Goal: Transaction & Acquisition: Purchase product/service

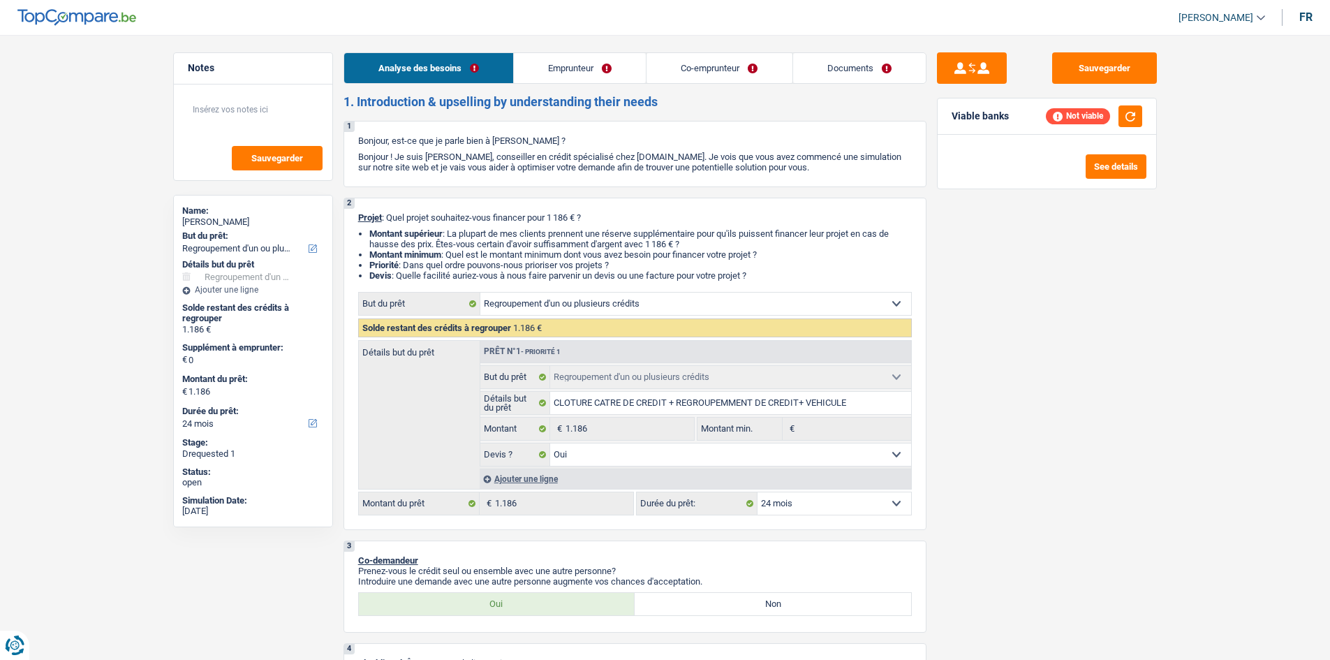
select select "refinancing"
select select "24"
select select "refinancing"
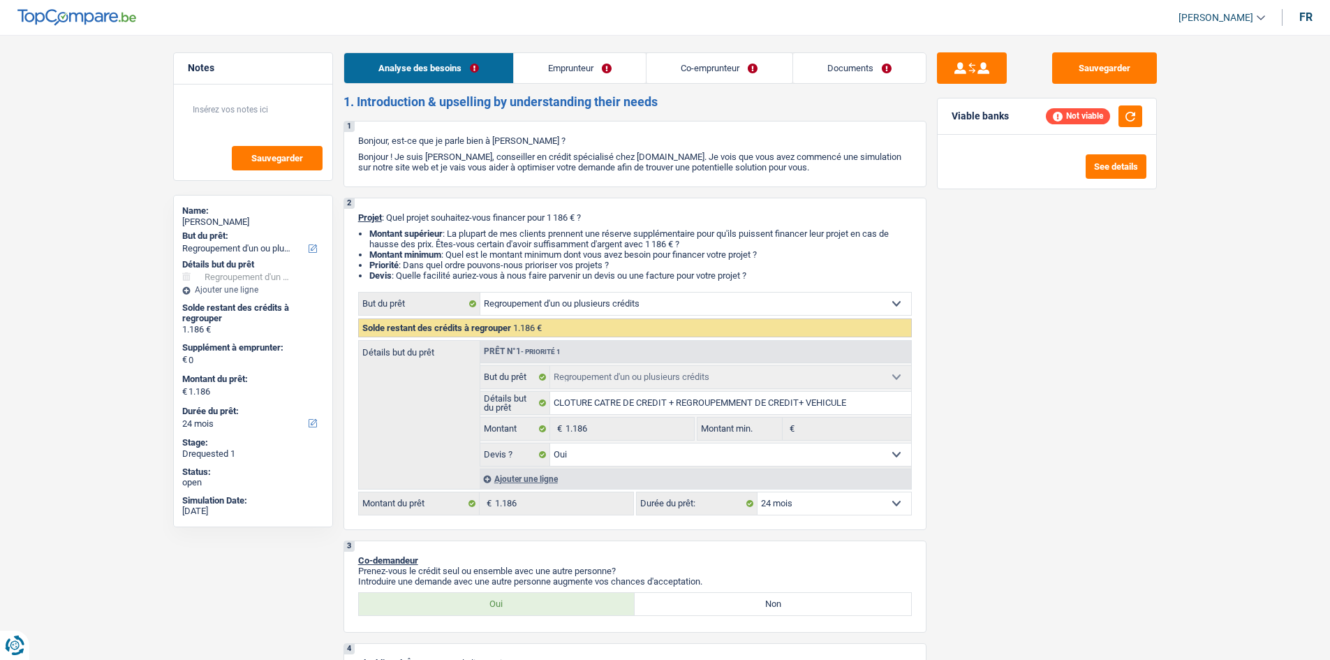
select select "yes"
select select "24"
select select "retired"
select select "pension"
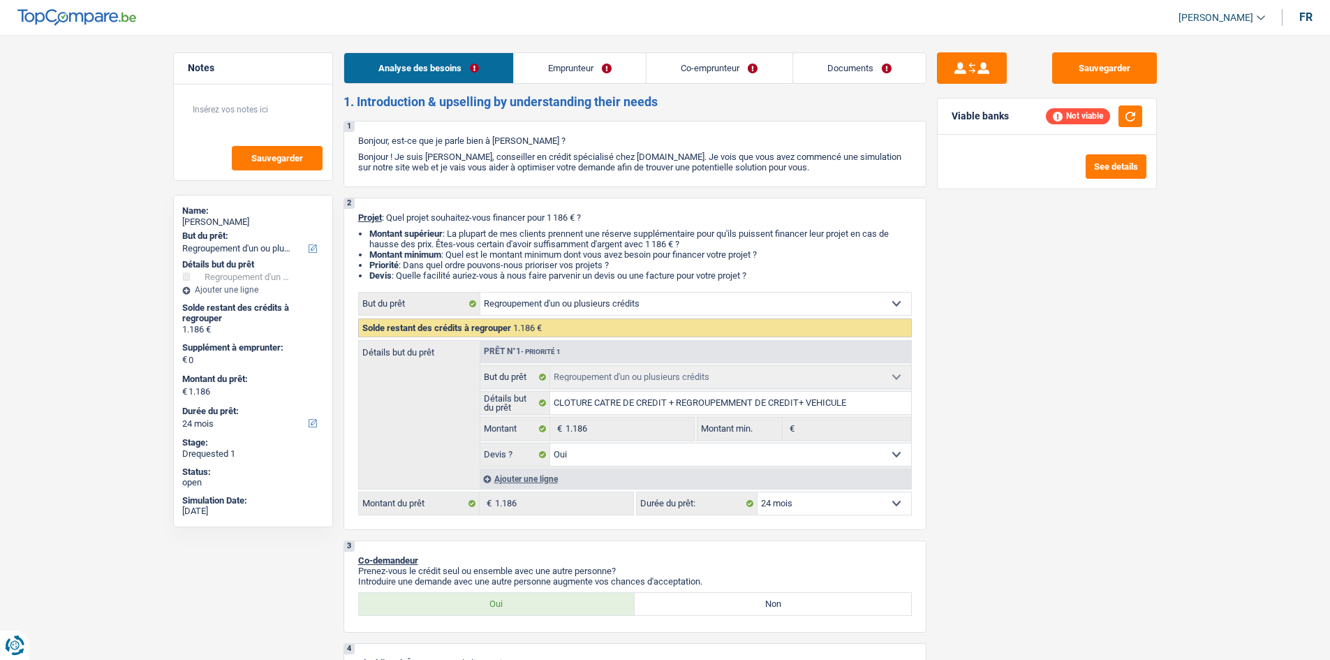
select select "pension"
select select "ownerWithMortgage"
select select "personalLoan"
select select "medicalFees"
select select "60"
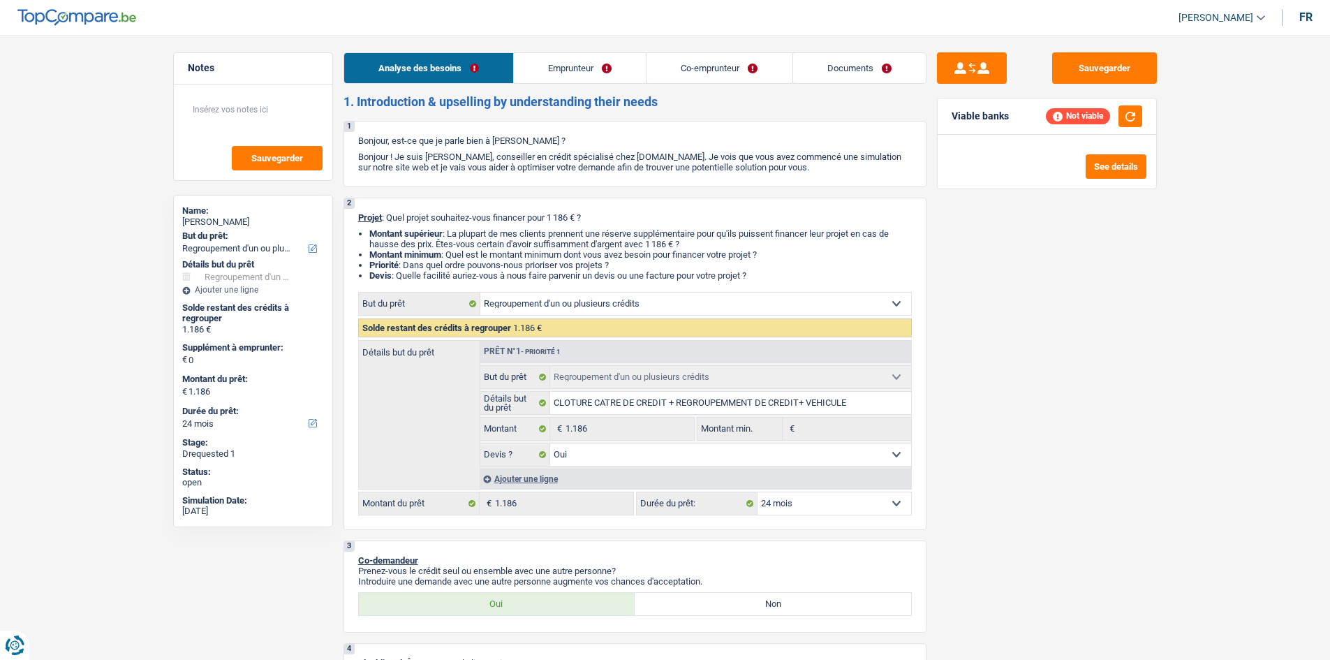
select select "cardOrCredit"
select select "mortgage"
select select "420"
select select "refinancing"
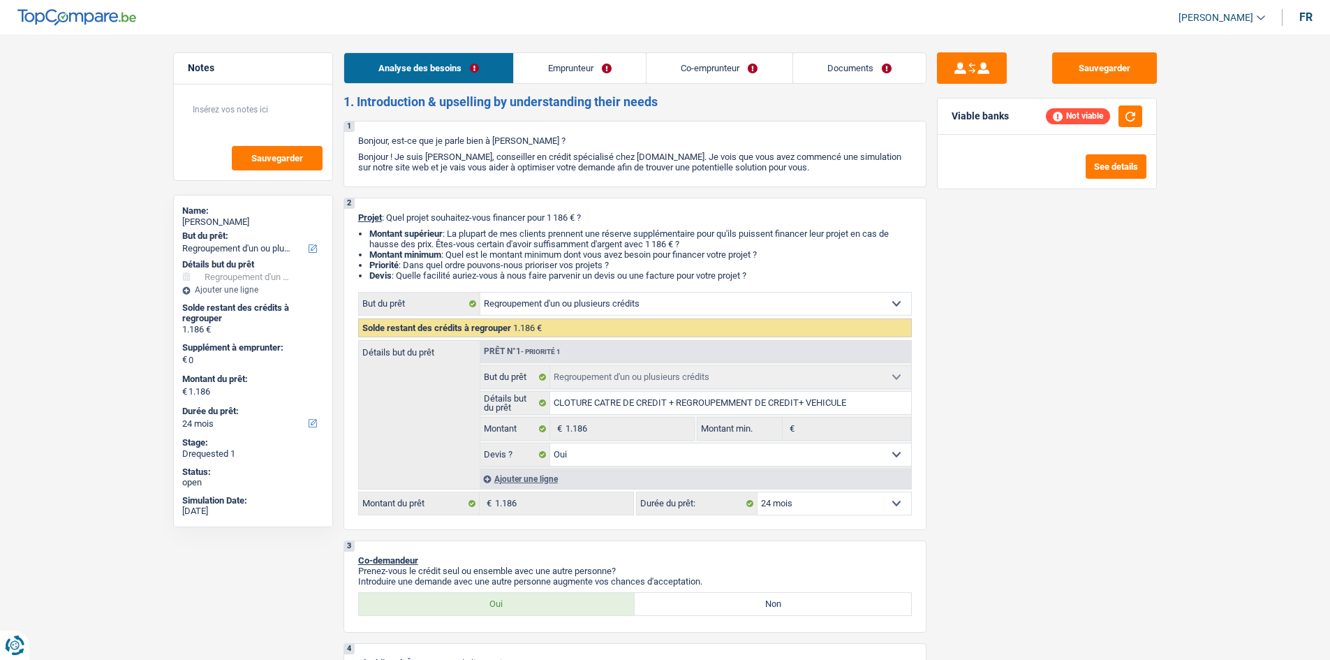
select select "yes"
select select "24"
select select "32"
select select "widowed"
click at [602, 68] on link "Emprunteur" at bounding box center [580, 68] width 132 height 30
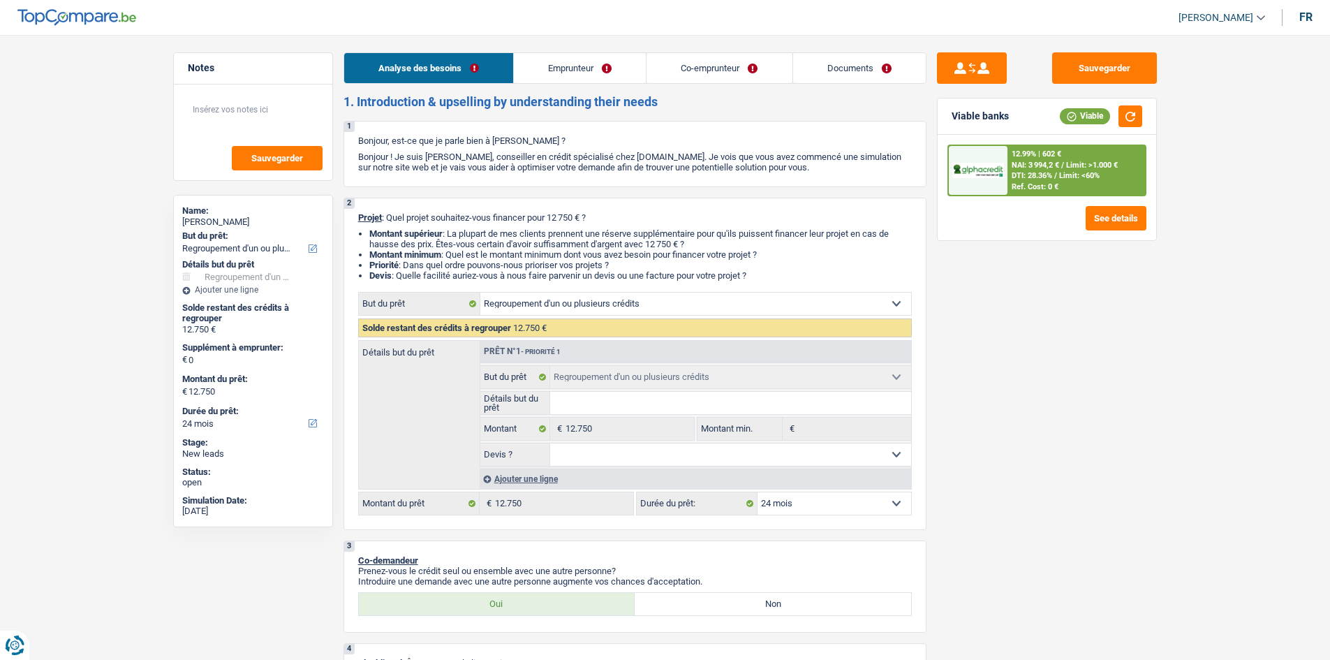
select select "refinancing"
select select "24"
select select "refinancing"
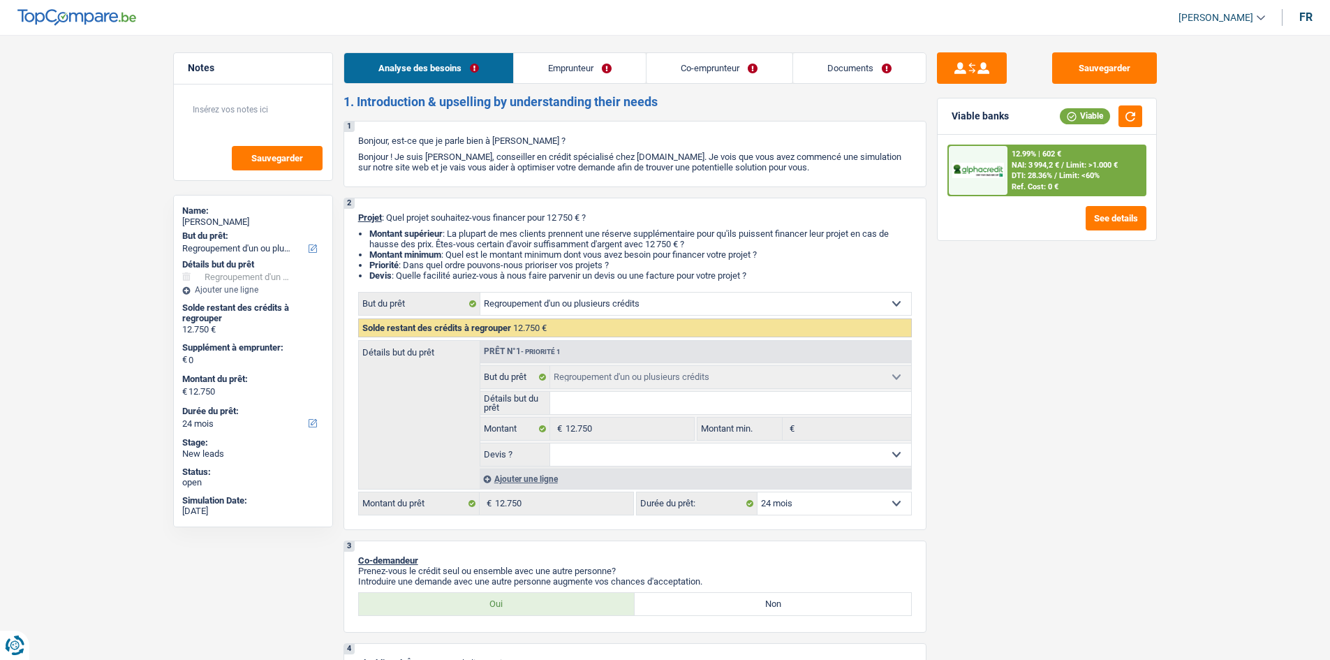
select select "24"
select select "worker"
select select "familyAllowances"
select select "netSalary"
select select "ownerWithMortgage"
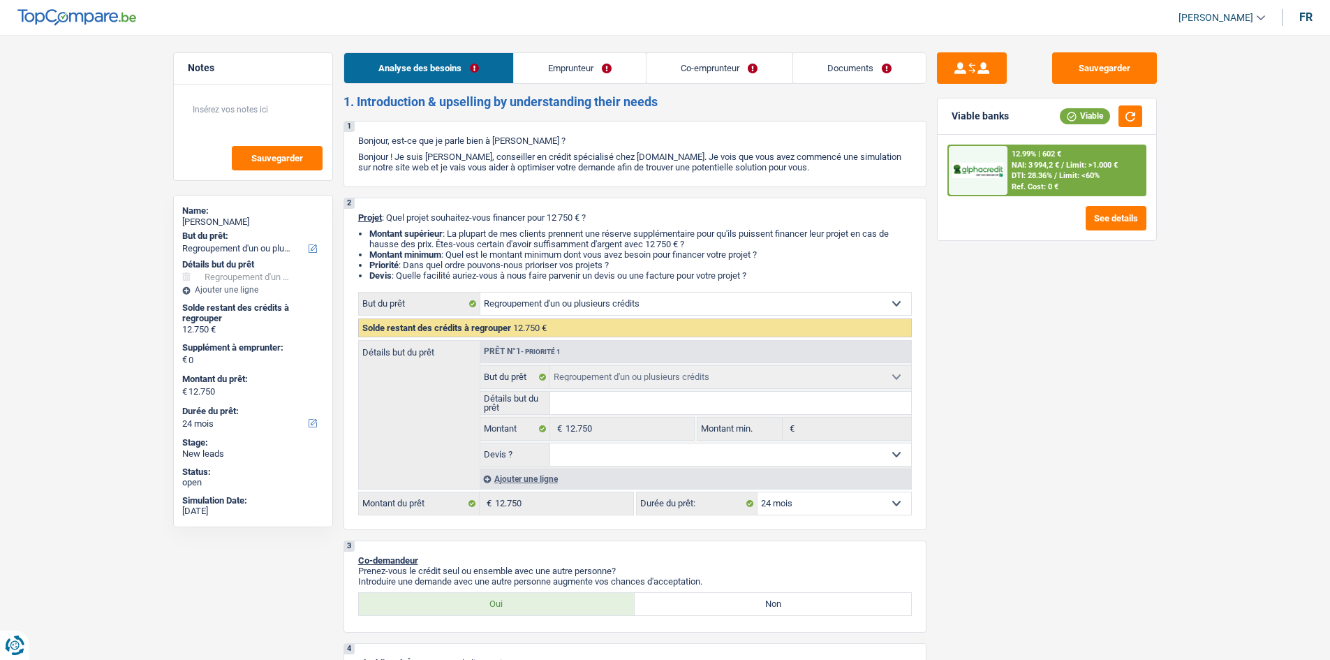
select select "mortgage"
select select "420"
select select "carLoan"
select select "84"
select select "refinancing"
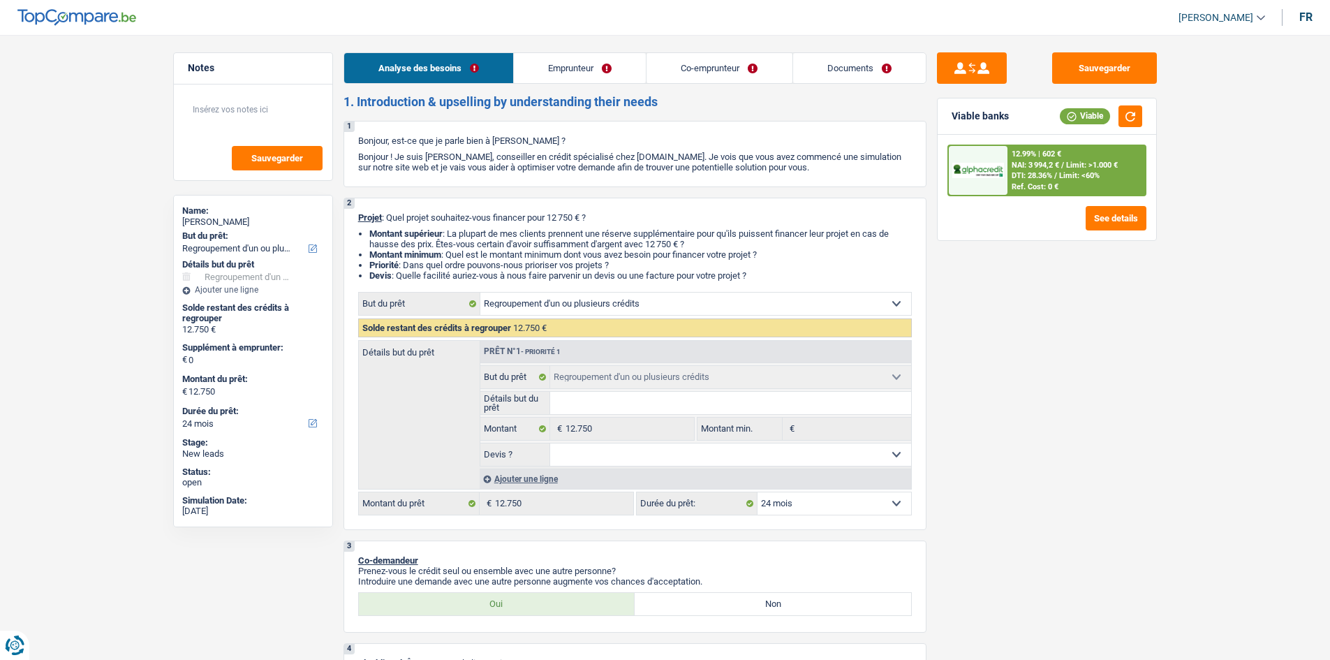
select select "refinancing"
select select "24"
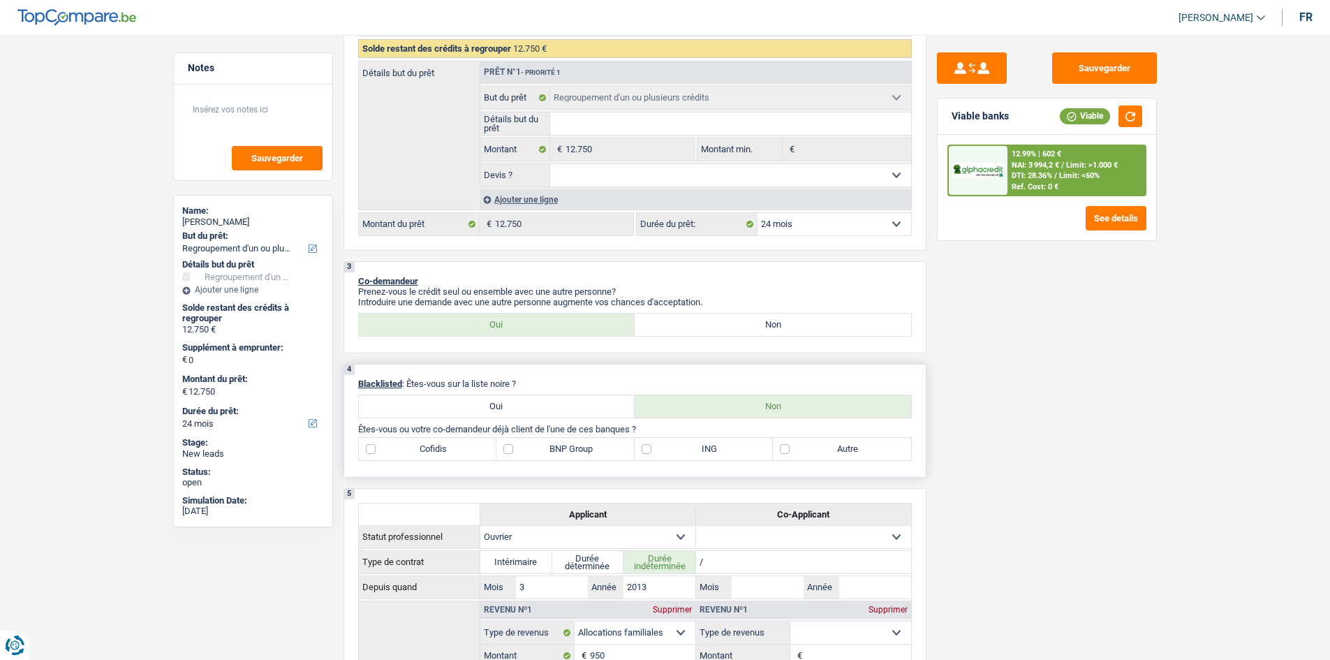
scroll to position [349, 0]
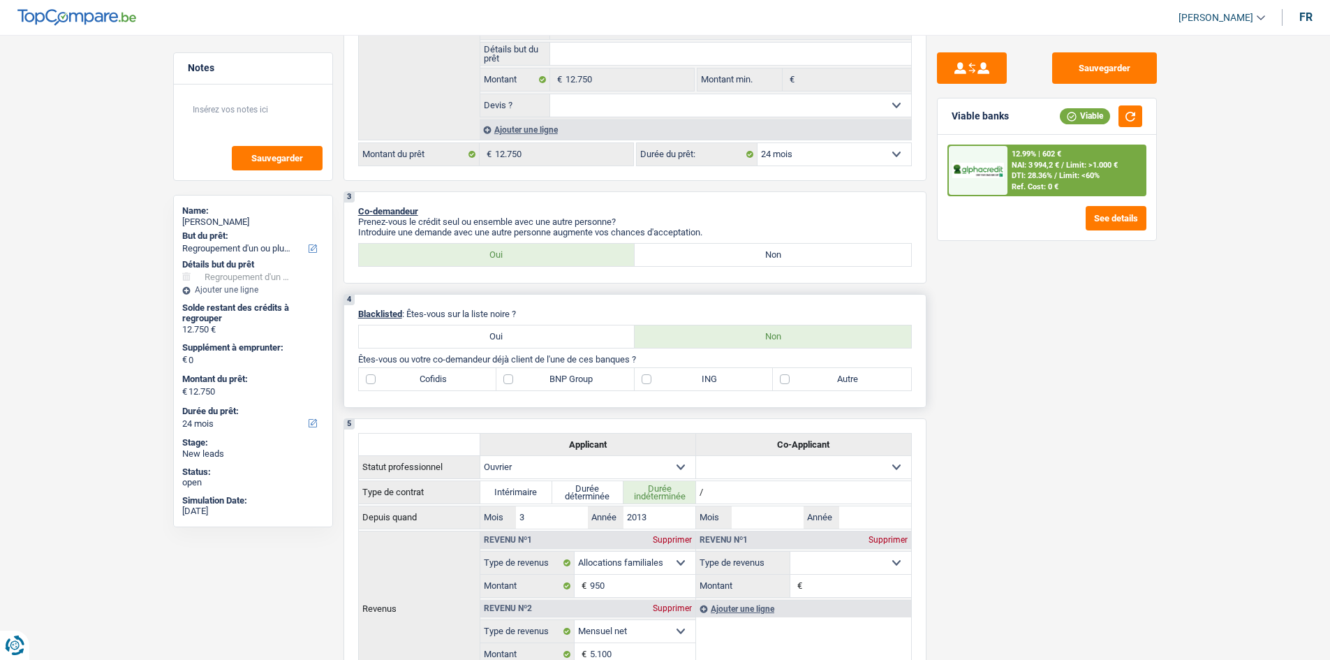
click at [540, 382] on label "BNP Group" at bounding box center [565, 379] width 138 height 22
click at [540, 382] on input "BNP Group" at bounding box center [565, 379] width 138 height 22
checkbox input "true"
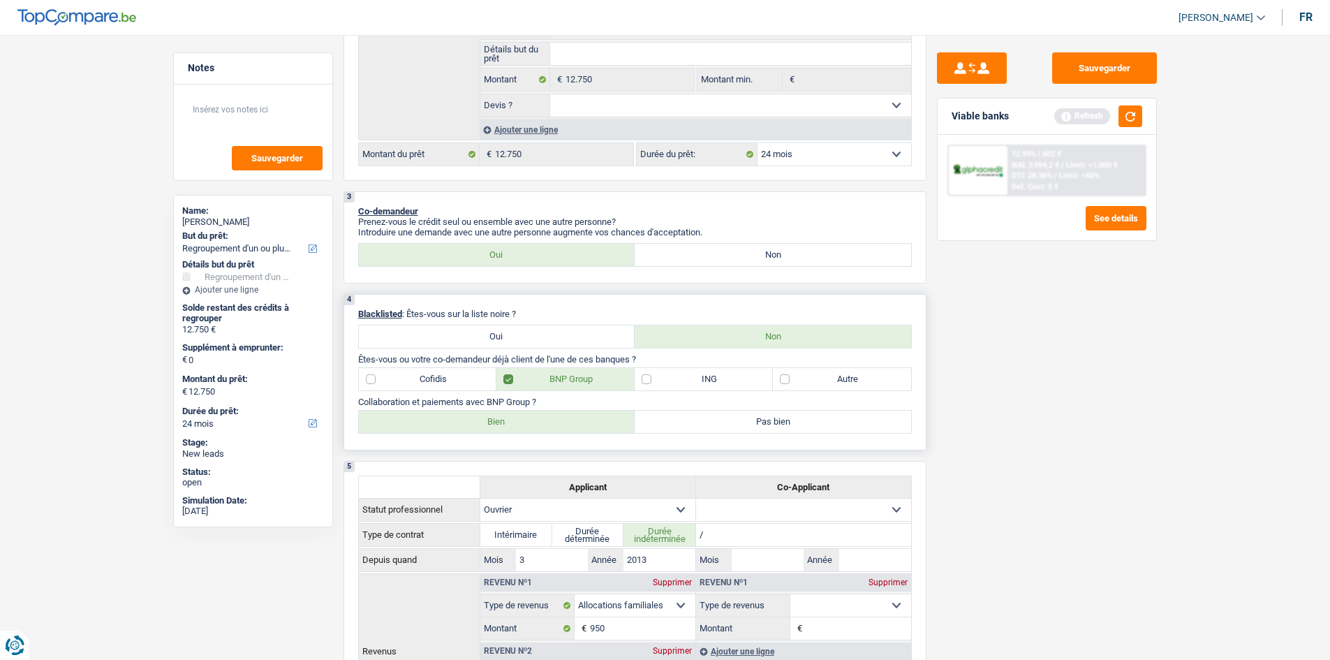
click at [711, 374] on label "ING" at bounding box center [704, 379] width 138 height 22
click at [711, 374] on input "ING" at bounding box center [704, 379] width 138 height 22
checkbox input "true"
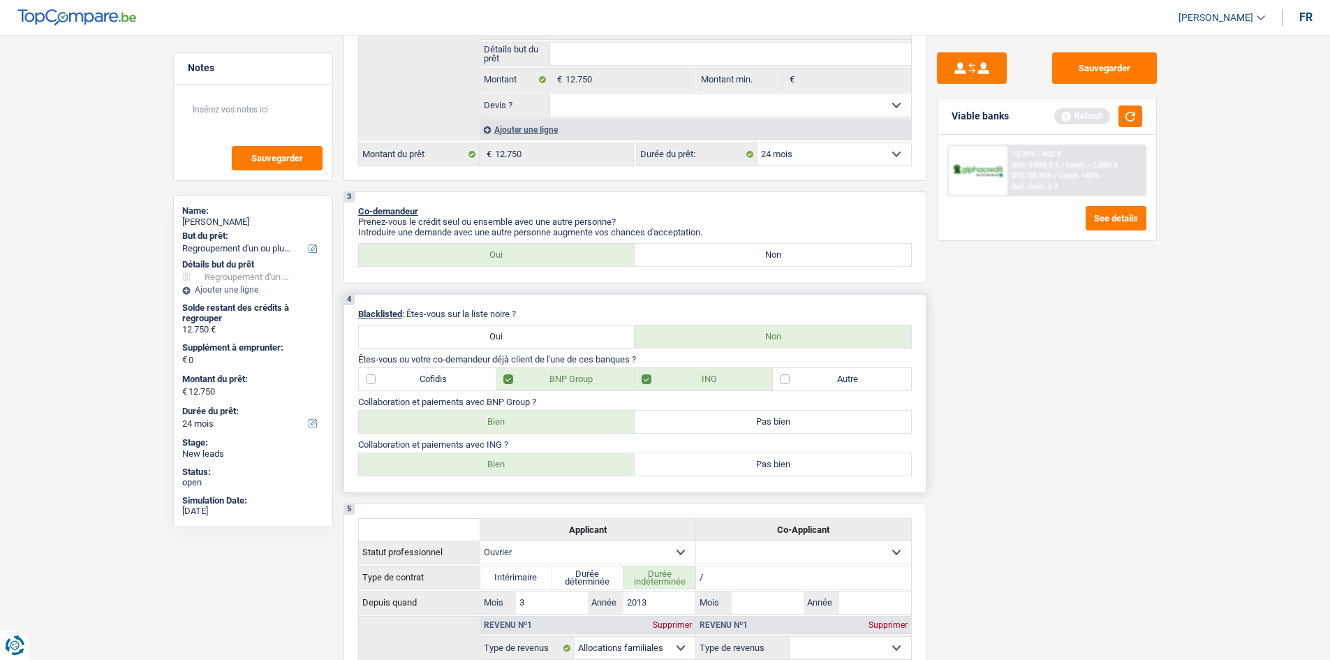
click at [524, 424] on label "Bien" at bounding box center [497, 421] width 276 height 22
click at [524, 424] on input "Bien" at bounding box center [497, 421] width 276 height 22
radio input "true"
click at [537, 422] on label "Bien" at bounding box center [497, 421] width 276 height 22
click at [537, 422] on input "Bien" at bounding box center [497, 421] width 276 height 22
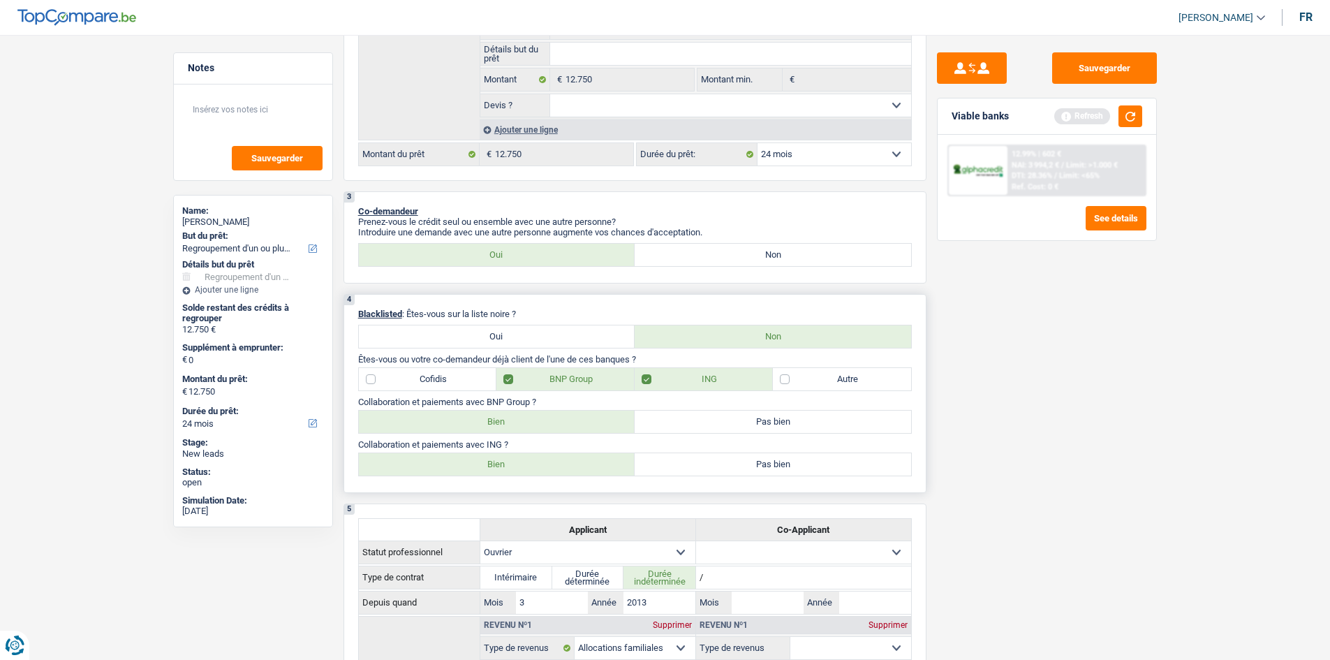
click at [868, 378] on label "Autre" at bounding box center [842, 379] width 138 height 22
click at [868, 378] on input "Autre" at bounding box center [842, 379] width 138 height 22
checkbox input "true"
click at [533, 467] on label "Bien" at bounding box center [497, 464] width 276 height 22
click at [533, 467] on input "Bien" at bounding box center [497, 464] width 276 height 22
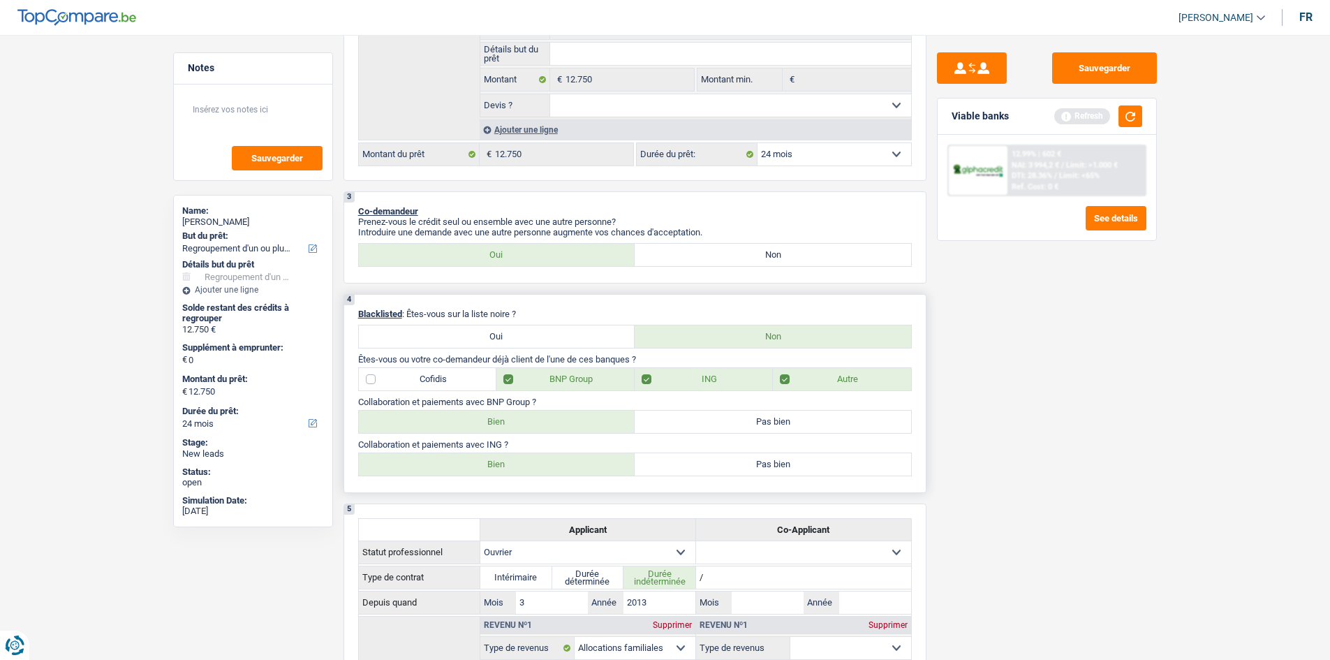
radio input "true"
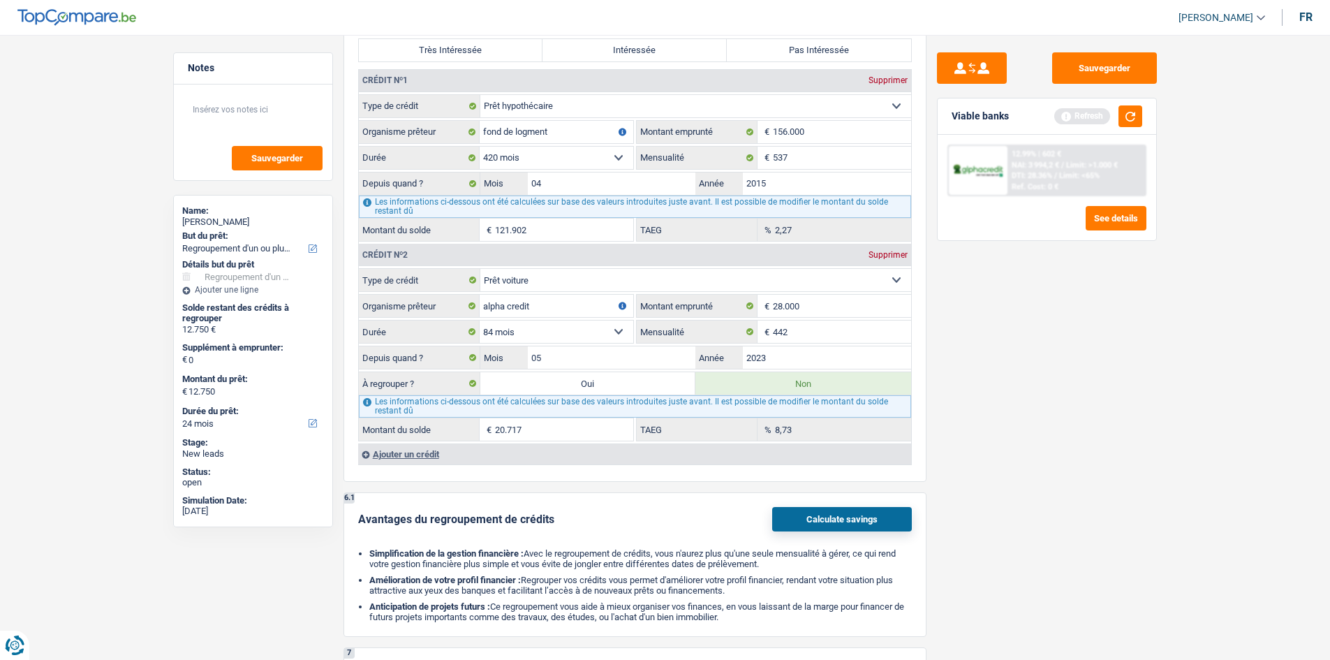
scroll to position [1256, 0]
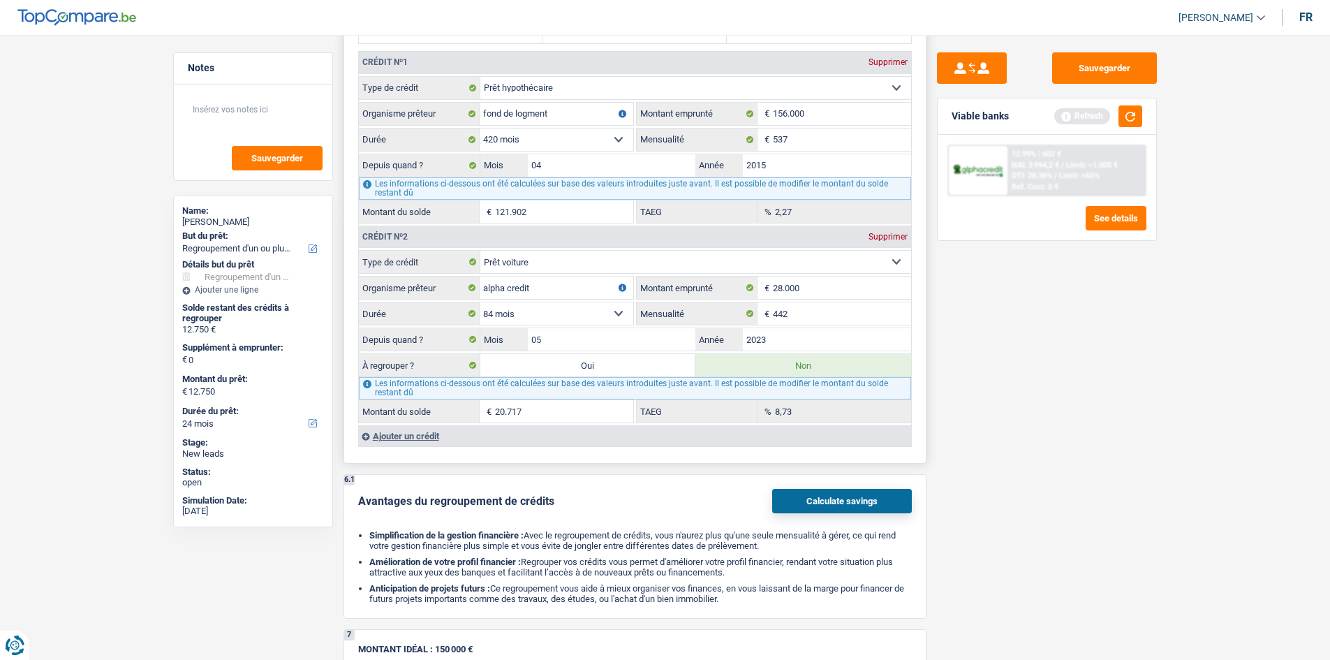
click at [384, 442] on div "Ajouter un crédit" at bounding box center [634, 435] width 553 height 21
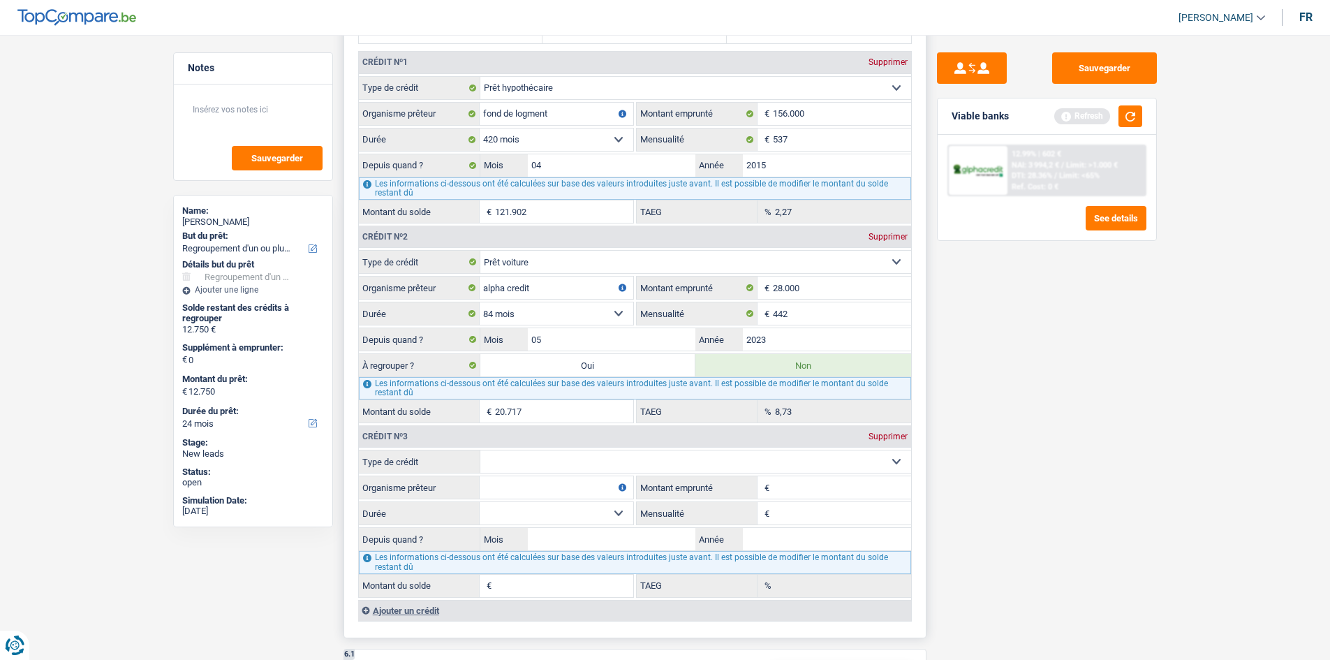
click at [546, 455] on select "Carte ou ouverture de crédit Prêt hypothécaire Vente à tempérament Prêt à tempé…" at bounding box center [695, 461] width 431 height 22
select select "cardOrCredit"
type input "0"
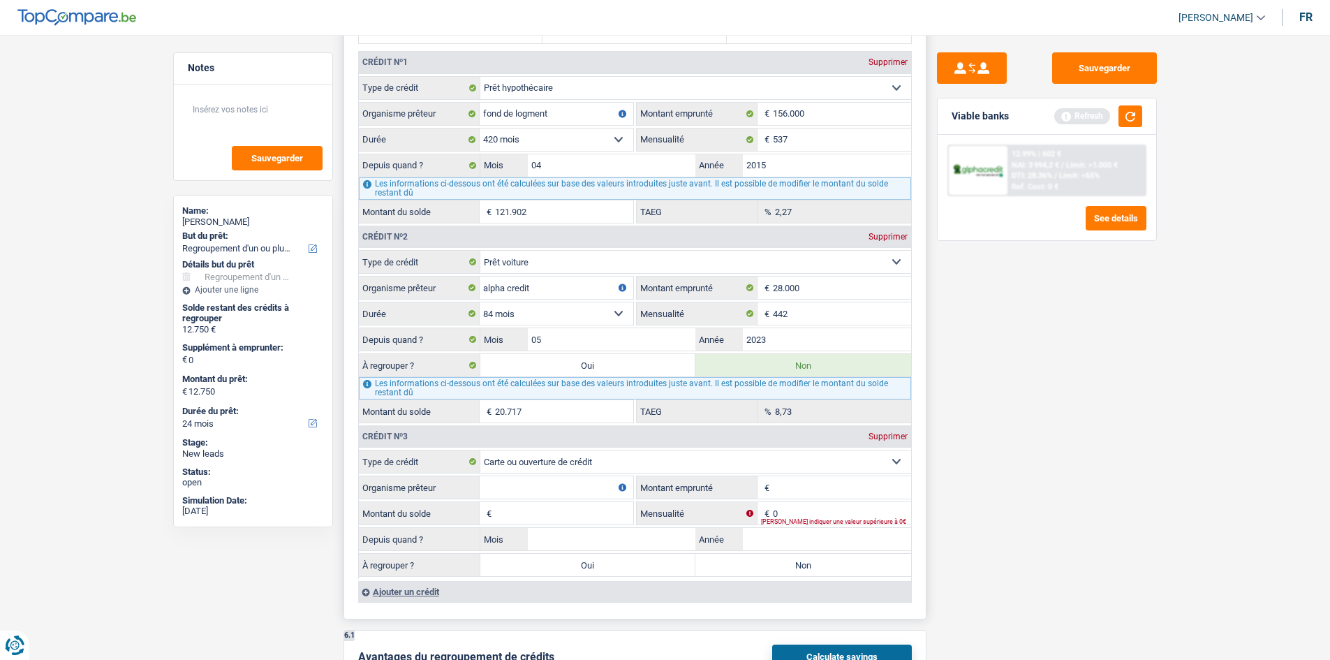
drag, startPoint x: 519, startPoint y: 489, endPoint x: 518, endPoint y: 498, distance: 9.8
click at [519, 489] on input "Organisme prêteur" at bounding box center [557, 487] width 154 height 22
type input "beobank"
drag, startPoint x: 790, startPoint y: 491, endPoint x: 799, endPoint y: 473, distance: 20.0
click at [799, 473] on fieldset "Carte ou ouverture de crédit Prêt hypothécaire Vente à tempérament Prêt à tempé…" at bounding box center [635, 514] width 552 height 129
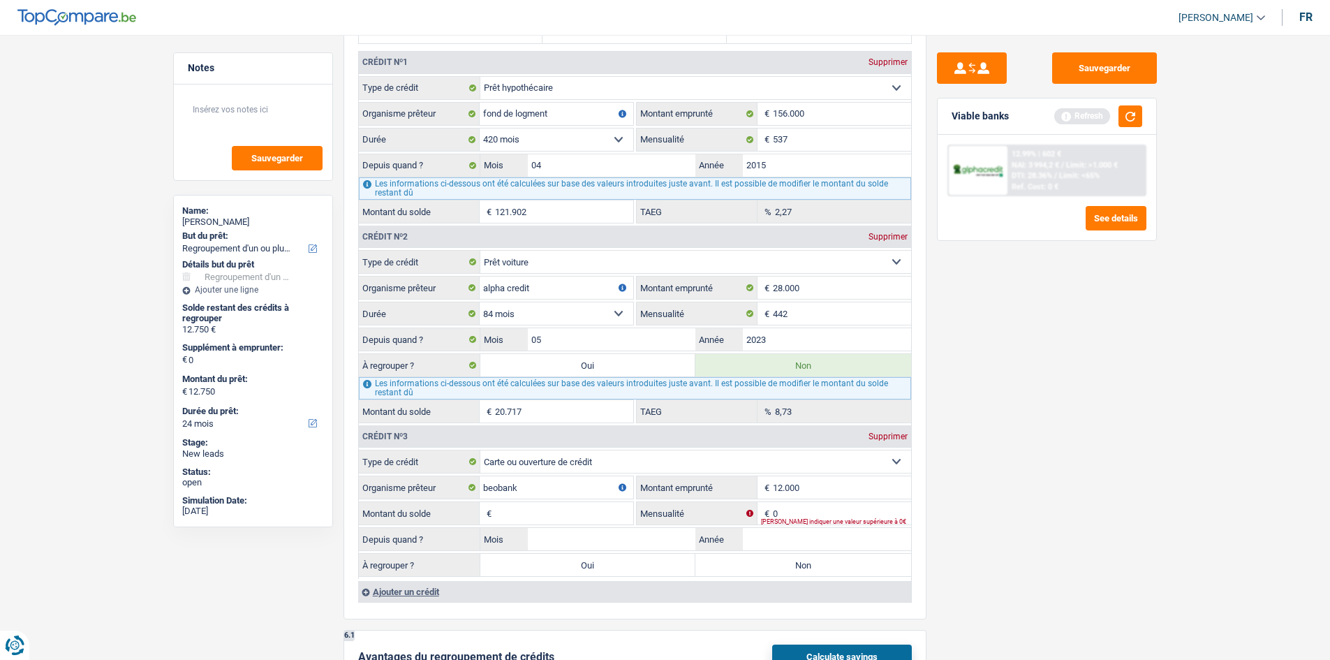
type input "12.000"
click at [1056, 513] on div "Sauvegarder Viable banks Refresh 12.99% | 602 € NAI: 3 994,2 € / Limit: >1.000 …" at bounding box center [1046, 342] width 241 height 581
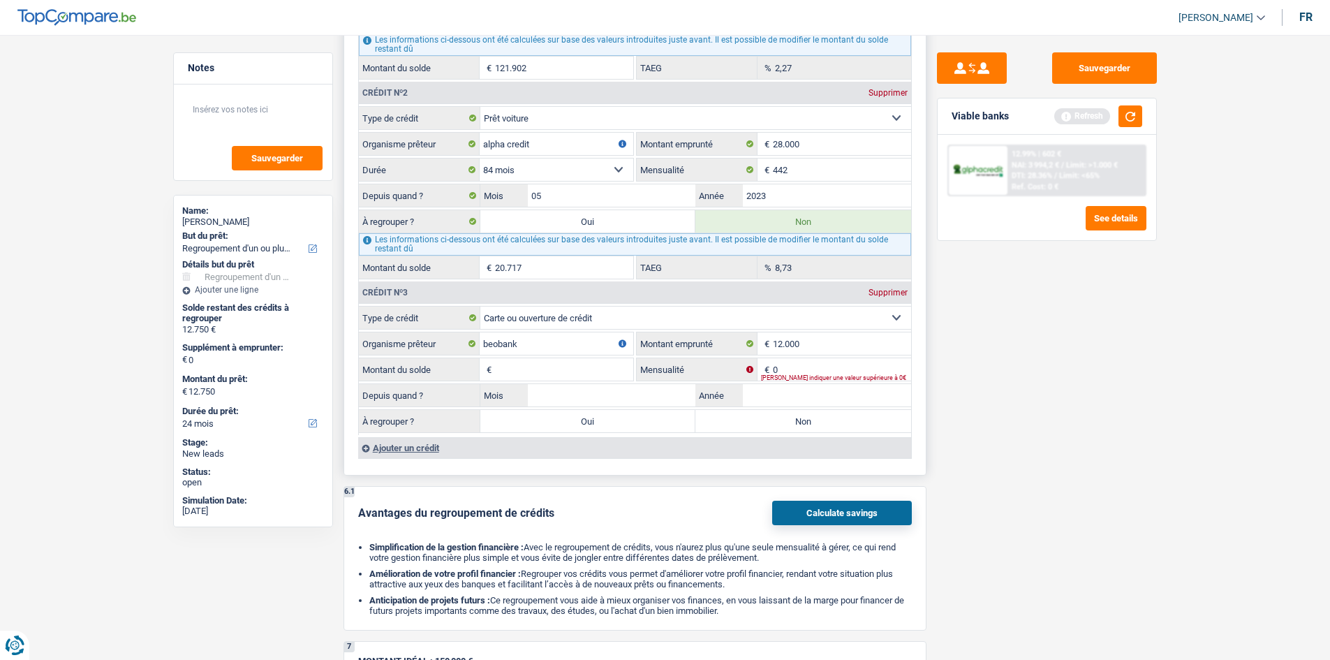
scroll to position [1326, 0]
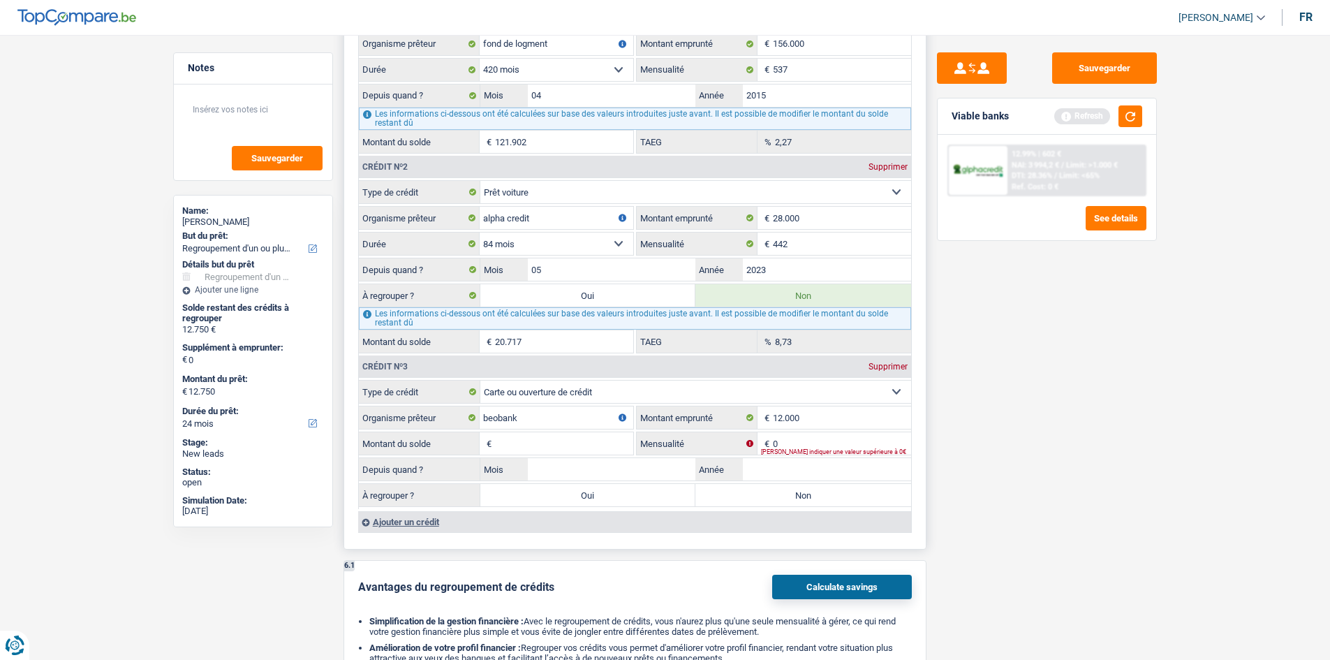
click at [503, 439] on input "Montant du solde" at bounding box center [564, 443] width 138 height 22
click at [801, 442] on input "0" at bounding box center [842, 443] width 138 height 22
type input "1"
click at [520, 438] on input "Montant du solde" at bounding box center [564, 443] width 138 height 22
type input "7"
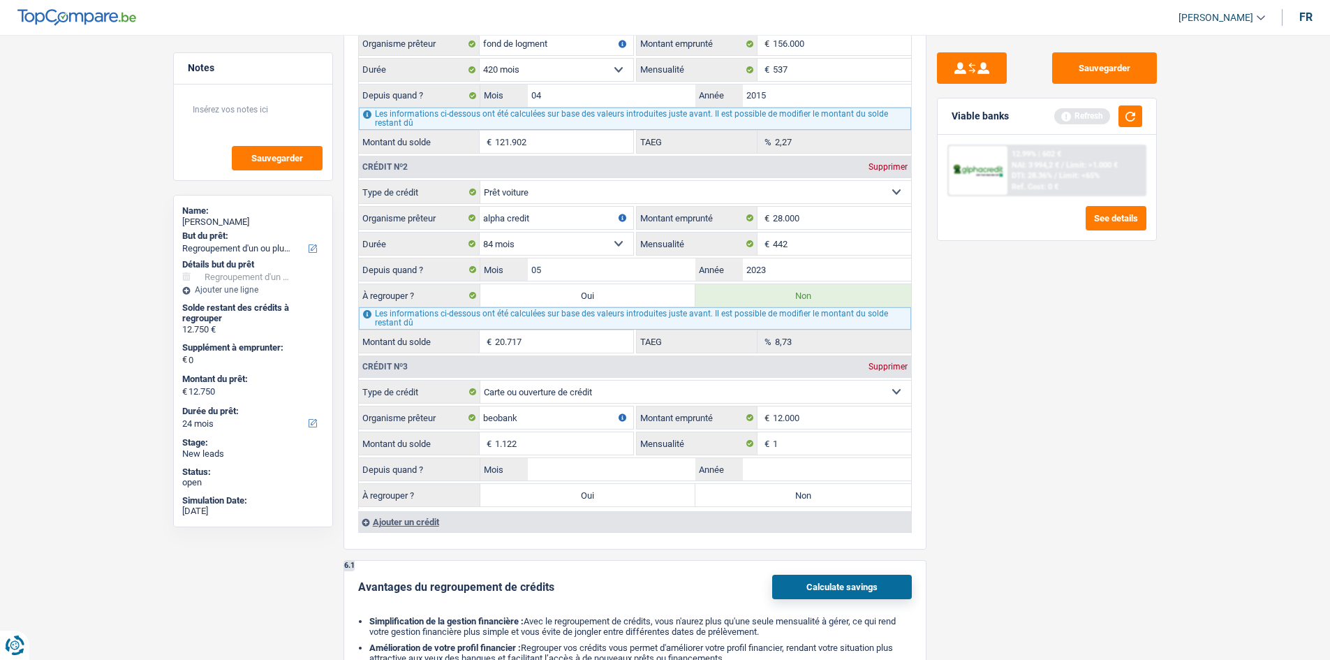
type input "1.122"
drag, startPoint x: 953, startPoint y: 475, endPoint x: 935, endPoint y: 475, distance: 18.1
click at [952, 474] on div "Sauvegarder Viable banks Refresh 12.99% | 602 € NAI: 3 994,2 € / Limit: >1.000 …" at bounding box center [1046, 342] width 241 height 581
drag, startPoint x: 765, startPoint y: 475, endPoint x: 755, endPoint y: 479, distance: 10.6
click at [765, 473] on input "Année" at bounding box center [827, 469] width 168 height 22
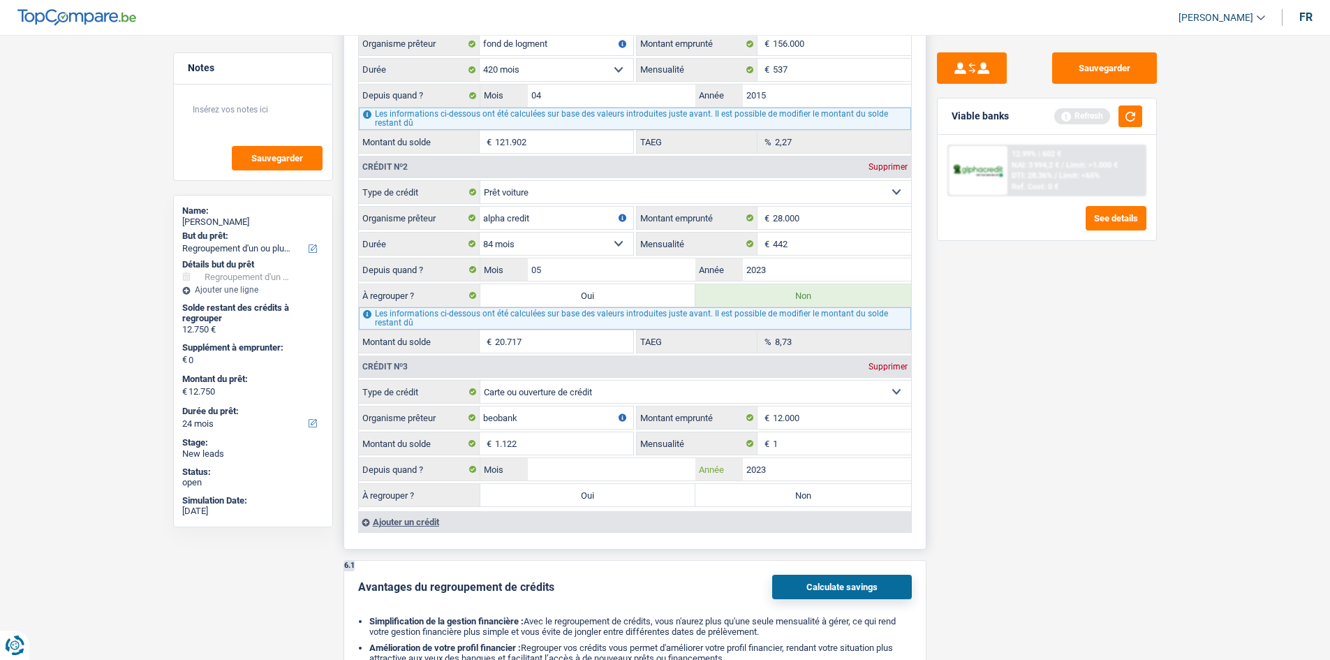
type input "2023"
click at [556, 461] on input "Mois" at bounding box center [612, 469] width 168 height 22
type input "3"
click at [581, 490] on label "Oui" at bounding box center [588, 495] width 216 height 22
click at [581, 490] on input "Oui" at bounding box center [588, 495] width 216 height 22
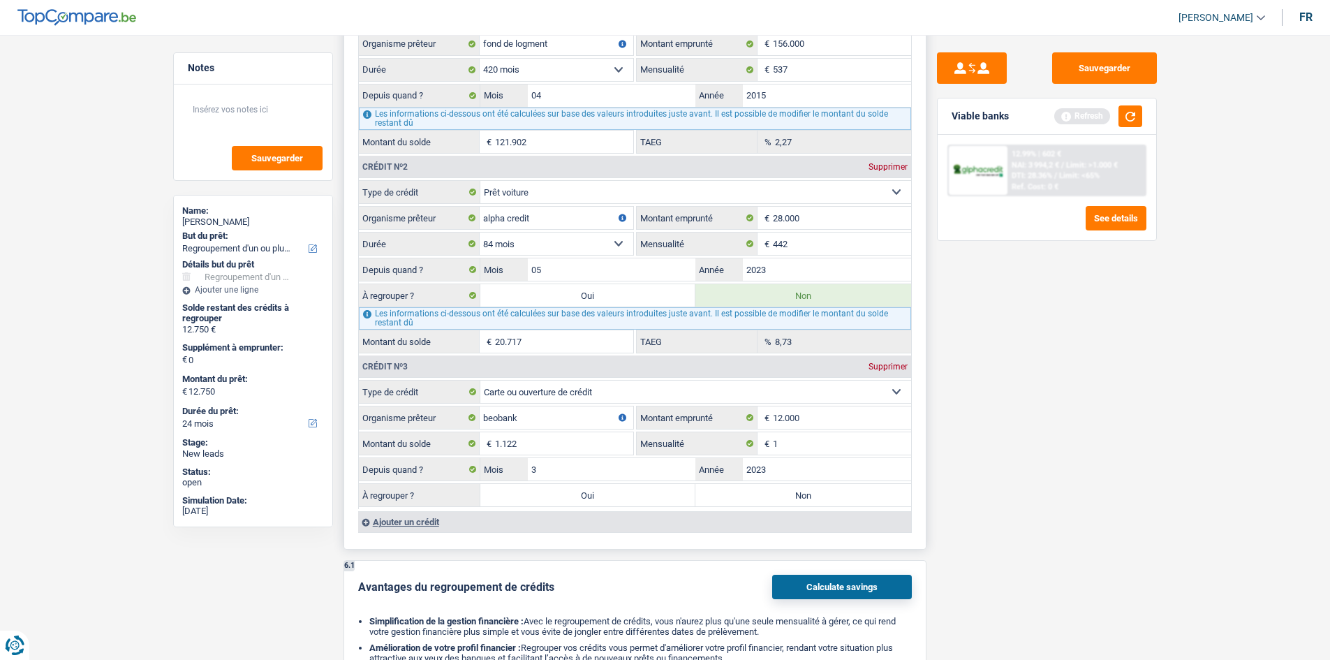
radio input "true"
type input "1.122"
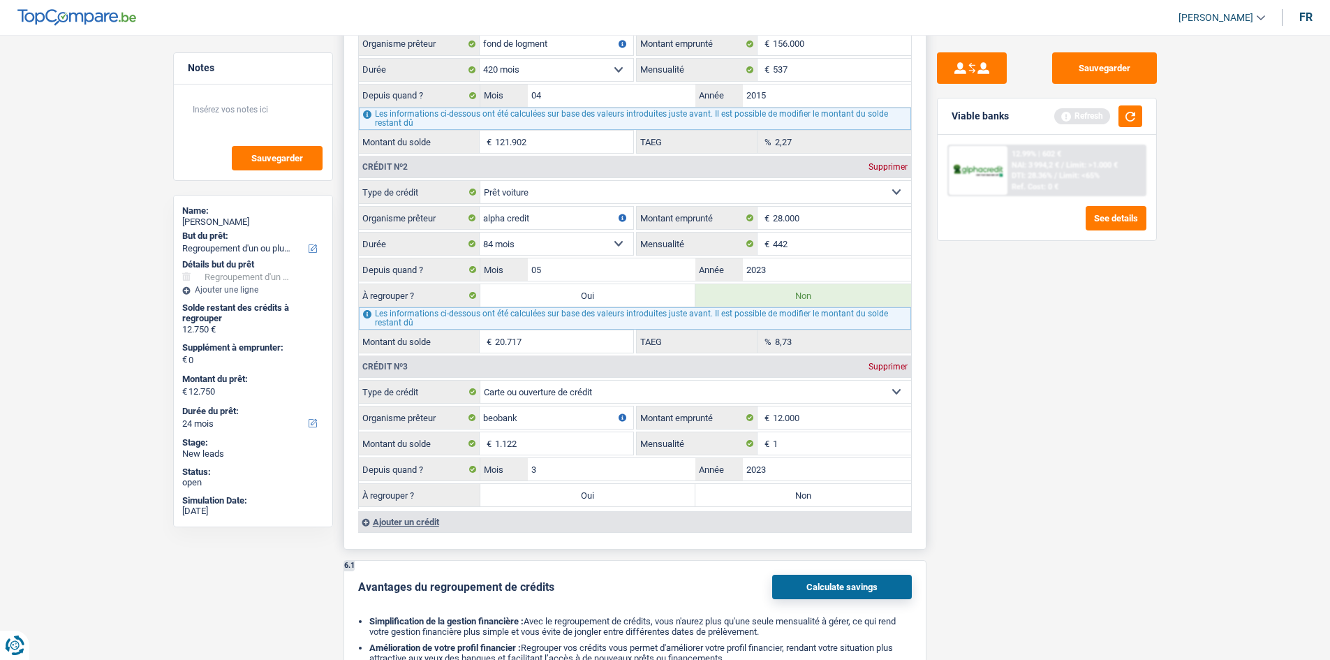
type input "1.122"
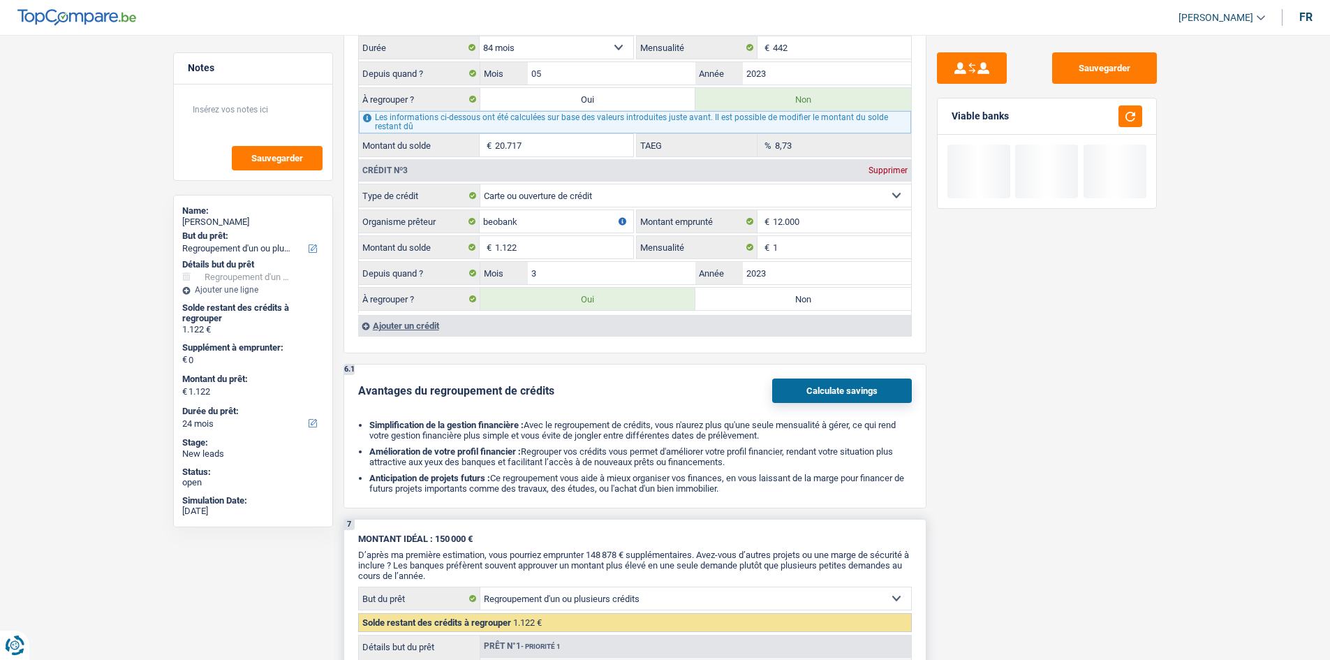
scroll to position [1605, 0]
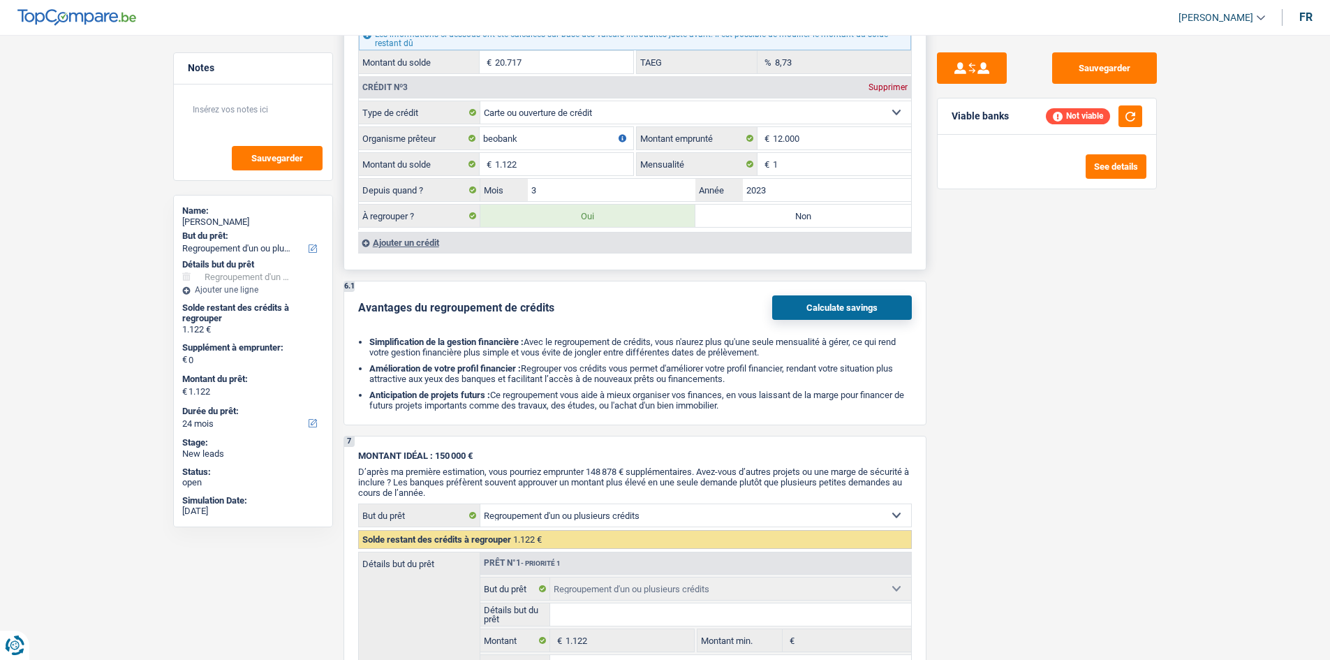
click at [395, 244] on div "Ajouter un crédit" at bounding box center [634, 242] width 553 height 21
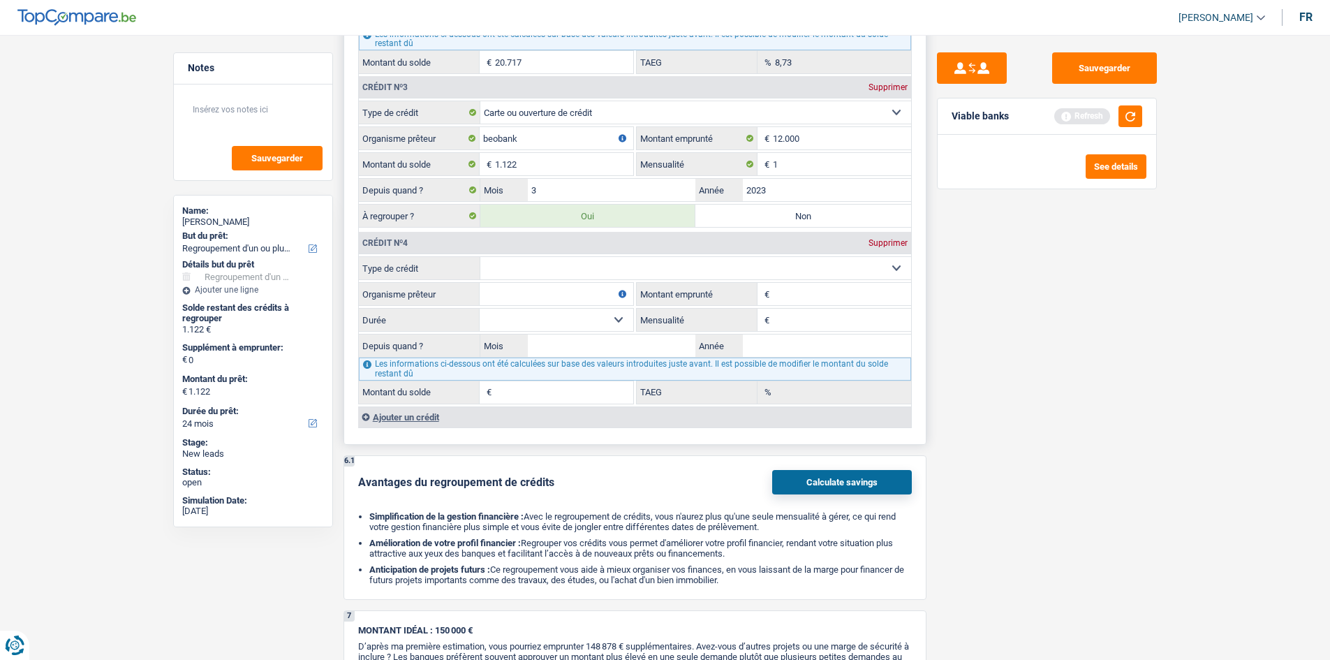
click at [506, 253] on div "Crédit nº4 Supprimer" at bounding box center [635, 243] width 552 height 22
click at [507, 262] on select "Carte ou ouverture de crédit Prêt hypothécaire Vente à tempérament Prêt à tempé…" at bounding box center [695, 268] width 431 height 22
select select "cardOrCredit"
type input "0"
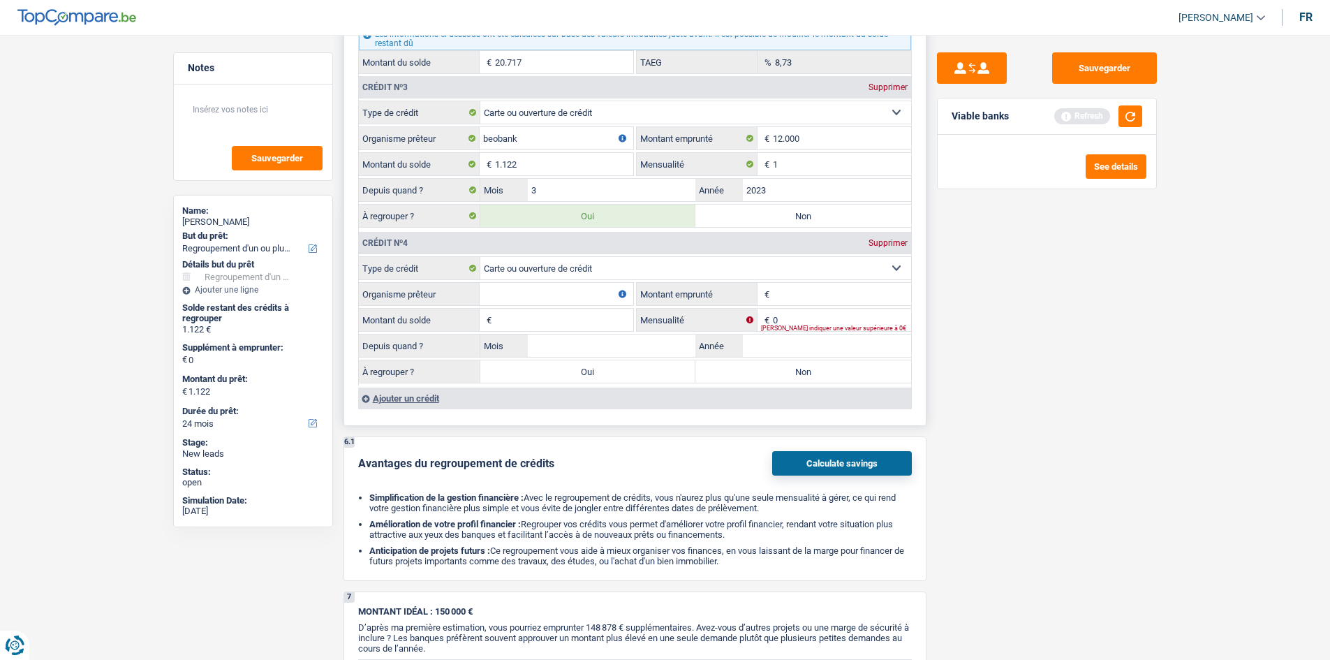
click at [496, 299] on input "Organisme prêteur" at bounding box center [557, 294] width 154 height 22
type input "vandenborre"
click at [798, 298] on input "Montant emprunté" at bounding box center [842, 294] width 138 height 22
type input "2.700"
click at [546, 324] on input "Montant du solde" at bounding box center [564, 320] width 138 height 22
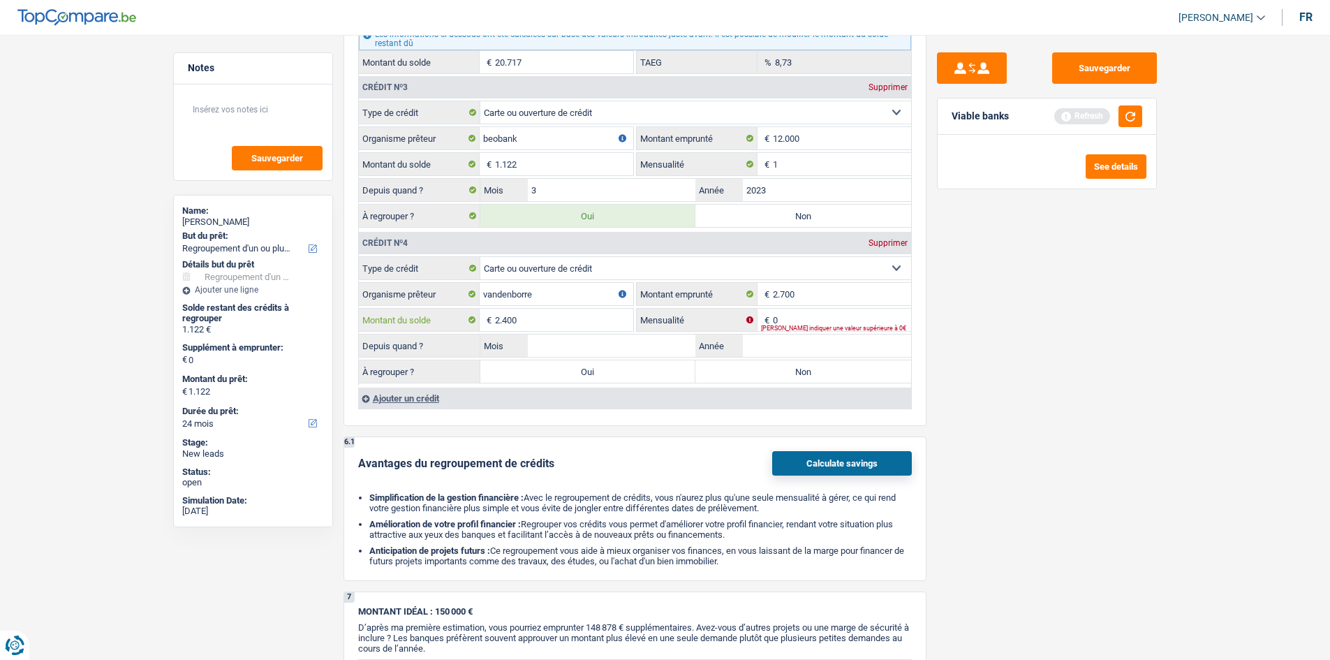
type input "2.400"
drag, startPoint x: 1004, startPoint y: 345, endPoint x: 918, endPoint y: 325, distance: 88.1
click at [1001, 345] on div "Sauvegarder Viable banks Refresh See details" at bounding box center [1046, 342] width 241 height 581
click at [824, 316] on input "0" at bounding box center [842, 320] width 138 height 22
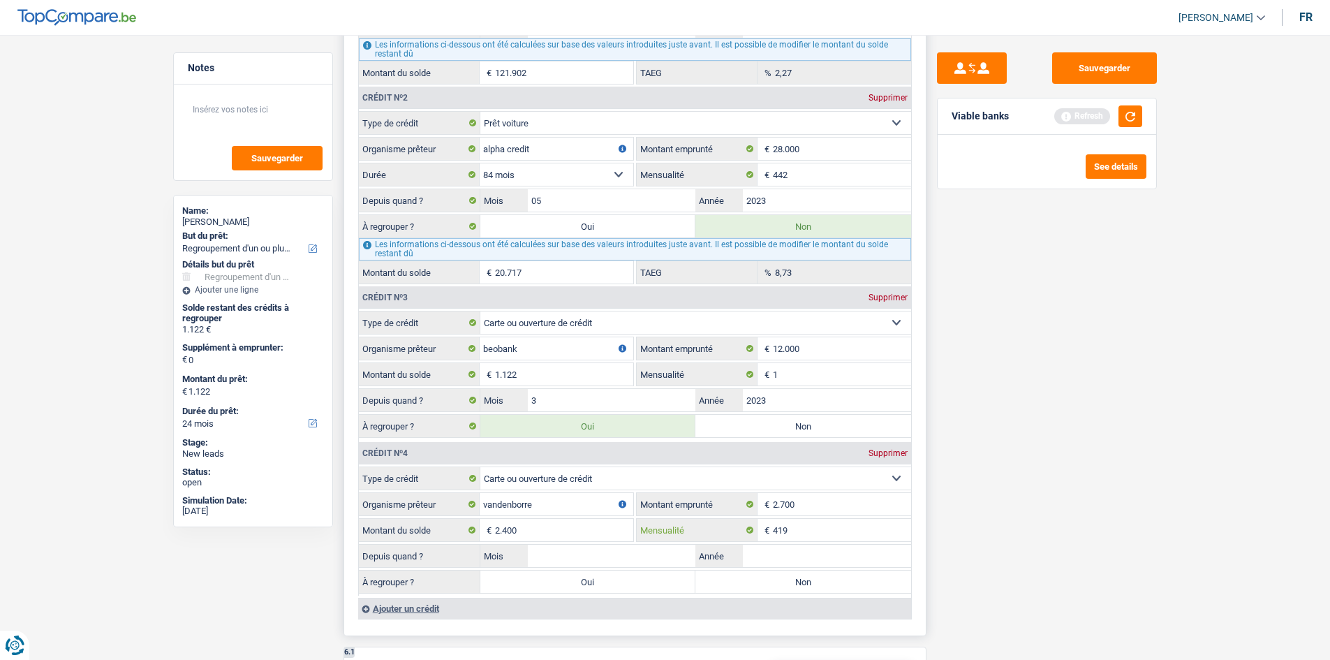
scroll to position [1396, 0]
type input "419"
click at [799, 381] on input "1" at bounding box center [842, 373] width 138 height 22
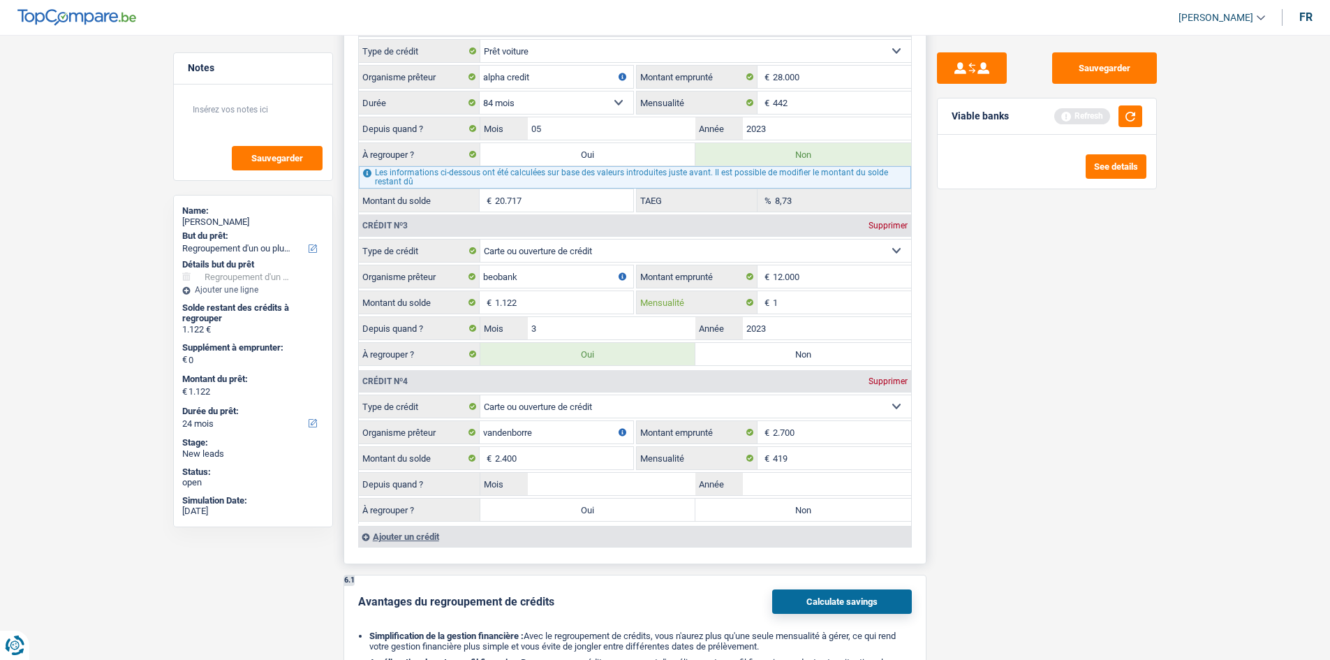
scroll to position [1536, 0]
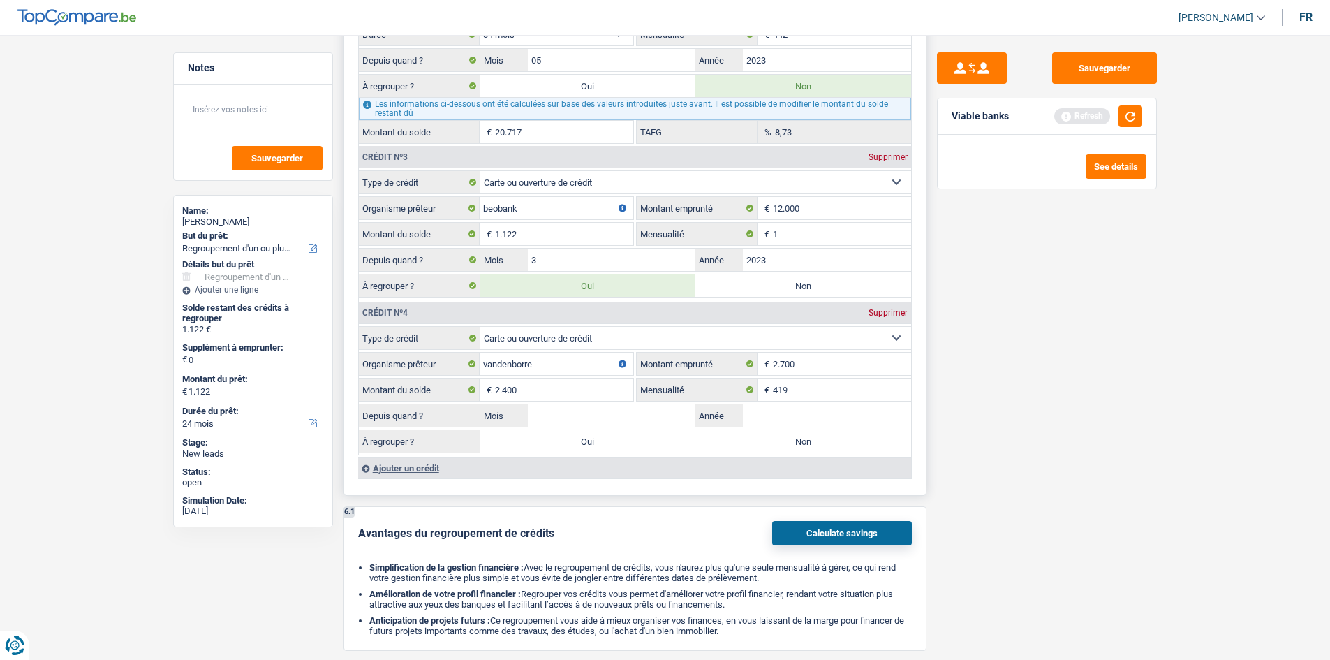
click at [768, 445] on label "Non" at bounding box center [803, 441] width 216 height 22
click at [768, 445] on input "Non" at bounding box center [803, 441] width 216 height 22
radio input "true"
click at [843, 228] on input "1" at bounding box center [842, 234] width 138 height 22
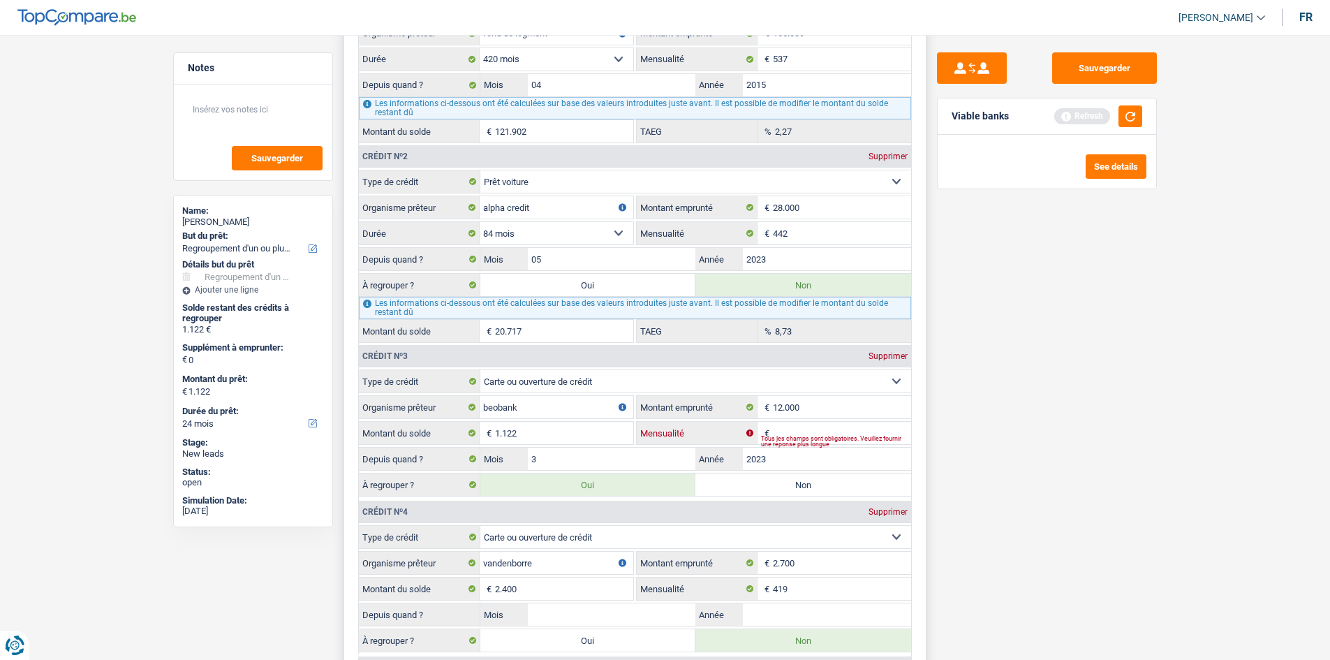
scroll to position [1336, 0]
click at [843, 232] on input "442" at bounding box center [842, 234] width 138 height 22
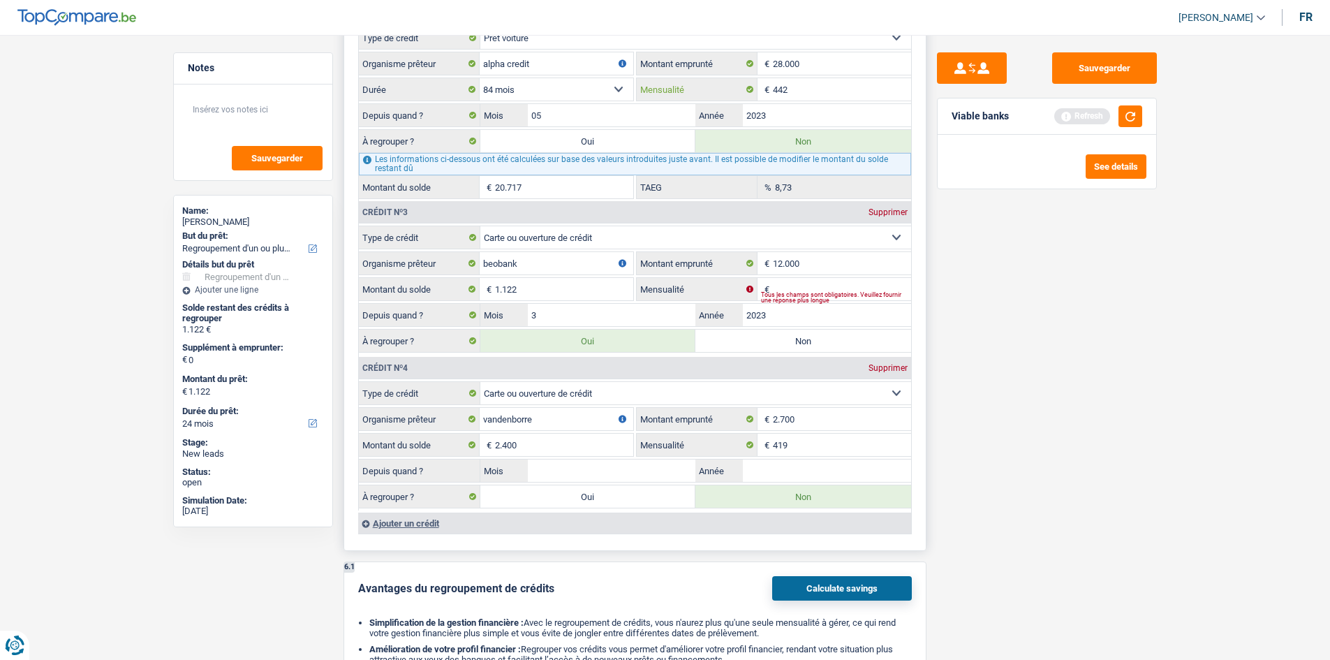
scroll to position [1484, 0]
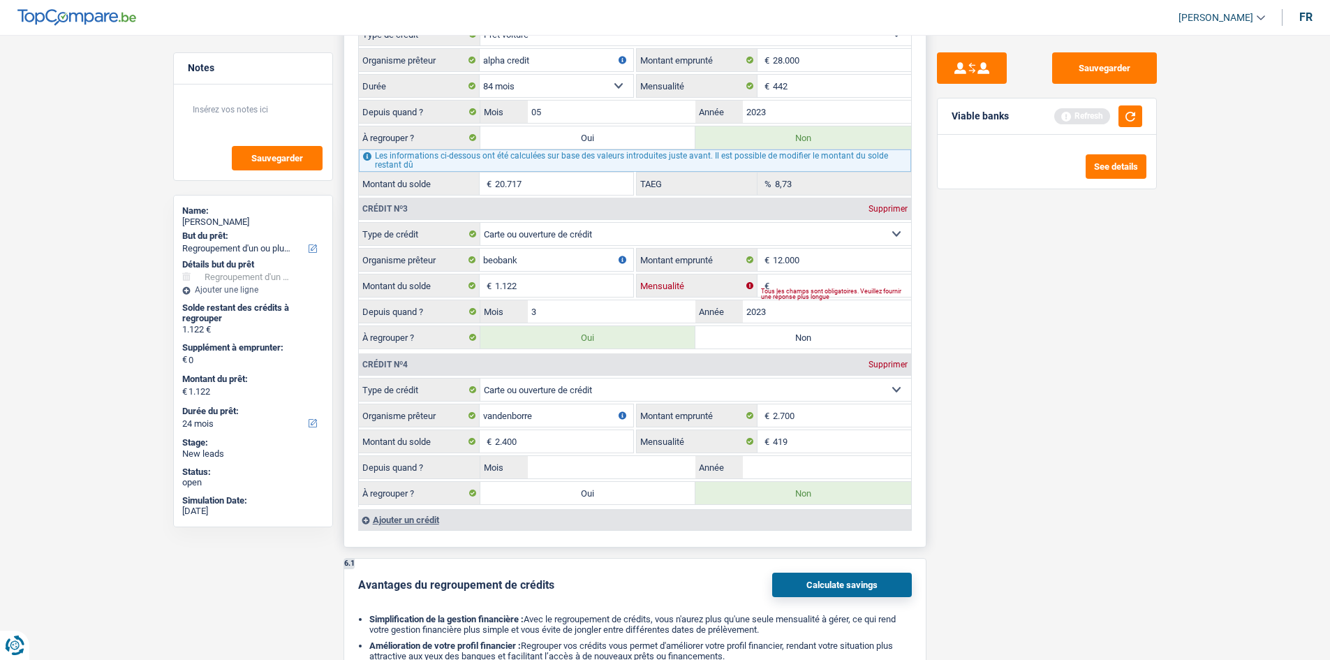
click at [798, 276] on input "Mensualité" at bounding box center [842, 285] width 138 height 22
type input "500"
click at [981, 356] on div "Sauvegarder Viable banks Refresh See details" at bounding box center [1046, 342] width 241 height 581
click at [832, 443] on input "419" at bounding box center [842, 441] width 138 height 22
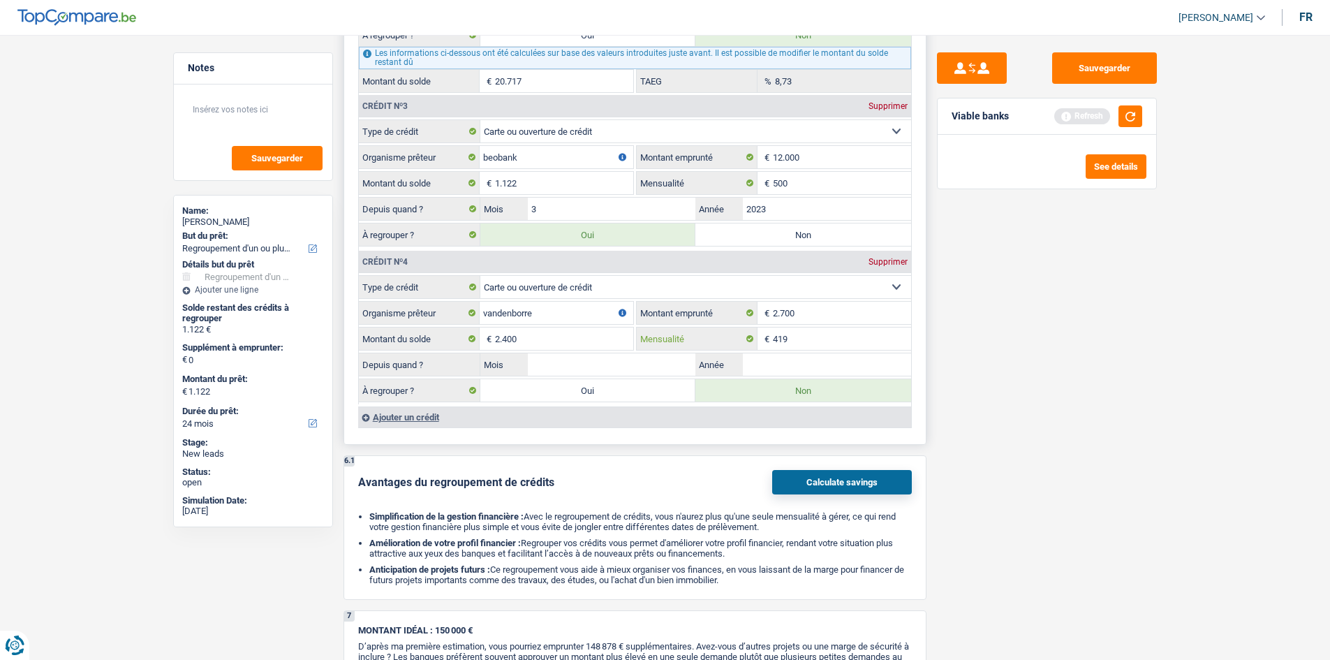
scroll to position [1594, 0]
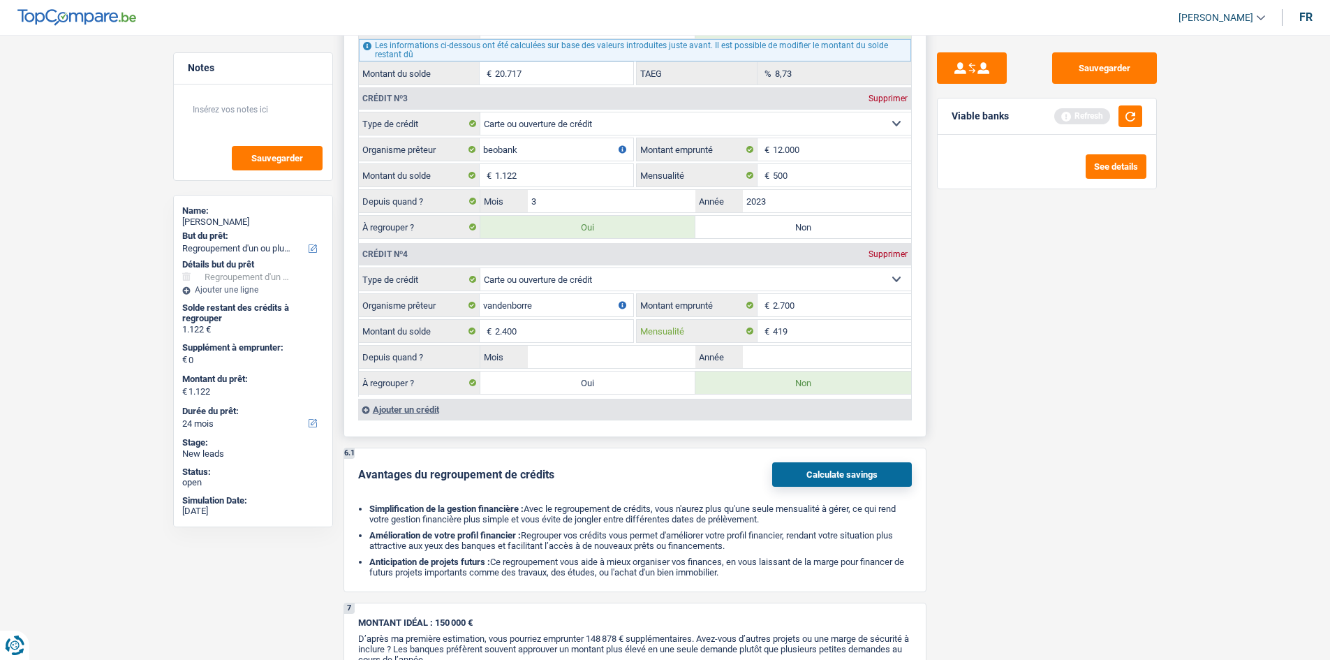
click at [798, 332] on input "419" at bounding box center [842, 331] width 138 height 22
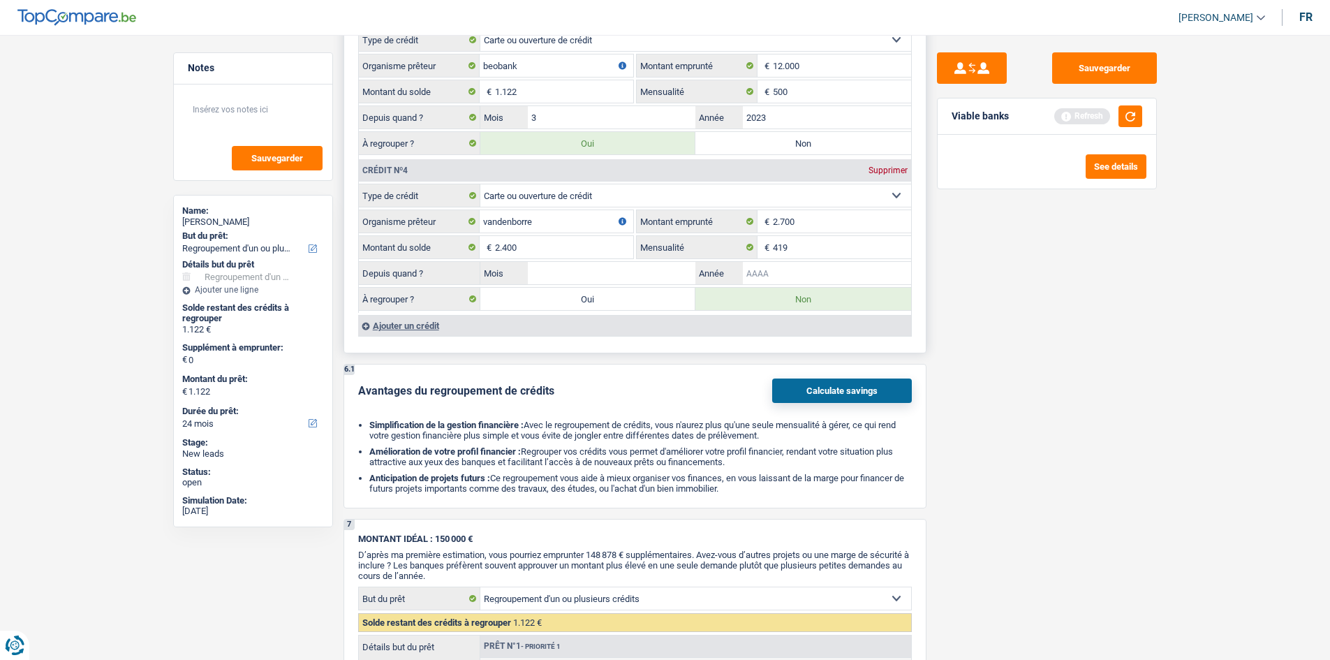
click at [757, 273] on input "Année" at bounding box center [827, 273] width 168 height 22
type input "2022"
click at [674, 275] on input "Mois" at bounding box center [612, 273] width 168 height 22
type input "01"
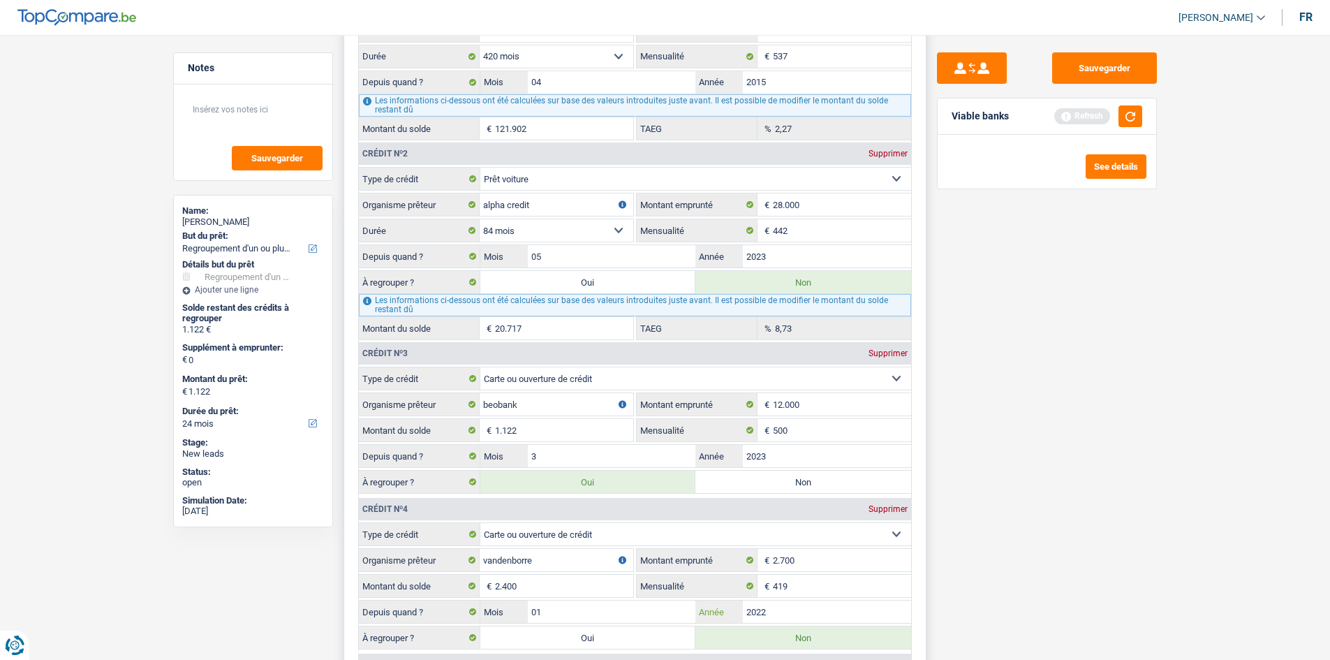
scroll to position [1339, 0]
click at [648, 284] on label "Oui" at bounding box center [588, 283] width 216 height 22
click at [648, 284] on input "Oui" at bounding box center [588, 283] width 216 height 22
radio input "true"
type input "21.839"
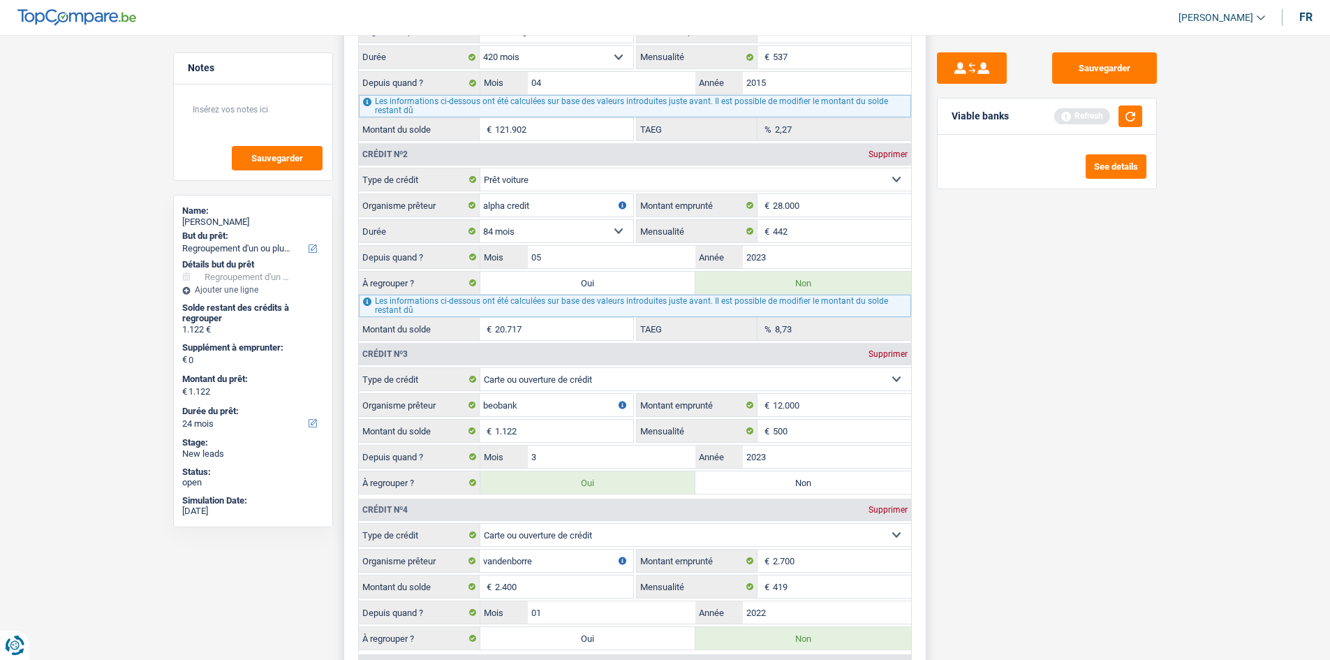
type input "21.839"
radio input "false"
type input "21.839"
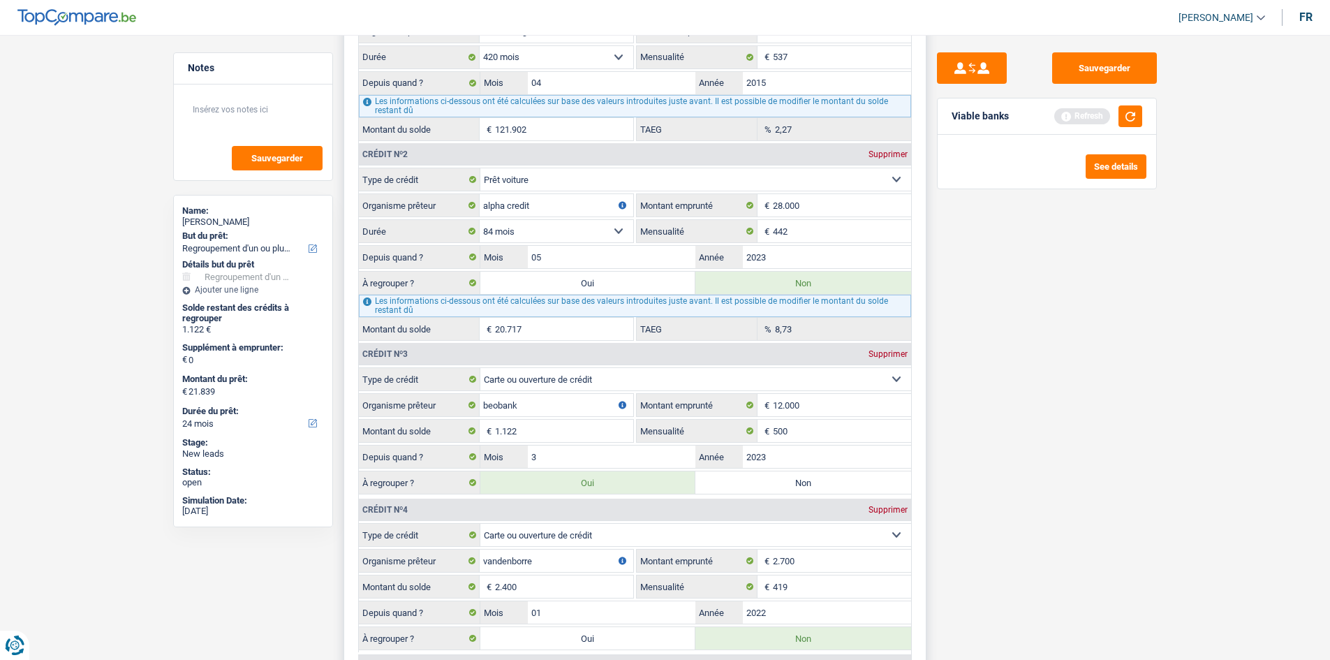
select select "120"
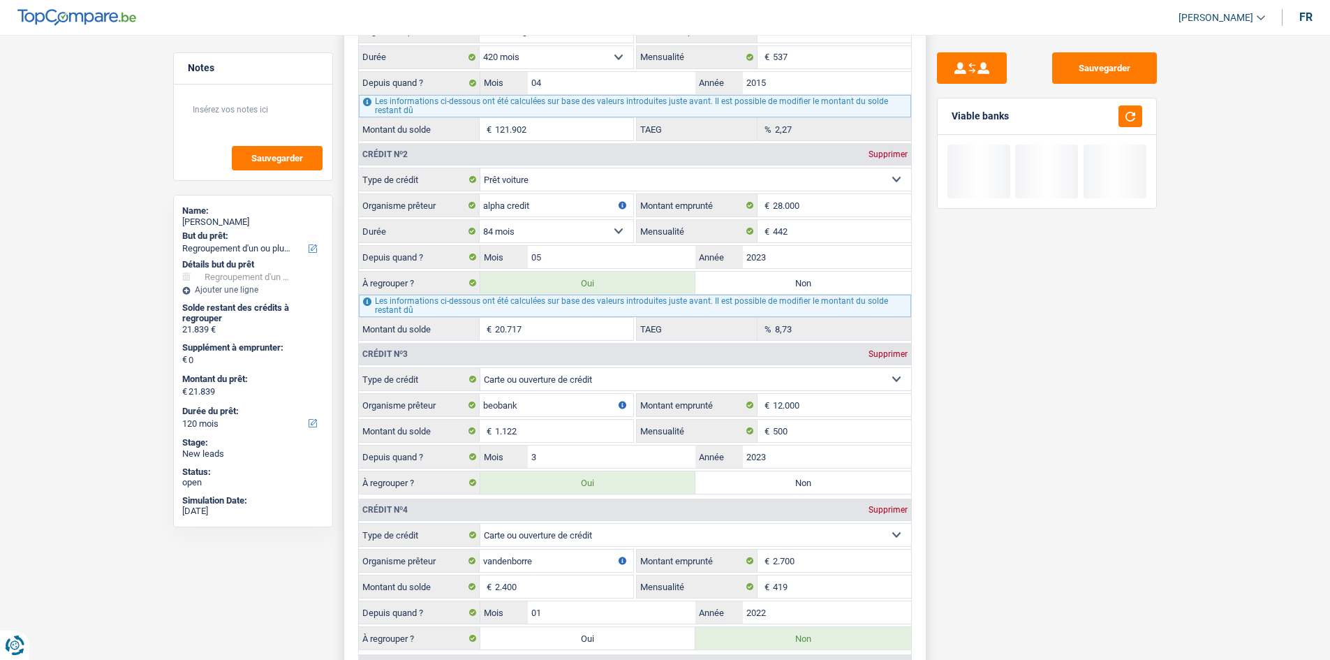
scroll to position [1643, 0]
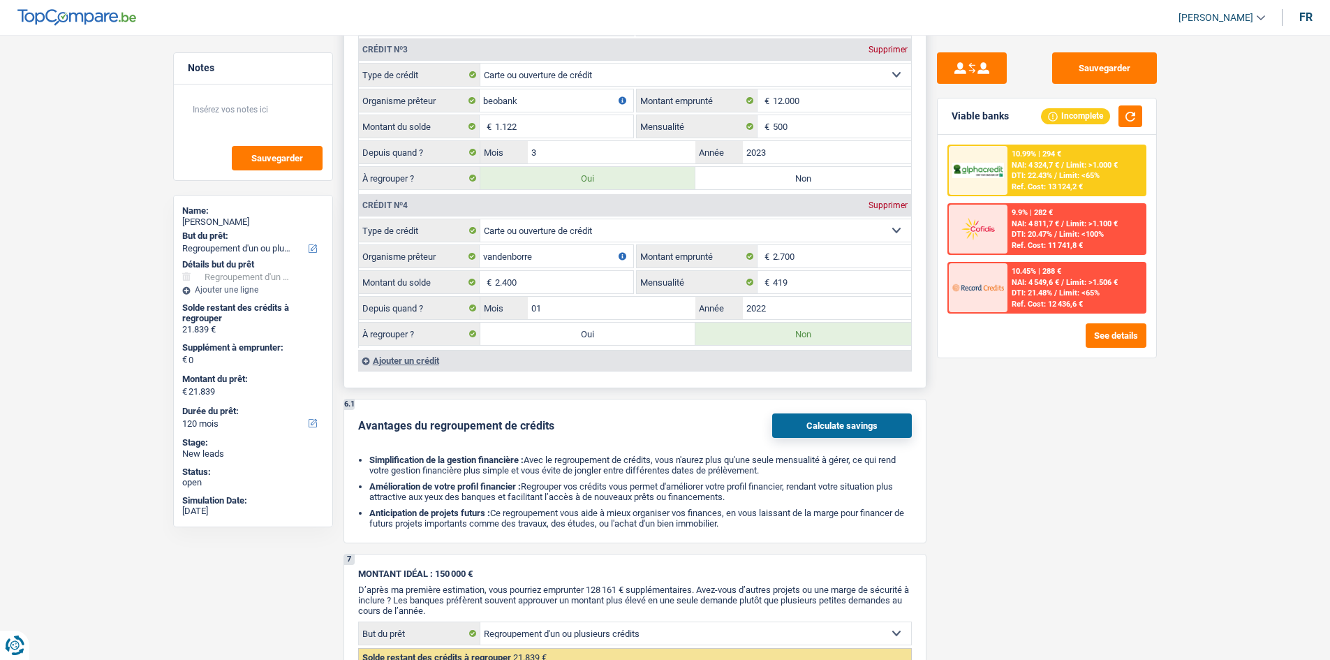
click at [609, 330] on label "Oui" at bounding box center [588, 333] width 216 height 22
click at [609, 330] on input "Oui" at bounding box center [588, 333] width 216 height 22
radio input "true"
type input "24.239"
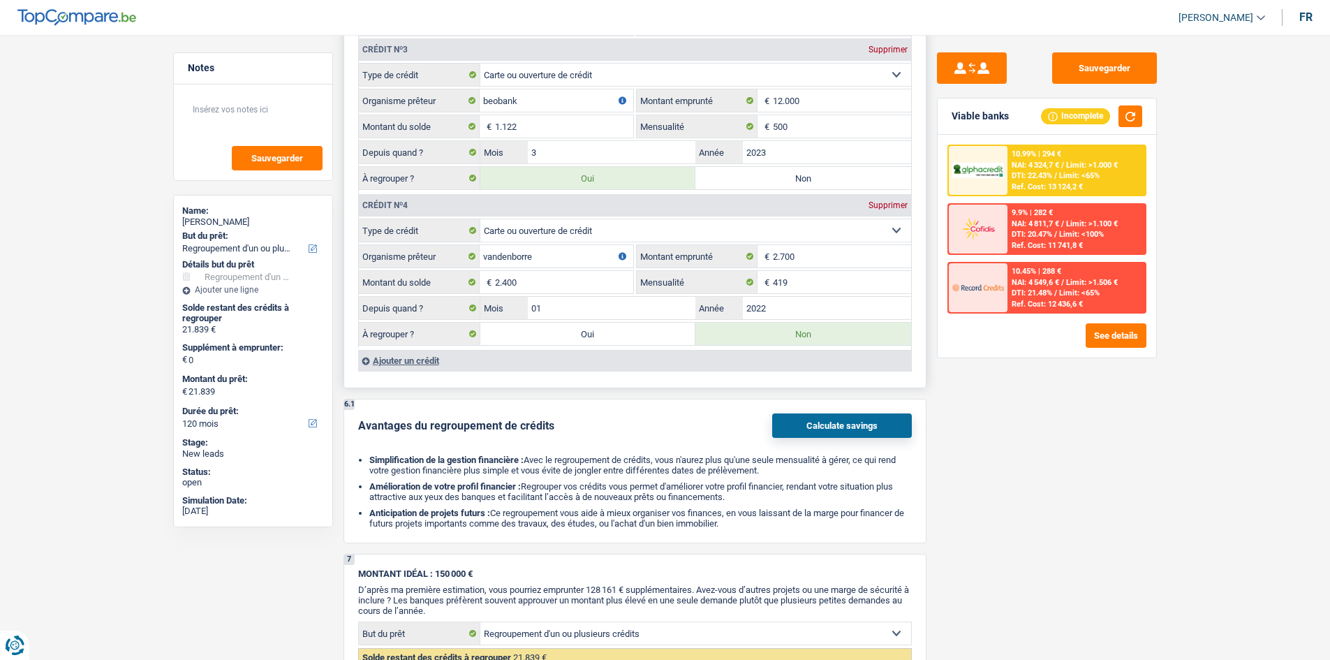
type input "24.239"
radio input "false"
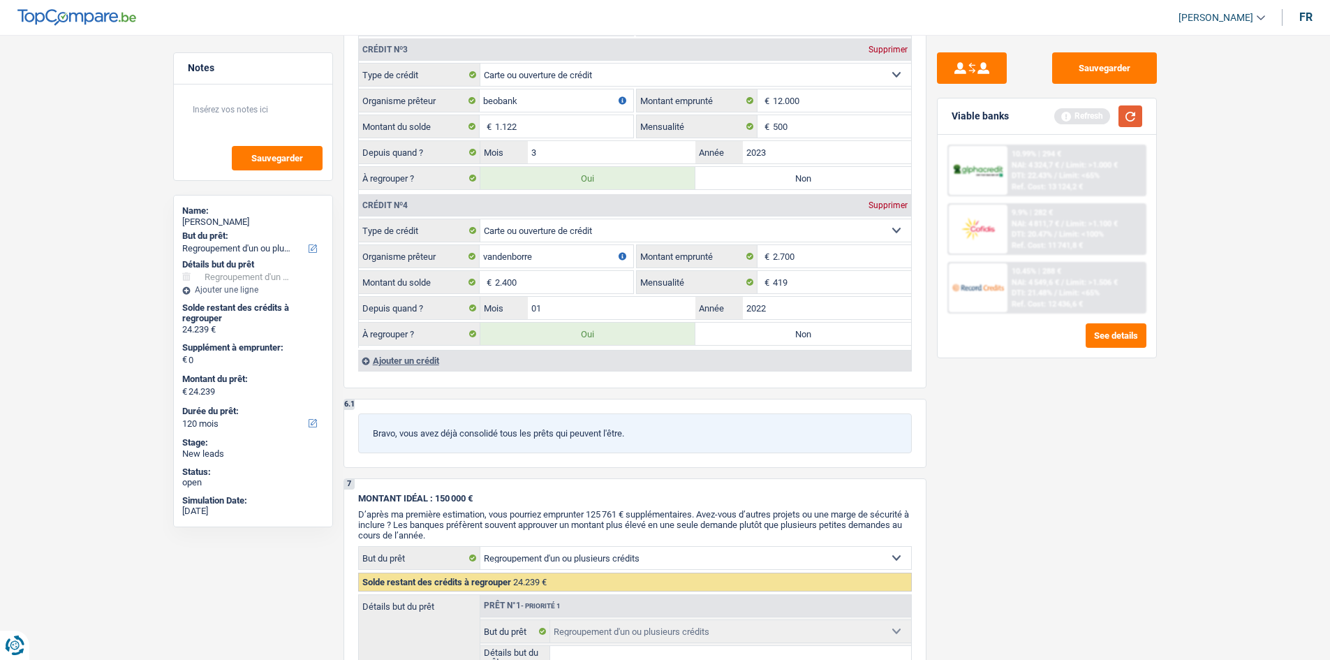
click at [1130, 118] on button "button" at bounding box center [1130, 116] width 24 height 22
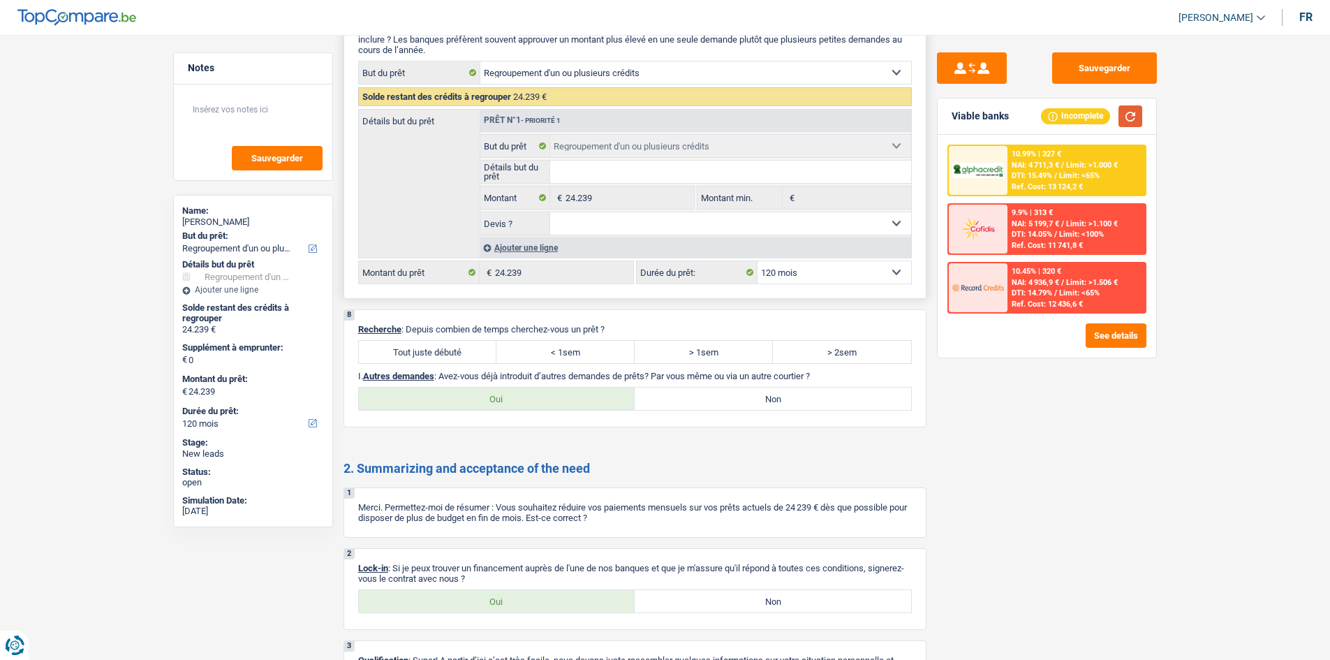
scroll to position [2162, 0]
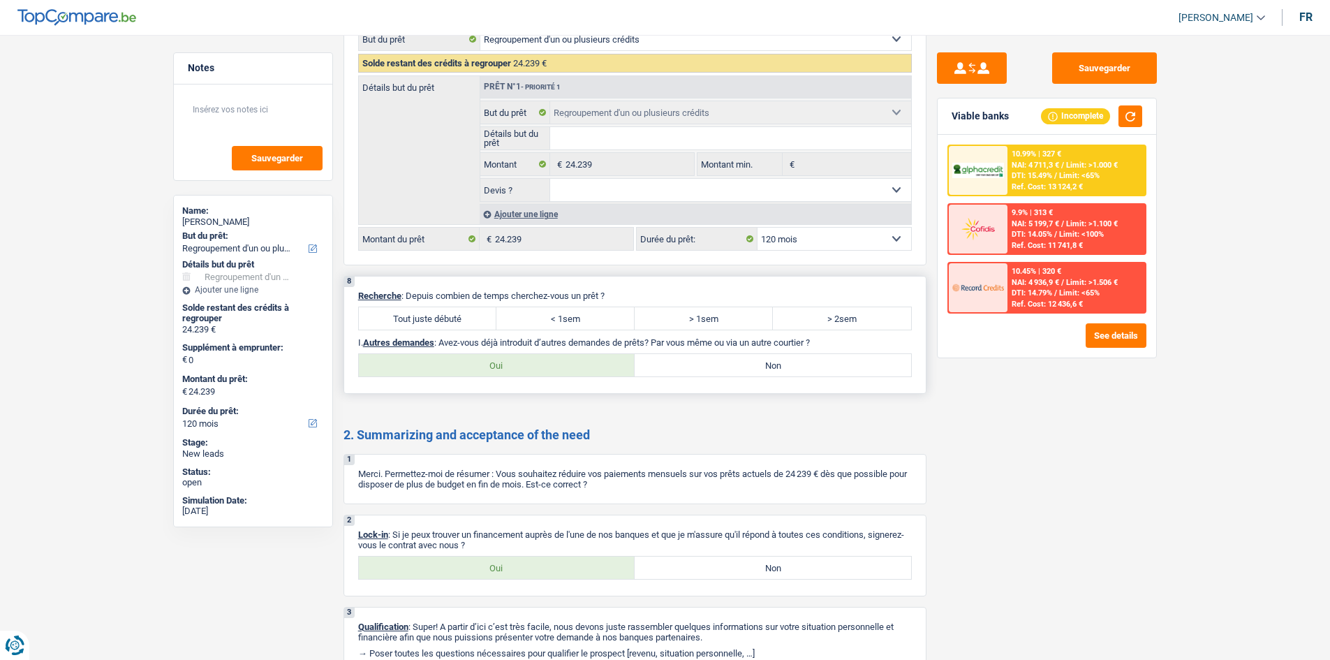
drag, startPoint x: 466, startPoint y: 311, endPoint x: 459, endPoint y: 316, distance: 8.7
click at [465, 311] on label "Tout juste débuté" at bounding box center [428, 318] width 138 height 22
click at [465, 311] on input "Tout juste débuté" at bounding box center [428, 318] width 138 height 22
radio input "true"
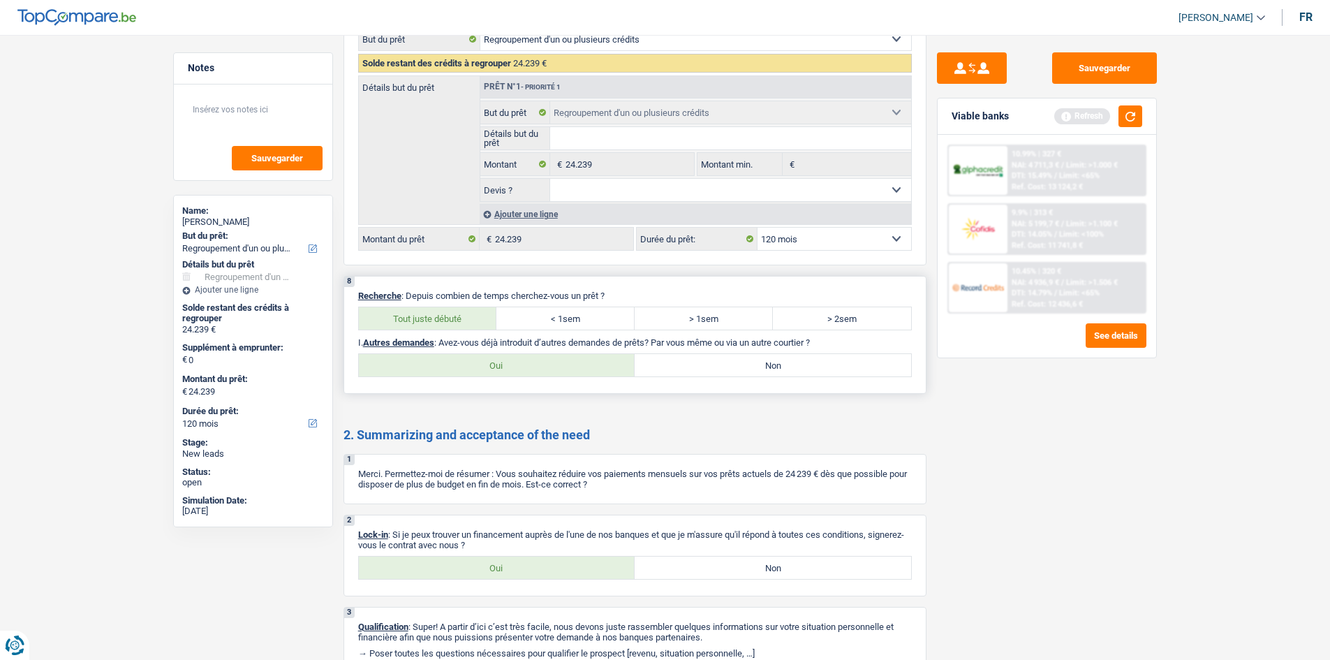
click at [668, 362] on label "Non" at bounding box center [773, 365] width 276 height 22
click at [668, 362] on input "Non" at bounding box center [773, 365] width 276 height 22
radio input "true"
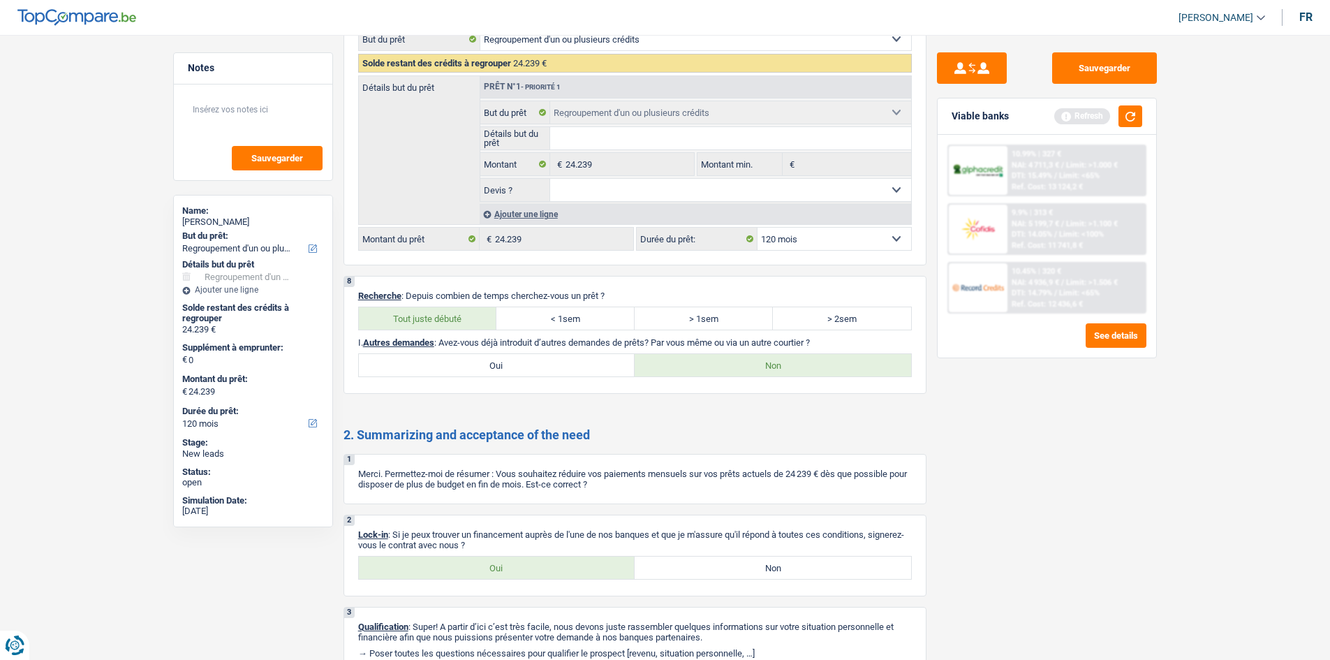
scroll to position [2227, 0]
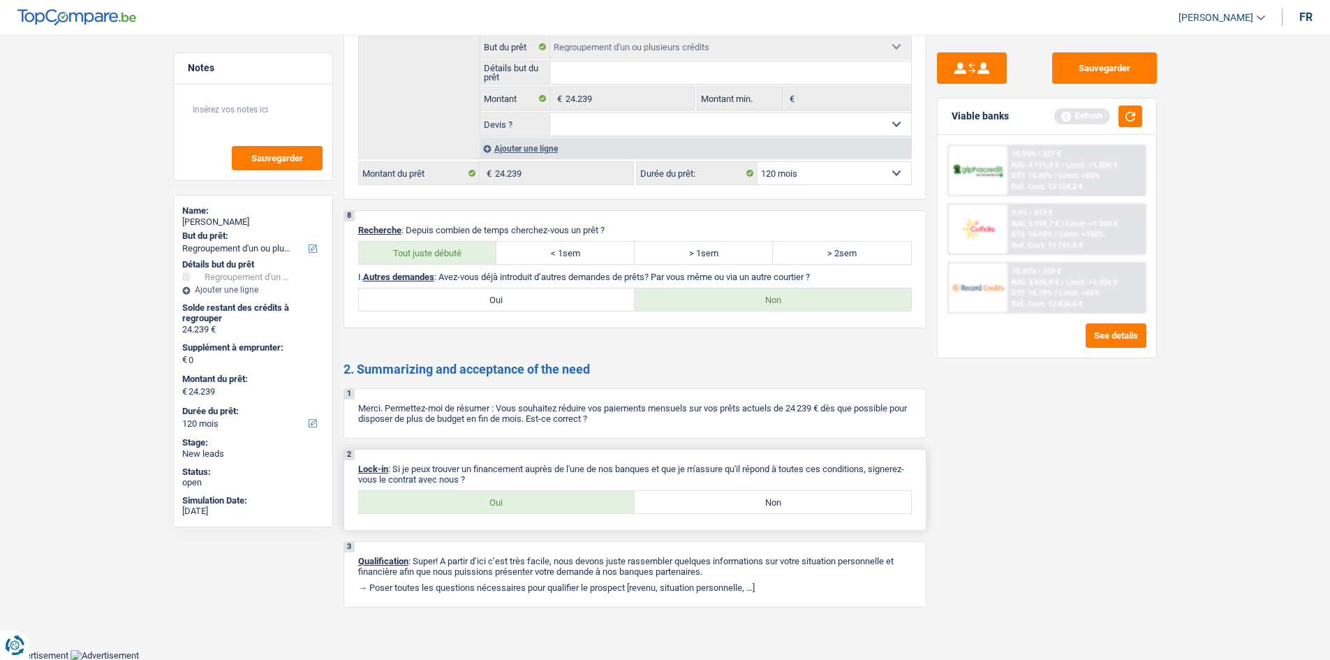
click at [577, 505] on label "Oui" at bounding box center [497, 502] width 276 height 22
click at [577, 505] on input "Oui" at bounding box center [497, 502] width 276 height 22
radio input "true"
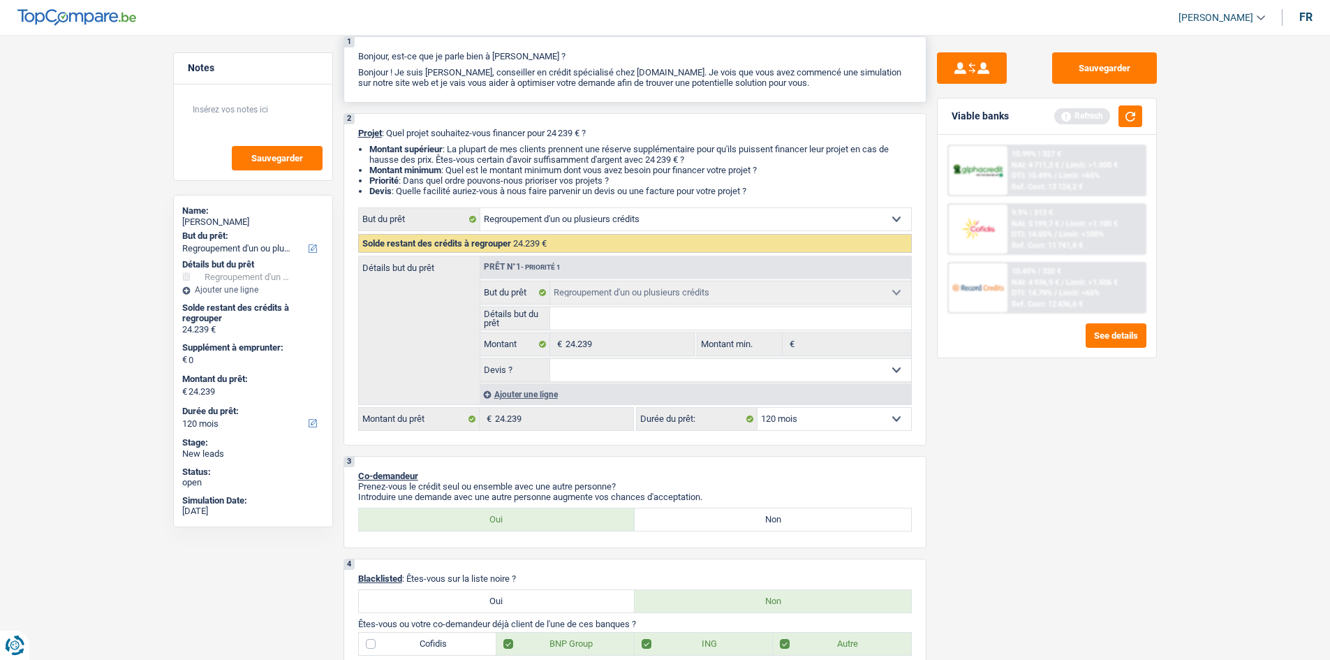
scroll to position [0, 0]
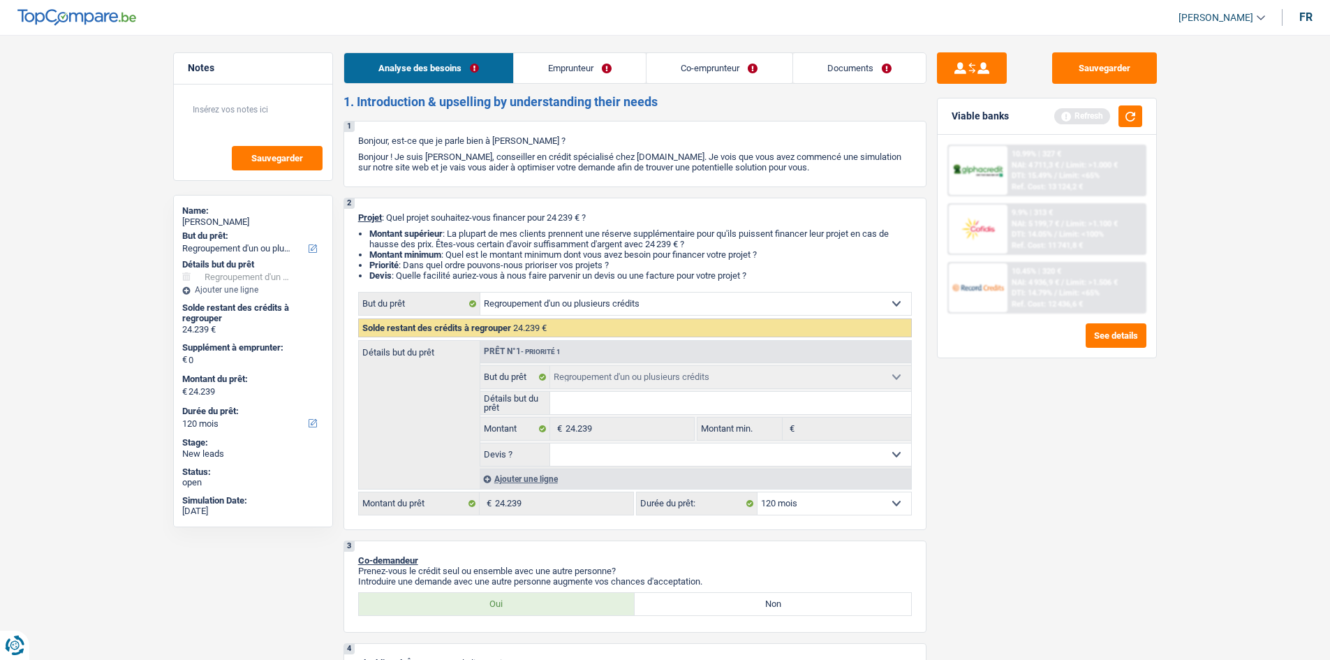
click at [533, 71] on link "Emprunteur" at bounding box center [580, 68] width 132 height 30
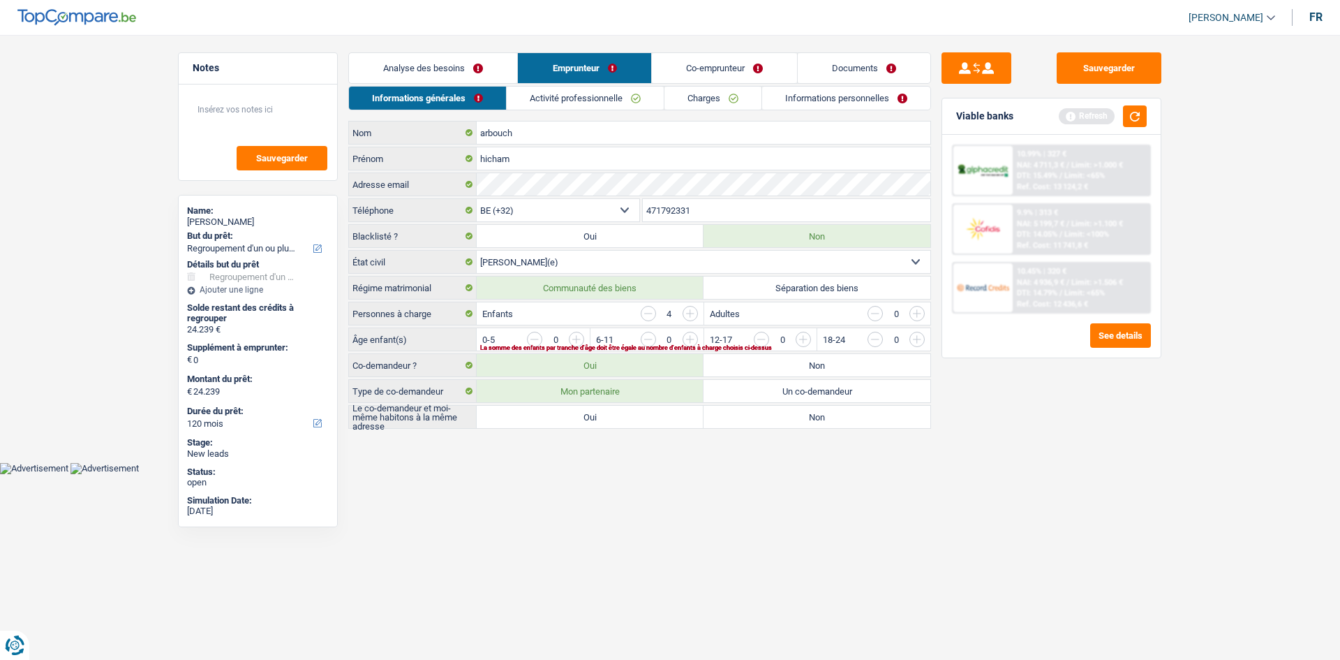
click at [920, 340] on input "button" at bounding box center [1200, 343] width 581 height 22
click at [873, 342] on input "button" at bounding box center [875, 339] width 15 height 15
click at [810, 341] on input "button" at bounding box center [1086, 343] width 581 height 22
click at [692, 340] on input "button" at bounding box center [973, 343] width 581 height 22
click at [580, 339] on input "button" at bounding box center [859, 343] width 581 height 22
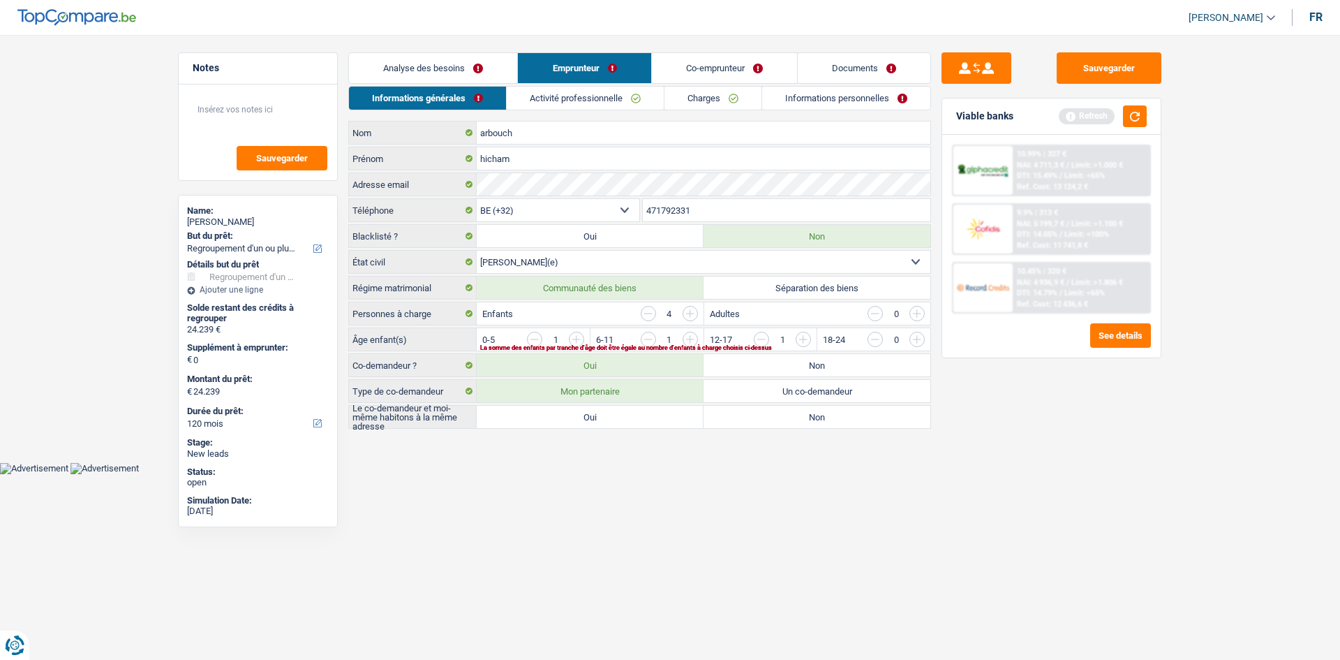
click at [683, 339] on input "button" at bounding box center [973, 343] width 581 height 22
click at [641, 339] on input "button" at bounding box center [648, 339] width 15 height 15
click at [801, 339] on input "button" at bounding box center [1086, 343] width 581 height 22
click at [800, 339] on input "button" at bounding box center [1086, 343] width 581 height 22
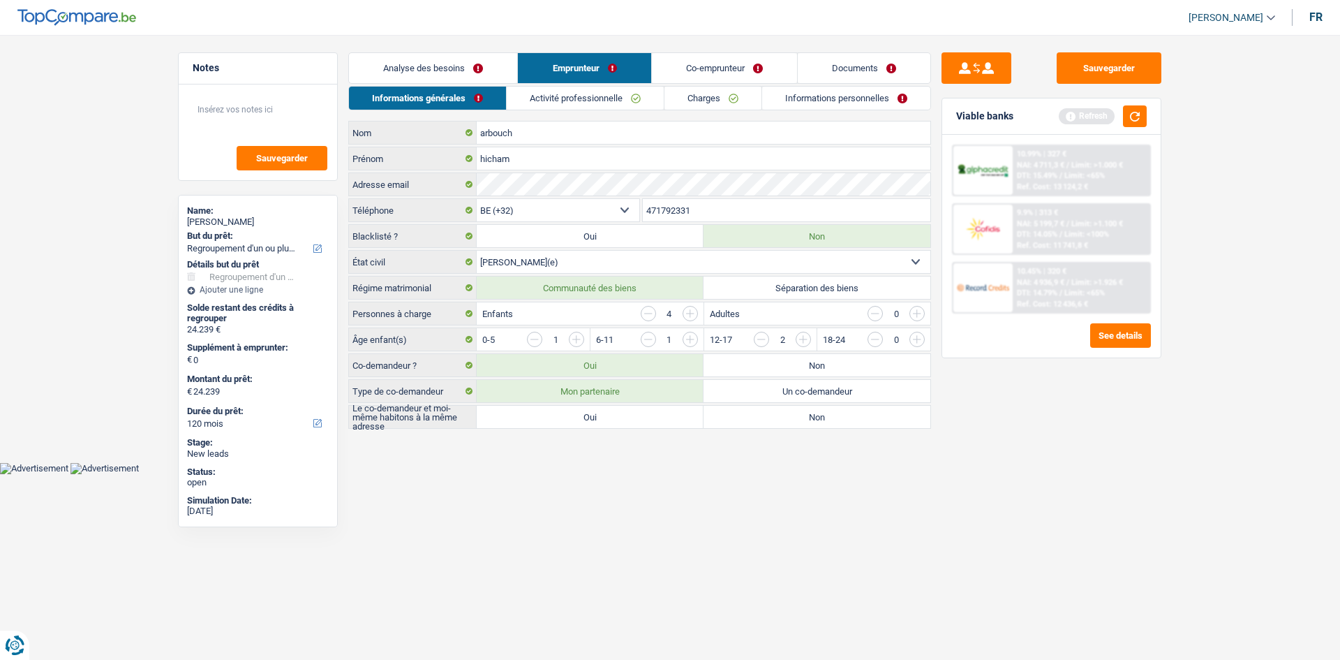
click at [800, 339] on input "button" at bounding box center [1086, 343] width 581 height 22
click at [647, 337] on input "button" at bounding box center [648, 339] width 15 height 15
click at [806, 334] on input "button" at bounding box center [1086, 343] width 581 height 22
click at [581, 418] on label "Oui" at bounding box center [590, 417] width 227 height 22
click at [581, 418] on input "Oui" at bounding box center [590, 417] width 227 height 22
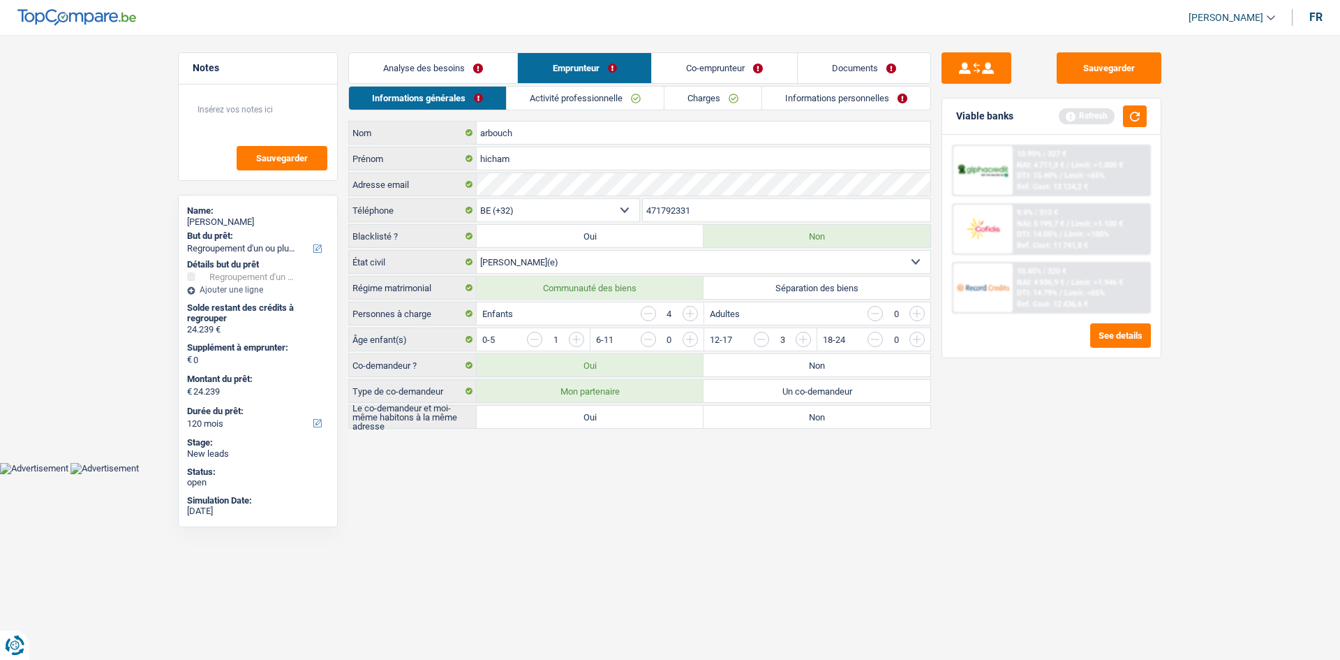
radio input "true"
click at [584, 103] on link "Activité professionnelle" at bounding box center [585, 98] width 157 height 23
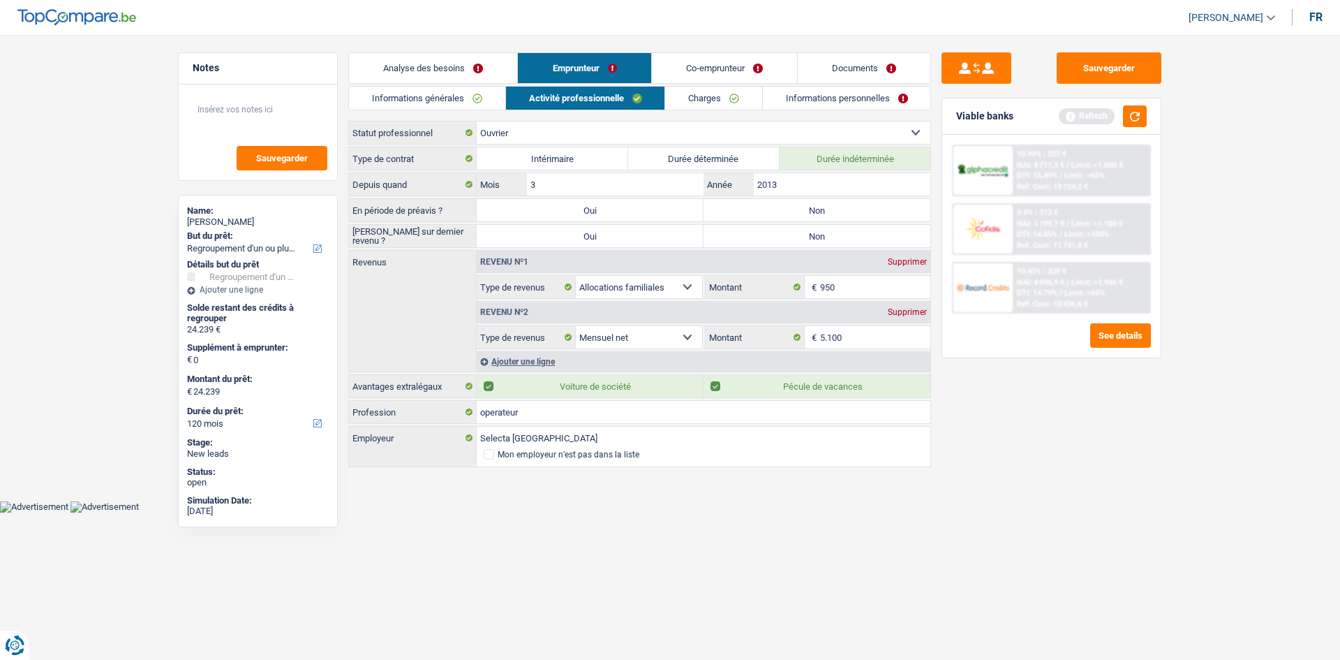
click at [763, 203] on label "Non" at bounding box center [817, 210] width 227 height 22
click at [763, 203] on input "Non" at bounding box center [817, 210] width 227 height 22
radio input "true"
drag, startPoint x: 766, startPoint y: 226, endPoint x: 755, endPoint y: 220, distance: 12.2
click at [764, 226] on label "Non" at bounding box center [817, 236] width 227 height 22
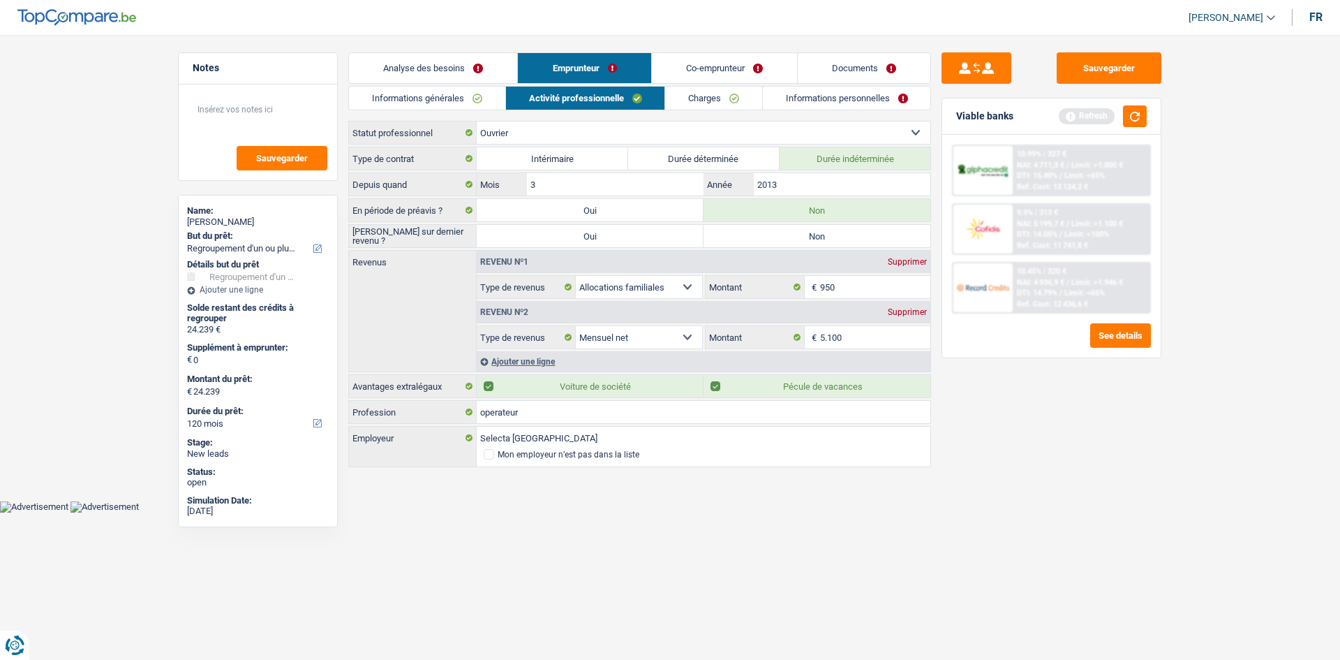
click at [764, 226] on input "Non" at bounding box center [817, 236] width 227 height 22
radio input "true"
click at [854, 339] on input "5.100" at bounding box center [875, 337] width 111 height 22
type input "5"
click at [816, 343] on div "Selon le statut professionnel choisi à l’étape précédente, veuillez indiquer la…" at bounding box center [869, 346] width 123 height 6
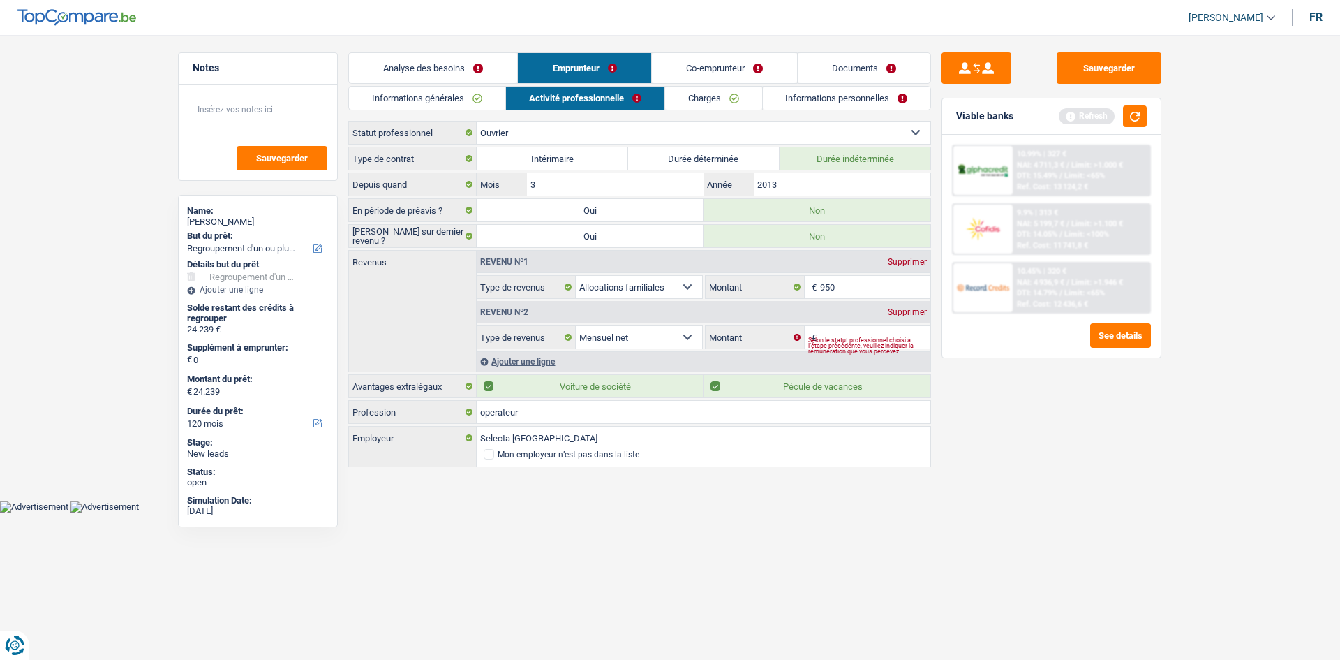
click at [937, 431] on div "Sauvegarder Viable banks Refresh 10.99% | 327 € NAI: 4 711,3 € / Limit: >1.000 …" at bounding box center [1051, 342] width 241 height 581
click at [862, 343] on div "Selon le statut professionnel choisi à l’étape précédente, veuillez indiquer la…" at bounding box center [869, 346] width 123 height 6
click at [861, 343] on div "Selon le statut professionnel choisi à l’étape précédente, veuillez indiquer la…" at bounding box center [869, 346] width 123 height 6
click at [844, 343] on div "Selon le statut professionnel choisi à l’étape précédente, veuillez indiquer la…" at bounding box center [869, 346] width 123 height 6
click at [839, 343] on div "Selon le statut professionnel choisi à l’étape précédente, veuillez indiquer la…" at bounding box center [869, 346] width 123 height 6
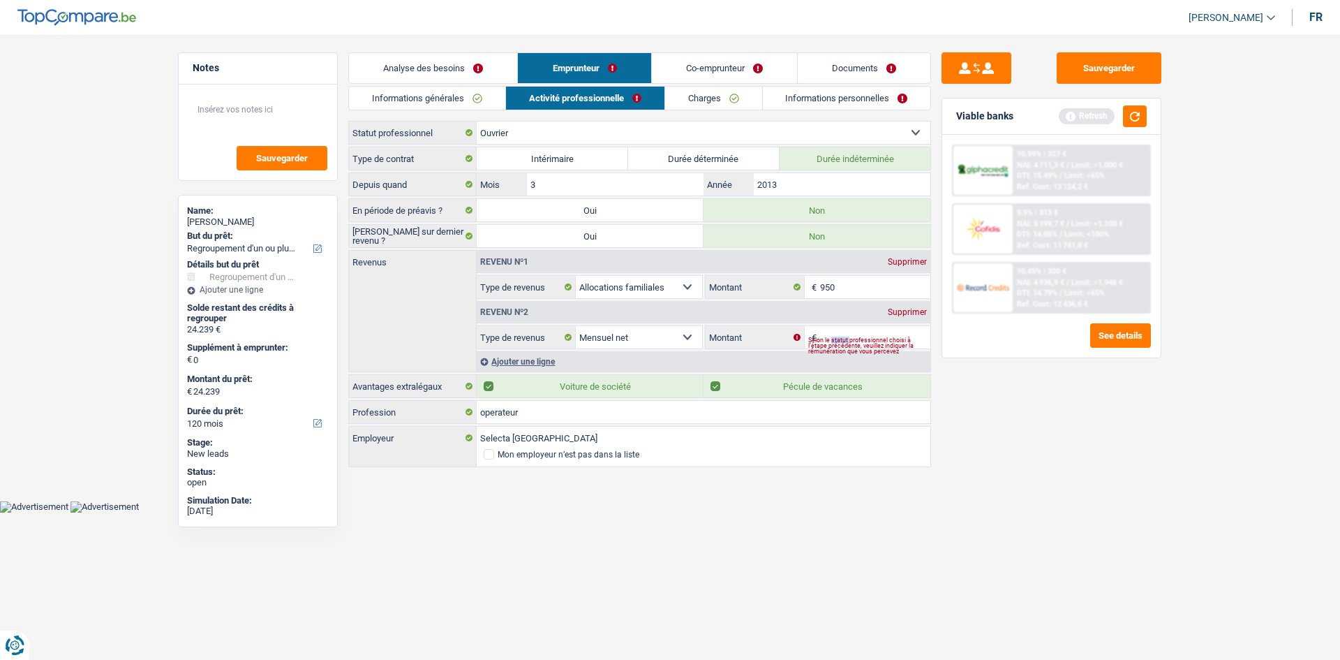
click at [839, 343] on div "Selon le statut professionnel choisi à l’étape précédente, veuillez indiquer la…" at bounding box center [869, 346] width 123 height 6
click at [913, 400] on div "operateur Profession" at bounding box center [639, 412] width 583 height 24
click at [757, 512] on html "Vous avez le contrôle de vos données Nous utilisons des cookies, tout comme nos…" at bounding box center [670, 256] width 1340 height 512
click at [825, 326] on input "Montant" at bounding box center [875, 337] width 111 height 22
drag, startPoint x: 863, startPoint y: 336, endPoint x: 839, endPoint y: 332, distance: 24.8
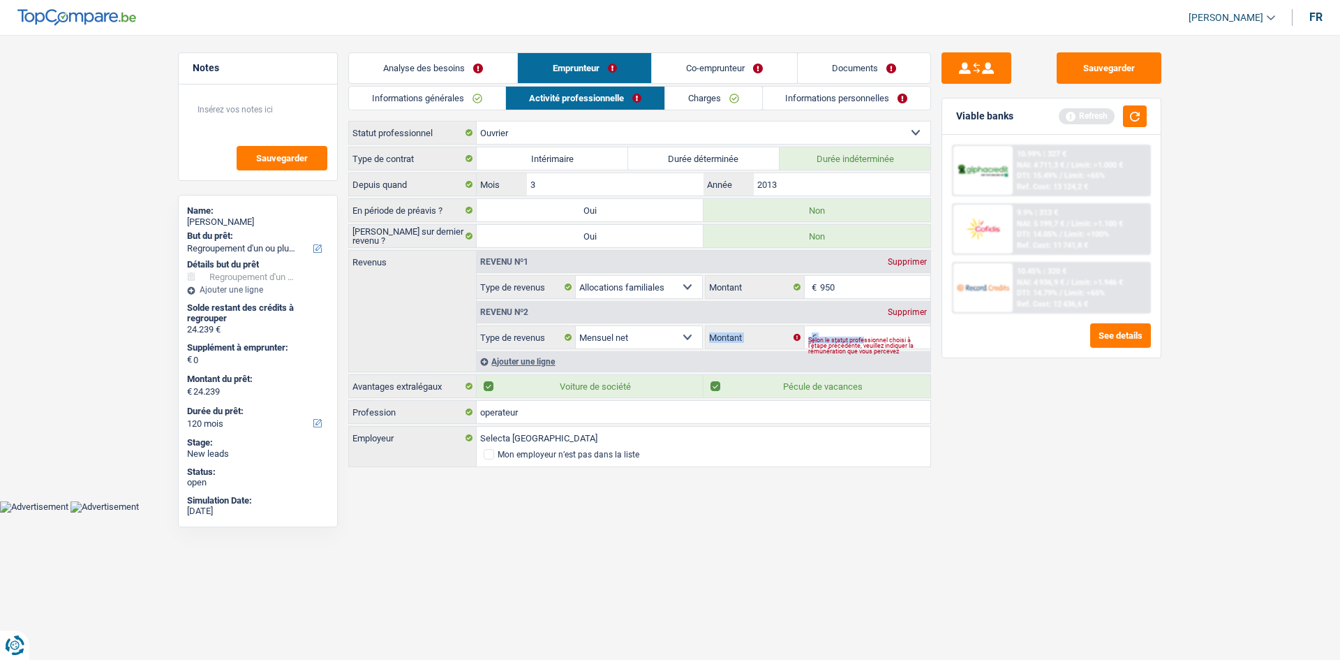
click at [840, 332] on div "€ Montant Selon le statut professionnel choisi à l’étape précédente, veuillez i…" at bounding box center [818, 337] width 225 height 22
click at [840, 332] on input "Montant" at bounding box center [875, 337] width 111 height 22
click at [843, 332] on input "Montant" at bounding box center [875, 337] width 111 height 22
click at [758, 349] on div "Revenu nº1 Supprimer Allocation d'handicap Allocations chômage Allocations fami…" at bounding box center [703, 311] width 454 height 121
click at [899, 316] on div "Supprimer" at bounding box center [907, 312] width 46 height 8
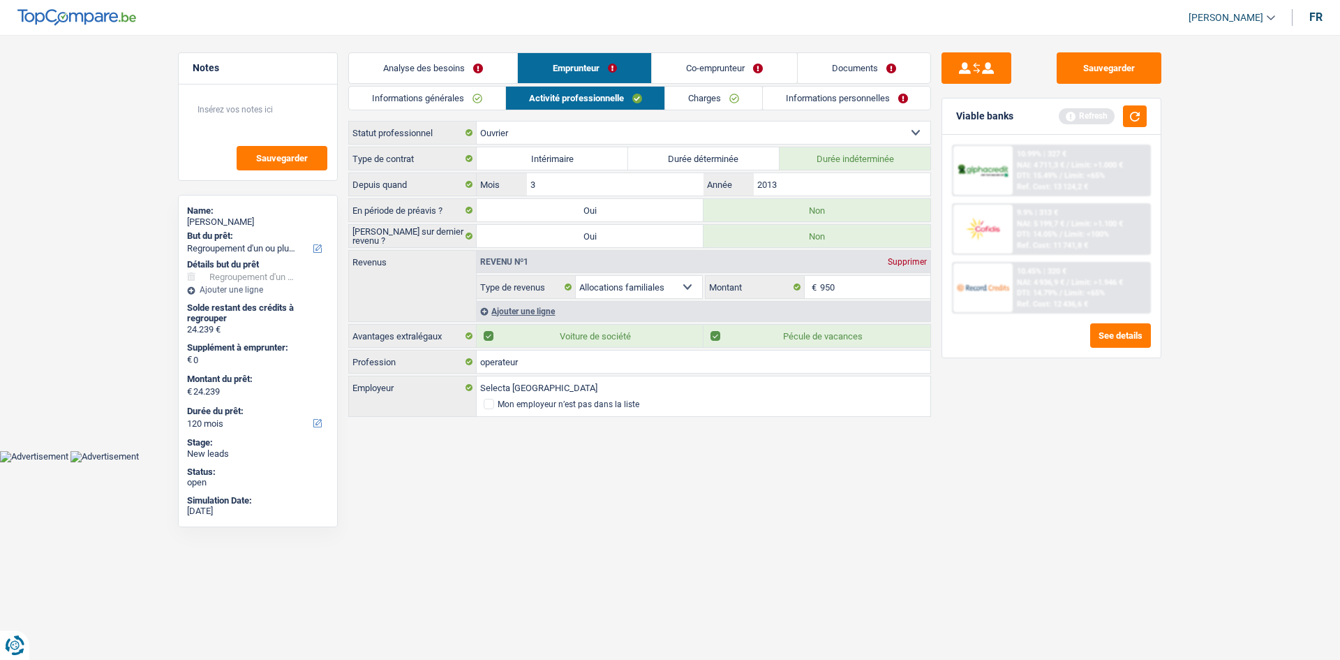
click at [533, 308] on div "Ajouter une ligne" at bounding box center [704, 311] width 454 height 20
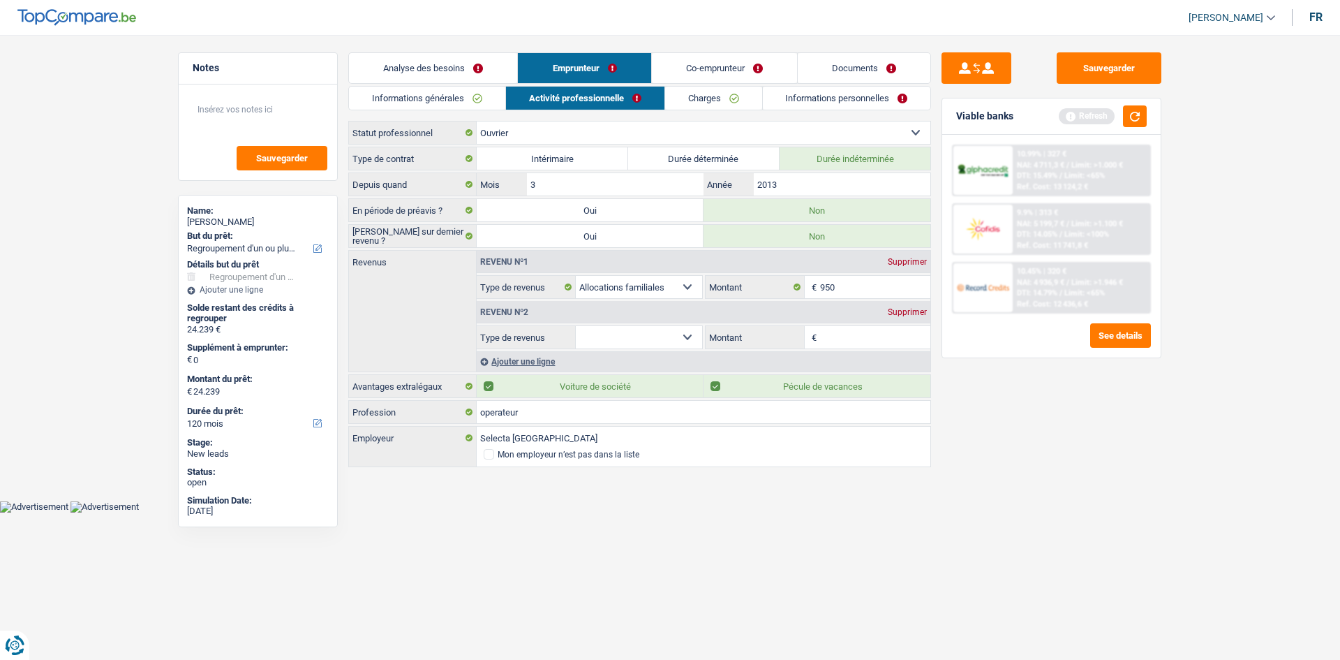
click at [829, 344] on input "Montant" at bounding box center [875, 337] width 111 height 22
click at [836, 336] on input "Montant" at bounding box center [875, 337] width 111 height 22
type input "2.400"
click at [665, 345] on select "Allocation d'handicap Allocations chômage Allocations familiales Chèques repas …" at bounding box center [639, 337] width 126 height 22
select select "netSalary"
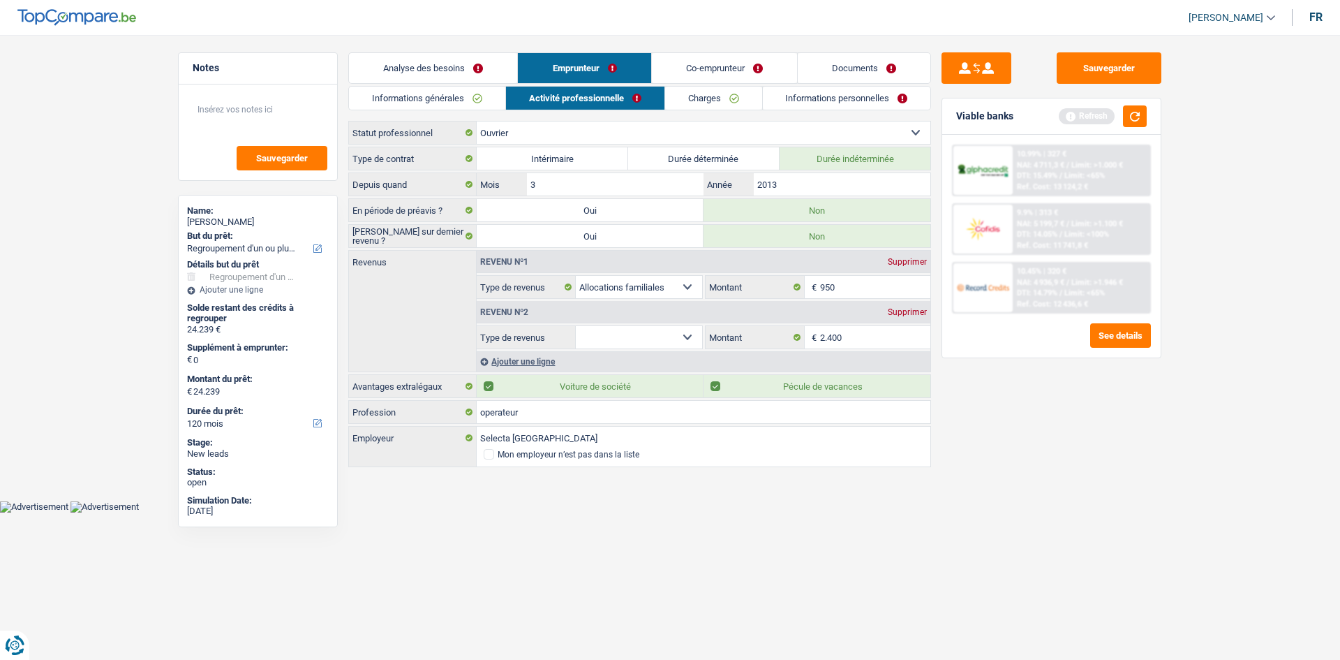
click at [576, 326] on select "Allocation d'handicap Allocations chômage Allocations familiales Chèques repas …" at bounding box center [639, 337] width 126 height 22
click at [530, 358] on div "Ajouter une ligne" at bounding box center [704, 361] width 454 height 20
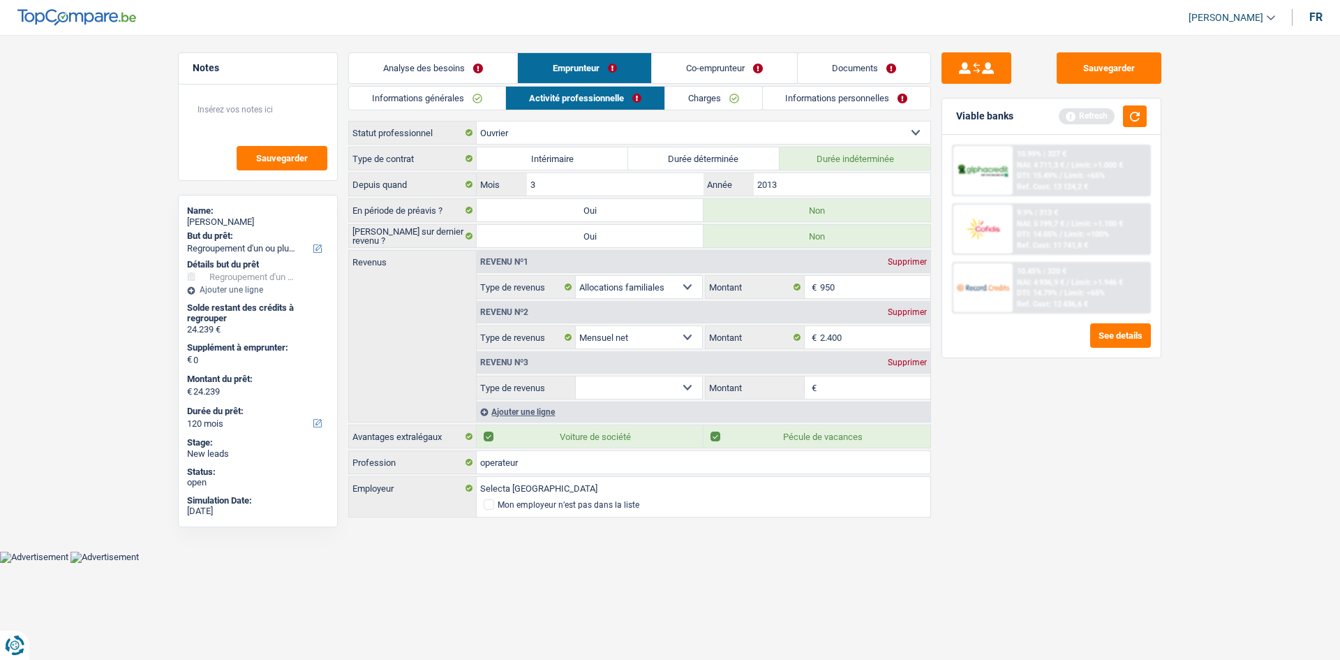
click at [616, 392] on select "Allocation d'handicap Allocations chômage Allocations familiales Chèques repas …" at bounding box center [639, 387] width 126 height 22
select select "netSalary"
click at [576, 376] on select "Allocation d'handicap Allocations chômage Allocations familiales Chèques repas …" at bounding box center [639, 387] width 126 height 22
click at [854, 380] on input "Montant" at bounding box center [875, 387] width 111 height 22
type input "2.700"
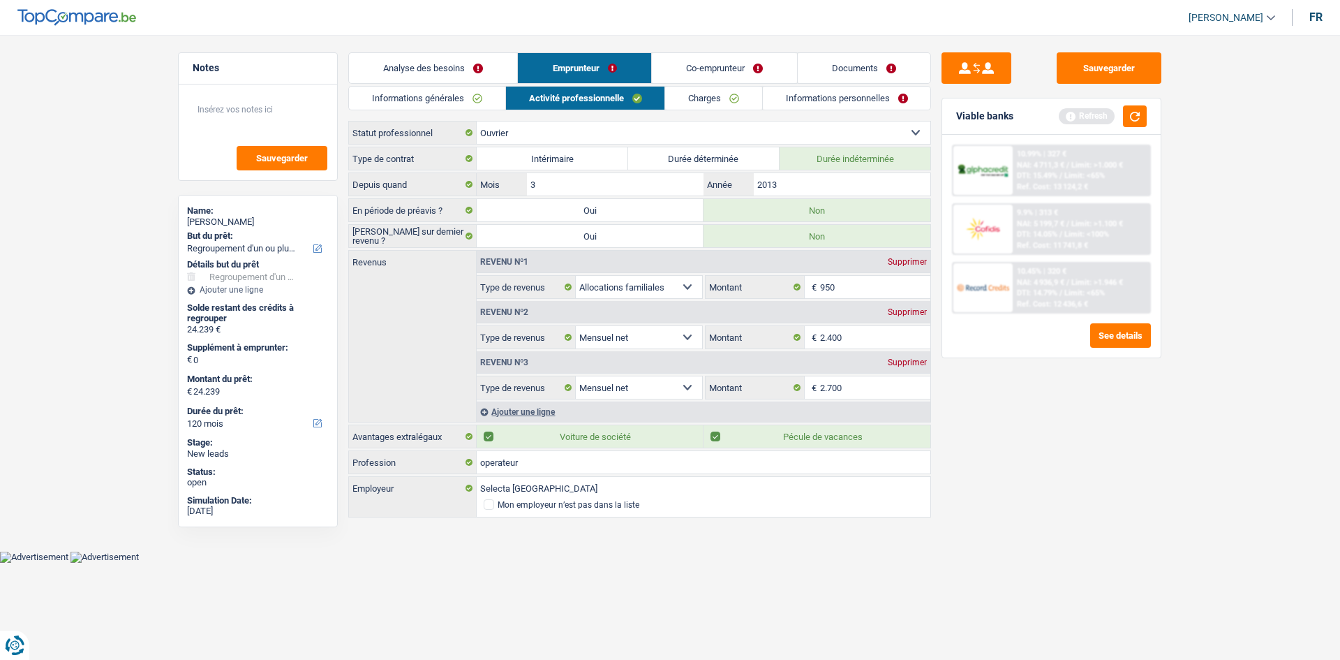
click at [905, 261] on div "Supprimer" at bounding box center [907, 262] width 46 height 8
select select "netSalary"
type input "2.400"
type input "2.700"
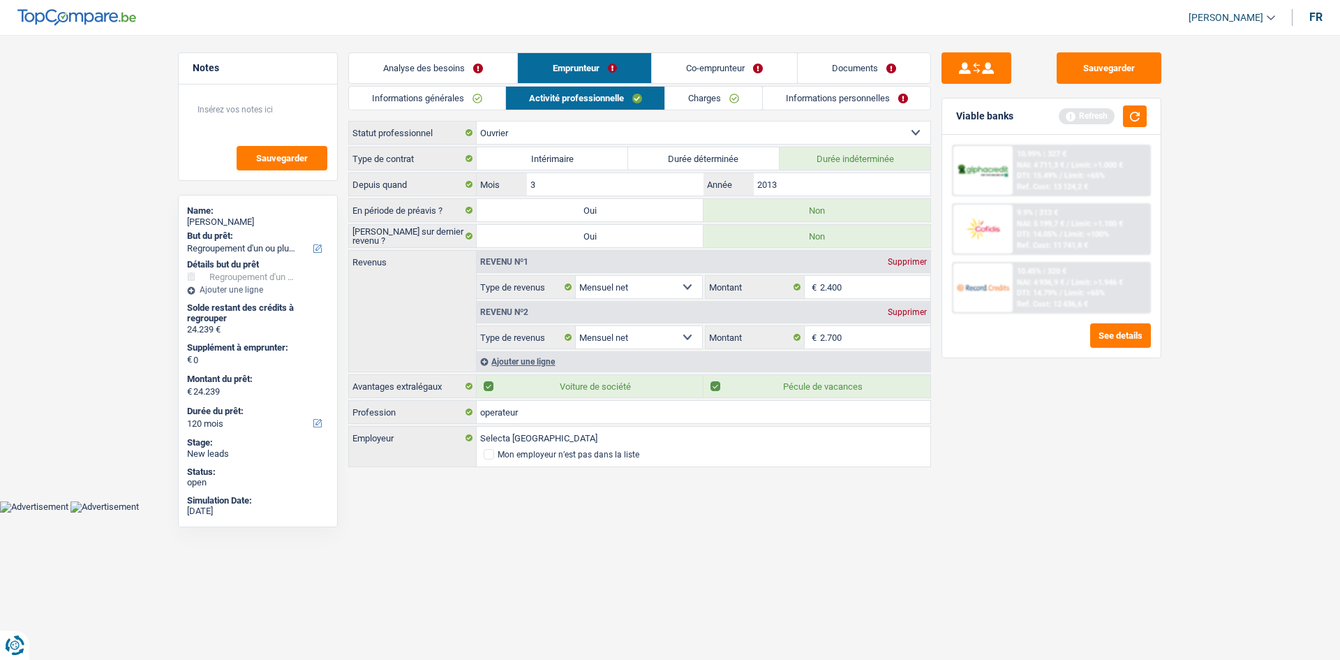
click at [518, 357] on div "Ajouter une ligne" at bounding box center [704, 361] width 454 height 20
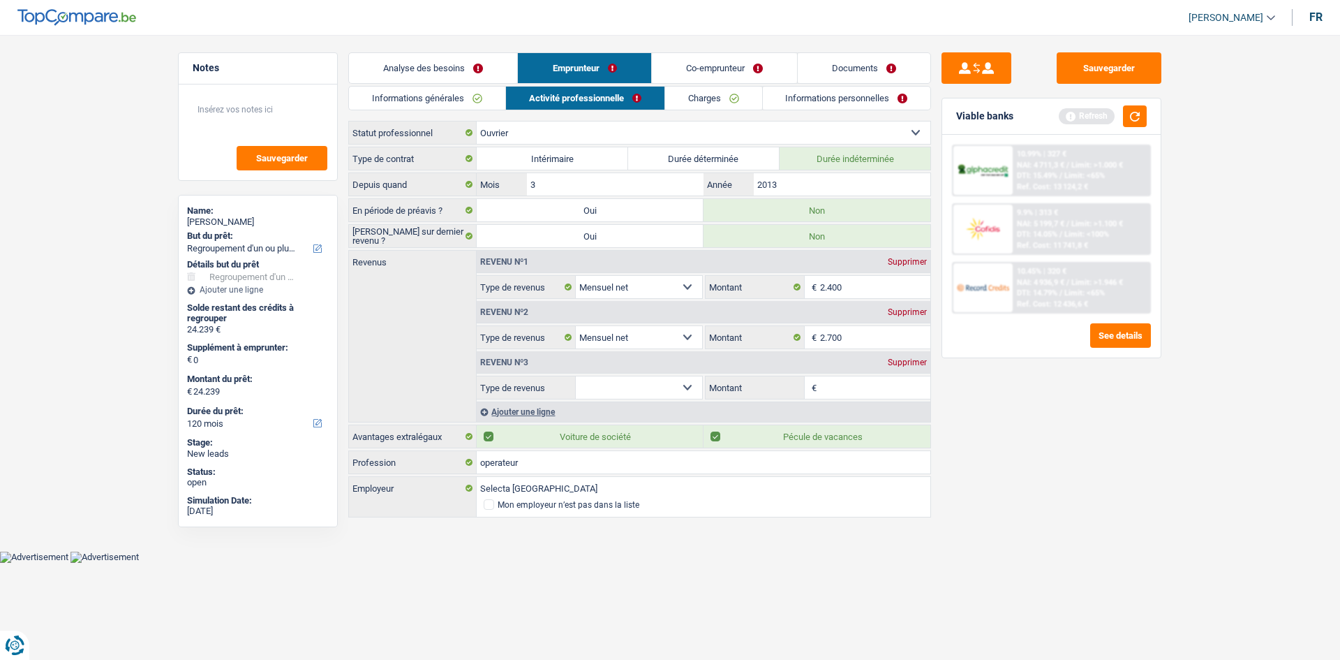
click at [658, 386] on select "Allocation d'handicap Allocations chômage Allocations familiales Chèques repas …" at bounding box center [639, 387] width 126 height 22
select select "mealVouchers"
click at [576, 376] on select "Allocation d'handicap Allocations chômage Allocations familiales Chèques repas …" at bounding box center [639, 387] width 126 height 22
click at [832, 381] on input "Montant par jour" at bounding box center [875, 387] width 111 height 22
type input "7,0"
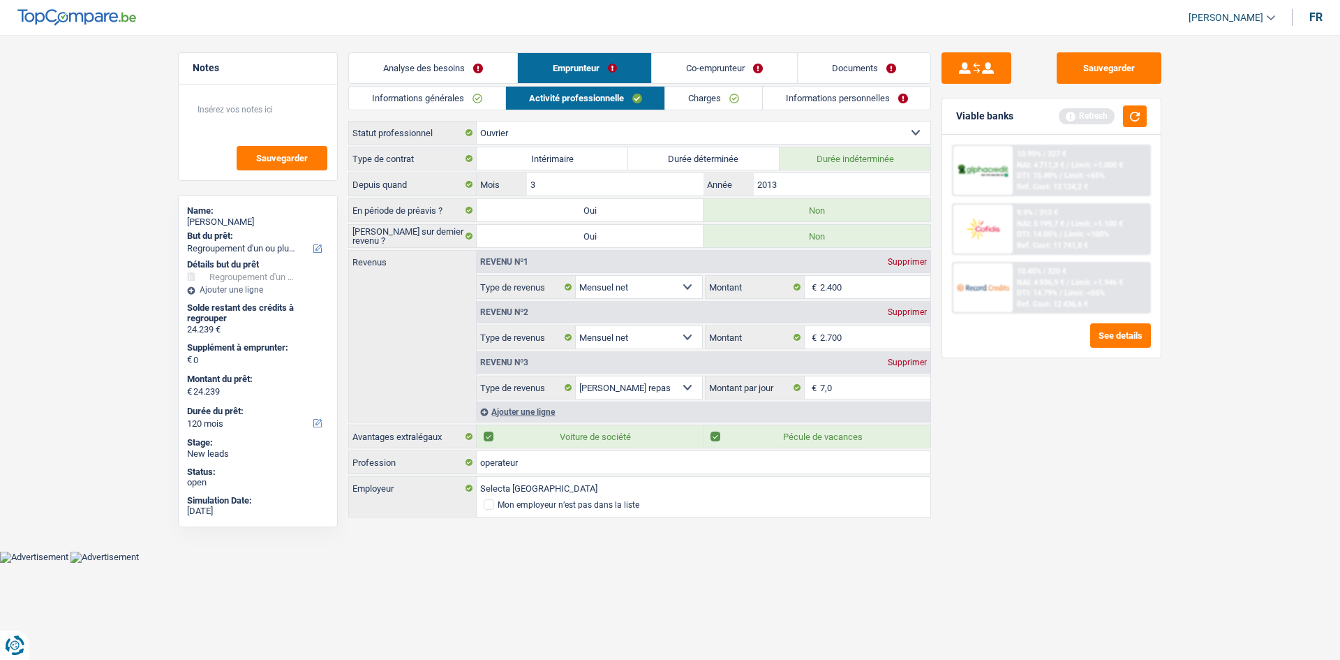
click at [551, 410] on div "Ajouter une ligne" at bounding box center [704, 411] width 454 height 20
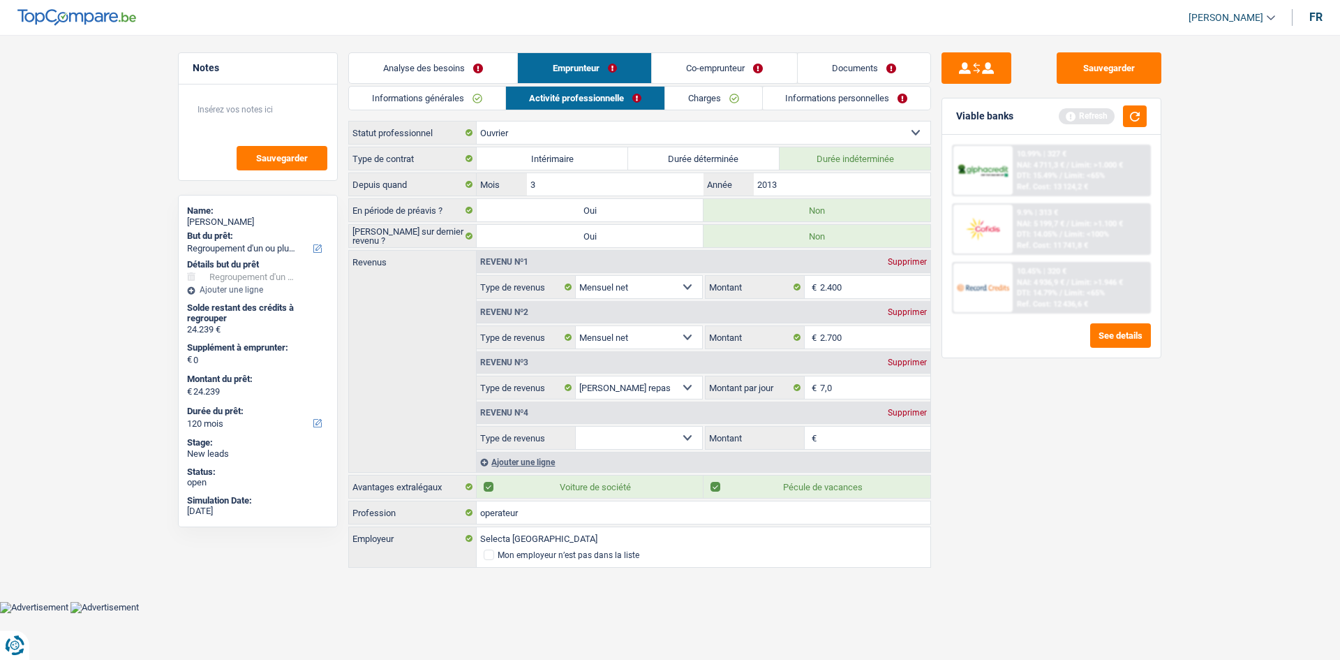
click at [610, 443] on select "Allocation d'handicap Allocations chômage Allocations familiales Chèques repas …" at bounding box center [639, 437] width 126 height 22
select select "mealVouchers"
click at [576, 426] on select "Allocation d'handicap Allocations chômage Allocations familiales Chèques repas …" at bounding box center [639, 437] width 126 height 22
click at [822, 437] on input "Montant par jour" at bounding box center [875, 437] width 111 height 22
type input "5,0"
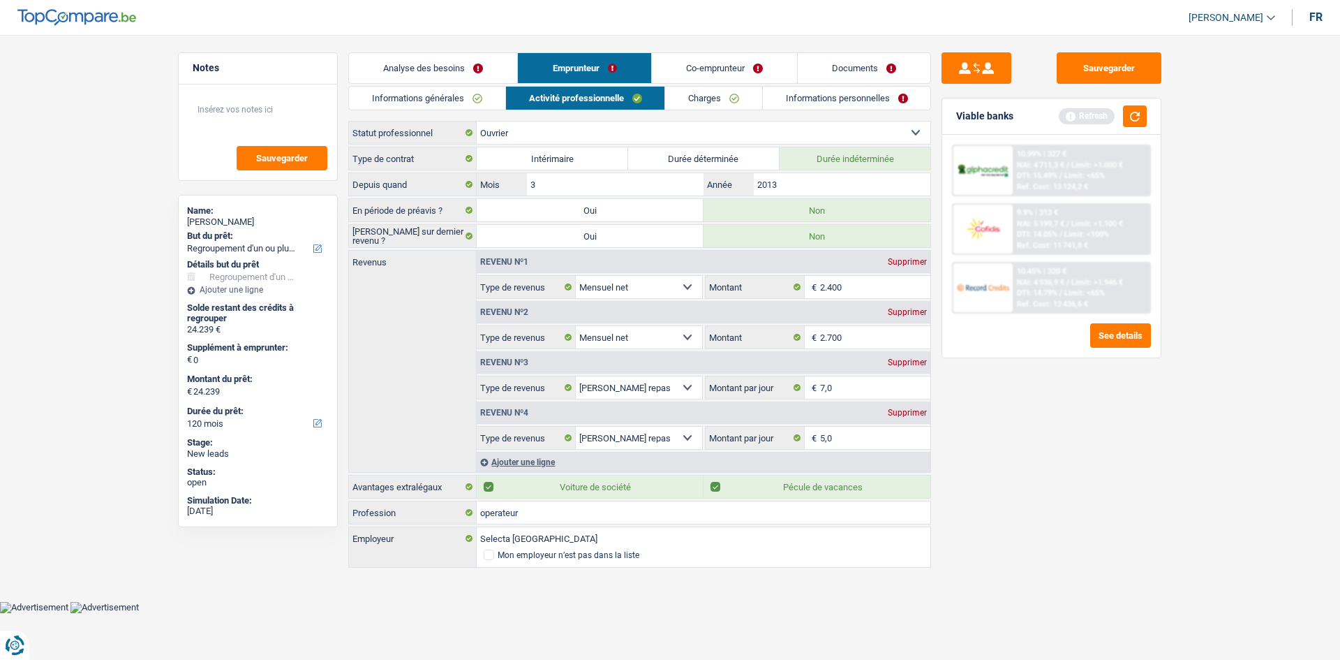
click at [1059, 483] on div "Sauvegarder Viable banks Refresh 10.99% | 327 € NAI: 4 711,3 € / Limit: >1.000 …" at bounding box center [1051, 342] width 241 height 581
drag, startPoint x: 214, startPoint y: 90, endPoint x: 209, endPoint y: 98, distance: 9.1
click at [212, 95] on div "Sauvegarder" at bounding box center [258, 132] width 158 height 96
click at [197, 102] on textarea at bounding box center [257, 115] width 139 height 42
click at [299, 109] on textarea "employer chez 1selcta plaug" at bounding box center [257, 115] width 139 height 42
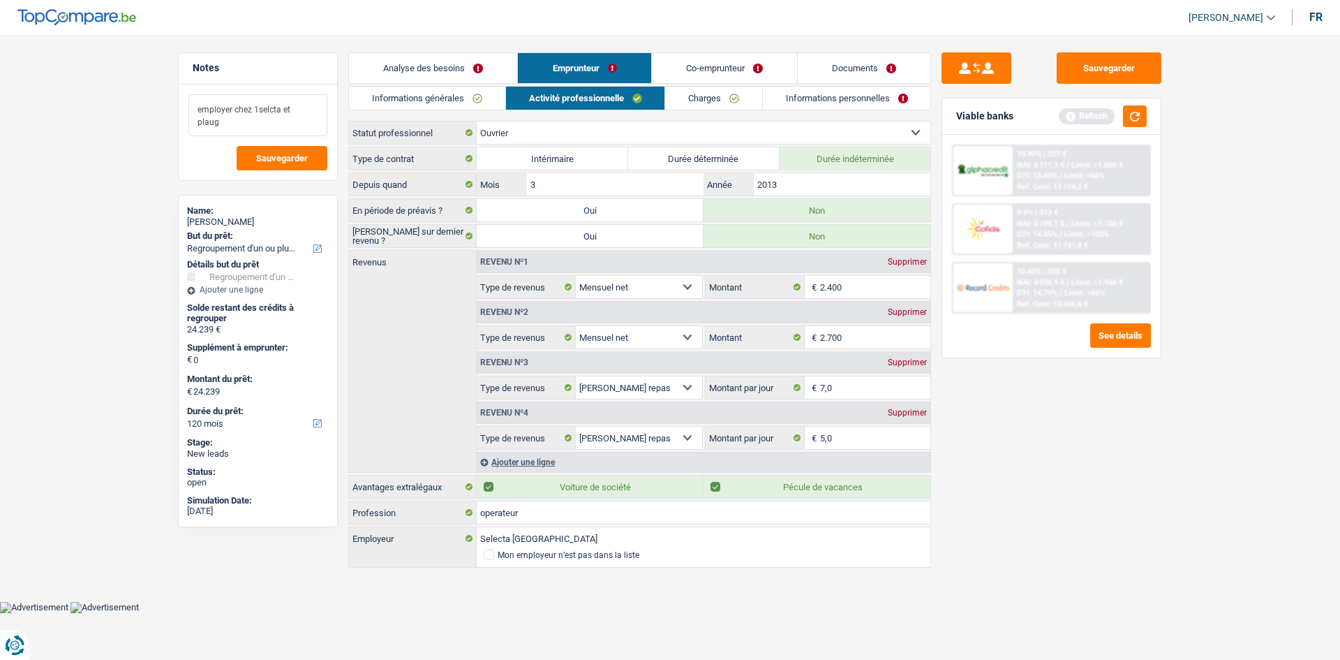
click at [258, 107] on textarea "employer chez 1selcta et plaug" at bounding box center [257, 115] width 139 height 42
click at [199, 110] on textarea "employer chez selcta et plaug" at bounding box center [257, 115] width 139 height 42
type textarea "mr est employer chez selcta et plaug"
click at [719, 96] on link "Charges" at bounding box center [713, 98] width 97 height 23
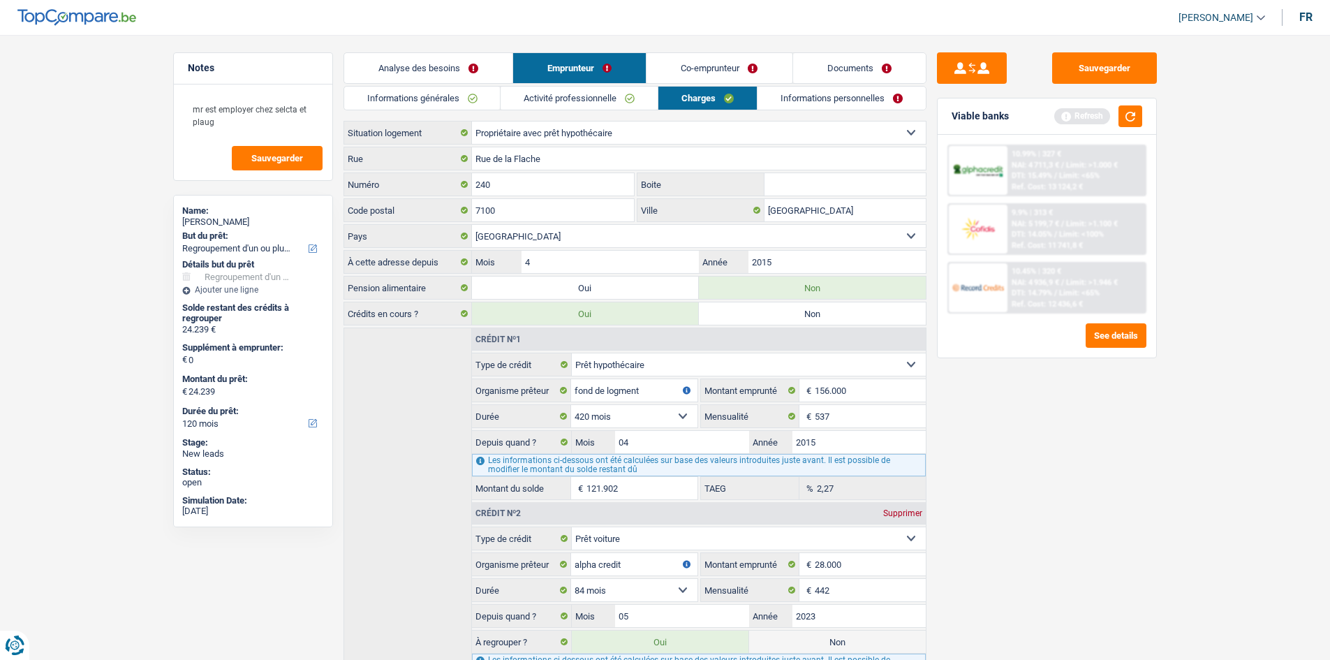
click at [768, 92] on link "Informations personnelles" at bounding box center [841, 98] width 168 height 23
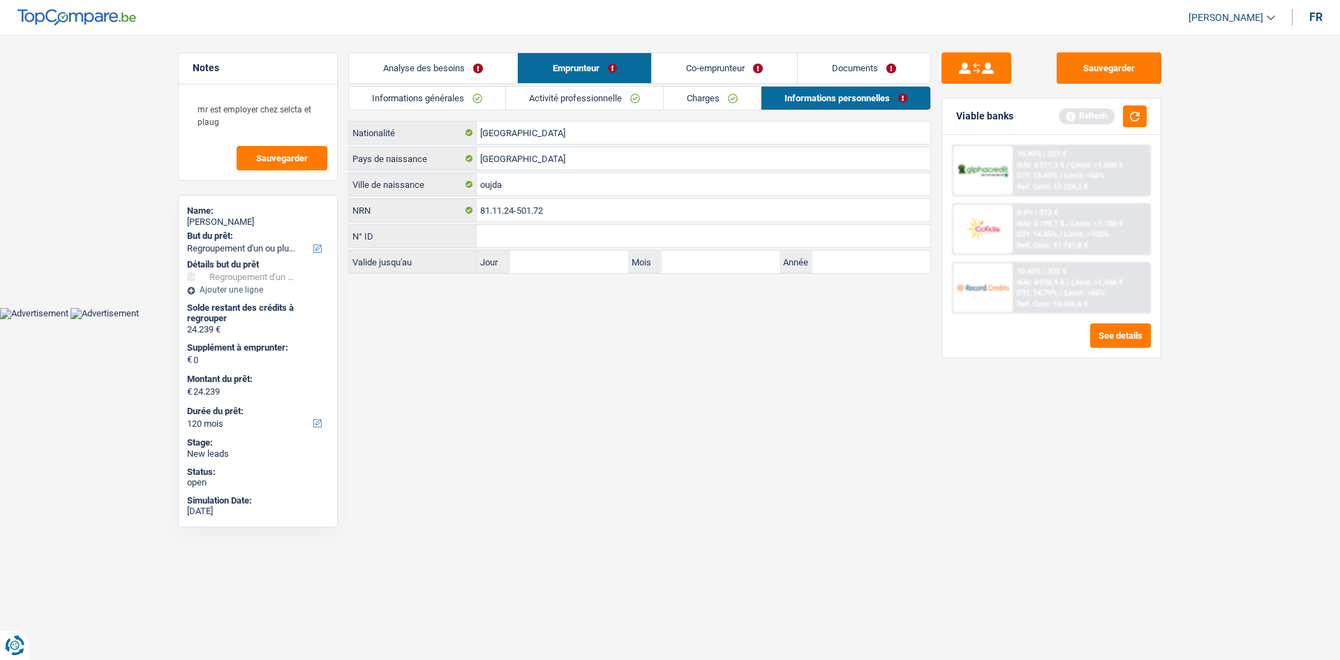
click at [698, 64] on link "Co-emprunteur" at bounding box center [724, 68] width 145 height 30
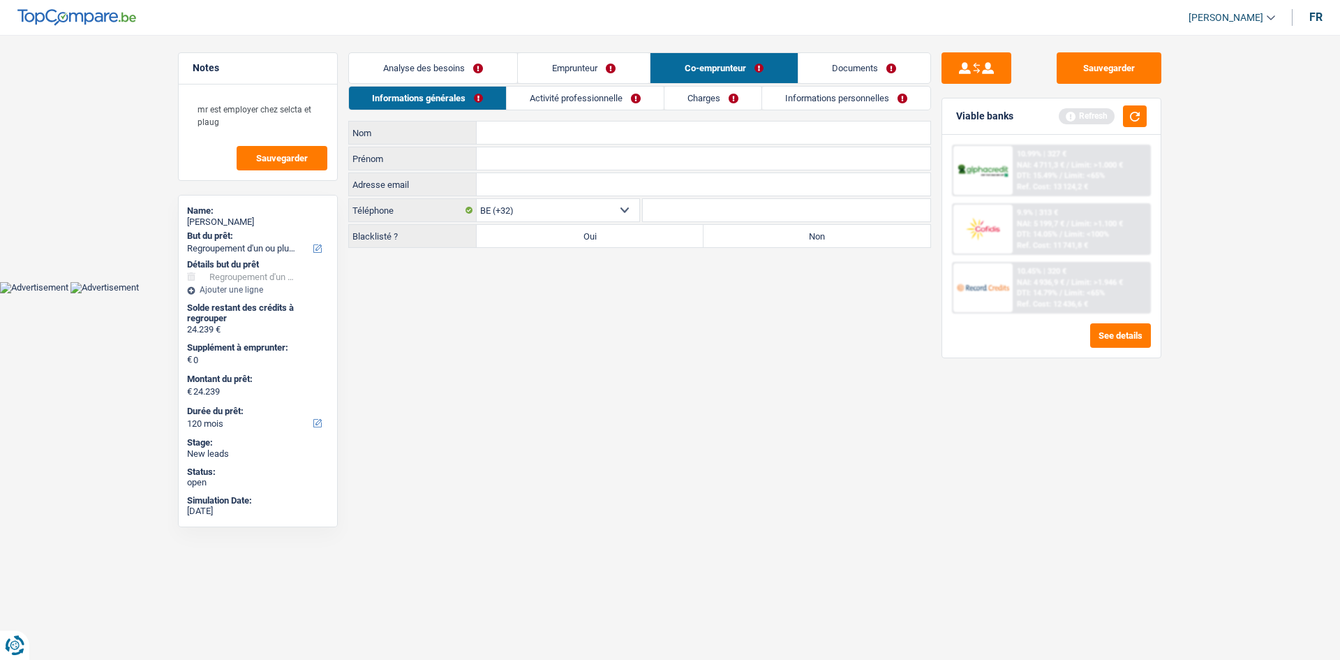
click at [528, 128] on input "Nom" at bounding box center [704, 132] width 454 height 22
type input "b"
type input "Barnusi"
click at [566, 157] on input "Prénom" at bounding box center [704, 158] width 454 height 22
click at [487, 160] on input "mariam" at bounding box center [704, 158] width 454 height 22
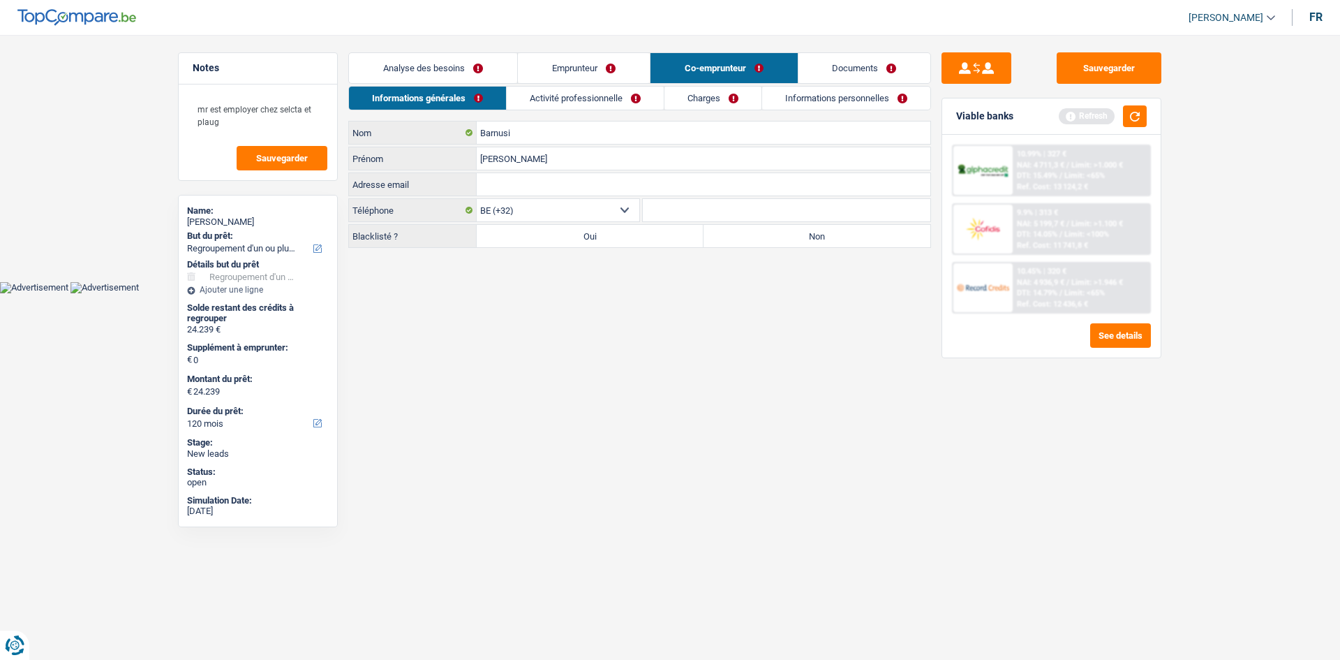
type input "mariam"
click at [527, 179] on input "Adresse email" at bounding box center [704, 184] width 454 height 22
click at [736, 235] on label "Non" at bounding box center [817, 236] width 227 height 22
click at [736, 235] on input "Non" at bounding box center [817, 236] width 227 height 22
radio input "true"
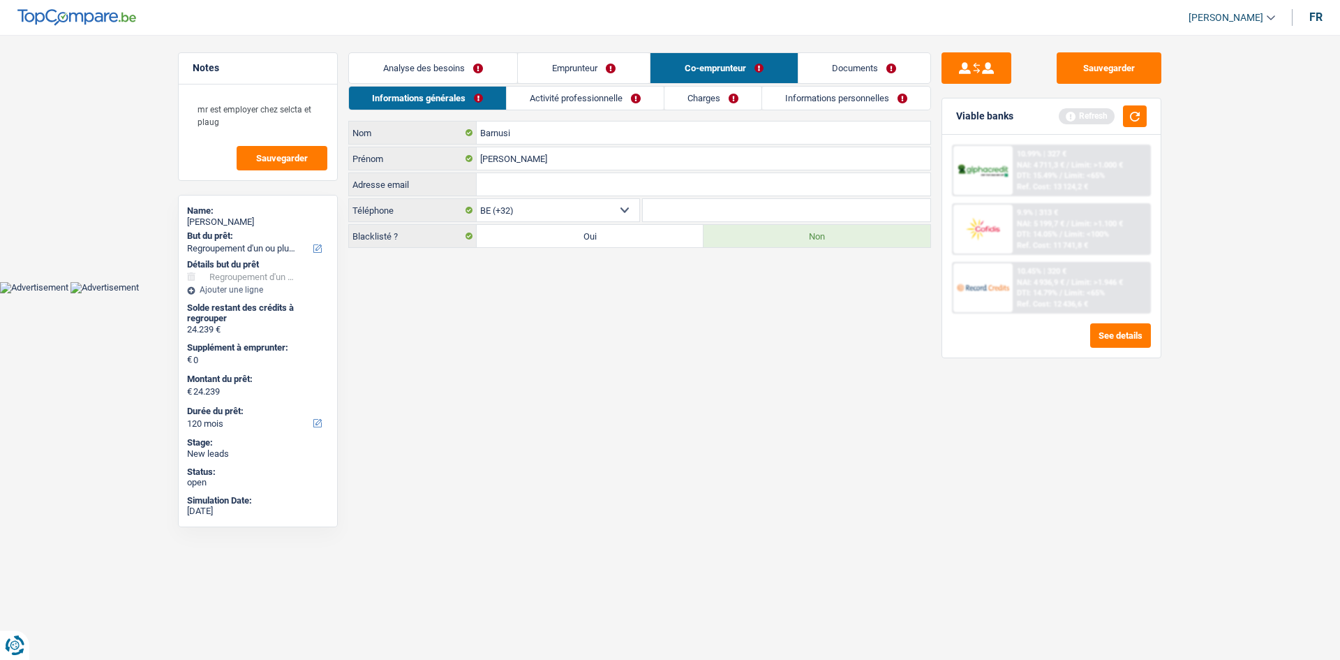
click at [614, 98] on link "Activité professionnelle" at bounding box center [585, 98] width 157 height 23
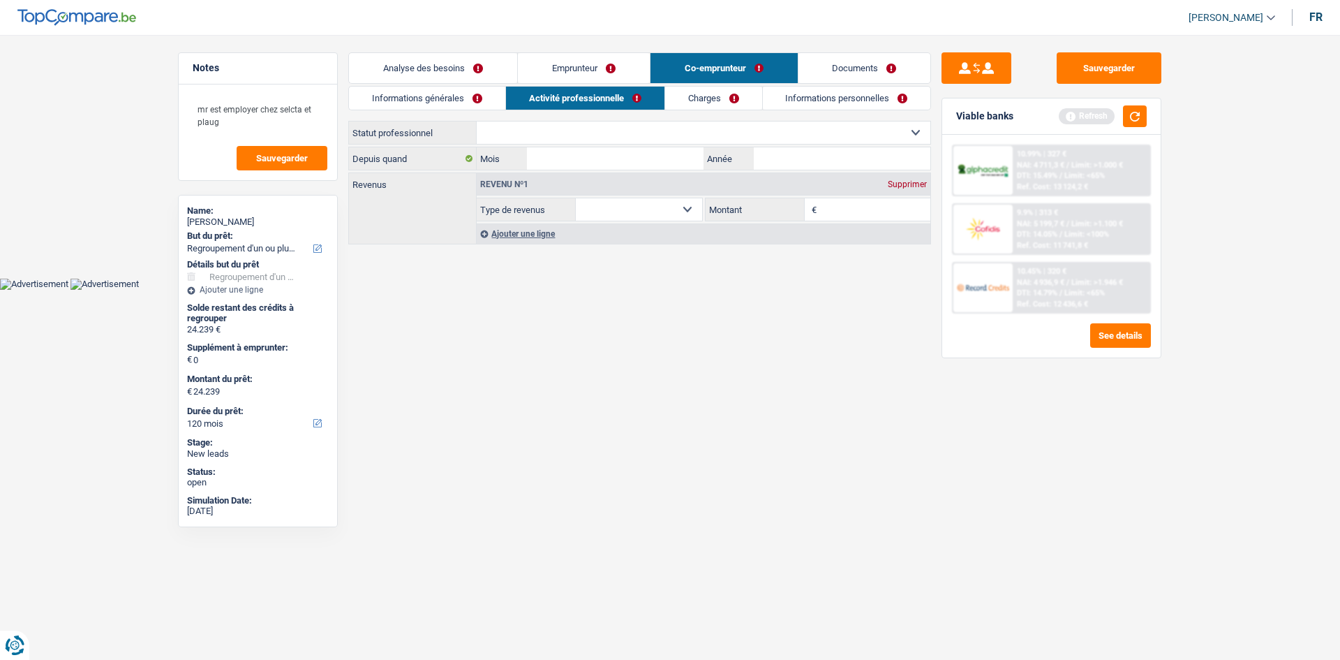
drag, startPoint x: 591, startPoint y: 132, endPoint x: 579, endPoint y: 125, distance: 14.4
click at [588, 129] on select "Ouvrier Employé privé Employé public Invalide Indépendant Pensionné Chômeur Mut…" at bounding box center [704, 132] width 454 height 22
select select "mutuality"
click at [477, 121] on select "Ouvrier Employé privé Employé public Invalide Indépendant Pensionné Chômeur Mut…" at bounding box center [704, 132] width 454 height 22
select select "mutualityIndemnity"
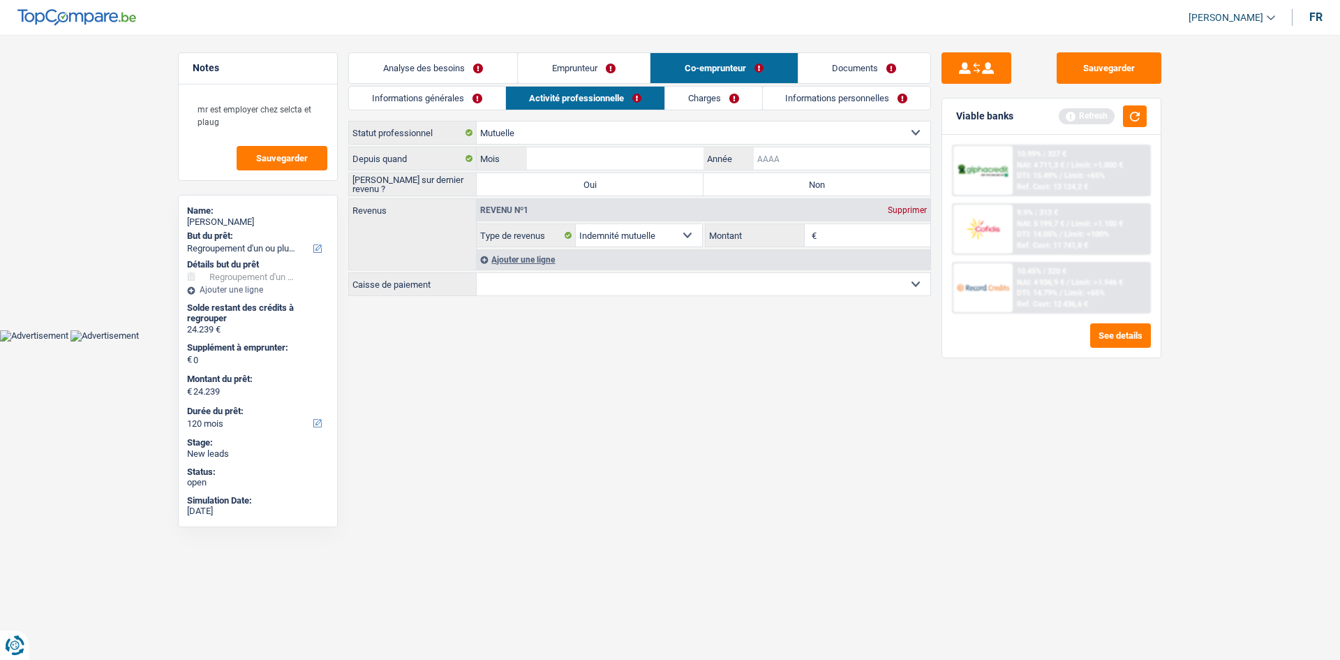
drag, startPoint x: 838, startPoint y: 155, endPoint x: 826, endPoint y: 157, distance: 12.0
click at [838, 155] on input "Année" at bounding box center [842, 158] width 177 height 22
type input "2021"
click at [677, 156] on input "Mois" at bounding box center [615, 158] width 177 height 22
type input "01"
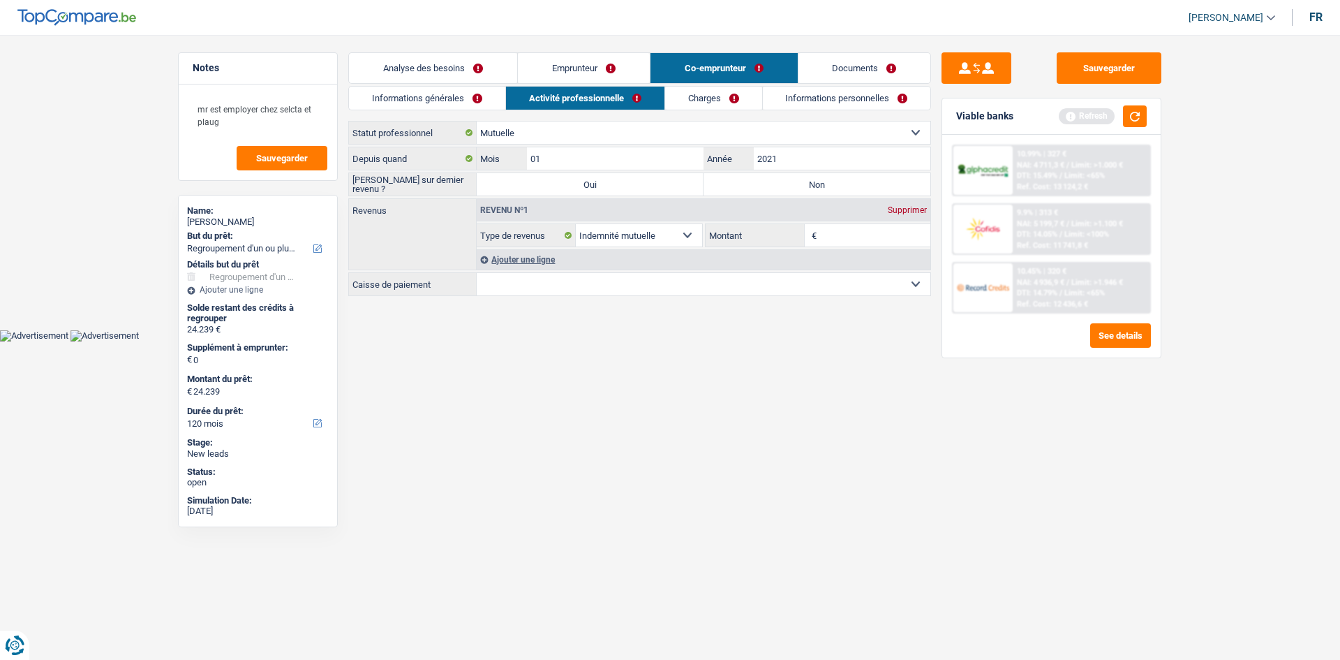
click at [649, 341] on html "Vous avez le contrôle de vos données Nous utilisons des cookies, tout comme nos…" at bounding box center [670, 170] width 1340 height 341
click at [722, 188] on label "Non" at bounding box center [817, 184] width 227 height 22
click at [722, 188] on input "Non" at bounding box center [817, 184] width 227 height 22
radio input "true"
click at [833, 231] on input "Montant" at bounding box center [875, 235] width 111 height 22
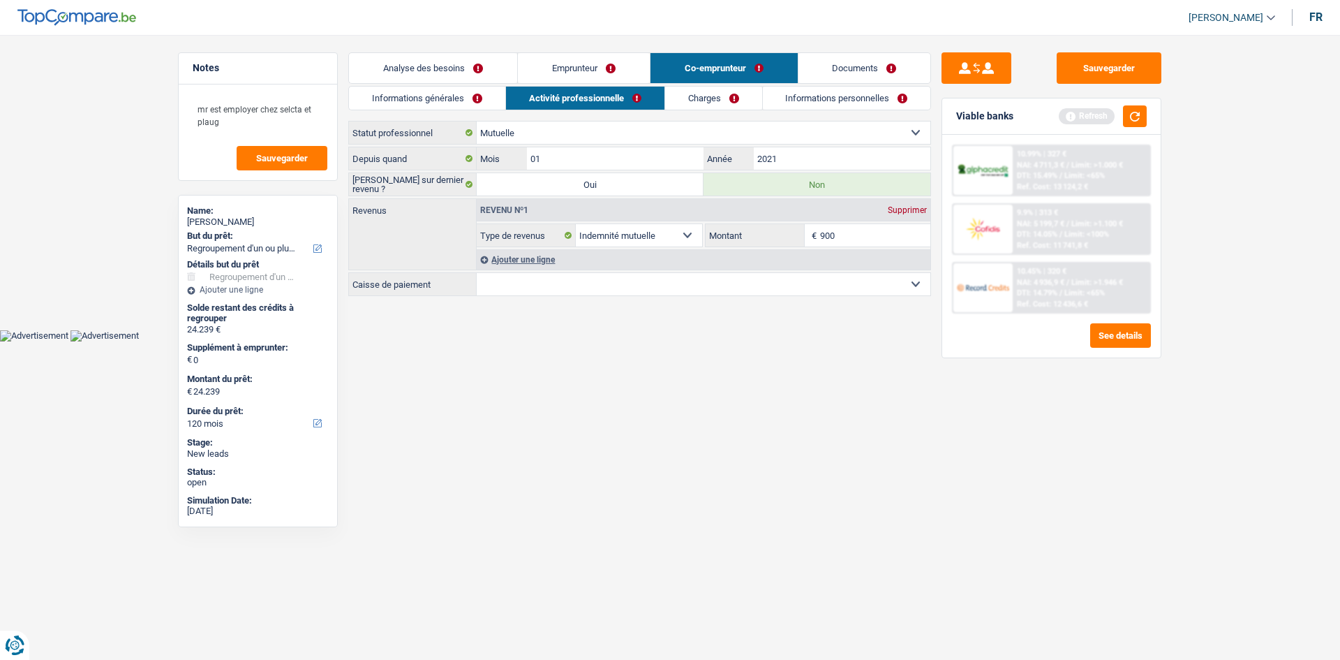
type input "900"
drag, startPoint x: 658, startPoint y: 408, endPoint x: 649, endPoint y: 403, distance: 10.0
click at [656, 341] on html "Vous avez le contrôle de vos données Nous utilisons des cookies, tout comme nos…" at bounding box center [670, 170] width 1340 height 341
click at [669, 283] on select "Mutualité Chrétienne Mutualité Socialiste (Solidaris) SPF Sécurité Sociale Unio…" at bounding box center [704, 284] width 454 height 22
select select "solidaris"
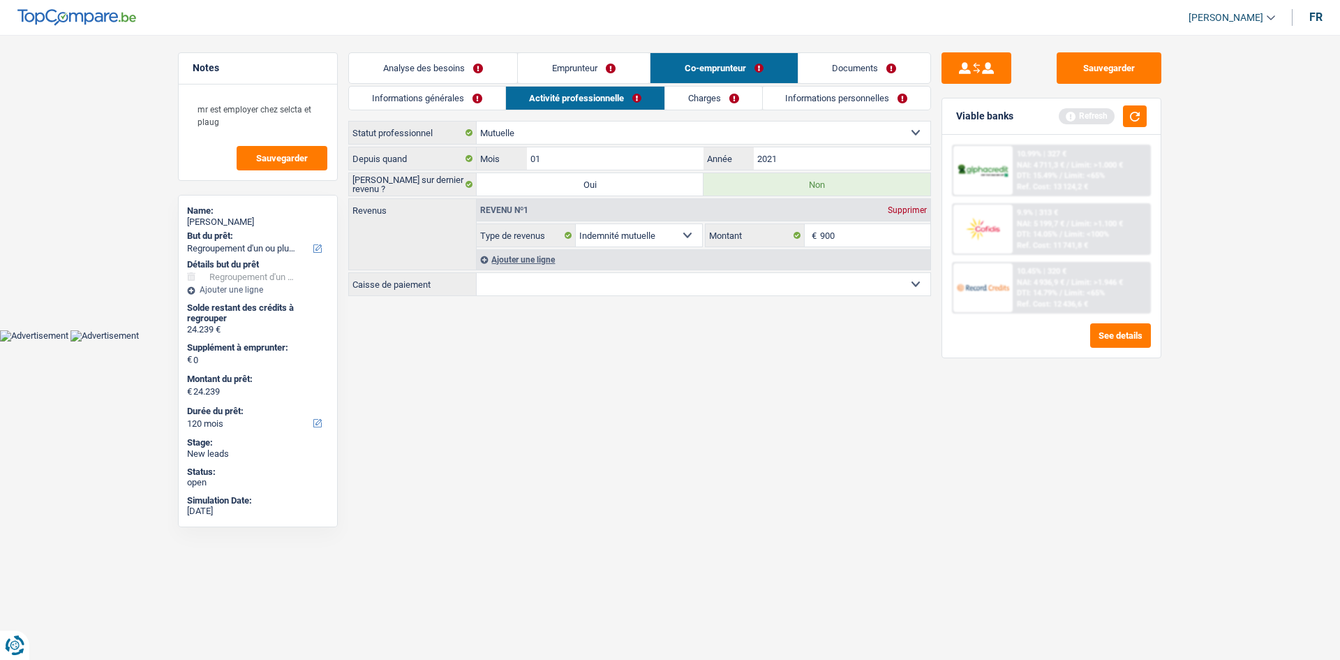
click at [477, 273] on select "Mutualité Chrétienne Mutualité Socialiste (Solidaris) SPF Sécurité Sociale Unio…" at bounding box center [704, 284] width 454 height 22
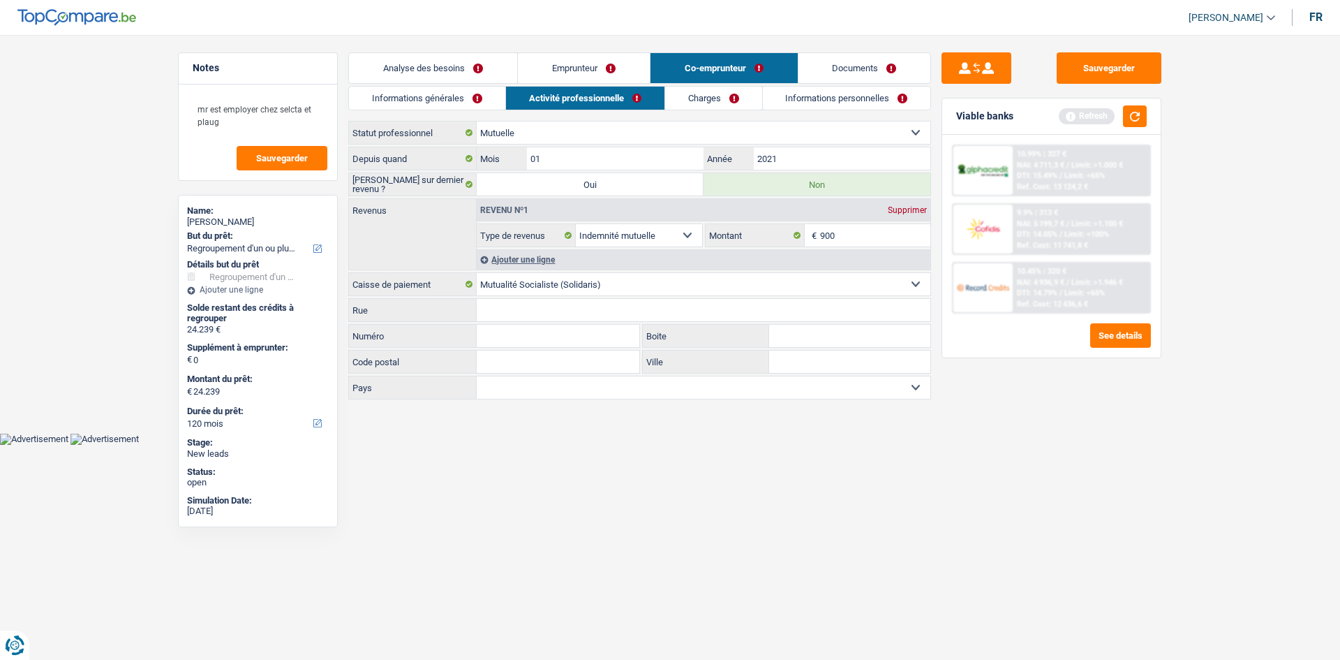
click at [548, 304] on input "Rue" at bounding box center [704, 310] width 454 height 22
click at [519, 445] on html "Vous avez le contrôle de vos données Nous utilisons des cookies, tout comme nos…" at bounding box center [670, 222] width 1340 height 445
click at [734, 96] on link "Charges" at bounding box center [713, 98] width 97 height 23
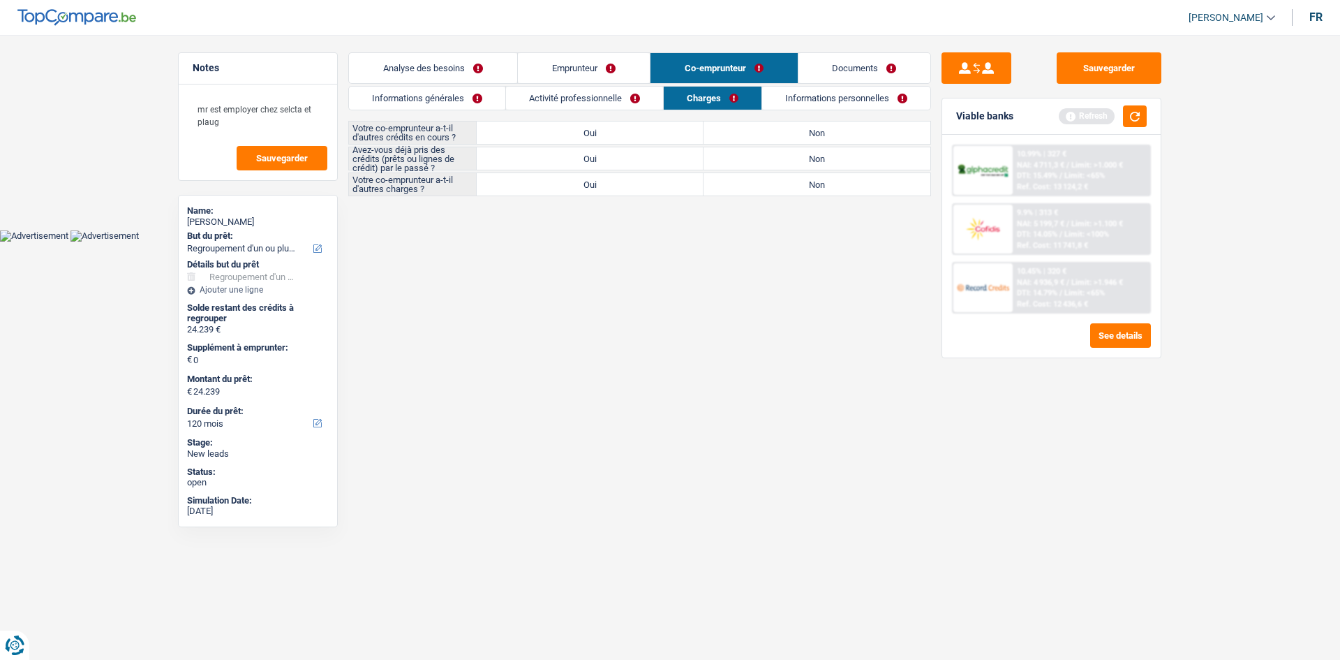
click at [766, 131] on label "Non" at bounding box center [817, 132] width 227 height 22
click at [766, 131] on input "Non" at bounding box center [817, 132] width 227 height 22
radio input "true"
click at [772, 163] on label "Non" at bounding box center [817, 158] width 227 height 22
click at [772, 163] on input "Non" at bounding box center [817, 158] width 227 height 22
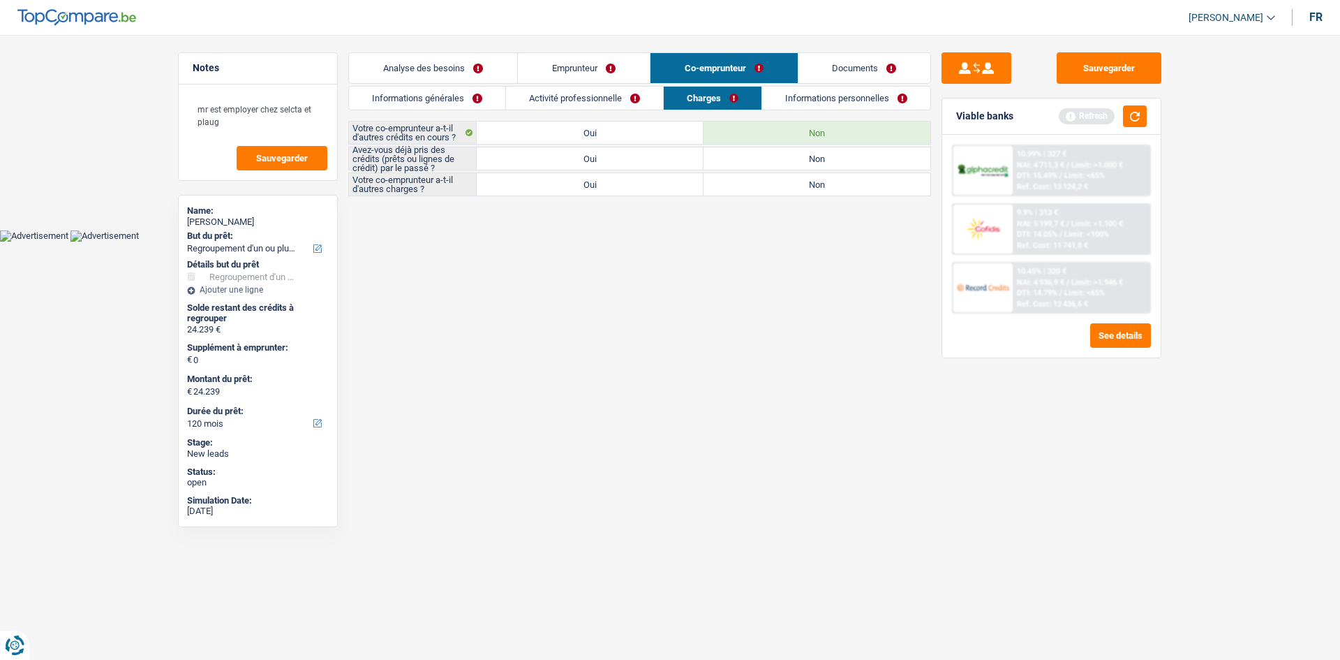
radio input "true"
click at [755, 180] on label "Non" at bounding box center [817, 184] width 227 height 22
click at [755, 180] on input "Non" at bounding box center [817, 184] width 227 height 22
radio input "true"
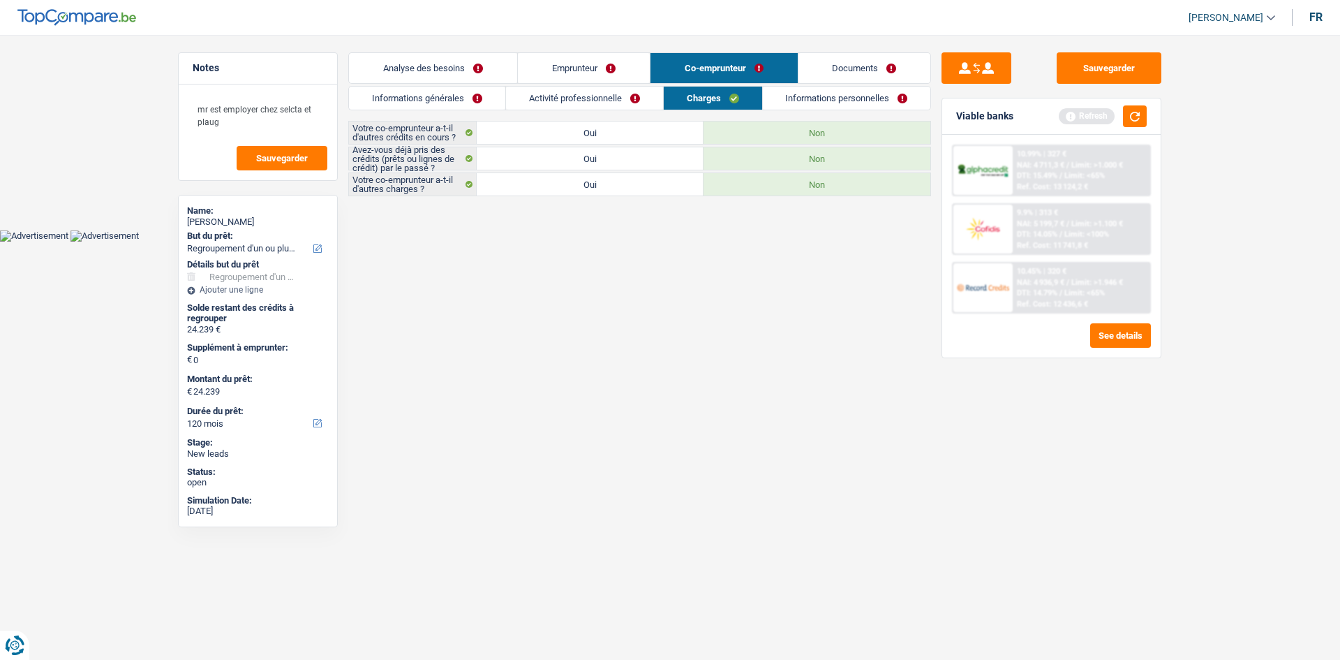
click at [800, 103] on link "Informations personnelles" at bounding box center [847, 98] width 168 height 23
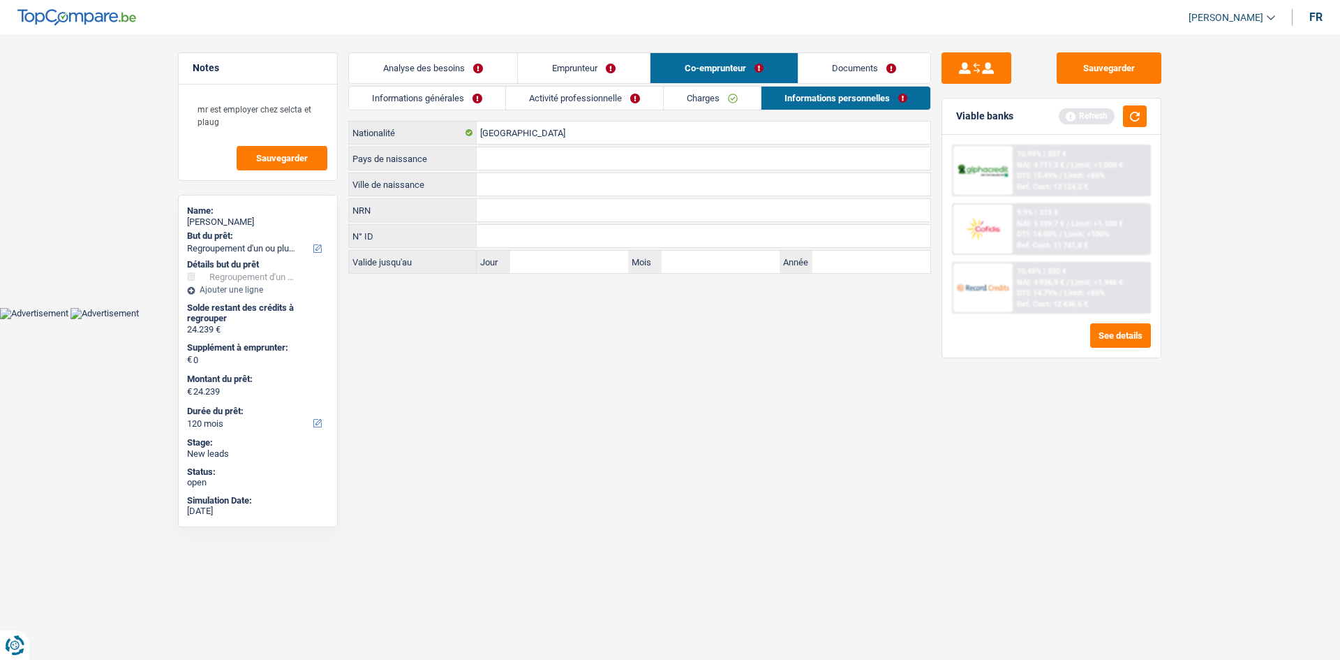
click at [500, 188] on input "Ville de naissance" at bounding box center [704, 184] width 454 height 22
type input "bruxelles"
click at [528, 156] on input "Pays de naissance" at bounding box center [704, 158] width 454 height 22
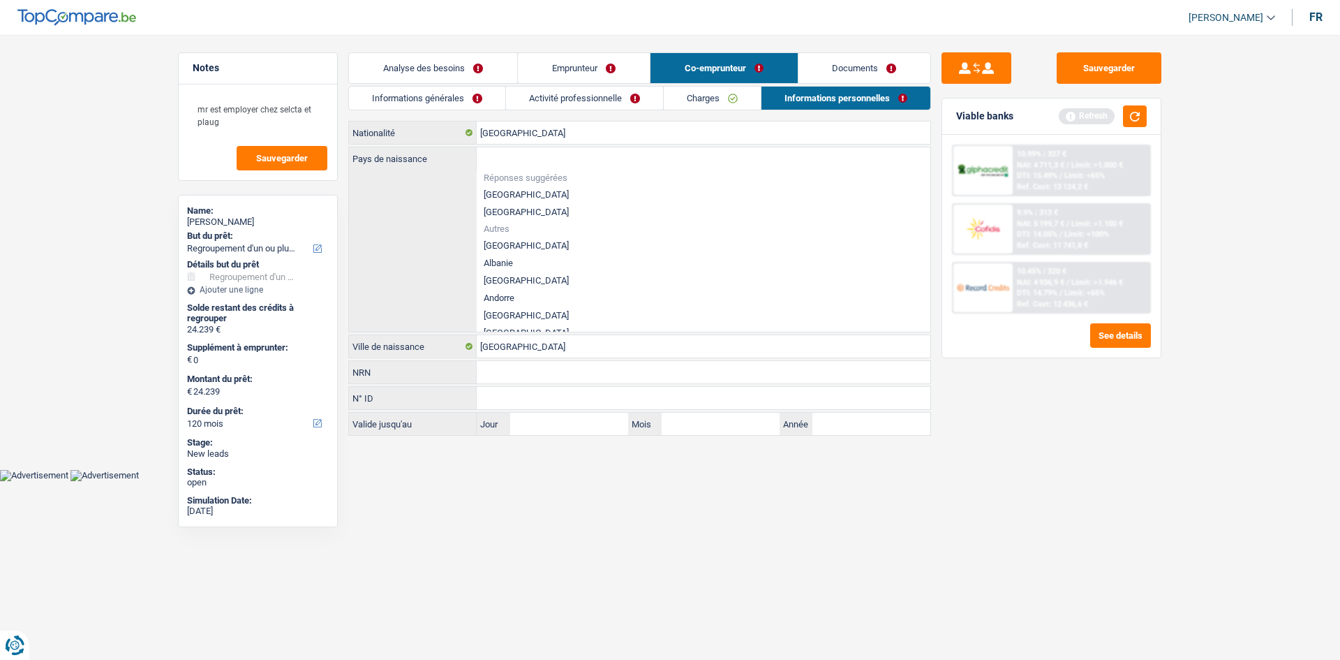
click at [522, 198] on li "[GEOGRAPHIC_DATA]" at bounding box center [704, 194] width 454 height 17
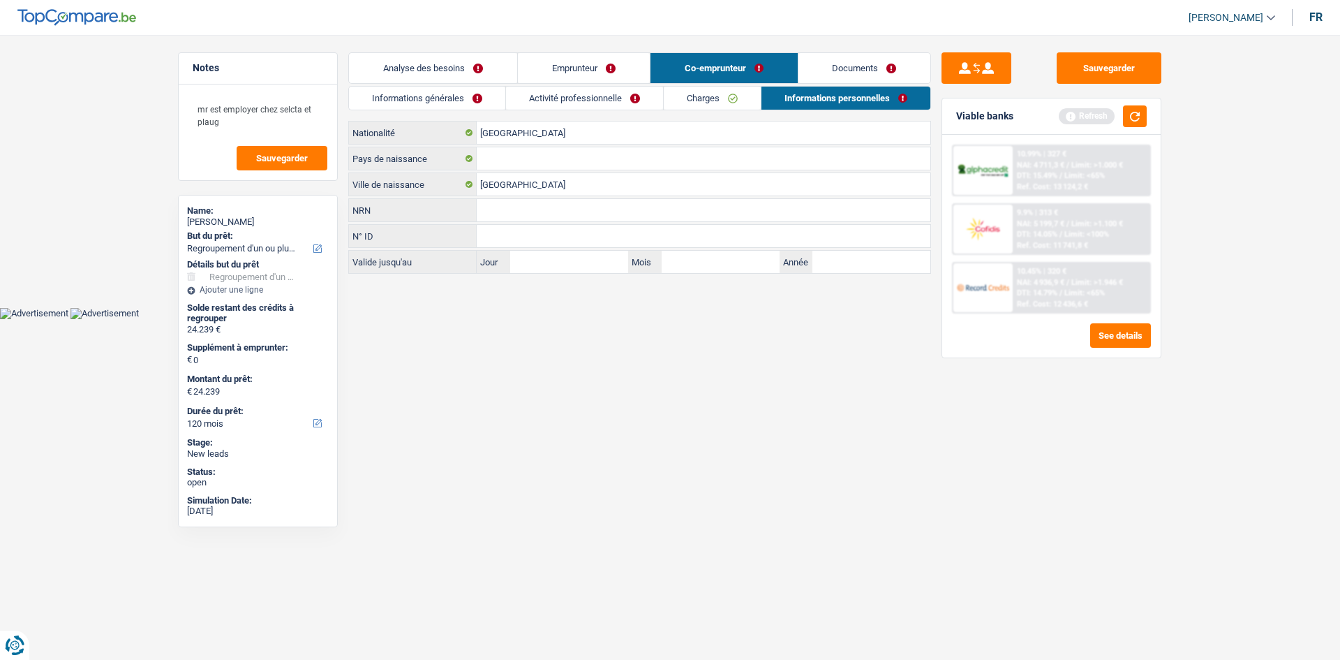
type input "[GEOGRAPHIC_DATA]"
click at [842, 71] on link "Documents" at bounding box center [865, 68] width 133 height 30
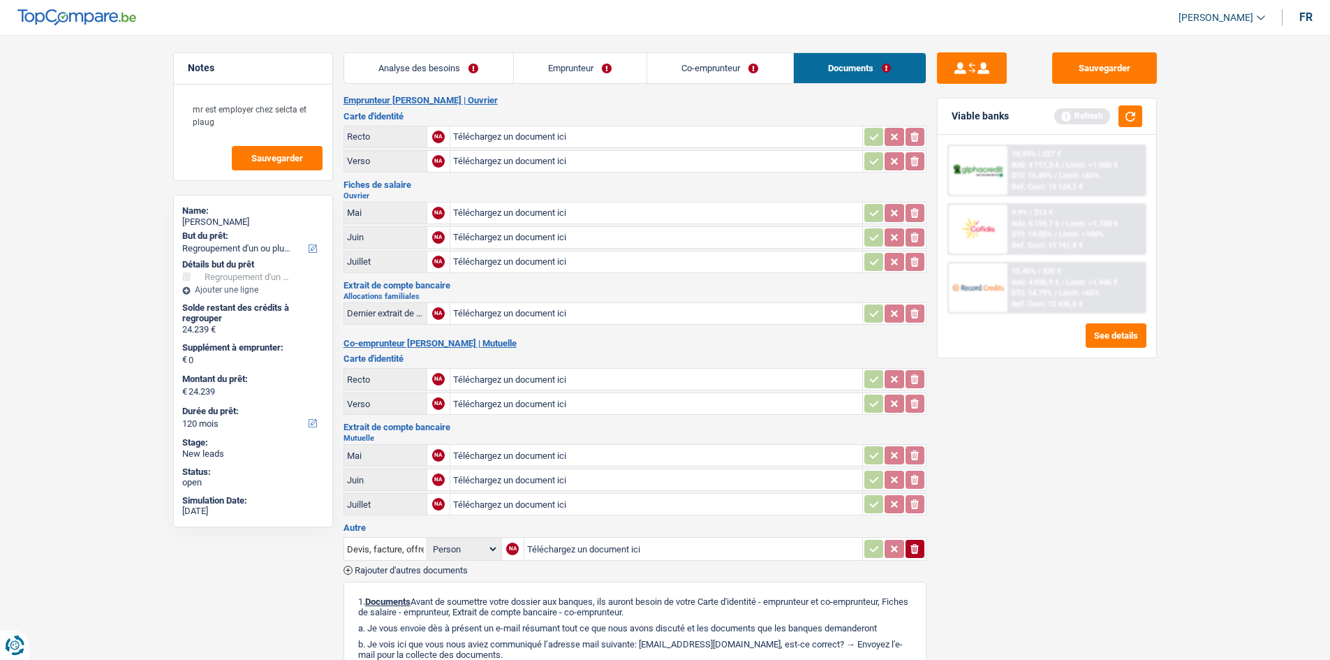
click at [587, 63] on link "Emprunteur" at bounding box center [580, 68] width 133 height 30
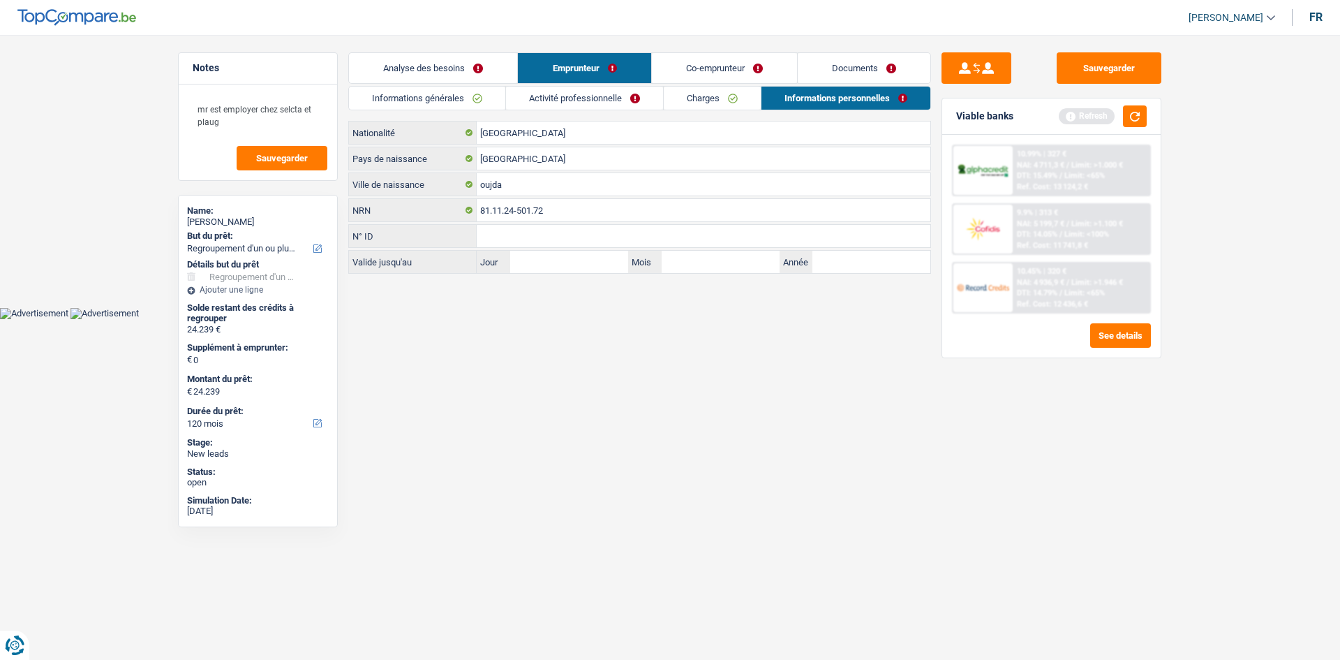
click at [457, 62] on link "Analyse des besoins" at bounding box center [433, 68] width 168 height 30
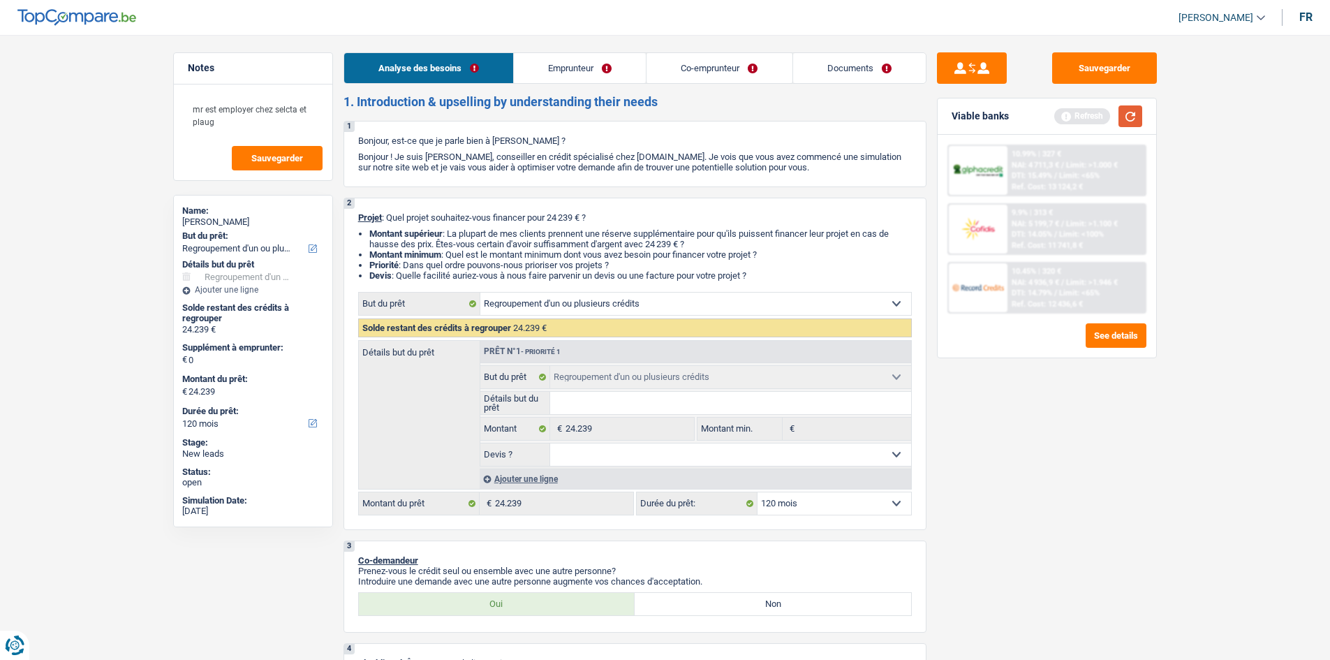
click at [1128, 118] on button "button" at bounding box center [1130, 116] width 24 height 22
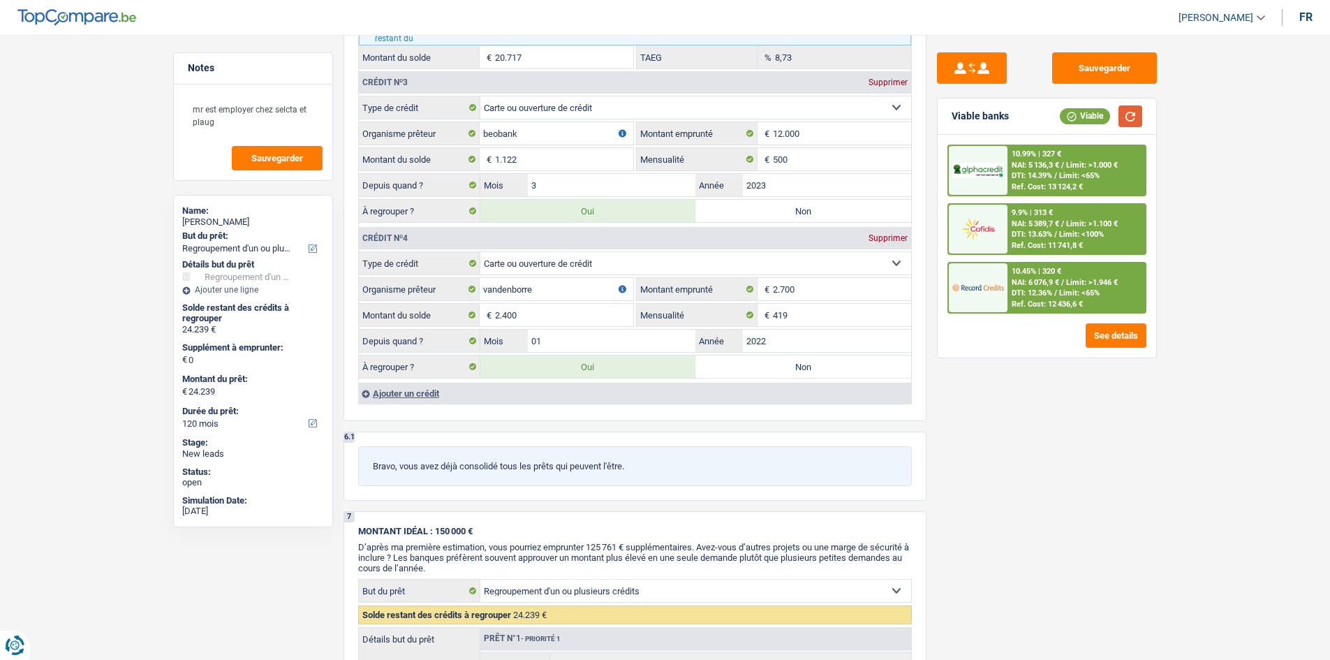
scroll to position [2094, 0]
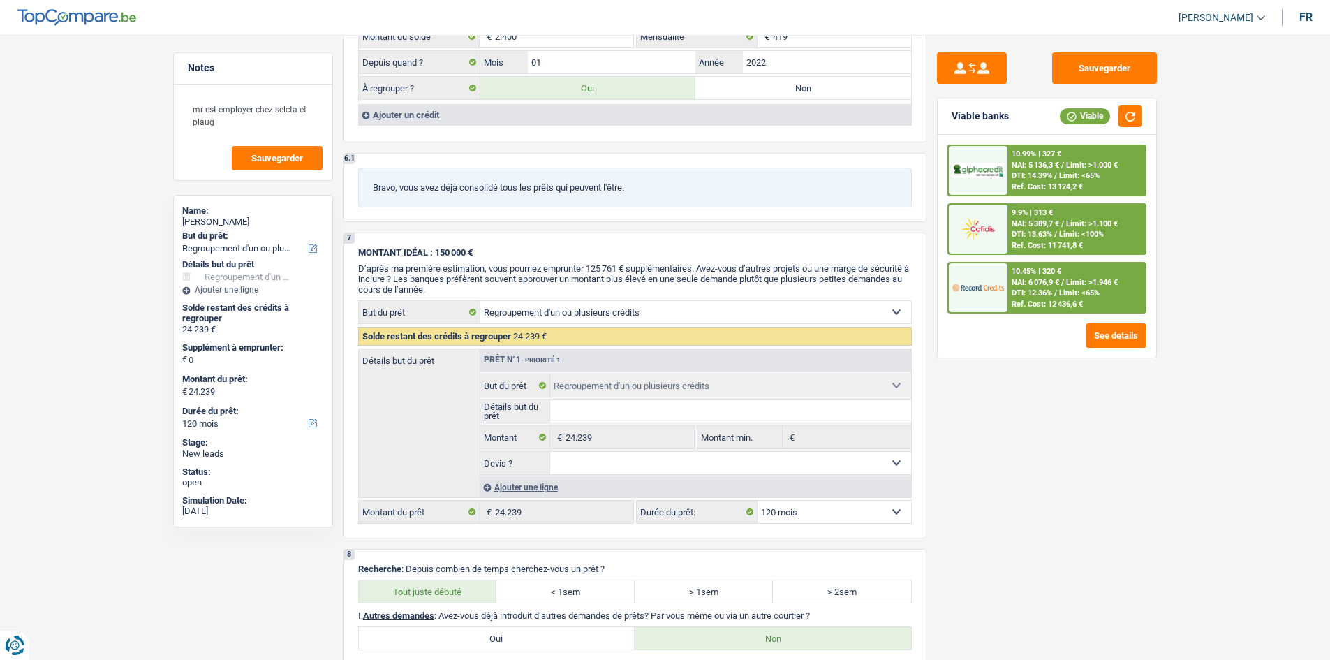
click at [1014, 161] on span "NAI: 5 136,3 €" at bounding box center [1034, 165] width 47 height 9
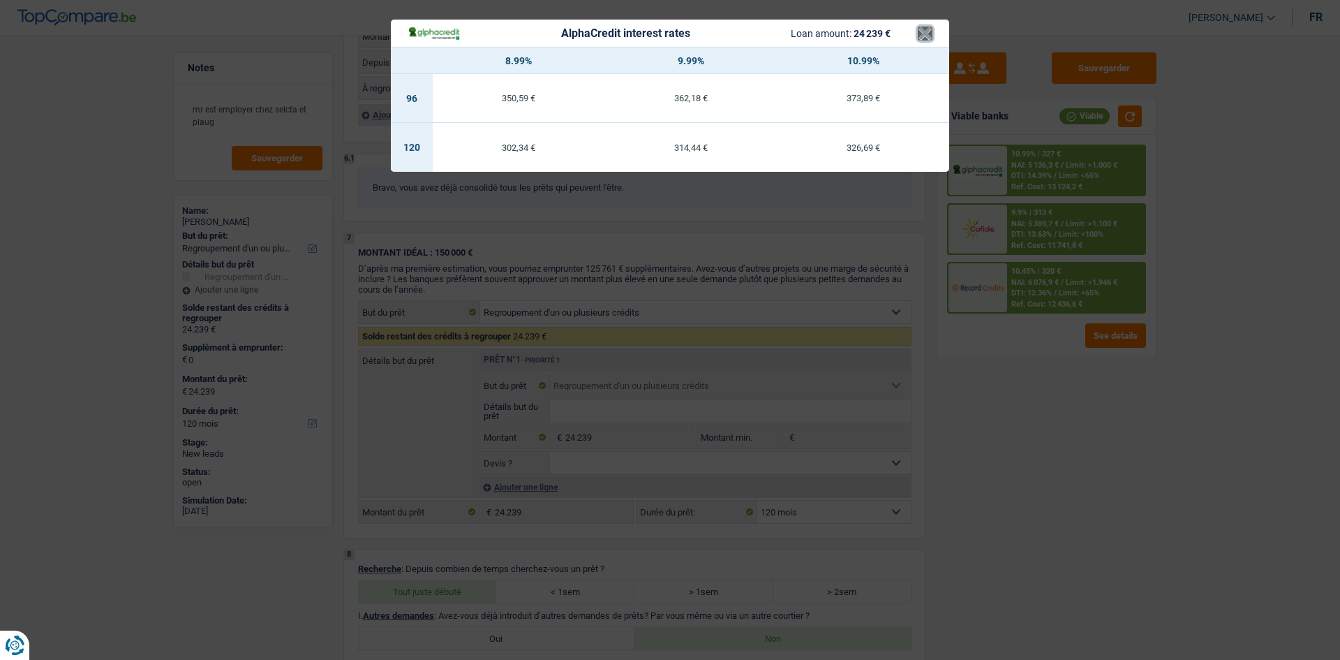
click at [930, 36] on button "×" at bounding box center [925, 34] width 15 height 14
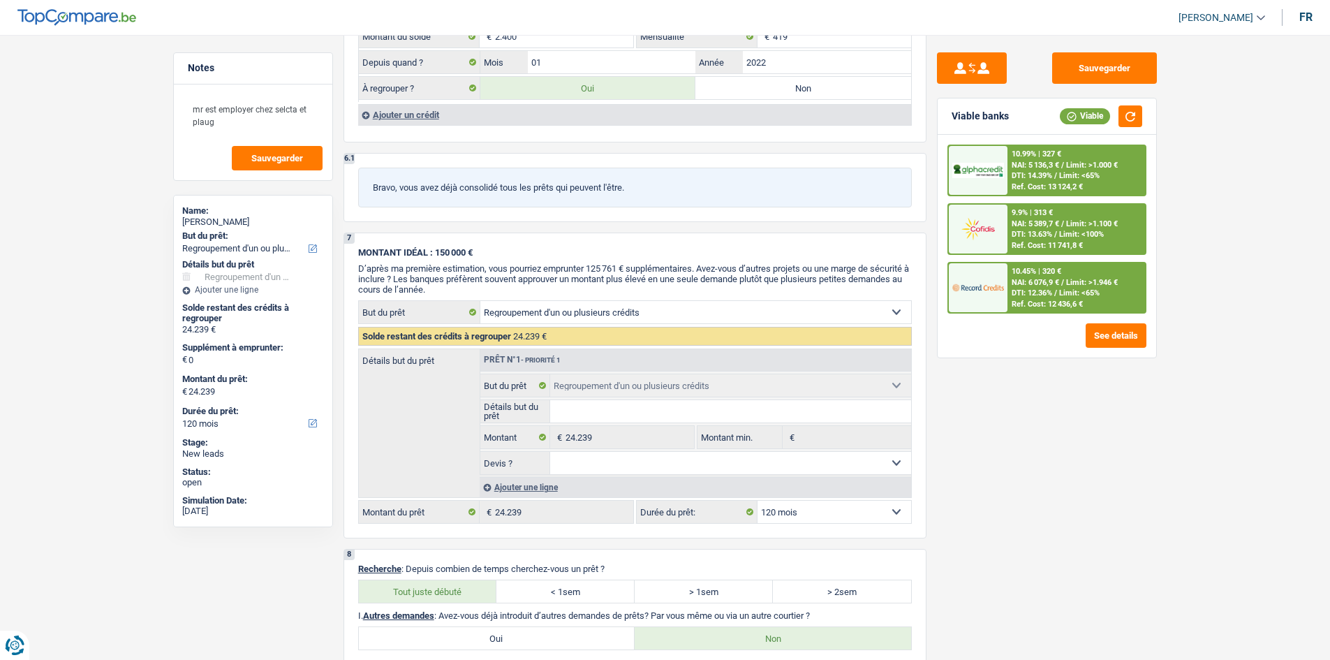
click at [1029, 230] on span "DTI: 13.63%" at bounding box center [1031, 234] width 40 height 9
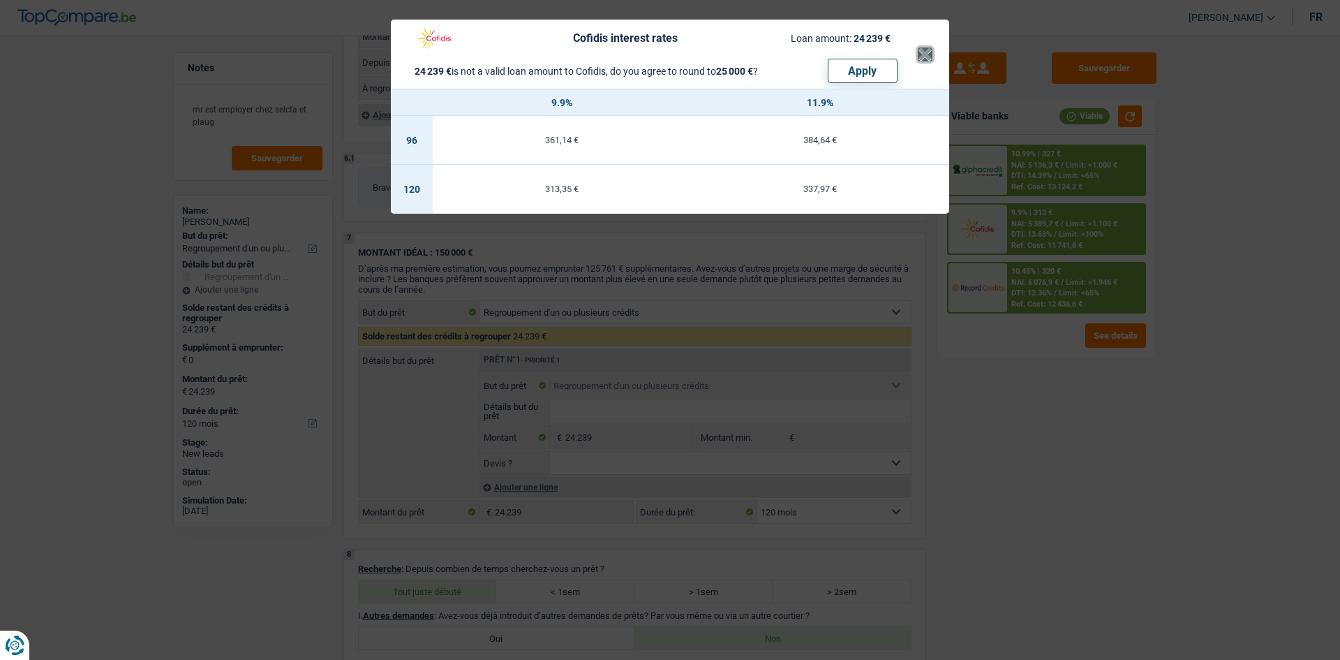
click at [929, 56] on button "×" at bounding box center [925, 54] width 15 height 14
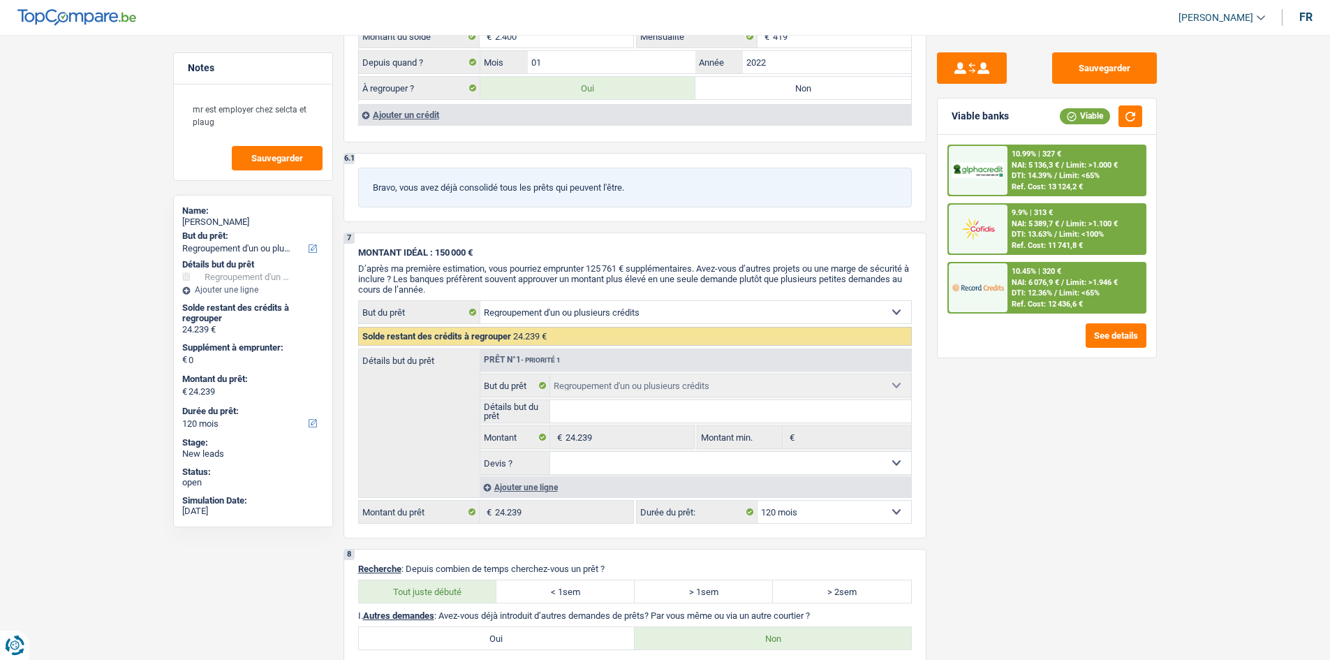
click at [1001, 293] on img at bounding box center [978, 287] width 52 height 26
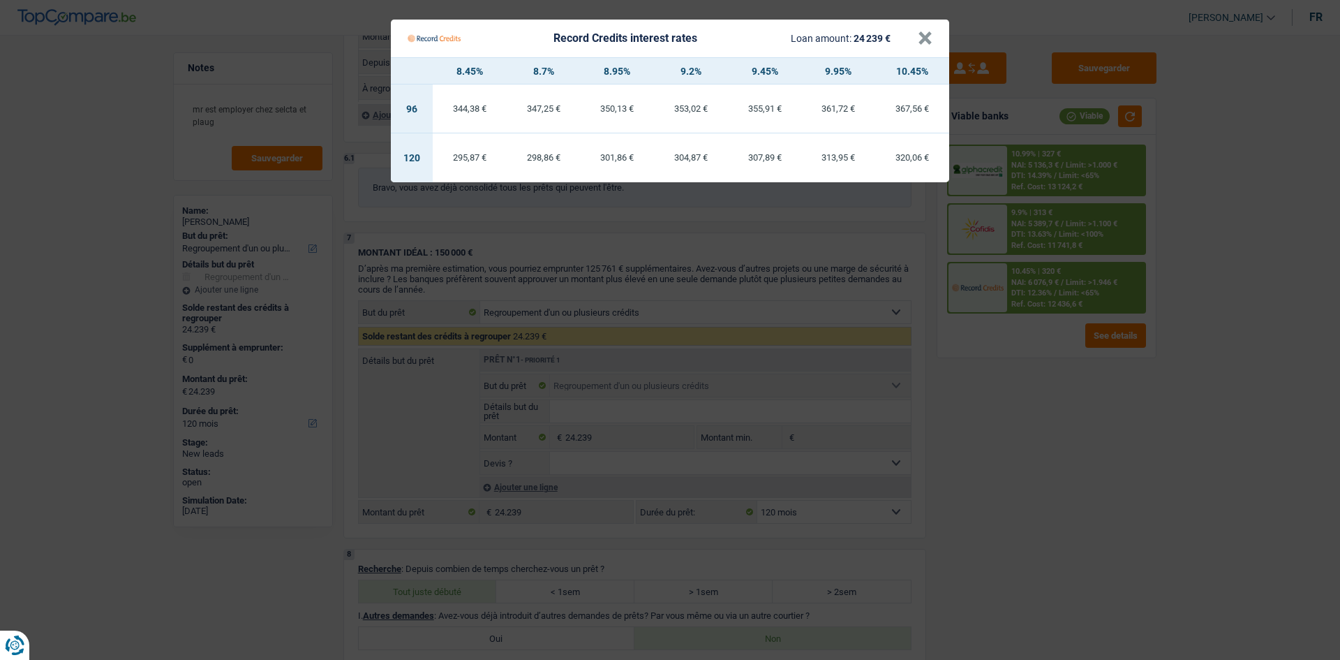
click at [1085, 438] on Credits "Record Credits interest rates Loan amount: 24 239 € × 8.45% 8.7% 8.95% 9.2% 9.4…" at bounding box center [670, 330] width 1340 height 660
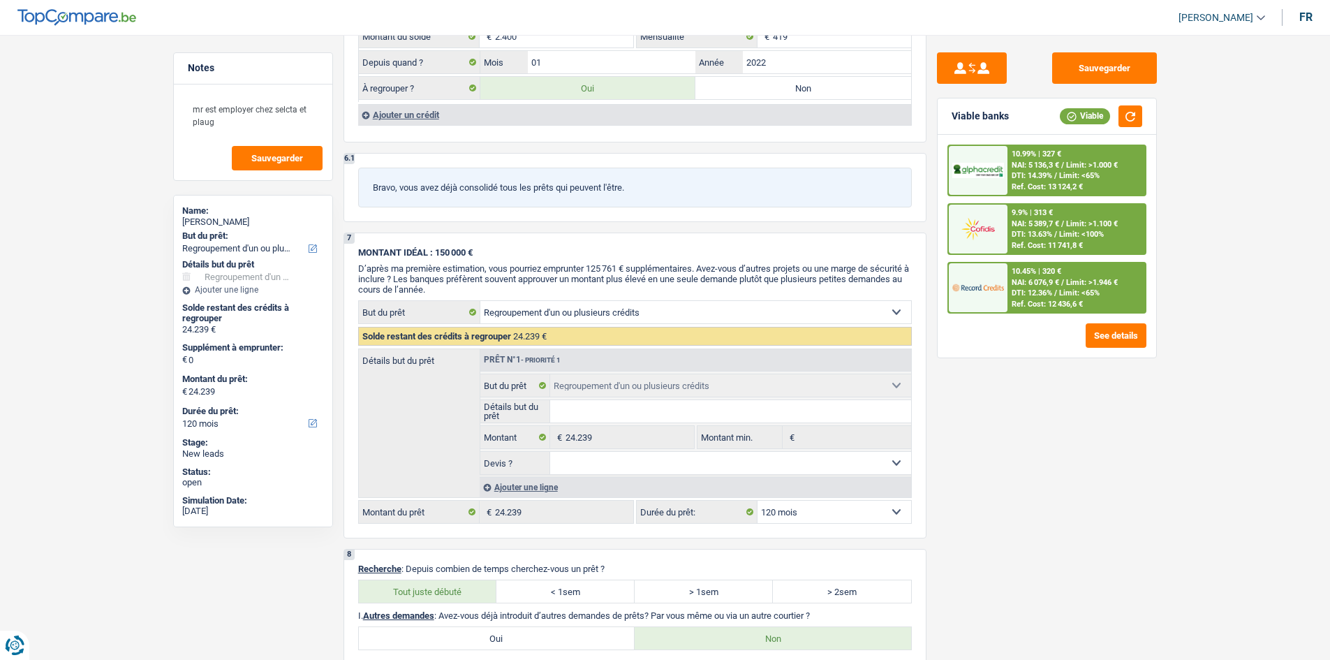
click at [1037, 235] on span "DTI: 13.63%" at bounding box center [1031, 234] width 40 height 9
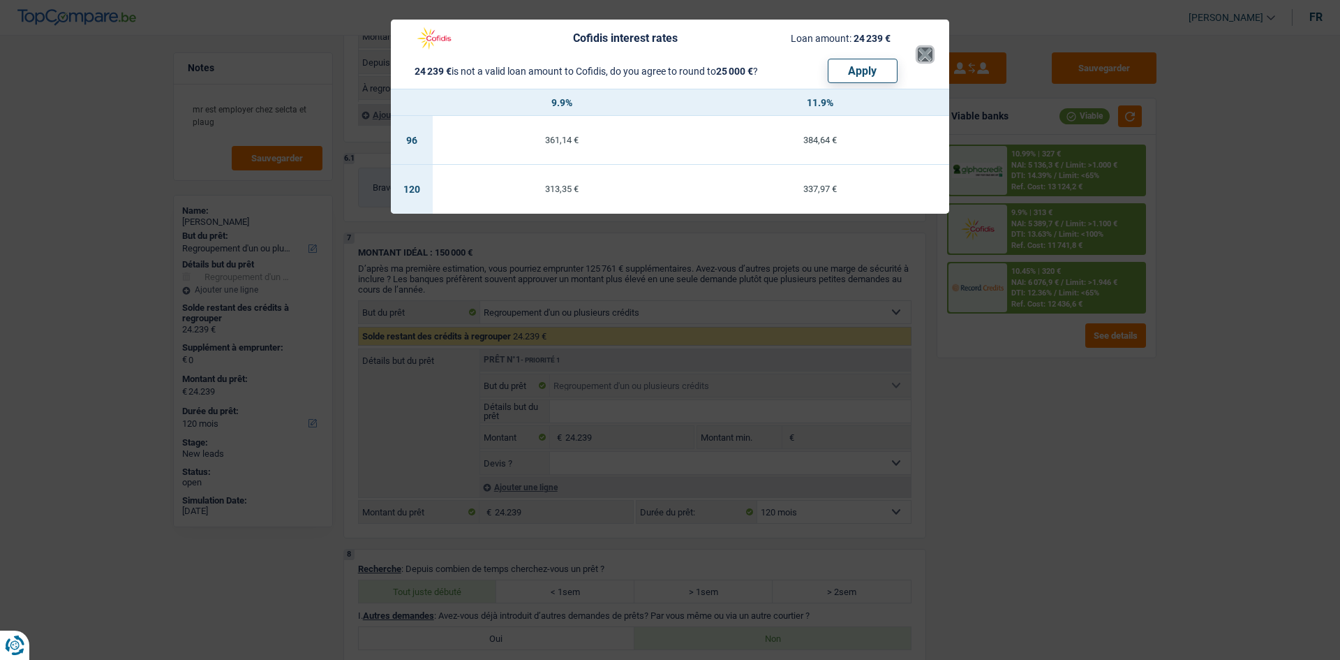
click at [926, 55] on button "×" at bounding box center [925, 54] width 15 height 14
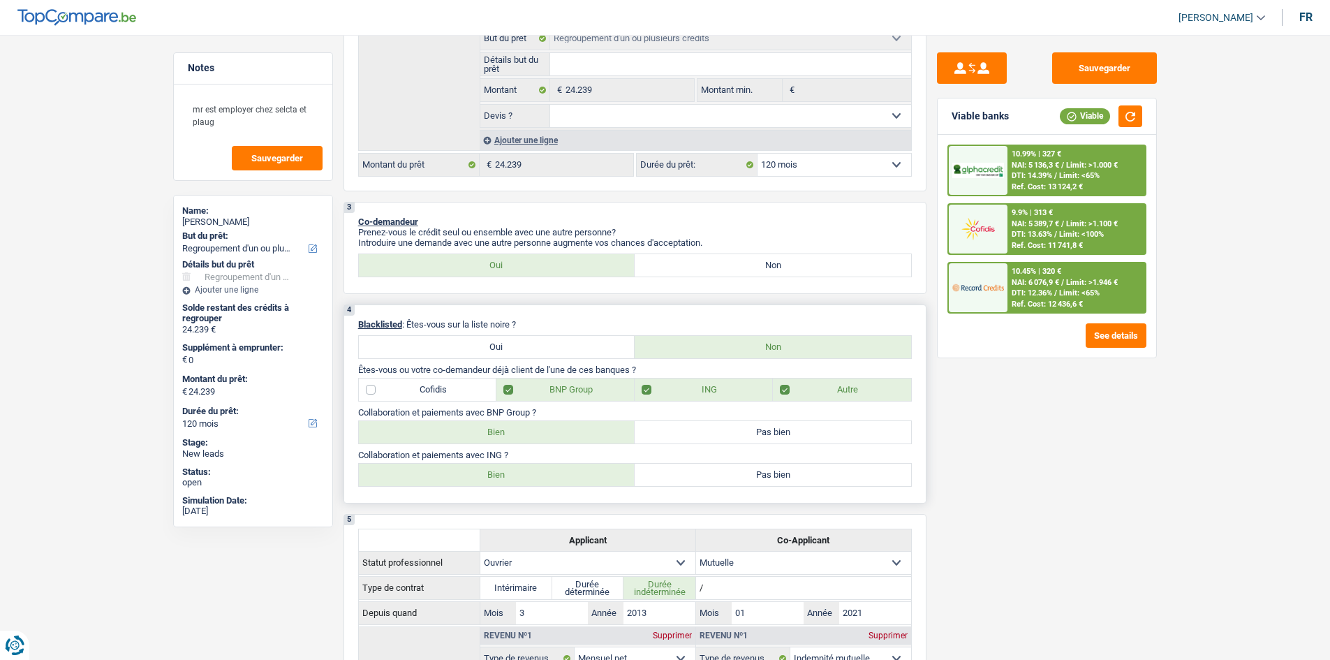
scroll to position [0, 0]
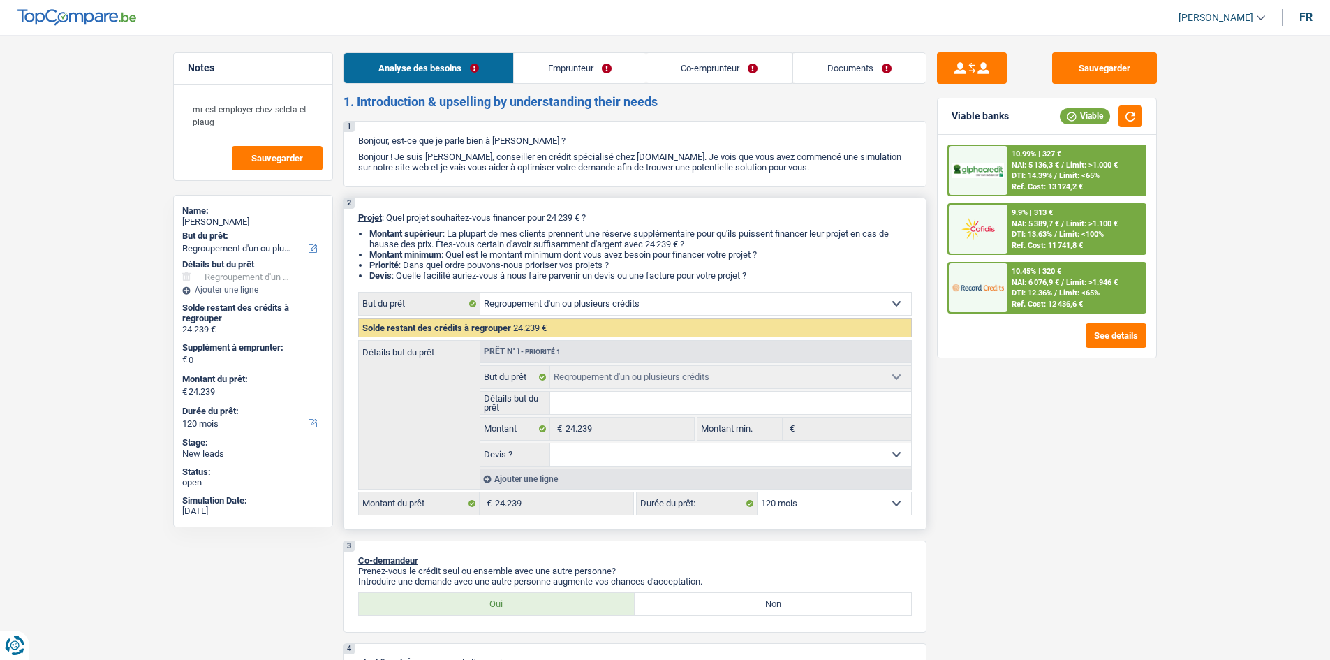
click at [780, 508] on select "12 mois 18 mois 24 mois 30 mois 36 mois 42 mois 48 mois 60 mois 72 mois 84 mois…" at bounding box center [834, 503] width 154 height 22
click at [771, 510] on select "12 mois 18 mois 24 mois 30 mois 36 mois 42 mois 48 mois 60 mois 72 mois 84 mois…" at bounding box center [834, 503] width 154 height 22
click at [813, 500] on select "12 mois 18 mois 24 mois 30 mois 36 mois 42 mois 48 mois 60 mois 72 mois 84 mois…" at bounding box center [834, 503] width 154 height 22
select select "60"
click at [757, 492] on select "12 mois 18 mois 24 mois 30 mois 36 mois 42 mois 48 mois 60 mois 72 mois 84 mois…" at bounding box center [834, 503] width 154 height 22
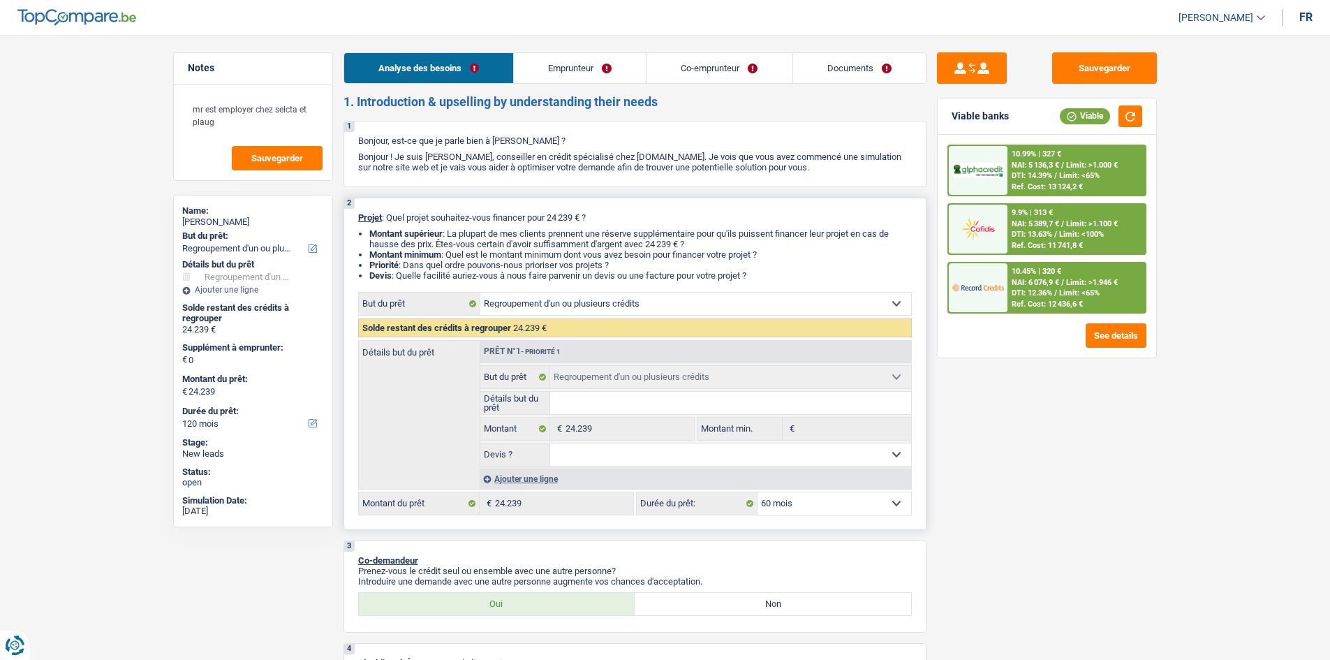
select select "60"
click at [785, 511] on select "12 mois 18 mois 24 mois 30 mois 36 mois 42 mois 48 mois 60 mois 72 mois 84 mois…" at bounding box center [834, 503] width 154 height 22
select select "12"
click at [757, 492] on select "12 mois 18 mois 24 mois 30 mois 36 mois 42 mois 48 mois 60 mois 72 mois 84 mois…" at bounding box center [834, 503] width 154 height 22
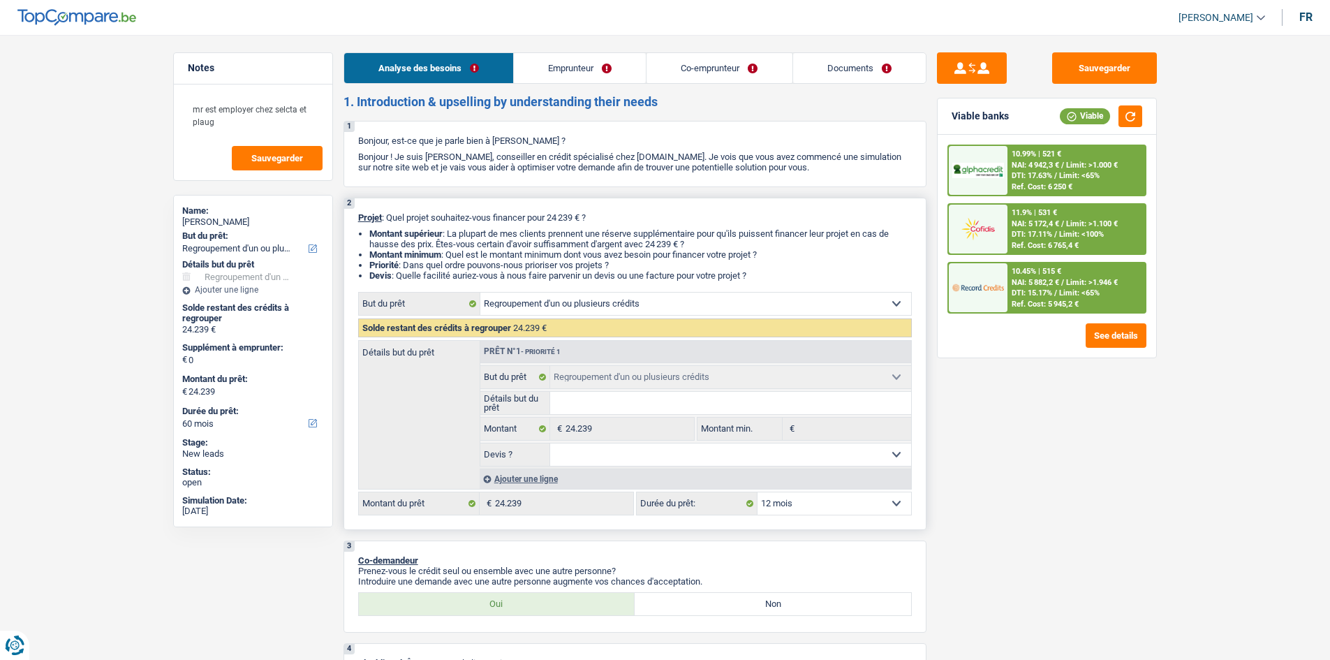
select select "12"
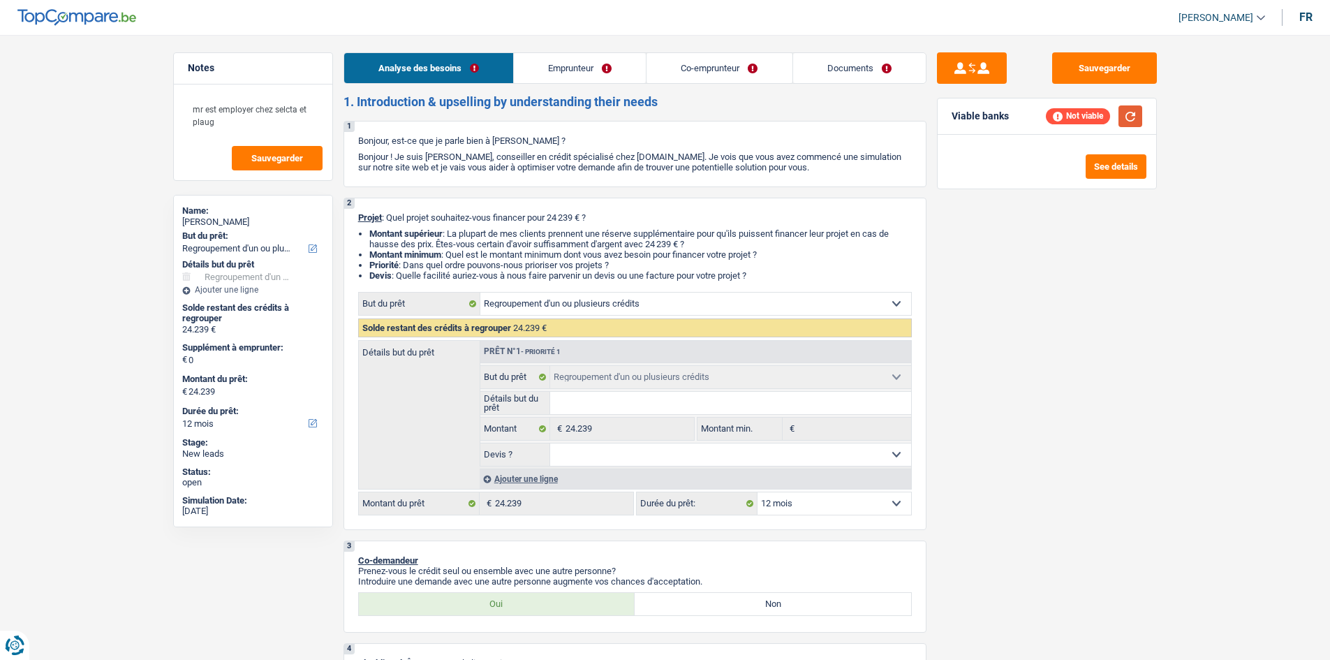
click at [1124, 117] on button "button" at bounding box center [1130, 116] width 24 height 22
click at [814, 500] on select "12 mois 18 mois 24 mois 30 mois 36 mois 42 mois 48 mois 60 mois 72 mois 84 mois…" at bounding box center [834, 503] width 154 height 22
select select "18"
click at [757, 492] on select "12 mois 18 mois 24 mois 30 mois 36 mois 42 mois 48 mois 60 mois 72 mois 84 mois…" at bounding box center [834, 503] width 154 height 22
select select "18"
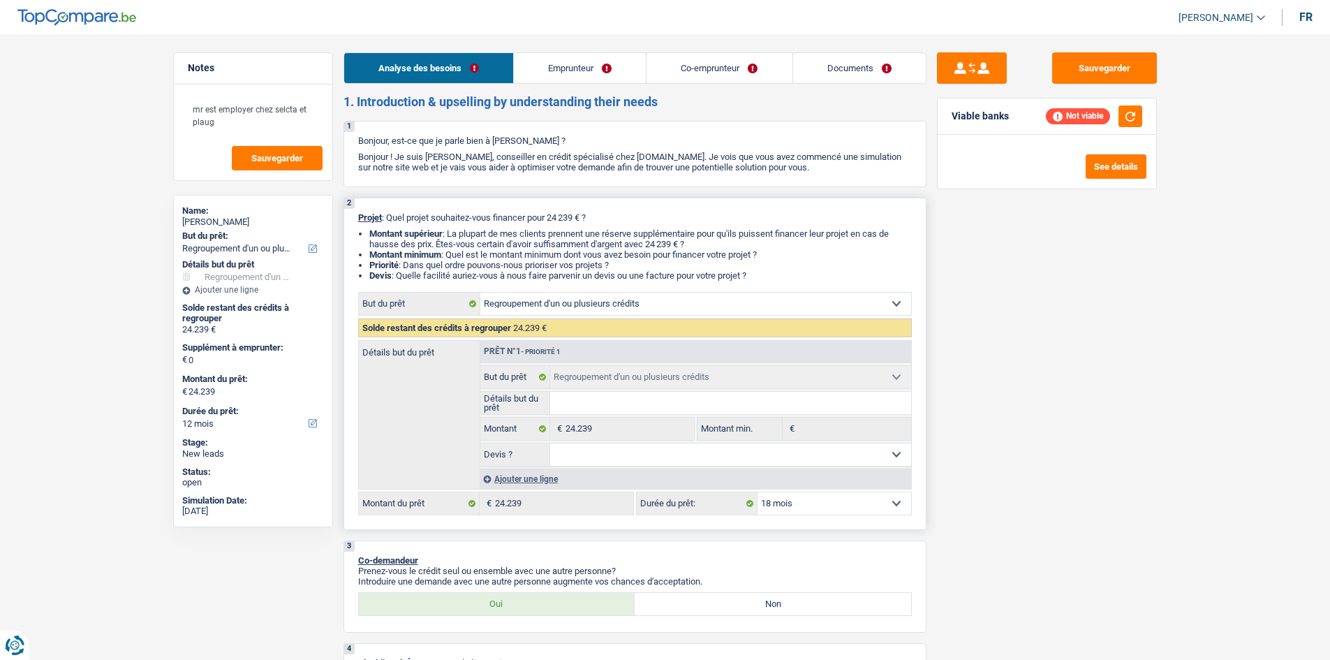
select select "18"
click at [1125, 112] on button "button" at bounding box center [1130, 116] width 24 height 22
click at [815, 499] on select "12 mois 18 mois 24 mois 30 mois 36 mois 42 mois 48 mois 60 mois 72 mois 84 mois…" at bounding box center [834, 503] width 154 height 22
select select "24"
click at [757, 492] on select "12 mois 18 mois 24 mois 30 mois 36 mois 42 mois 48 mois 60 mois 72 mois 84 mois…" at bounding box center [834, 503] width 154 height 22
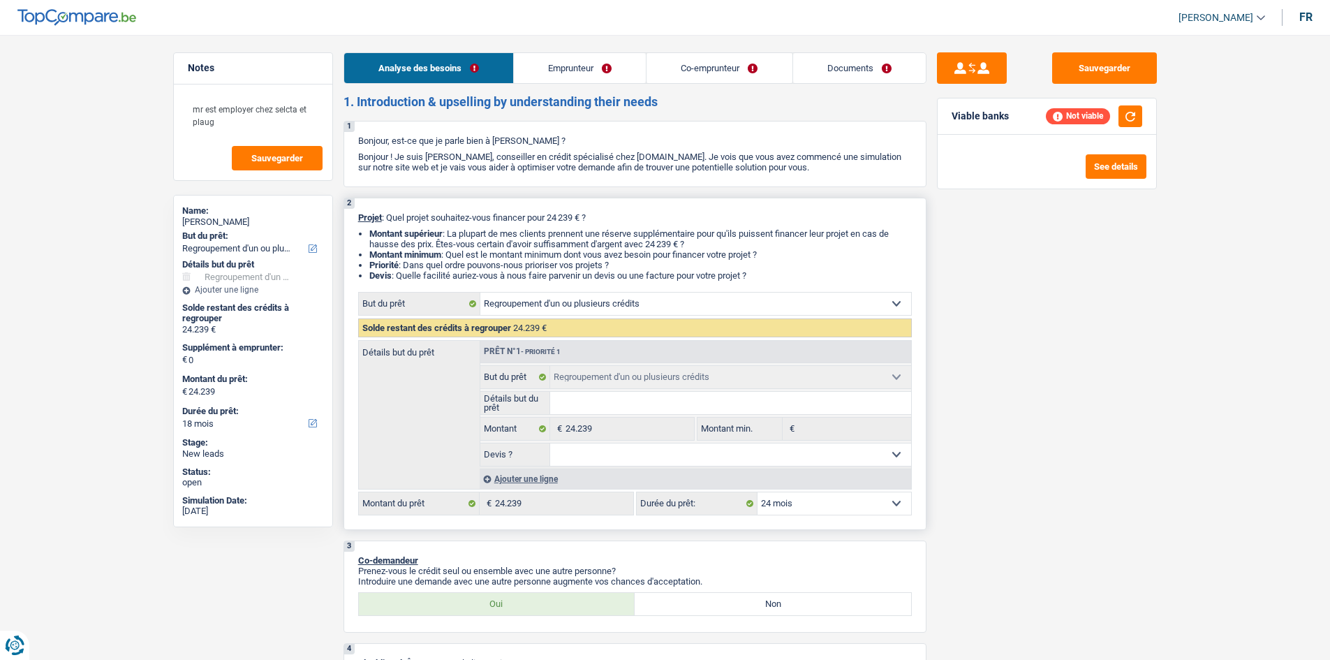
select select "24"
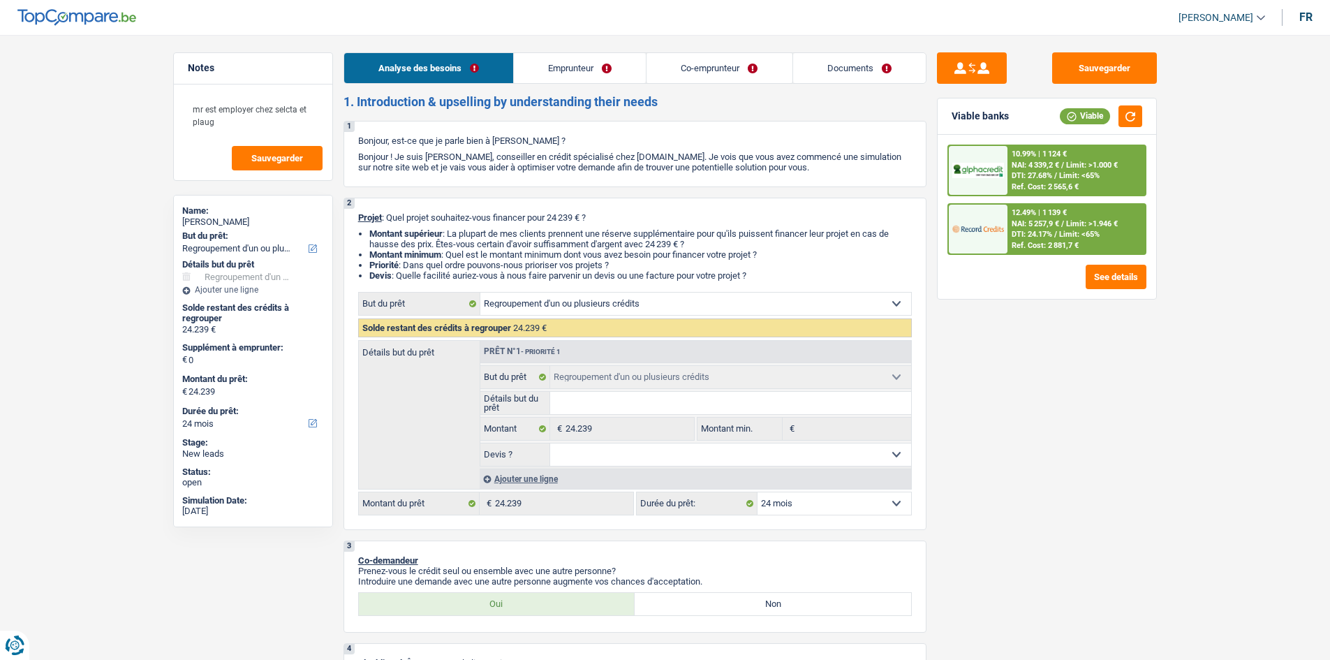
click at [1063, 168] on span "/" at bounding box center [1062, 165] width 3 height 9
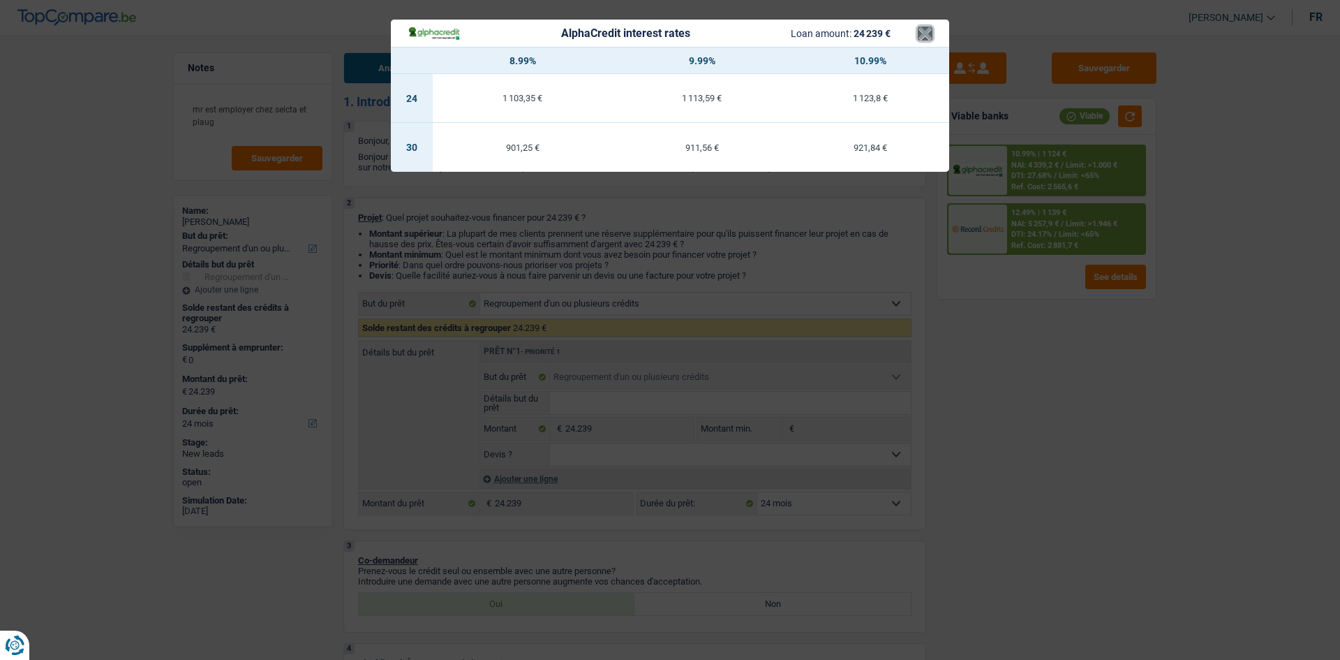
click at [924, 35] on button "×" at bounding box center [925, 34] width 15 height 14
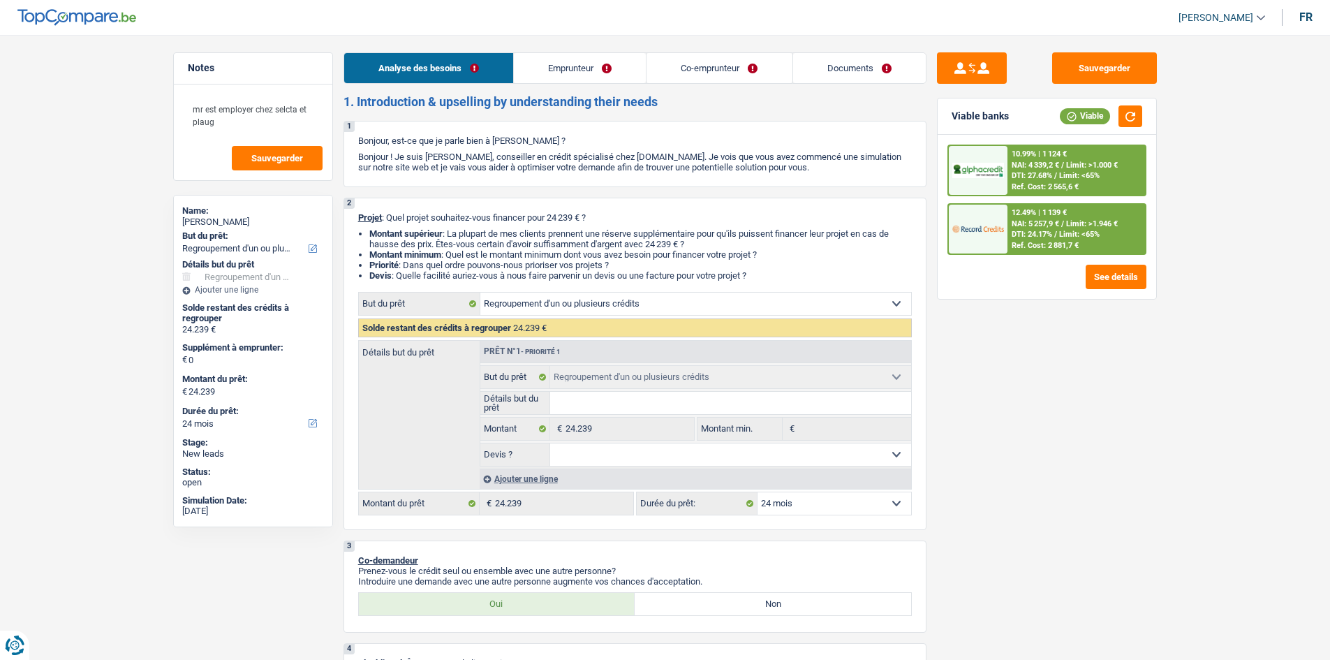
click at [1005, 184] on div at bounding box center [978, 170] width 59 height 49
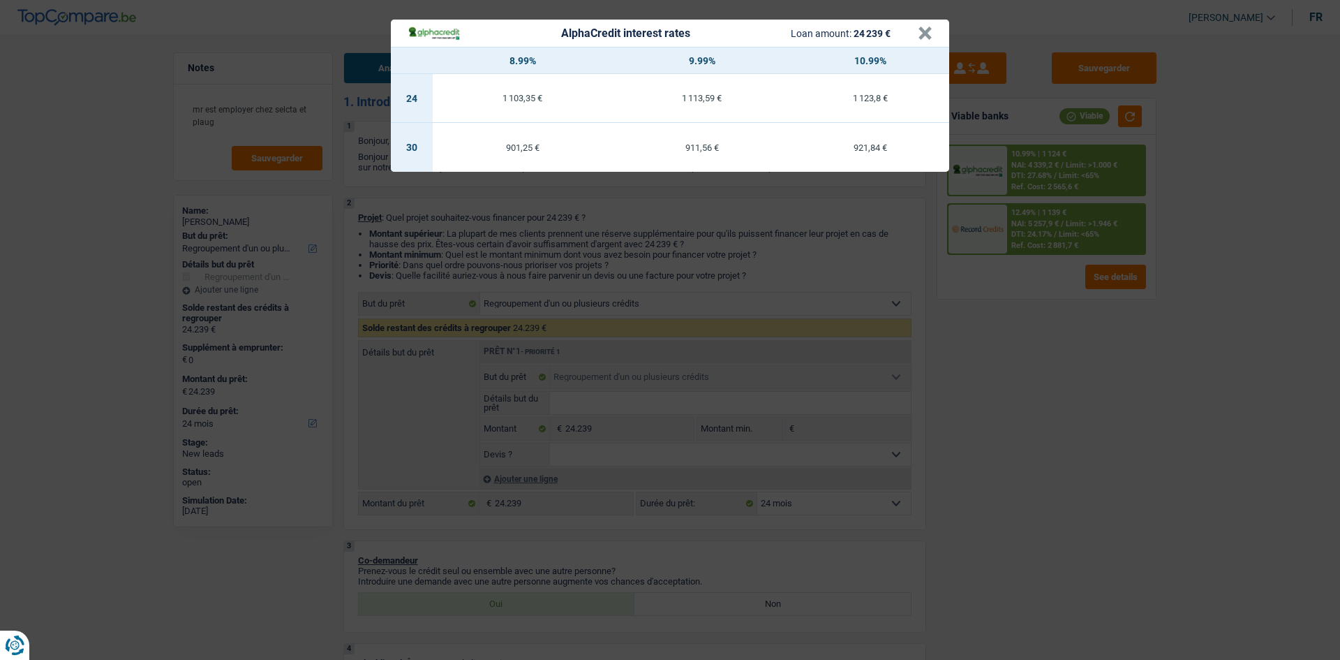
click at [1030, 324] on div "AlphaCredit interest rates Loan amount: 24 239 € × 8.99% 9.99% 10.99% 24 1 103,…" at bounding box center [670, 330] width 1340 height 660
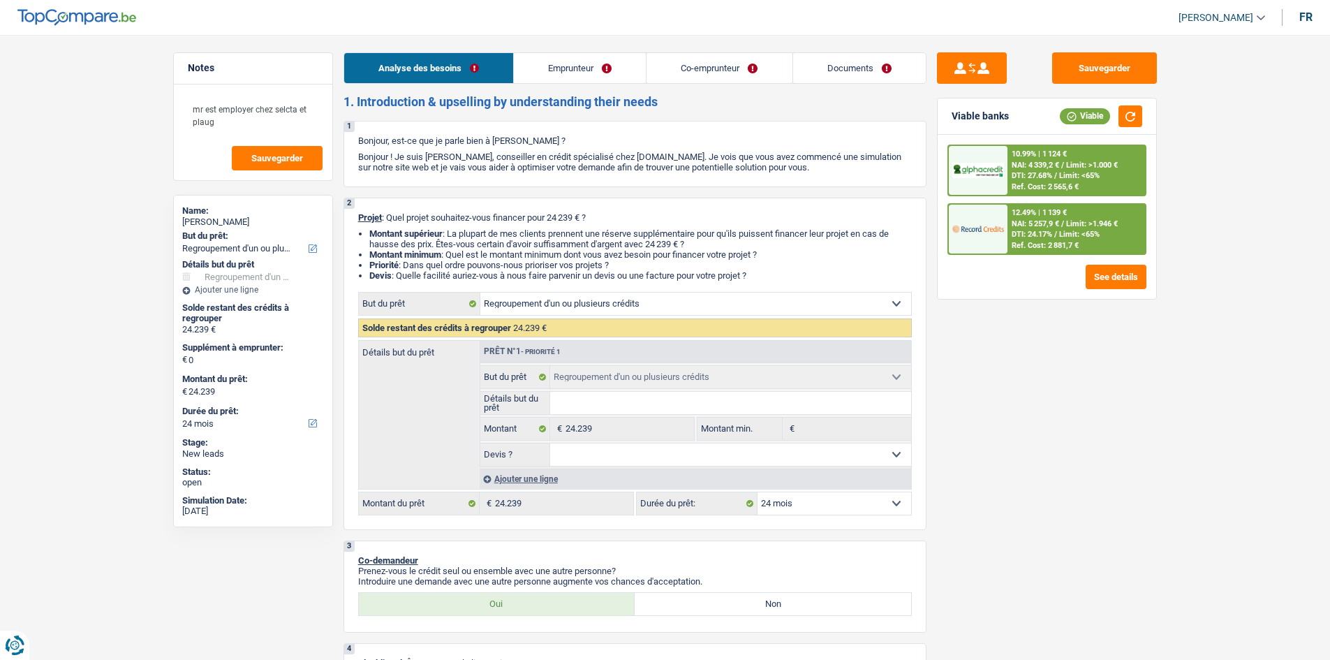
click at [1008, 230] on div "12.49% | 1 139 € NAI: 5 257,9 € / Limit: >1.946 € DTI: 24.17% / Limit: <65% Ref…" at bounding box center [1076, 229] width 138 height 49
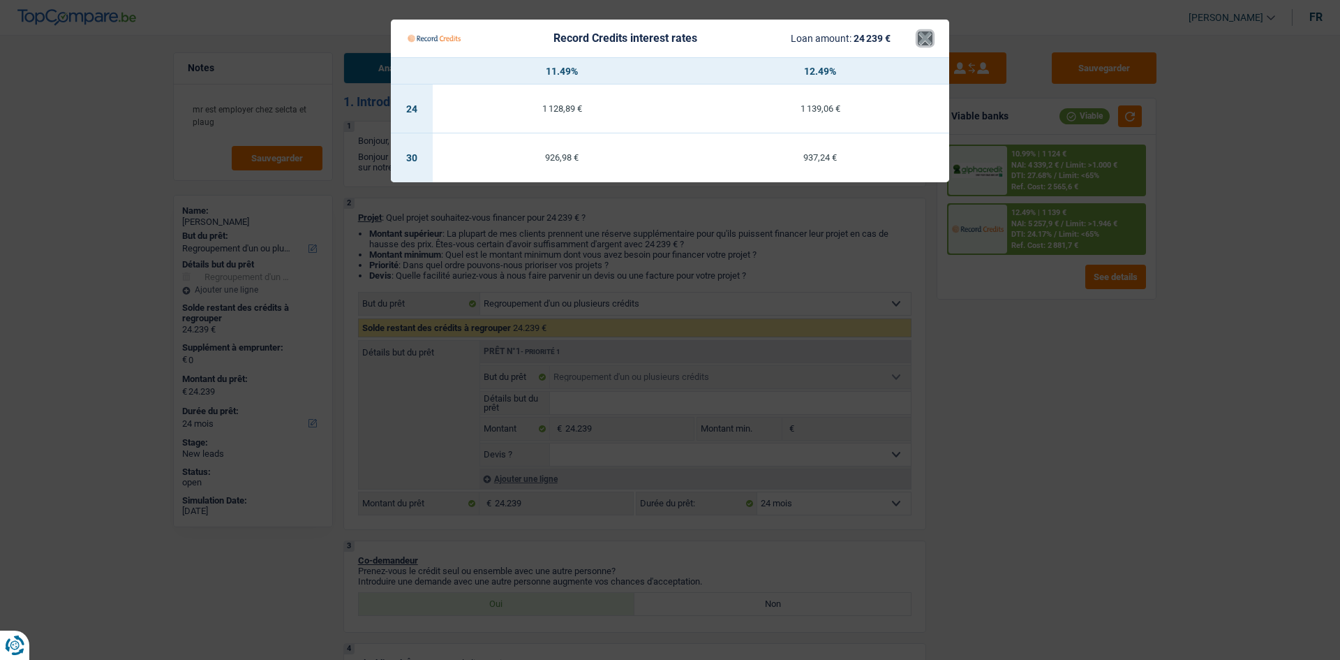
click at [922, 40] on button "×" at bounding box center [925, 38] width 15 height 14
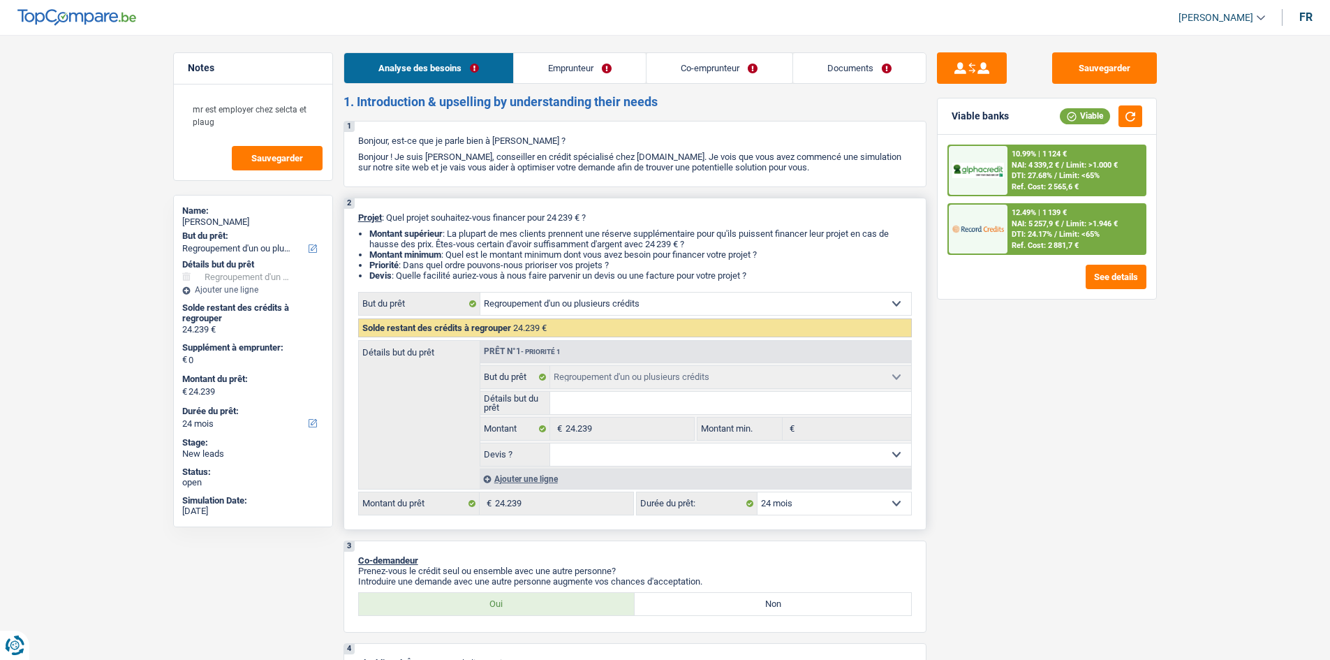
click at [798, 507] on select "12 mois 18 mois 24 mois 30 mois 36 mois 42 mois 48 mois 60 mois 72 mois 84 mois…" at bounding box center [834, 503] width 154 height 22
click at [1091, 69] on button "Sauvegarder" at bounding box center [1104, 67] width 105 height 31
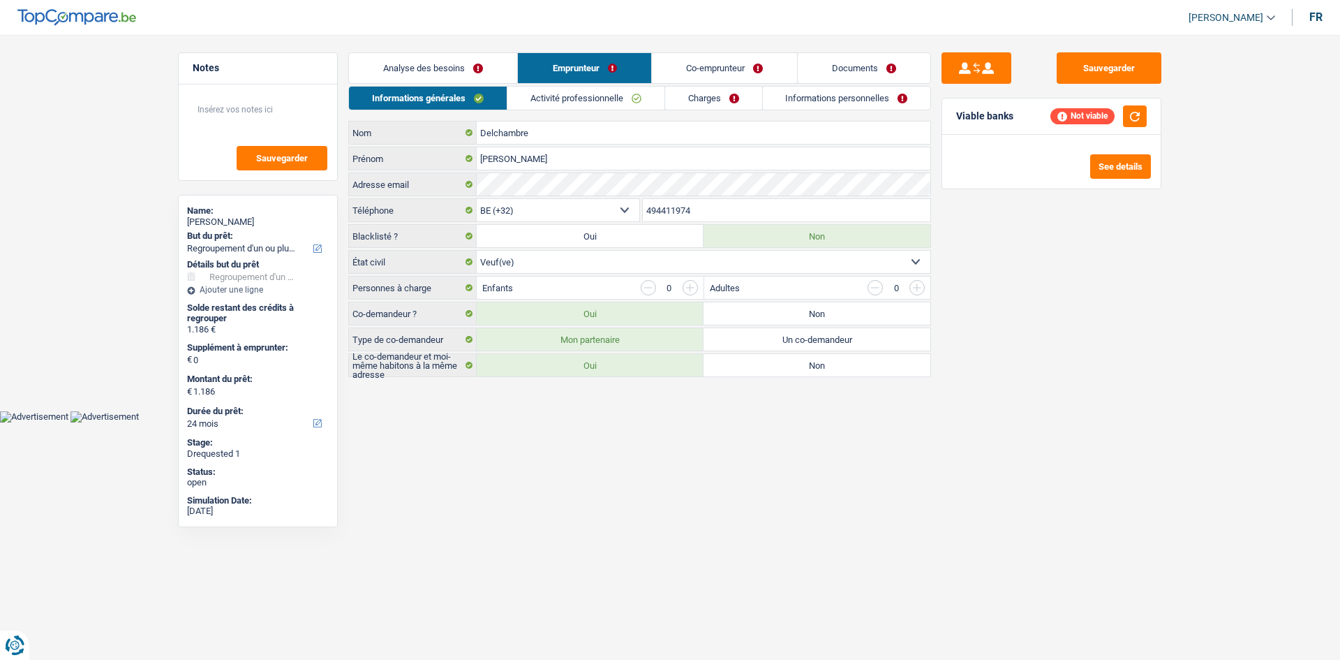
select select "refinancing"
select select "24"
select select "32"
select select "widowed"
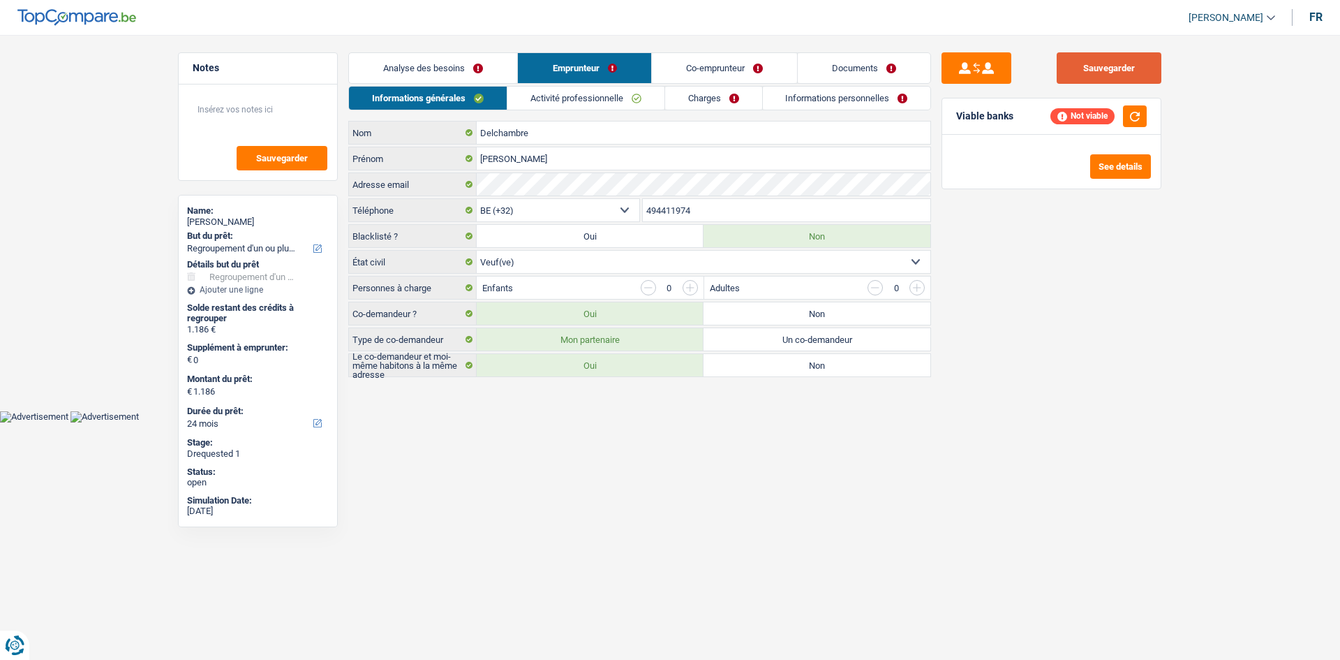
click at [1086, 63] on button "Sauvegarder" at bounding box center [1109, 67] width 105 height 31
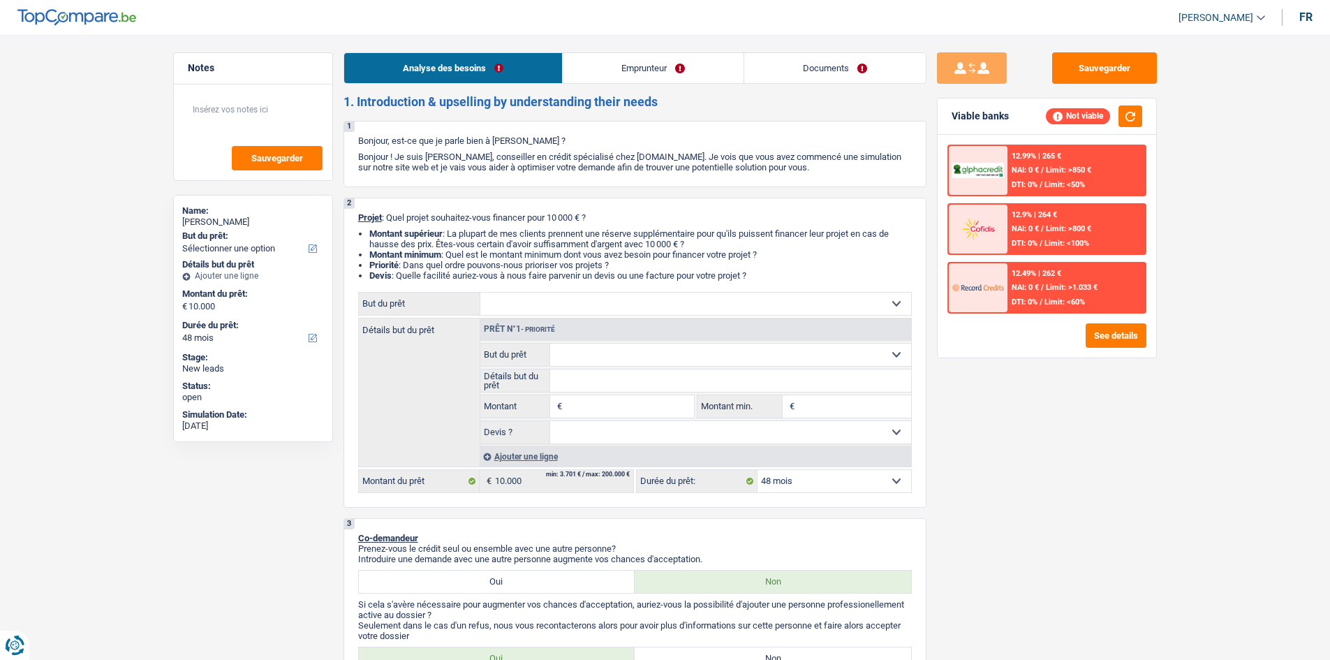
select select "48"
select select "retired"
select select "pension"
select select "48"
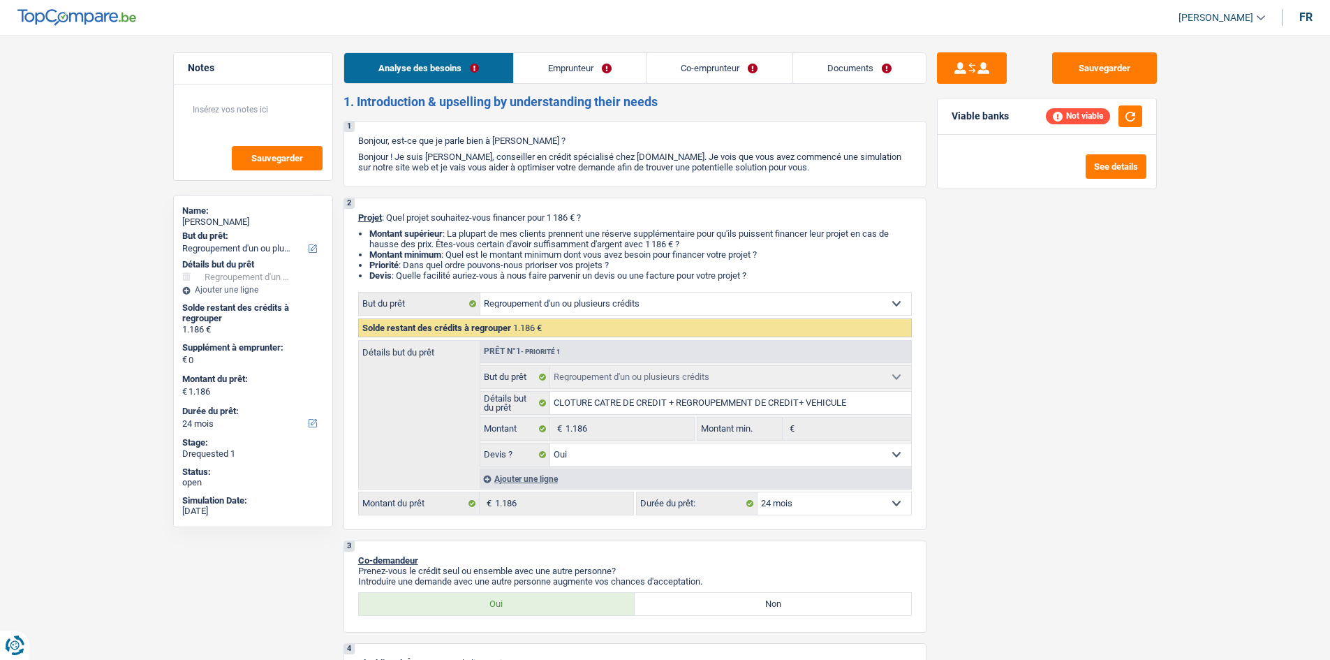
select select "refinancing"
select select "24"
select select "refinancing"
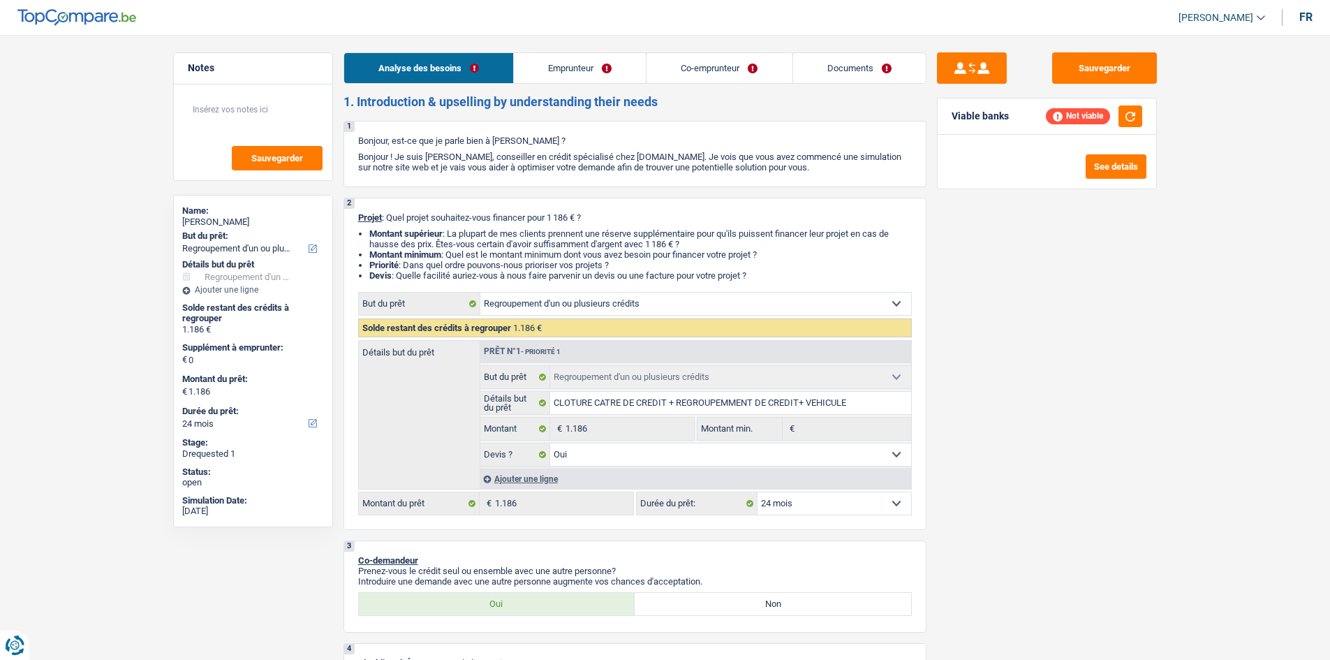
select select "yes"
select select "24"
select select "retired"
select select "pension"
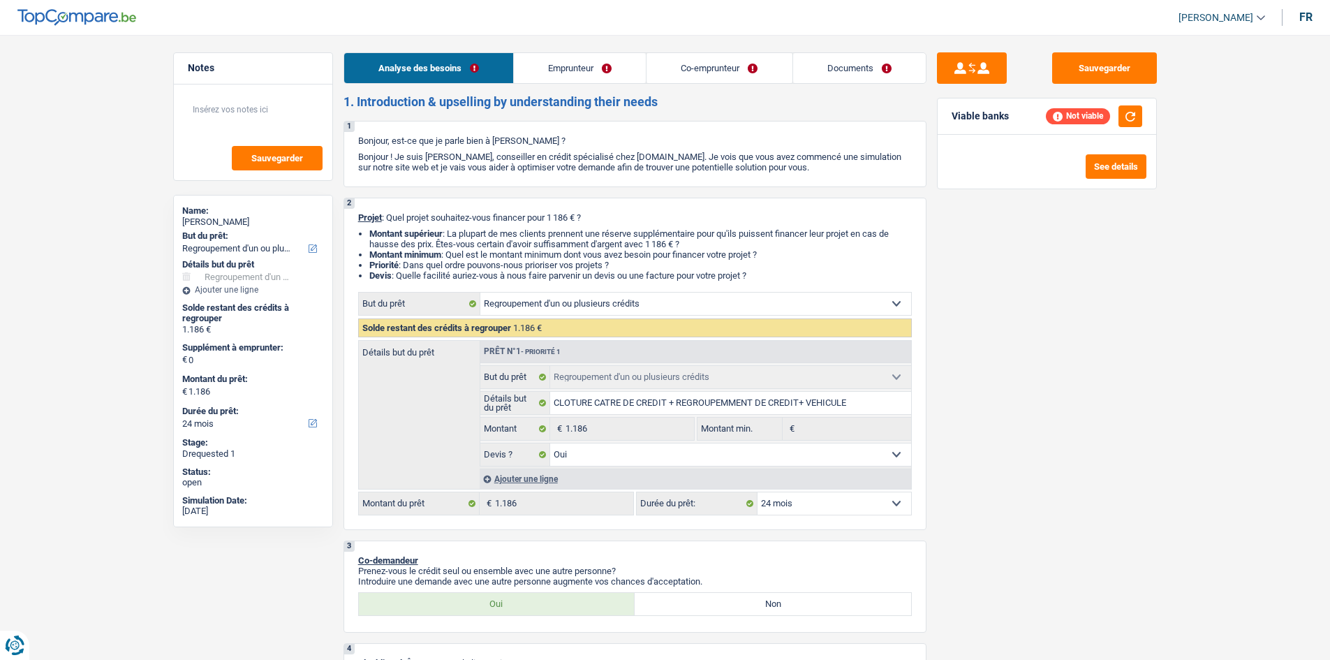
select select "pension"
select select "ownerWithMortgage"
select select "personalLoan"
select select "medicalFees"
select select "60"
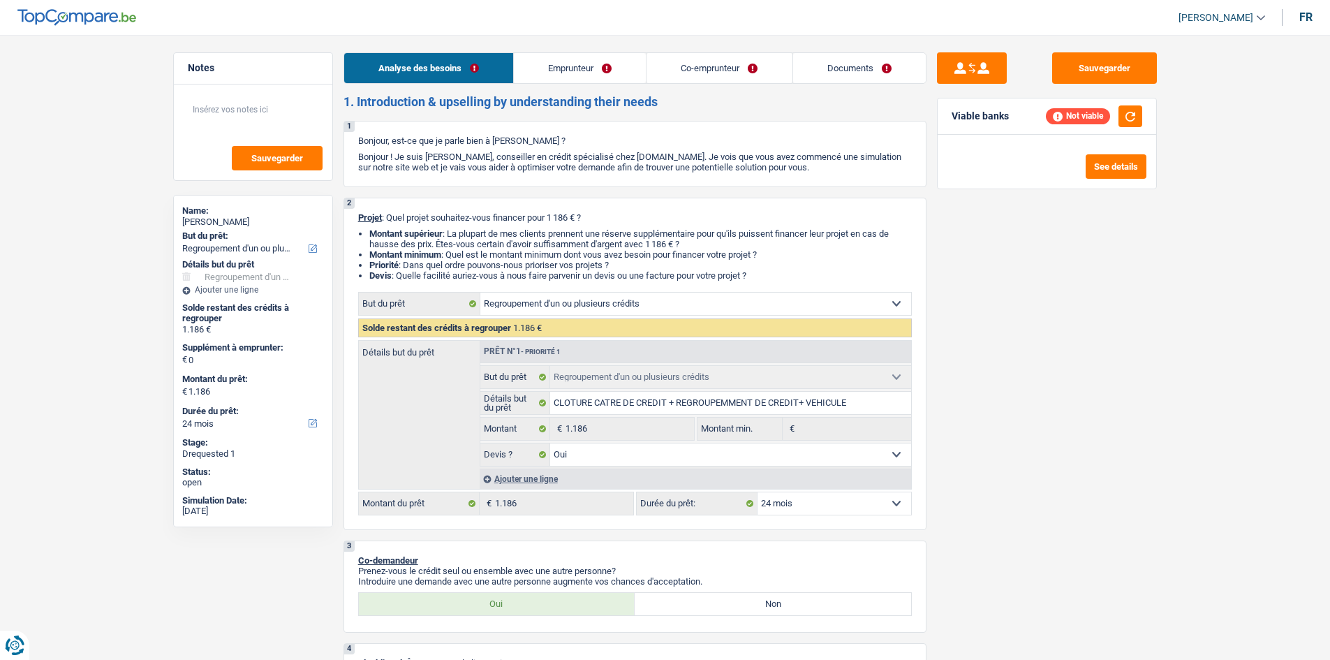
select select "cardOrCredit"
select select "mortgage"
select select "420"
select select "refinancing"
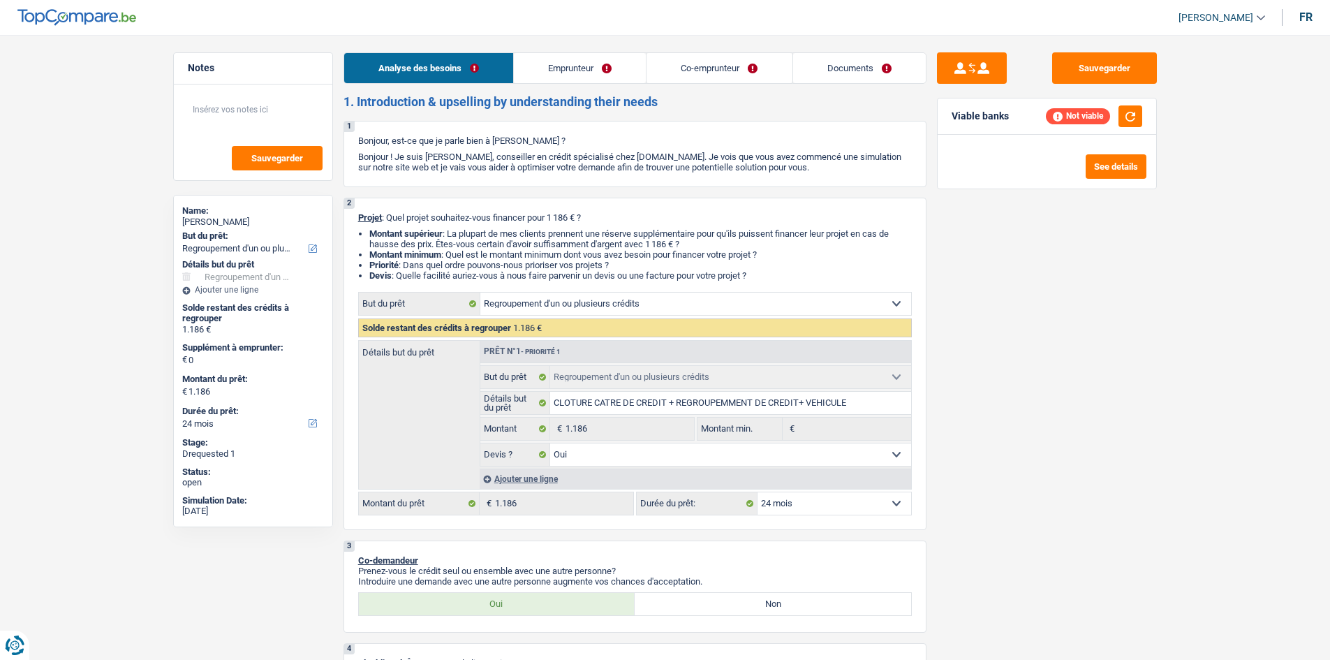
select select "yes"
select select "24"
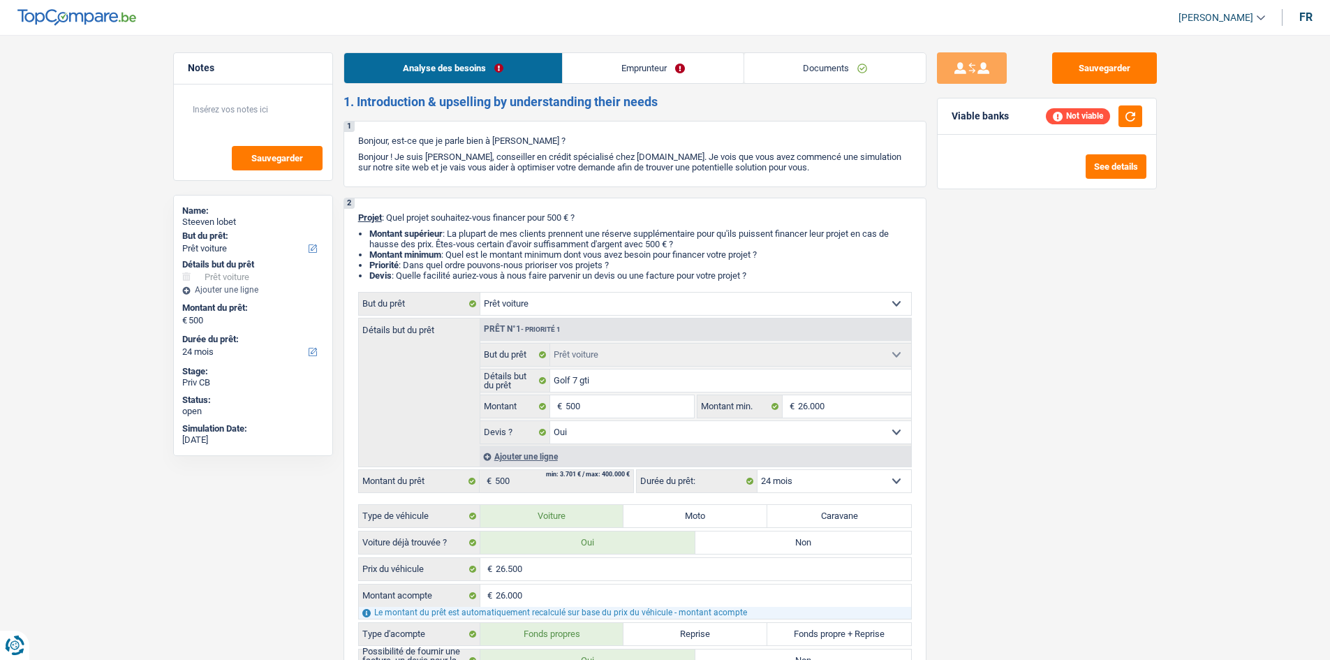
select select "car"
select select "24"
select select "car"
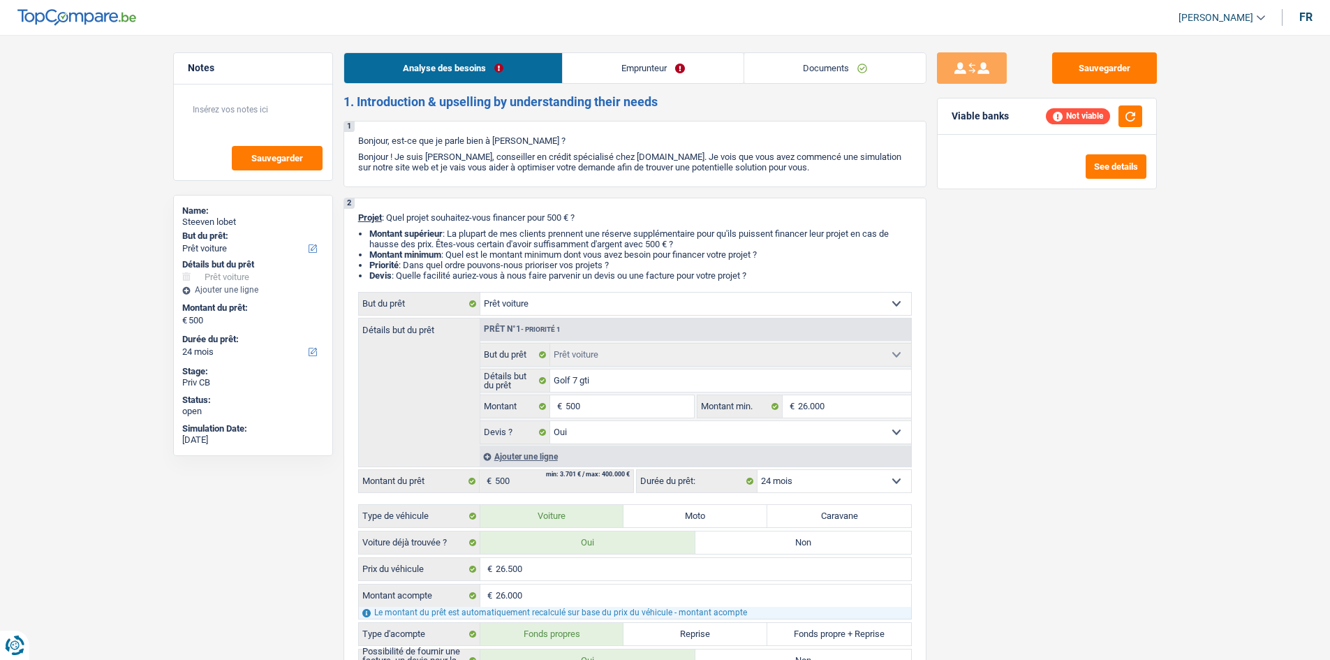
select select "yes"
select select "24"
select select "car"
select select "yes"
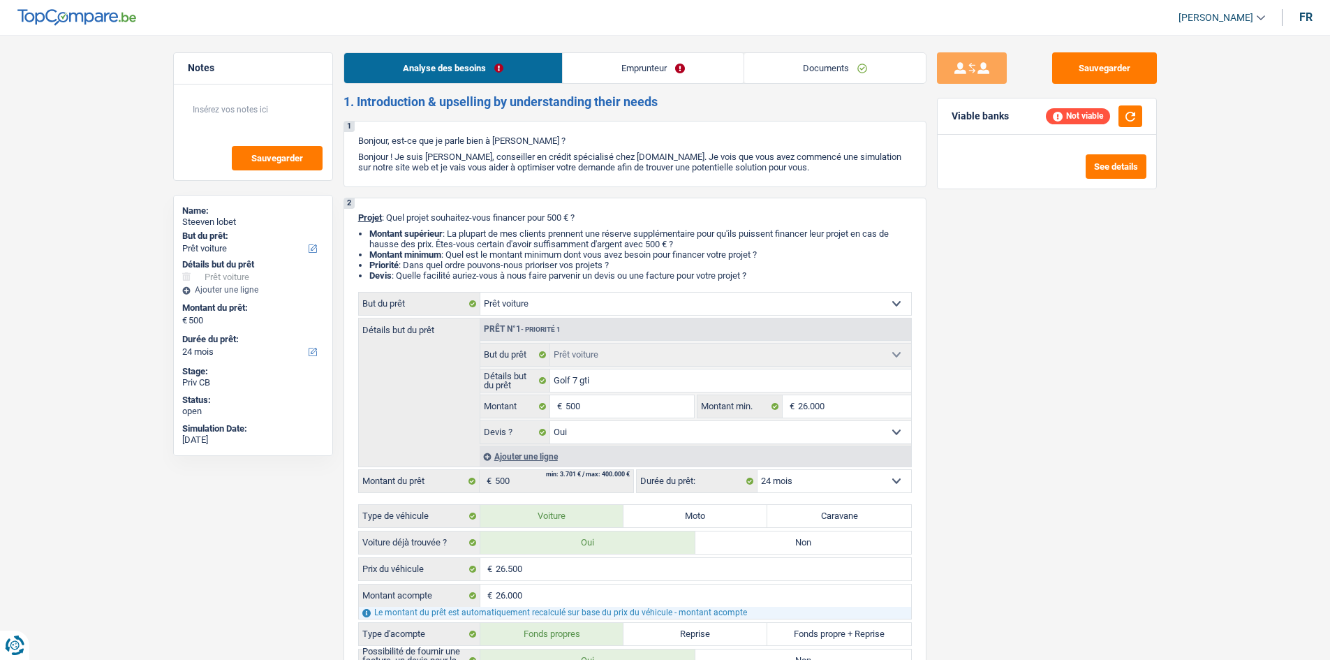
select select "24"
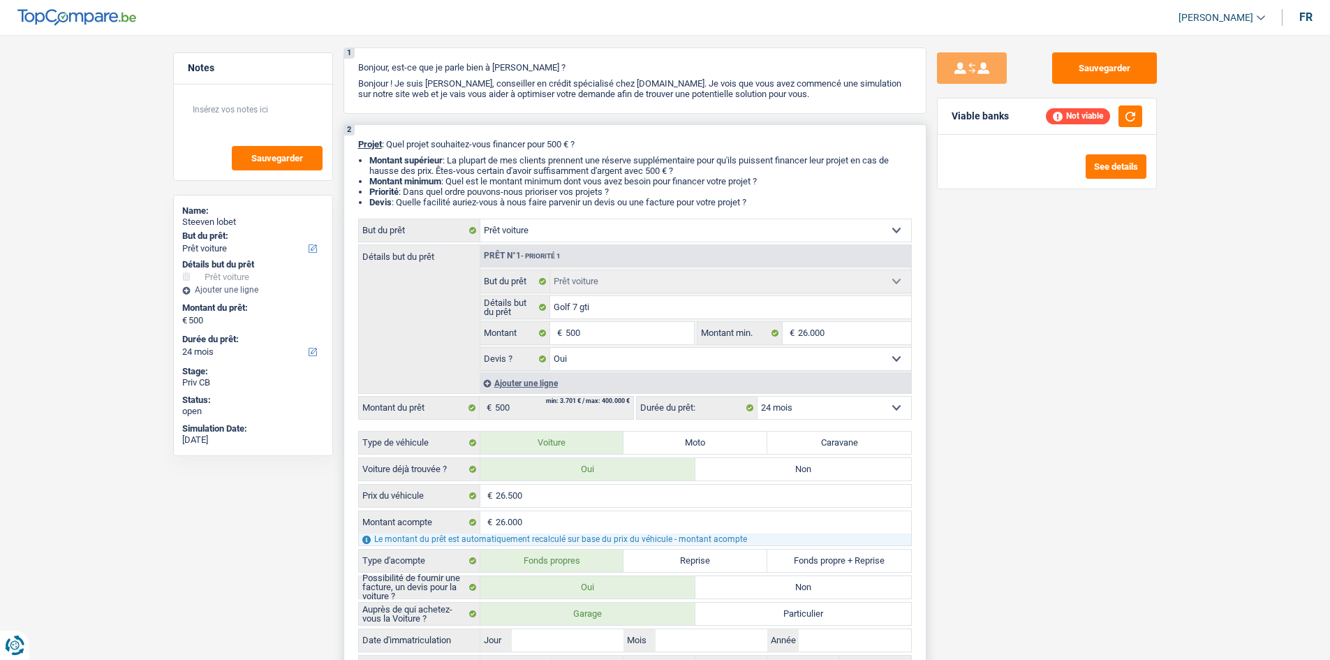
scroll to position [140, 0]
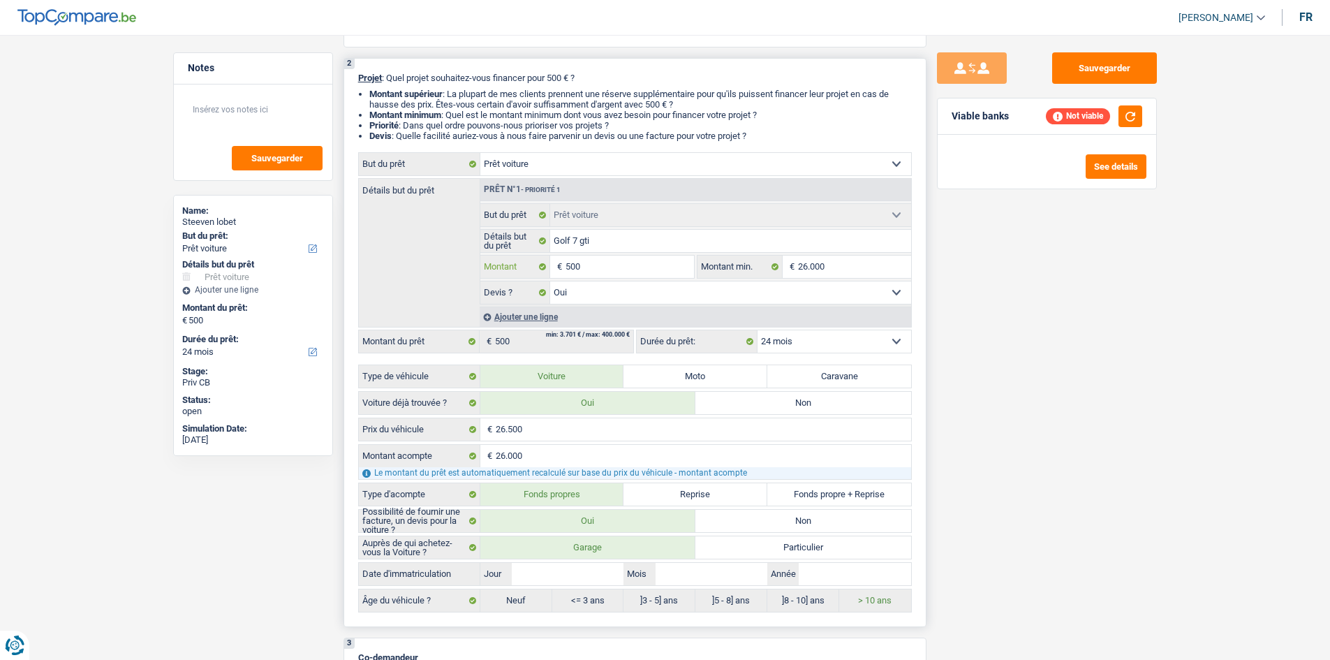
click at [632, 269] on input "500" at bounding box center [629, 266] width 128 height 22
type input "50"
type input "5"
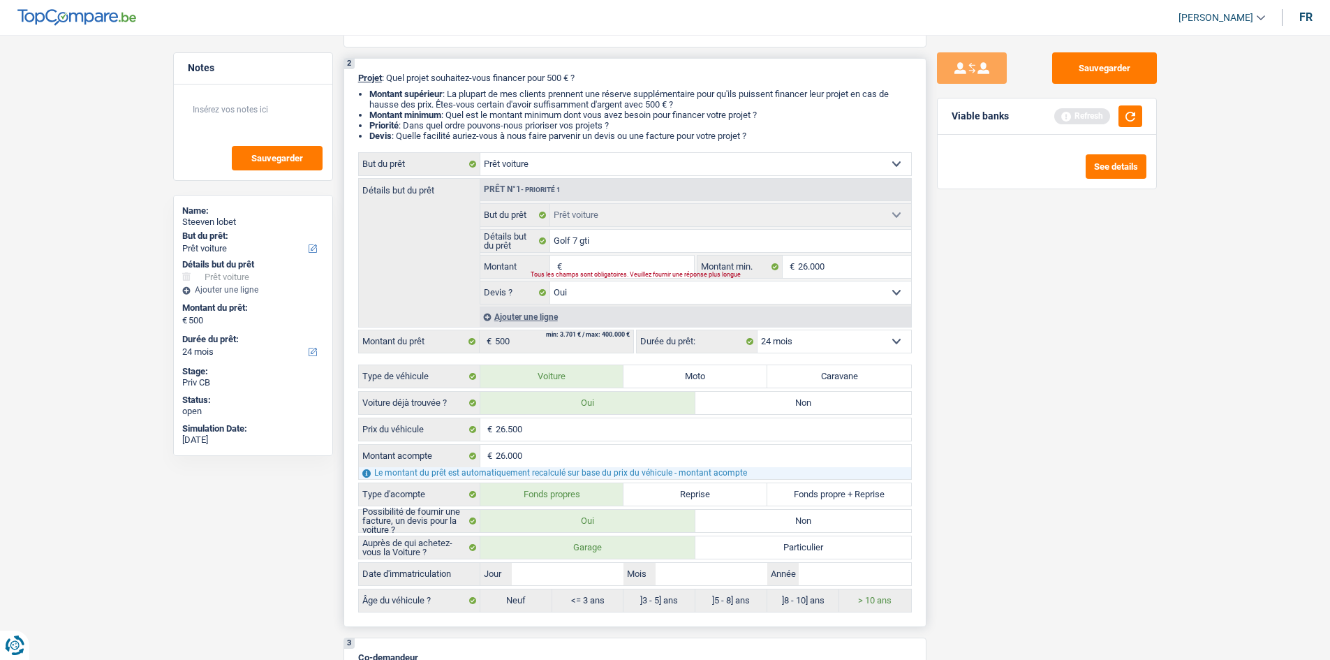
type input "2"
type input "26"
type input "260"
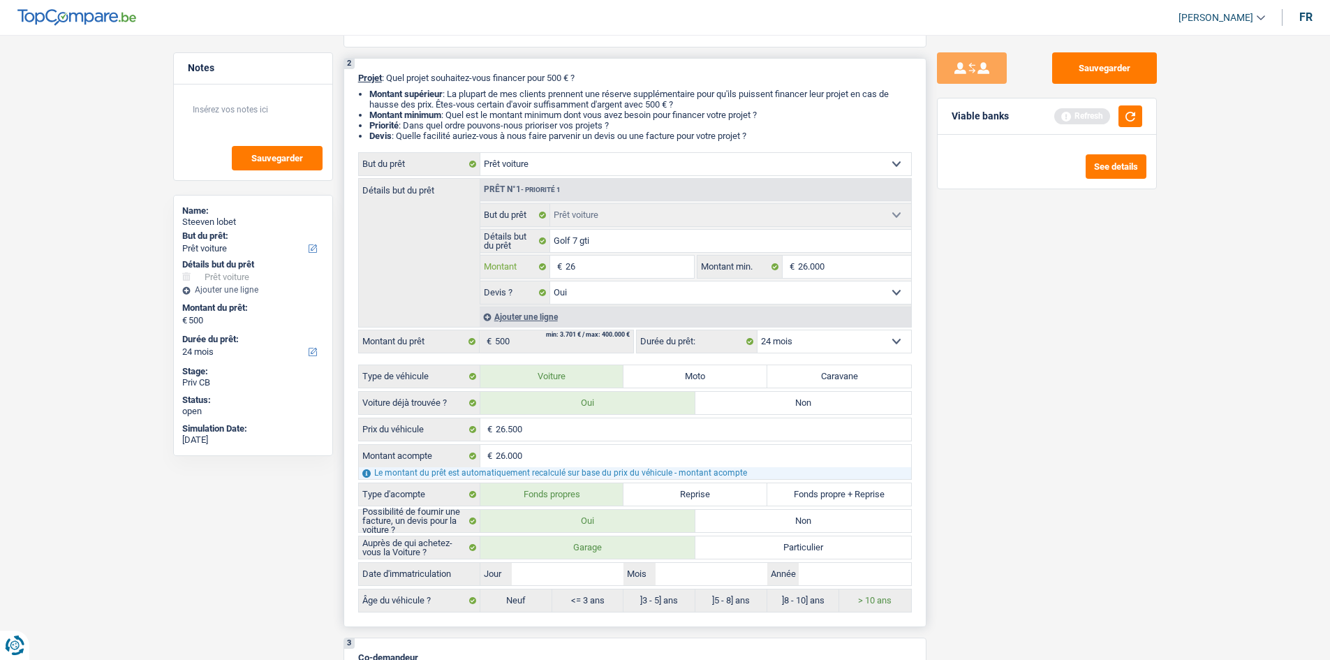
type input "260"
type input "2.600"
type input "26.000"
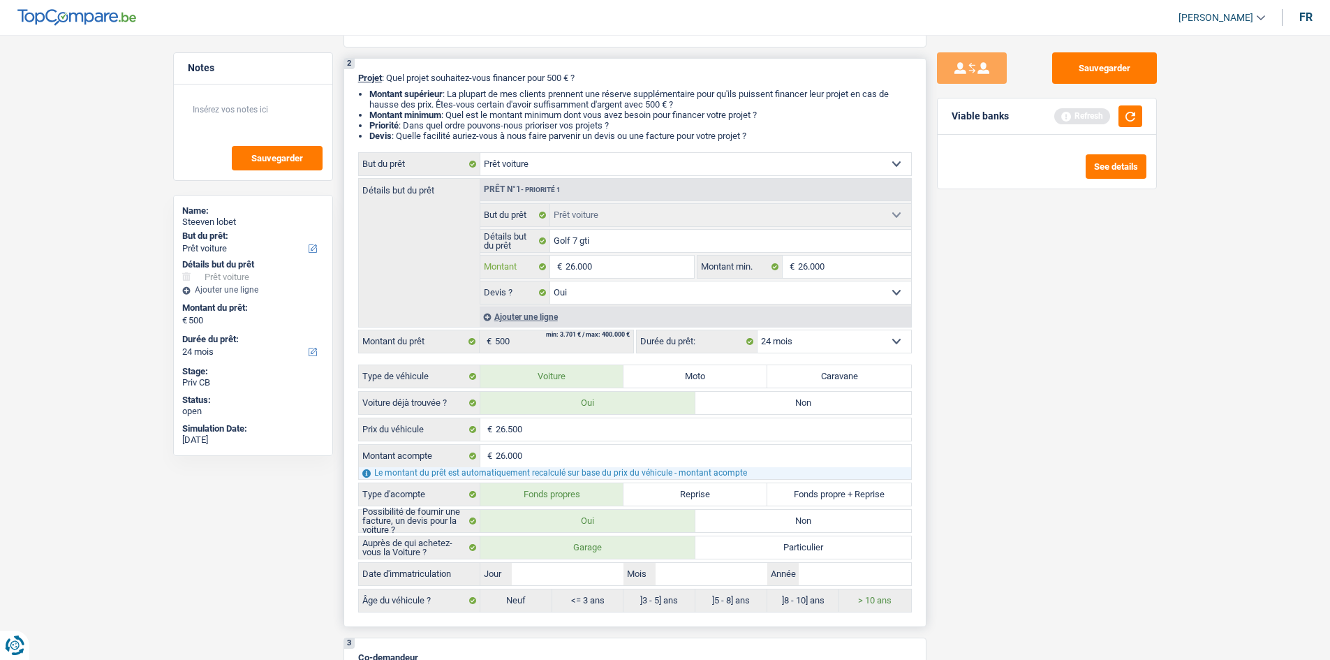
type input "26.000"
click at [445, 257] on div "Détails but du prêt Prêt n°1 - Priorité 1 Confort maison: meubles, textile, pei…" at bounding box center [635, 252] width 554 height 149
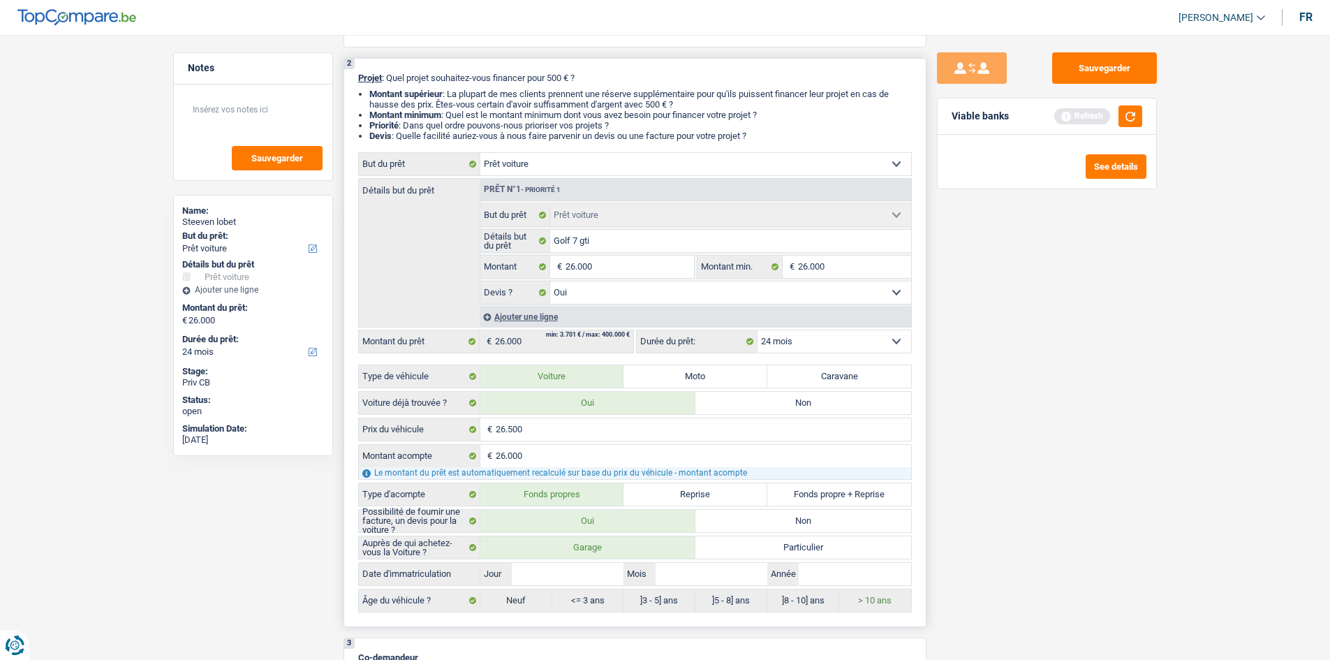
select select "60"
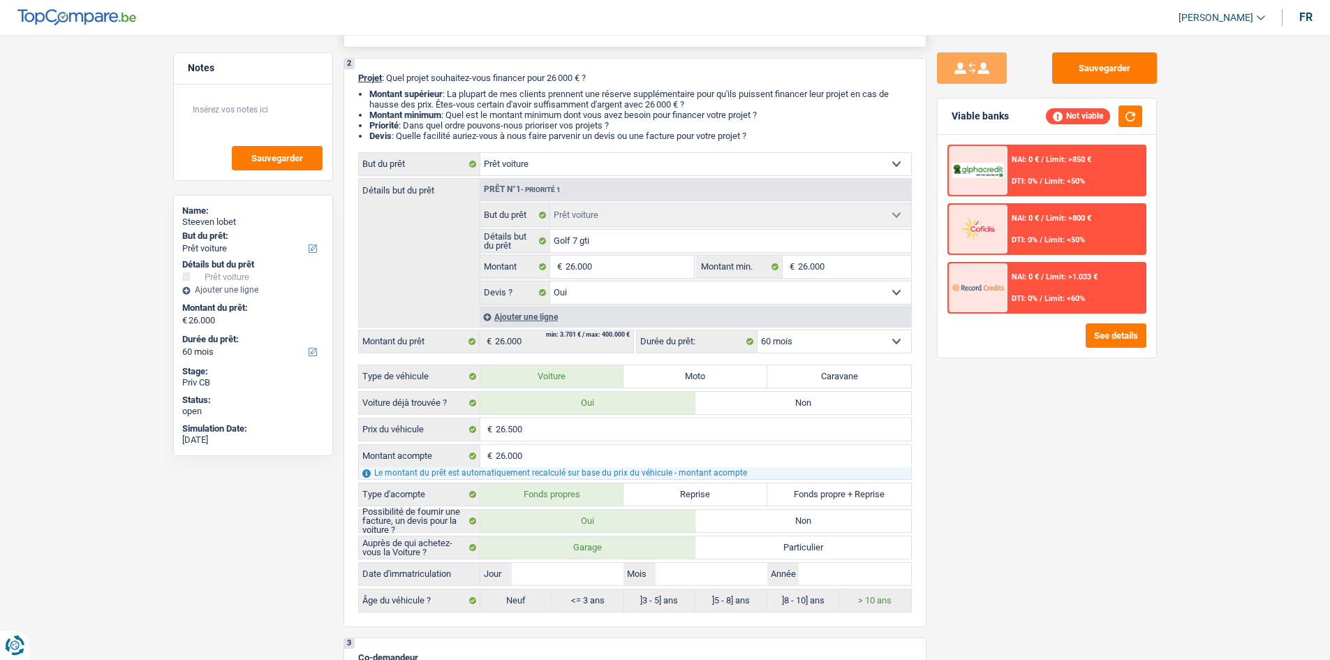
scroll to position [0, 0]
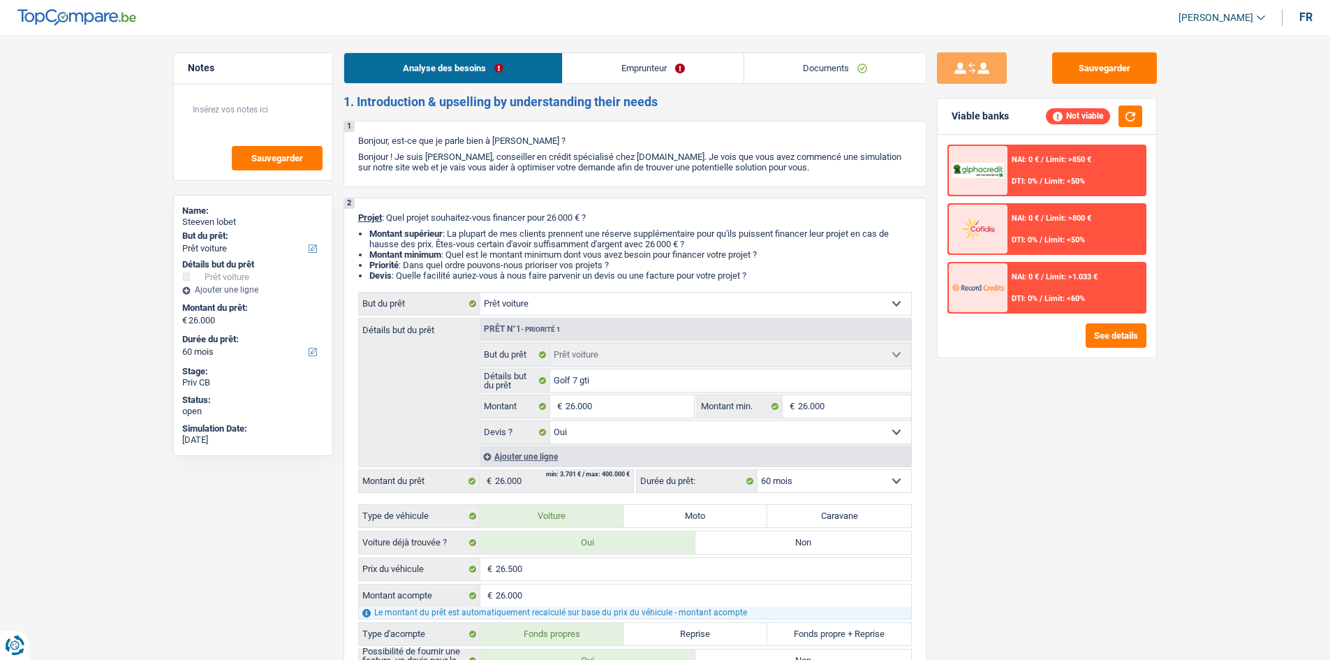
click at [623, 73] on link "Emprunteur" at bounding box center [653, 68] width 181 height 30
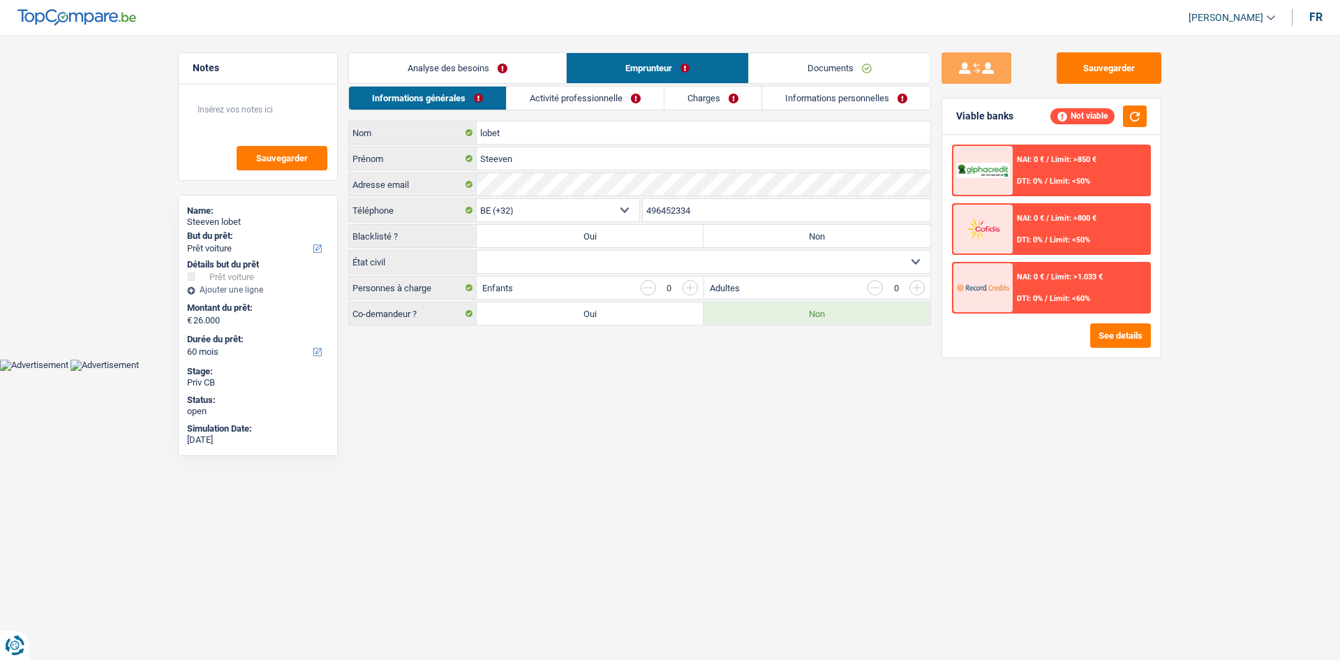
click at [554, 91] on link "Activité professionnelle" at bounding box center [585, 98] width 157 height 23
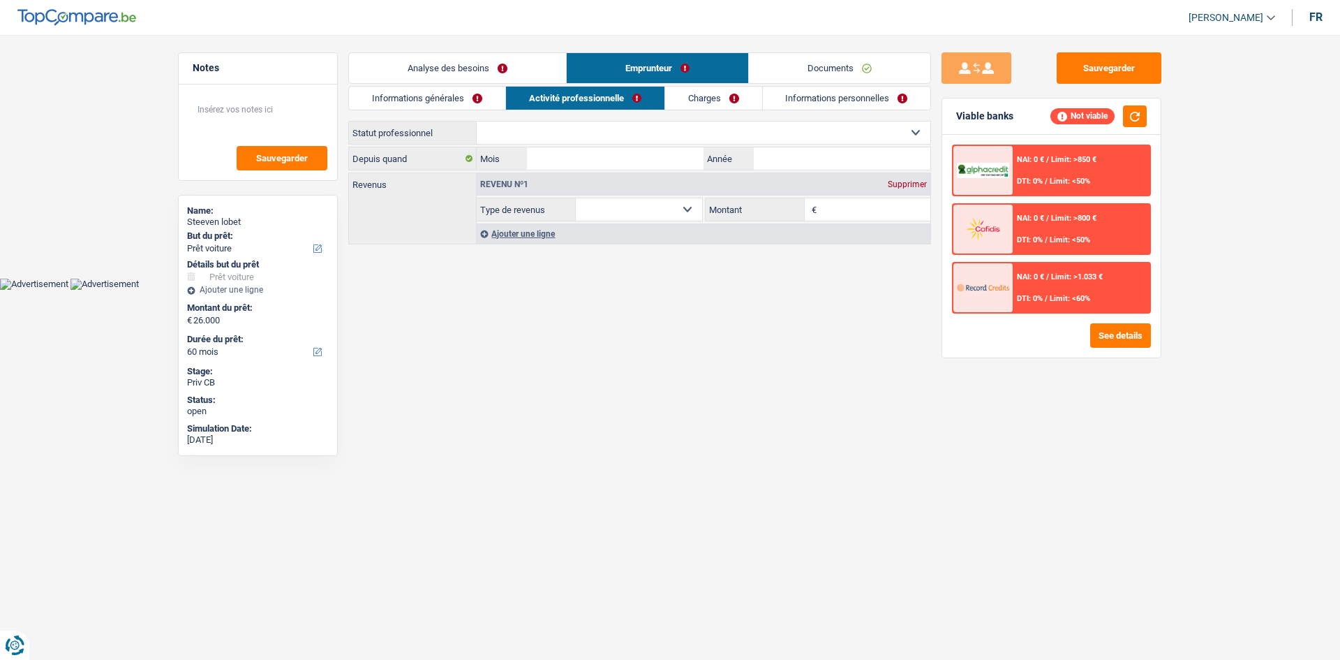
click at [702, 89] on link "Charges" at bounding box center [713, 98] width 97 height 23
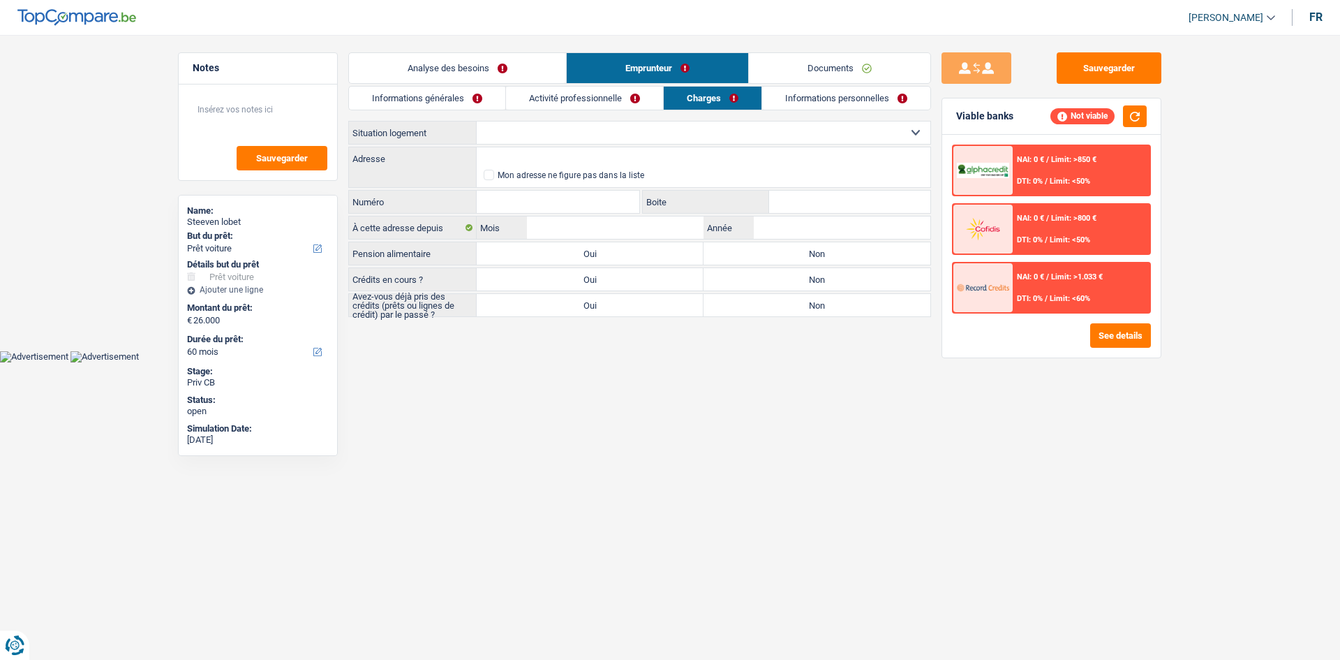
click at [818, 94] on link "Informations personnelles" at bounding box center [846, 98] width 168 height 23
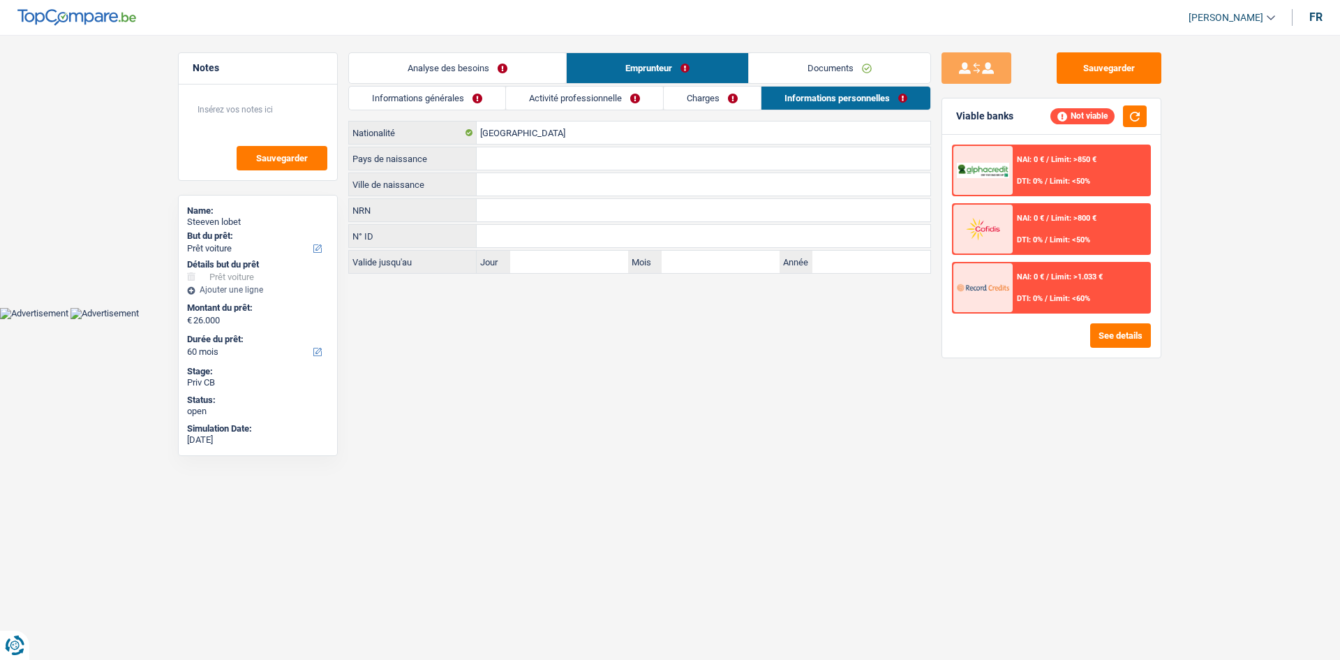
click at [679, 101] on link "Charges" at bounding box center [712, 98] width 97 height 23
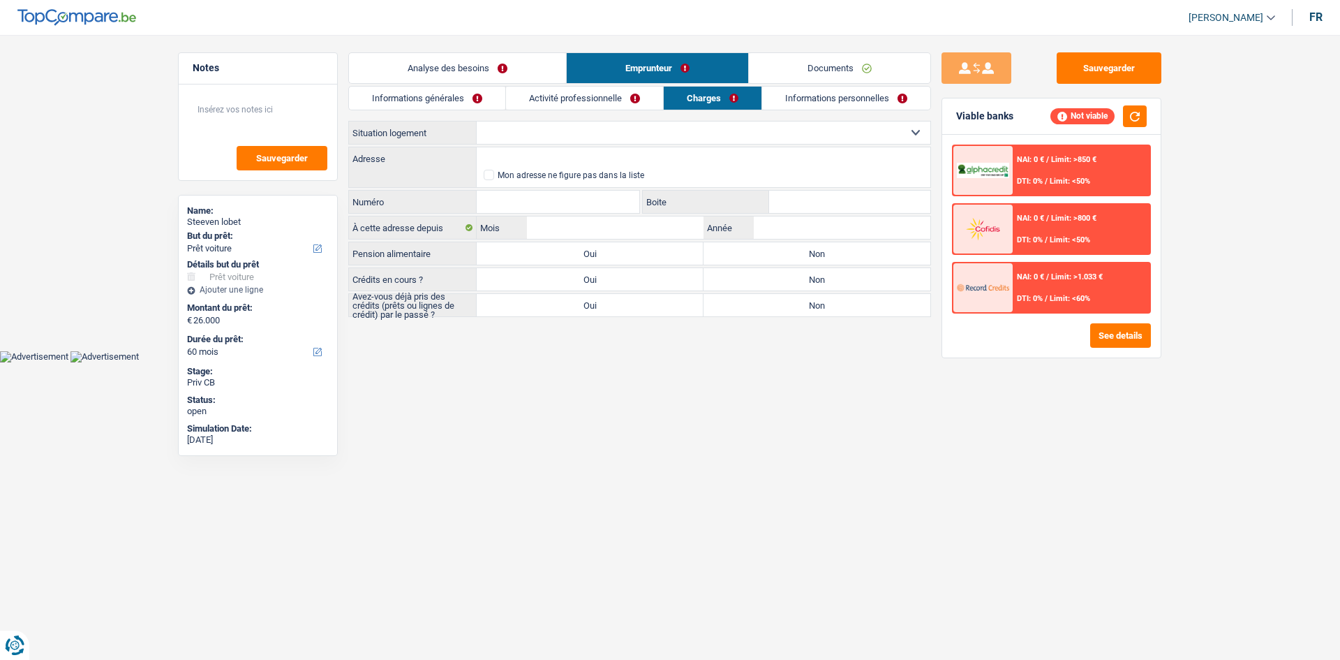
click at [616, 98] on link "Activité professionnelle" at bounding box center [584, 98] width 157 height 23
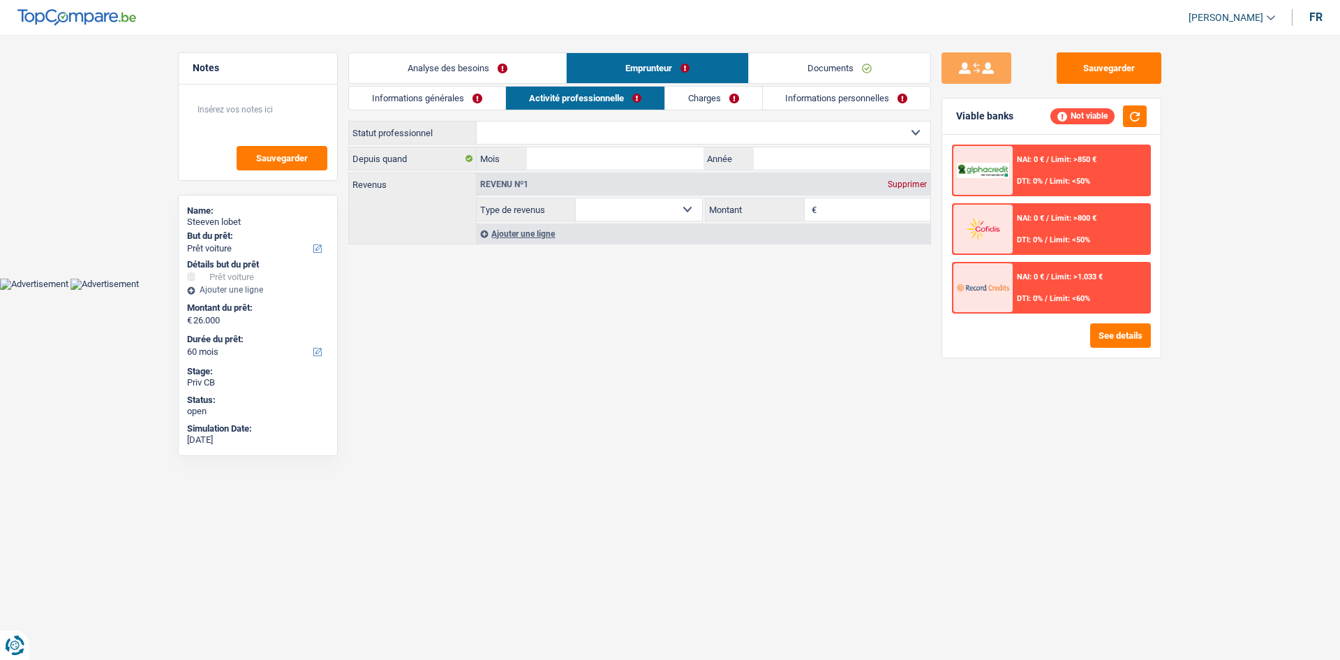
click at [468, 95] on link "Informations générales" at bounding box center [427, 98] width 156 height 23
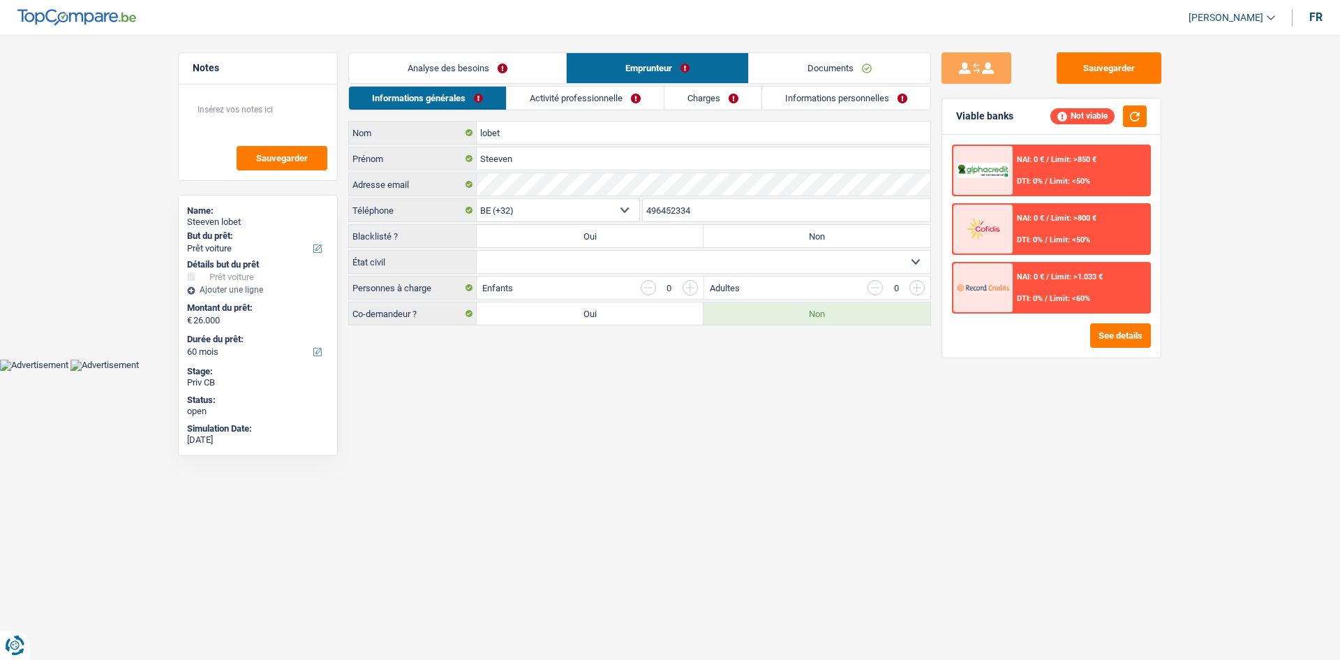
click at [466, 71] on link "Analyse des besoins" at bounding box center [457, 68] width 217 height 30
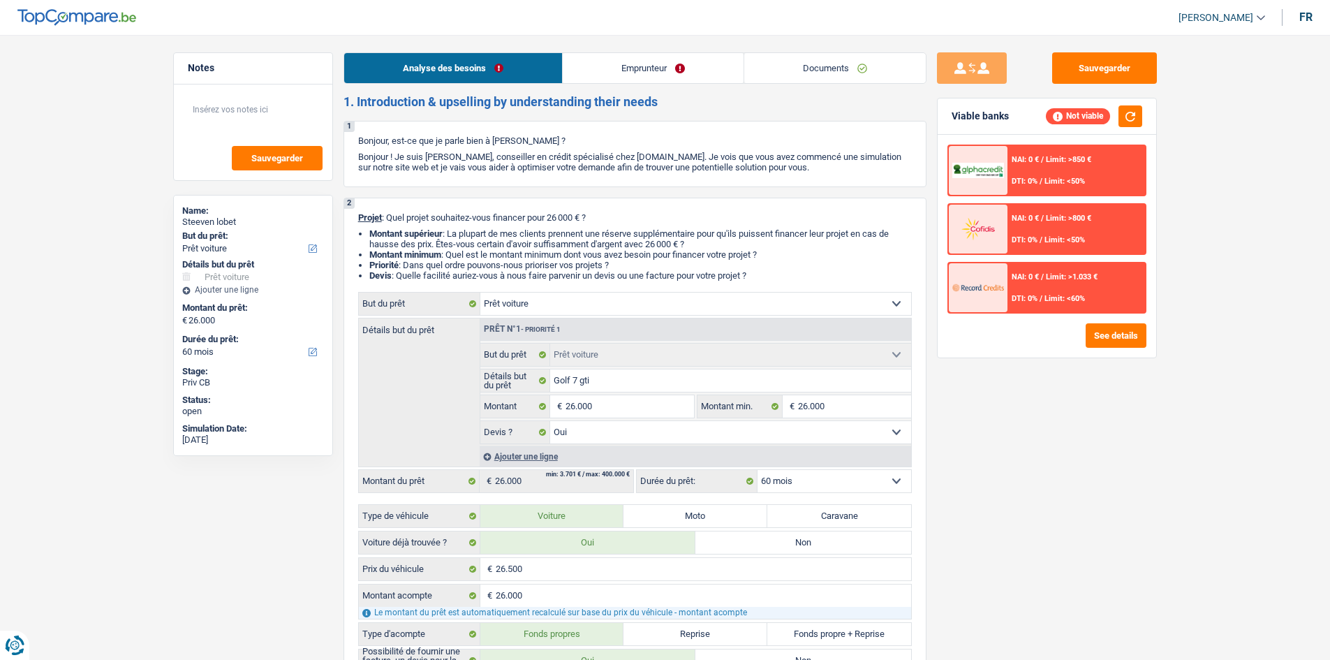
click at [820, 64] on link "Documents" at bounding box center [834, 68] width 181 height 30
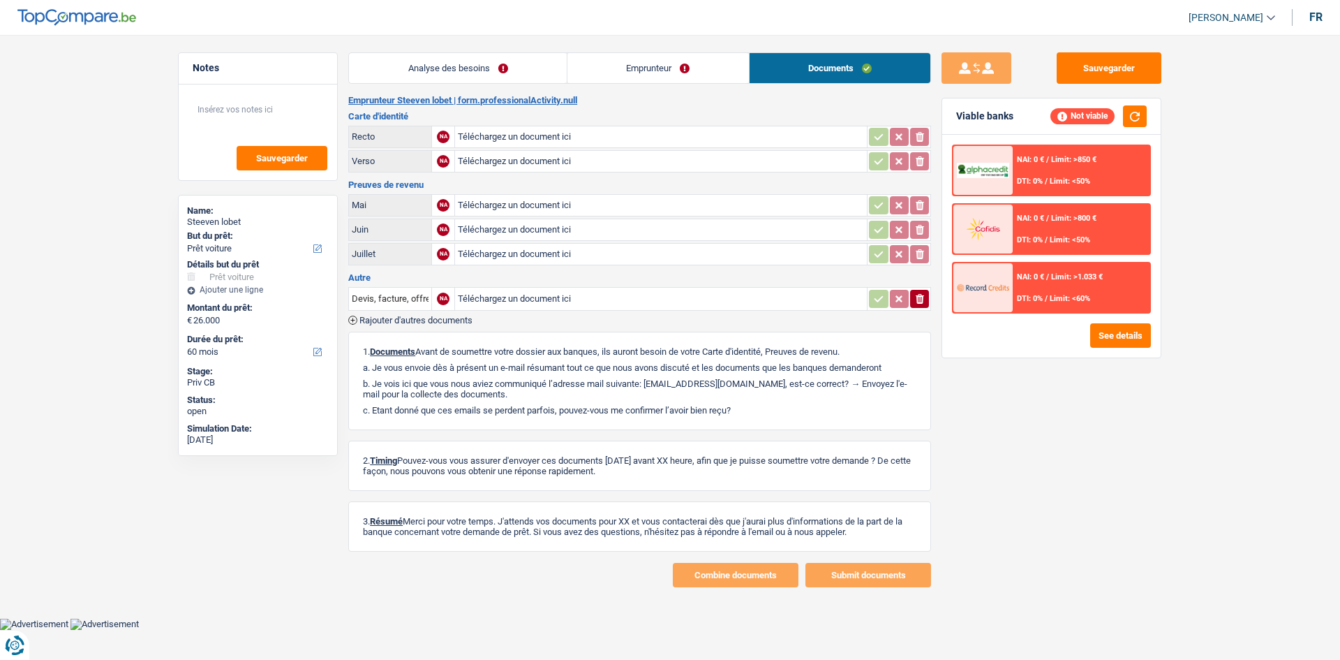
click at [489, 77] on link "Analyse des besoins" at bounding box center [458, 68] width 218 height 30
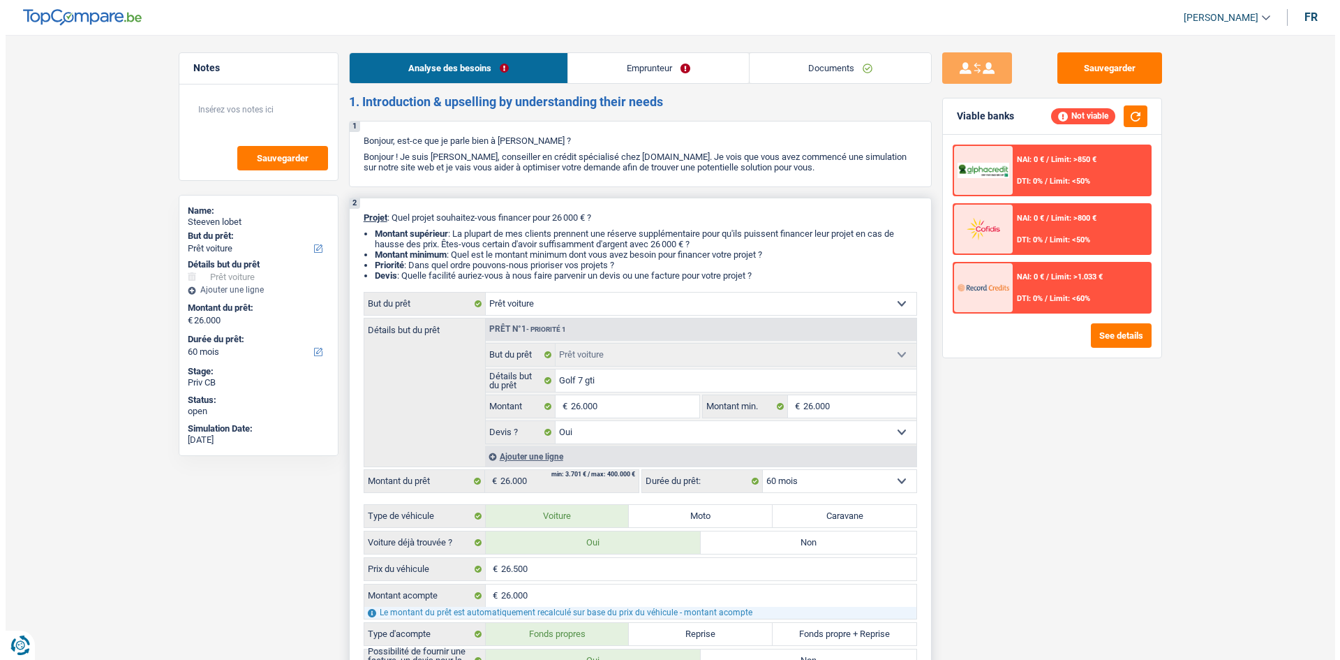
scroll to position [279, 0]
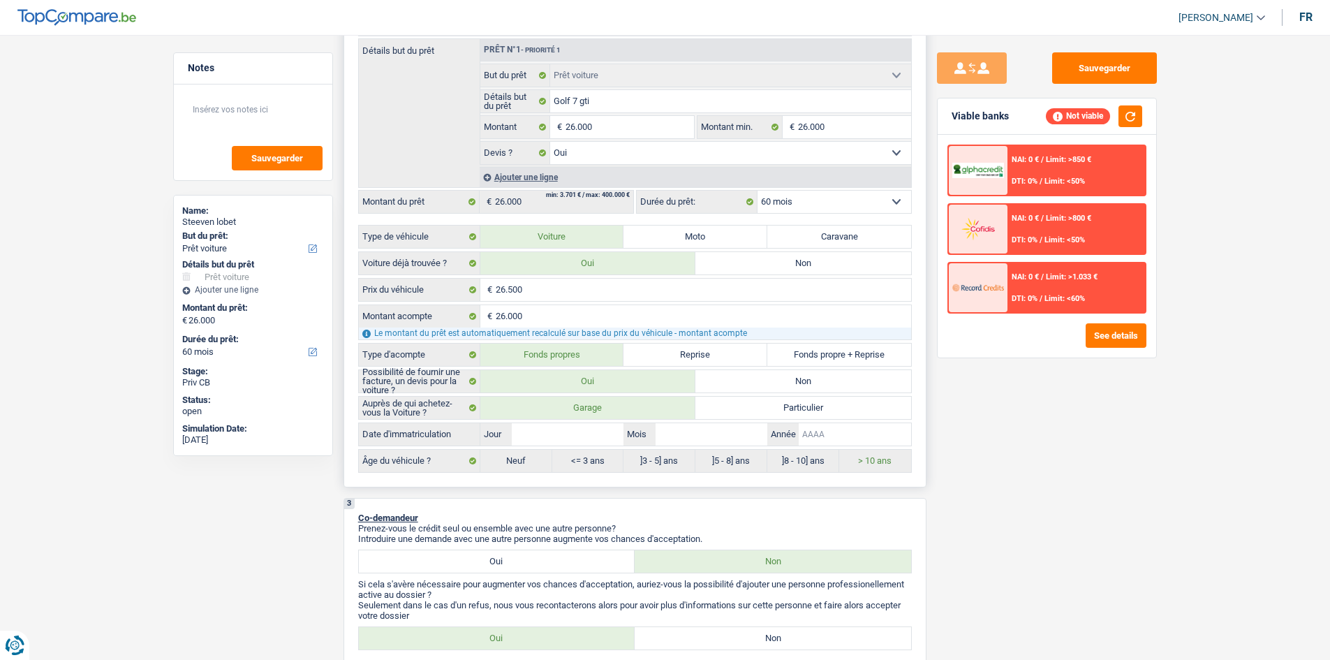
click at [831, 432] on input "Année" at bounding box center [855, 434] width 112 height 22
click at [1018, 175] on div "NAI: 0 € / Limit: >850 € DTI: 0% / Limit: <50%" at bounding box center [1076, 170] width 138 height 49
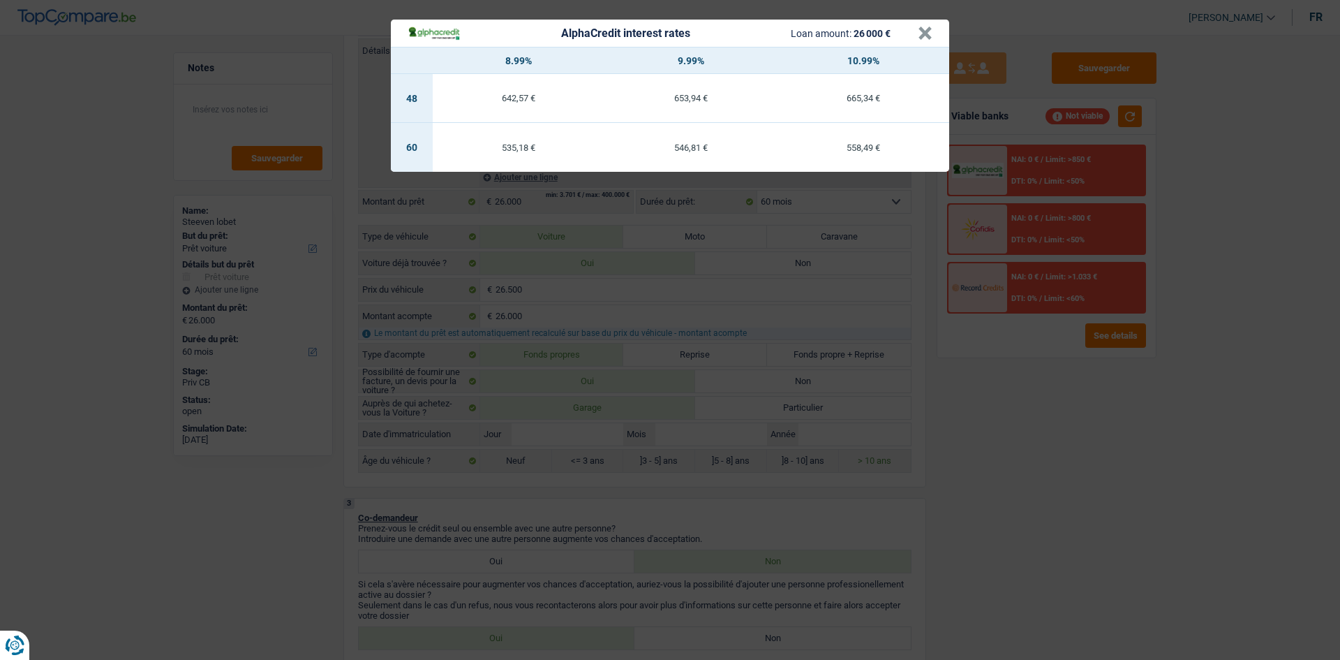
click at [895, 288] on div "AlphaCredit interest rates Loan amount: 26 000 € × 8.99% 9.99% 10.99% 48 642,57…" at bounding box center [670, 330] width 1340 height 660
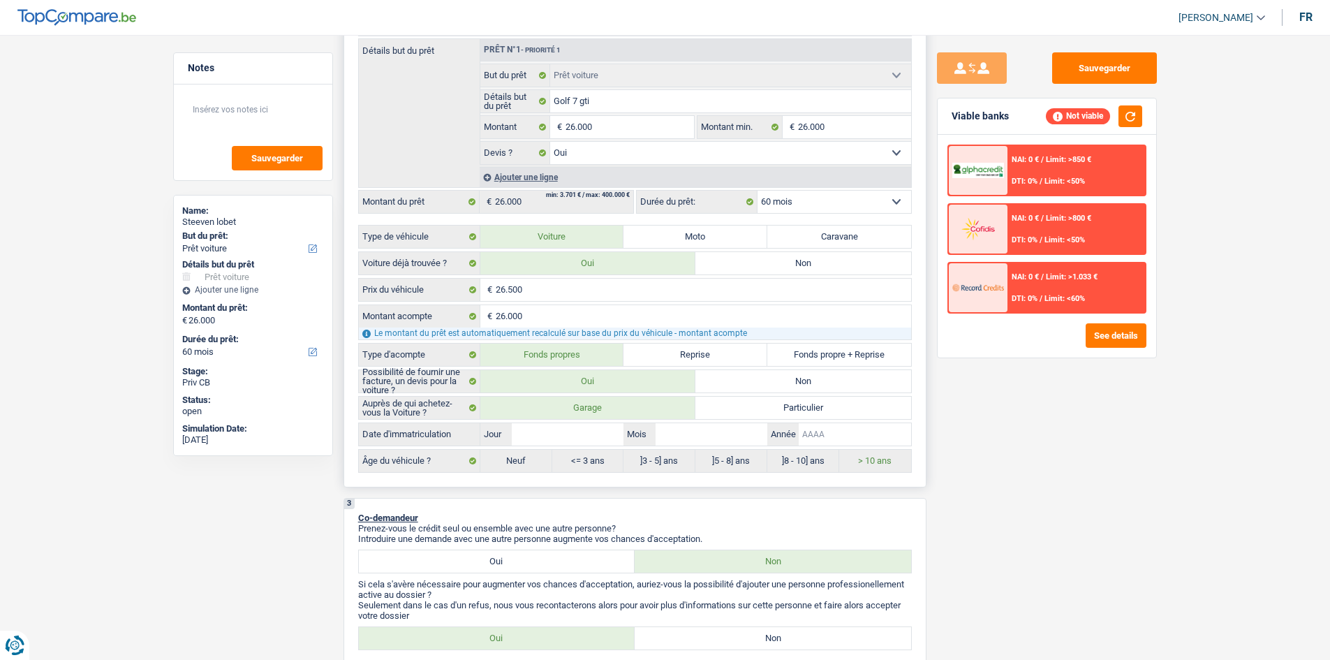
click at [845, 435] on input "Année" at bounding box center [855, 434] width 112 height 22
click at [1111, 327] on button "See details" at bounding box center [1115, 335] width 61 height 24
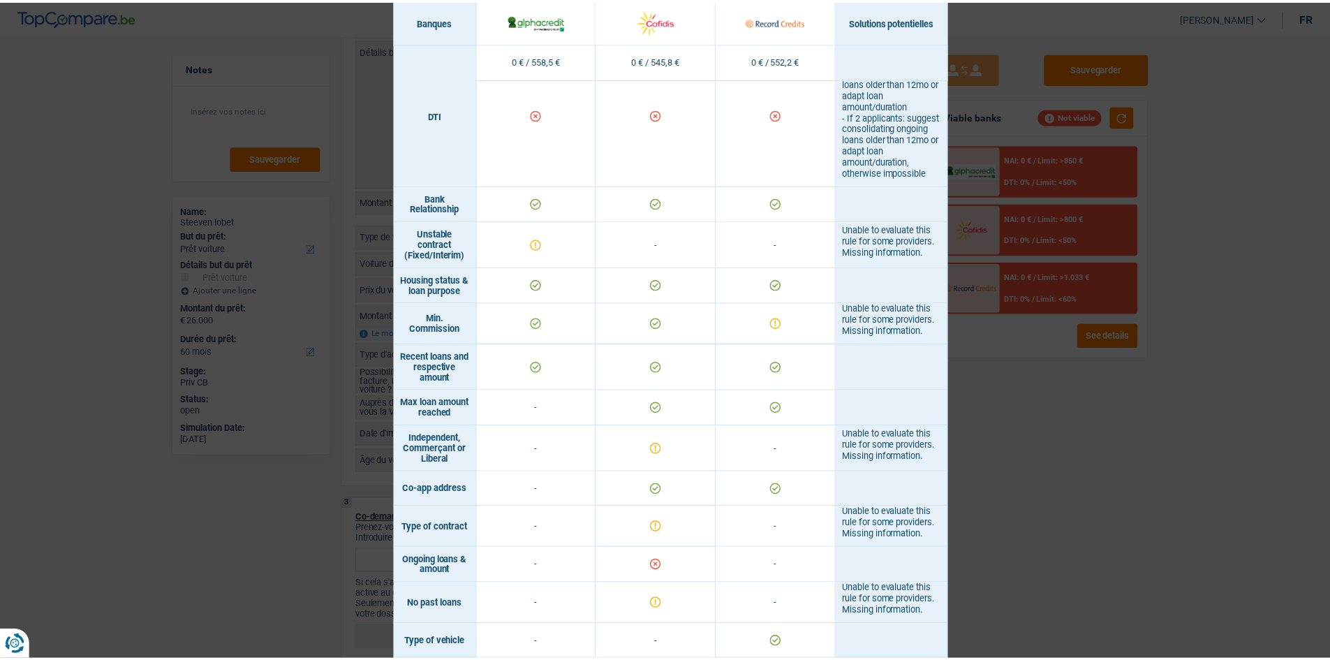
scroll to position [1021, 0]
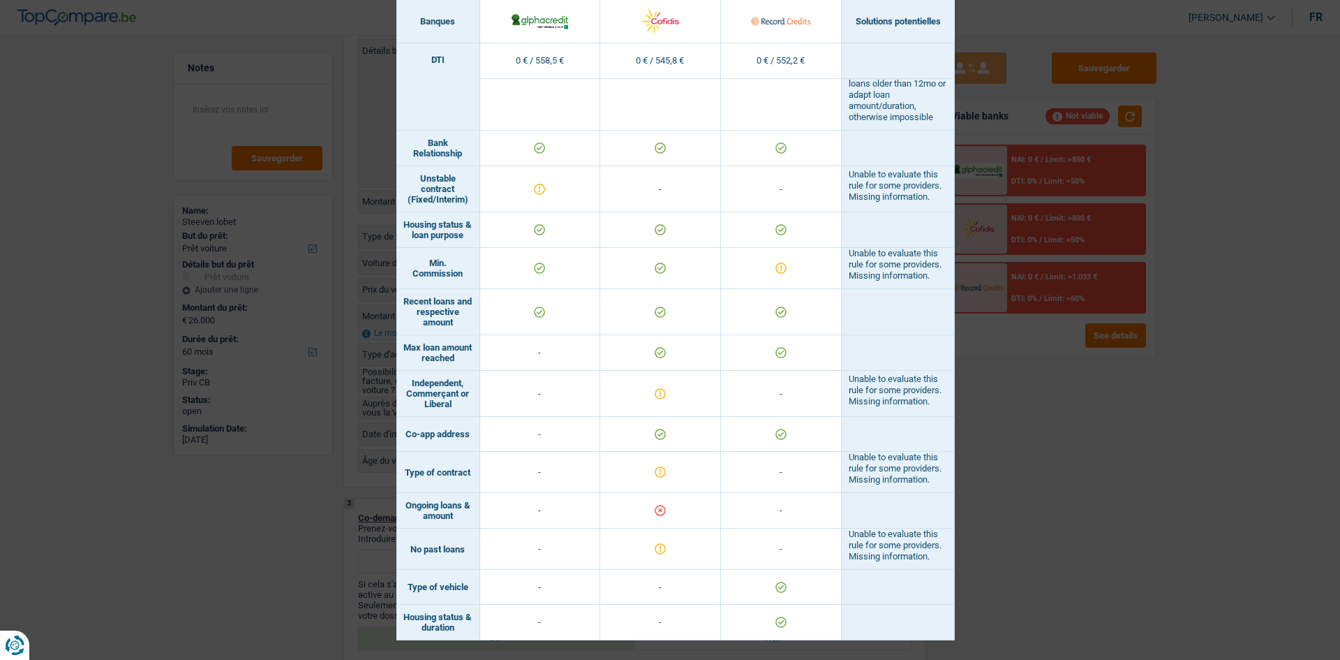
click at [1050, 388] on div "Banks conditions × Banques Solutions potentielles Revenus / Charges 0 € / 558,5…" at bounding box center [670, 330] width 1340 height 660
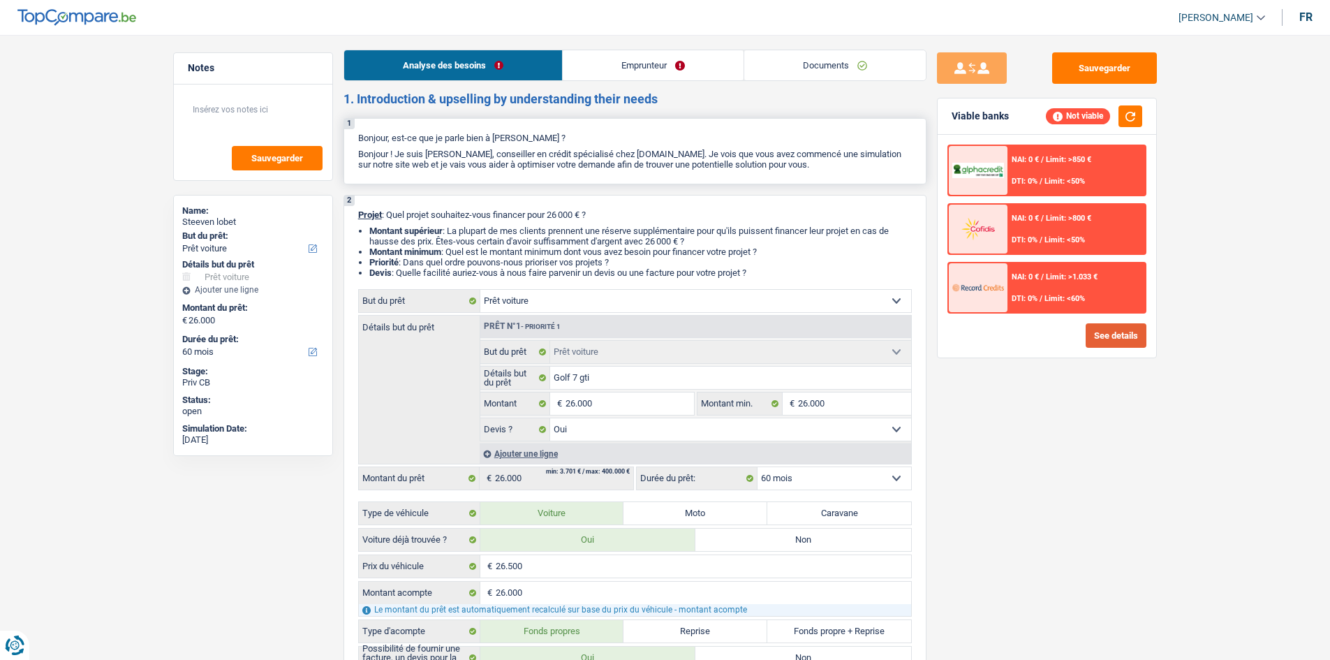
scroll to position [0, 0]
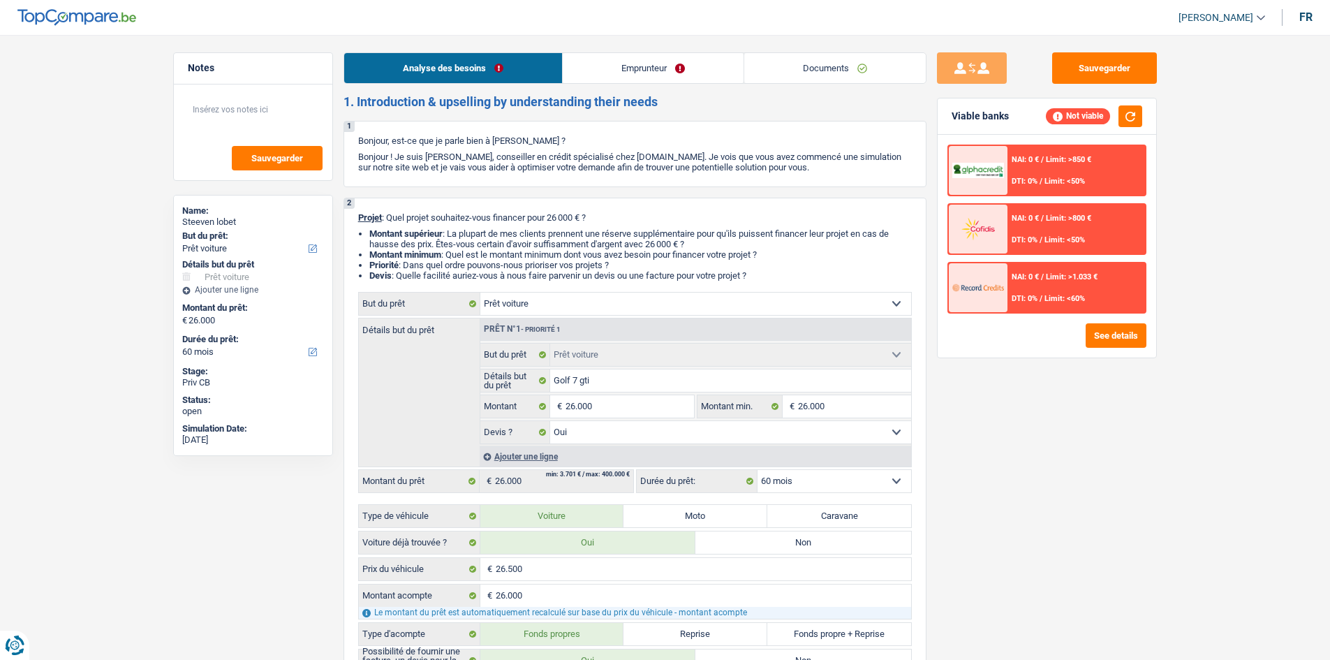
click at [626, 75] on link "Emprunteur" at bounding box center [653, 68] width 181 height 30
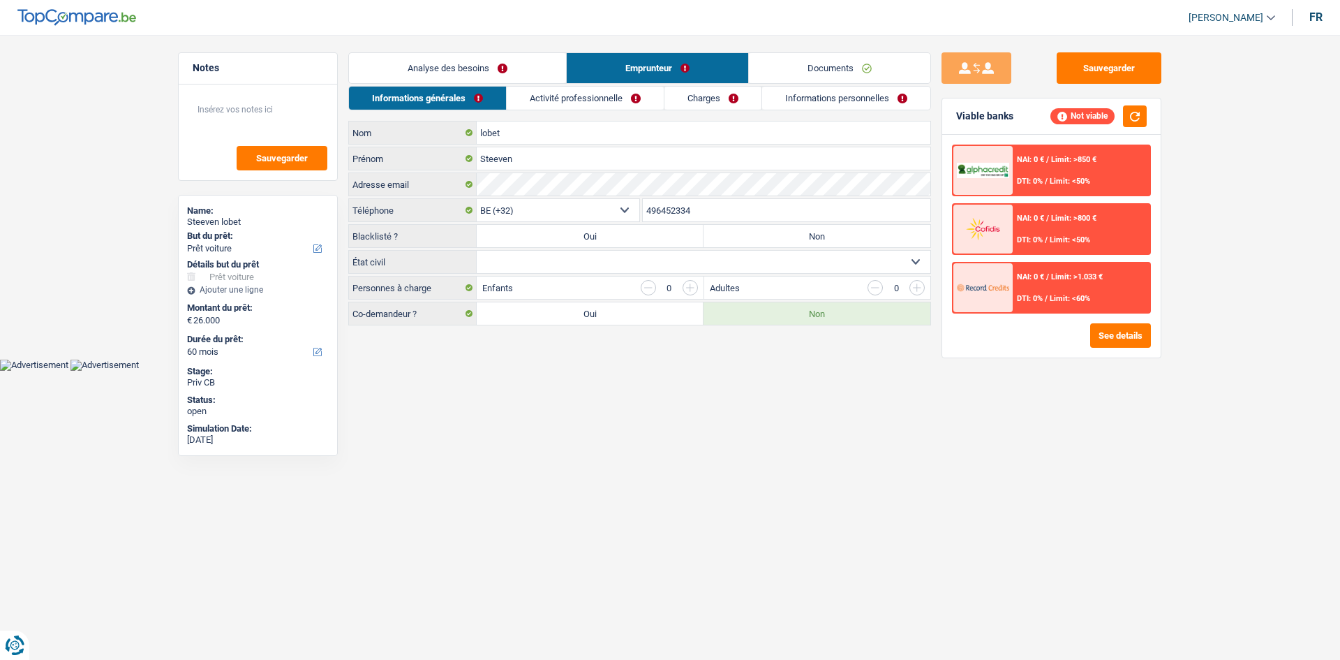
click at [604, 99] on link "Activité professionnelle" at bounding box center [585, 98] width 157 height 23
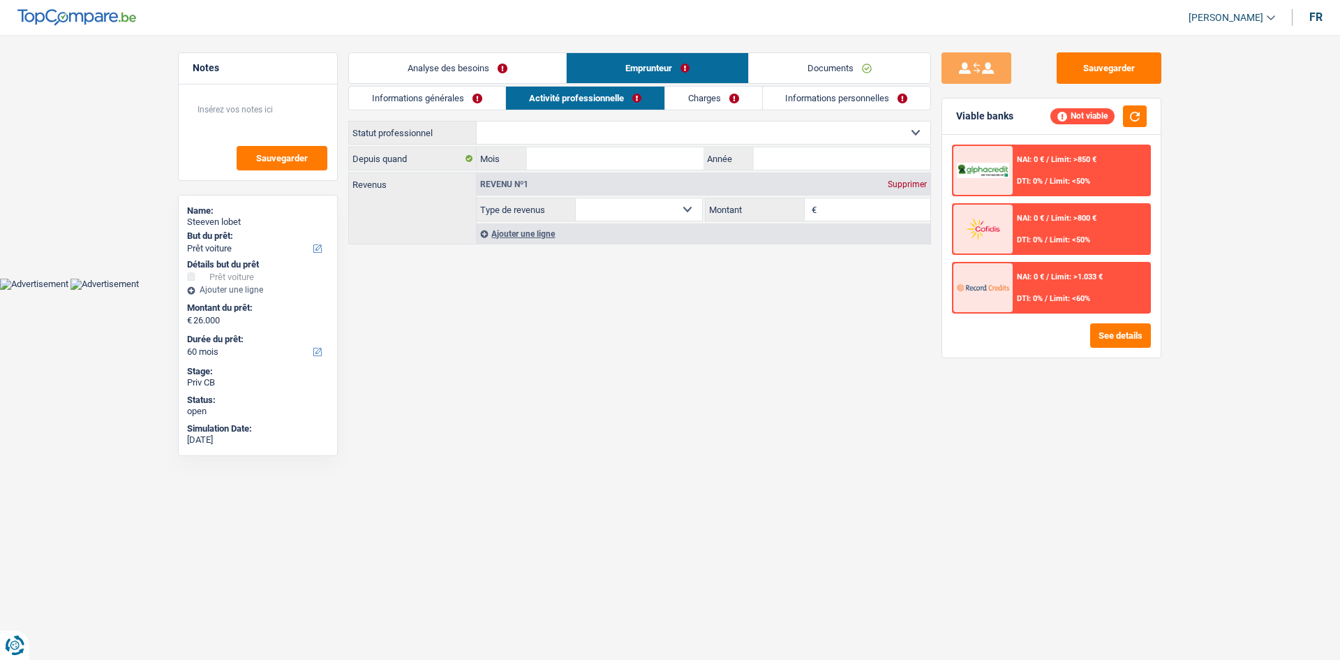
click at [686, 99] on link "Charges" at bounding box center [713, 98] width 97 height 23
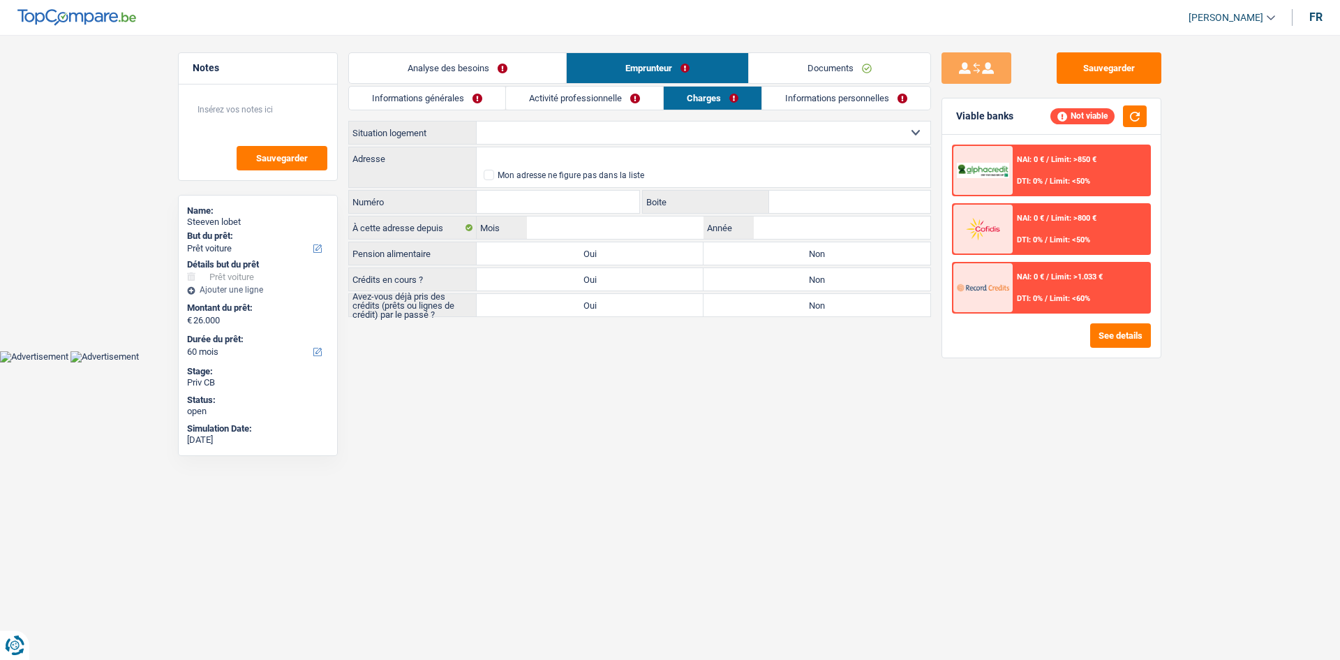
click at [799, 94] on link "Informations personnelles" at bounding box center [846, 98] width 168 height 23
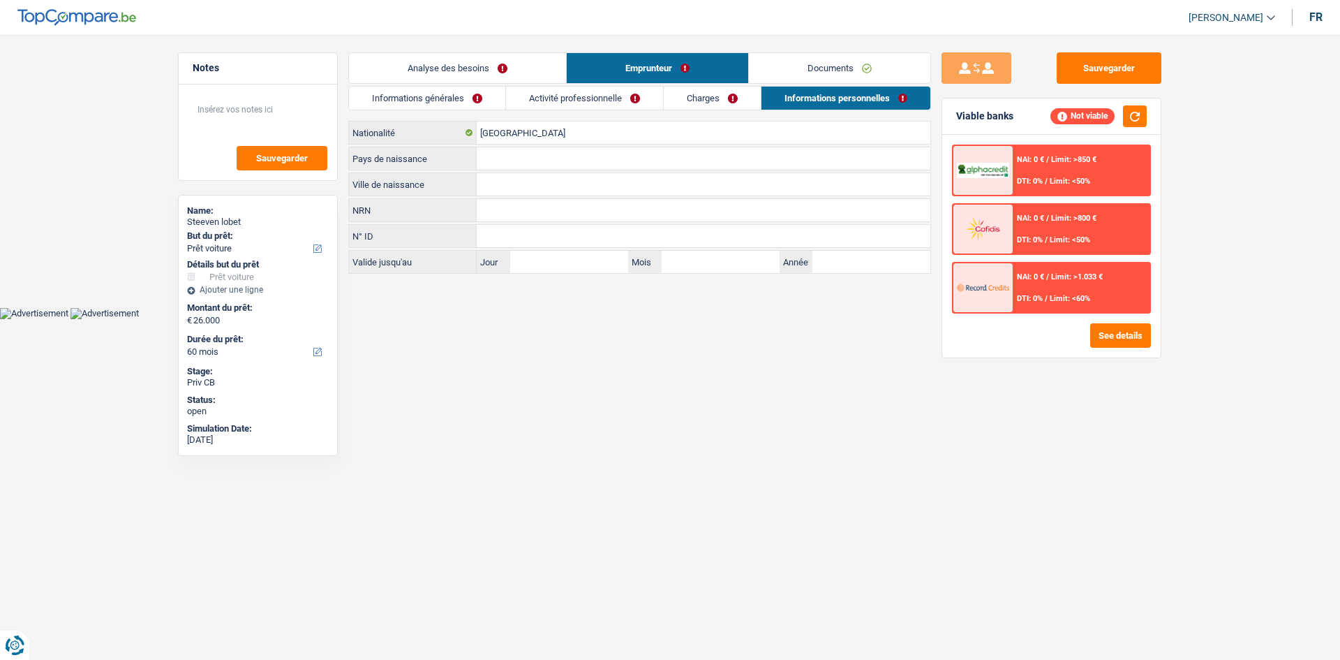
click at [499, 101] on link "Informations générales" at bounding box center [427, 98] width 156 height 23
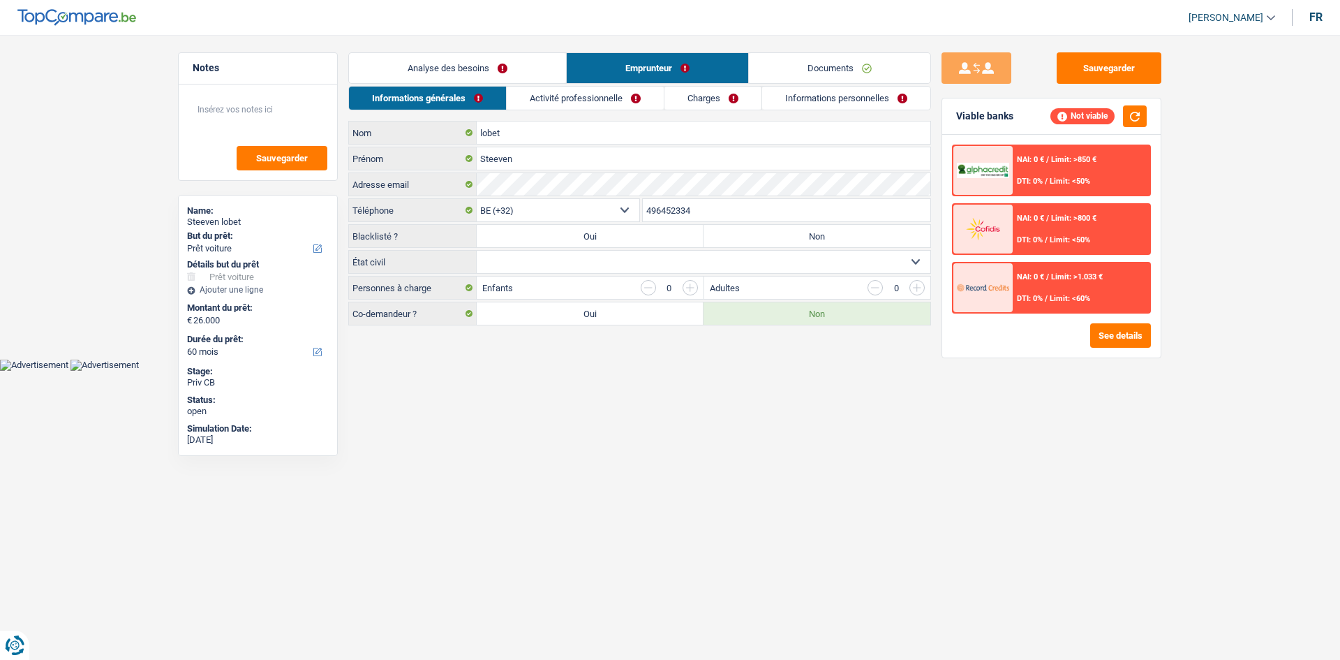
click at [517, 57] on link "Analyse des besoins" at bounding box center [457, 68] width 217 height 30
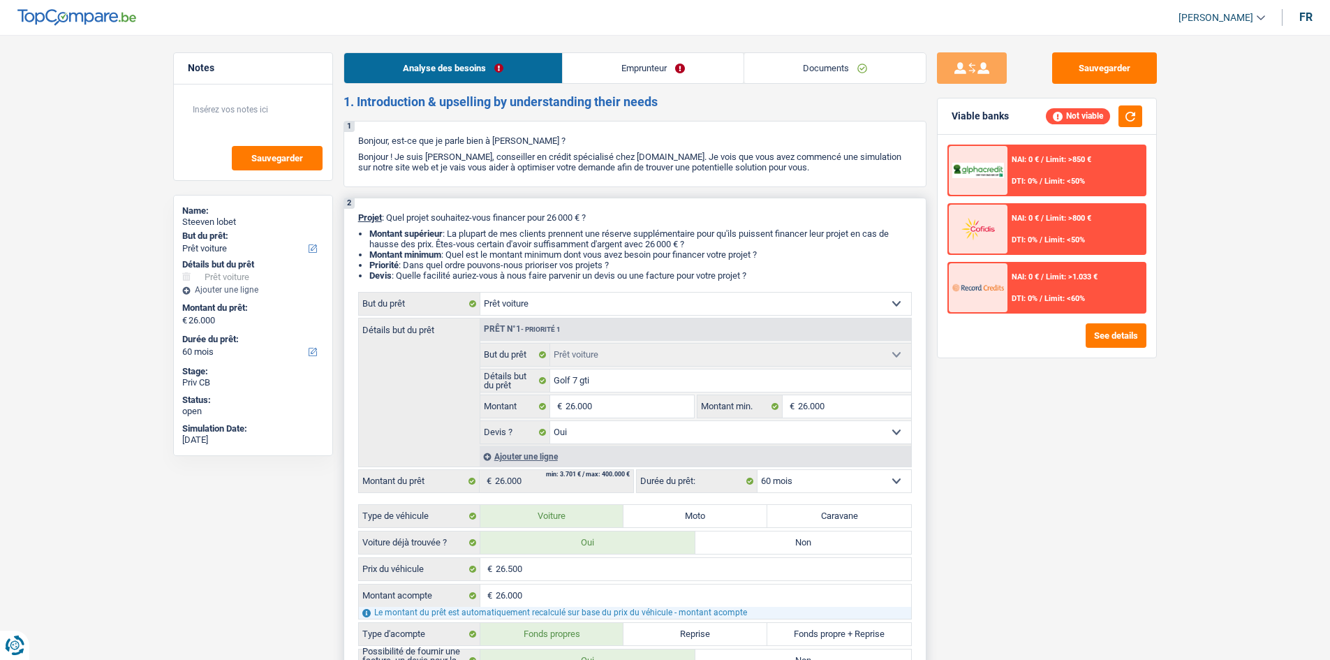
scroll to position [489, 0]
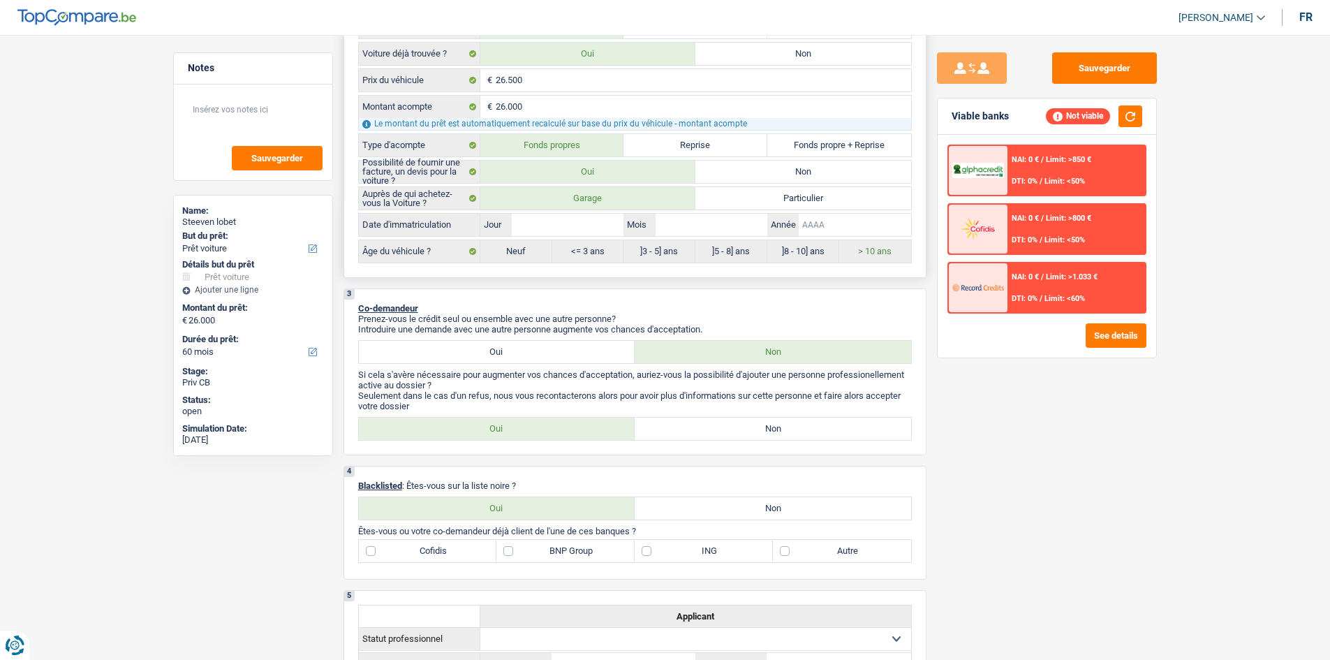
click at [837, 223] on input "Année" at bounding box center [855, 225] width 112 height 22
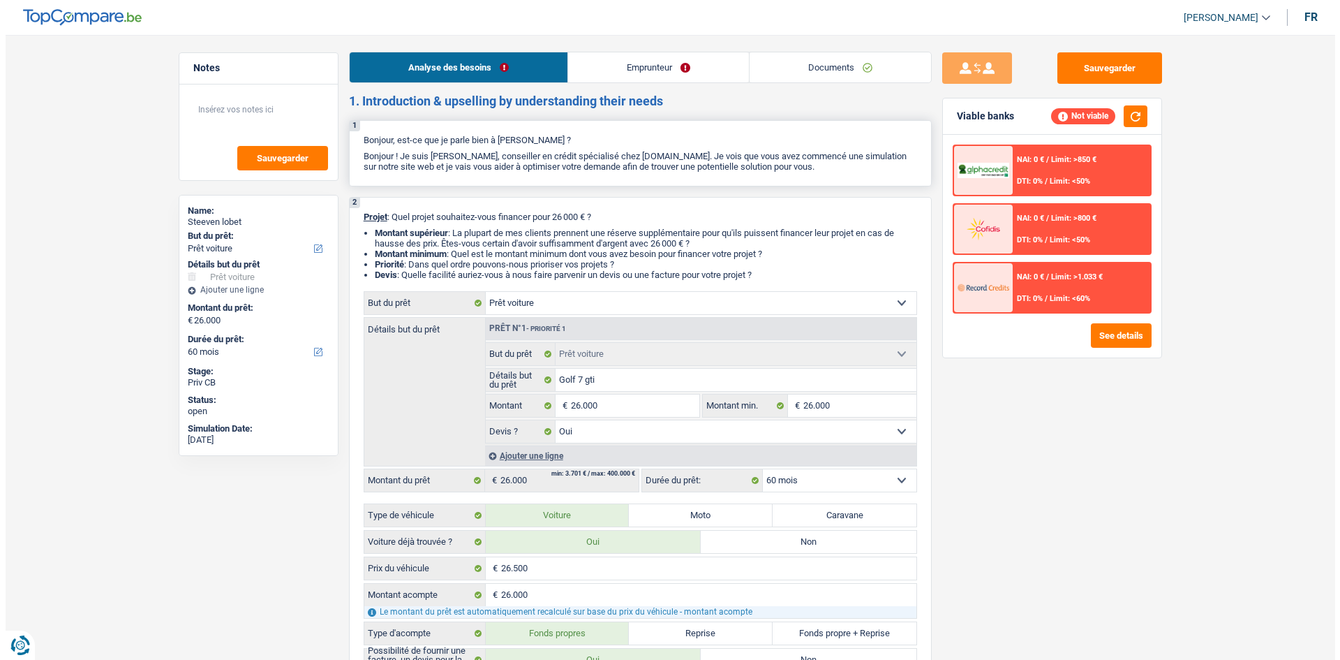
scroll to position [0, 0]
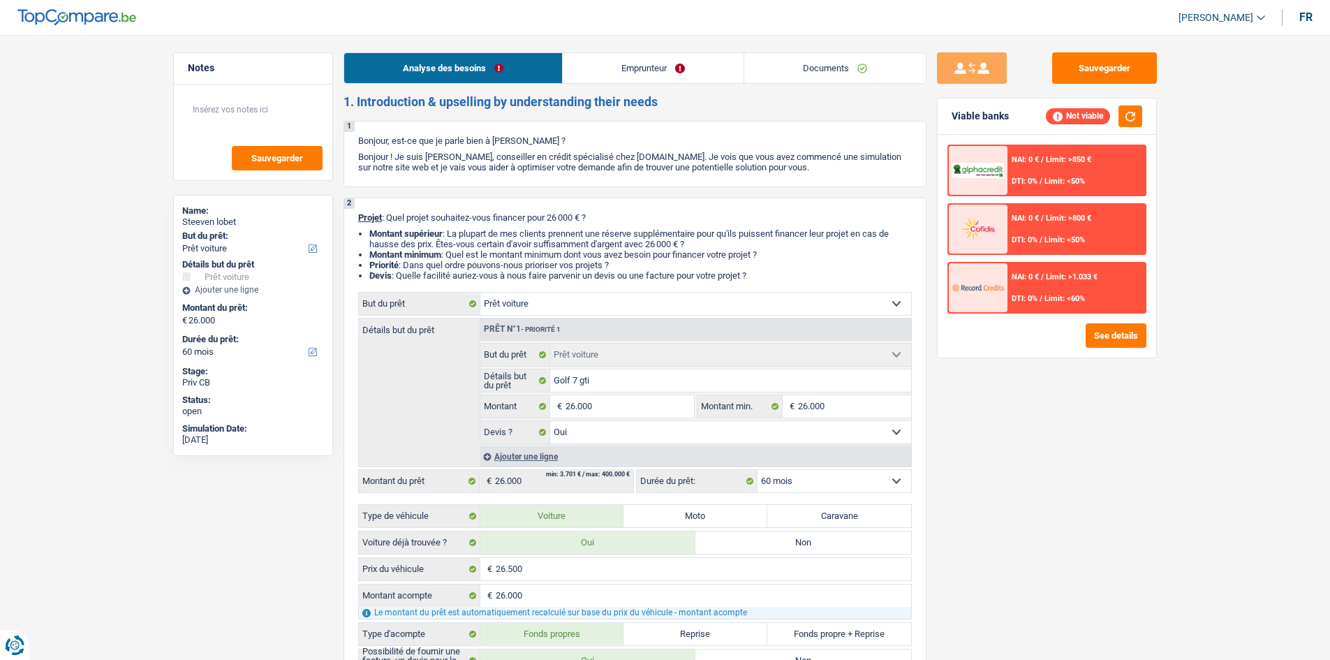
click at [610, 75] on link "Emprunteur" at bounding box center [653, 68] width 181 height 30
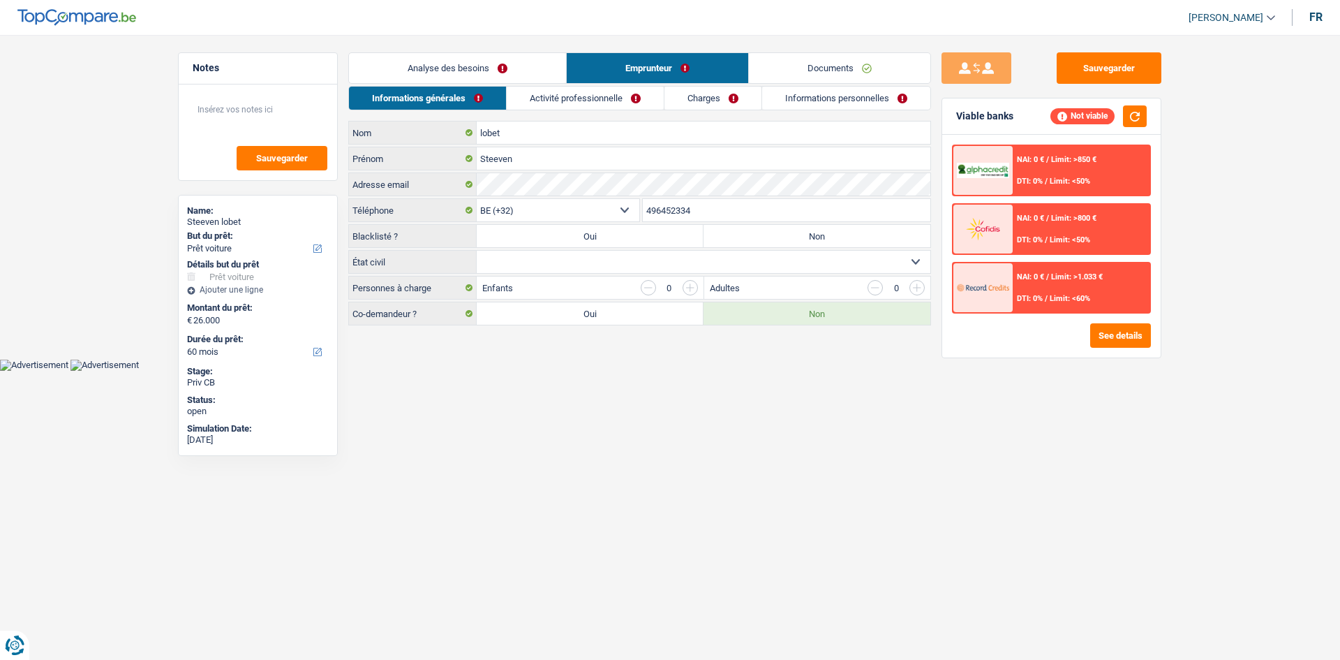
click at [792, 59] on link "Documents" at bounding box center [839, 68] width 181 height 30
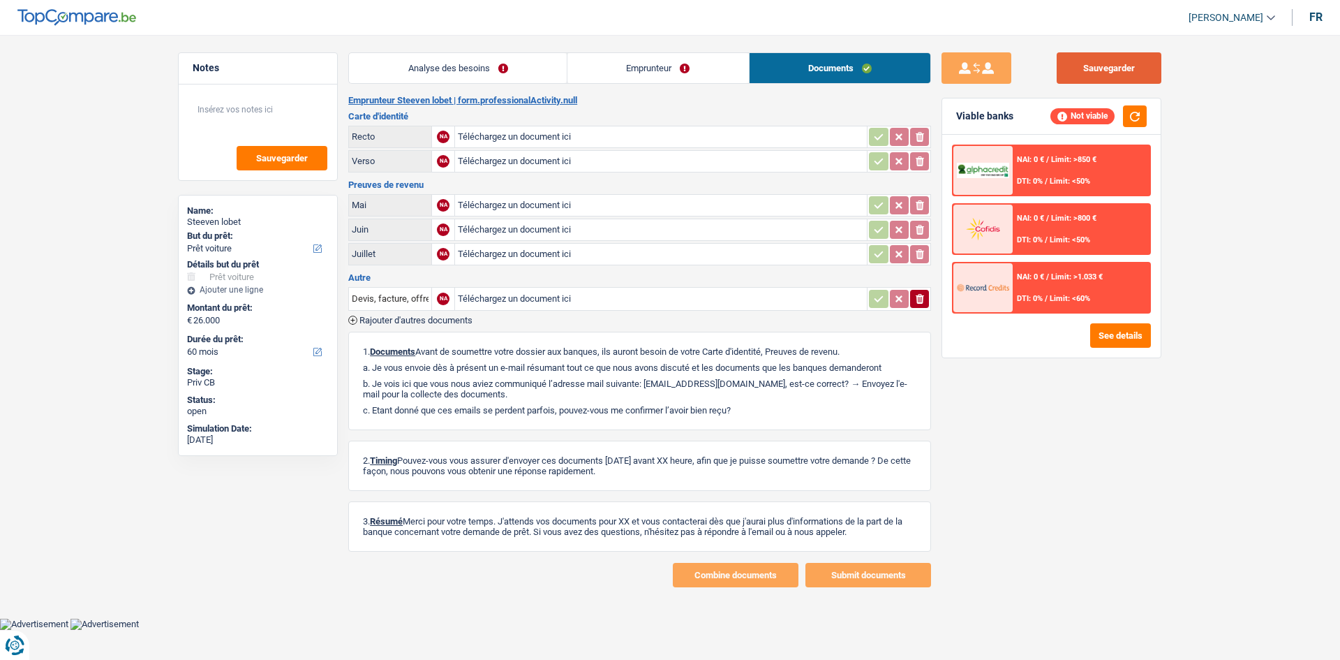
click at [1105, 69] on button "Sauvegarder" at bounding box center [1109, 67] width 105 height 31
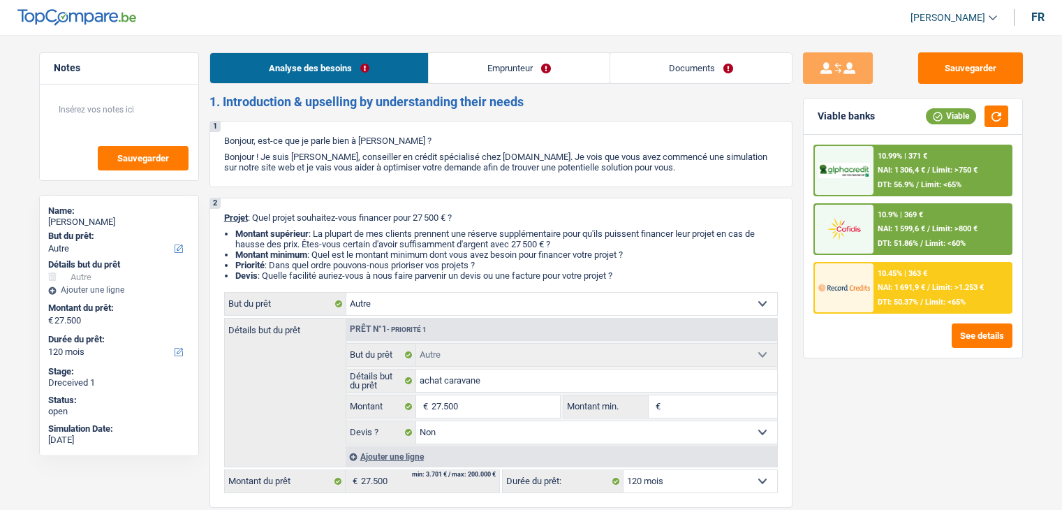
select select "other"
select select "120"
select select "other"
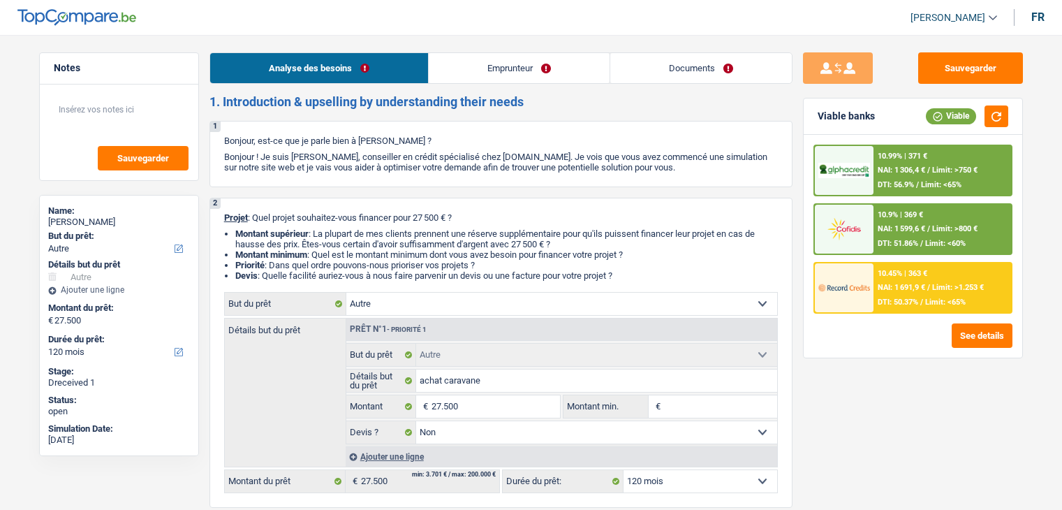
select select "false"
select select "120"
select select "privateEmployee"
select select "familyAllowances"
select select "netSalary"
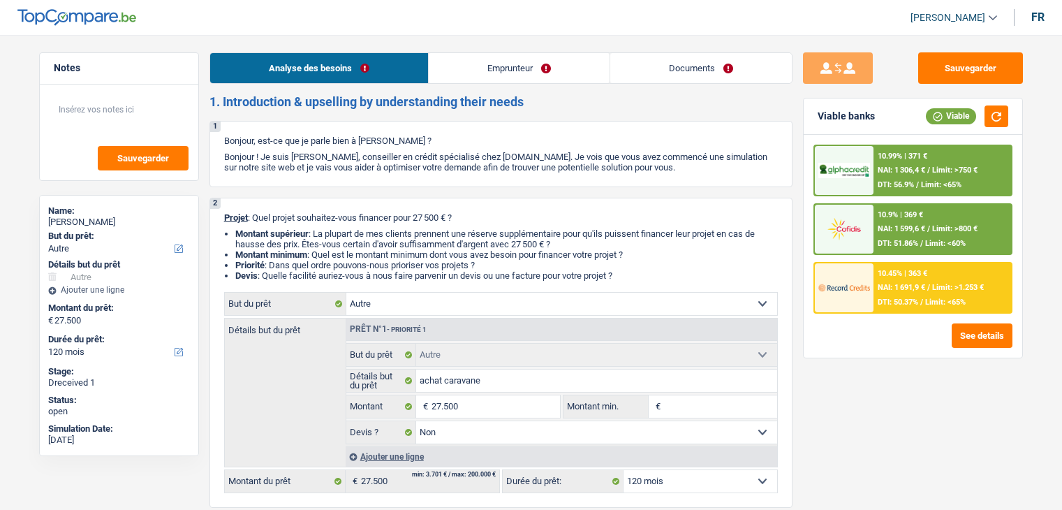
select select "mealVouchers"
select select "unemployment"
select select "ownerWithMortgage"
select select "mortgage"
select select "300"
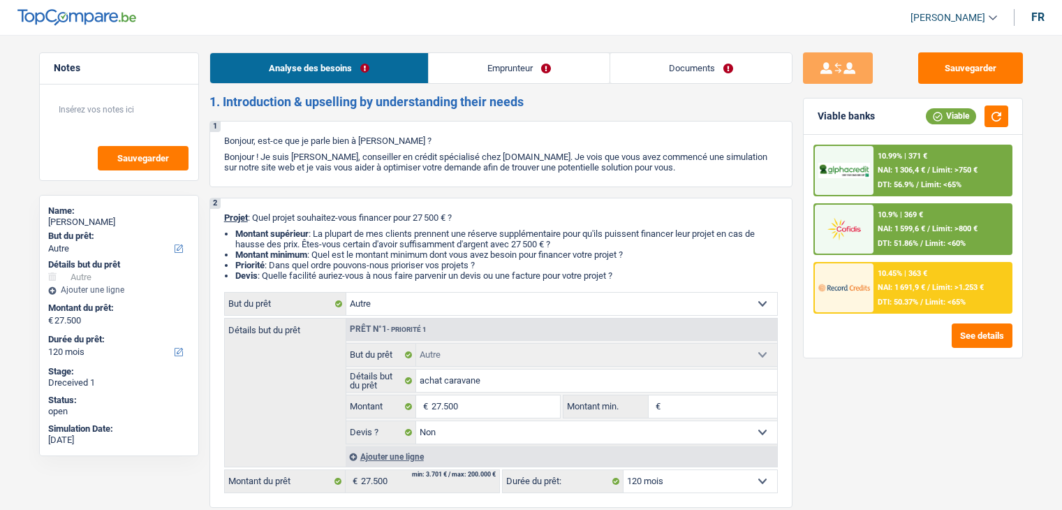
select select "renovationLoan"
select select "60"
select select "cardOrCredit"
select select "other"
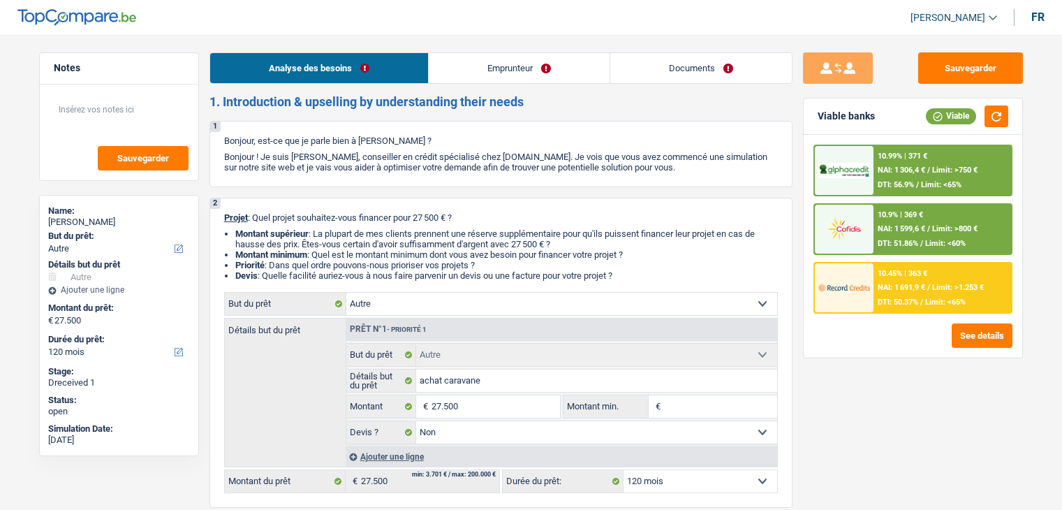
select select "false"
select select "120"
click at [511, 64] on link "Emprunteur" at bounding box center [519, 68] width 181 height 30
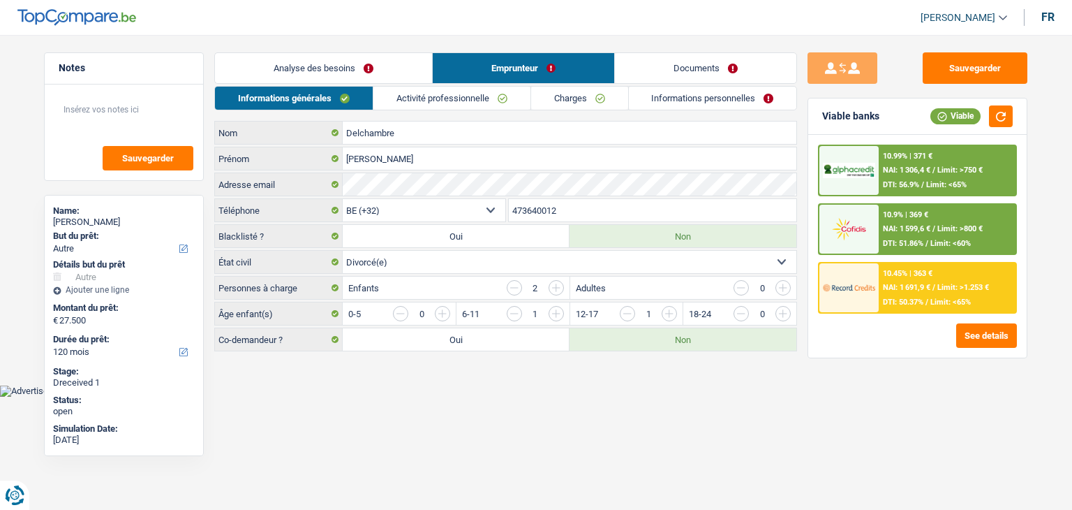
click at [682, 70] on link "Documents" at bounding box center [705, 68] width 181 height 30
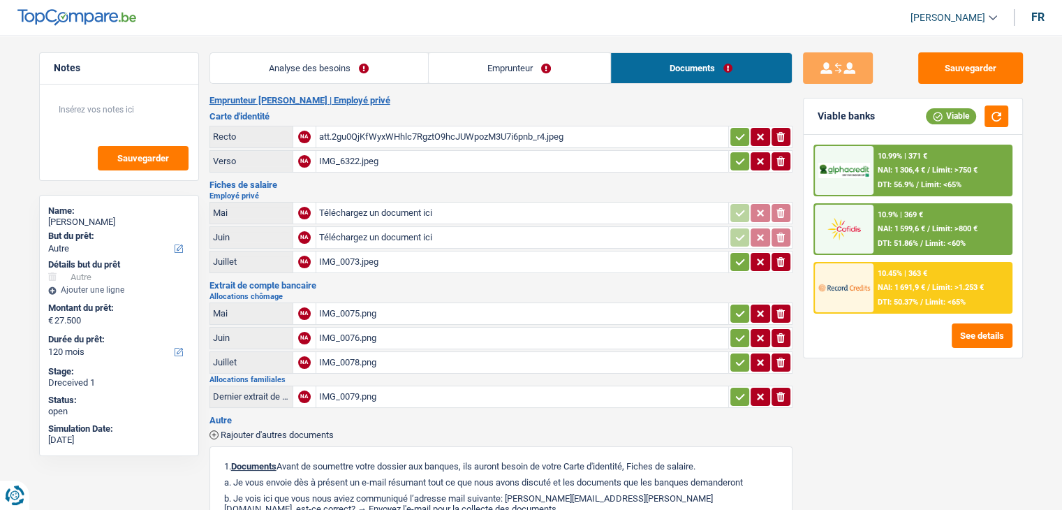
click at [365, 136] on div "att.2gu0QjKfWyxWHhlc7RgztO9hcJUWpozM3U7i6pnb_r4.jpeg" at bounding box center [522, 136] width 406 height 21
click at [370, 253] on div "IMG_0073.jpeg" at bounding box center [522, 261] width 406 height 21
click at [346, 308] on div "IMG_0075.png" at bounding box center [522, 313] width 406 height 21
click at [343, 330] on div "IMG_0076.png" at bounding box center [522, 337] width 406 height 21
click at [346, 353] on div "IMG_0078.png" at bounding box center [522, 362] width 406 height 21
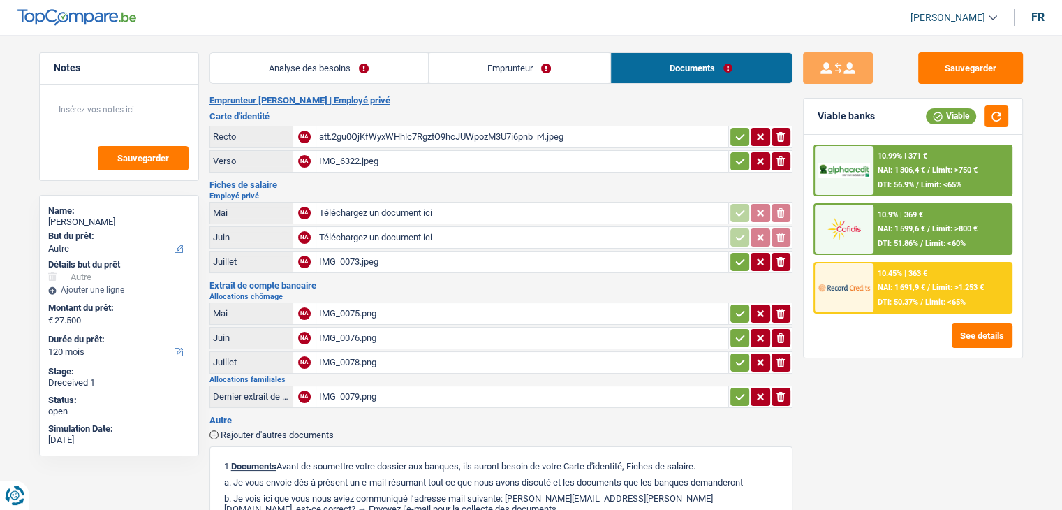
click at [332, 353] on div "IMG_0078.png" at bounding box center [522, 362] width 406 height 21
click at [338, 391] on div "IMG_0079.png" at bounding box center [522, 396] width 406 height 21
click at [357, 160] on div "IMG_6322.jpeg" at bounding box center [522, 161] width 406 height 21
click at [408, 140] on div "att.2gu0QjKfWyxWHhlc7RgztO9hcJUWpozM3U7i6pnb_r4.jpeg" at bounding box center [522, 136] width 406 height 21
click at [285, 60] on link "Analyse des besoins" at bounding box center [319, 68] width 218 height 30
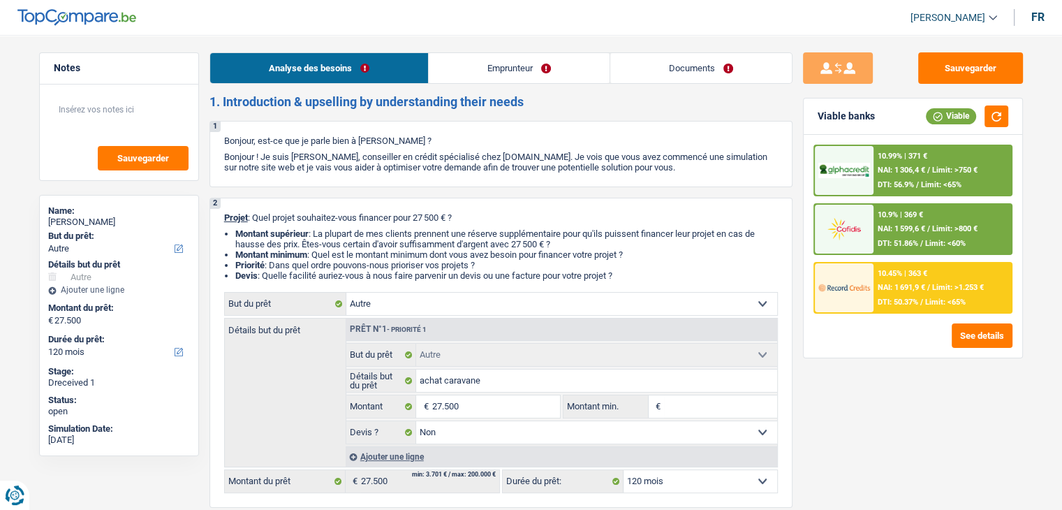
click at [497, 71] on link "Emprunteur" at bounding box center [519, 68] width 181 height 30
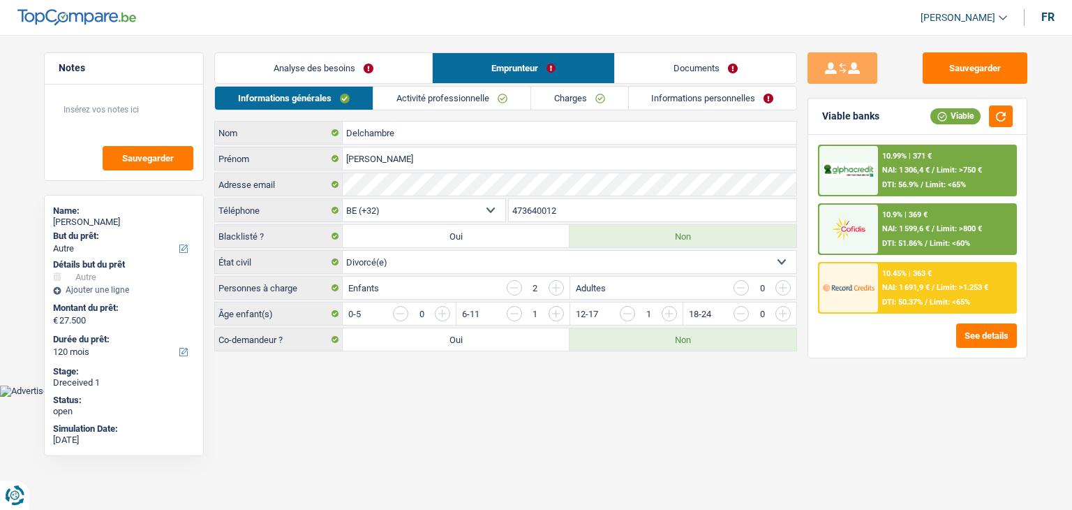
click at [411, 106] on link "Activité professionnelle" at bounding box center [451, 98] width 157 height 23
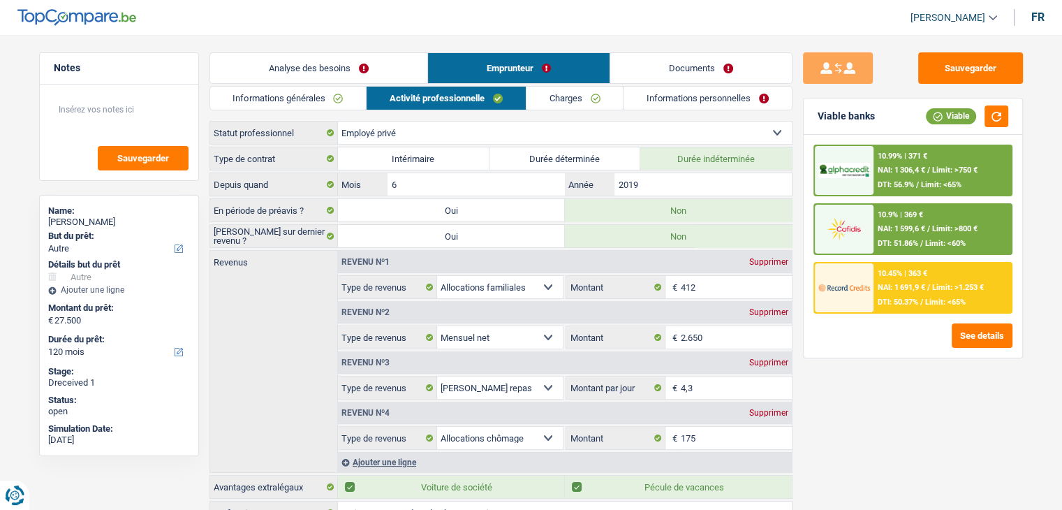
click at [263, 103] on link "Informations générales" at bounding box center [288, 98] width 156 height 23
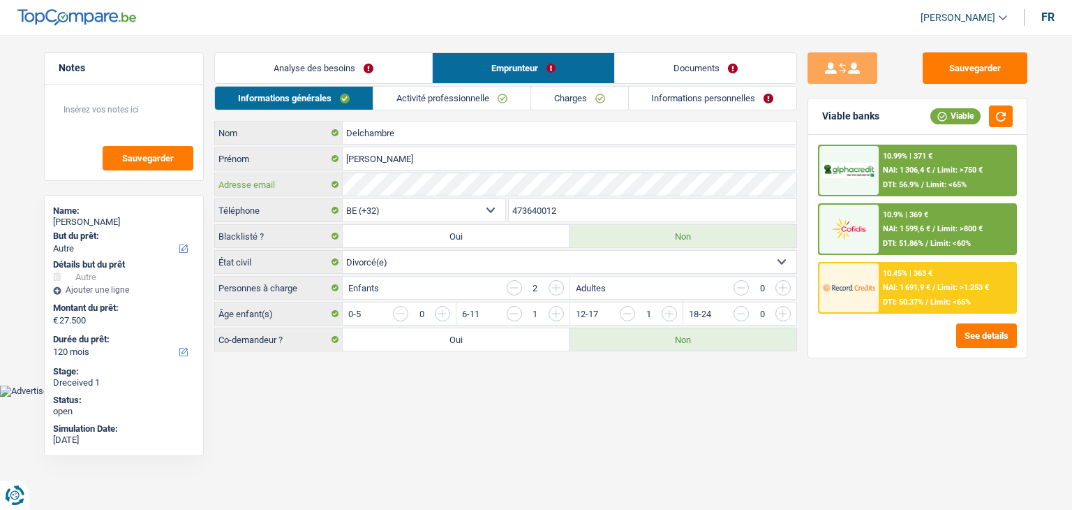
click at [330, 196] on div "Delchambre Nom Aurelie Prénom Adresse email BE (+32) LU (+352) Sélectionner une…" at bounding box center [505, 236] width 583 height 230
click at [402, 361] on main "Notes Sauvegarder Name: Aurelie Delchambre But du prêt: Confort maison: meubles…" at bounding box center [536, 203] width 1072 height 364
click at [725, 91] on link "Informations personnelles" at bounding box center [713, 98] width 168 height 23
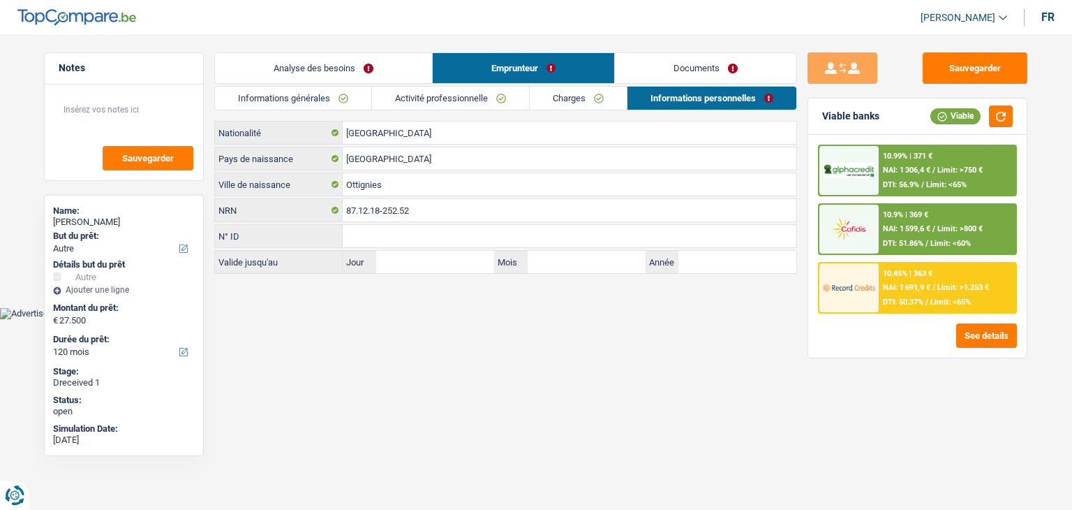
click at [704, 62] on link "Documents" at bounding box center [705, 68] width 181 height 30
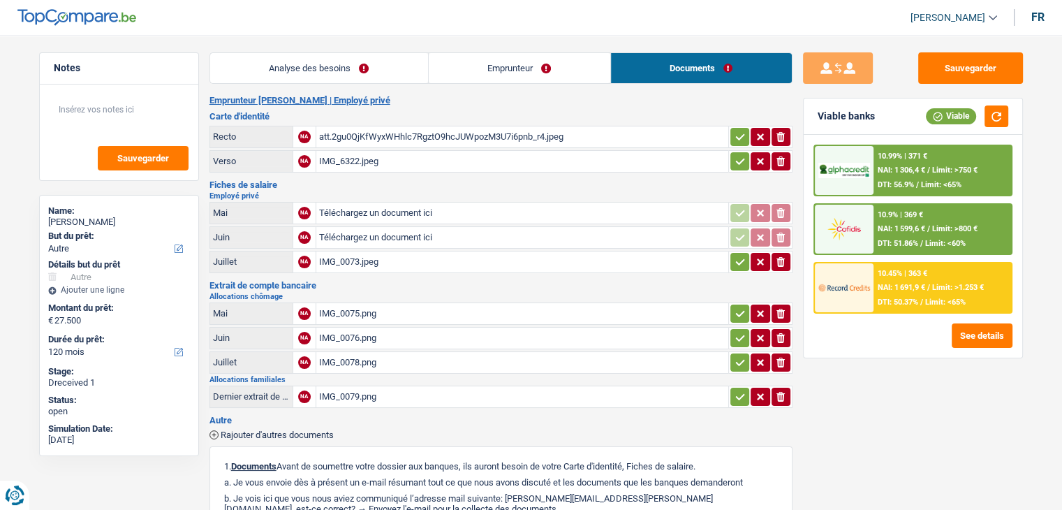
click at [347, 306] on div "IMG_0075.png" at bounding box center [522, 313] width 406 height 21
click at [343, 304] on div "IMG_0075.png" at bounding box center [522, 313] width 406 height 21
click at [346, 386] on div "IMG_0079.png" at bounding box center [522, 396] width 406 height 21
click at [369, 257] on div "IMG_0073.jpeg" at bounding box center [522, 261] width 406 height 21
click at [942, 66] on button "Sauvegarder" at bounding box center [970, 67] width 105 height 31
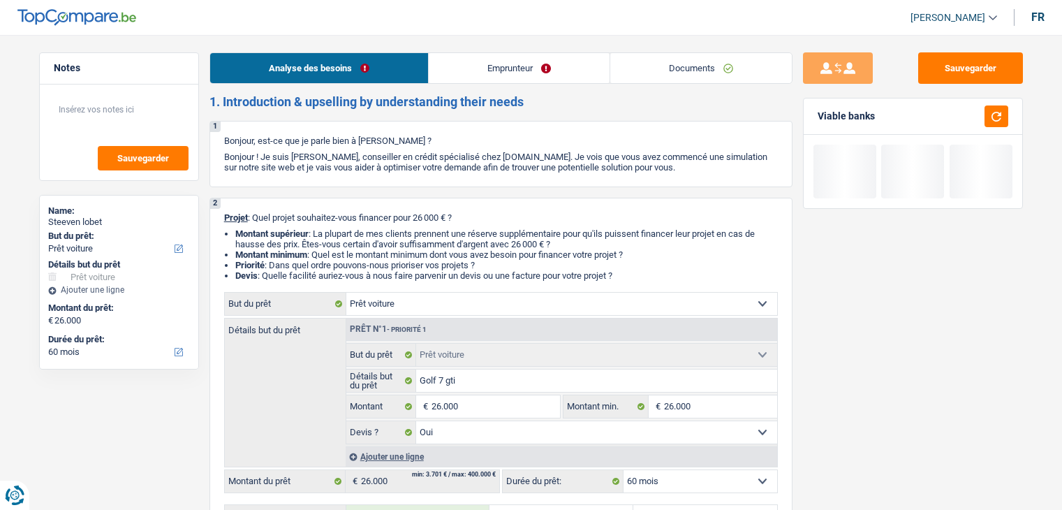
select select "car"
select select "60"
select select "car"
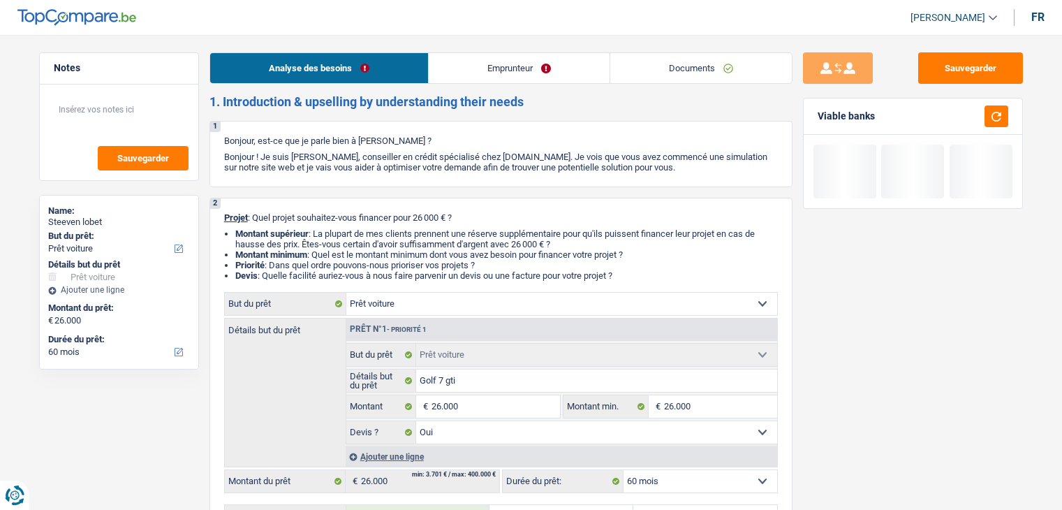
select select "yes"
select select "60"
select select "car"
select select "yes"
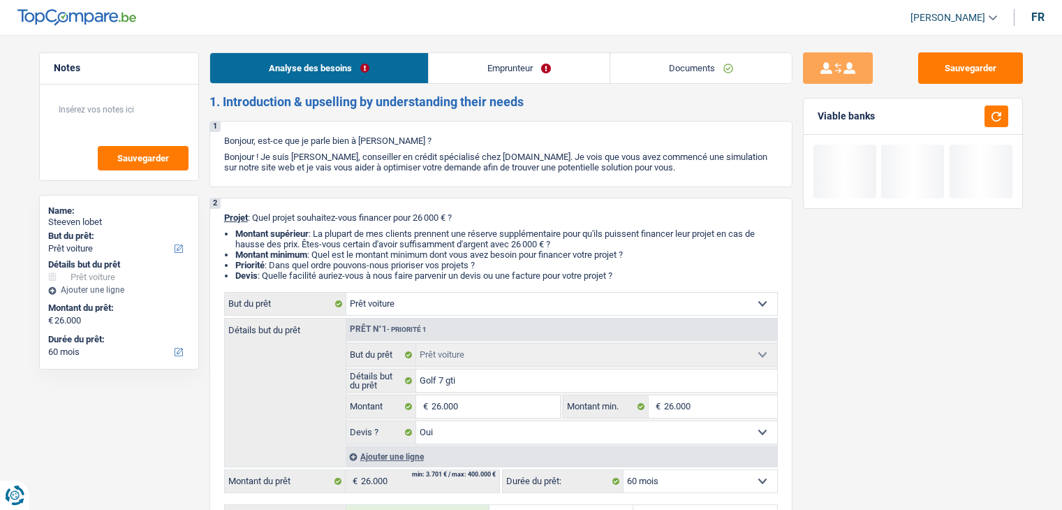
select select "60"
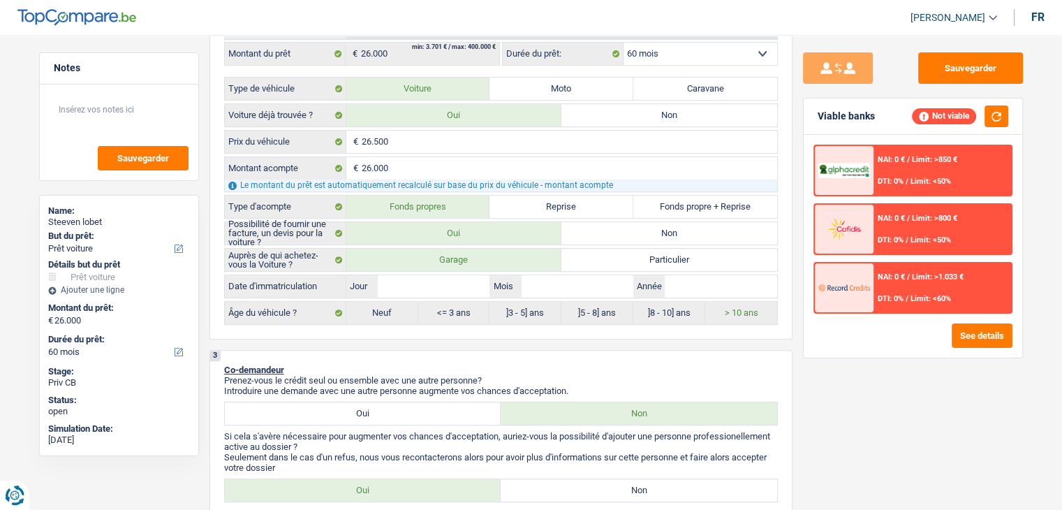
scroll to position [385, 0]
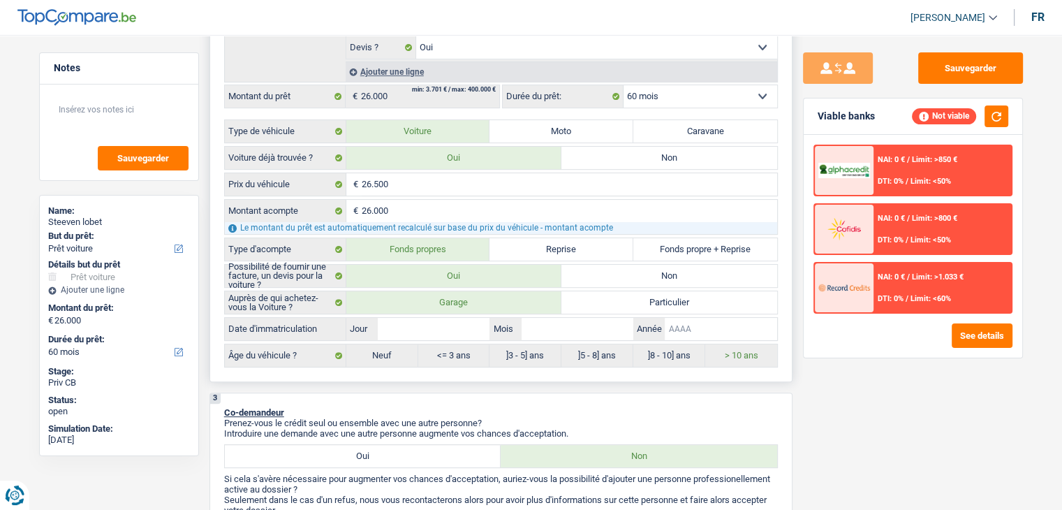
click at [695, 325] on input "Année" at bounding box center [721, 329] width 112 height 22
type input "2"
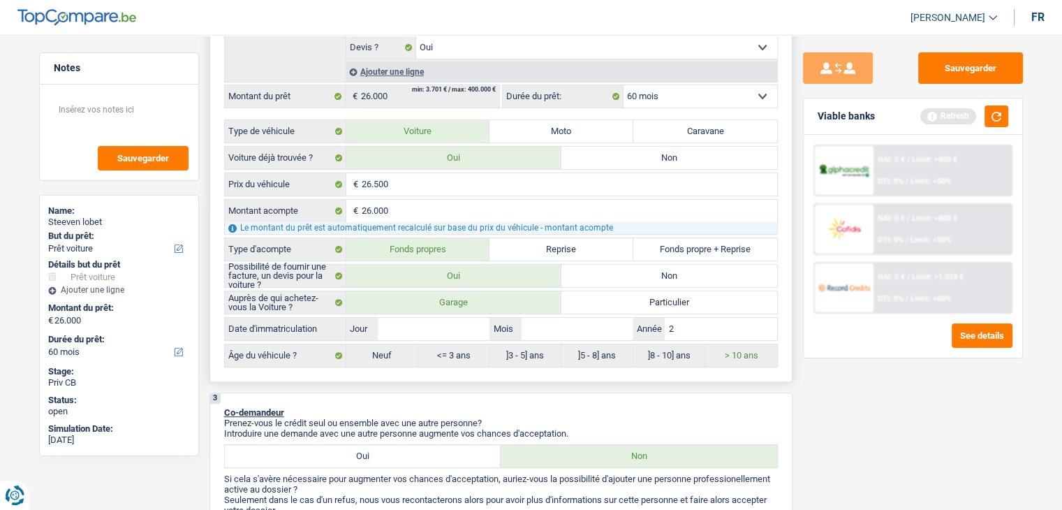
type input "20"
type input "201"
type input "2019"
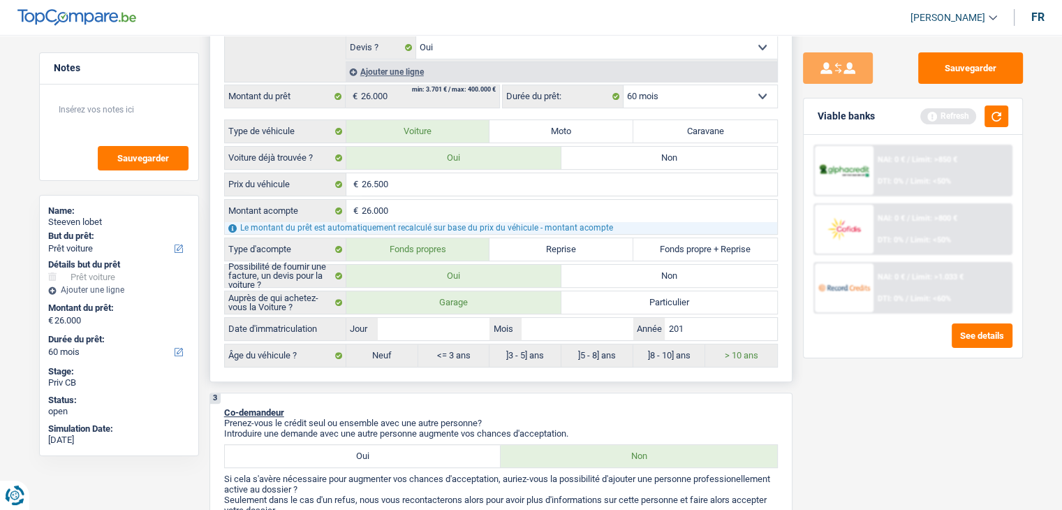
type input "2019"
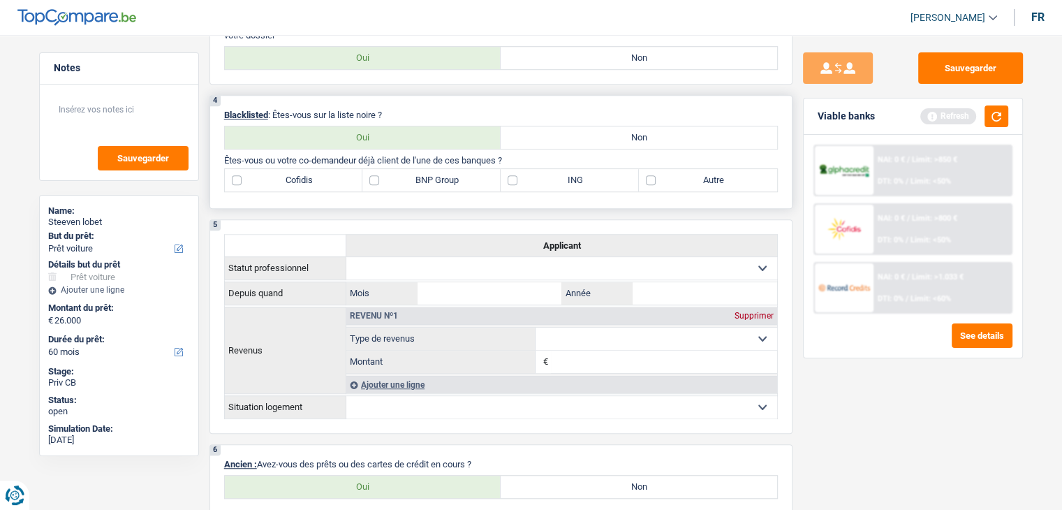
scroll to position [659, 0]
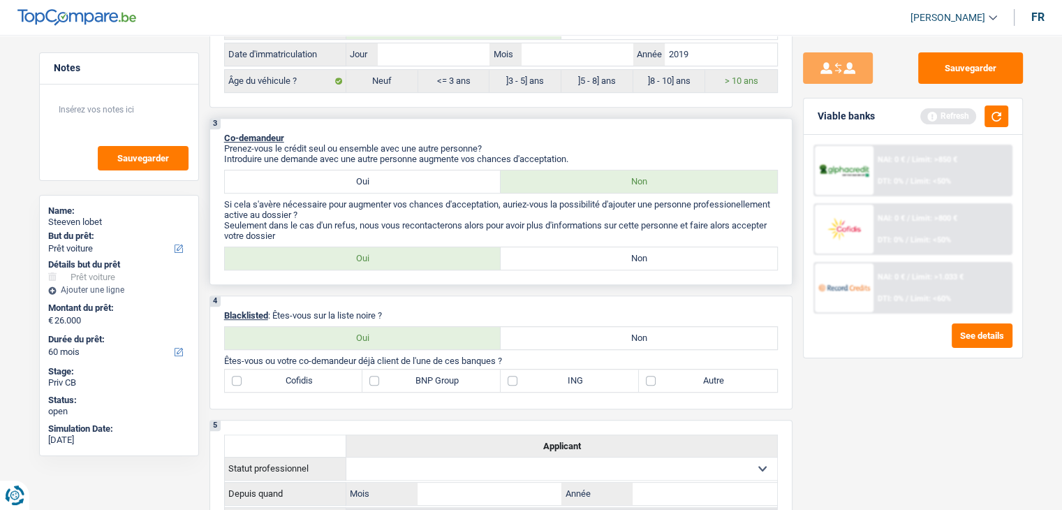
type input "2019"
click at [379, 178] on label "Oui" at bounding box center [363, 181] width 276 height 22
click at [379, 178] on input "Oui" at bounding box center [363, 181] width 276 height 22
radio input "true"
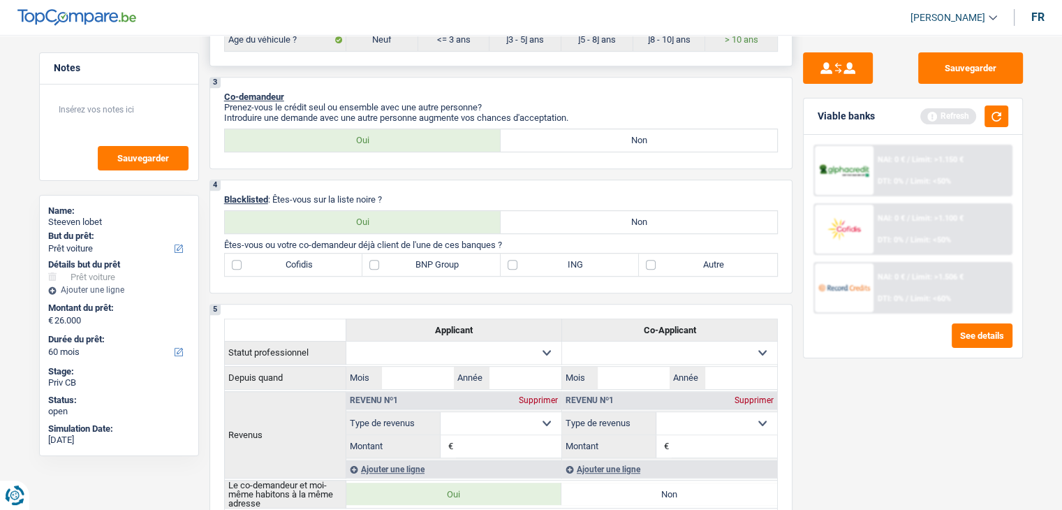
scroll to position [704, 0]
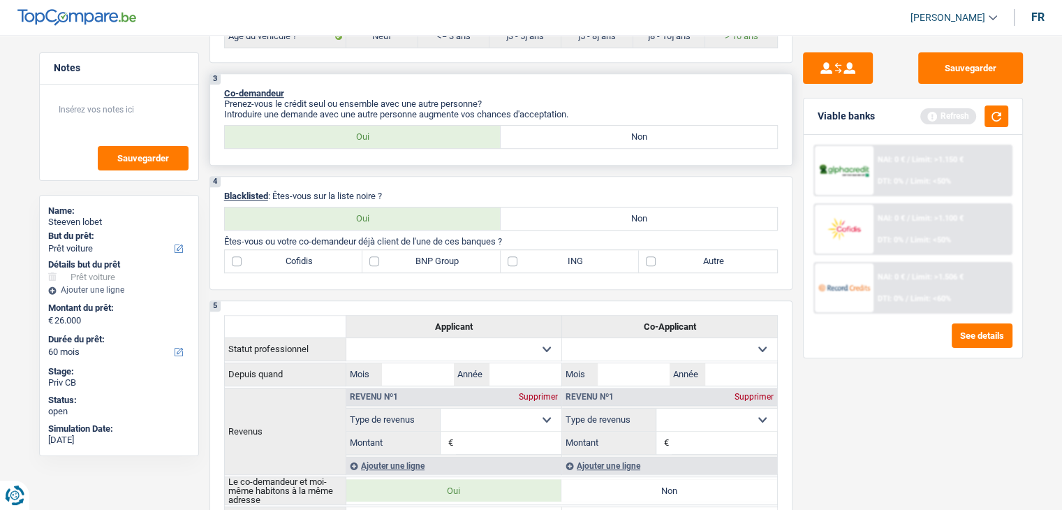
click at [522, 140] on label "Non" at bounding box center [638, 137] width 276 height 22
click at [522, 140] on input "Non" at bounding box center [638, 137] width 276 height 22
radio input "true"
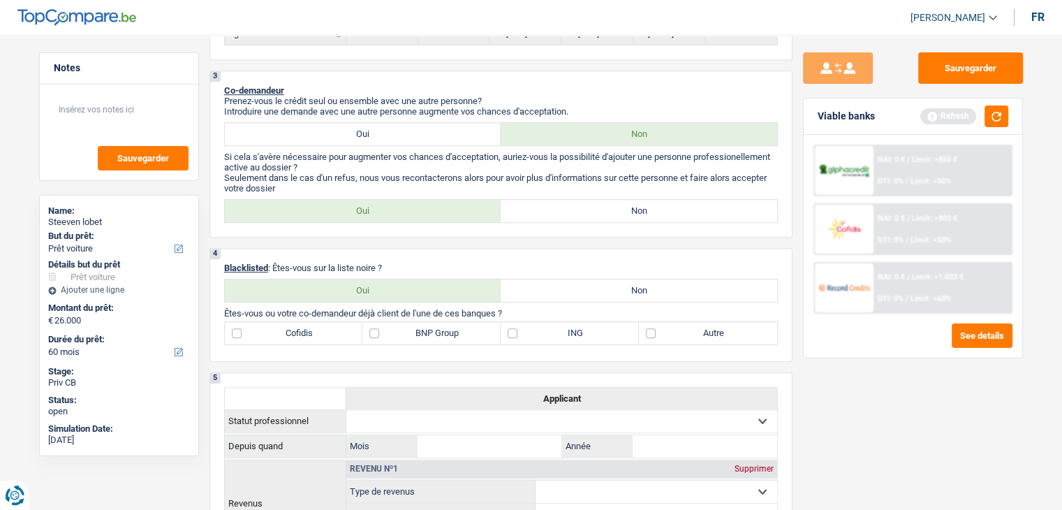
scroll to position [706, 0]
click at [434, 207] on label "Oui" at bounding box center [363, 211] width 276 height 22
click at [434, 207] on input "Oui" at bounding box center [363, 211] width 276 height 22
radio input "true"
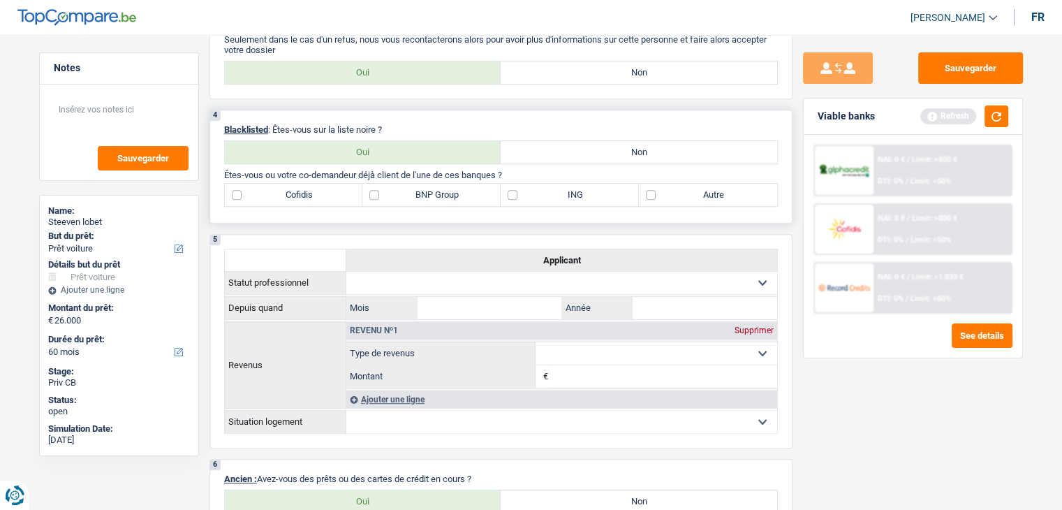
scroll to position [845, 0]
click at [541, 144] on label "Non" at bounding box center [638, 151] width 276 height 22
click at [541, 144] on input "Non" at bounding box center [638, 151] width 276 height 22
radio input "true"
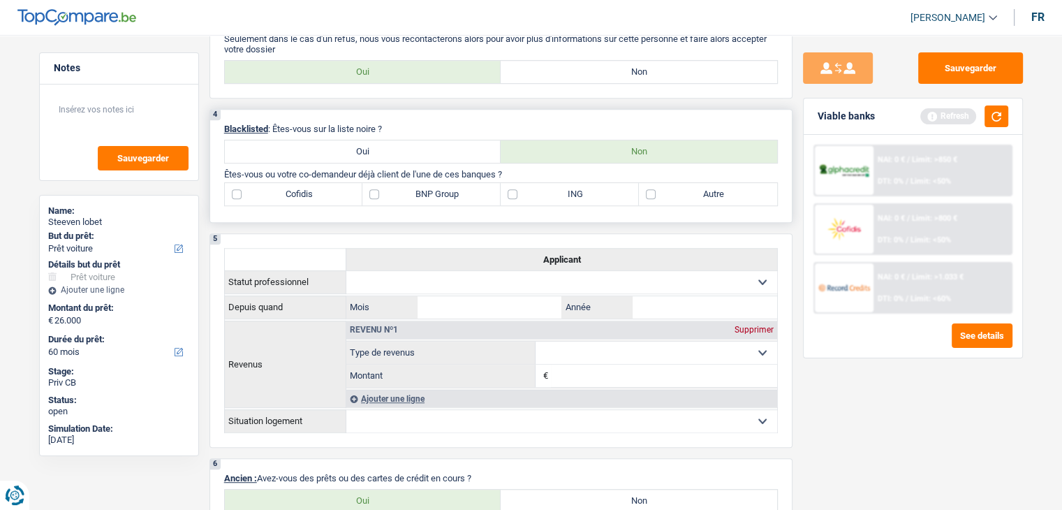
click at [541, 144] on label "Non" at bounding box center [638, 151] width 276 height 22
click at [541, 144] on input "Non" at bounding box center [638, 151] width 276 height 22
click at [302, 213] on div "4 Blacklisted : Êtes-vous sur la liste noire ? Oui Non Êtes-vous ou votre co-de…" at bounding box center [500, 166] width 583 height 114
click at [429, 193] on label "BNP Group" at bounding box center [431, 194] width 138 height 22
click at [429, 193] on input "BNP Group" at bounding box center [431, 194] width 138 height 22
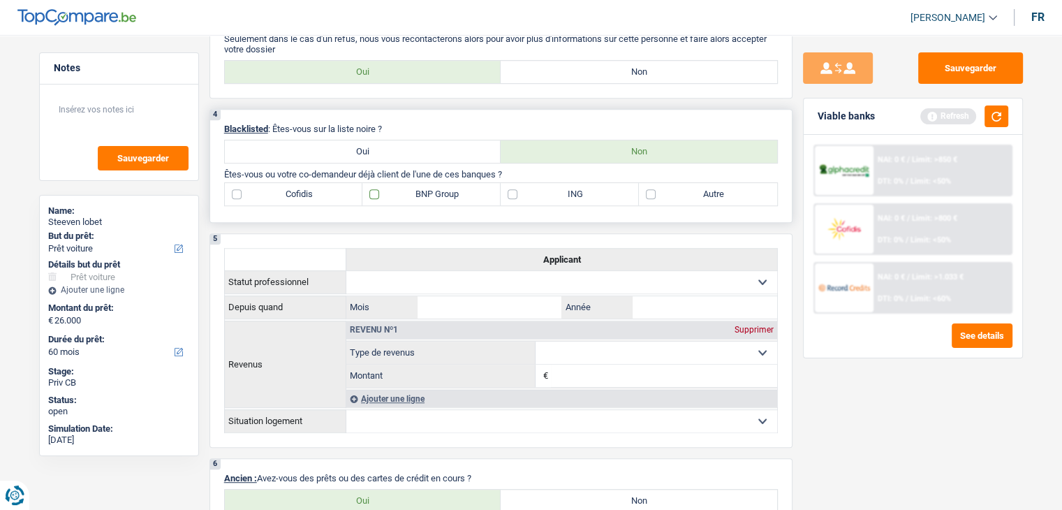
checkbox input "true"
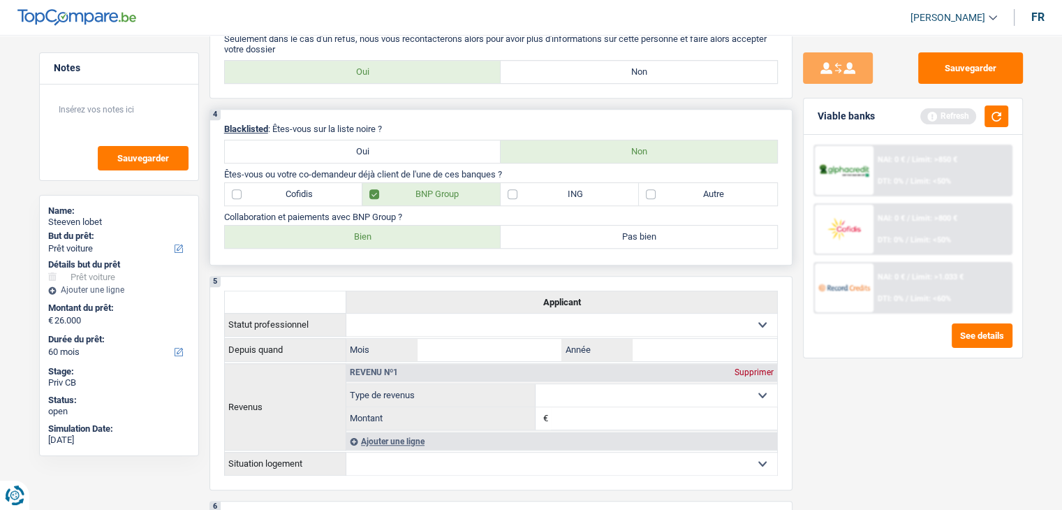
click at [514, 183] on label "ING" at bounding box center [569, 194] width 138 height 22
click at [514, 183] on input "ING" at bounding box center [569, 194] width 138 height 22
checkbox input "true"
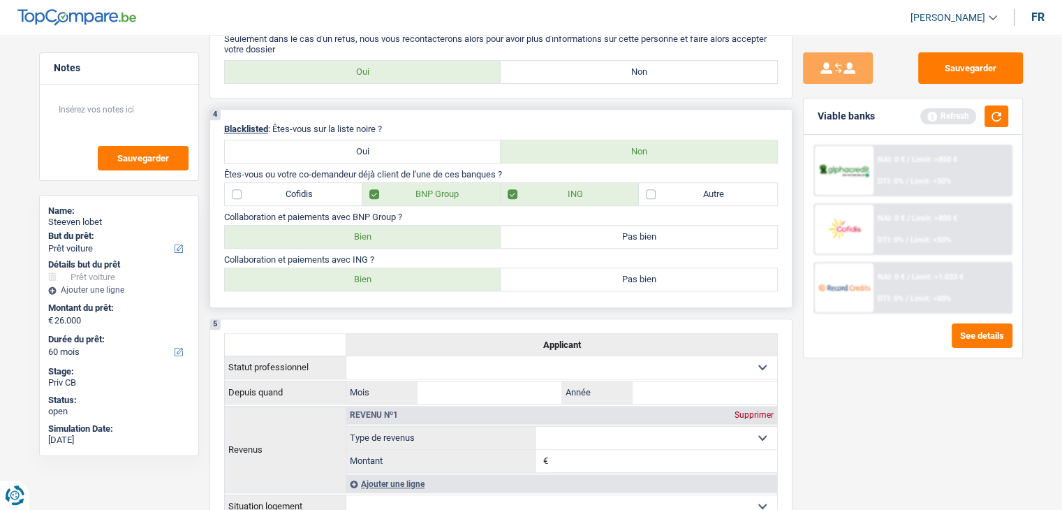
click at [376, 227] on label "Bien" at bounding box center [363, 236] width 276 height 22
click at [376, 227] on input "Bien" at bounding box center [363, 236] width 276 height 22
radio input "true"
click at [369, 277] on label "Bien" at bounding box center [363, 279] width 276 height 22
click at [369, 277] on input "Bien" at bounding box center [363, 279] width 276 height 22
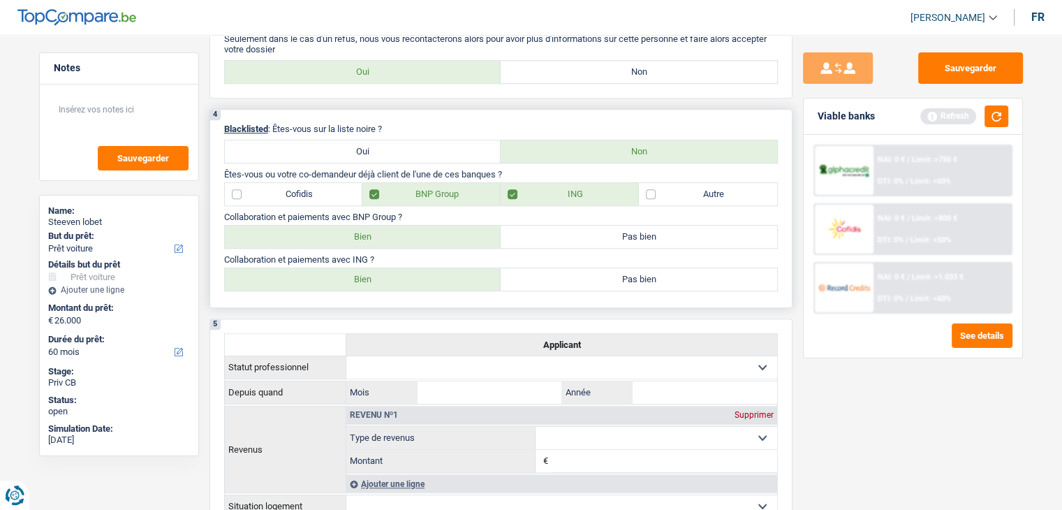
radio input "true"
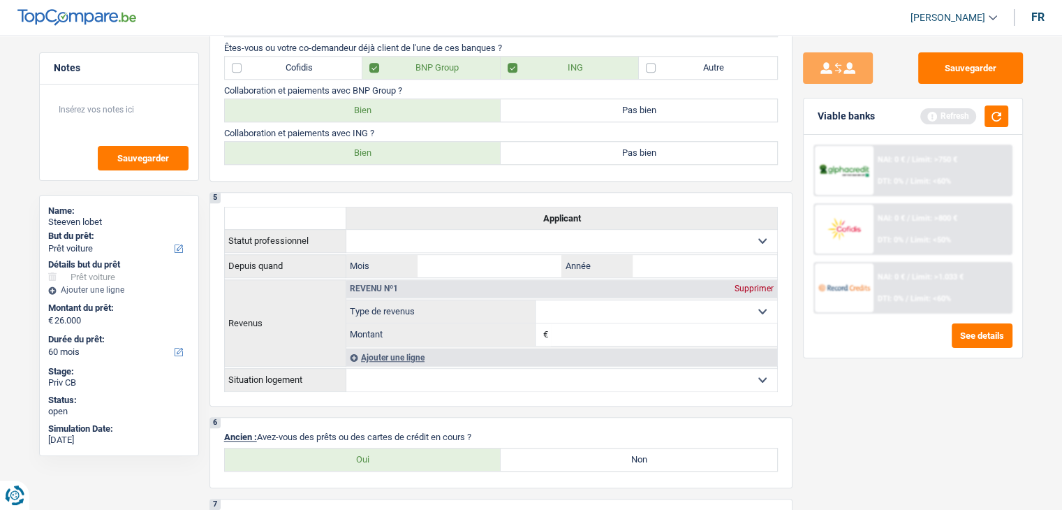
scroll to position [990, 0]
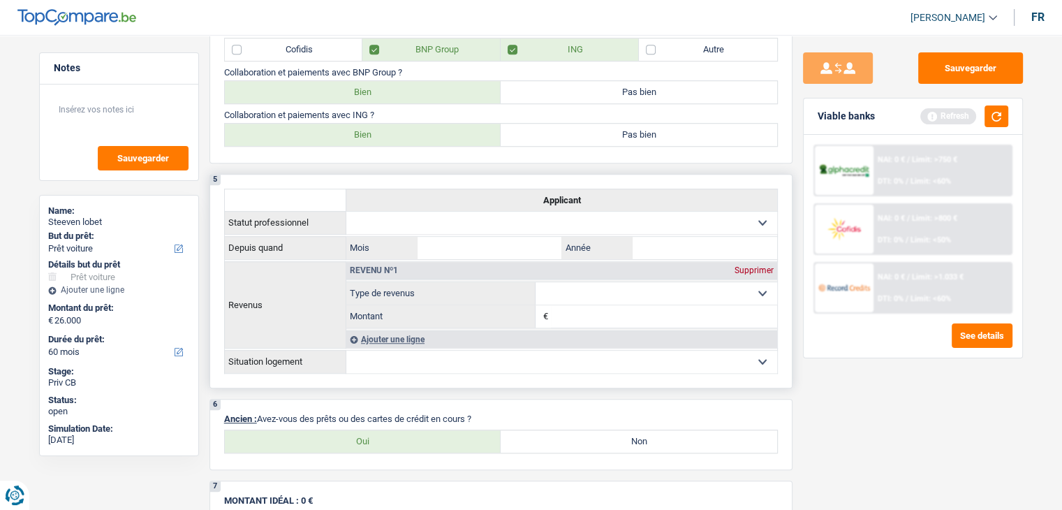
click at [536, 212] on select "Ouvrier Employé privé Employé public Invalide Indépendant Pensionné Chômeur Mut…" at bounding box center [561, 223] width 431 height 22
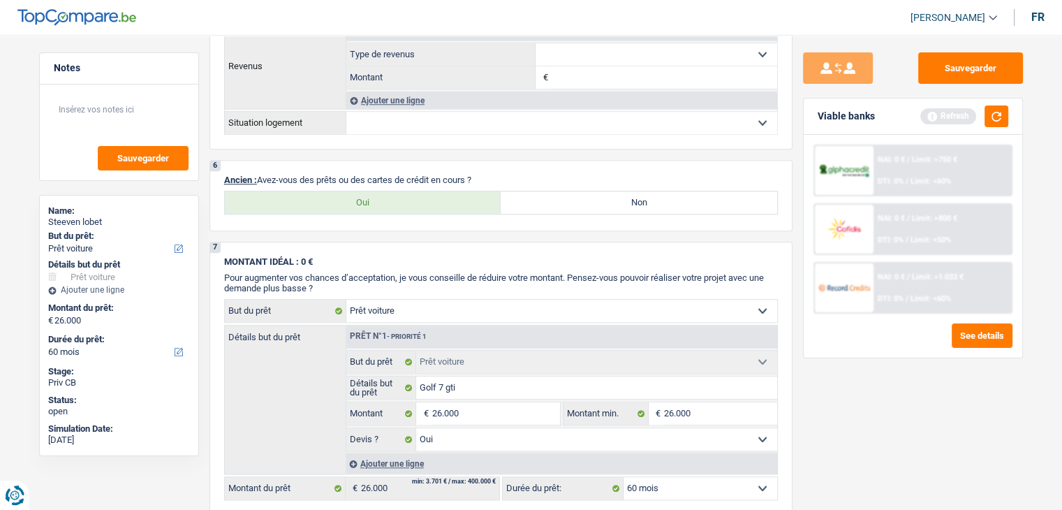
scroll to position [1241, 0]
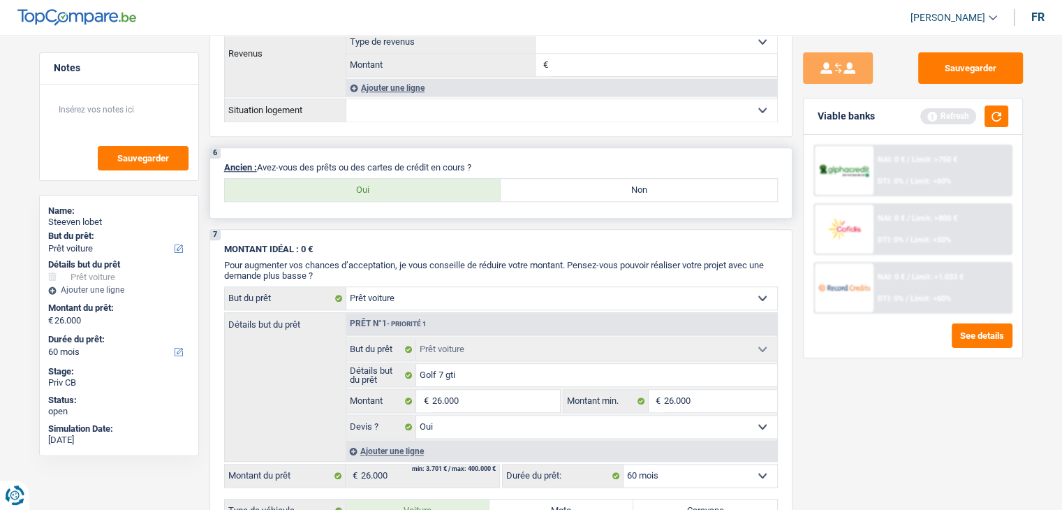
click at [438, 179] on label "Oui" at bounding box center [363, 190] width 276 height 22
click at [438, 179] on input "Oui" at bounding box center [363, 190] width 276 height 22
radio input "true"
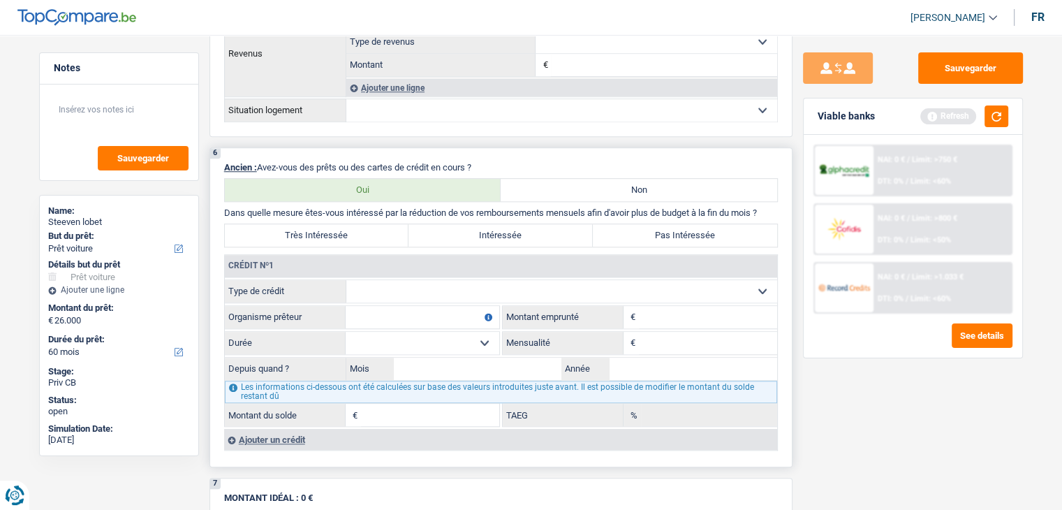
click at [332, 230] on label "Très Intéressée" at bounding box center [317, 235] width 184 height 22
click at [332, 230] on input "Très Intéressée" at bounding box center [317, 235] width 184 height 22
radio input "true"
click at [441, 285] on select "Carte ou ouverture de crédit Prêt hypothécaire Vente à tempérament Prêt à tempé…" at bounding box center [561, 291] width 431 height 22
select select "carLoan"
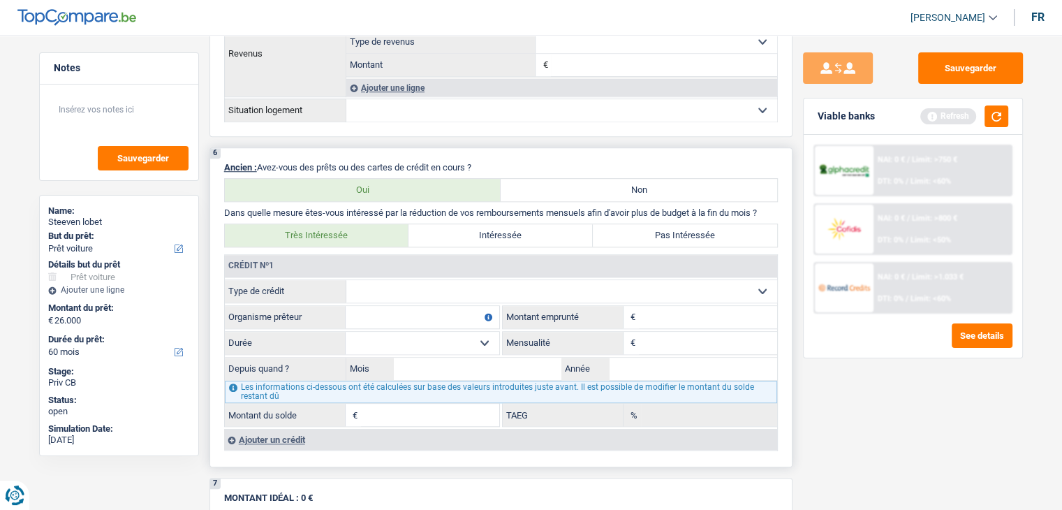
type input "0"
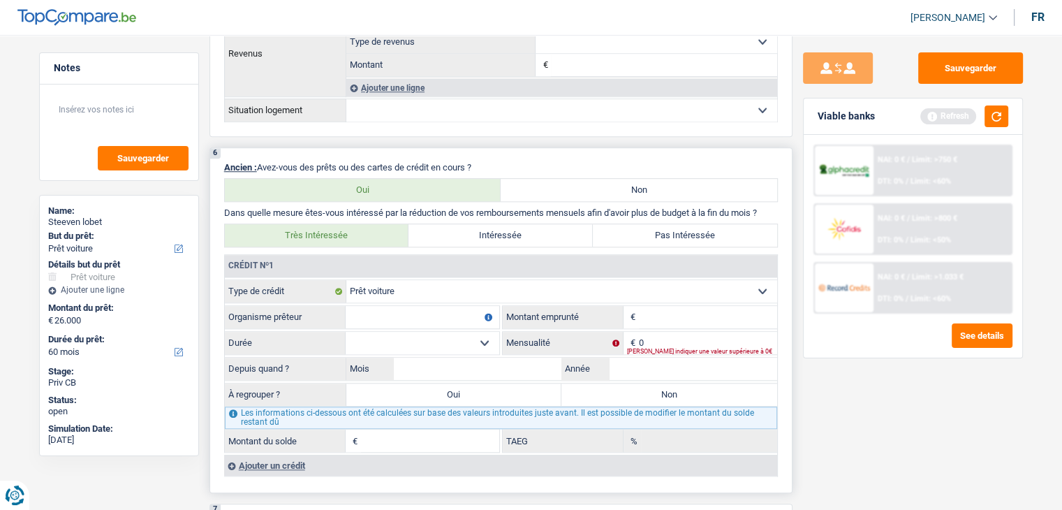
click at [653, 316] on input "Montant" at bounding box center [708, 317] width 138 height 22
click at [395, 308] on input "Organisme prêteur" at bounding box center [423, 317] width 154 height 22
type input "cetelem"
click at [455, 332] on select "12 mois 18 mois 24 mois Sélectionner une option" at bounding box center [423, 343] width 154 height 22
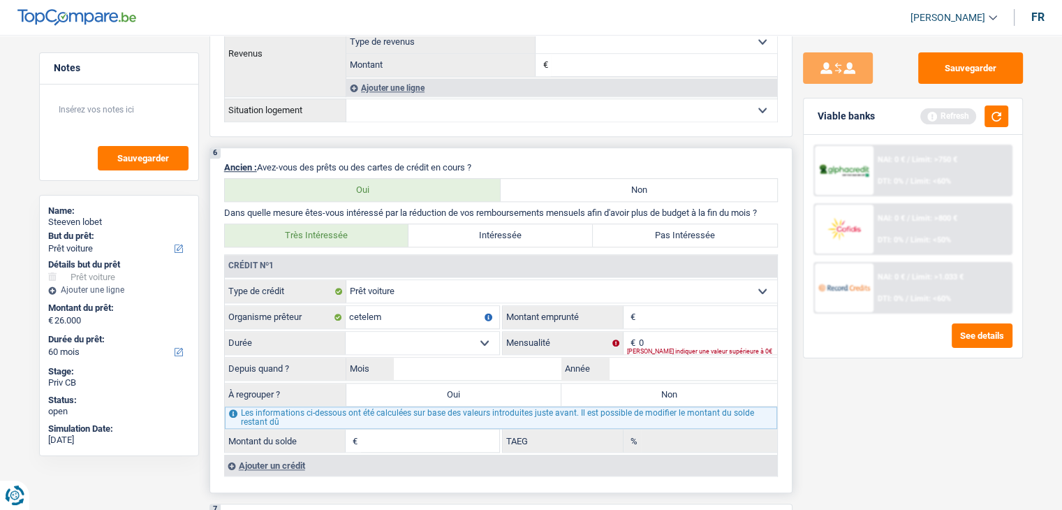
click at [429, 332] on select "12 mois 18 mois 24 mois Sélectionner une option" at bounding box center [423, 343] width 154 height 22
click at [667, 313] on input "Montant" at bounding box center [708, 317] width 138 height 22
type input "1"
type input "23.000"
click at [832, 459] on div "Sauvegarder Viable banks Refresh NAI: 0 € / Limit: >750 € DTI: 0% / Limit: <60%…" at bounding box center [912, 267] width 241 height 431
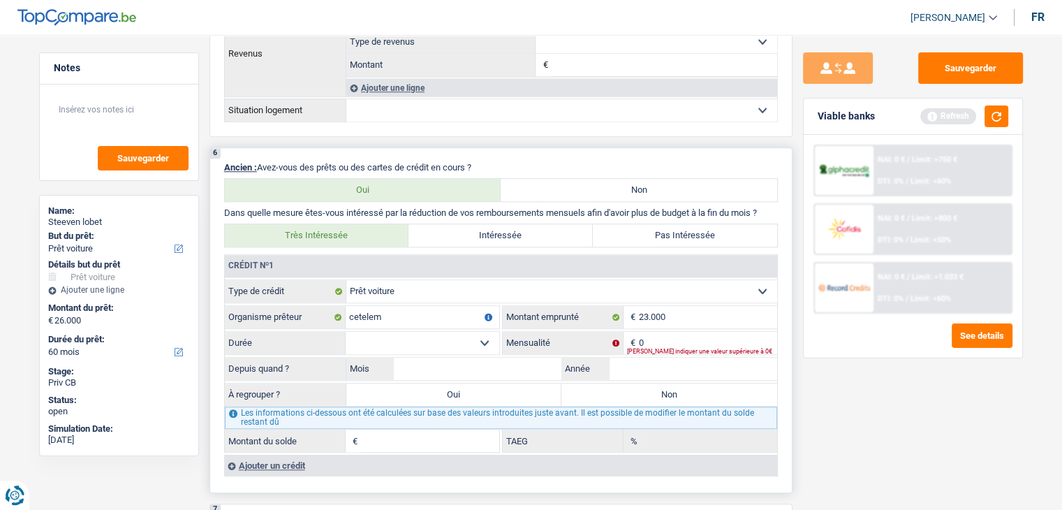
click at [366, 333] on select "12 mois 18 mois 24 mois 30 mois 36 mois 42 mois 48 mois 60 mois 72 mois 84 mois…" at bounding box center [423, 343] width 154 height 22
click at [660, 336] on input "0" at bounding box center [708, 343] width 138 height 22
click at [433, 429] on input "Montant du solde" at bounding box center [430, 440] width 138 height 22
type input "16.000"
click at [641, 369] on input "Année" at bounding box center [693, 368] width 168 height 22
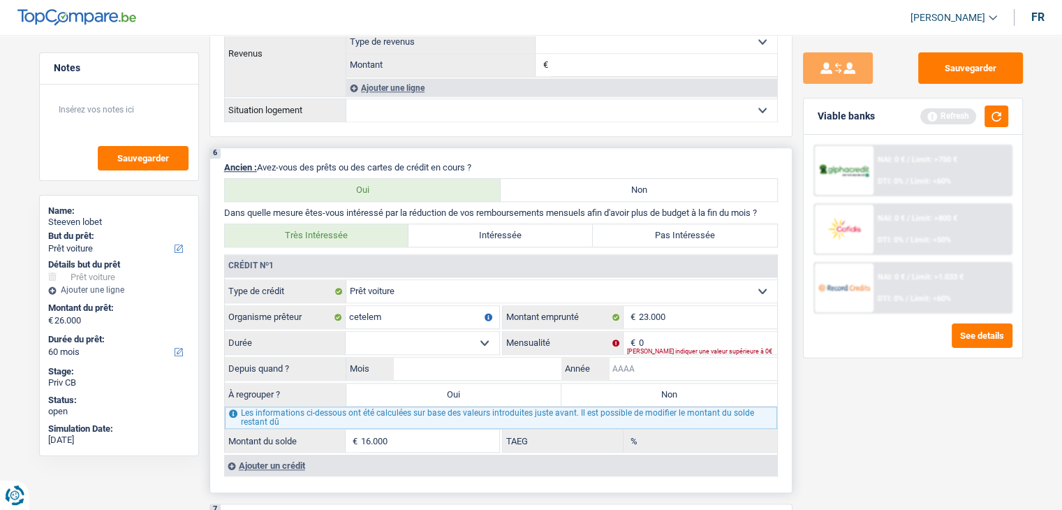
type input "2"
click at [502, 357] on input "Mois" at bounding box center [478, 368] width 168 height 22
type input "07"
click at [625, 357] on input "Année" at bounding box center [693, 368] width 168 height 22
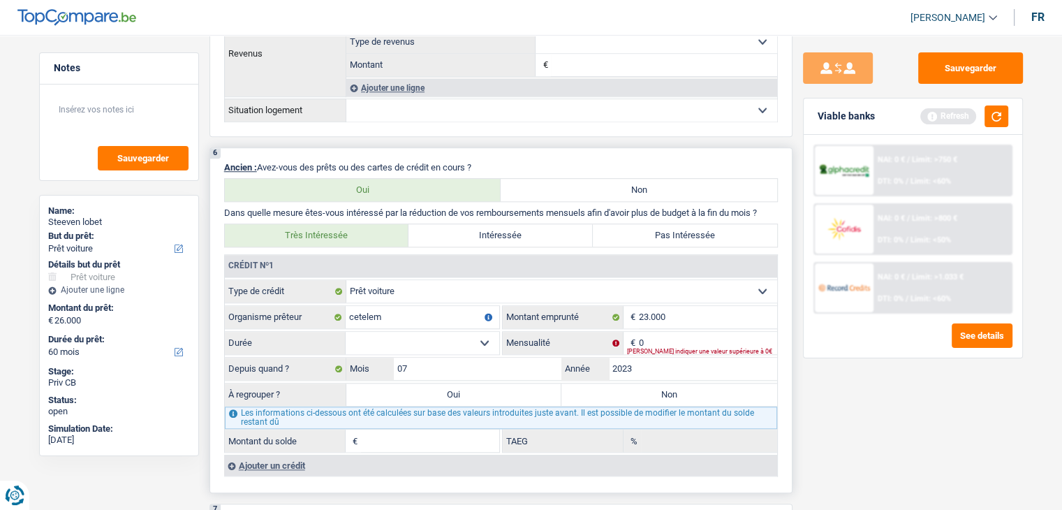
type input "2023"
click at [659, 336] on input "0" at bounding box center [708, 343] width 138 height 22
click at [441, 331] on fieldset "12 mois 18 mois 24 mois 30 mois 36 mois 42 mois 48 mois 60 mois 72 mois 84 mois…" at bounding box center [362, 343] width 274 height 24
click at [433, 334] on select "12 mois 18 mois 24 mois 30 mois 36 mois 42 mois 48 mois 60 mois 72 mois 84 mois…" at bounding box center [423, 343] width 154 height 22
click at [646, 333] on input "0" at bounding box center [708, 343] width 138 height 22
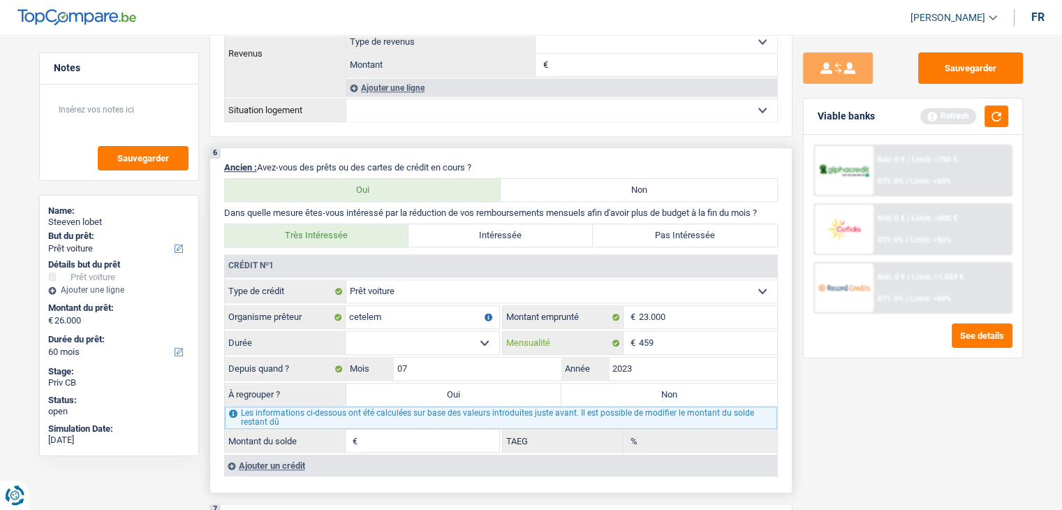
type input "459"
click at [426, 338] on select "12 mois 18 mois 24 mois 30 mois 36 mois 42 mois 48 mois 60 mois 72 mois 84 mois…" at bounding box center [423, 343] width 154 height 22
select select "60"
click at [346, 332] on select "12 mois 18 mois 24 mois 30 mois 36 mois 42 mois 48 mois 60 mois 72 mois 84 mois…" at bounding box center [423, 343] width 154 height 22
type input "14.425"
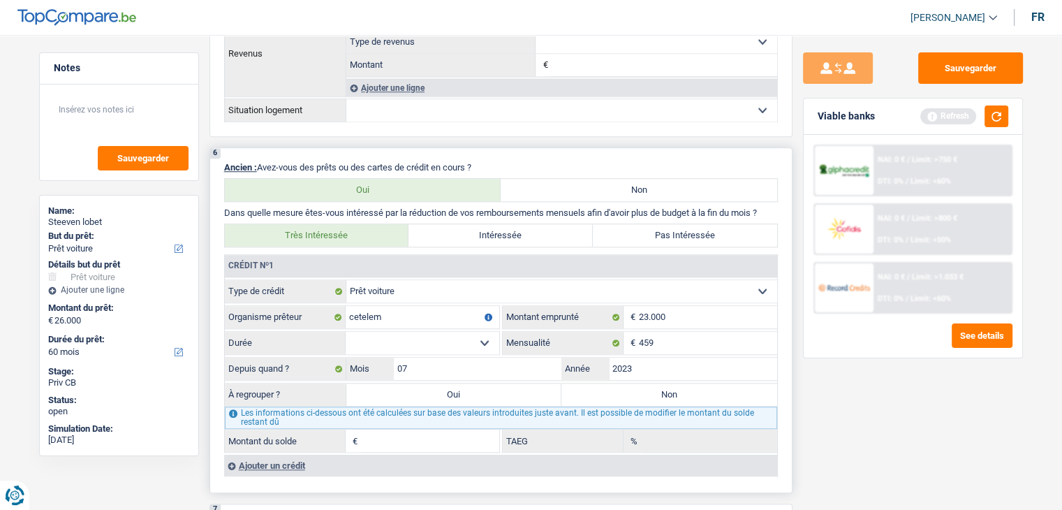
type input "7,58"
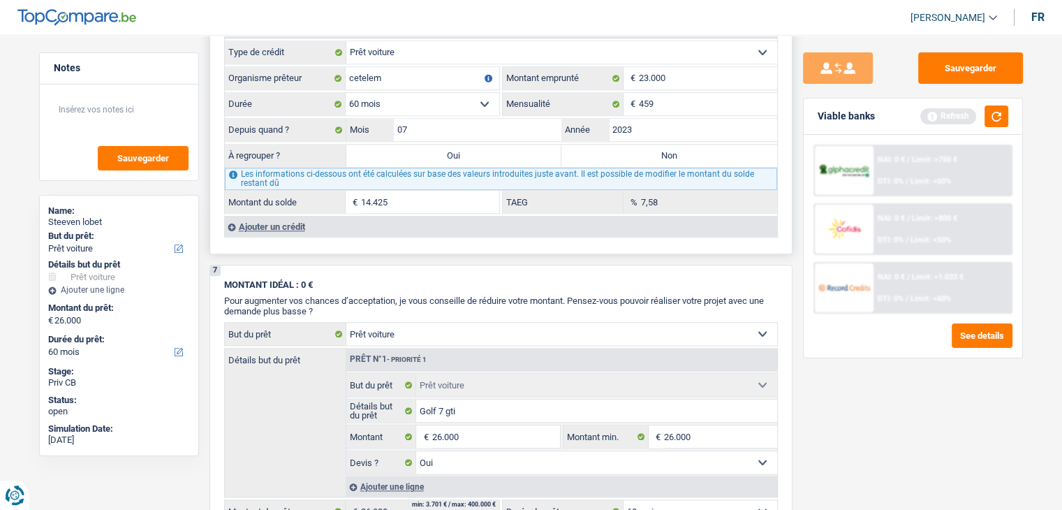
scroll to position [1387, 0]
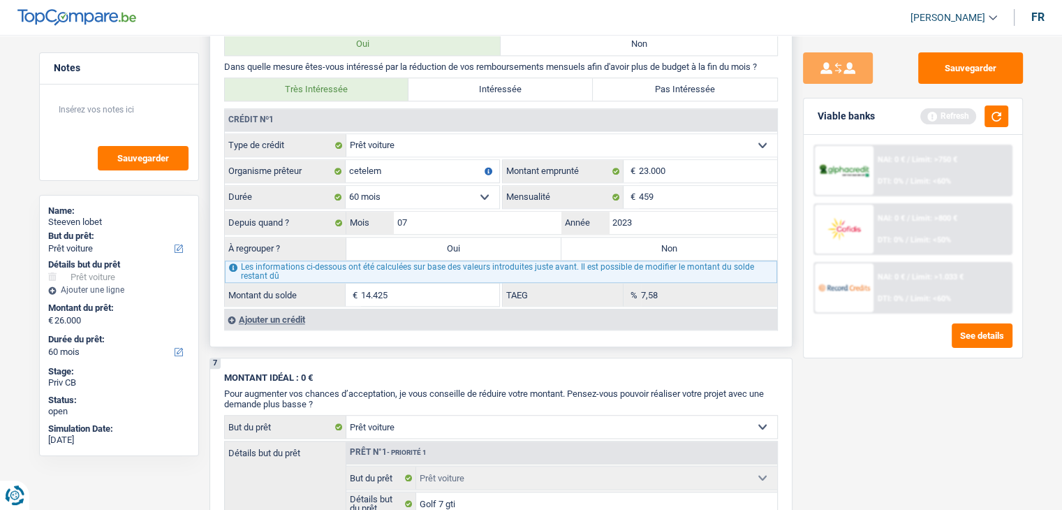
click at [491, 246] on label "Oui" at bounding box center [454, 248] width 216 height 22
click at [491, 246] on input "Oui" at bounding box center [454, 248] width 216 height 22
radio input "true"
type input "40.425"
type input "14.425"
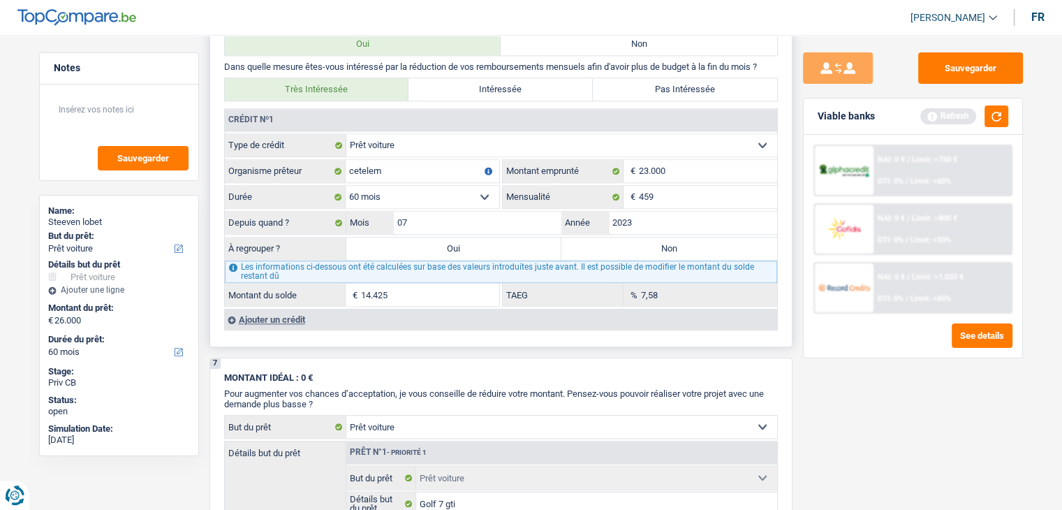
select select
type input "14.425"
select select
select select "refinancing"
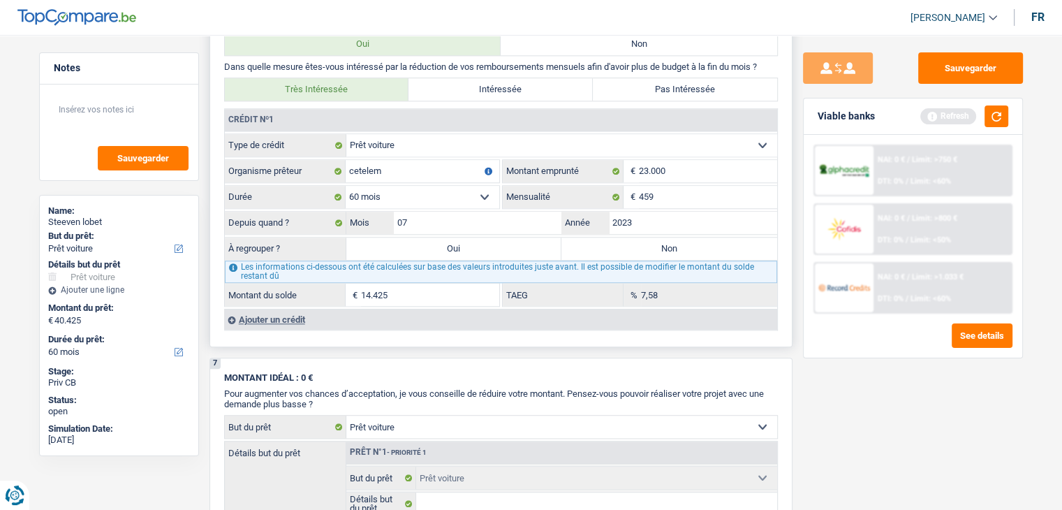
select select "144"
select select "refinancing"
select select "144"
select select "refinancing"
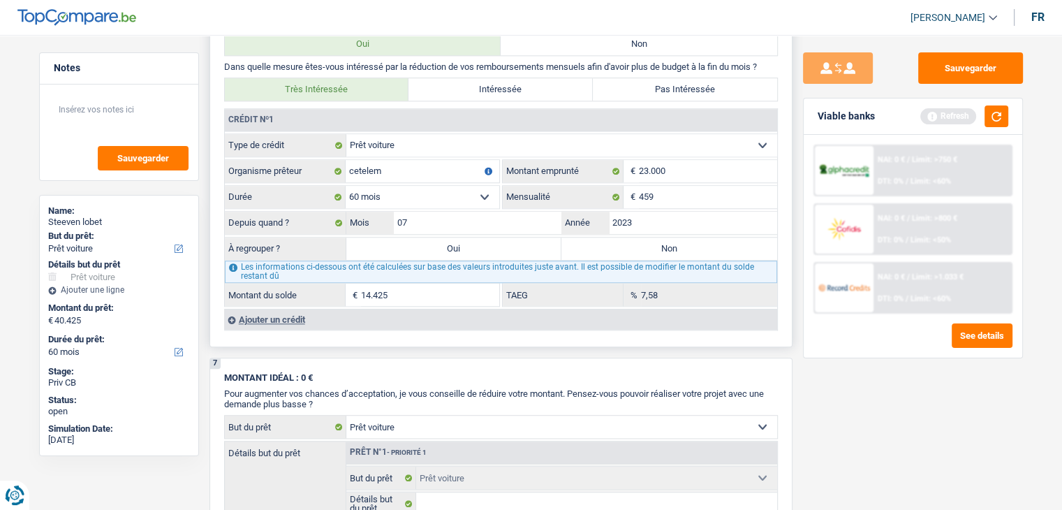
select select "refinancing"
select select "144"
select select "car"
select select "yes"
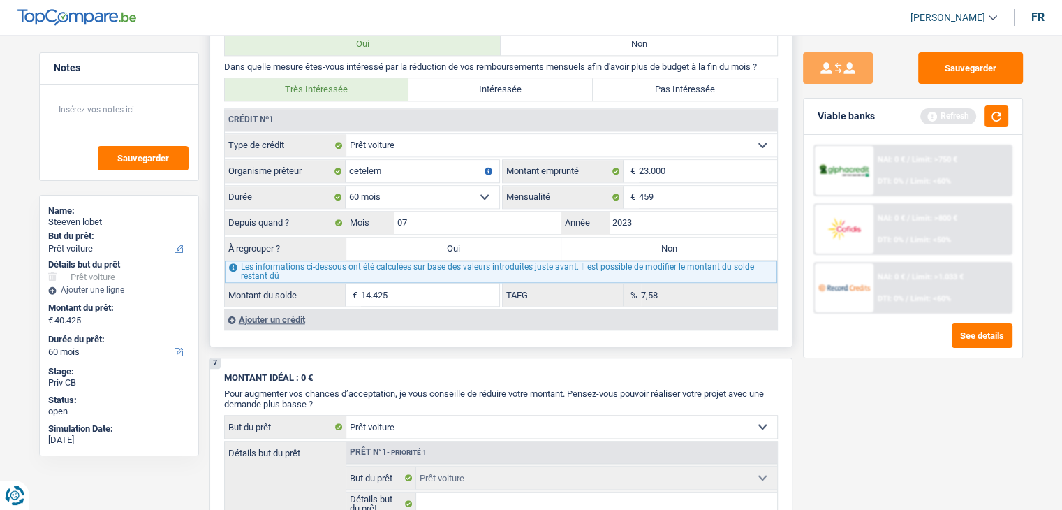
select select "car"
select select "yes"
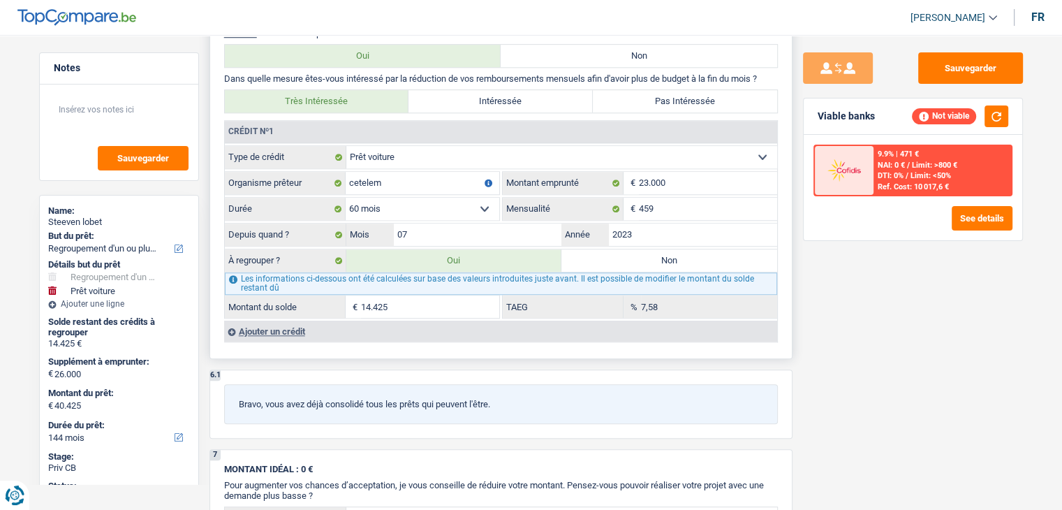
scroll to position [1265, 0]
click at [284, 322] on div "Ajouter un crédit" at bounding box center [500, 332] width 553 height 21
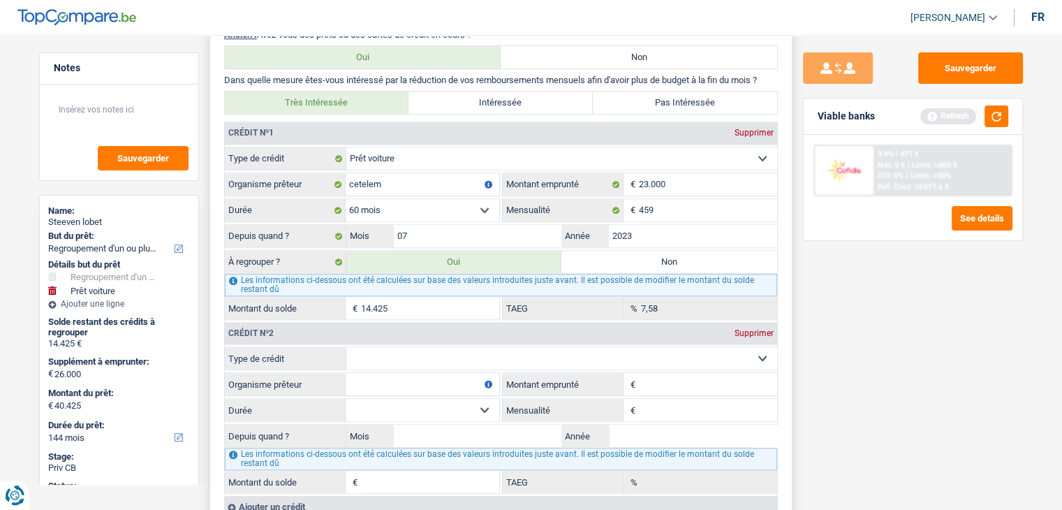
click at [511, 351] on select "Carte ou ouverture de crédit Prêt hypothécaire Vente à tempérament Prêt à tempé…" at bounding box center [561, 358] width 431 height 22
click at [318, 347] on label "Type de crédit" at bounding box center [285, 358] width 121 height 22
click at [346, 347] on select "Carte ou ouverture de crédit Prêt hypothécaire Vente à tempérament Prêt à tempé…" at bounding box center [561, 358] width 431 height 22
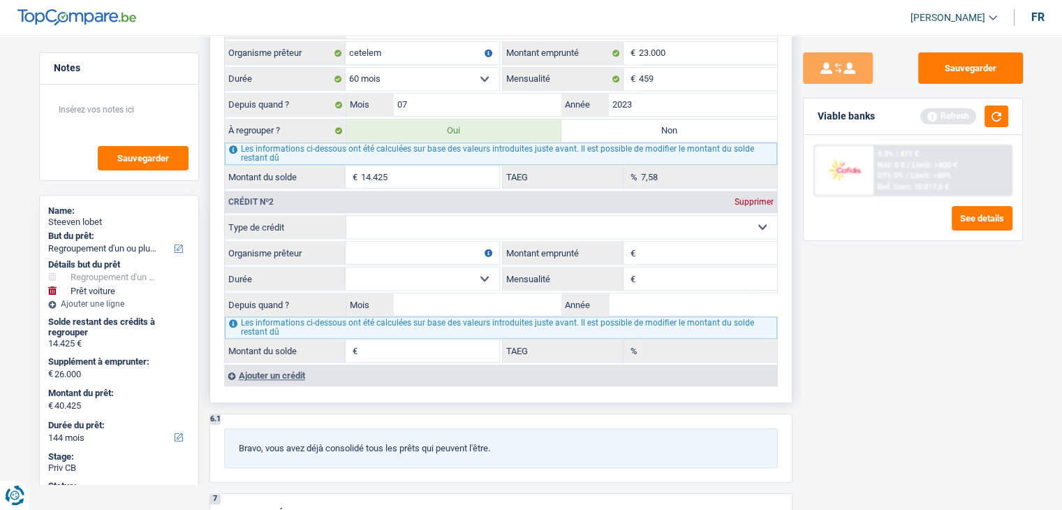
click at [755, 198] on div "Supprimer" at bounding box center [754, 202] width 46 height 8
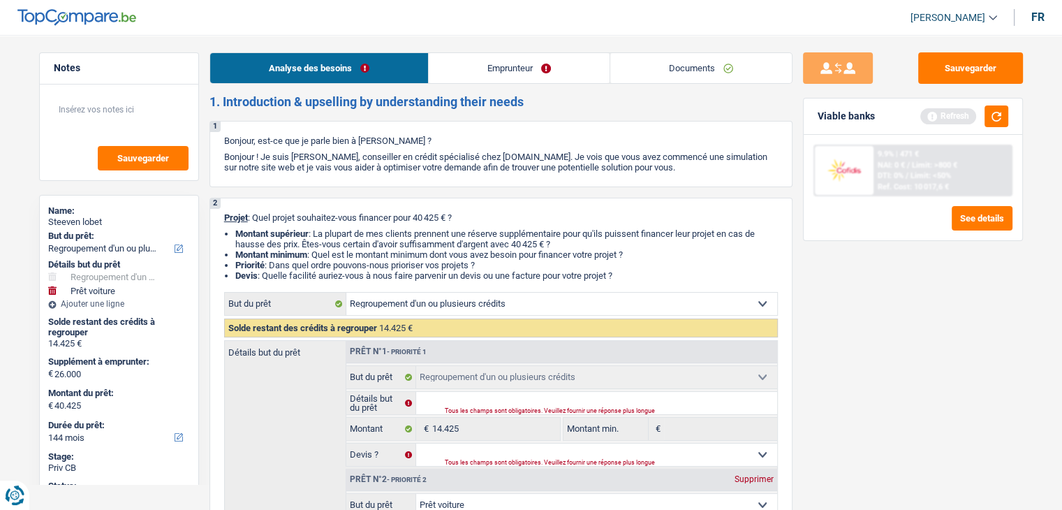
scroll to position [209, 0]
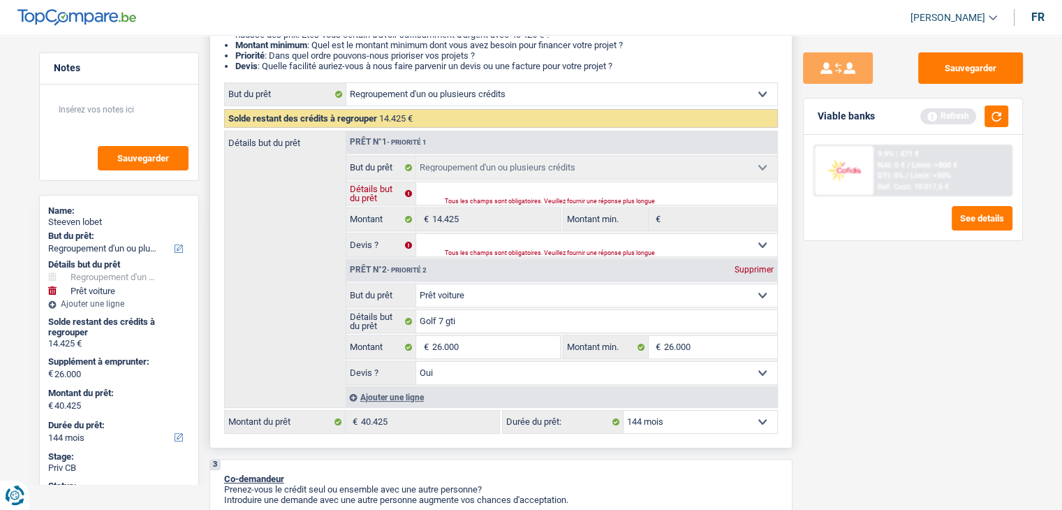
click at [502, 194] on input "Détails but du prêt" at bounding box center [596, 193] width 361 height 22
type input "v"
type input "vo"
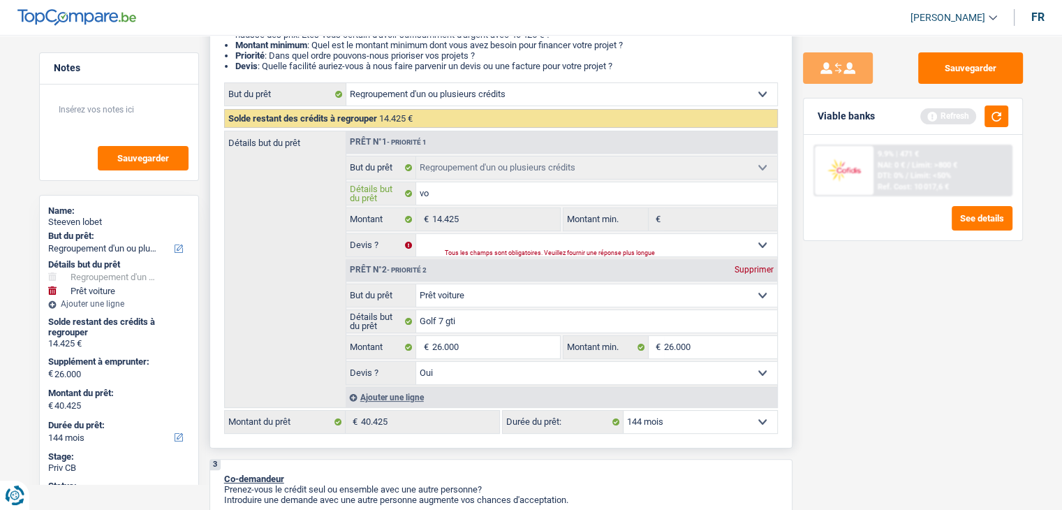
type input "voi"
type input "voit"
type input "voitu"
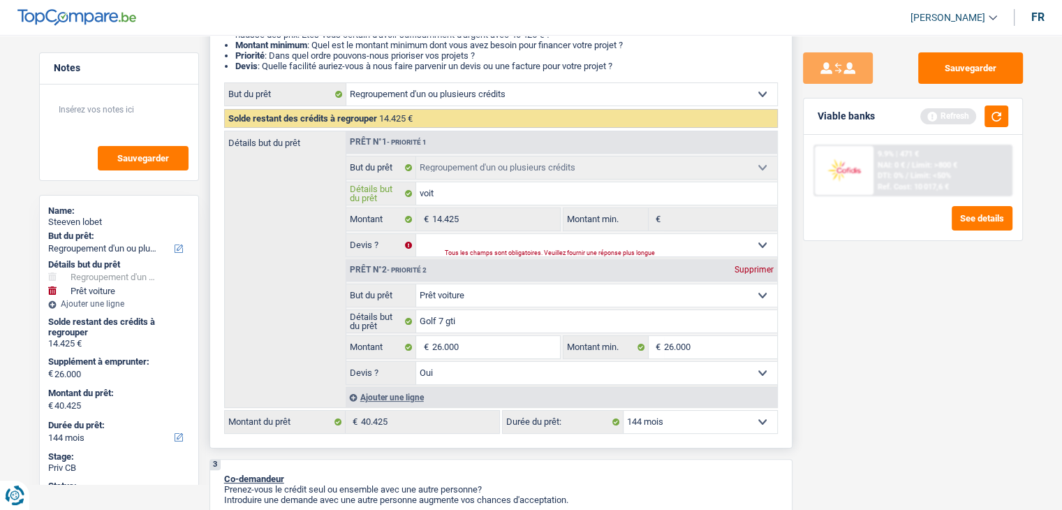
type input "voitu"
type input "voitur"
type input "voiture"
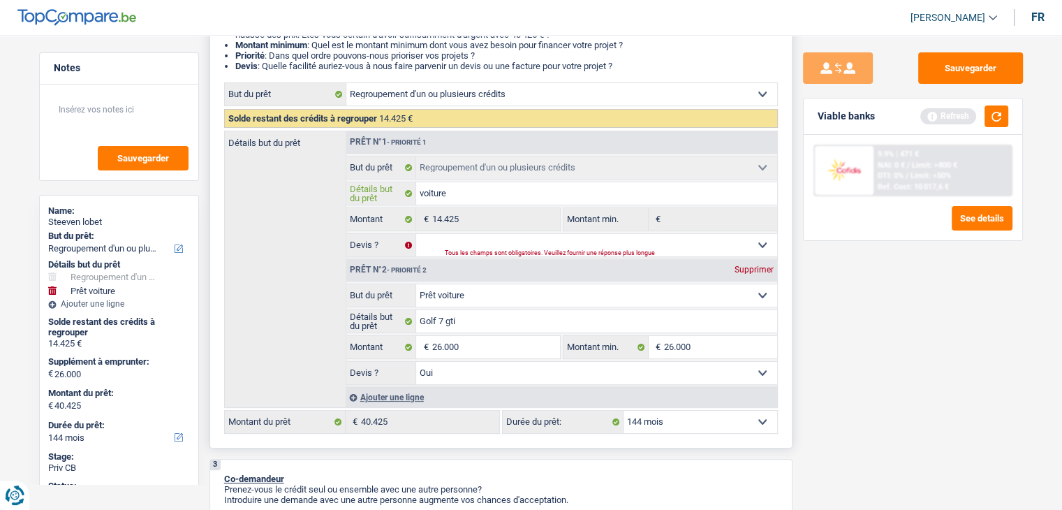
type input "voiture"
click at [450, 251] on div "Tous les champs sont obligatoires. Veuillez fournir une réponse plus longue" at bounding box center [594, 254] width 298 height 6
click at [659, 236] on select "Oui Non Non répondu Sélectionner une option" at bounding box center [596, 245] width 361 height 22
select select "yes"
click at [416, 234] on select "Oui Non Non répondu Sélectionner une option" at bounding box center [596, 245] width 361 height 22
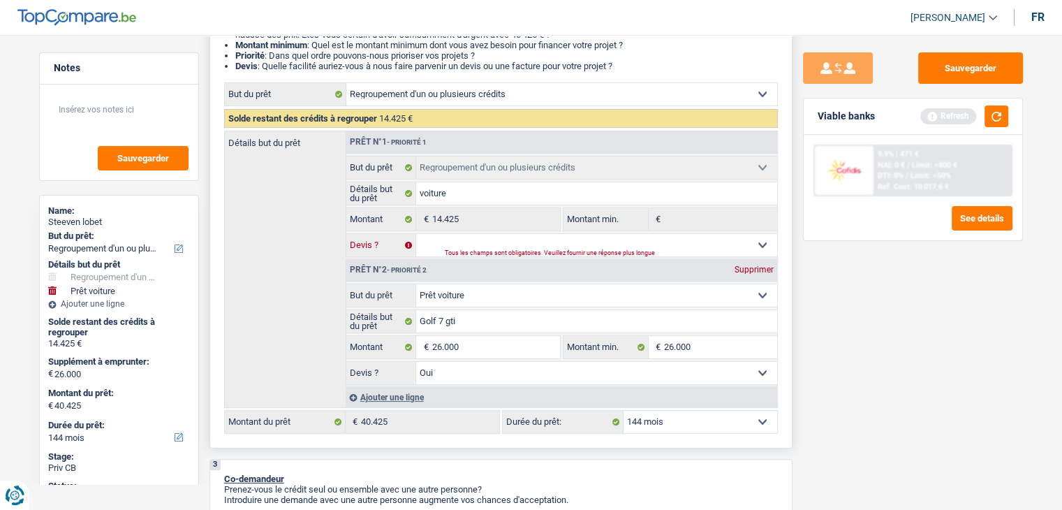
select select "yes"
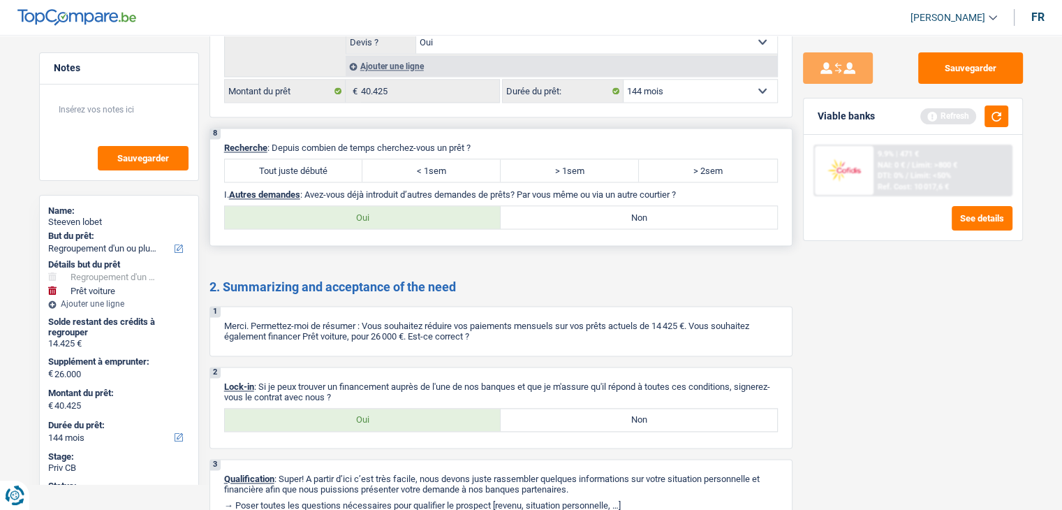
scroll to position [2017, 0]
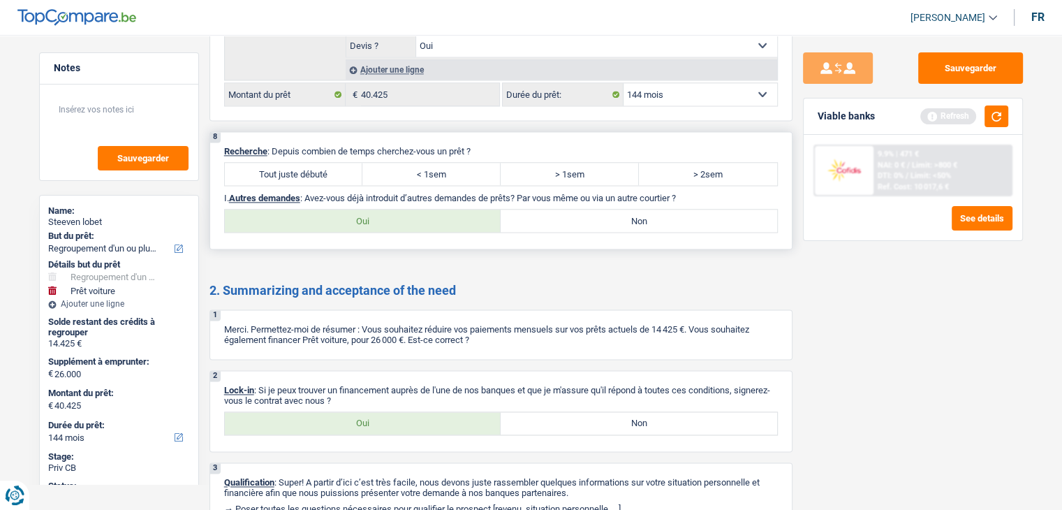
click at [285, 163] on label "Tout juste débuté" at bounding box center [294, 174] width 138 height 22
click at [285, 163] on input "Tout juste débuté" at bounding box center [294, 174] width 138 height 22
radio input "true"
click at [553, 209] on label "Non" at bounding box center [638, 220] width 276 height 22
click at [553, 209] on input "Non" at bounding box center [638, 220] width 276 height 22
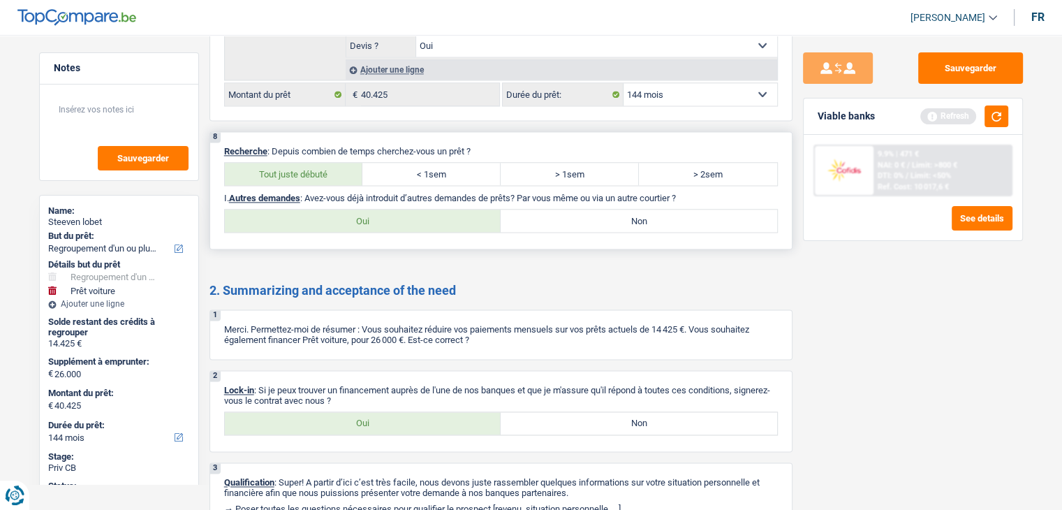
radio input "true"
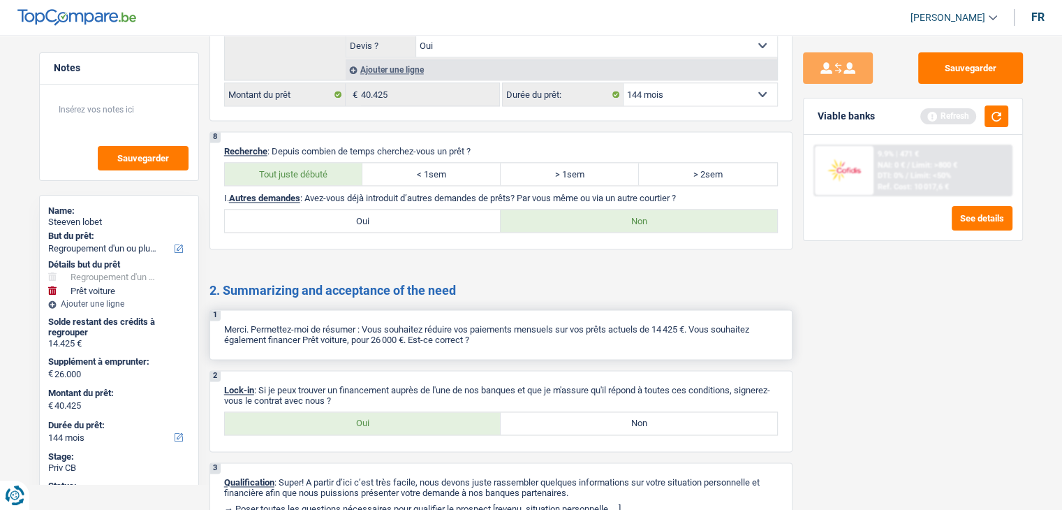
scroll to position [2077, 0]
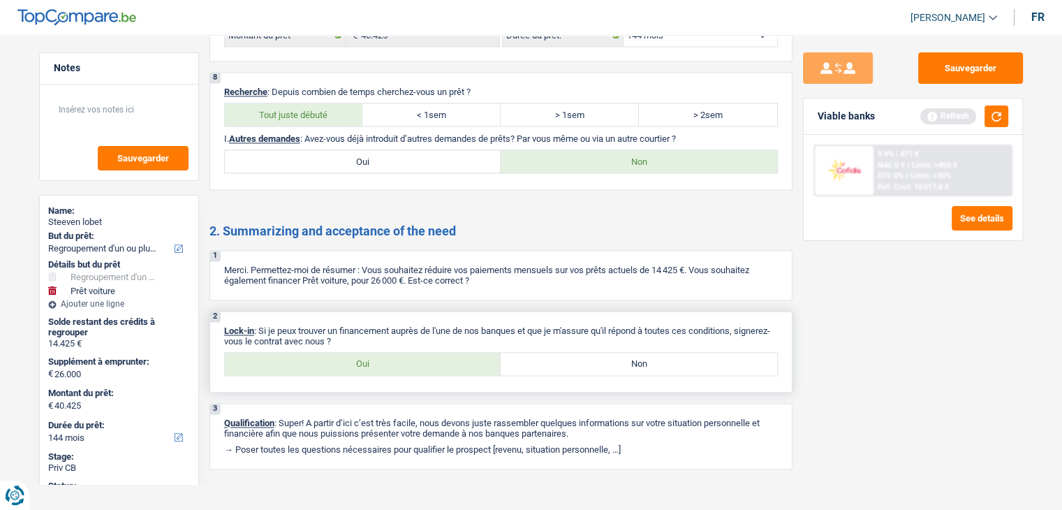
click at [439, 353] on label "Oui" at bounding box center [363, 364] width 276 height 22
click at [439, 353] on input "Oui" at bounding box center [363, 364] width 276 height 22
radio input "true"
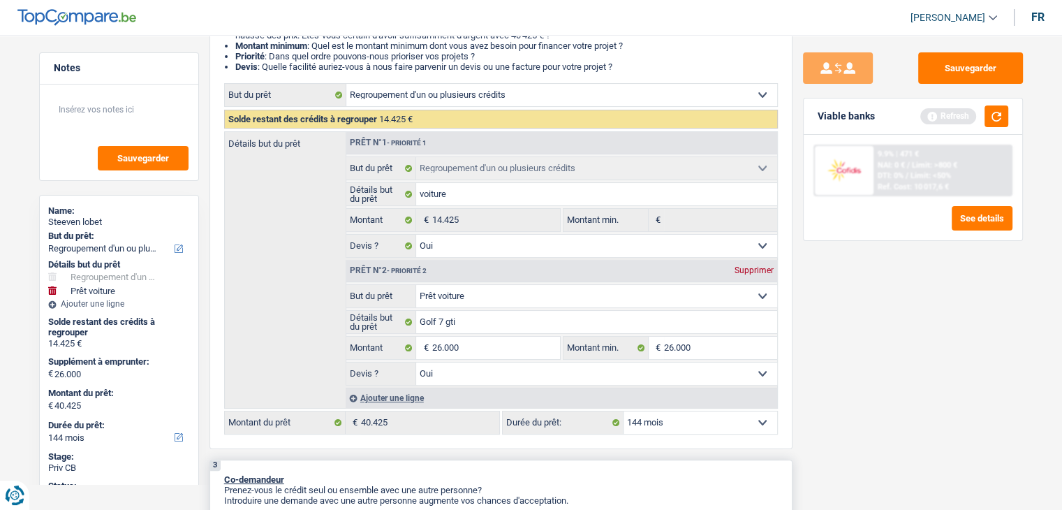
scroll to position [0, 0]
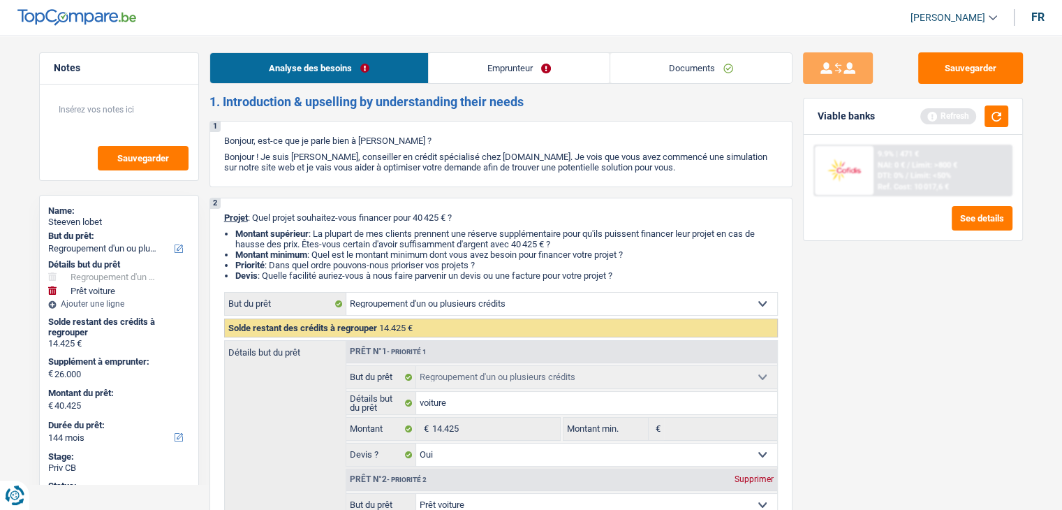
click at [519, 70] on link "Emprunteur" at bounding box center [519, 68] width 181 height 30
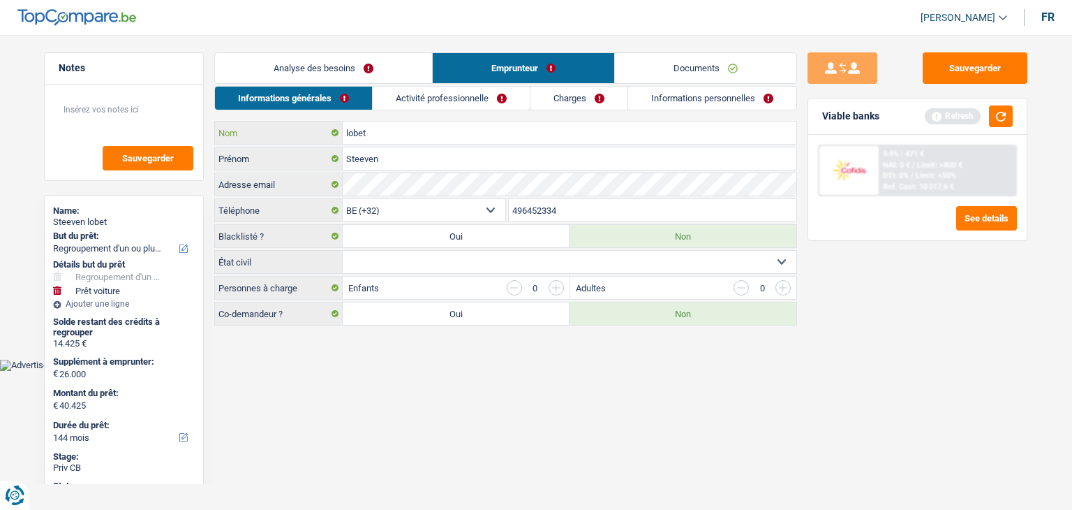
click at [349, 128] on input "lobet" at bounding box center [570, 132] width 454 height 22
type input "Lobet"
click at [492, 251] on select "Célibataire Marié(e) Cohabitant(e) légal(e) Divorcé(e) Veuf(ve) Séparé (de fait…" at bounding box center [570, 262] width 454 height 22
select select "single"
click at [343, 251] on select "Célibataire Marié(e) Cohabitant(e) légal(e) Divorcé(e) Veuf(ve) Séparé (de fait…" at bounding box center [570, 262] width 454 height 22
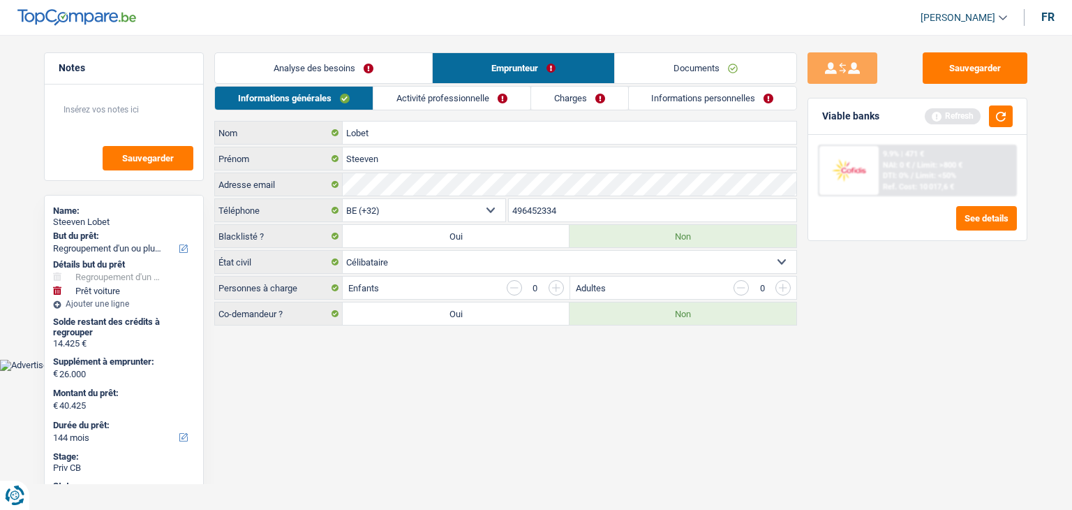
click at [560, 285] on input "button" at bounding box center [556, 287] width 15 height 15
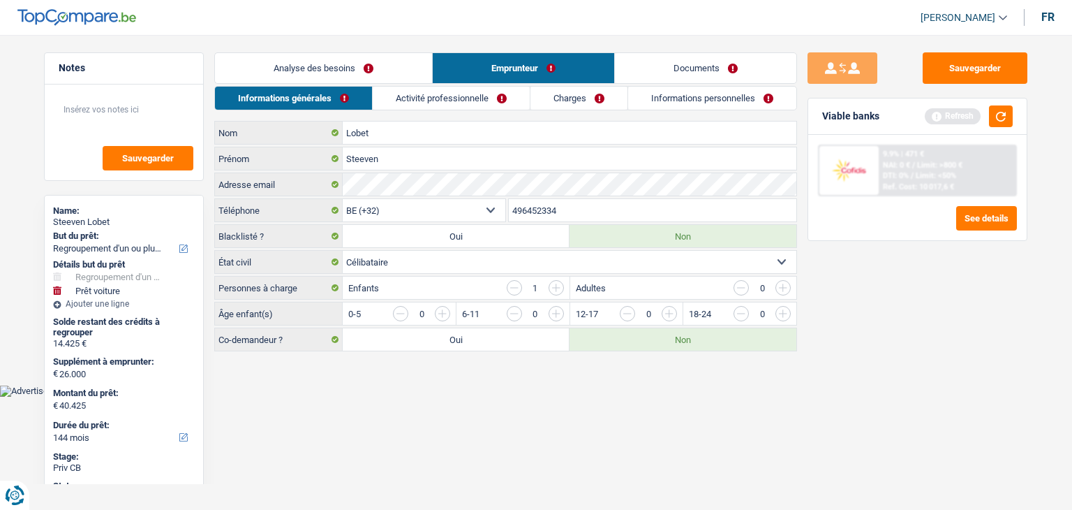
click at [560, 285] on input "button" at bounding box center [556, 287] width 15 height 15
click at [442, 308] on input "button" at bounding box center [725, 317] width 581 height 22
click at [445, 309] on input "button" at bounding box center [725, 317] width 581 height 22
click at [420, 378] on main "Notes Sauvegarder Name: Steeven Lobet But du prêt: Confort maison: meubles, tex…" at bounding box center [536, 203] width 1072 height 364
click at [555, 92] on link "Charges" at bounding box center [579, 98] width 97 height 23
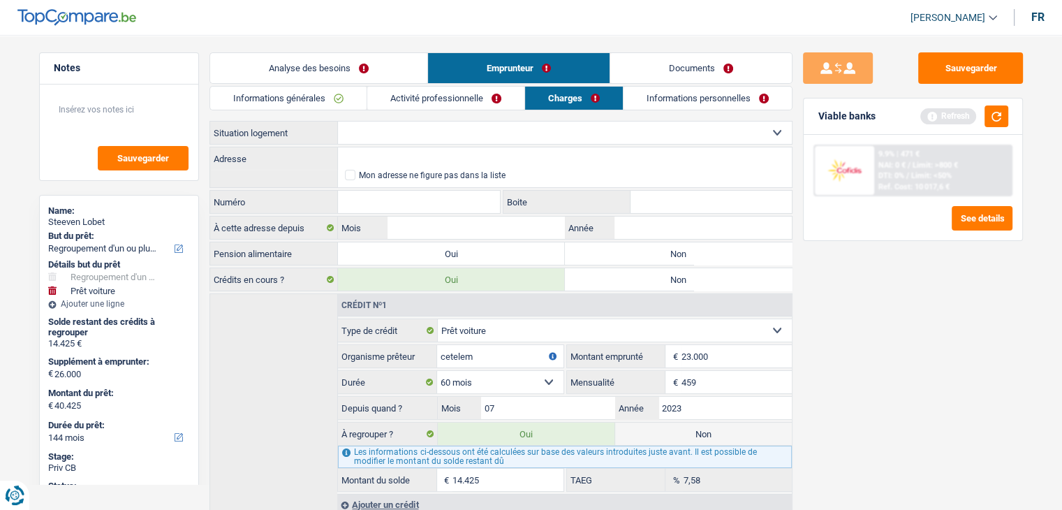
click at [447, 81] on link "Emprunteur" at bounding box center [518, 68] width 181 height 30
click at [439, 98] on link "Activité professionnelle" at bounding box center [445, 98] width 157 height 23
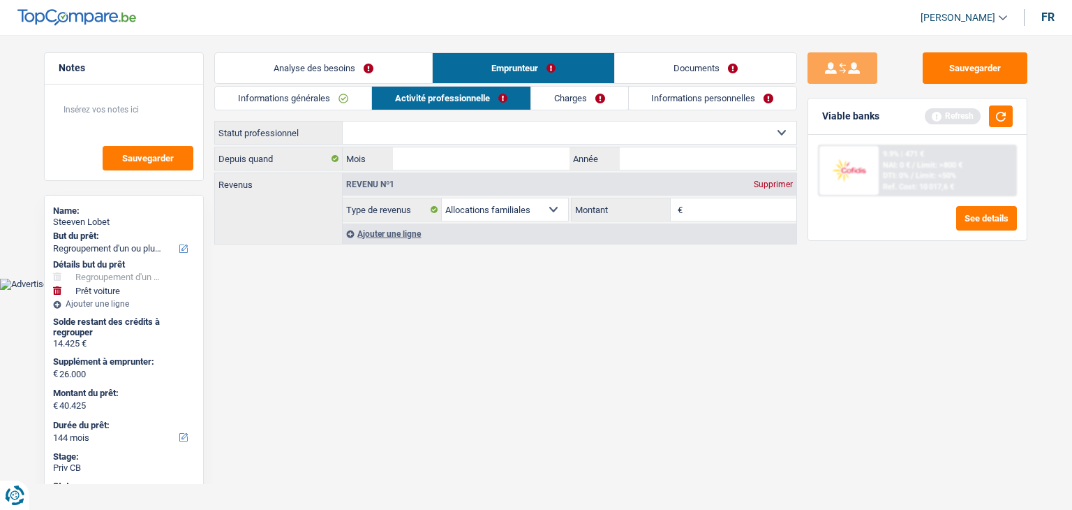
click at [426, 131] on select "Ouvrier Employé privé Employé public Invalide Indépendant Pensionné Chômeur Mut…" at bounding box center [570, 132] width 454 height 22
select select "worker"
click at [343, 121] on select "Ouvrier Employé privé Employé public Invalide Indépendant Pensionné Chômeur Mut…" at bounding box center [570, 132] width 454 height 22
select select "familyAllowances"
select select "netSalary"
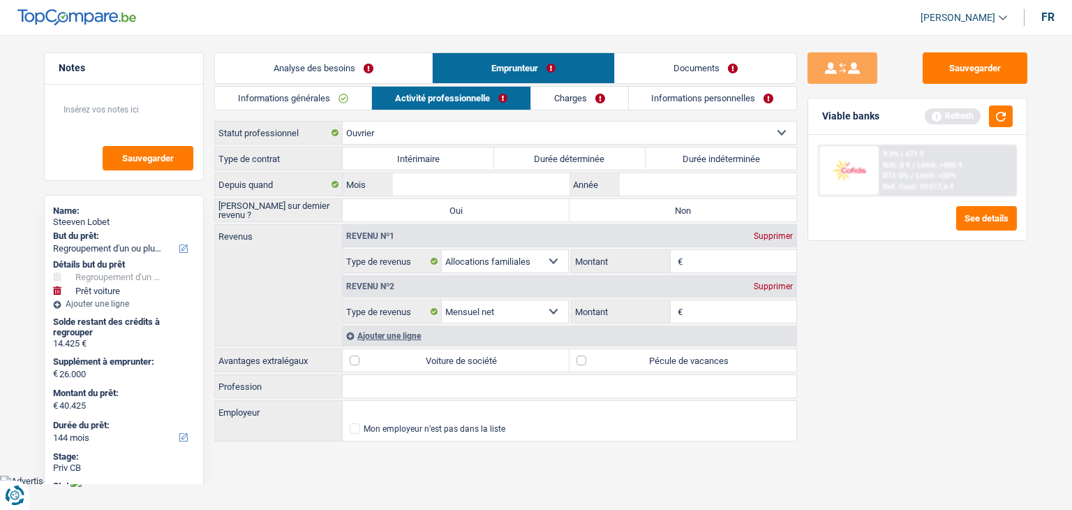
click at [659, 160] on label "Durée indéterminée" at bounding box center [721, 158] width 151 height 22
click at [659, 160] on input "Durée indéterminée" at bounding box center [721, 158] width 151 height 22
radio input "true"
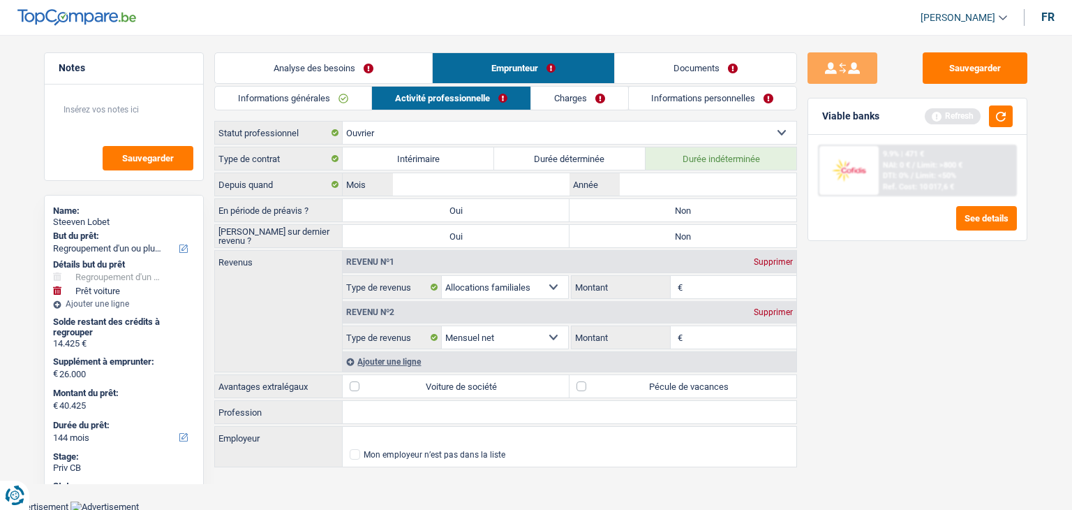
click at [659, 160] on label "Durée indéterminée" at bounding box center [721, 158] width 151 height 22
click at [659, 160] on input "Durée indéterminée" at bounding box center [721, 158] width 151 height 22
click at [659, 160] on label "Durée indéterminée" at bounding box center [721, 158] width 151 height 22
click at [659, 160] on input "Durée indéterminée" at bounding box center [721, 158] width 151 height 22
click at [667, 179] on input "Année" at bounding box center [708, 184] width 177 height 22
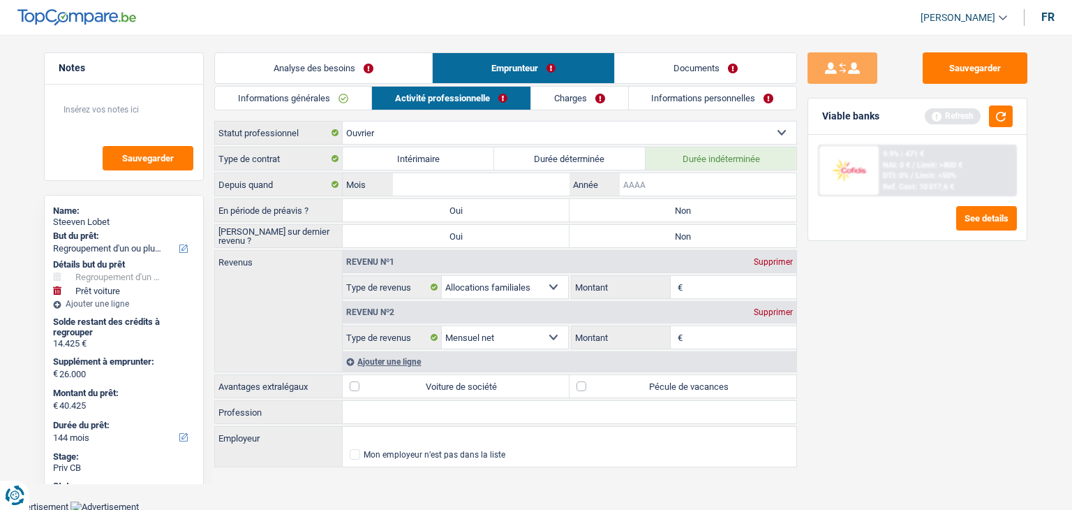
click at [667, 179] on input "Année" at bounding box center [708, 184] width 177 height 22
type input "2023"
click at [490, 178] on input "Mois" at bounding box center [481, 184] width 177 height 22
type input "08"
click at [604, 203] on label "Non" at bounding box center [683, 210] width 227 height 22
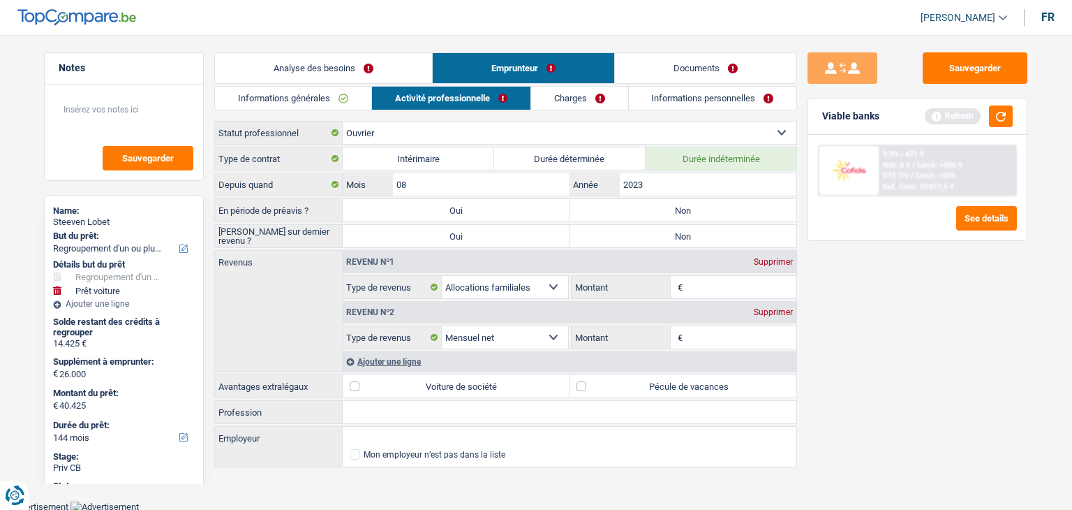
click at [604, 203] on input "Non" at bounding box center [683, 210] width 227 height 22
radio input "true"
click at [618, 230] on label "Non" at bounding box center [683, 236] width 227 height 22
click at [618, 230] on input "Non" at bounding box center [683, 236] width 227 height 22
radio input "true"
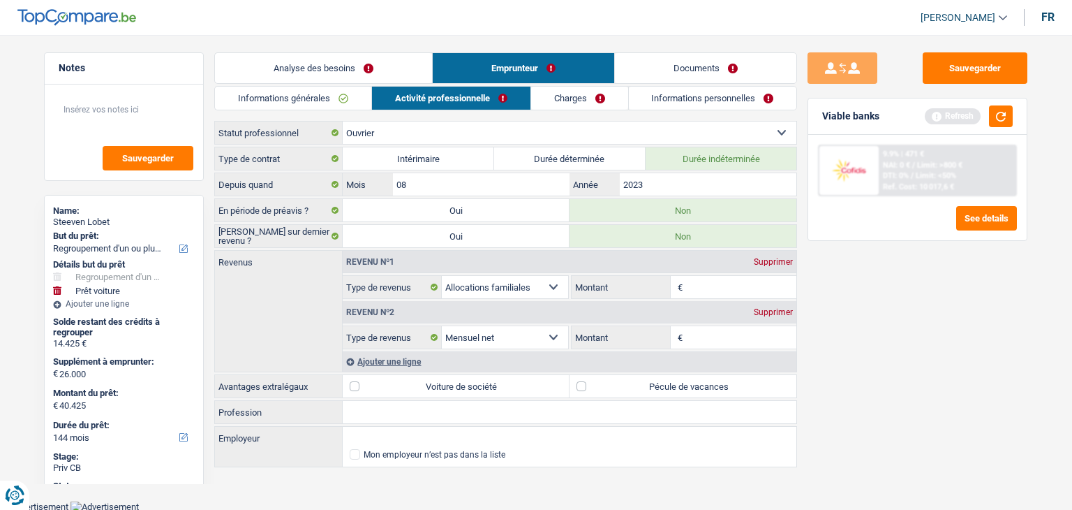
click at [686, 336] on input "Montant" at bounding box center [741, 337] width 111 height 22
type input "2.900"
click at [771, 296] on input "Montant" at bounding box center [741, 287] width 111 height 22
click at [704, 288] on input "Montant" at bounding box center [741, 287] width 111 height 22
type input "450"
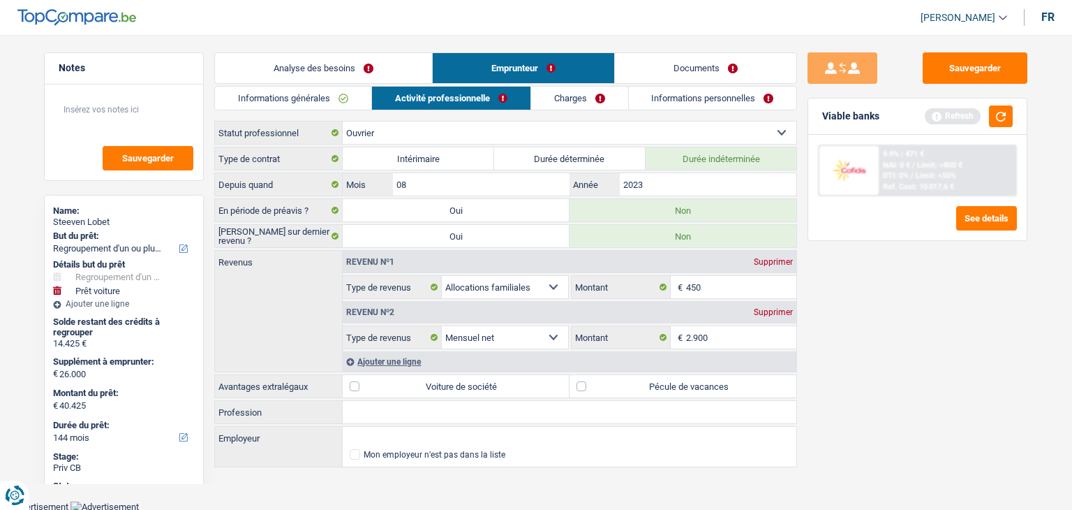
click at [401, 362] on div "Ajouter une ligne" at bounding box center [570, 361] width 454 height 20
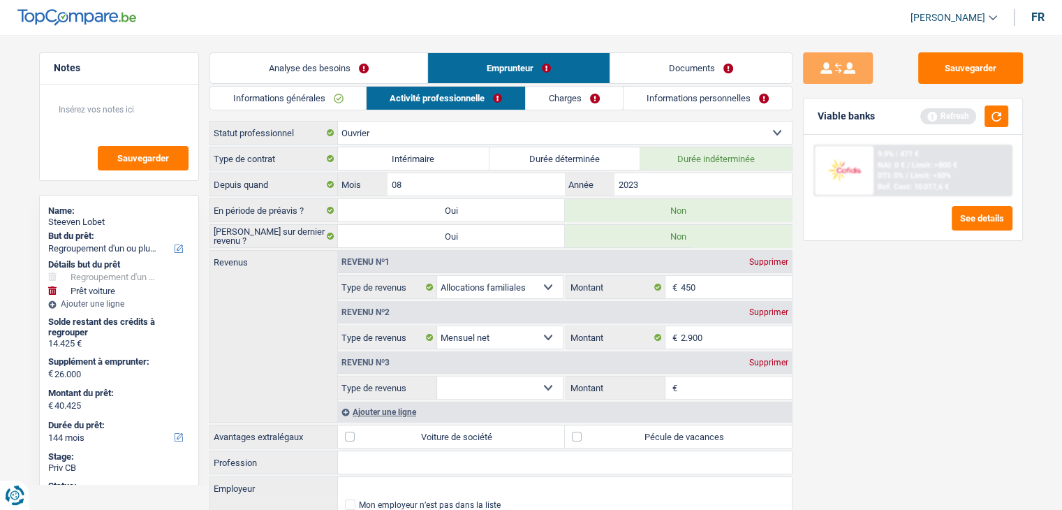
click at [547, 383] on select "Allocation d'handicap Allocations chômage Allocations familiales Chèques repas …" at bounding box center [500, 387] width 126 height 22
click at [852, 413] on div "Sauvegarder Viable banks Refresh 9.9% | 471 € NAI: 0 € / Limit: >800 € DTI: 0% …" at bounding box center [912, 267] width 241 height 431
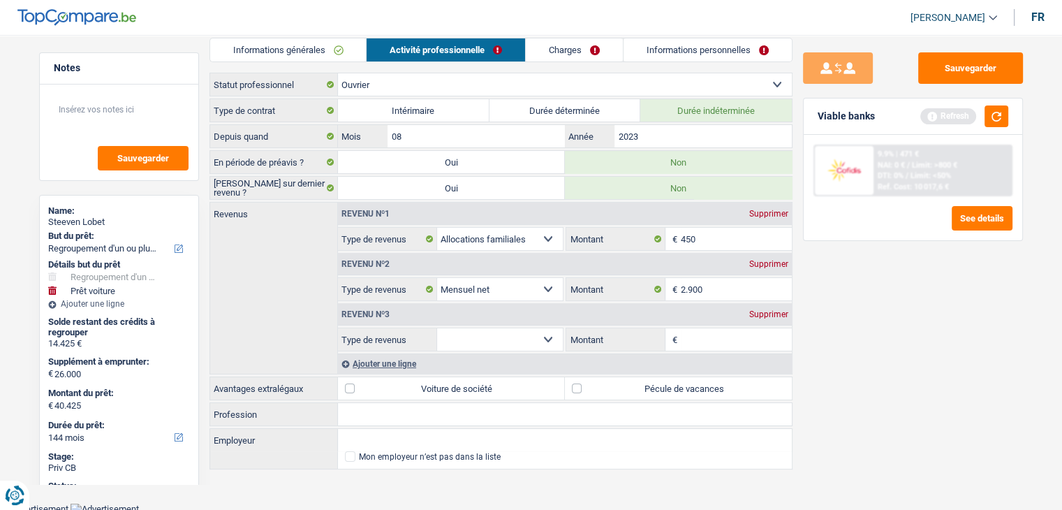
click at [581, 388] on label "Pécule de vacances" at bounding box center [678, 388] width 227 height 22
click at [581, 388] on input "Pécule de vacances" at bounding box center [678, 388] width 227 height 22
checkbox input "true"
click at [387, 410] on input "Profession" at bounding box center [565, 414] width 454 height 22
type input "c"
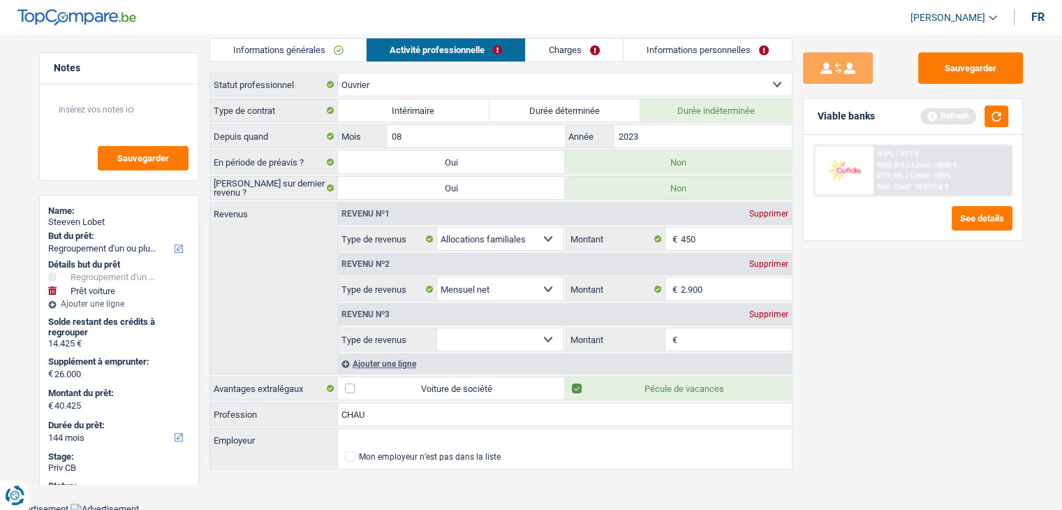
type input "CHAU"
click at [454, 439] on input "Employeur" at bounding box center [565, 440] width 454 height 22
click at [596, 456] on li "PRT TRANSPORT | Recogne, Le Pré aux Epines, 2 A | 6800 - Libramont-Chevigny" at bounding box center [565, 459] width 454 height 17
type input "PRT TRANSPORT | Recogne, Le Pré aux Epines, 2 A | 6800 - Libramont-Chevigny"
click at [386, 405] on input "CHAU" at bounding box center [565, 414] width 454 height 22
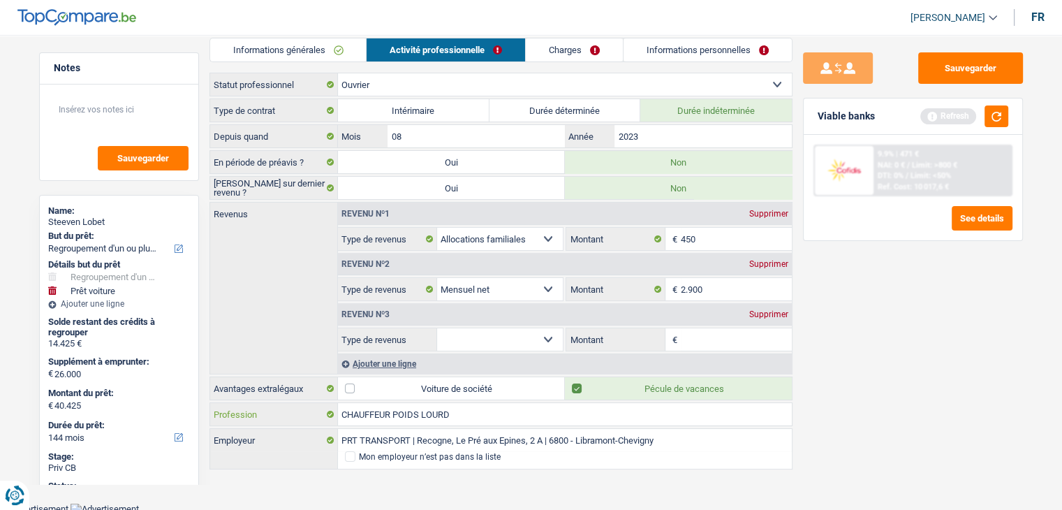
type input "CHAUFFEUR POIDS LOURD"
click at [558, 59] on link "Charges" at bounding box center [574, 49] width 97 height 23
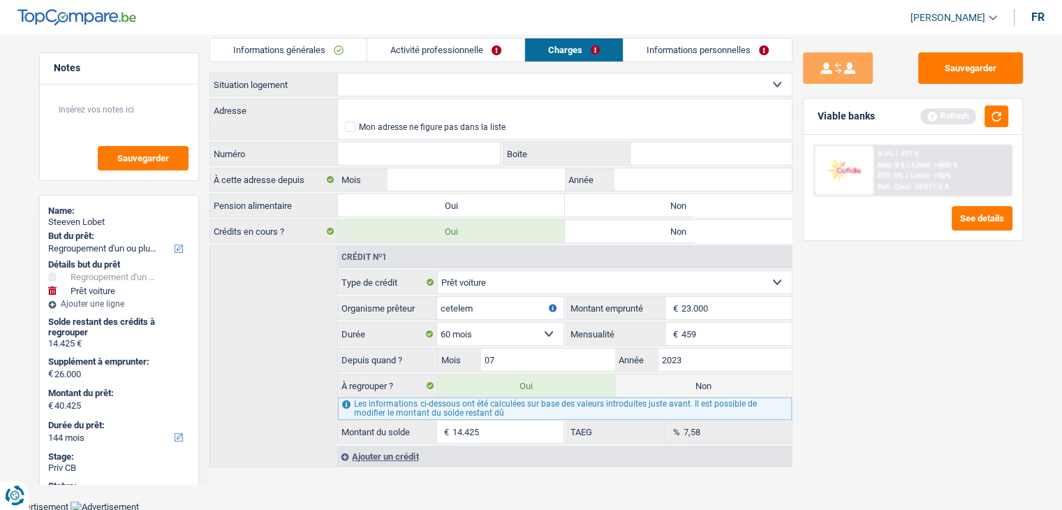
scroll to position [46, 0]
click at [465, 69] on div "Informations générales Activité professionnelle Charges Informations personnell…" at bounding box center [500, 254] width 583 height 429
click at [463, 80] on select "Locataire Propriétaire avec prêt hypothécaire Propriétaire sans prêt hypothécai…" at bounding box center [565, 86] width 454 height 22
select select "rents"
click at [338, 75] on select "Locataire Propriétaire avec prêt hypothécaire Propriétaire sans prêt hypothécai…" at bounding box center [565, 86] width 454 height 22
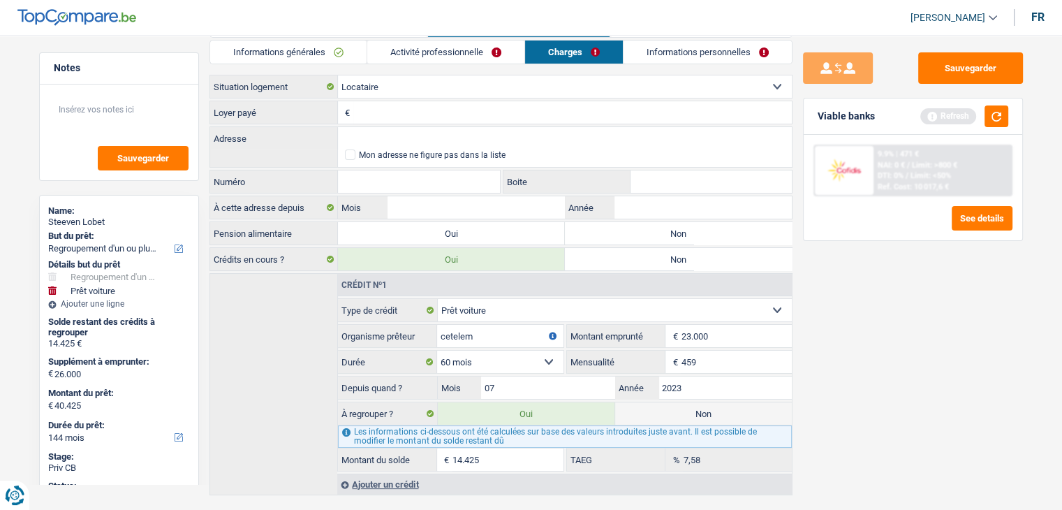
click at [376, 116] on input "Loyer payé" at bounding box center [572, 112] width 438 height 22
type input "950"
click at [365, 130] on input "Adresse" at bounding box center [565, 138] width 454 height 22
click at [629, 207] on input "Année" at bounding box center [702, 207] width 177 height 22
click at [640, 206] on input "Année" at bounding box center [702, 207] width 177 height 22
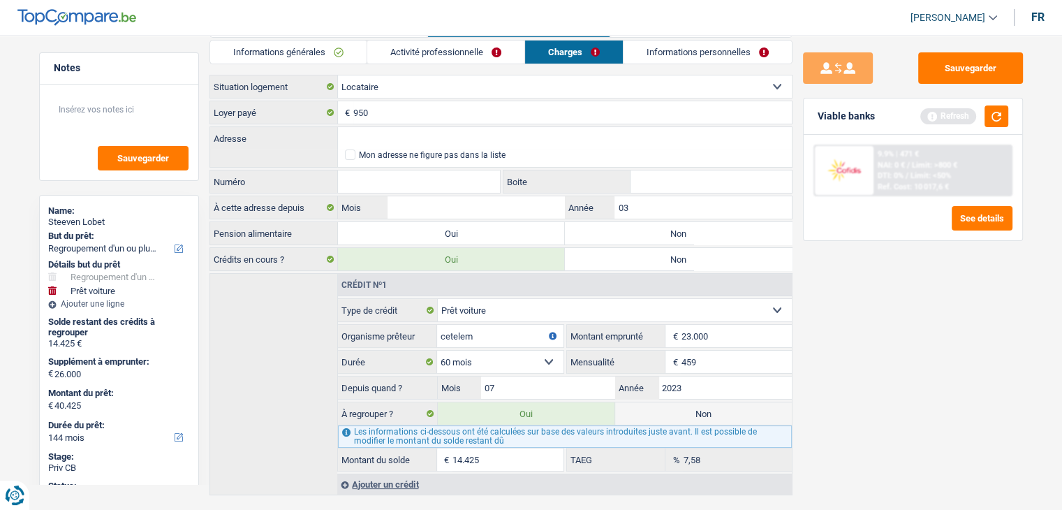
type input "0"
type input "2024"
click at [510, 199] on input "Mois" at bounding box center [475, 207] width 177 height 22
type input "01"
click at [369, 184] on input "Numéro" at bounding box center [419, 181] width 163 height 22
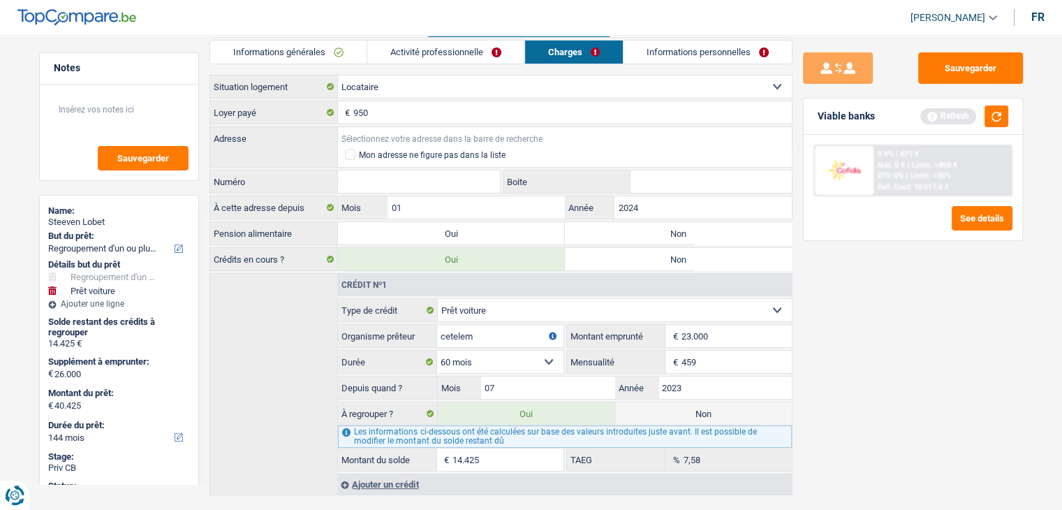
click at [363, 140] on input "Adresse" at bounding box center [565, 138] width 454 height 22
click at [358, 140] on input "RELIS BUCHY" at bounding box center [565, 138] width 454 height 22
click at [364, 137] on input "ROLIS BUCHY" at bounding box center [565, 138] width 454 height 22
click at [404, 140] on input "ROLI BUCHY" at bounding box center [565, 138] width 454 height 22
click at [433, 177] on input "Numéro" at bounding box center [419, 181] width 163 height 22
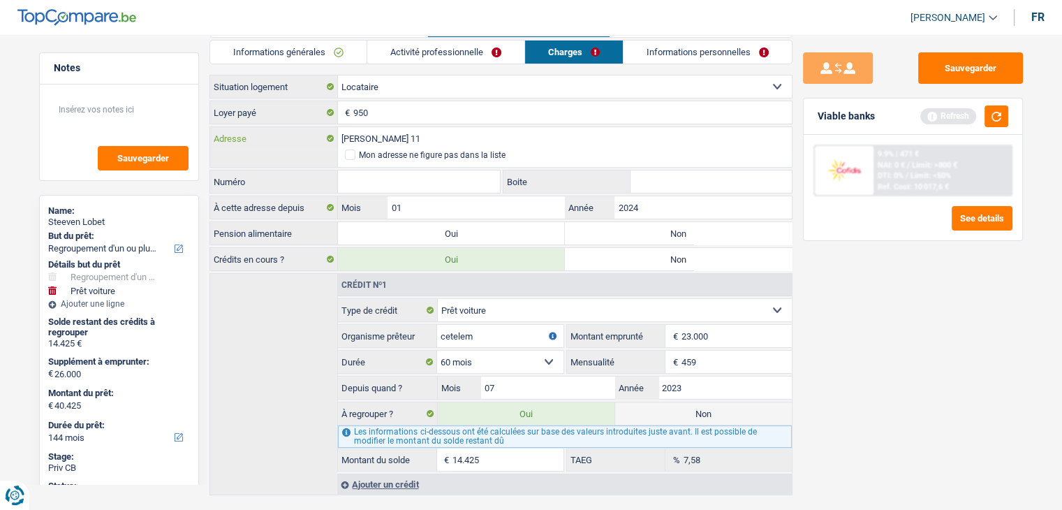
click at [433, 140] on input "ROLI BUCHY 11" at bounding box center [565, 138] width 454 height 22
type input "ROLI BUCHY"
click at [364, 176] on input "Numéro" at bounding box center [419, 181] width 163 height 22
type input "11"
click at [359, 155] on div "Mon adresse ne figure pas dans la liste" at bounding box center [432, 155] width 147 height 8
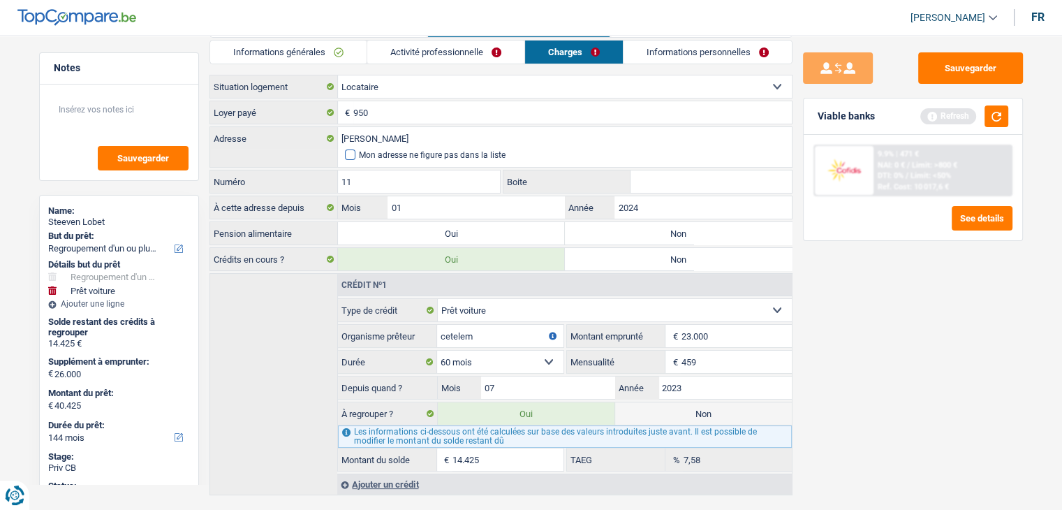
click at [345, 155] on input "Mon adresse ne figure pas dans la liste" at bounding box center [345, 155] width 0 height 0
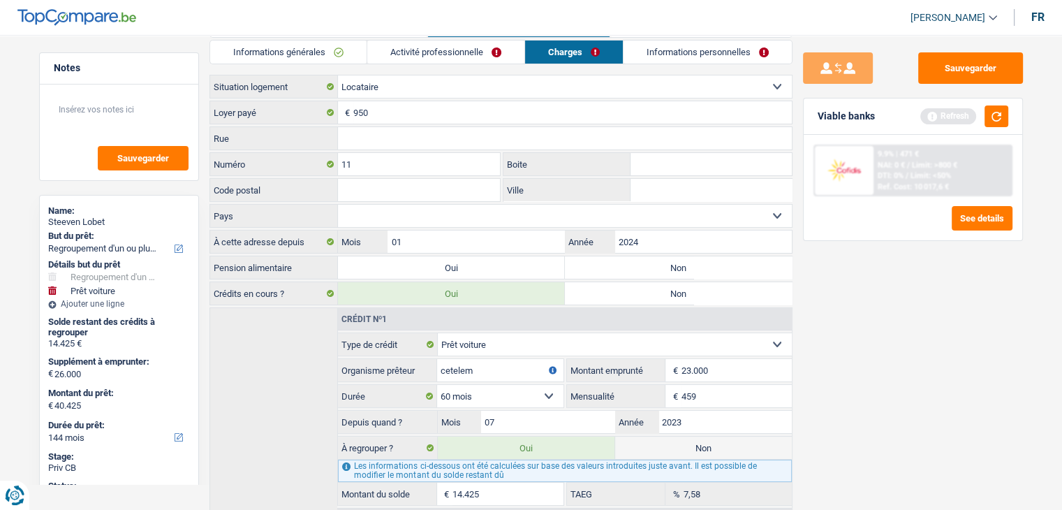
click at [410, 138] on input "Rue" at bounding box center [565, 138] width 454 height 22
type input "ROLI BUCHY"
click at [387, 185] on input "Code postal" at bounding box center [419, 190] width 163 height 22
type input "6890"
click at [662, 186] on input "Ville" at bounding box center [710, 190] width 161 height 22
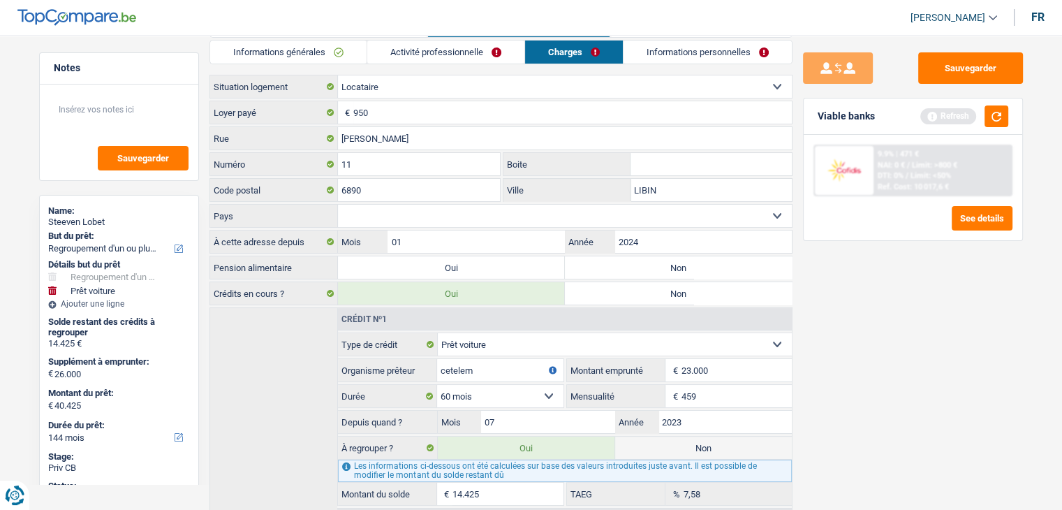
type input "LIBIN"
click at [457, 212] on select "Belgique Luxembourg Sélectionner une option" at bounding box center [565, 216] width 454 height 22
select select "BE"
click at [338, 205] on select "Belgique Luxembourg Sélectionner une option" at bounding box center [565, 216] width 454 height 22
click at [655, 258] on label "Non" at bounding box center [678, 267] width 227 height 22
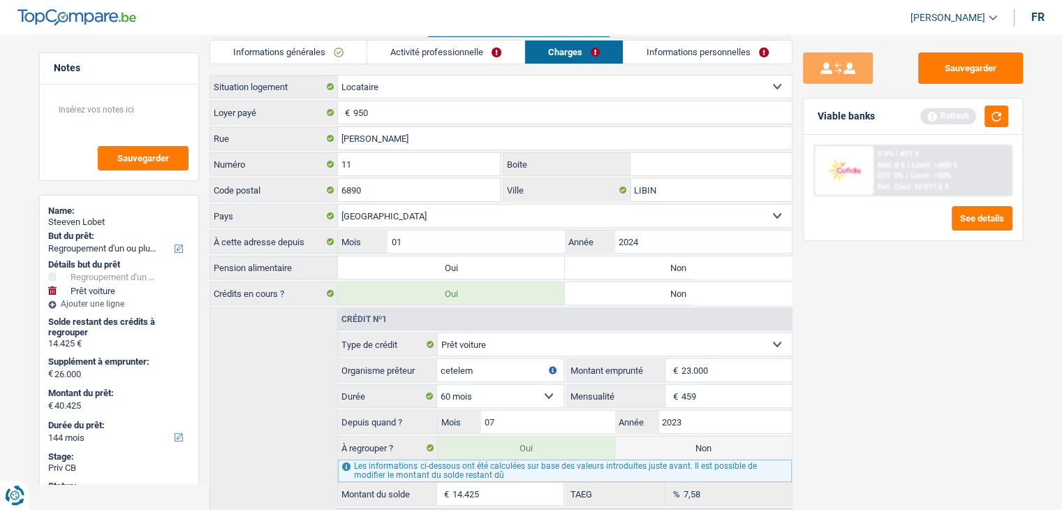
click at [655, 258] on input "Non" at bounding box center [678, 267] width 227 height 22
radio input "true"
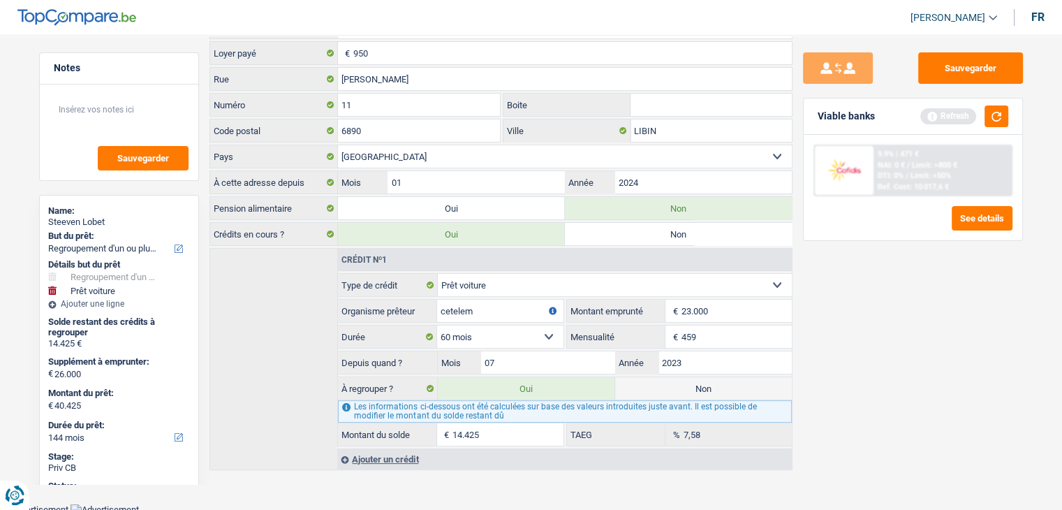
scroll to position [0, 0]
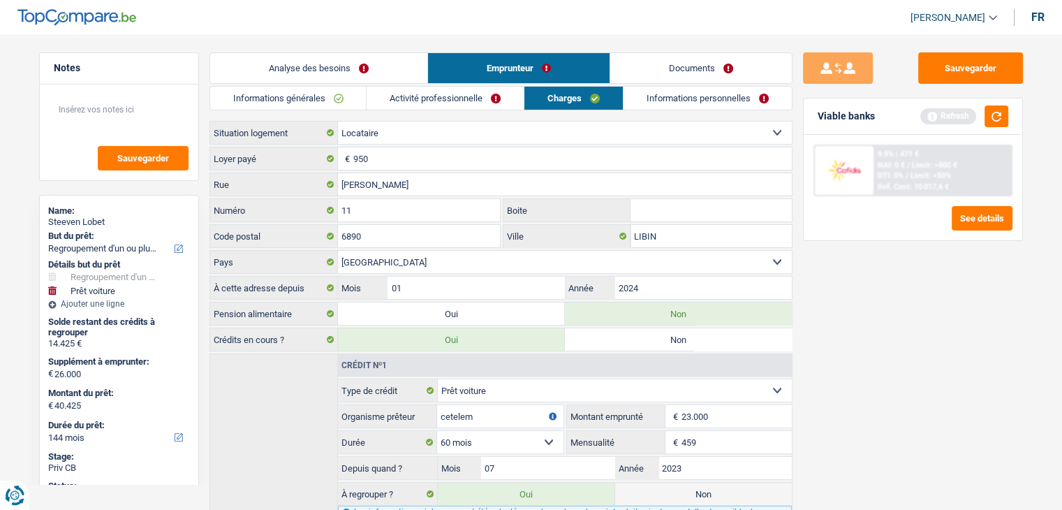
click at [667, 100] on link "Informations personnelles" at bounding box center [707, 98] width 168 height 23
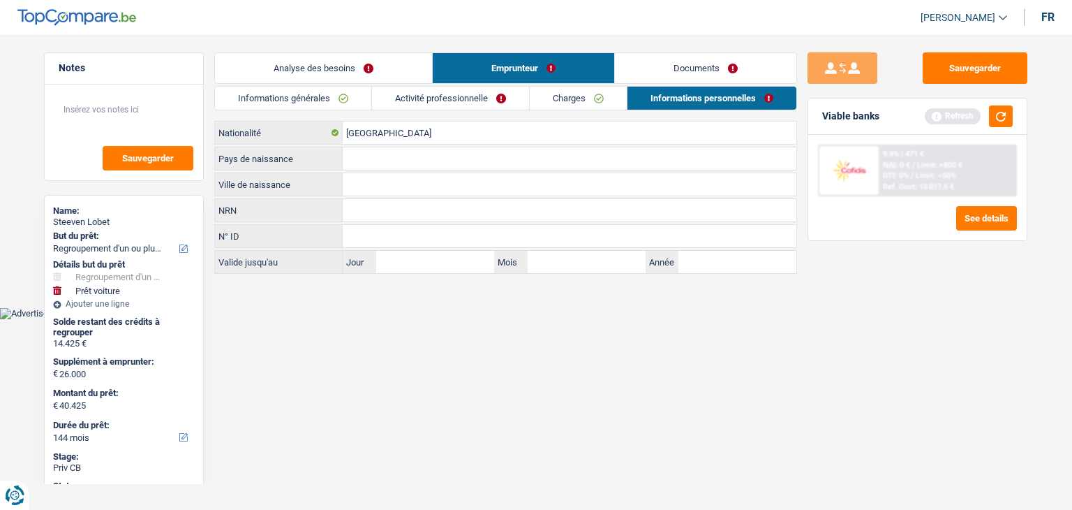
click at [359, 186] on input "Ville de naissance" at bounding box center [570, 184] width 454 height 22
type input "LIBRAMONT"
click at [376, 163] on input "Pays de naissance" at bounding box center [570, 158] width 454 height 22
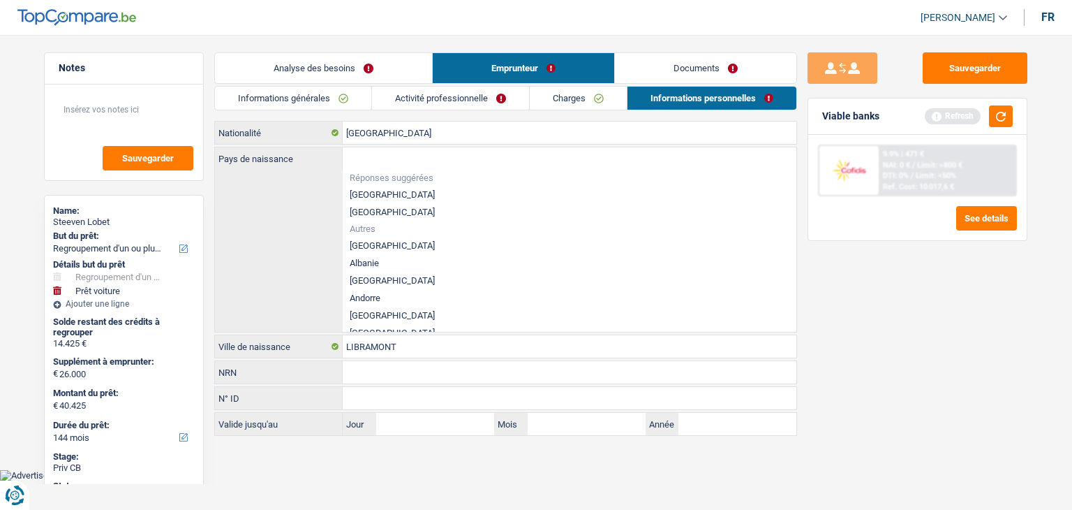
click at [374, 186] on li "[GEOGRAPHIC_DATA]" at bounding box center [570, 194] width 454 height 17
type input "[GEOGRAPHIC_DATA]"
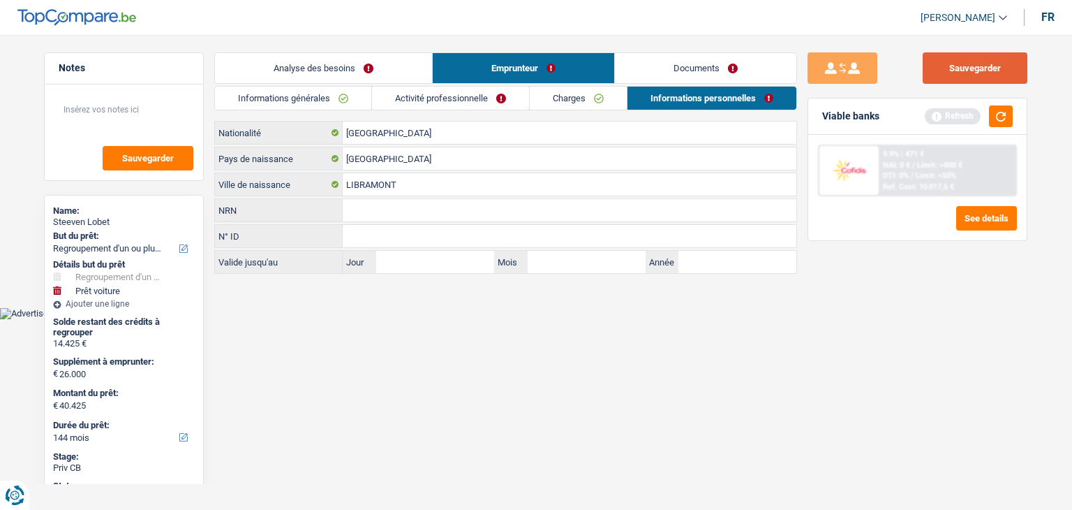
click at [960, 67] on button "Sauvegarder" at bounding box center [975, 67] width 105 height 31
click at [1002, 114] on button "button" at bounding box center [1001, 116] width 24 height 22
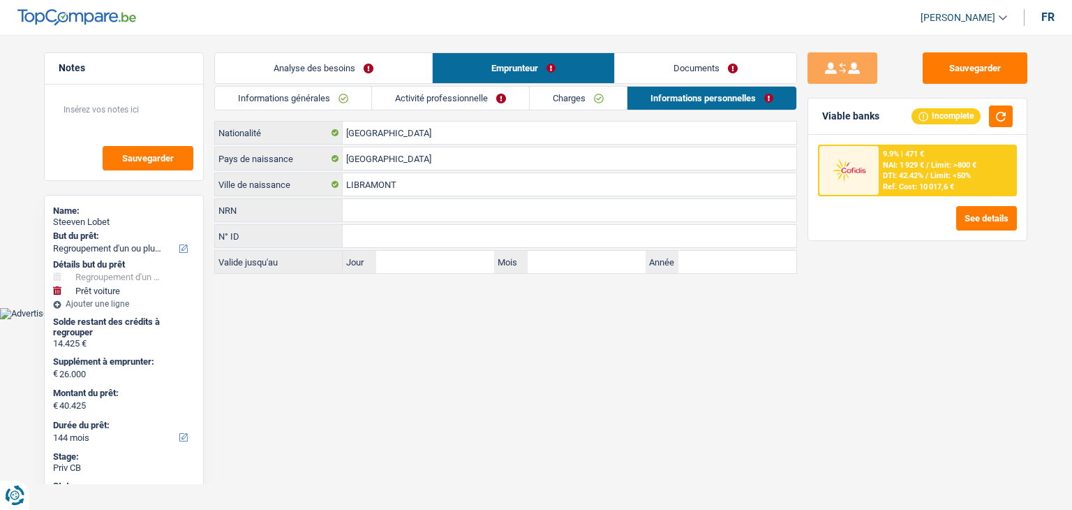
click at [419, 101] on link "Activité professionnelle" at bounding box center [450, 98] width 157 height 23
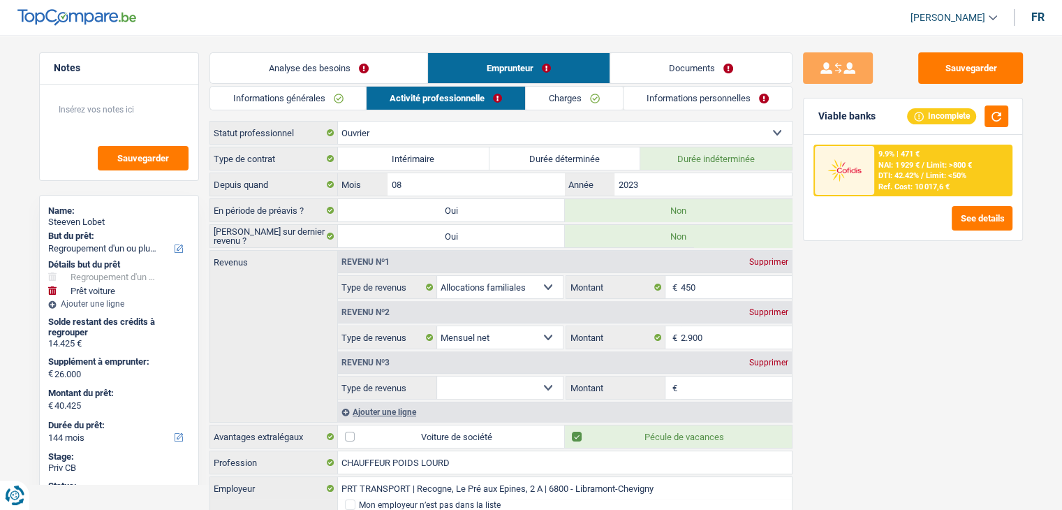
click at [302, 91] on link "Informations générales" at bounding box center [288, 98] width 156 height 23
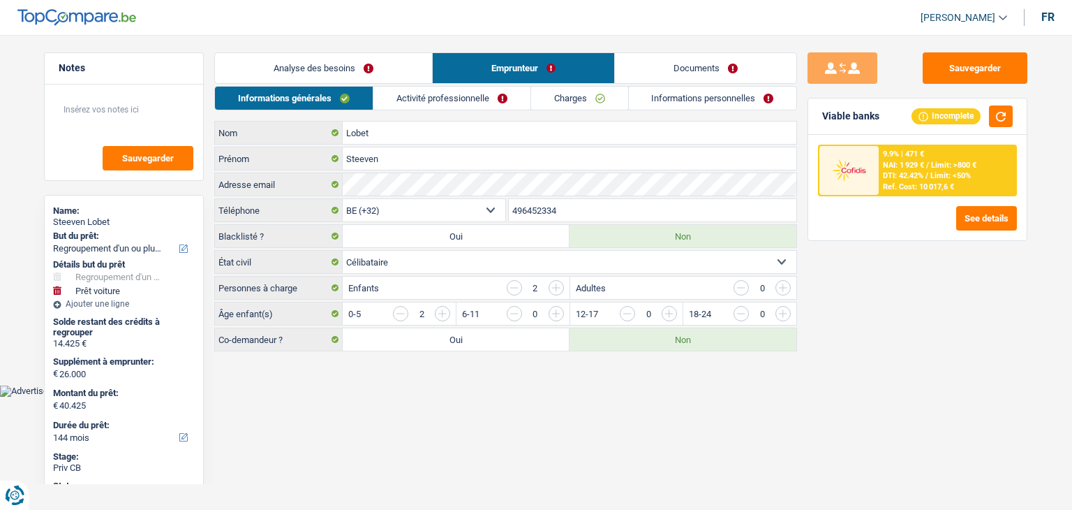
click at [465, 96] on link "Activité professionnelle" at bounding box center [451, 98] width 157 height 23
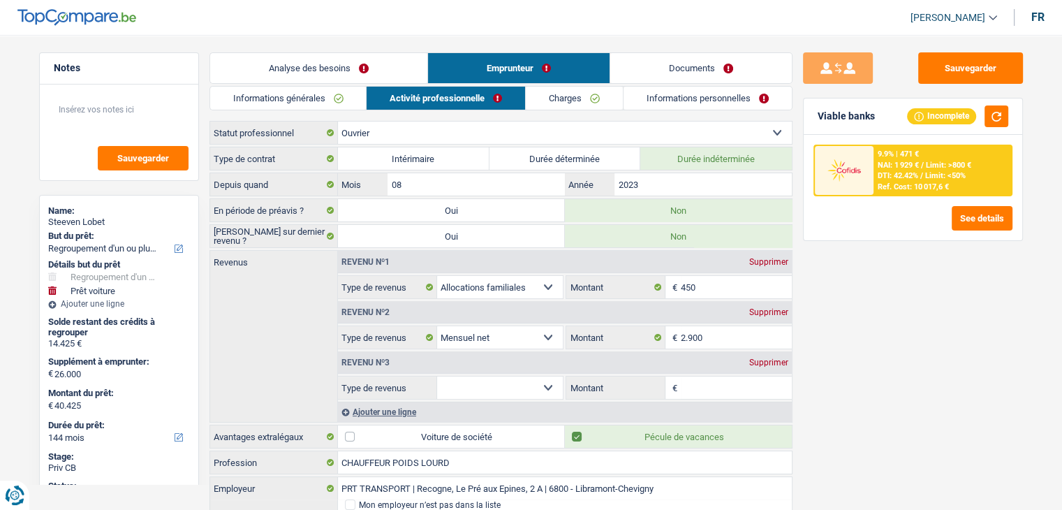
click at [311, 66] on link "Analyse des besoins" at bounding box center [318, 68] width 217 height 30
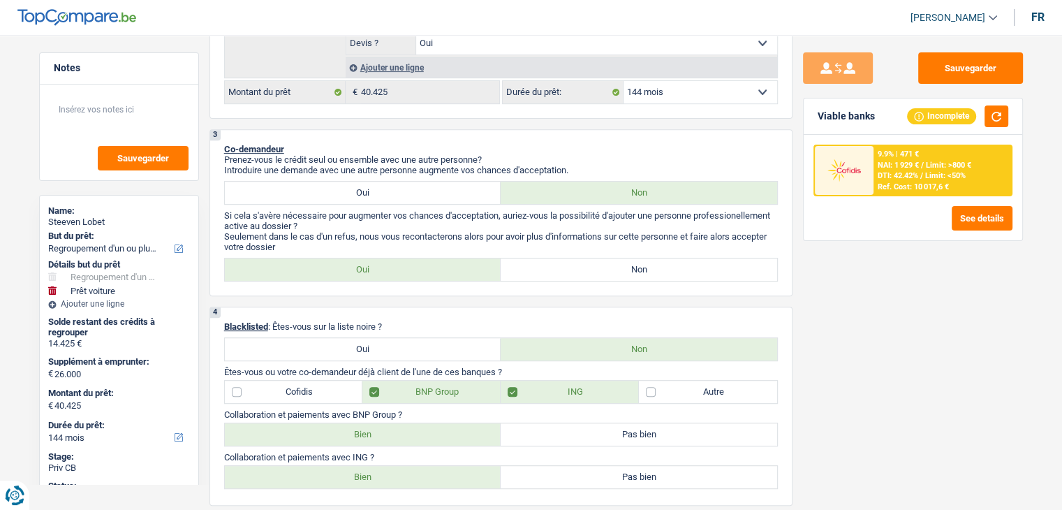
scroll to position [540, 0]
click at [329, 185] on label "Oui" at bounding box center [363, 191] width 276 height 22
click at [329, 185] on input "Oui" at bounding box center [363, 191] width 276 height 22
radio input "true"
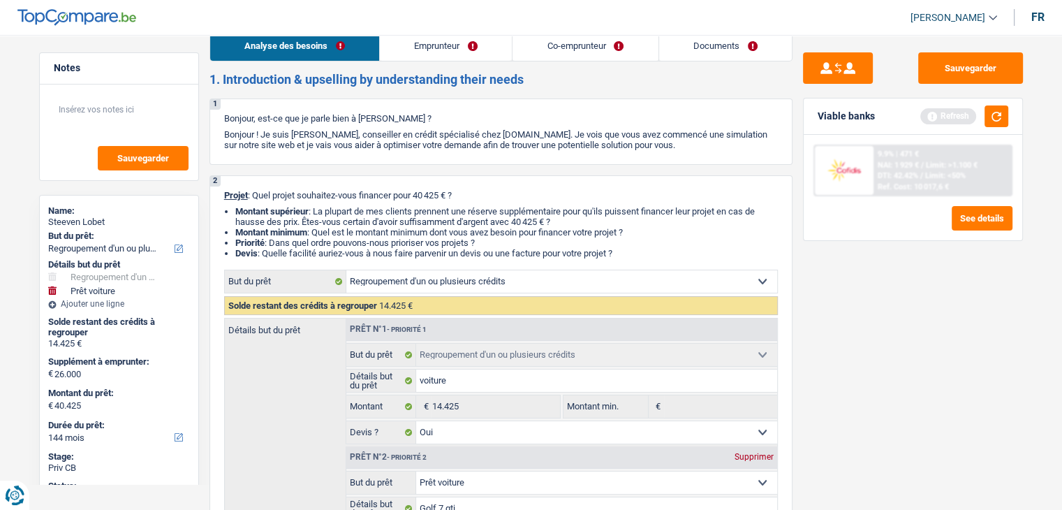
scroll to position [0, 0]
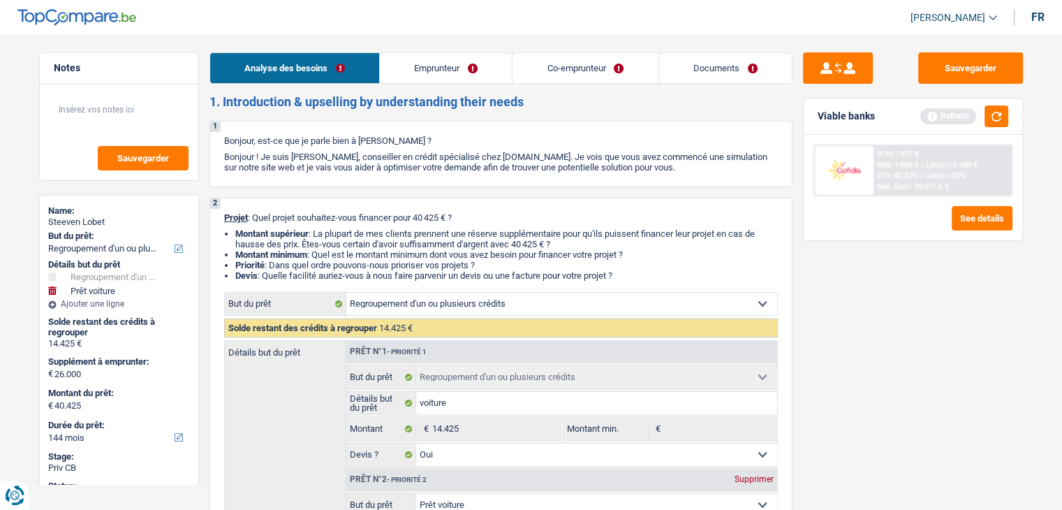
click at [478, 68] on link "Emprunteur" at bounding box center [446, 68] width 132 height 30
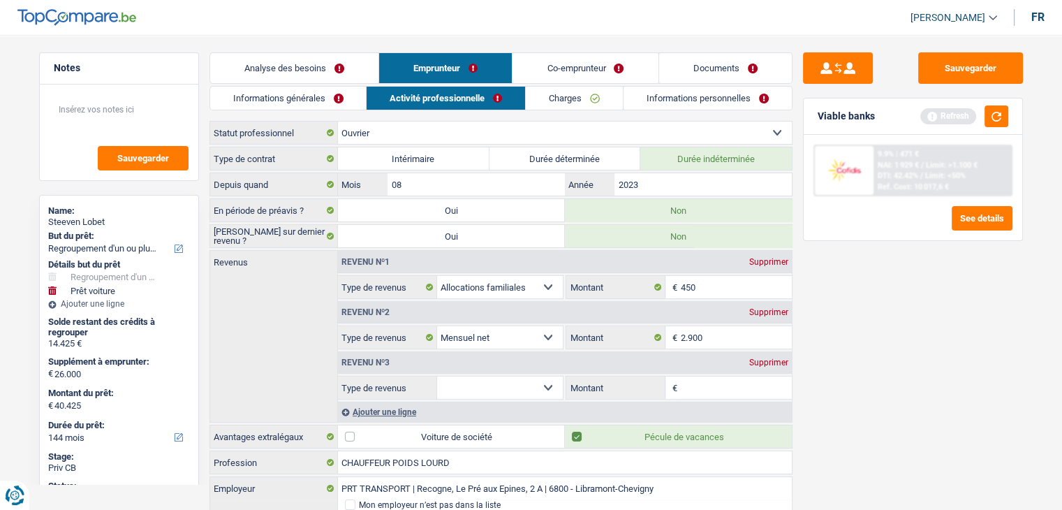
click at [561, 71] on link "Co-emprunteur" at bounding box center [584, 68] width 145 height 30
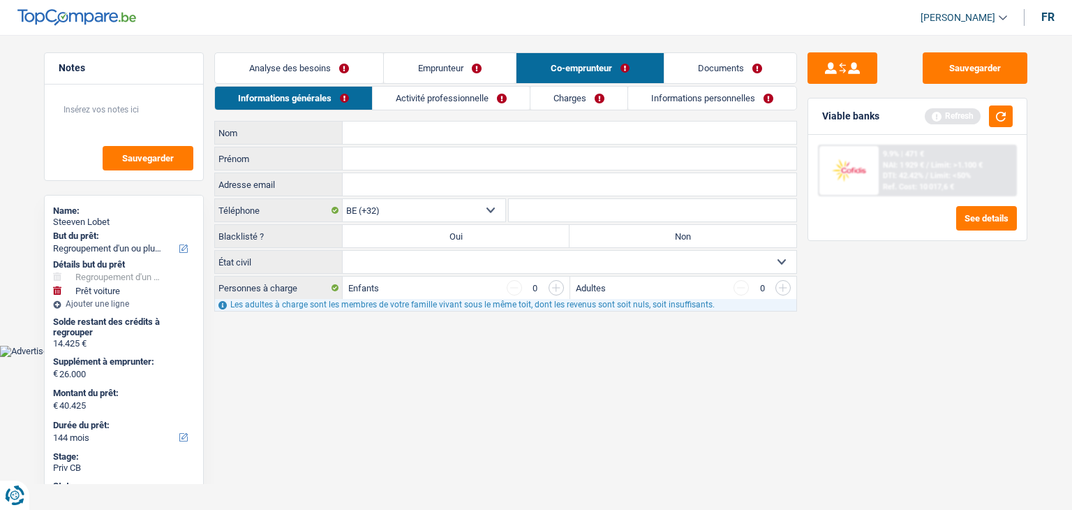
click at [413, 136] on input "Nom" at bounding box center [570, 132] width 454 height 22
type input "C"
type input "KASSMAN"
click at [406, 154] on input "Prénom" at bounding box center [570, 158] width 454 height 22
type input "n"
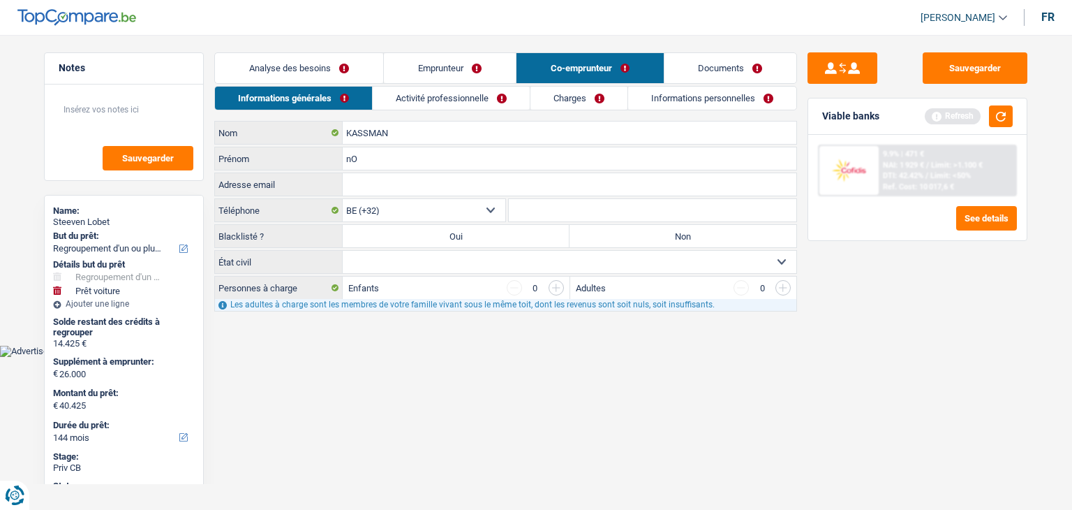
type input "n"
type input "NOEMIE"
click at [392, 184] on input "Adresse email" at bounding box center [570, 184] width 454 height 22
click at [682, 234] on label "Non" at bounding box center [683, 236] width 227 height 22
click at [682, 234] on input "Non" at bounding box center [683, 236] width 227 height 22
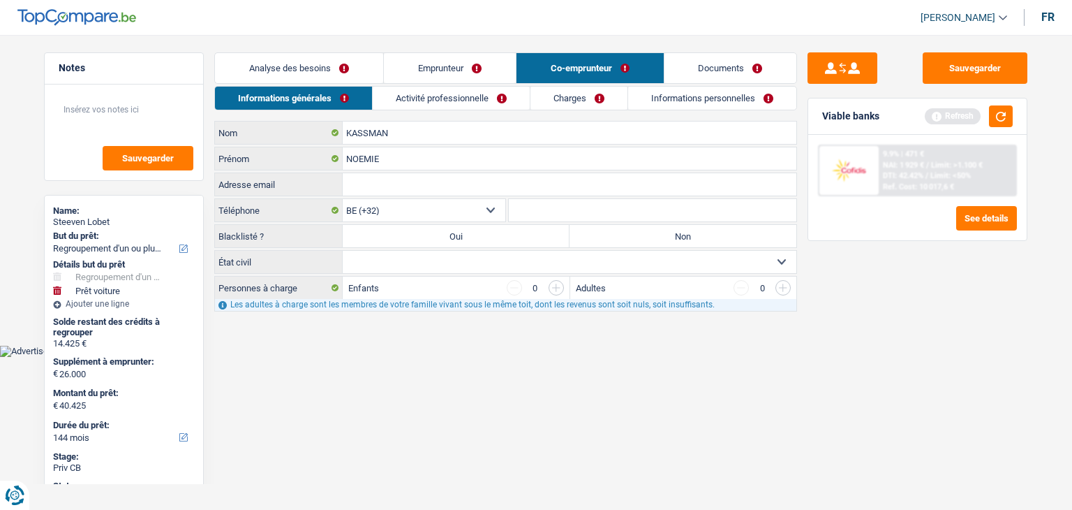
radio input "true"
click at [605, 262] on select "Célibataire Marié(e) Cohabitant(e) légal(e) Divorcé(e) Veuf(ve) Séparé (de fait…" at bounding box center [570, 262] width 454 height 22
select select "single"
click at [343, 251] on select "Célibataire Marié(e) Cohabitant(e) légal(e) Divorcé(e) Veuf(ve) Séparé (de fait…" at bounding box center [570, 262] width 454 height 22
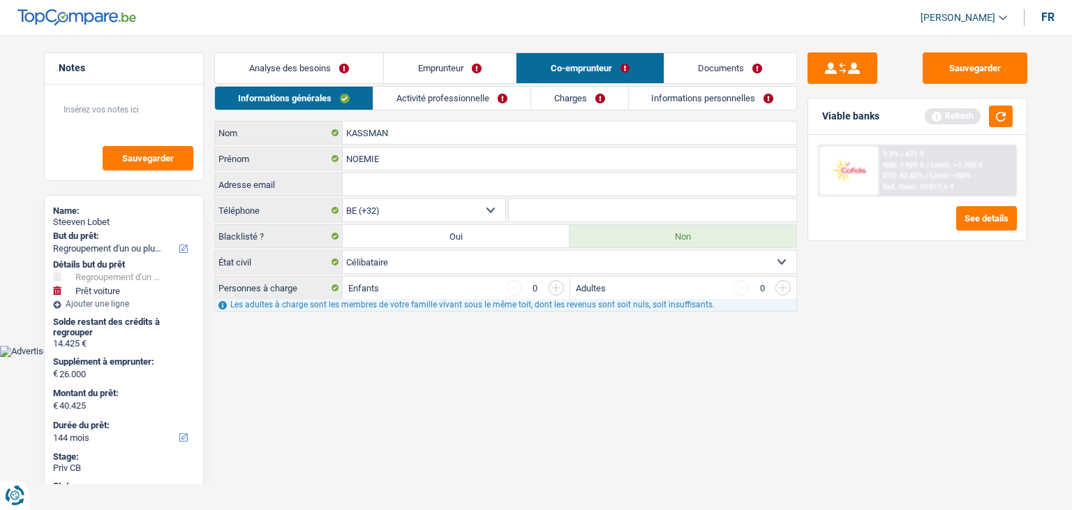
click at [463, 97] on link "Activité professionnelle" at bounding box center [451, 98] width 157 height 23
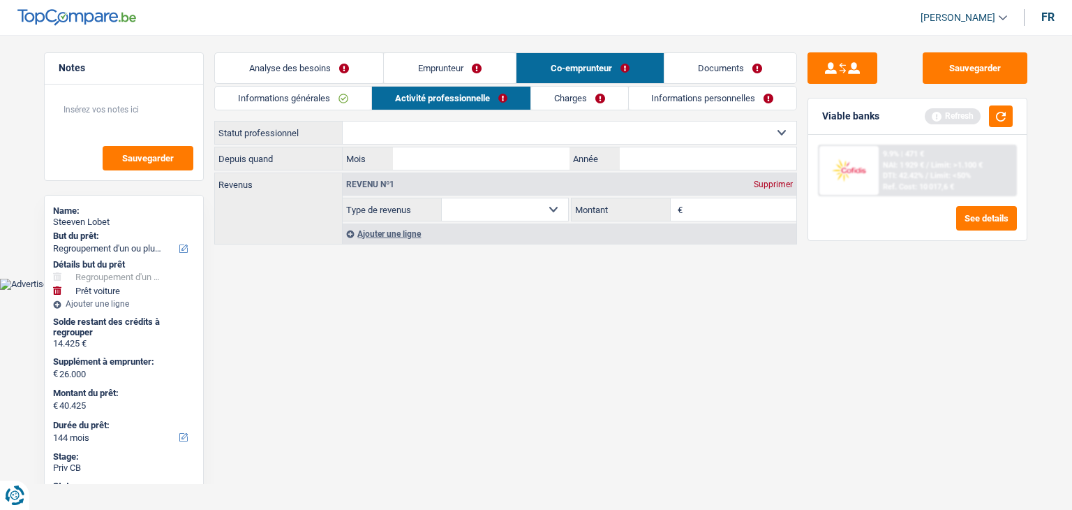
click at [552, 101] on link "Charges" at bounding box center [579, 98] width 97 height 23
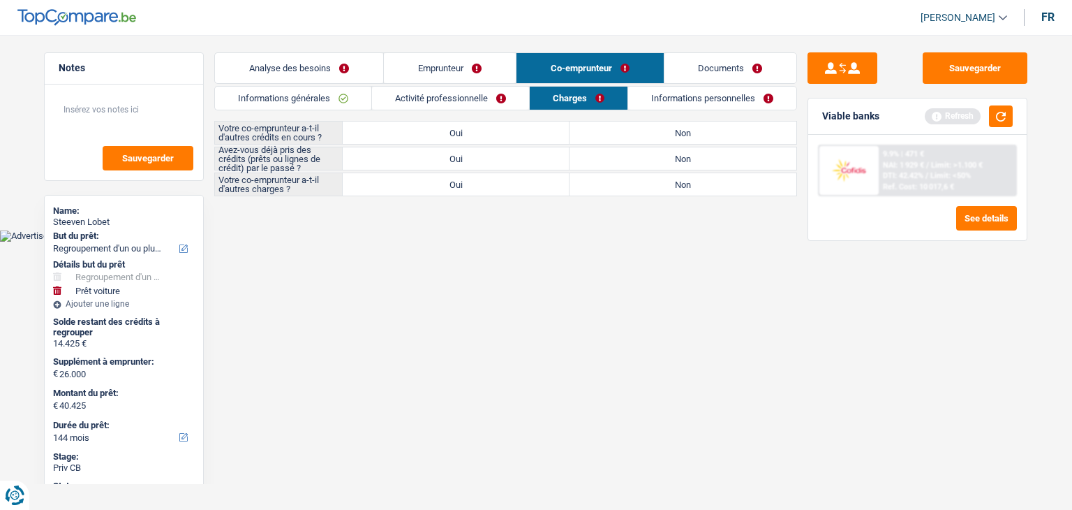
click at [508, 98] on link "Activité professionnelle" at bounding box center [450, 98] width 157 height 23
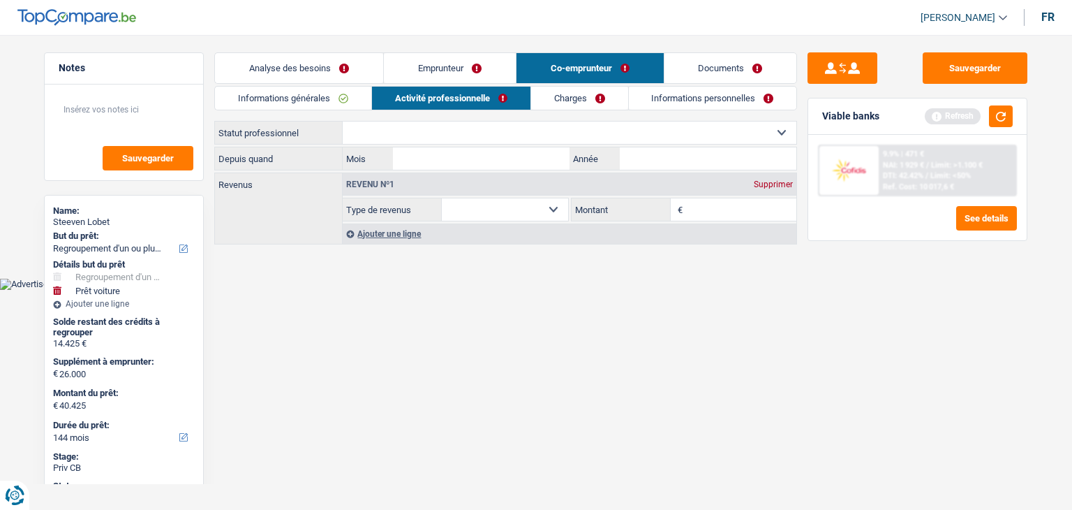
click at [451, 128] on select "Ouvrier Employé privé Employé public Invalide Indépendant Pensionné Chômeur Mut…" at bounding box center [570, 132] width 454 height 22
select select "privateEmployee"
click at [343, 121] on select "Ouvrier Employé privé Employé public Invalide Indépendant Pensionné Chômeur Mut…" at bounding box center [570, 132] width 454 height 22
select select "netSalary"
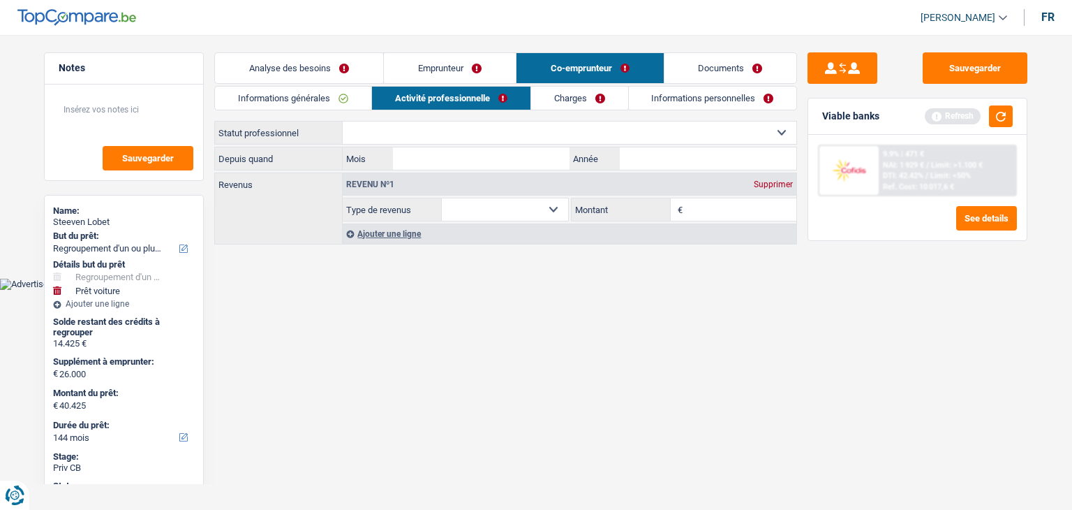
select select "mealVouchers"
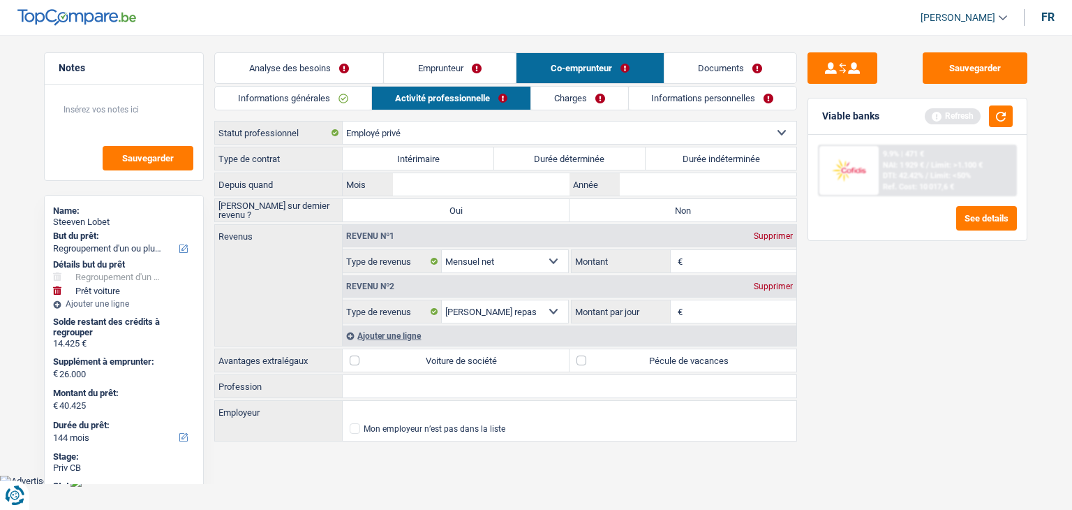
click at [385, 131] on select "Ouvrier Employé privé Employé public Invalide Indépendant Pensionné Chômeur Mut…" at bounding box center [570, 132] width 454 height 22
click at [387, 133] on select "Ouvrier Employé privé Employé public Invalide Indépendant Pensionné Chômeur Mut…" at bounding box center [570, 132] width 454 height 22
click at [564, 151] on label "Durée déterminée" at bounding box center [569, 158] width 151 height 22
click at [564, 151] on input "Durée déterminée" at bounding box center [569, 158] width 151 height 22
radio input "true"
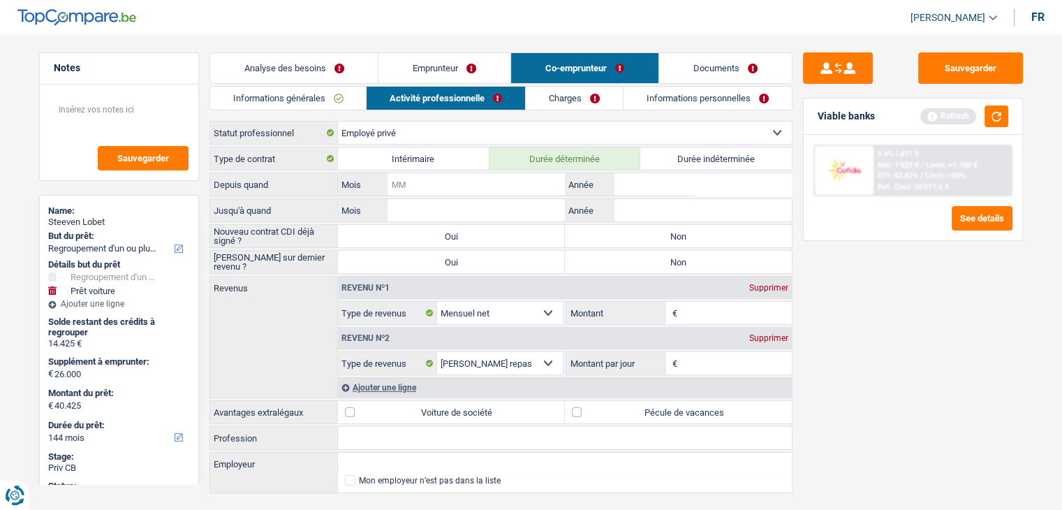
click at [466, 184] on input "Mois" at bounding box center [475, 184] width 177 height 22
click at [550, 179] on input "12" at bounding box center [475, 184] width 177 height 22
type input "1"
type input "08"
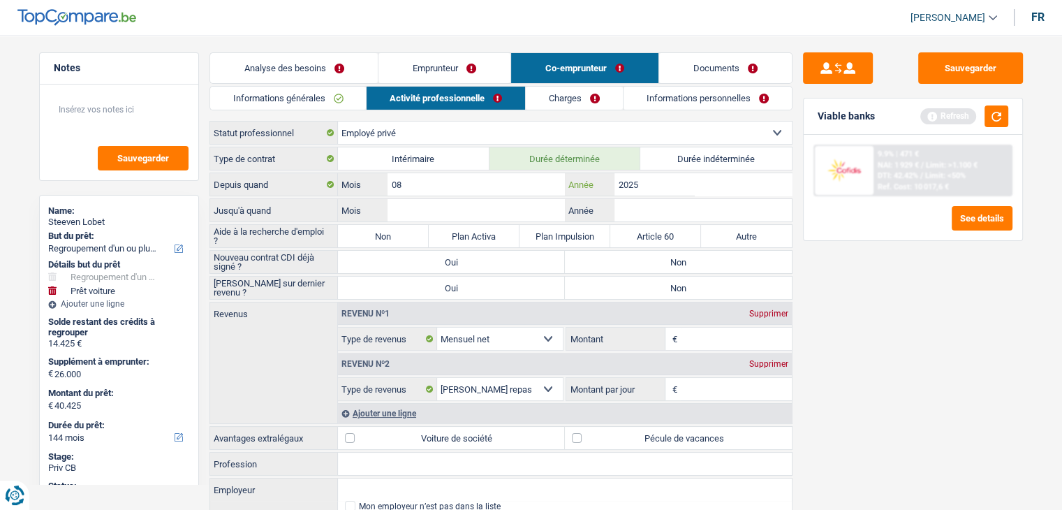
type input "2025"
click at [517, 205] on input "Mois" at bounding box center [475, 210] width 177 height 22
type input "13"
click at [656, 206] on input "Année" at bounding box center [702, 210] width 177 height 22
type input "2026"
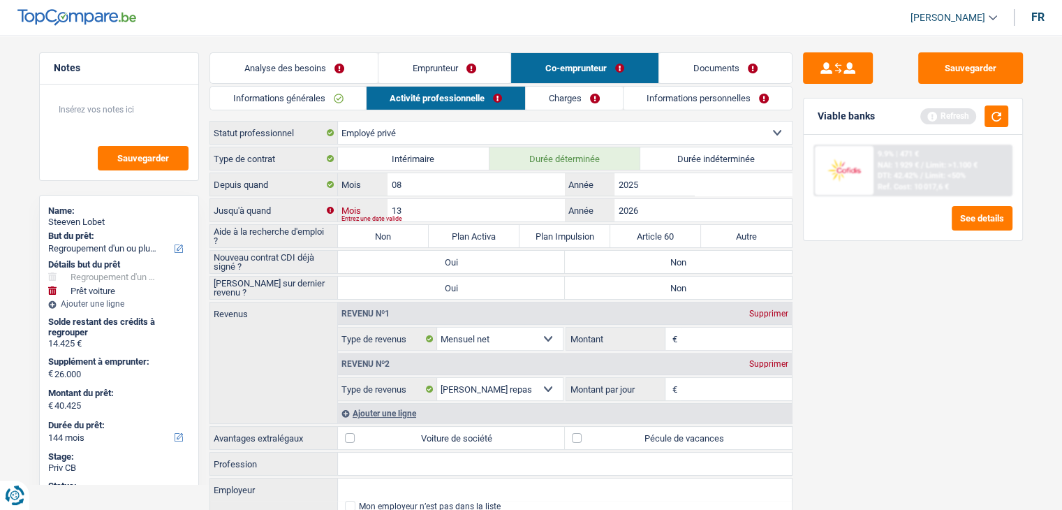
click at [406, 206] on input "13" at bounding box center [475, 210] width 177 height 22
type input "1"
type input "02"
click at [863, 265] on div "Sauvegarder Viable banks Refresh 9.9% | 471 € NAI: 1 929 € / Limit: >1.100 € DT…" at bounding box center [912, 267] width 241 height 431
click at [736, 240] on label "Autre" at bounding box center [746, 236] width 91 height 22
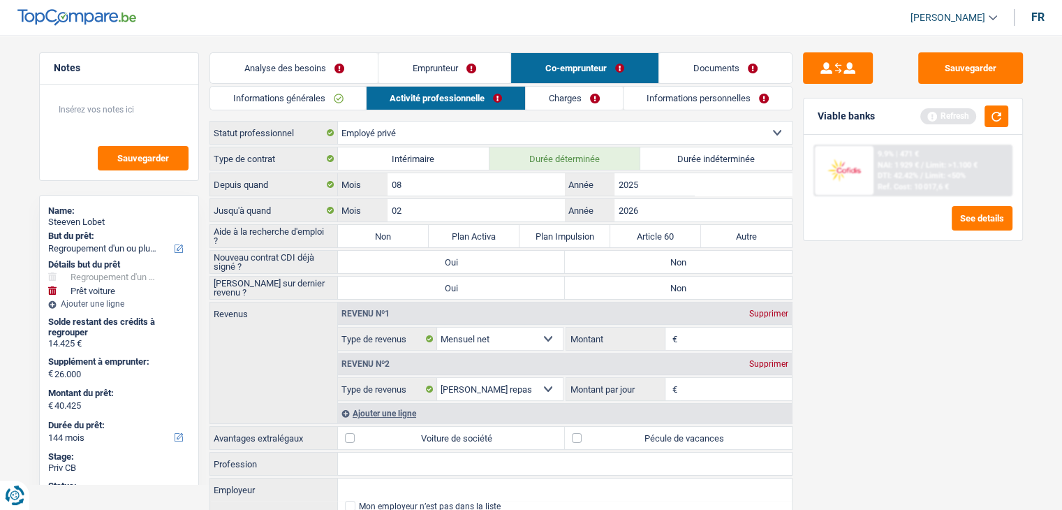
click at [736, 240] on input "Autre" at bounding box center [746, 236] width 91 height 22
radio input "true"
click at [635, 256] on label "Non" at bounding box center [678, 262] width 227 height 22
click at [635, 256] on input "Non" at bounding box center [678, 262] width 227 height 22
radio input "true"
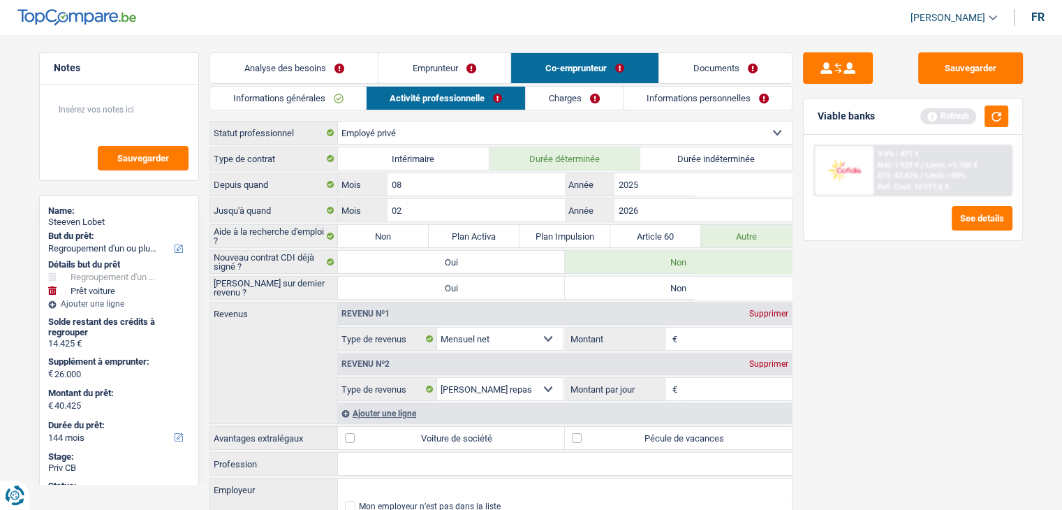
click at [616, 284] on label "Non" at bounding box center [678, 287] width 227 height 22
click at [616, 284] on input "Non" at bounding box center [678, 287] width 227 height 22
radio input "true"
click at [692, 330] on input "Montant" at bounding box center [736, 338] width 111 height 22
click at [834, 398] on div "Sauvegarder Viable banks Refresh 9.9% | 471 € NAI: 1 929 € / Limit: >1.100 € DT…" at bounding box center [912, 267] width 241 height 431
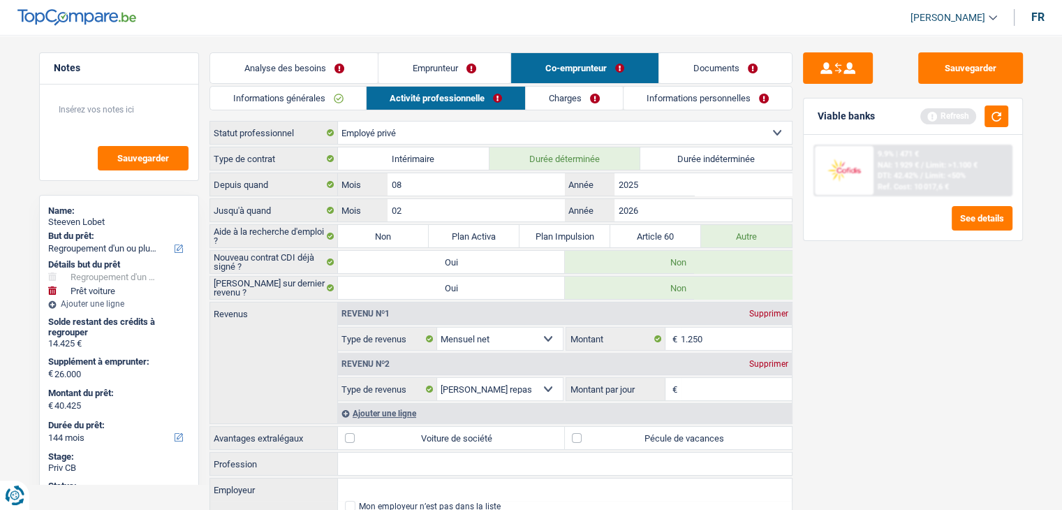
click at [704, 387] on input "Montant par jour" at bounding box center [736, 389] width 111 height 22
click at [726, 338] on input "1.250" at bounding box center [736, 338] width 111 height 22
type input "1.250"
click at [385, 408] on div "Ajouter une ligne" at bounding box center [565, 413] width 454 height 20
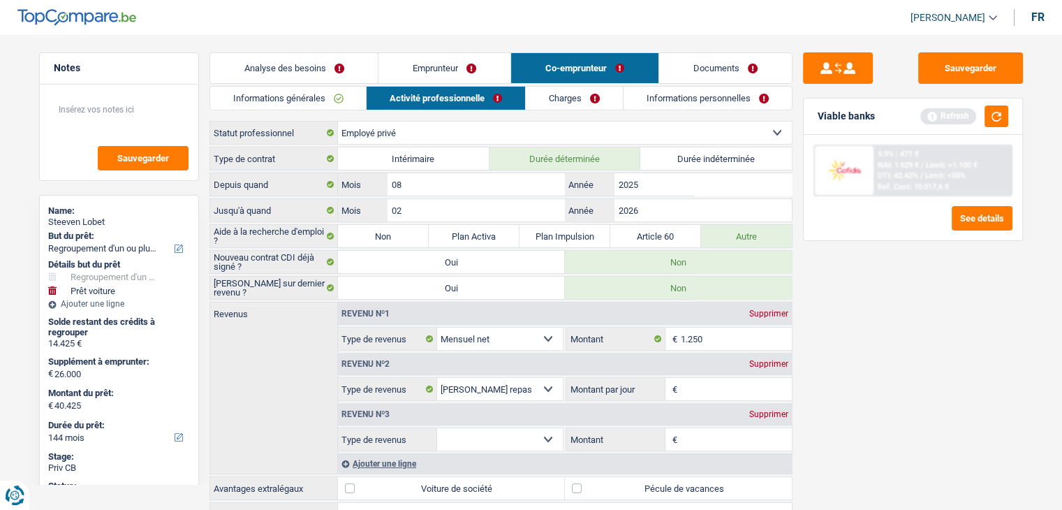
click at [461, 428] on select "Allocation d'handicap Allocations chômage Allocations familiales Chèques repas …" at bounding box center [500, 439] width 126 height 22
click at [437, 428] on select "Allocation d'handicap Allocations chômage Allocations familiales Chèques repas …" at bounding box center [500, 439] width 126 height 22
click at [511, 436] on select "Allocation d'handicap Allocations chômage Allocations familiales Chèques repas …" at bounding box center [500, 439] width 126 height 22
select select "other"
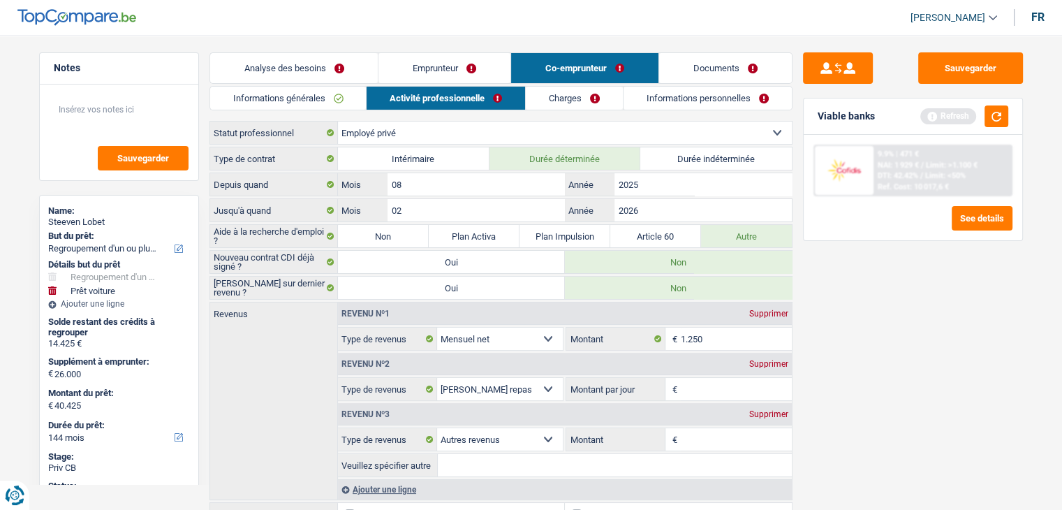
click at [690, 435] on input "Montant" at bounding box center [736, 439] width 111 height 22
type input "300"
click at [748, 386] on input "Montant par jour" at bounding box center [736, 389] width 111 height 22
type input "8"
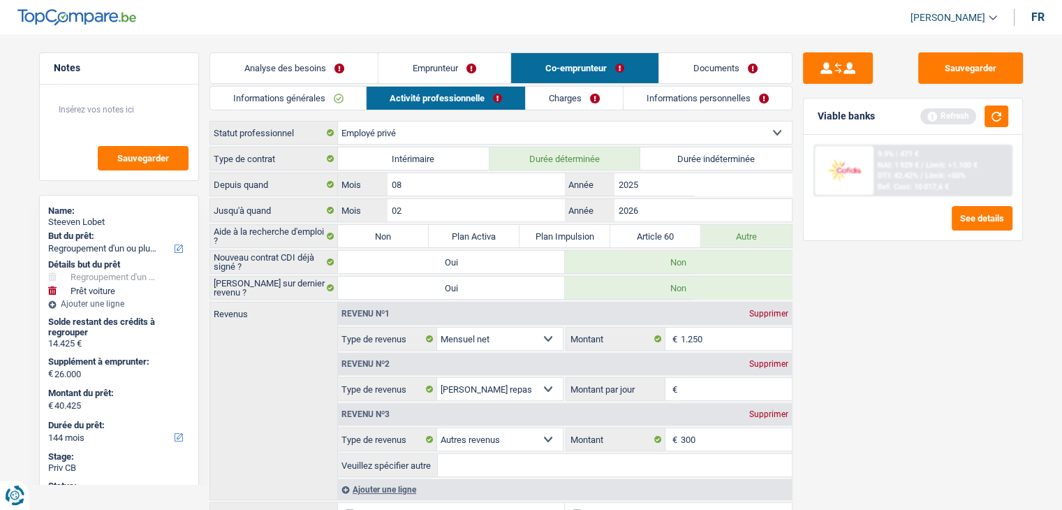
click at [678, 383] on span "€" at bounding box center [672, 389] width 15 height 22
click at [715, 394] on div "Tous les champs sont obligatoires. Veuillez fournir une réponse plus longue" at bounding box center [730, 397] width 123 height 6
click at [714, 394] on div "Tous les champs sont obligatoires. Veuillez fournir une réponse plus longue" at bounding box center [730, 397] width 123 height 6
click at [683, 382] on input "Montant par jour" at bounding box center [736, 389] width 111 height 22
type input "5"
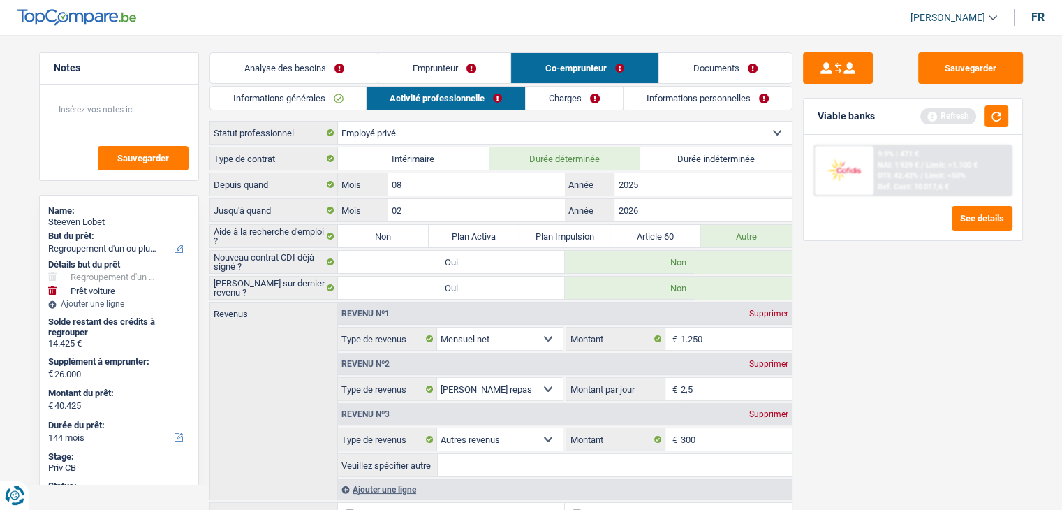
type input "2,5"
click at [843, 387] on div "Sauvegarder Viable banks Refresh 9.9% | 471 € NAI: 1 929 € / Limit: >1.100 € DT…" at bounding box center [912, 267] width 241 height 431
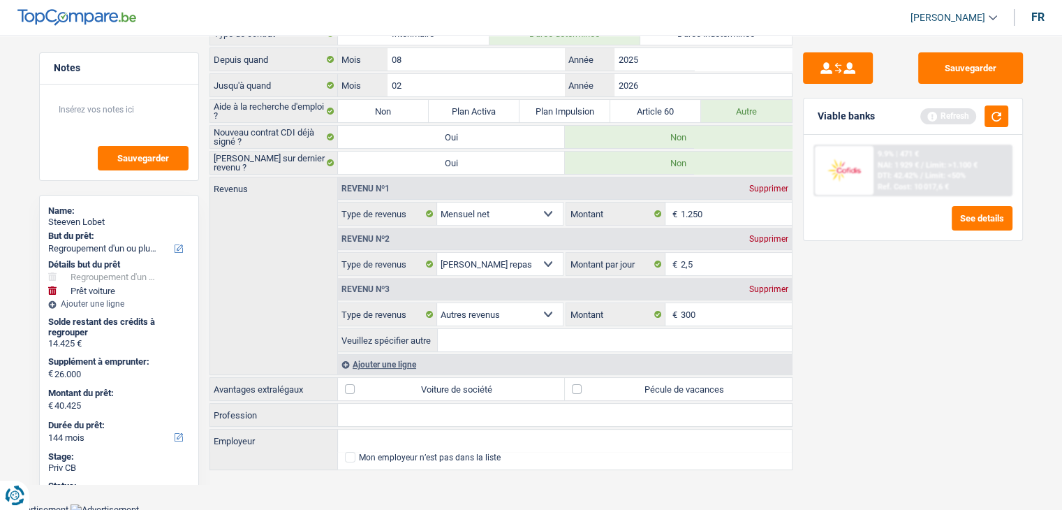
click at [575, 390] on label "Pécule de vacances" at bounding box center [678, 389] width 227 height 22
click at [575, 390] on input "Pécule de vacances" at bounding box center [678, 389] width 227 height 22
checkbox input "true"
click at [355, 410] on input "Profession" at bounding box center [565, 414] width 454 height 22
type input "C"
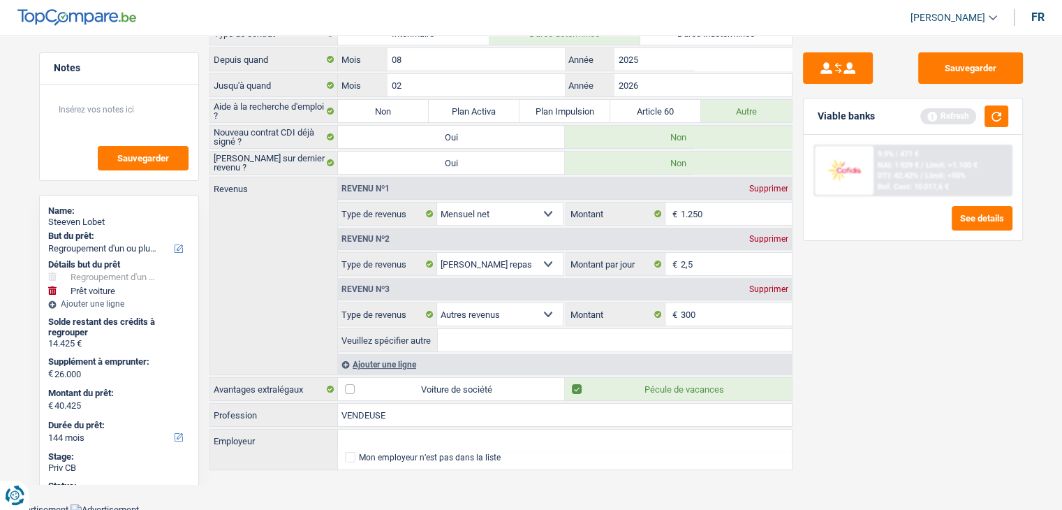
type input "VENDEUSE"
click at [369, 438] on input "Employeur" at bounding box center [565, 440] width 454 height 22
type input "WIBRIA BERTRIX"
click at [355, 452] on label "Mon employeur n’est pas dans la liste" at bounding box center [565, 457] width 440 height 10
click at [345, 457] on input "Mon employeur n’est pas dans la liste" at bounding box center [345, 457] width 0 height 0
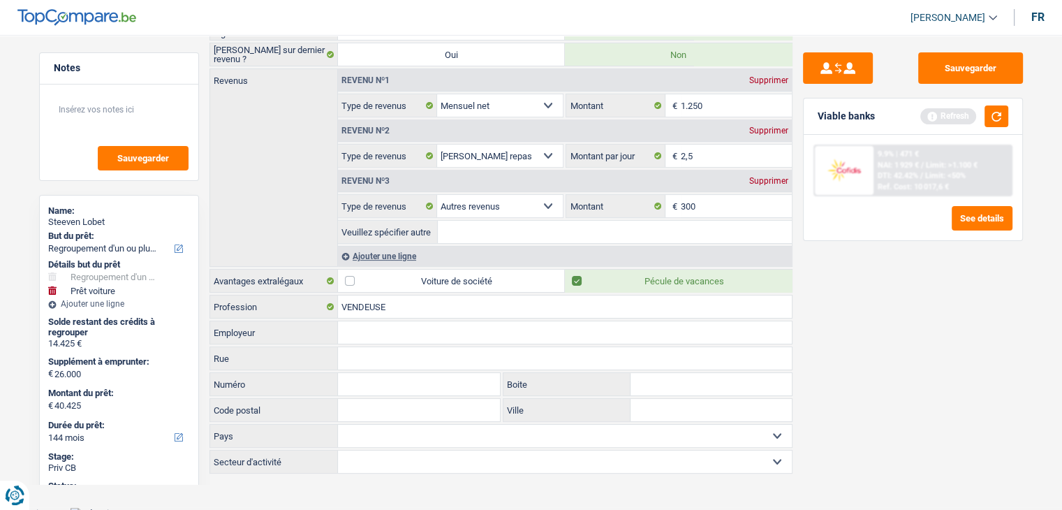
scroll to position [235, 0]
click at [362, 329] on input "Employeur" at bounding box center [565, 330] width 454 height 22
type input "B"
type input "W"
type input "WIBRE"
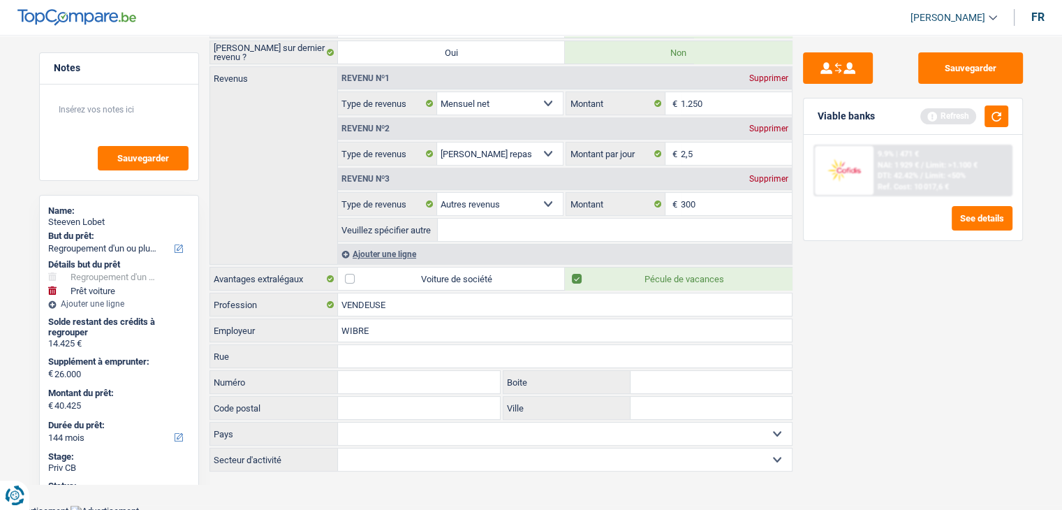
click at [424, 348] on input "Rue" at bounding box center [565, 356] width 454 height 22
drag, startPoint x: 424, startPoint y: 348, endPoint x: 288, endPoint y: 361, distance: 136.0
click at [288, 361] on div "BERTIX Rue" at bounding box center [500, 356] width 581 height 22
type input "BERTIX"
click at [662, 405] on input "Ville" at bounding box center [710, 407] width 161 height 22
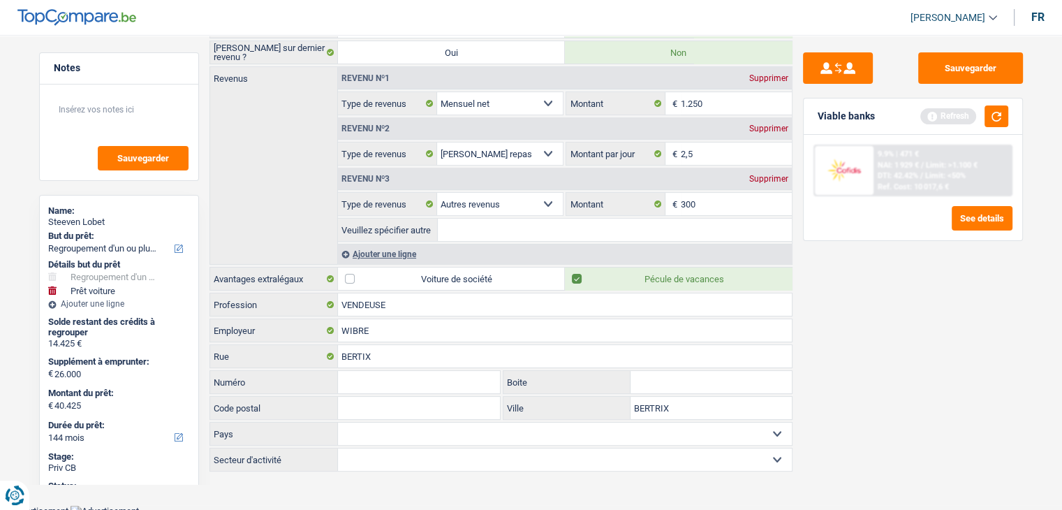
type input "BERTRIX"
click at [453, 396] on input "Code postal" at bounding box center [419, 407] width 163 height 22
click at [424, 372] on input "Numéro" at bounding box center [419, 382] width 163 height 22
drag, startPoint x: 383, startPoint y: 346, endPoint x: 273, endPoint y: 357, distance: 110.1
click at [273, 357] on div "BERTIX Rue" at bounding box center [500, 356] width 581 height 22
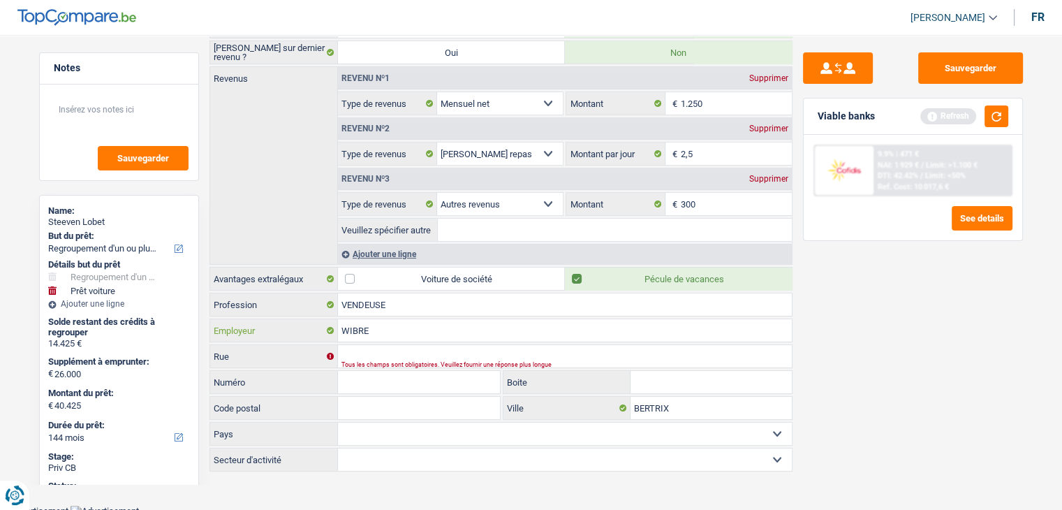
click at [390, 332] on input "WIBRE" at bounding box center [565, 330] width 454 height 22
type input "WIBRA"
click at [406, 404] on input "Code postal" at bounding box center [419, 407] width 163 height 22
click at [429, 435] on select "Belgique France Allemagne Italie Luxembourg Pays-Bas Espagne Suisse Sélectionne…" at bounding box center [565, 433] width 454 height 22
select select "BE"
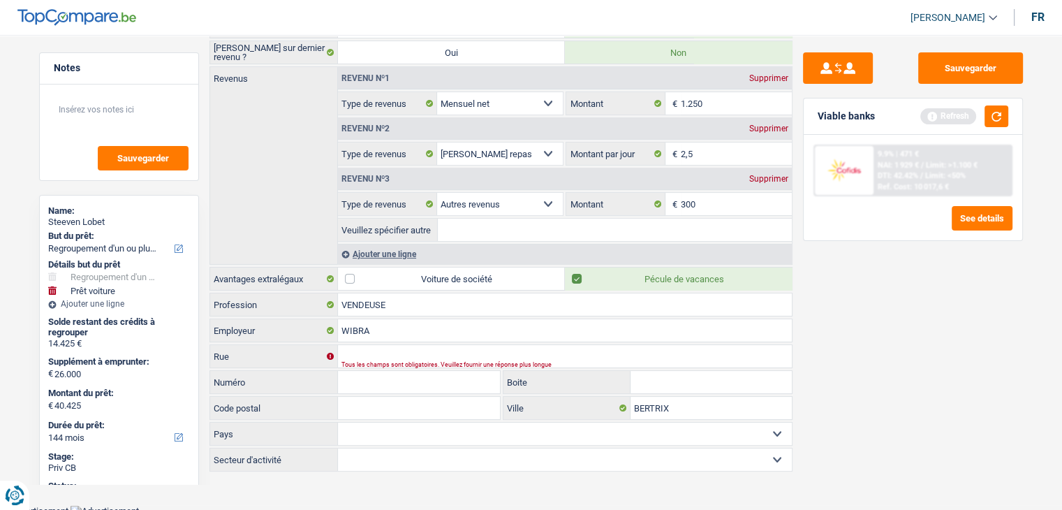
click at [338, 422] on select "Belgique France Allemagne Italie Luxembourg Pays-Bas Espagne Suisse Sélectionne…" at bounding box center [565, 433] width 454 height 22
click at [352, 452] on select "Agriculture/Pêche Industrie Horeca Courier/Fitness/Taxi Construction Banques/As…" at bounding box center [565, 459] width 454 height 22
click at [304, 396] on label "Code postal" at bounding box center [274, 407] width 128 height 22
click at [338, 396] on input "Code postal" at bounding box center [419, 407] width 163 height 22
type input "6880"
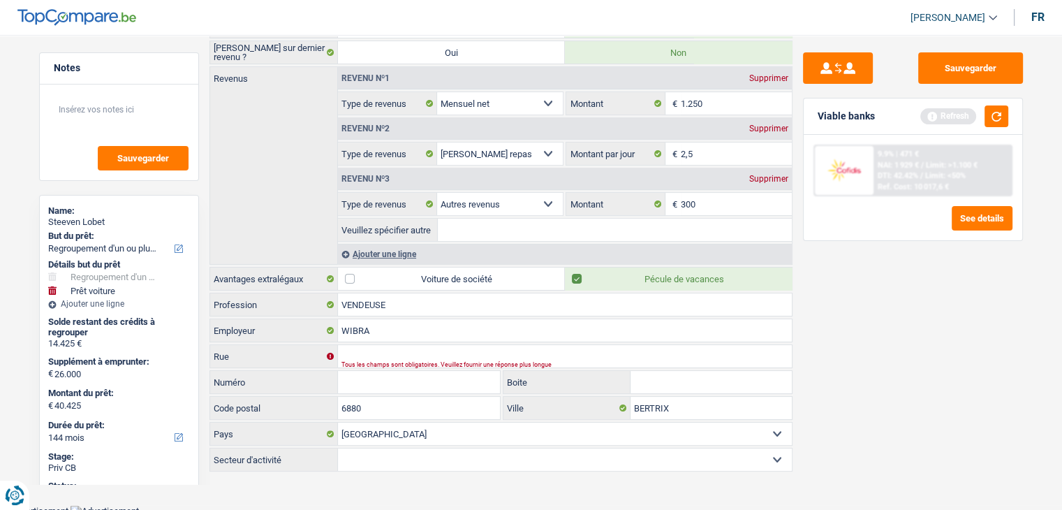
click at [373, 450] on select "Agriculture/Pêche Industrie Horeca Courier/Fitness/Taxi Construction Banques/As…" at bounding box center [565, 459] width 454 height 22
select select "bigCompanies"
click at [338, 448] on select "Agriculture/Pêche Industrie Horeca Courier/Fitness/Taxi Construction Banques/As…" at bounding box center [565, 459] width 454 height 22
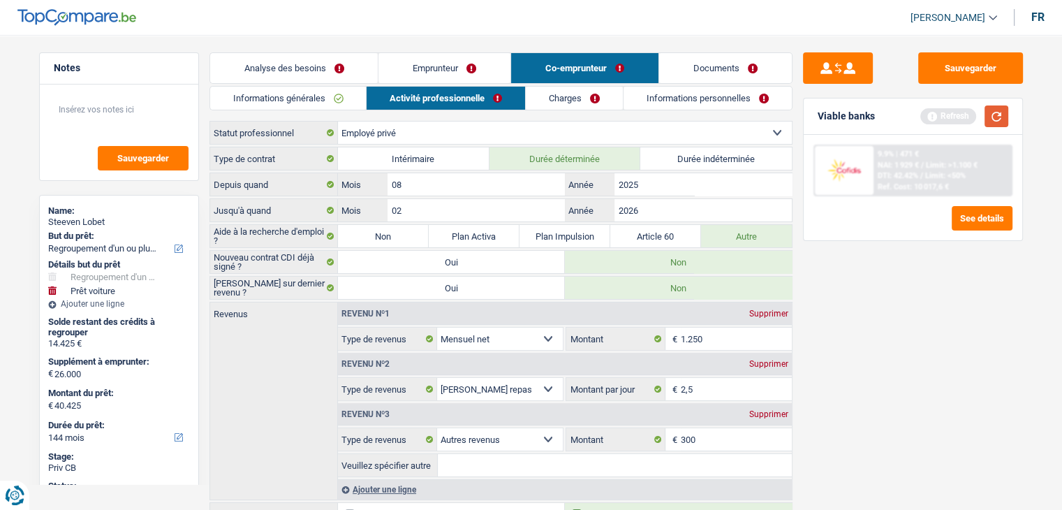
click at [1001, 117] on button "button" at bounding box center [996, 116] width 24 height 22
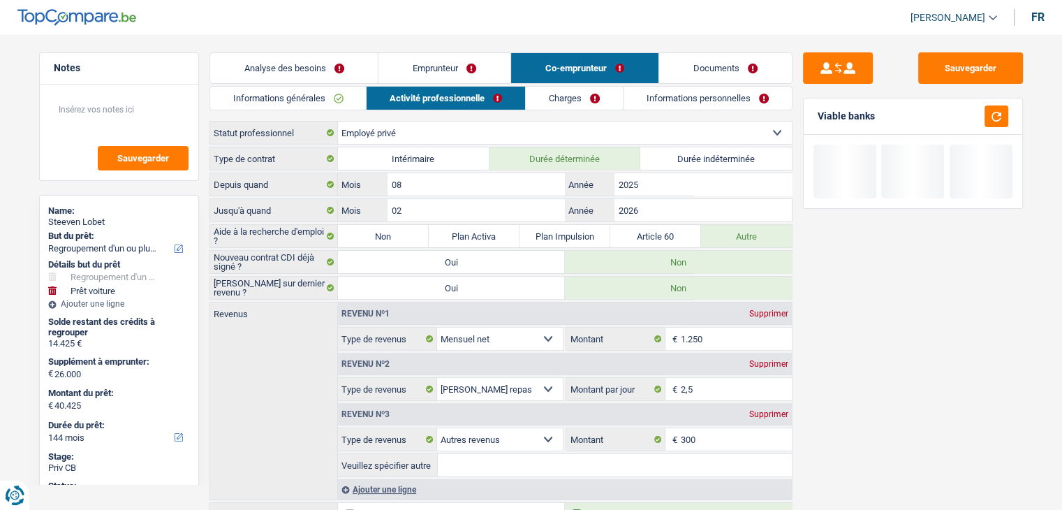
click at [575, 91] on link "Charges" at bounding box center [574, 98] width 97 height 23
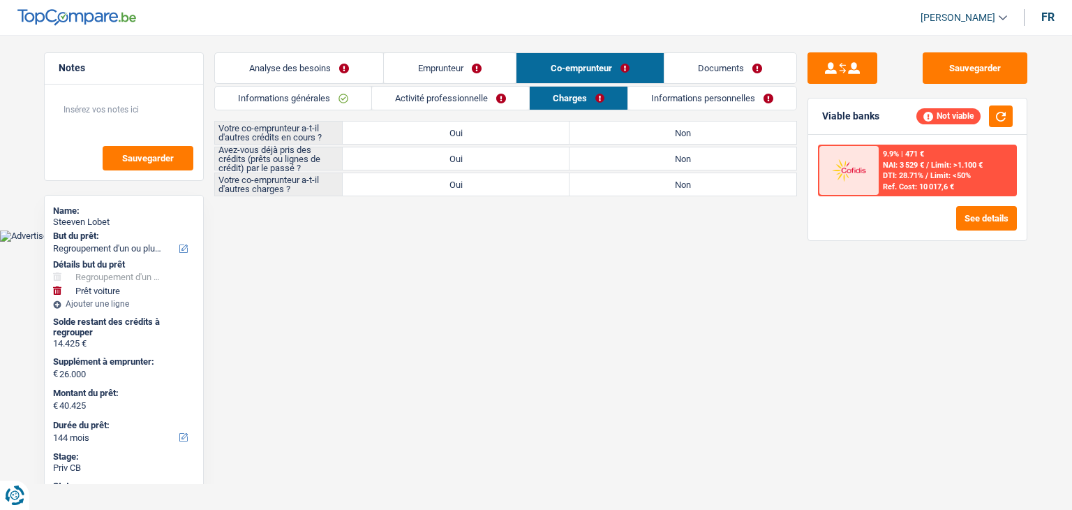
click at [607, 133] on label "Non" at bounding box center [683, 132] width 227 height 22
click at [607, 133] on input "Non" at bounding box center [683, 132] width 227 height 22
radio input "true"
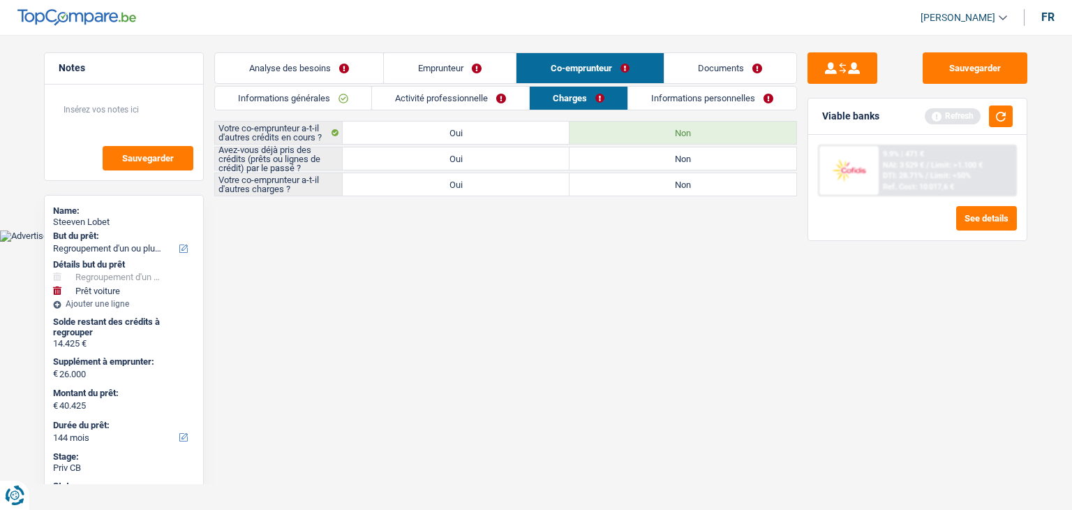
click at [600, 156] on label "Non" at bounding box center [683, 158] width 227 height 22
click at [600, 156] on input "Non" at bounding box center [683, 158] width 227 height 22
radio input "true"
click at [584, 185] on label "Non" at bounding box center [683, 184] width 227 height 22
click at [584, 185] on input "Non" at bounding box center [683, 184] width 227 height 22
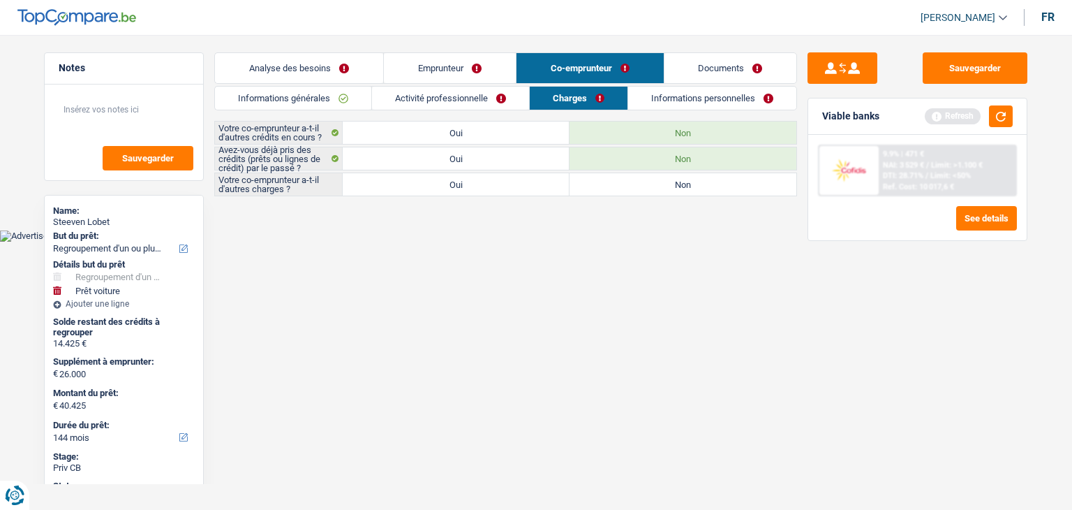
radio input "true"
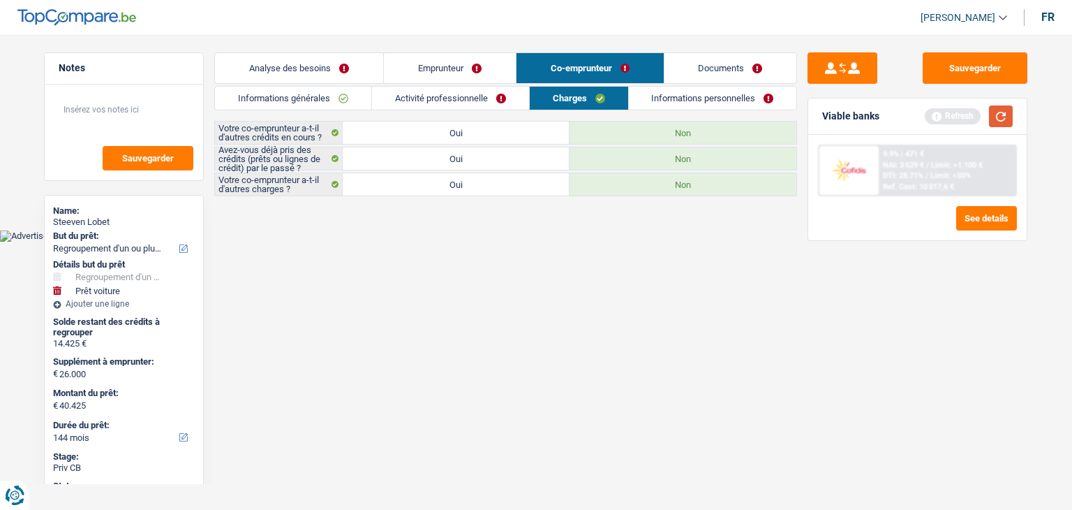
click at [1000, 112] on button "button" at bounding box center [1001, 116] width 24 height 22
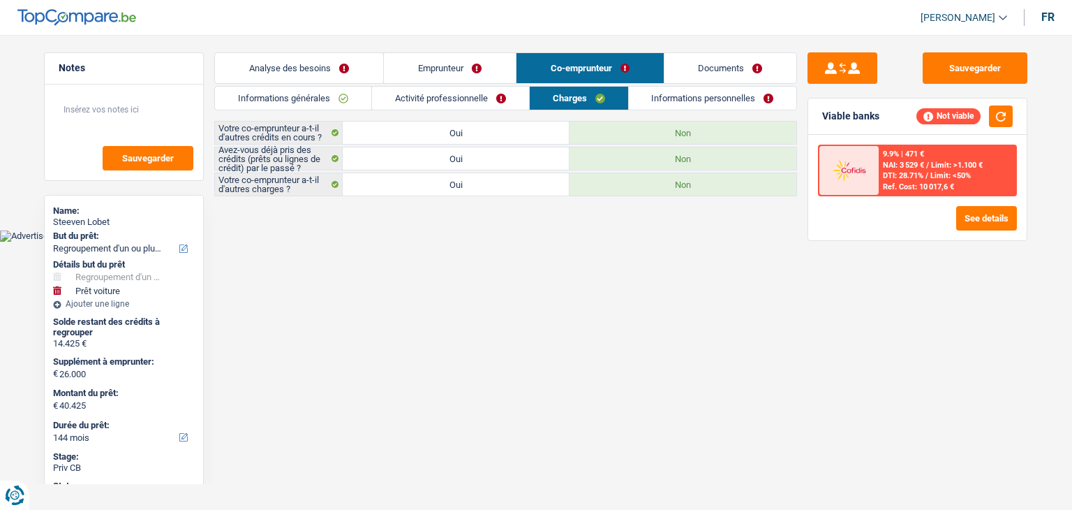
click at [655, 101] on link "Informations personnelles" at bounding box center [713, 98] width 168 height 23
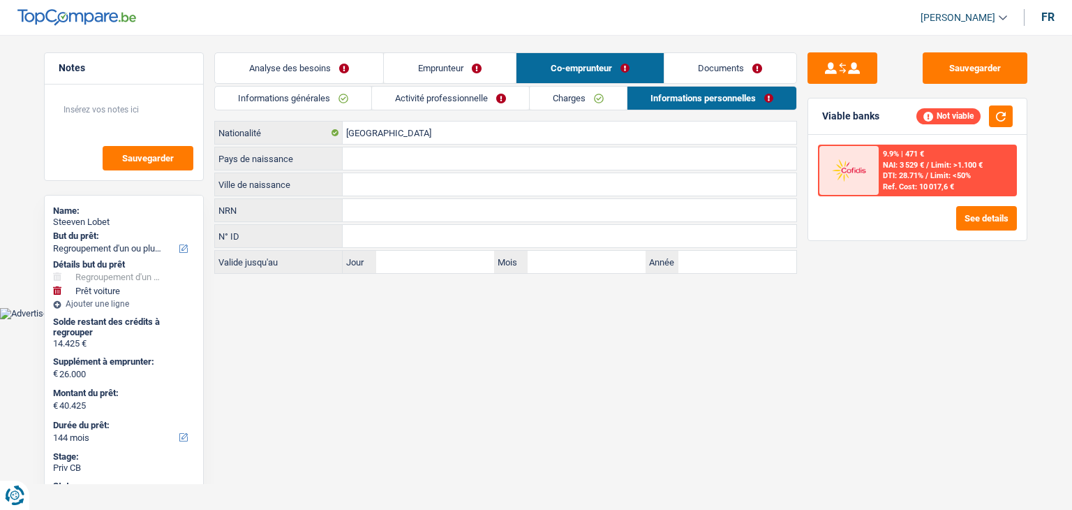
click at [846, 160] on img at bounding box center [849, 170] width 52 height 26
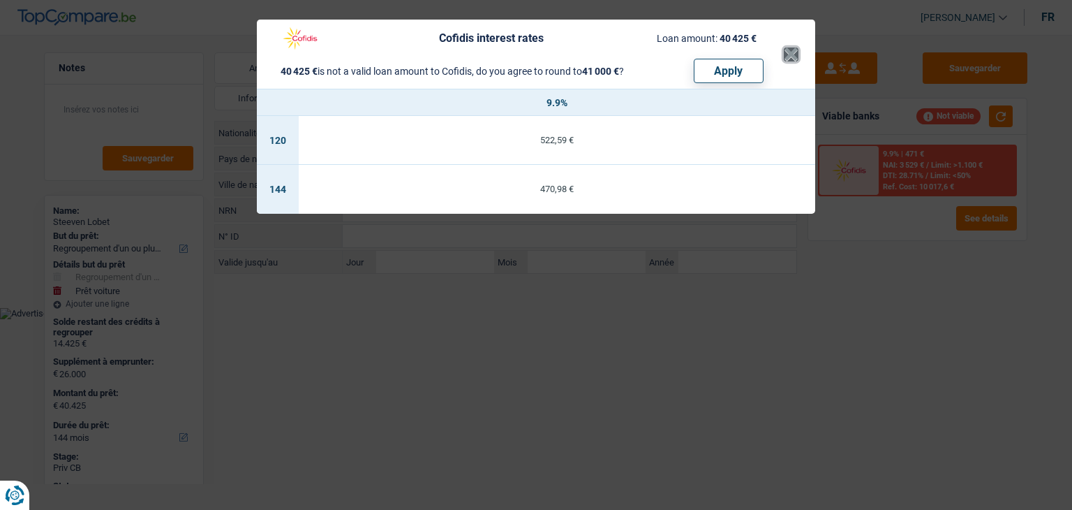
click at [796, 61] on button "×" at bounding box center [791, 54] width 15 height 14
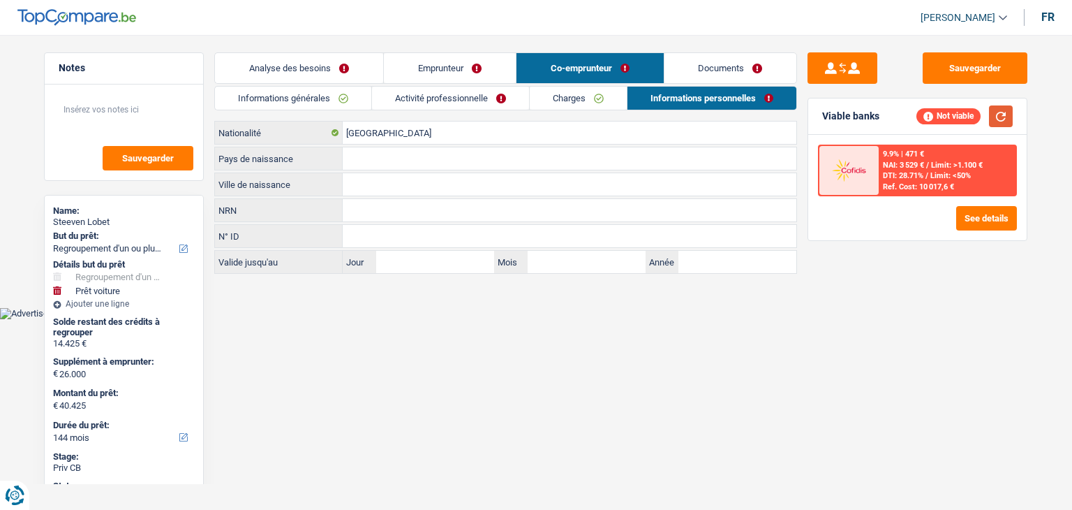
click at [1008, 120] on button "button" at bounding box center [1001, 116] width 24 height 22
click at [461, 62] on link "Emprunteur" at bounding box center [450, 68] width 132 height 30
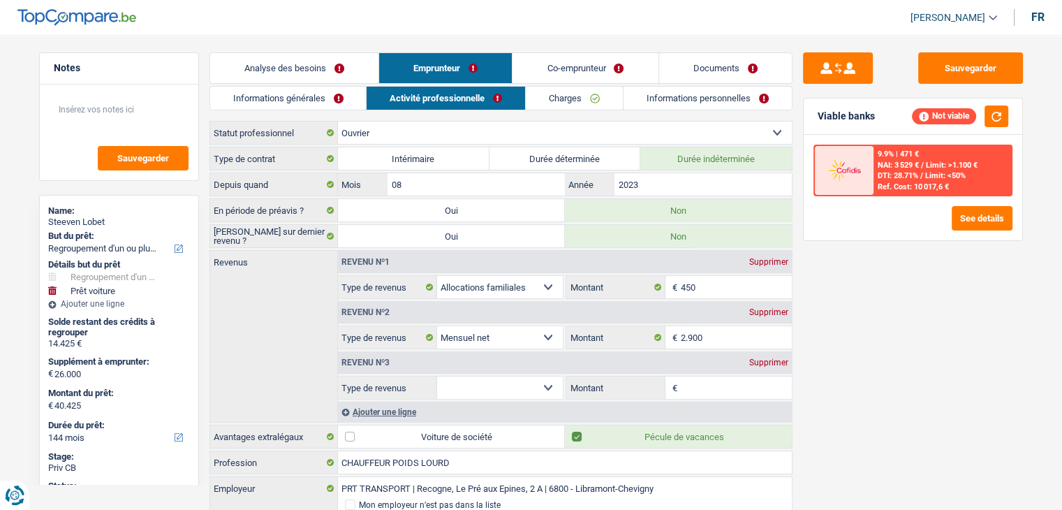
click at [327, 64] on link "Analyse des besoins" at bounding box center [294, 68] width 168 height 30
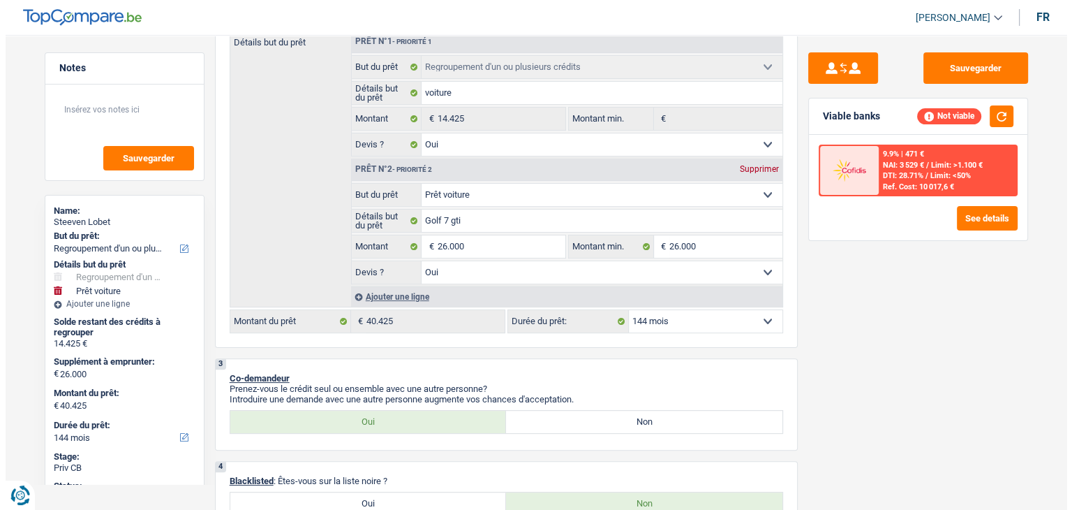
scroll to position [328, 0]
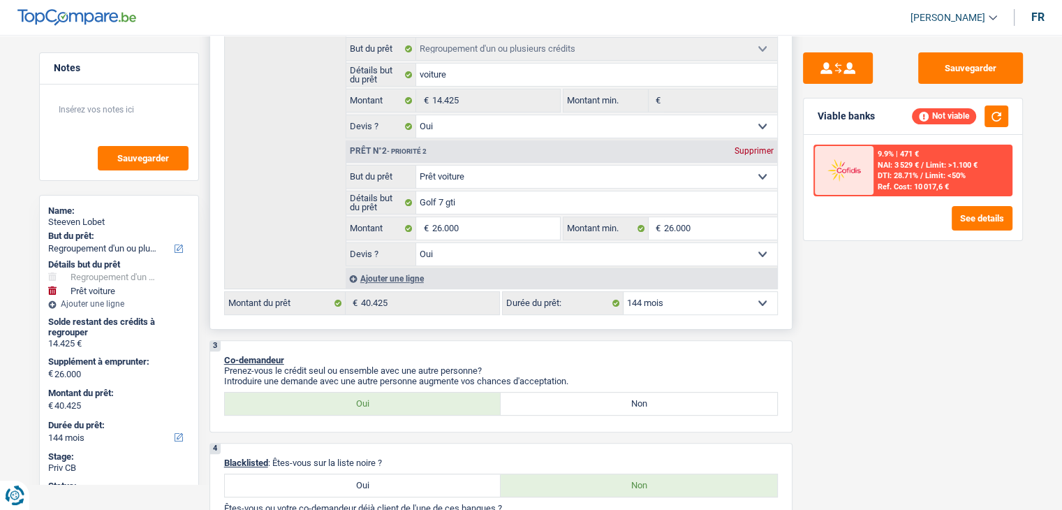
click at [655, 299] on select "12 mois 18 mois 24 mois 30 mois 36 mois 42 mois 48 mois 60 mois 72 mois 84 mois…" at bounding box center [700, 303] width 154 height 22
select select "60"
click at [623, 292] on select "12 mois 18 mois 24 mois 30 mois 36 mois 42 mois 48 mois 60 mois 72 mois 84 mois…" at bounding box center [700, 303] width 154 height 22
select select "60"
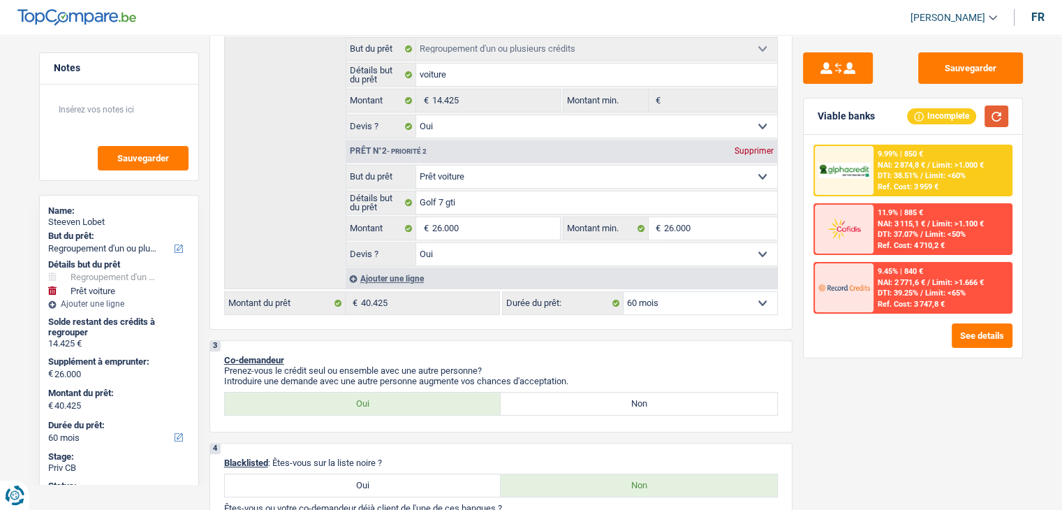
click at [994, 118] on button "button" at bounding box center [996, 116] width 24 height 22
click at [919, 183] on div "Ref. Cost: 3 959 €" at bounding box center [907, 186] width 61 height 9
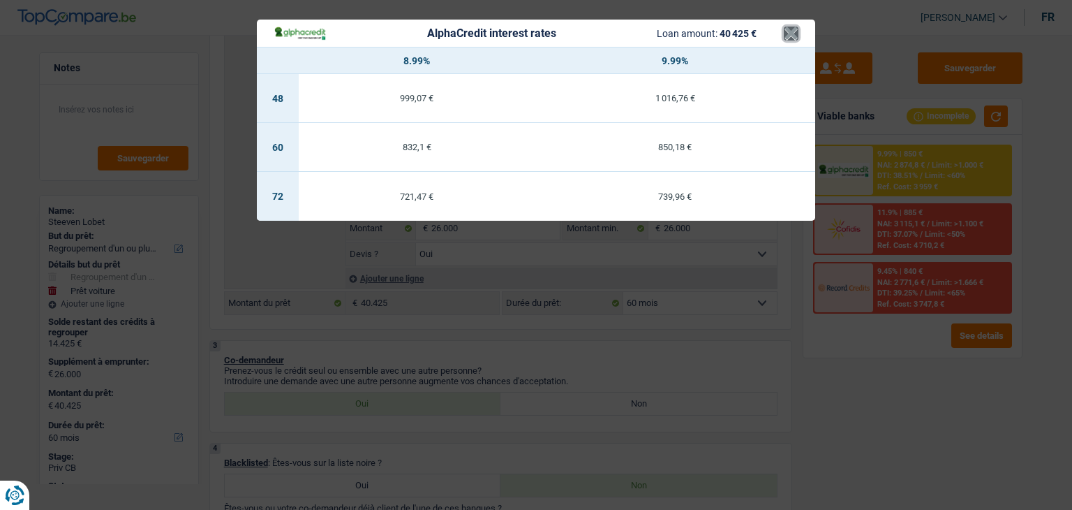
click at [794, 36] on button "×" at bounding box center [791, 34] width 15 height 14
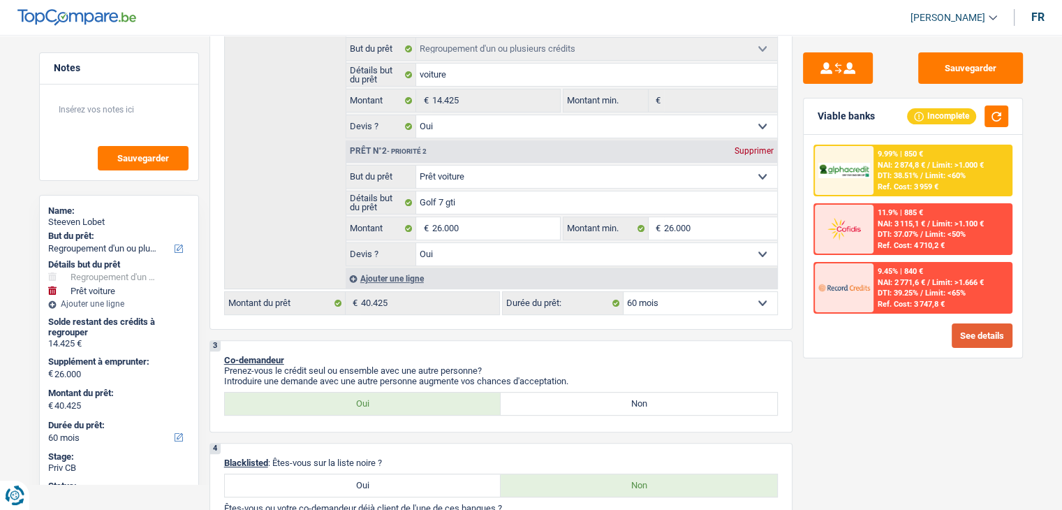
click at [979, 332] on button "See details" at bounding box center [981, 335] width 61 height 24
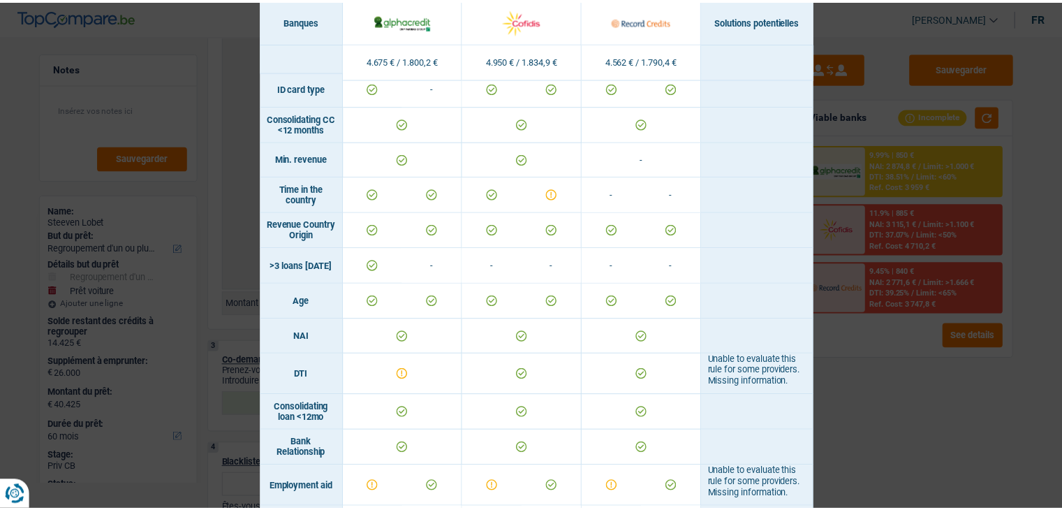
scroll to position [310, 0]
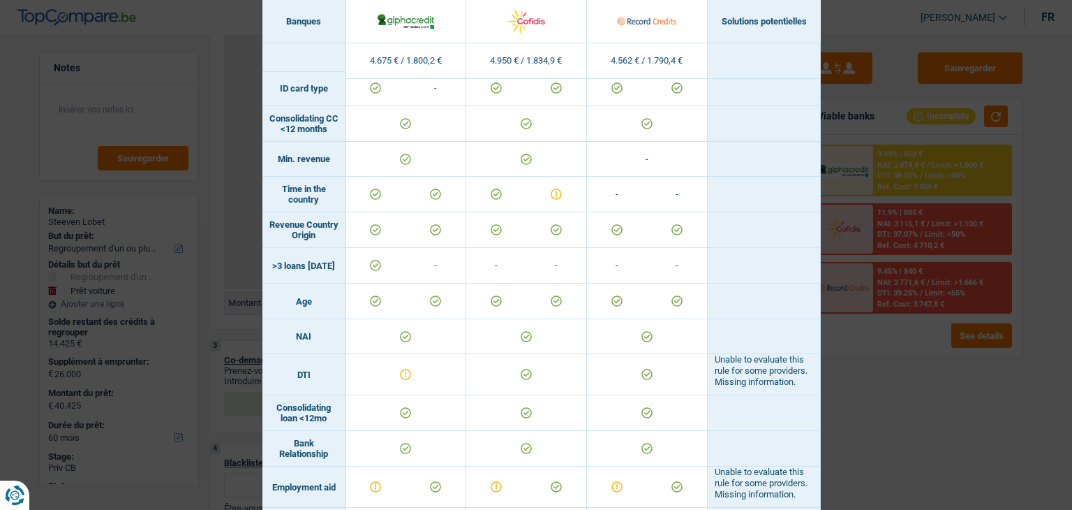
click at [900, 31] on div "Banks conditions × Banques Solutions potentielles Revenus / Charges 4.675 € / 1…" at bounding box center [536, 255] width 1072 height 510
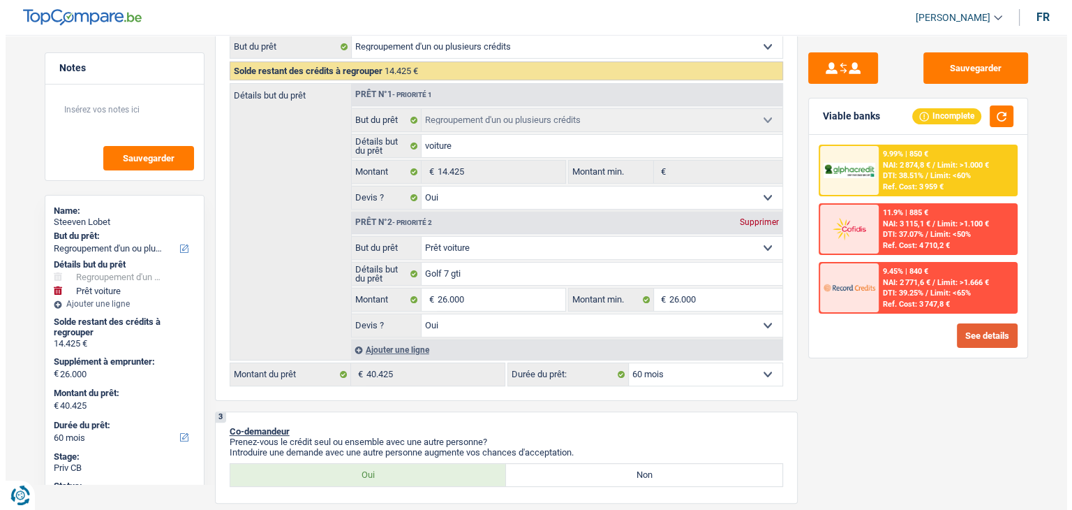
scroll to position [0, 0]
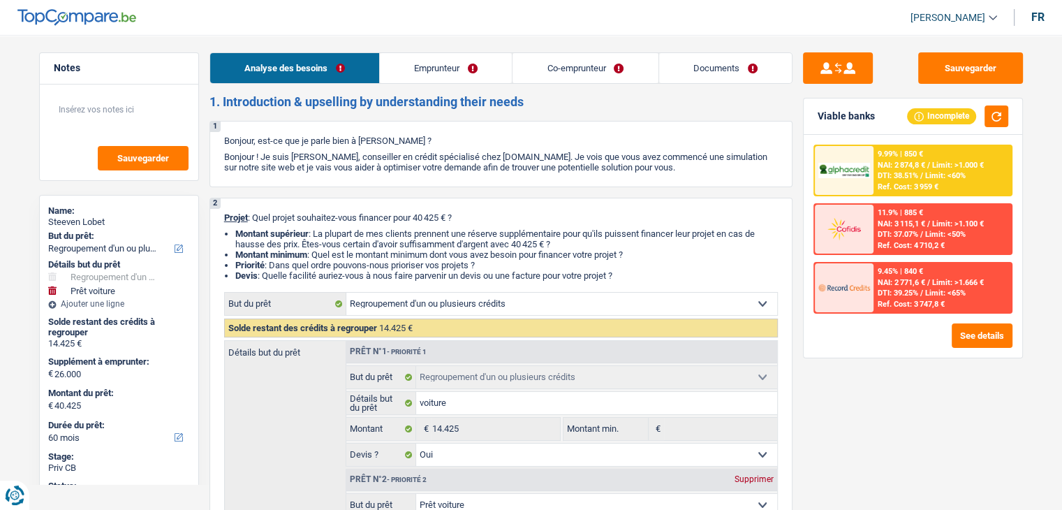
click at [937, 171] on span "Limit: <60%" at bounding box center [945, 175] width 40 height 9
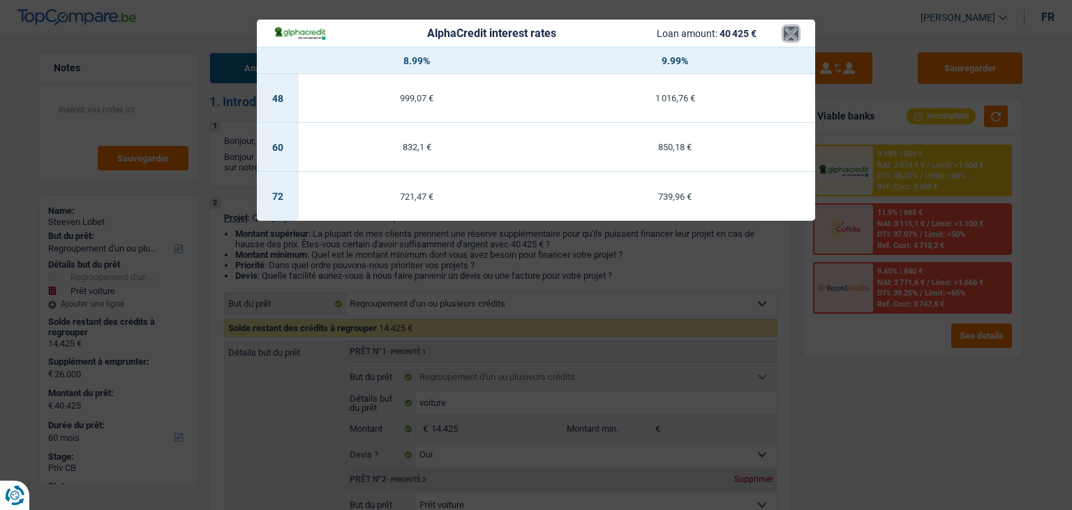
click at [789, 31] on button "×" at bounding box center [791, 34] width 15 height 14
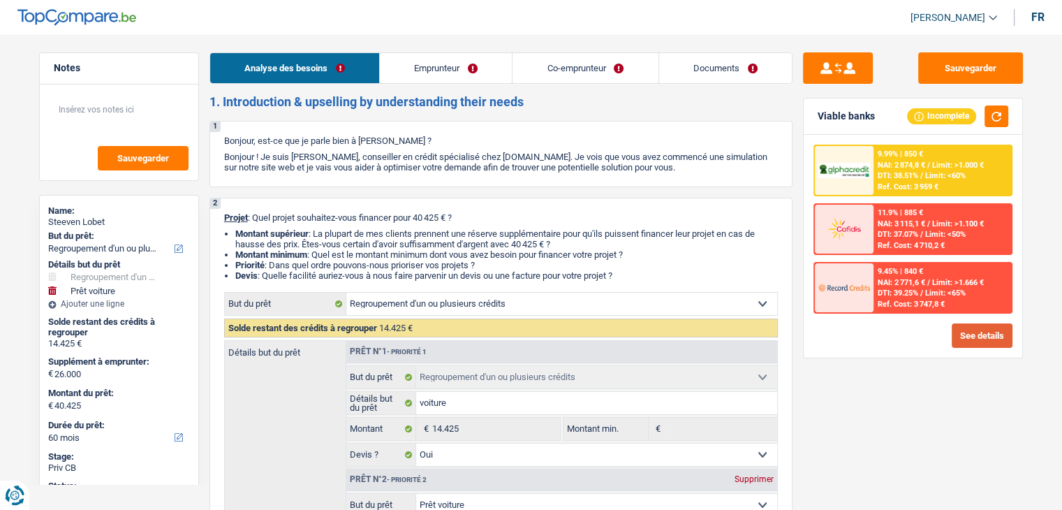
click at [965, 325] on button "See details" at bounding box center [981, 335] width 61 height 24
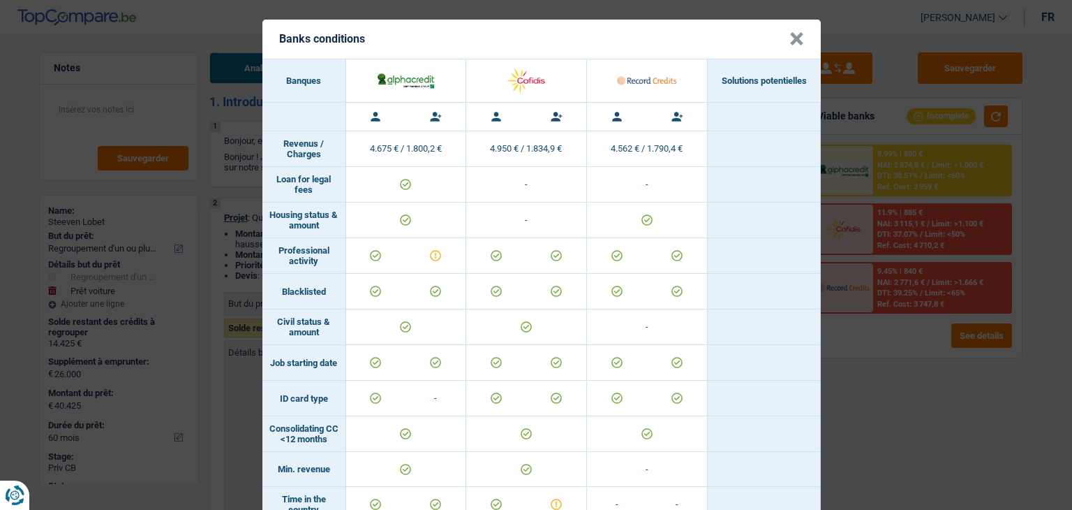
drag, startPoint x: 787, startPoint y: 36, endPoint x: 690, endPoint y: 37, distance: 97.0
click at [690, 37] on header "Banks conditions ×" at bounding box center [541, 39] width 558 height 39
click at [793, 37] on button "×" at bounding box center [796, 39] width 15 height 14
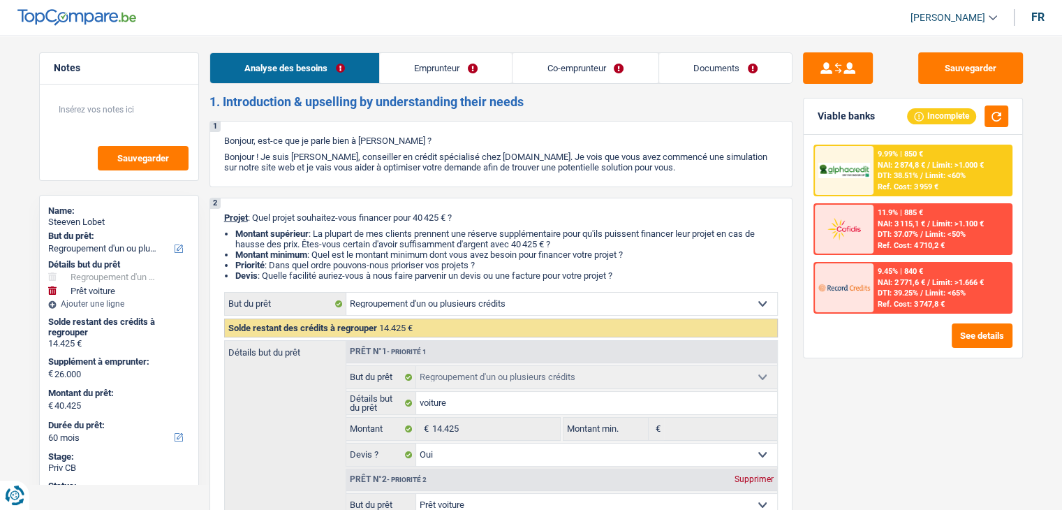
click at [884, 177] on span "DTI: 38.51%" at bounding box center [897, 175] width 40 height 9
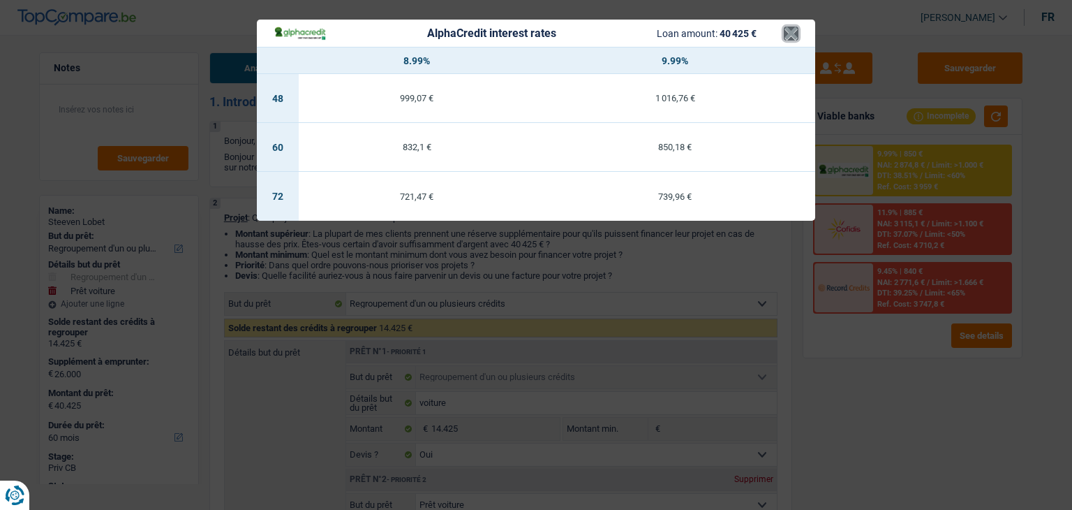
click at [788, 36] on button "×" at bounding box center [791, 34] width 15 height 14
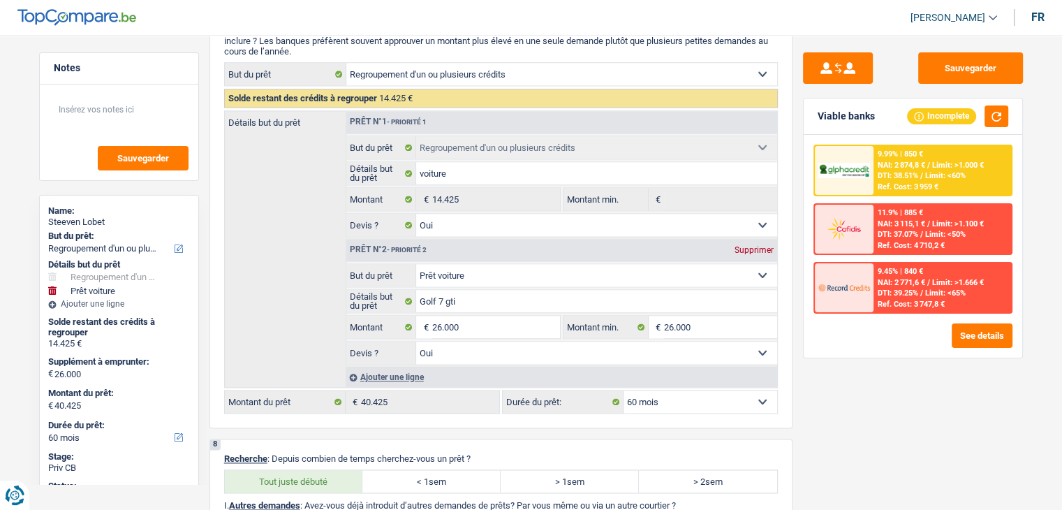
scroll to position [1887, 0]
click at [870, 158] on div at bounding box center [844, 170] width 59 height 49
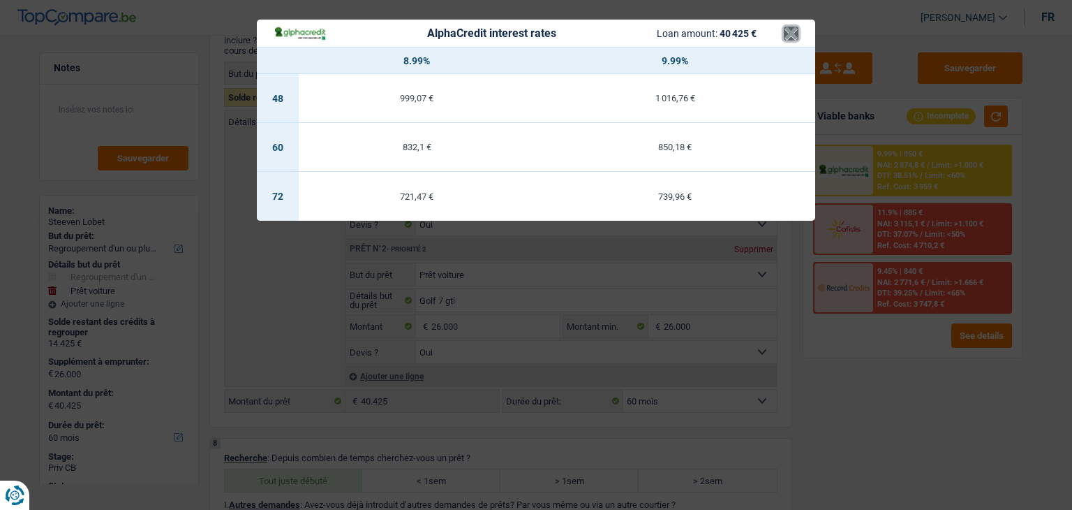
click at [794, 27] on button "×" at bounding box center [791, 34] width 15 height 14
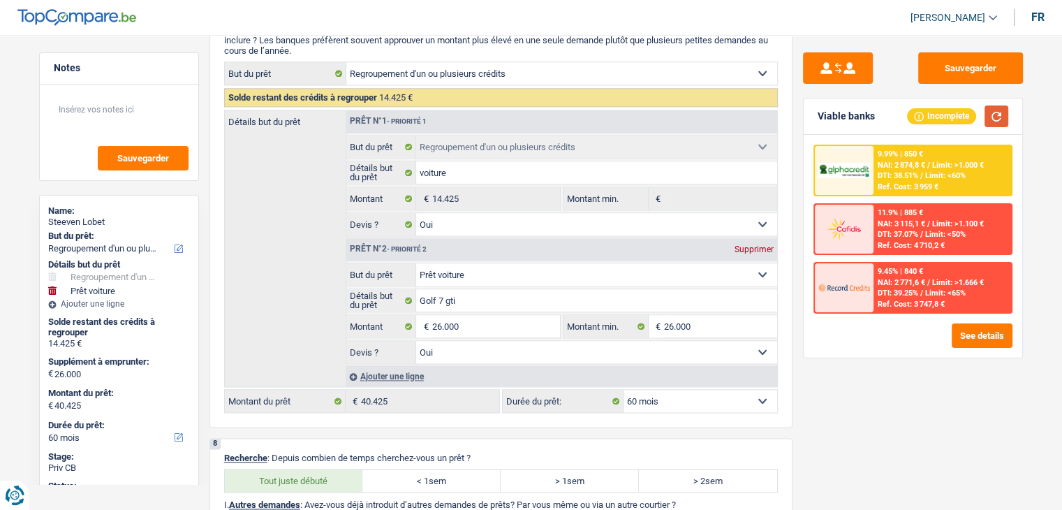
click at [998, 110] on button "button" at bounding box center [996, 116] width 24 height 22
click at [898, 168] on span "NAI: 2 874,8 €" at bounding box center [900, 165] width 47 height 9
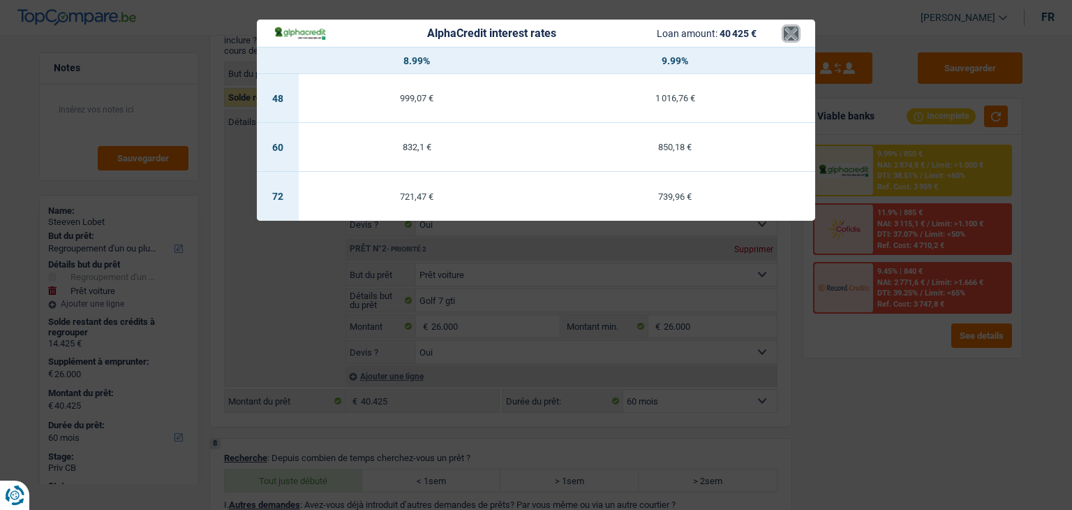
click at [789, 35] on button "×" at bounding box center [791, 34] width 15 height 14
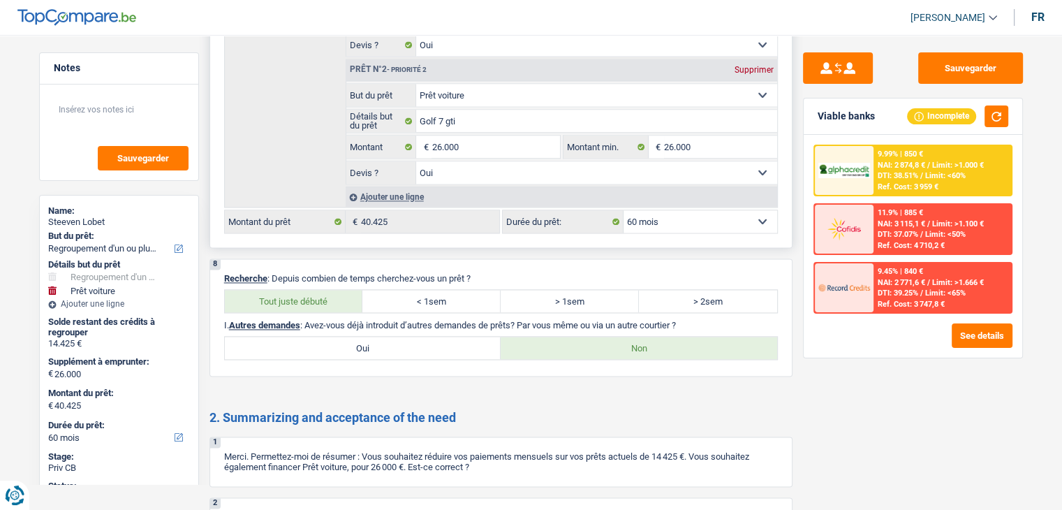
scroll to position [2250, 0]
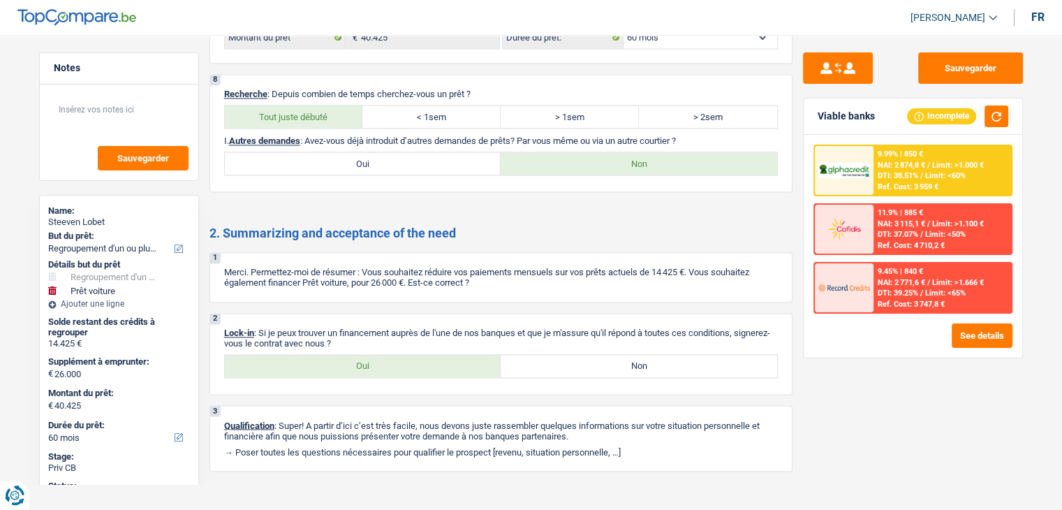
click at [875, 387] on div "Sauvegarder Viable banks Incomplete 9.99% | 850 € NAI: 2 874,8 € / Limit: >1.00…" at bounding box center [912, 267] width 241 height 431
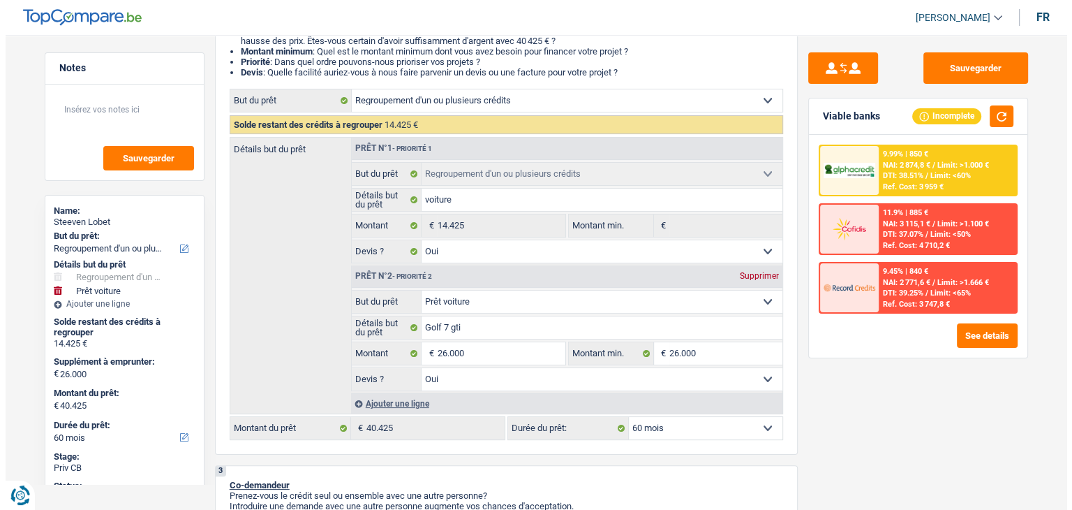
scroll to position [0, 0]
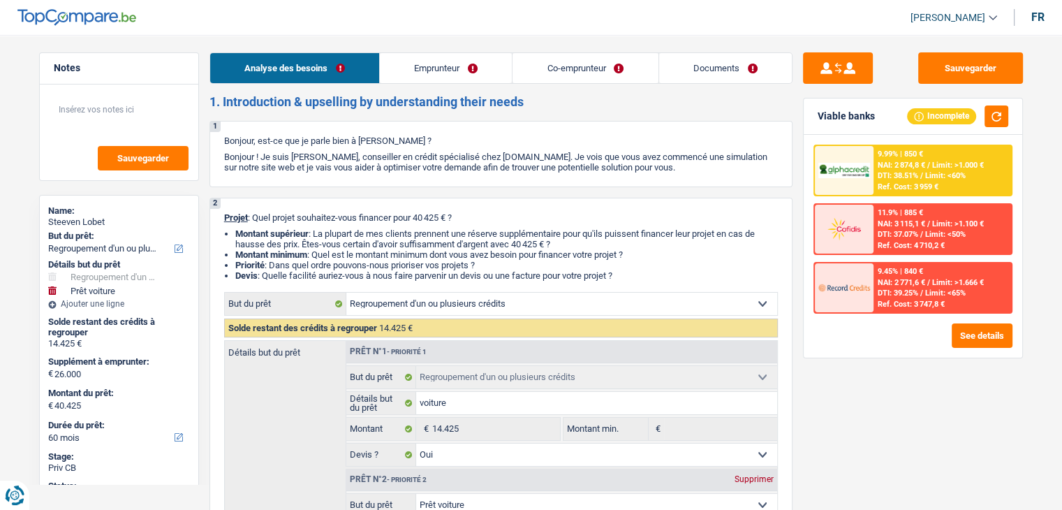
click at [462, 59] on link "Emprunteur" at bounding box center [446, 68] width 132 height 30
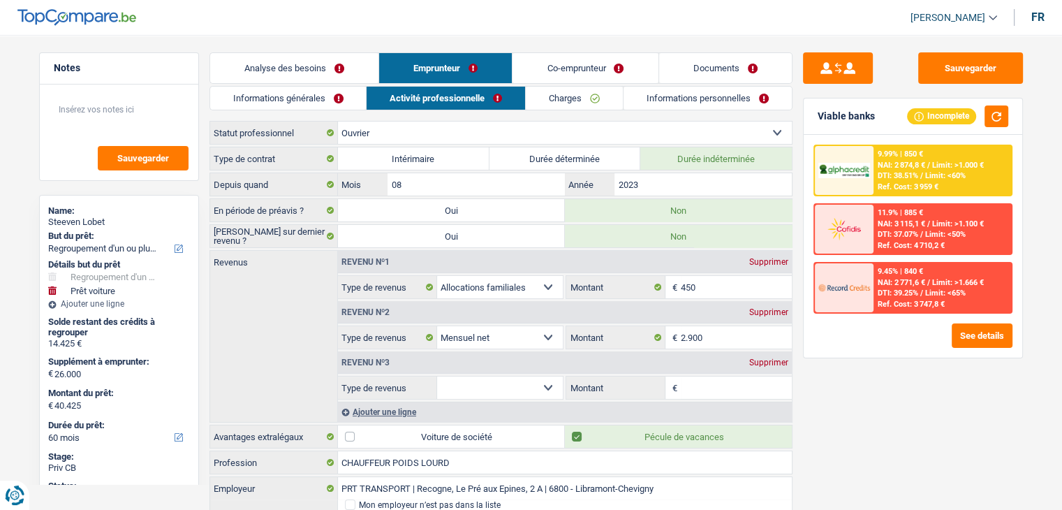
click at [462, 59] on link "Emprunteur" at bounding box center [445, 68] width 133 height 30
click at [684, 95] on link "Informations personnelles" at bounding box center [707, 98] width 168 height 23
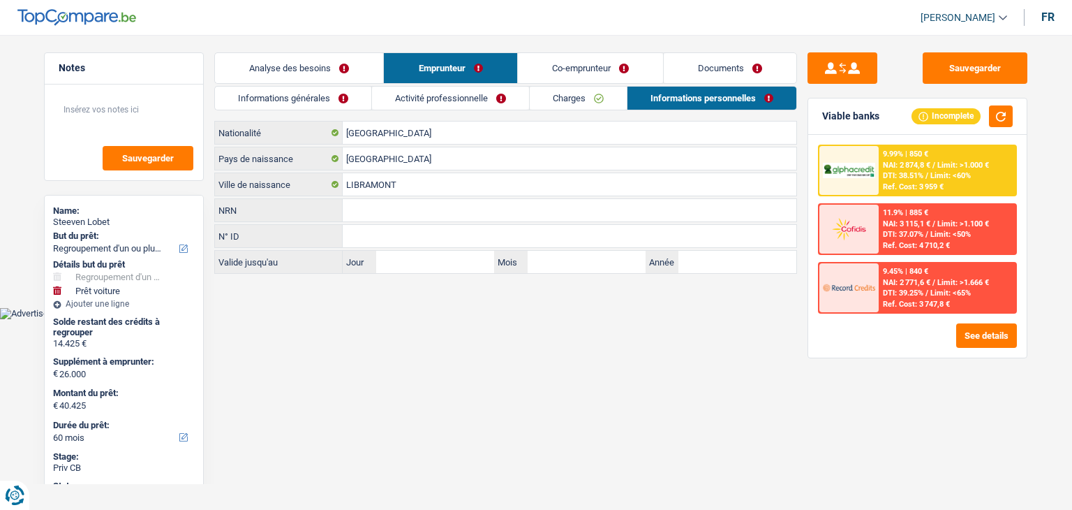
click at [693, 58] on link "Documents" at bounding box center [730, 68] width 133 height 30
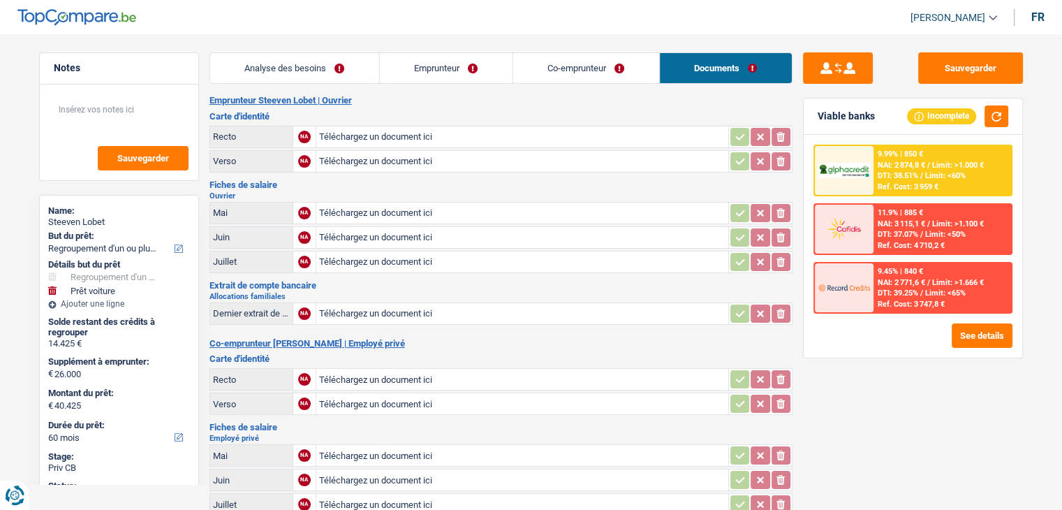
click at [617, 57] on link "Co-emprunteur" at bounding box center [586, 68] width 146 height 30
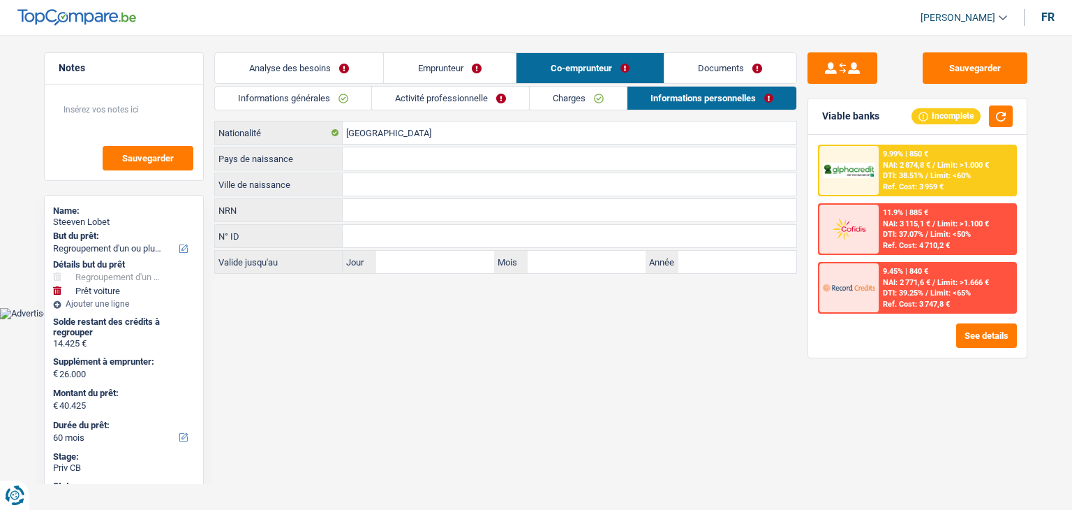
click at [469, 68] on link "Emprunteur" at bounding box center [450, 68] width 132 height 30
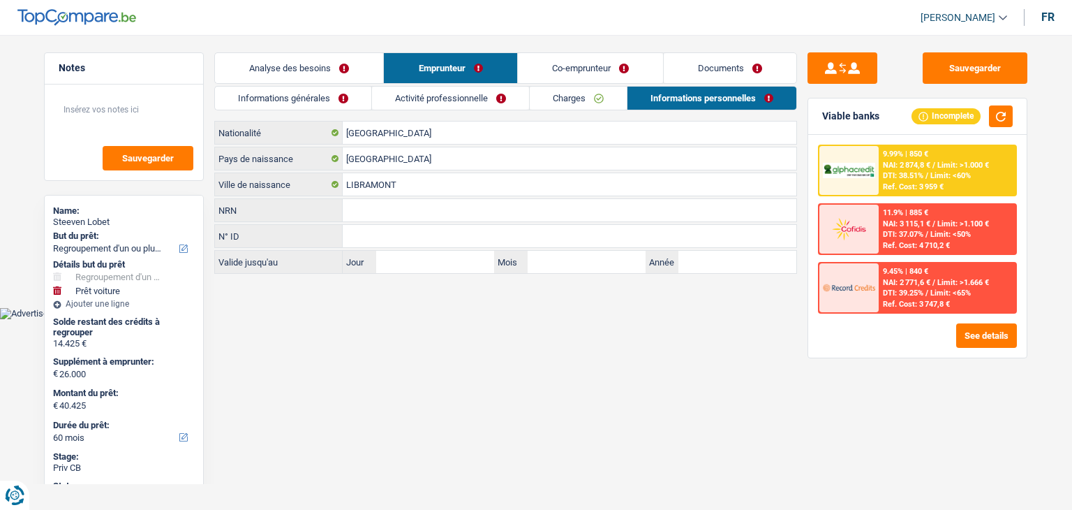
click at [548, 63] on link "Co-emprunteur" at bounding box center [590, 68] width 145 height 30
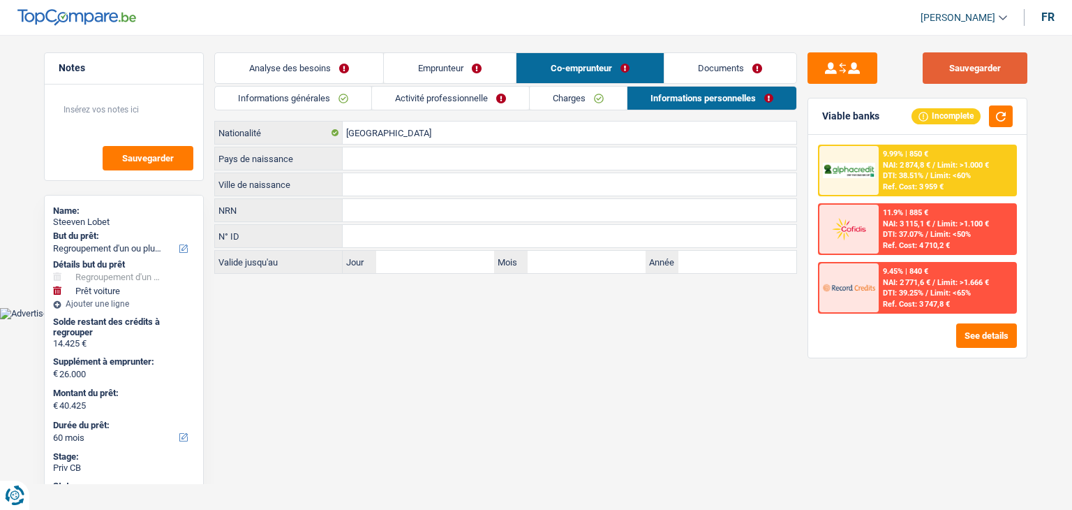
click at [971, 61] on button "Sauvegarder" at bounding box center [975, 67] width 105 height 31
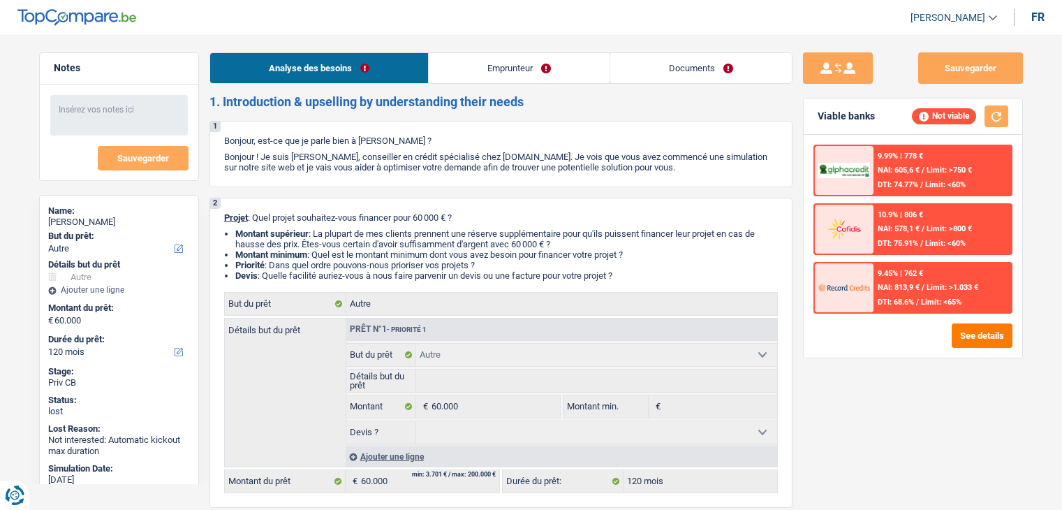
select select "other"
select select "120"
select select "other"
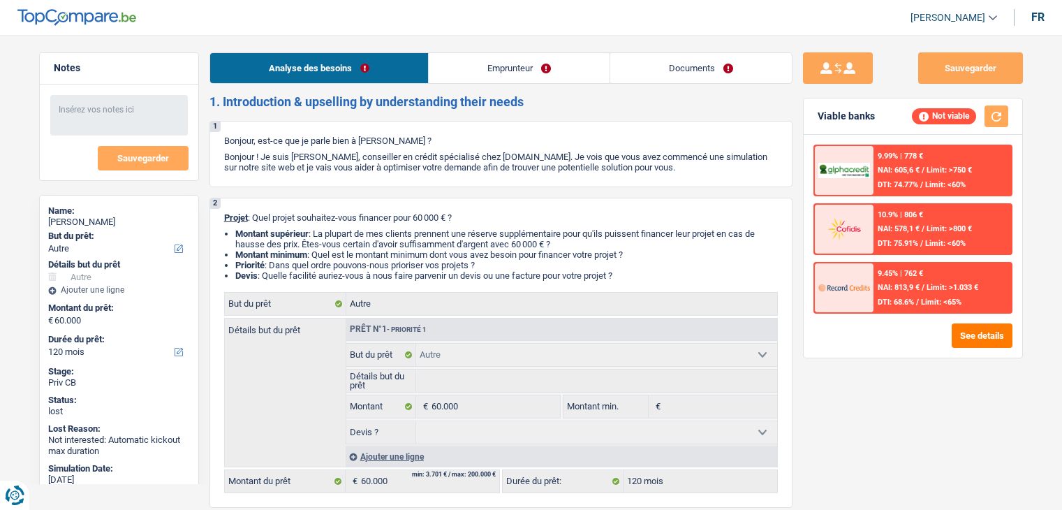
select select "120"
select select "worker"
select select "netSalary"
select select "ownerWithMortgage"
select select "mortgage"
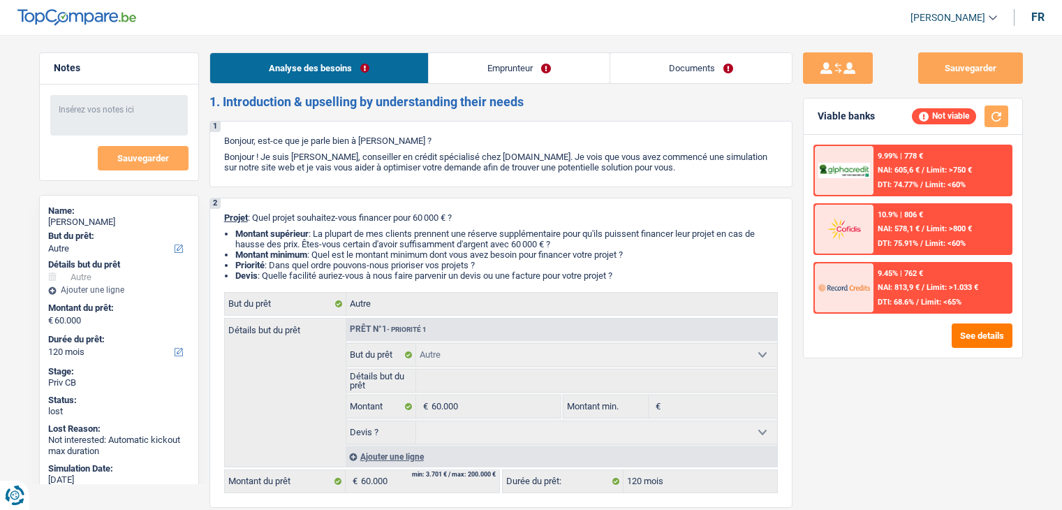
select select "180"
select select "other"
select select "120"
click at [561, 70] on link "Emprunteur" at bounding box center [519, 68] width 181 height 30
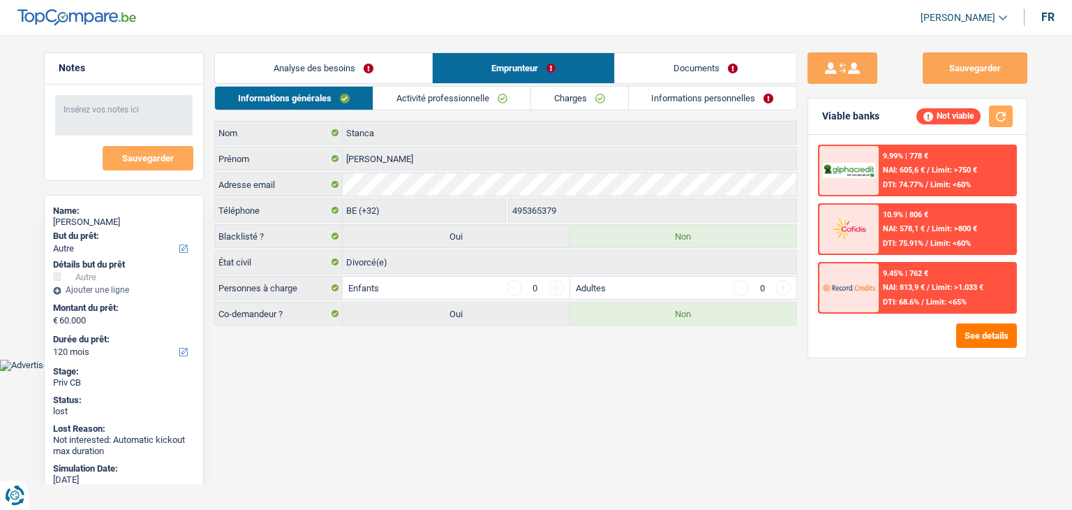
click at [398, 70] on link "Analyse des besoins" at bounding box center [323, 68] width 217 height 30
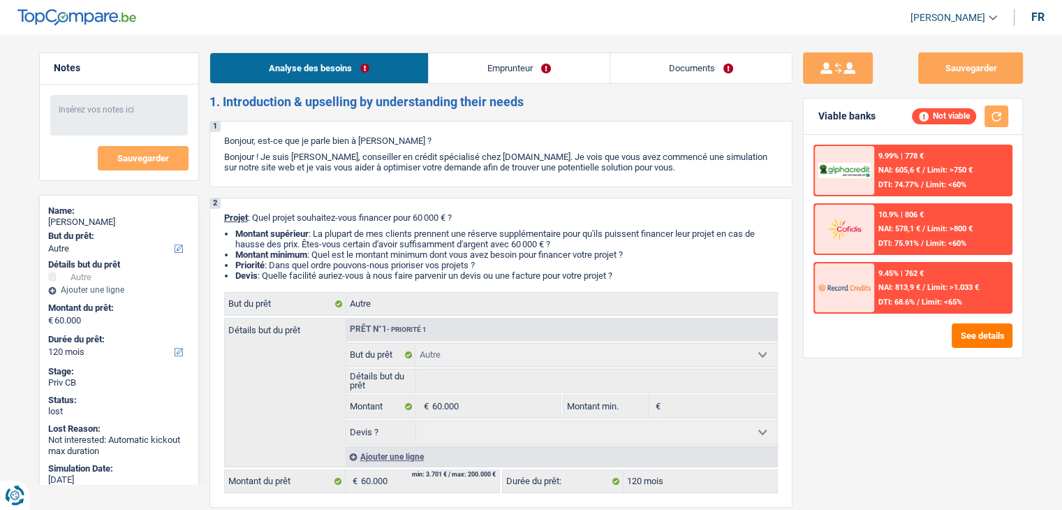
click at [491, 66] on link "Emprunteur" at bounding box center [519, 68] width 181 height 30
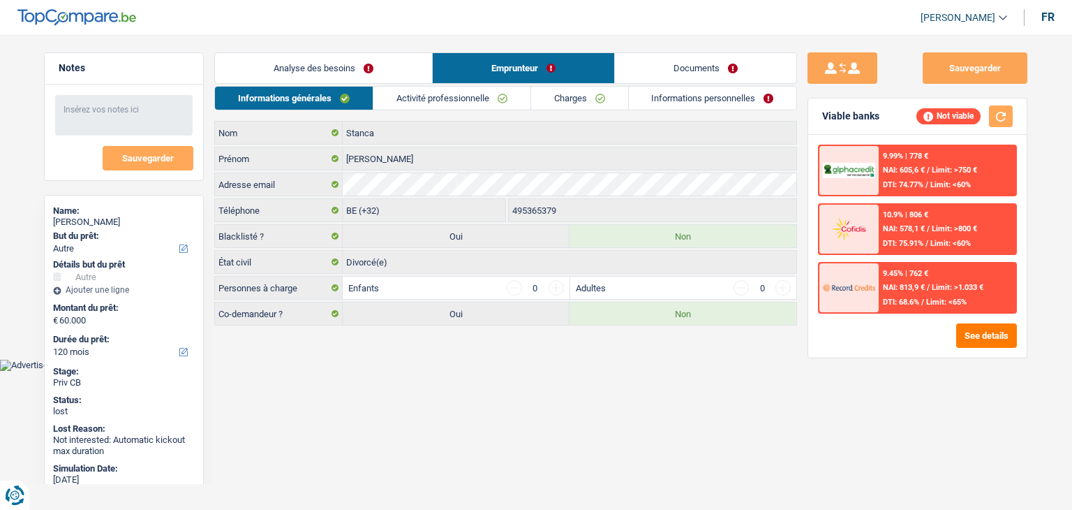
click at [403, 59] on link "Analyse des besoins" at bounding box center [323, 68] width 217 height 30
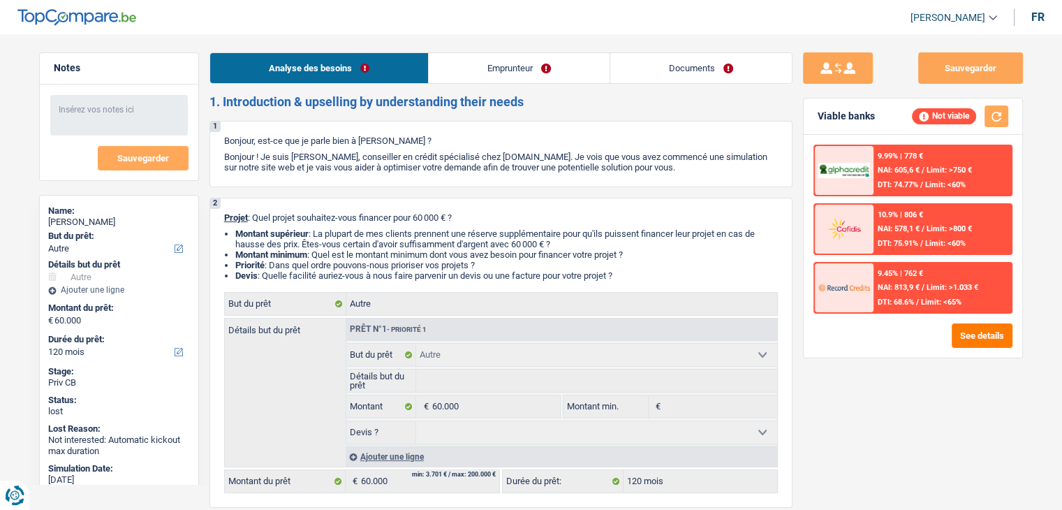
click at [500, 62] on link "Emprunteur" at bounding box center [519, 68] width 181 height 30
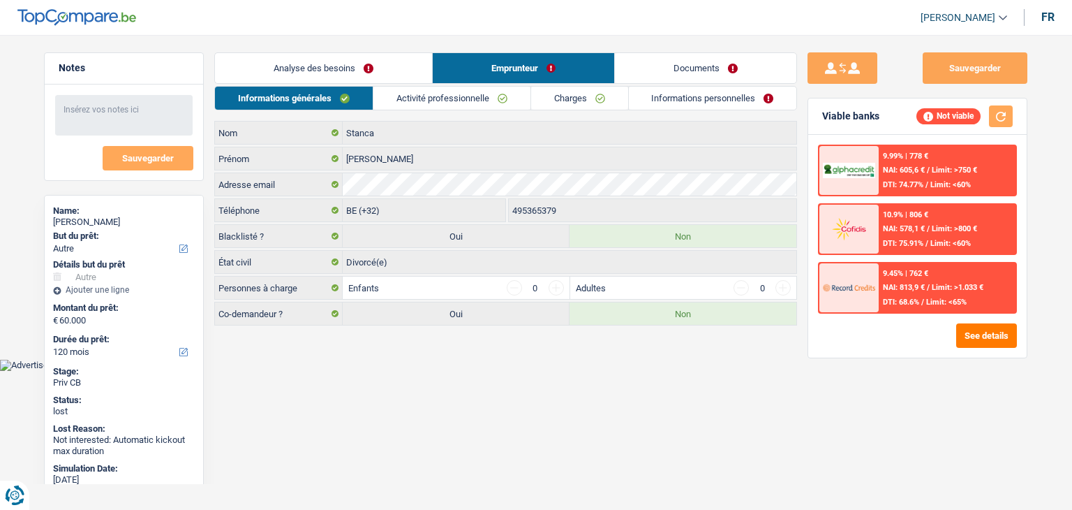
click at [385, 73] on link "Analyse des besoins" at bounding box center [323, 68] width 217 height 30
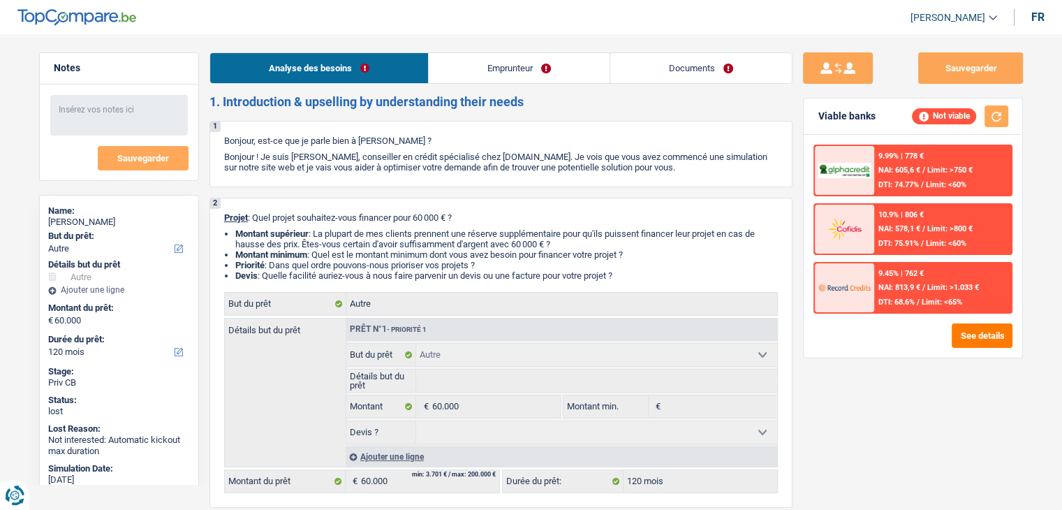
click at [496, 73] on link "Emprunteur" at bounding box center [519, 68] width 181 height 30
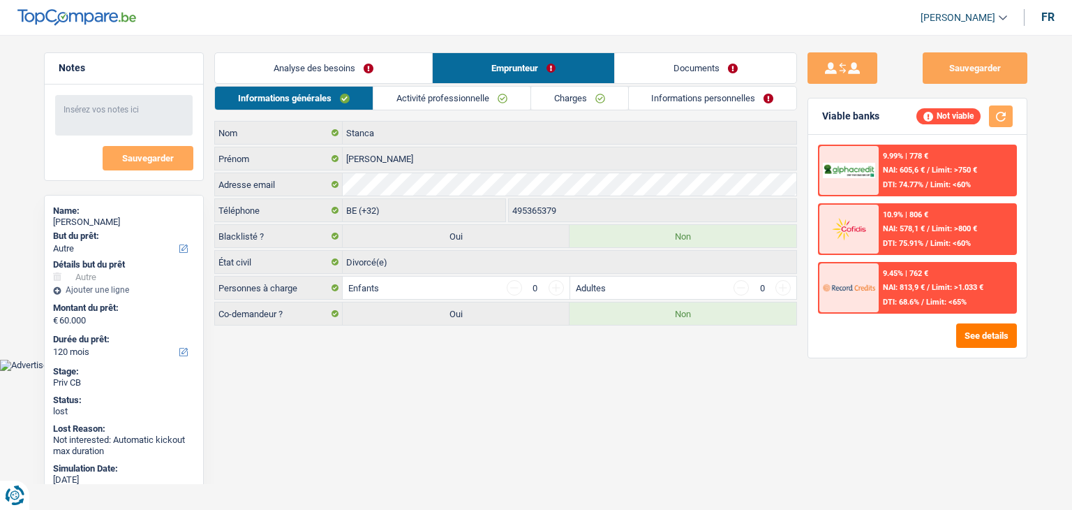
click at [397, 64] on link "Analyse des besoins" at bounding box center [323, 68] width 217 height 30
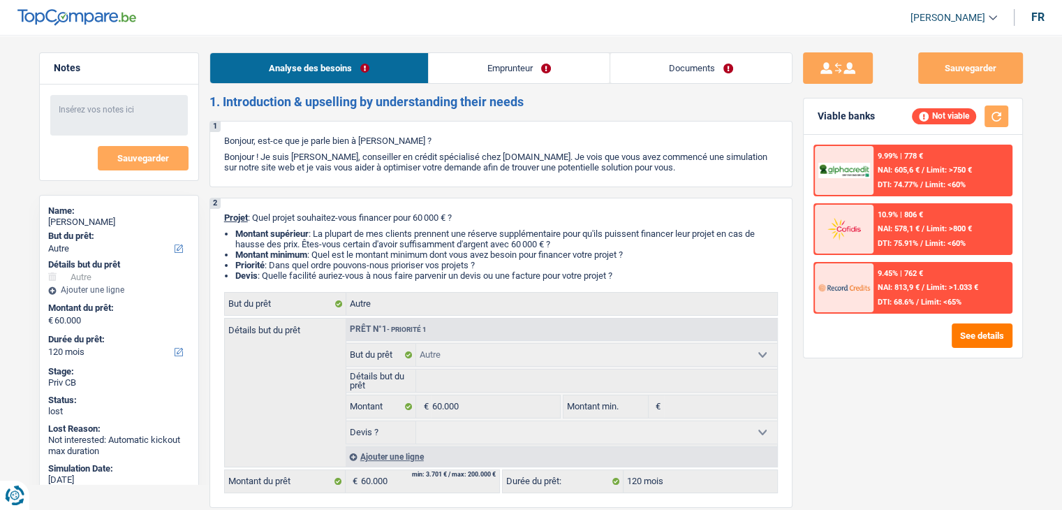
click at [504, 70] on link "Emprunteur" at bounding box center [519, 68] width 181 height 30
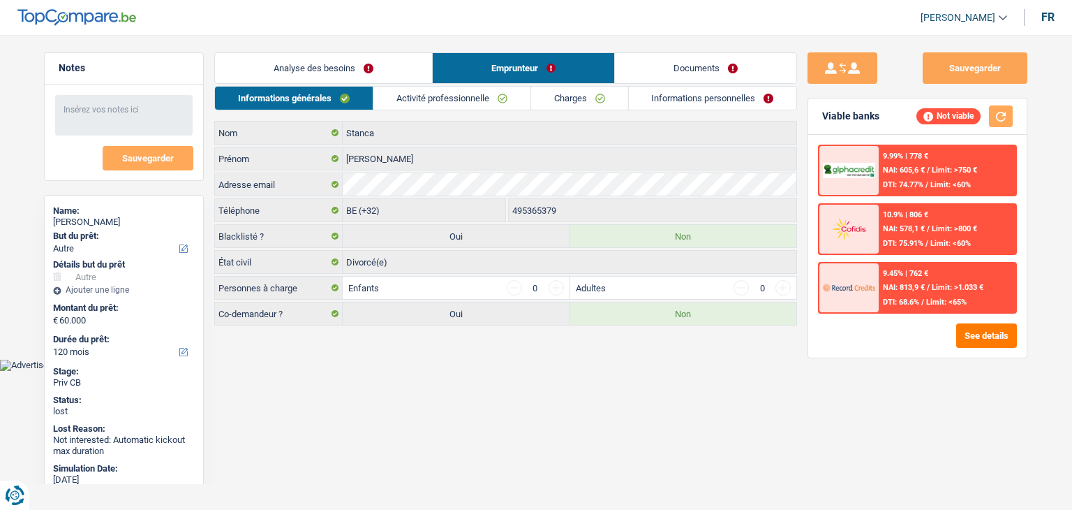
click at [699, 103] on link "Informations personnelles" at bounding box center [713, 98] width 168 height 23
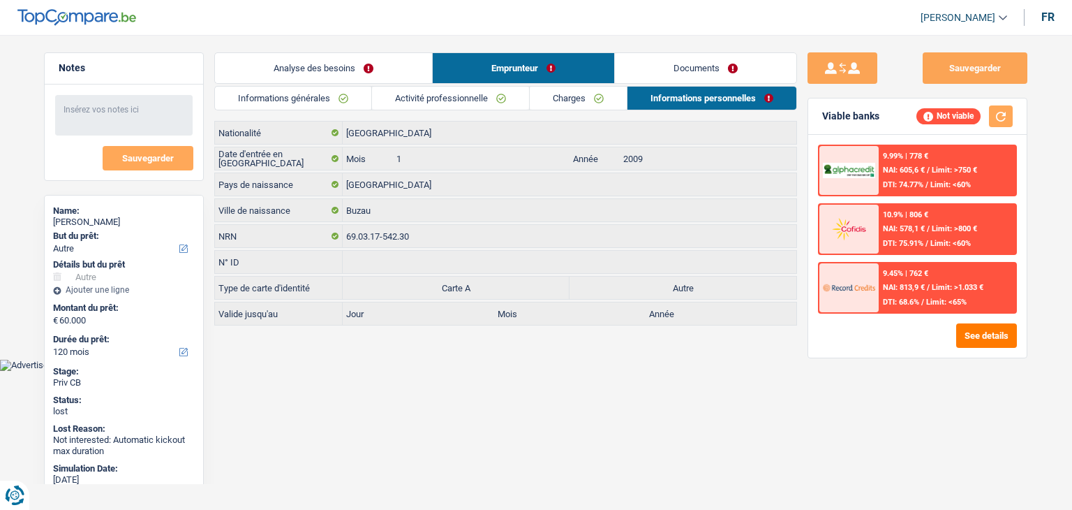
click at [568, 89] on link "Charges" at bounding box center [578, 98] width 97 height 23
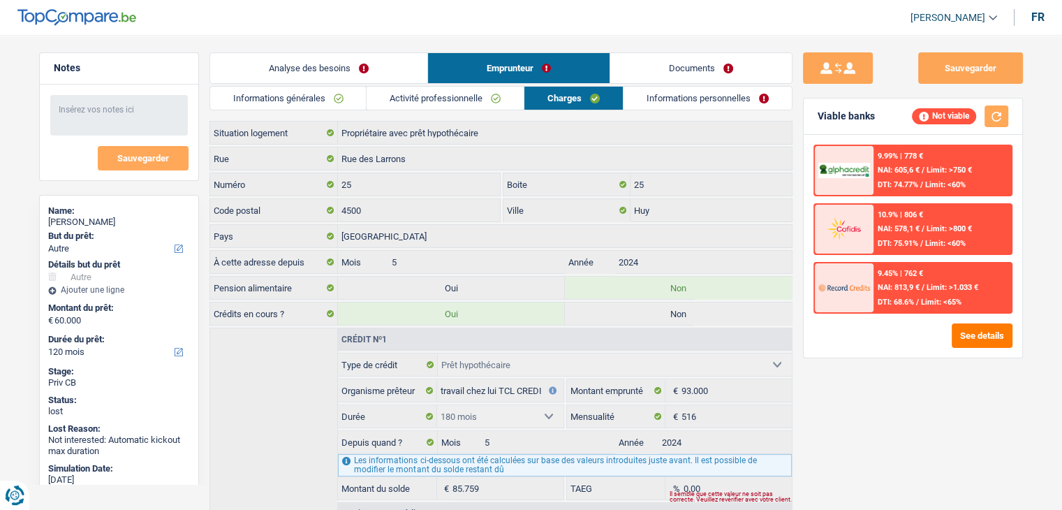
click at [452, 89] on link "Activité professionnelle" at bounding box center [444, 98] width 157 height 23
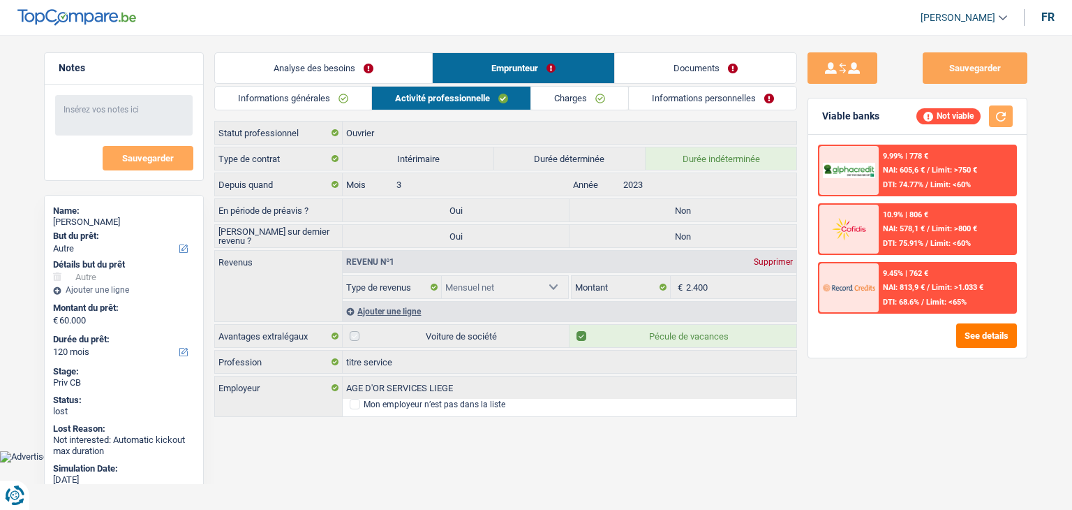
click at [315, 109] on link "Informations générales" at bounding box center [293, 98] width 156 height 23
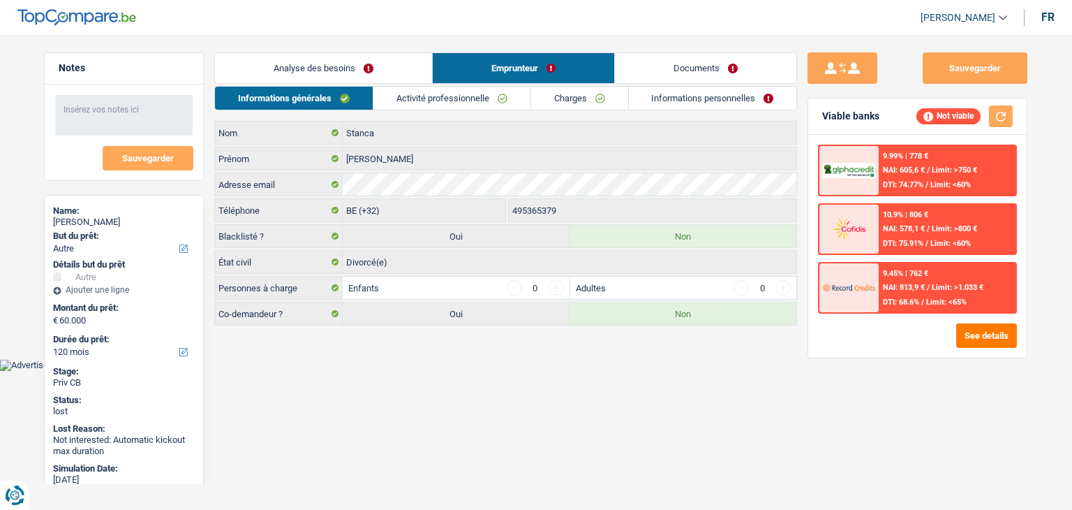
click at [554, 368] on html "Vous avez le contrôle de vos données Nous utilisons des cookies, tout comme nos…" at bounding box center [536, 185] width 1072 height 371
click at [669, 94] on link "Informations personnelles" at bounding box center [713, 98] width 168 height 23
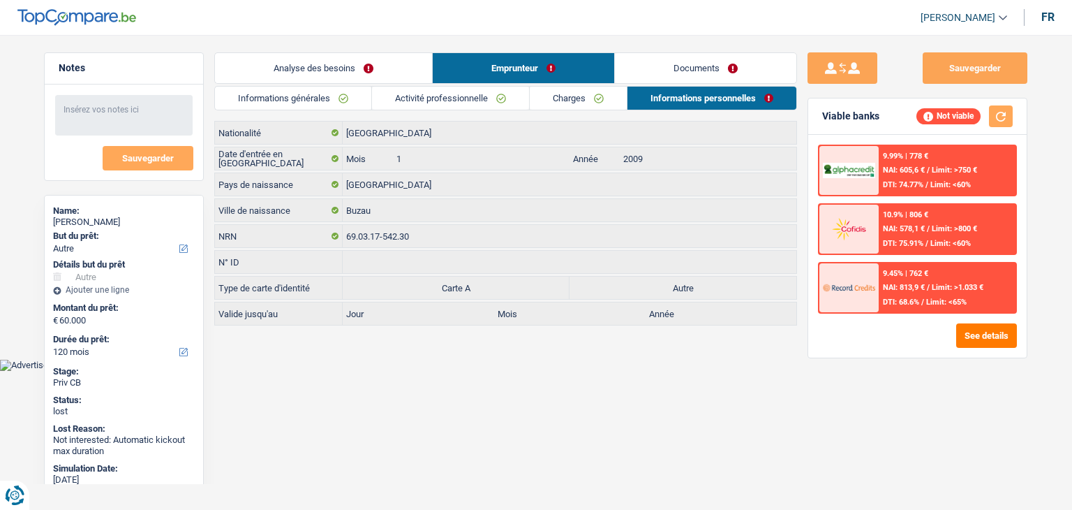
click at [559, 99] on link "Charges" at bounding box center [578, 98] width 97 height 23
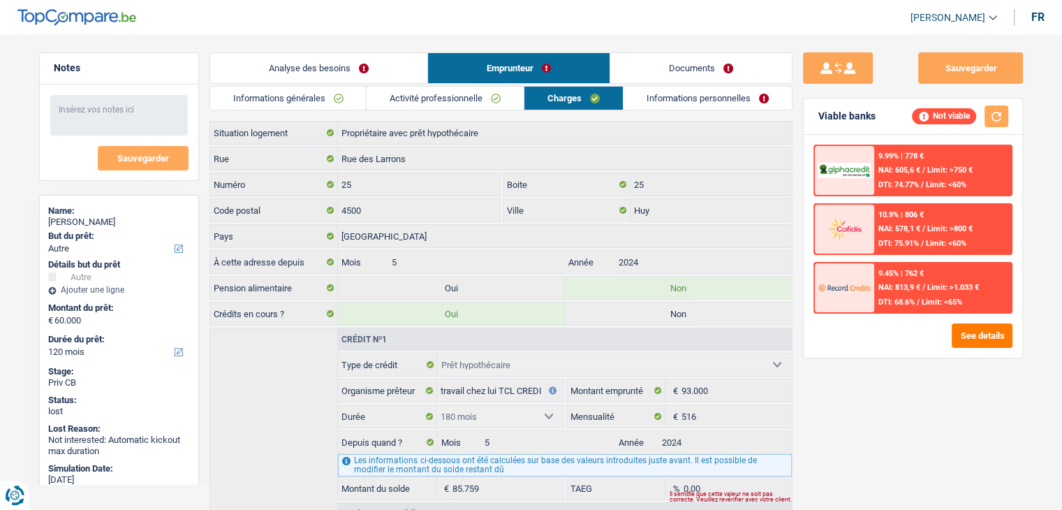
click at [460, 89] on link "Activité professionnelle" at bounding box center [444, 98] width 157 height 23
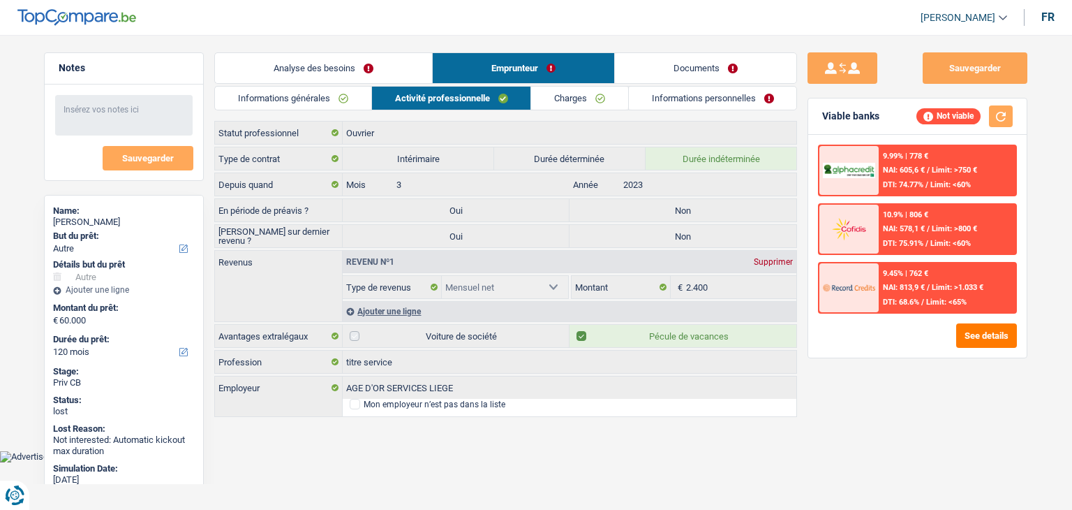
click at [345, 104] on link "Informations générales" at bounding box center [293, 98] width 156 height 23
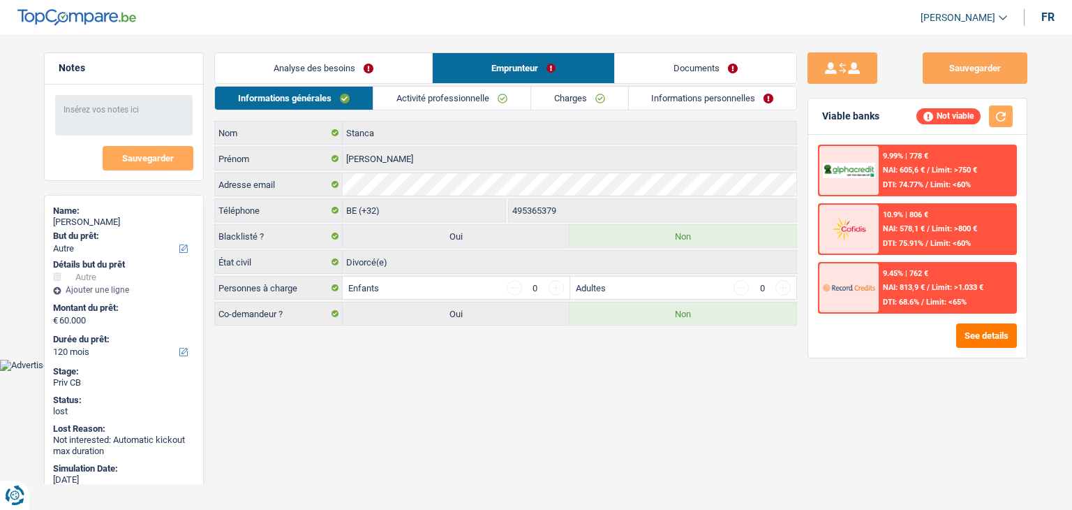
click at [347, 75] on link "Analyse des besoins" at bounding box center [323, 68] width 217 height 30
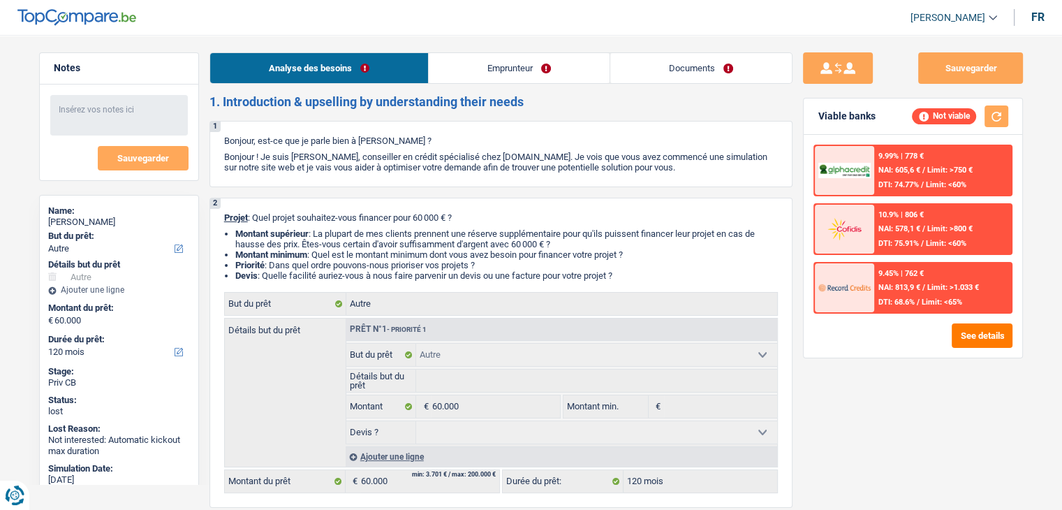
click at [501, 68] on link "Emprunteur" at bounding box center [519, 68] width 181 height 30
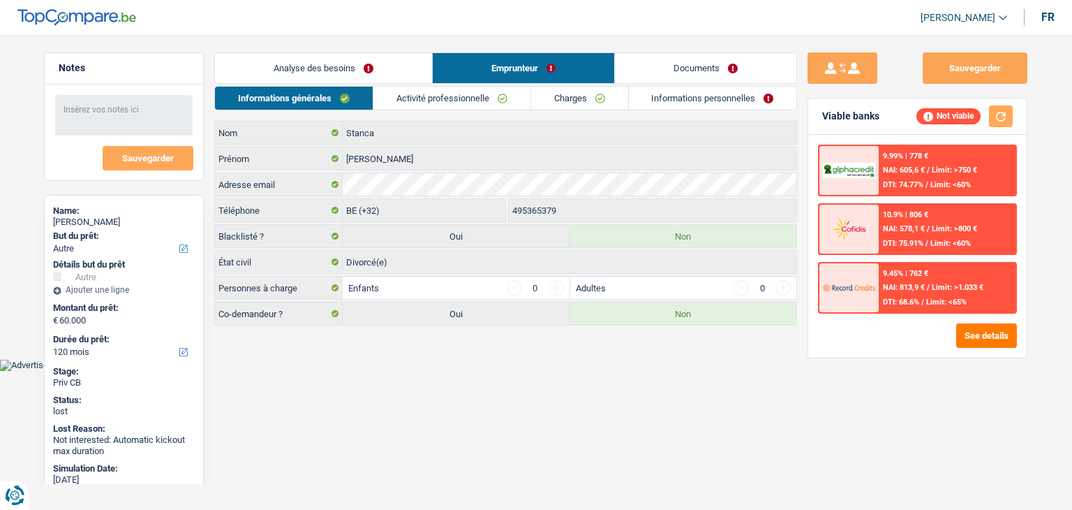
click at [422, 86] on li "Activité professionnelle" at bounding box center [452, 98] width 158 height 24
click at [424, 92] on link "Activité professionnelle" at bounding box center [451, 98] width 157 height 23
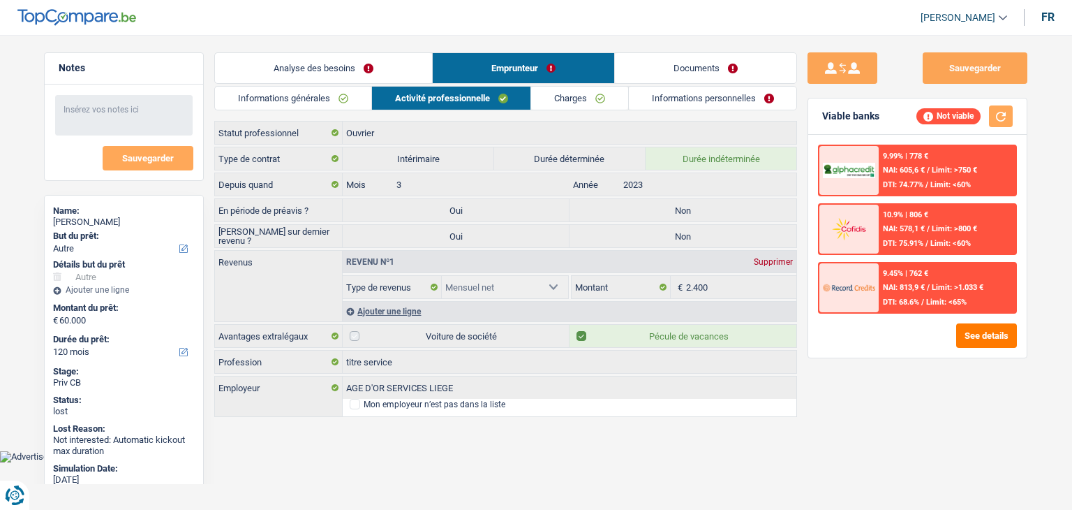
click at [999, 361] on div "Sauvegarder Viable banks Not viable 9.99% | 778 € NAI: 605,6 € / Limit: >750 € …" at bounding box center [917, 267] width 241 height 431
click at [569, 105] on link "Charges" at bounding box center [579, 98] width 97 height 23
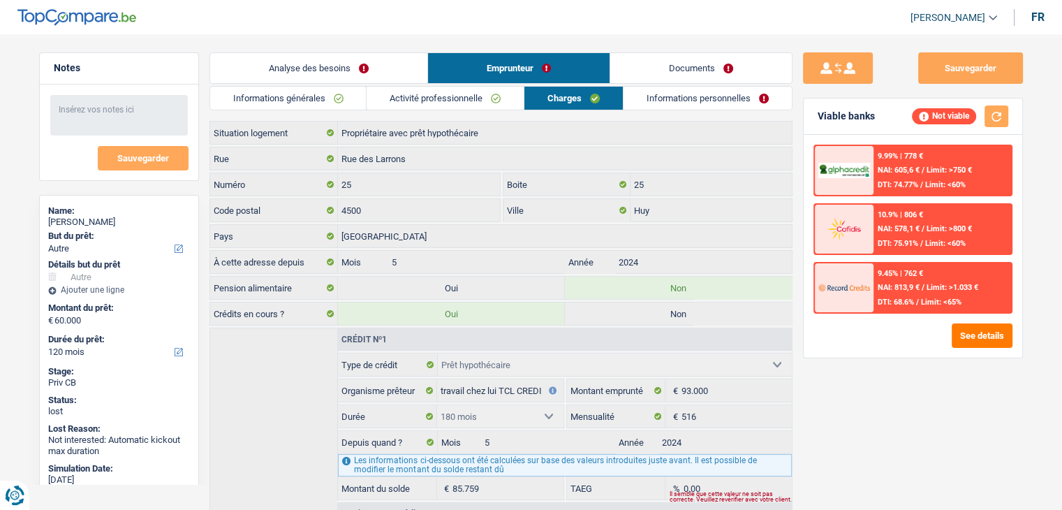
click at [290, 93] on link "Informations générales" at bounding box center [288, 98] width 156 height 23
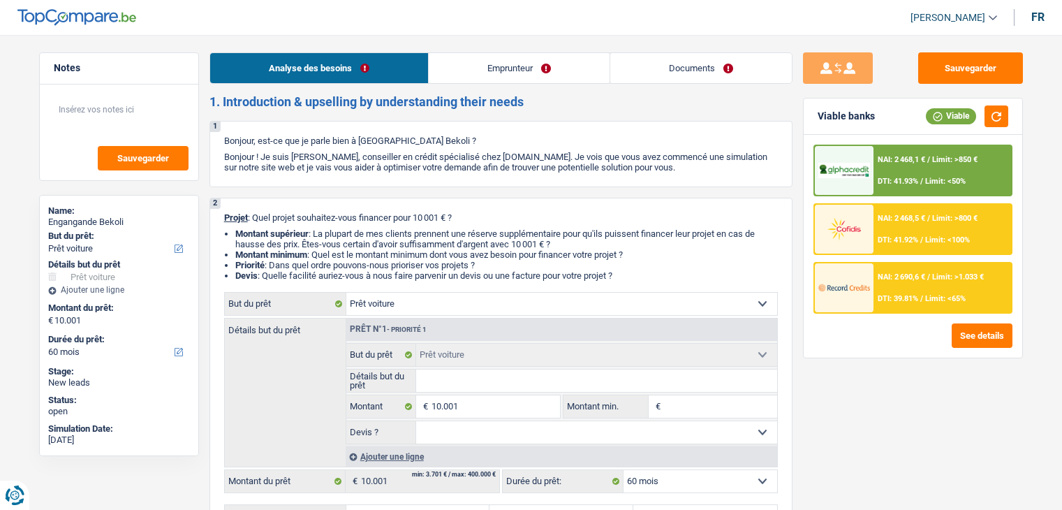
select select "car"
select select "60"
select select "car"
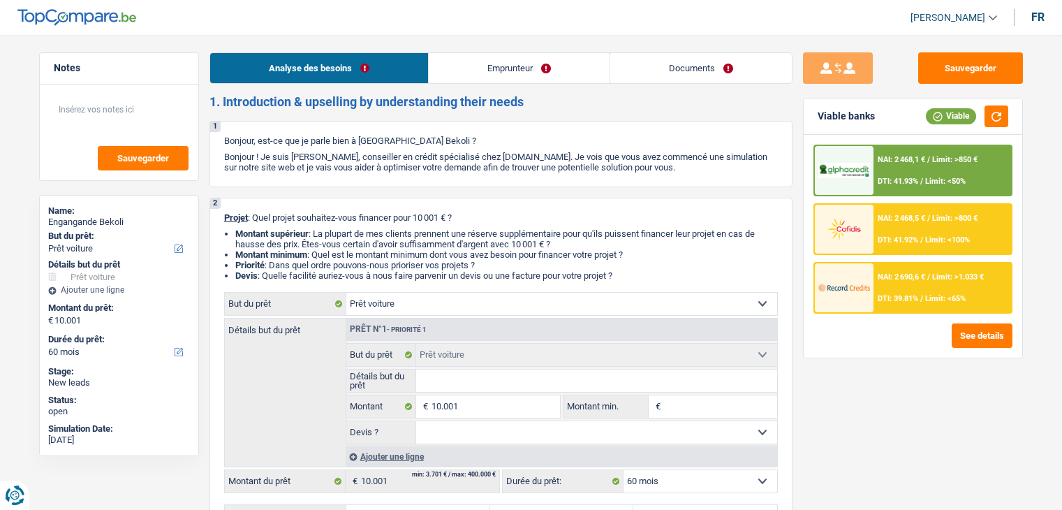
select select "60"
select select "privateEmployee"
select select "netSalary"
select select "other"
select select "mealVouchers"
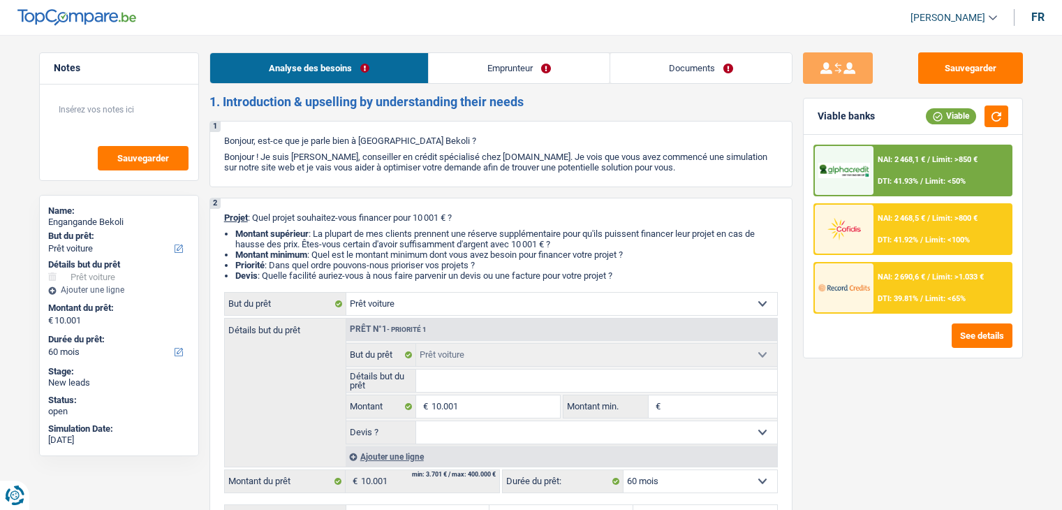
select select "rents"
select select "carLoan"
select select "36"
select select "car"
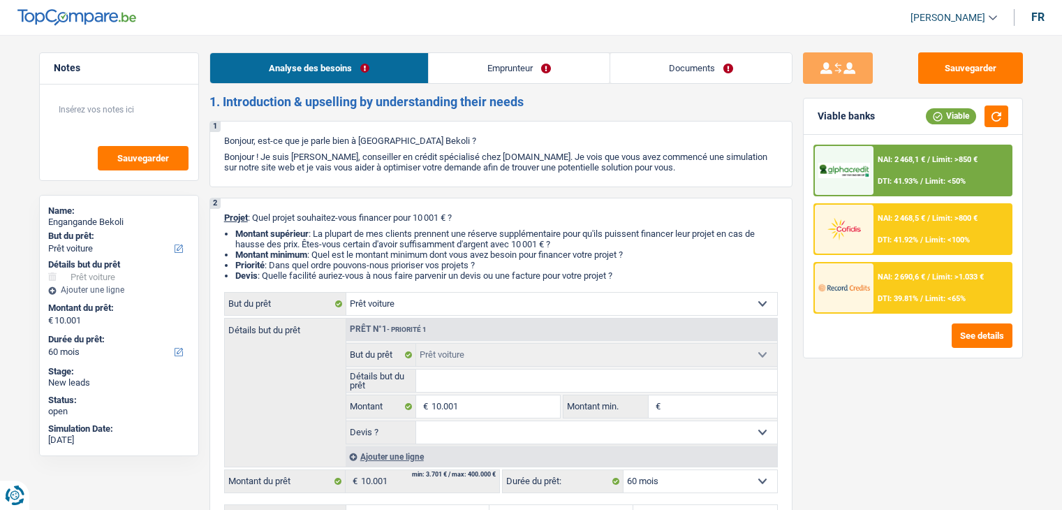
select select "60"
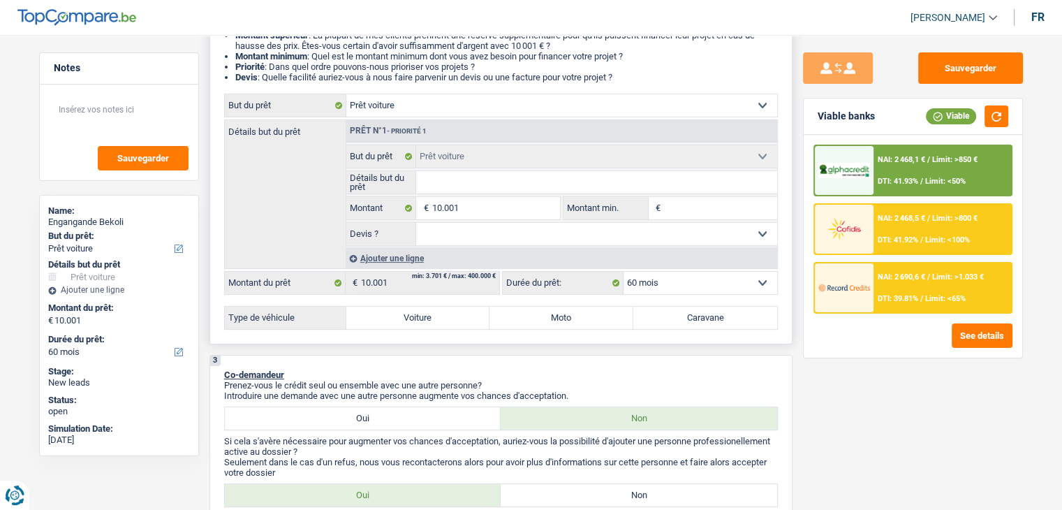
scroll to position [194, 0]
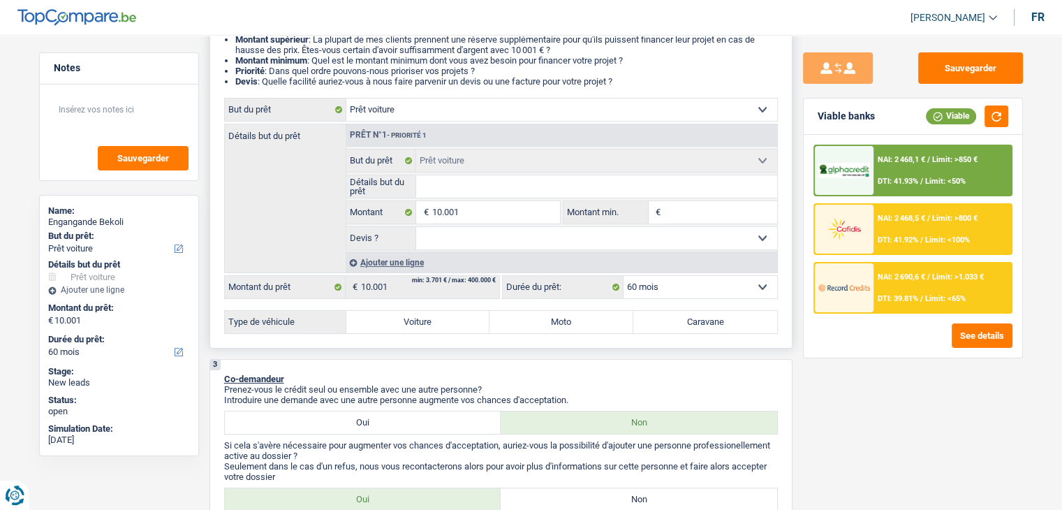
click at [479, 189] on input "Détails but du prêt" at bounding box center [596, 186] width 361 height 22
click at [473, 171] on fieldset "Confort maison: meubles, textile, peinture, électroménager, outillage non-profe…" at bounding box center [561, 161] width 431 height 24
click at [625, 235] on select "Oui Non Non répondu Sélectionner une option" at bounding box center [596, 238] width 361 height 22
select select "false"
click at [416, 227] on select "Oui Non Non répondu Sélectionner une option" at bounding box center [596, 238] width 361 height 22
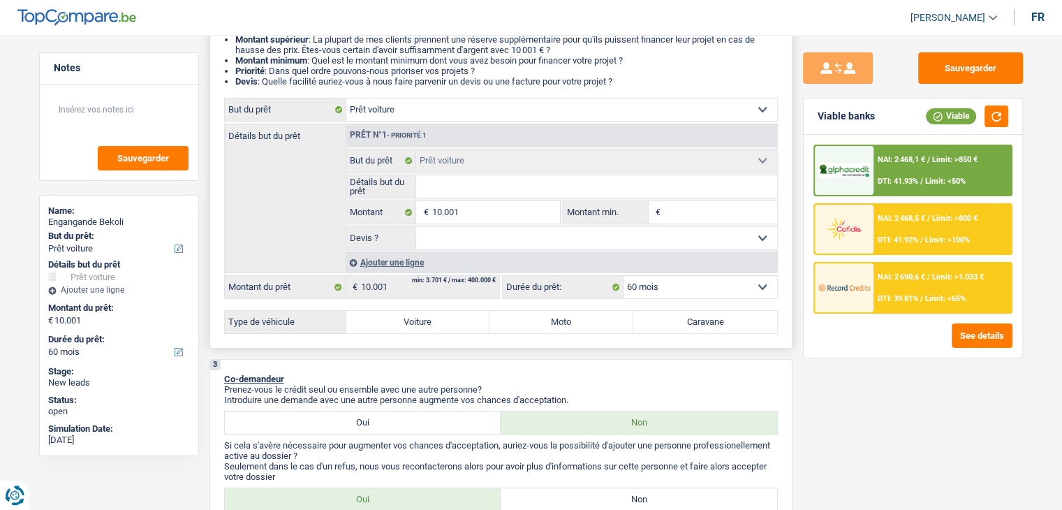
select select "false"
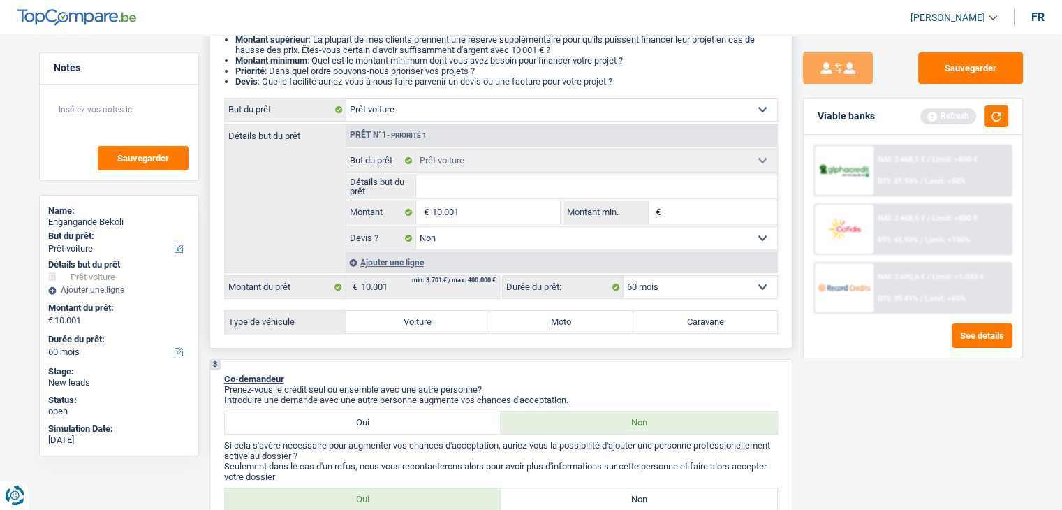
click at [403, 256] on div "Ajouter une ligne" at bounding box center [561, 262] width 431 height 20
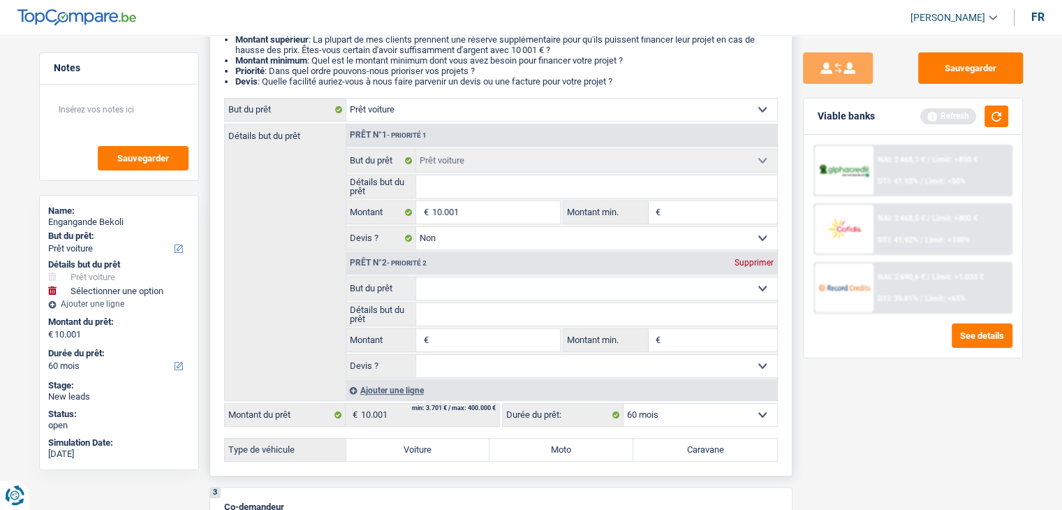
click at [432, 191] on input "Détails but du prêt" at bounding box center [596, 186] width 361 height 22
click at [461, 292] on select "Confort maison: meubles, textile, peinture, électroménager, outillage non-profe…" at bounding box center [596, 288] width 361 height 22
select select "other"
click at [416, 277] on select "Confort maison: meubles, textile, peinture, électroménager, outillage non-profe…" at bounding box center [596, 288] width 361 height 22
select select "other"
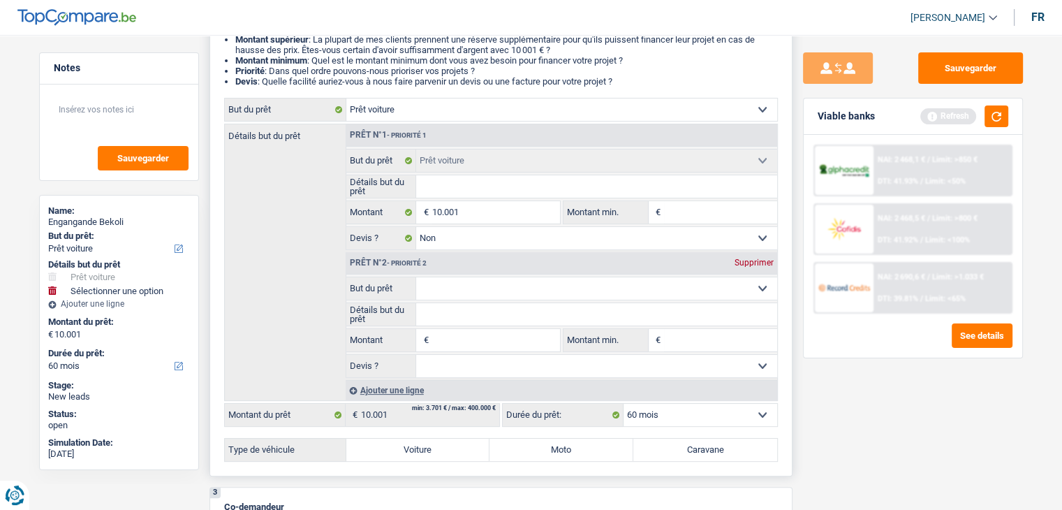
select select "other"
click at [477, 330] on input "Montant" at bounding box center [495, 340] width 128 height 22
type input "1"
type input "10"
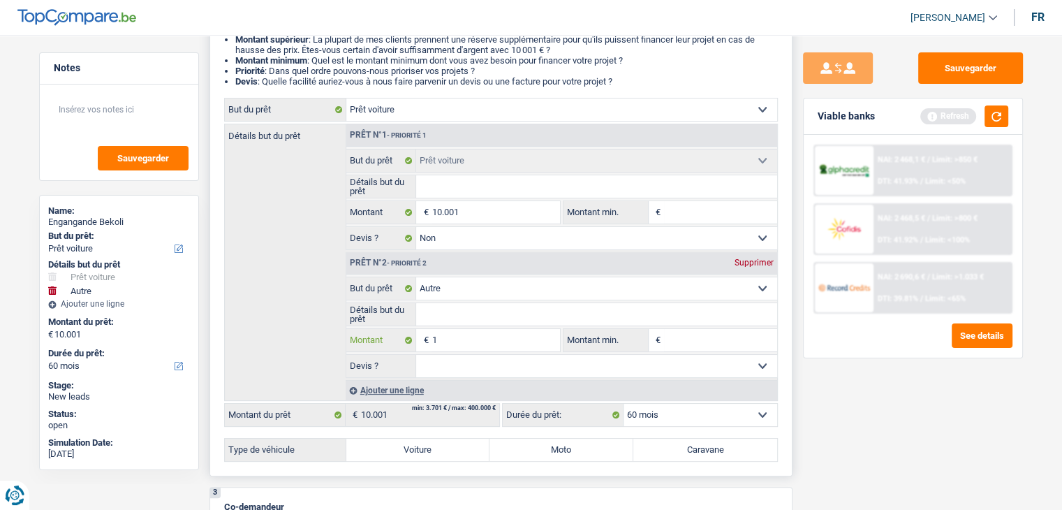
type input "10"
type input "100"
type input "1.000"
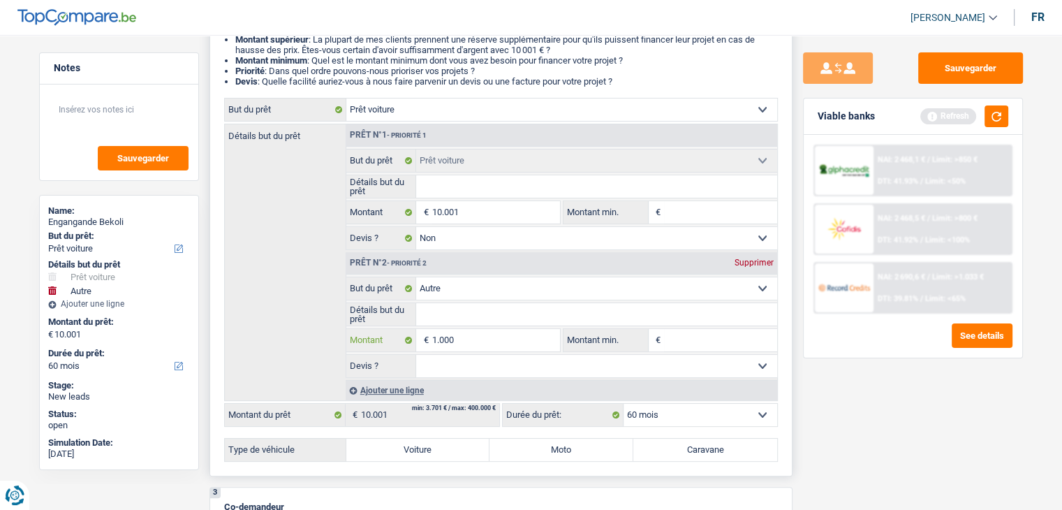
type input "10.001"
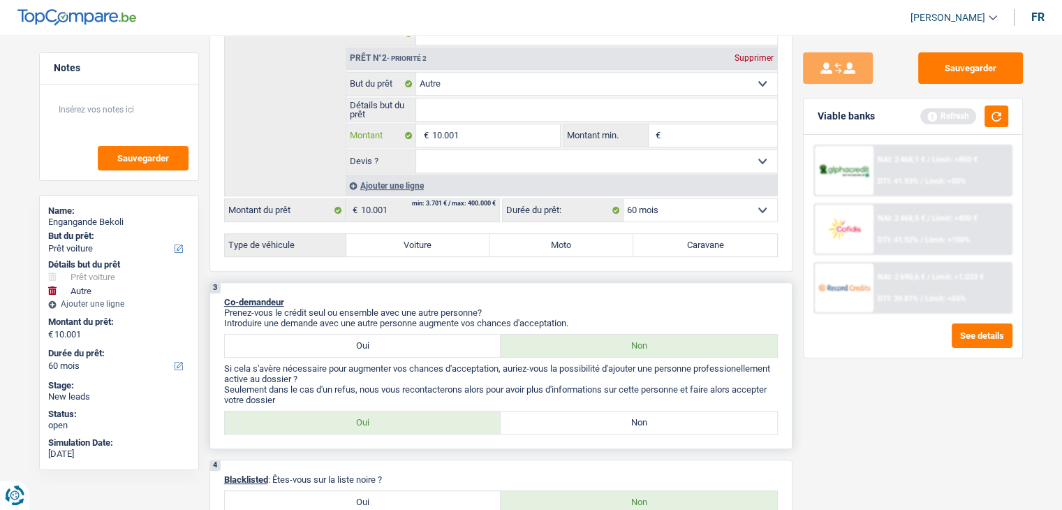
scroll to position [499, 0]
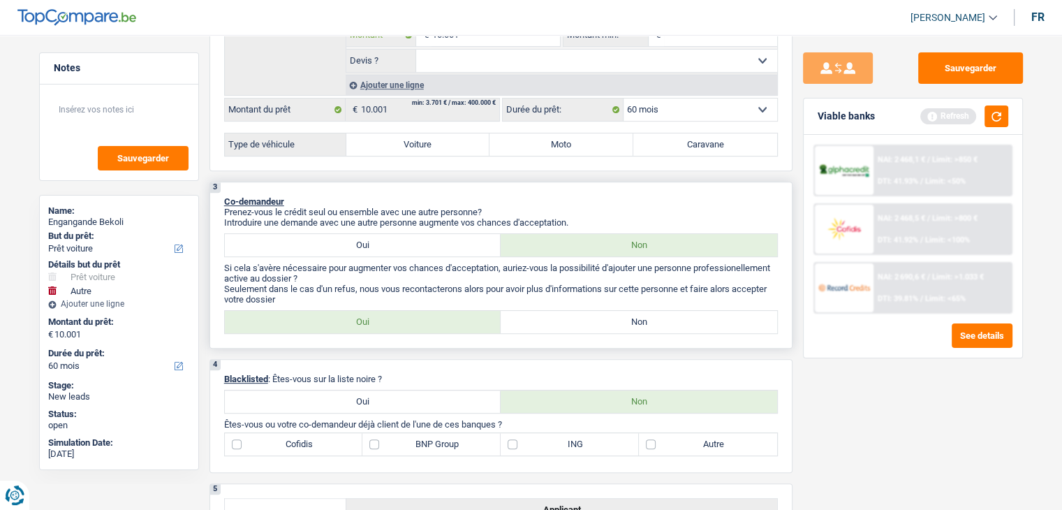
type input "10.001"
type input "20.002"
click at [589, 318] on label "Non" at bounding box center [638, 322] width 276 height 22
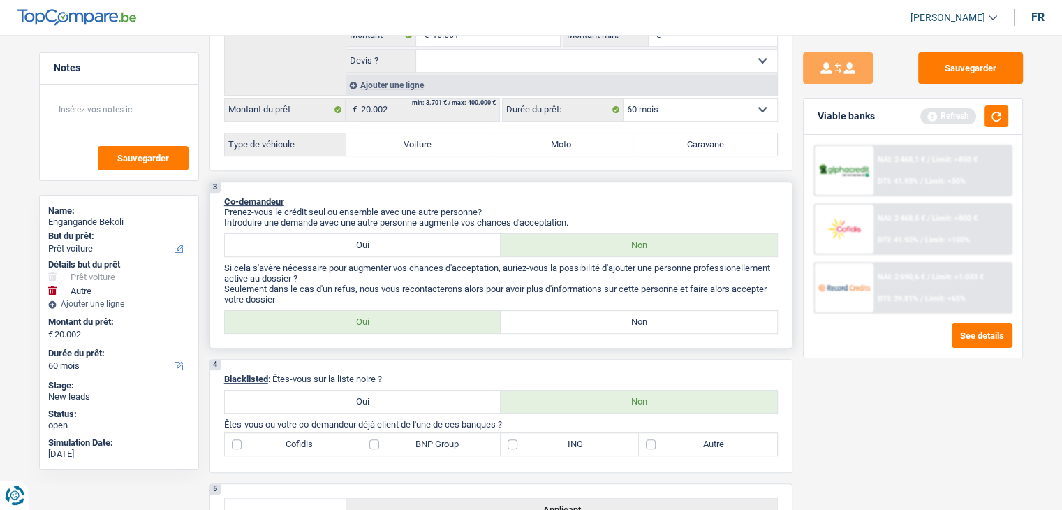
click at [589, 318] on input "Non" at bounding box center [638, 322] width 276 height 22
radio input "true"
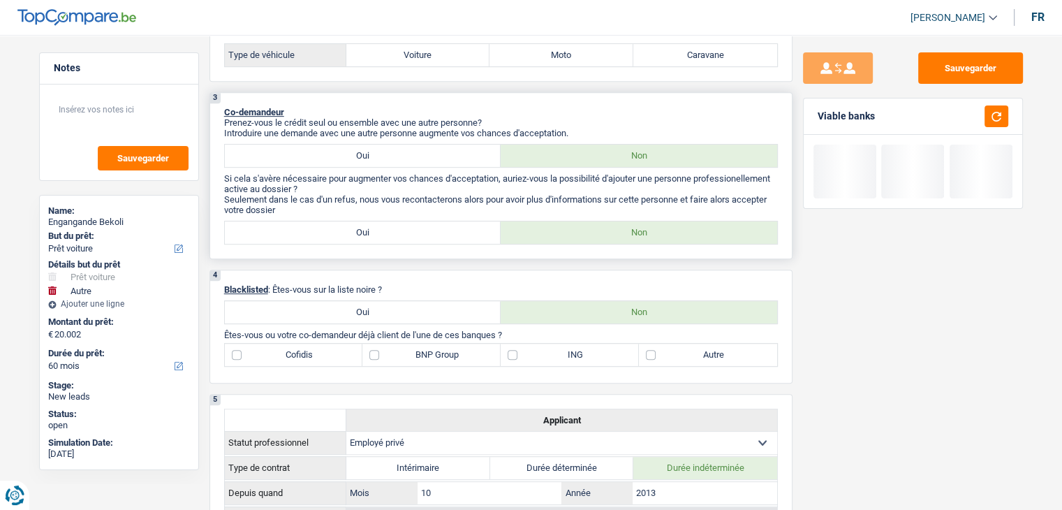
scroll to position [591, 0]
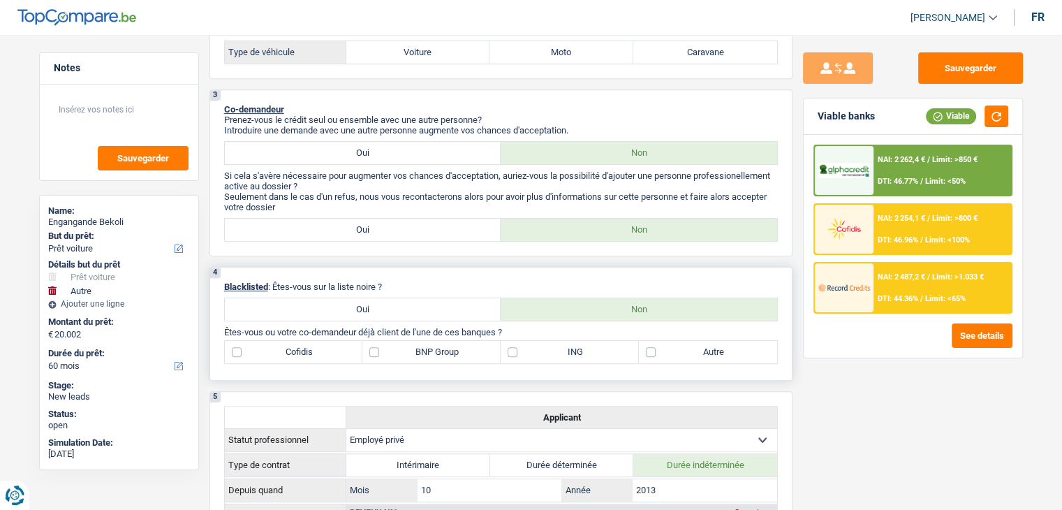
click at [388, 298] on label "Oui" at bounding box center [363, 309] width 276 height 22
click at [388, 298] on input "Oui" at bounding box center [363, 309] width 276 height 22
radio input "true"
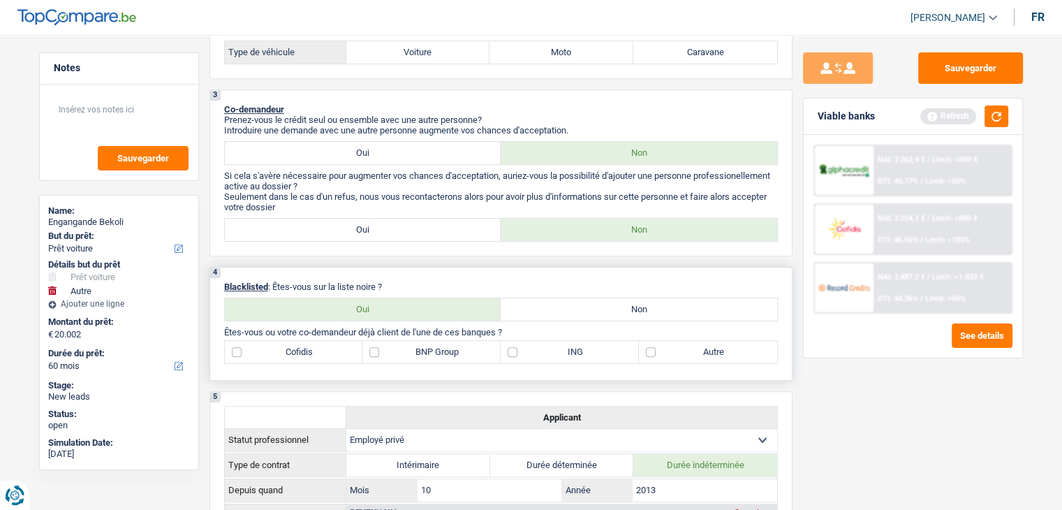
click at [593, 307] on label "Non" at bounding box center [638, 309] width 276 height 22
click at [593, 307] on input "Non" at bounding box center [638, 309] width 276 height 22
radio input "true"
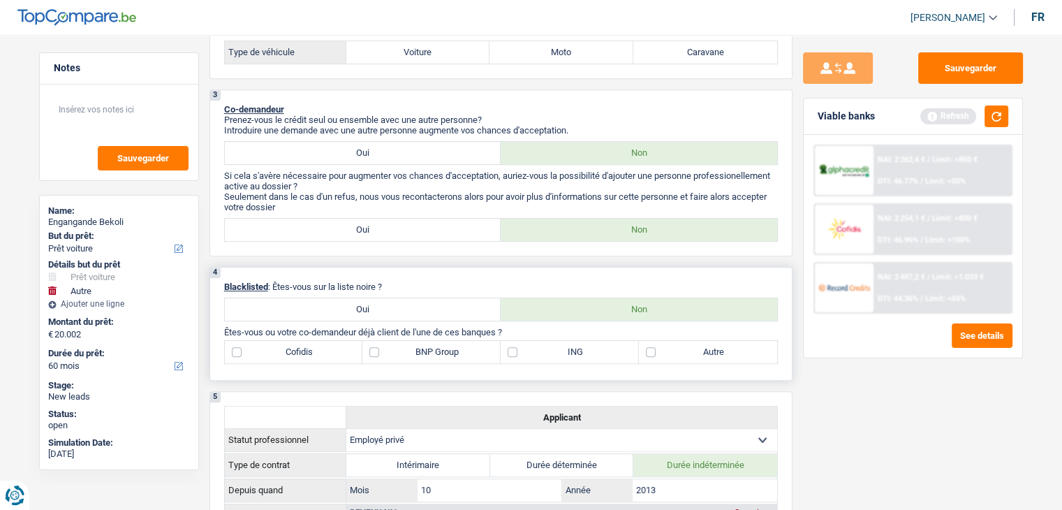
click at [668, 346] on label "Autre" at bounding box center [708, 352] width 138 height 22
click at [668, 346] on input "Autre" at bounding box center [708, 352] width 138 height 22
checkbox input "true"
click at [401, 344] on label "BNP Group" at bounding box center [431, 352] width 138 height 22
click at [401, 344] on input "BNP Group" at bounding box center [431, 352] width 138 height 22
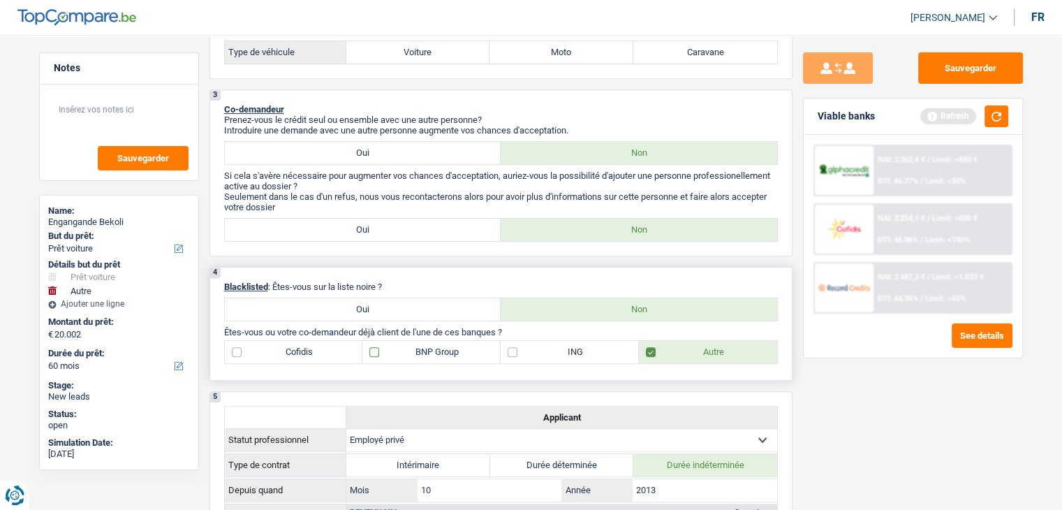
checkbox input "true"
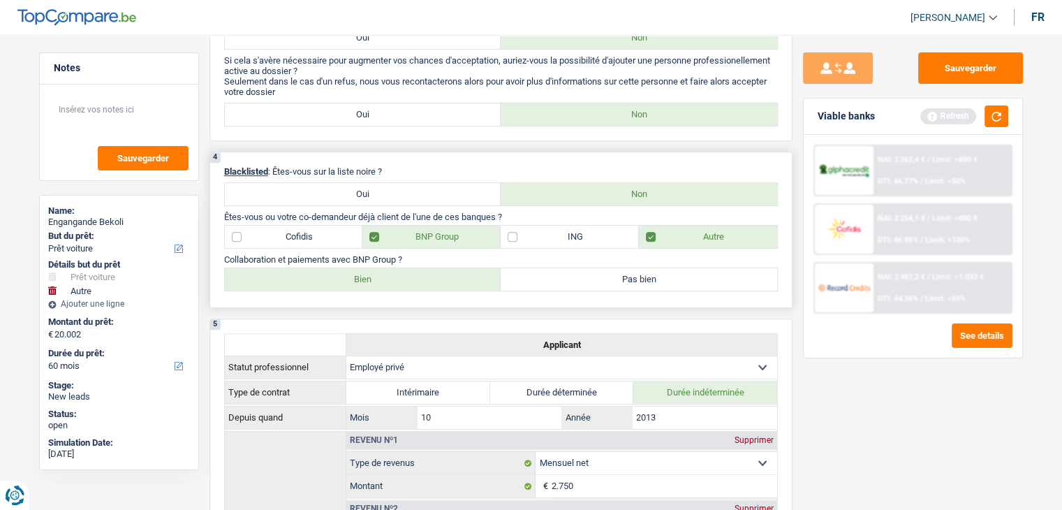
scroll to position [706, 0]
click at [408, 276] on label "Bien" at bounding box center [363, 279] width 276 height 22
click at [408, 276] on input "Bien" at bounding box center [363, 279] width 276 height 22
radio input "true"
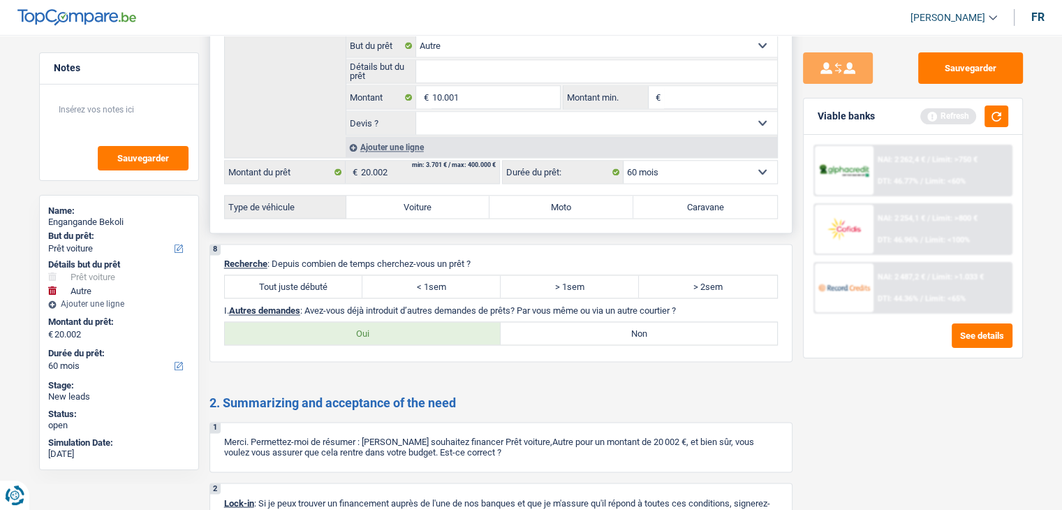
scroll to position [2203, 0]
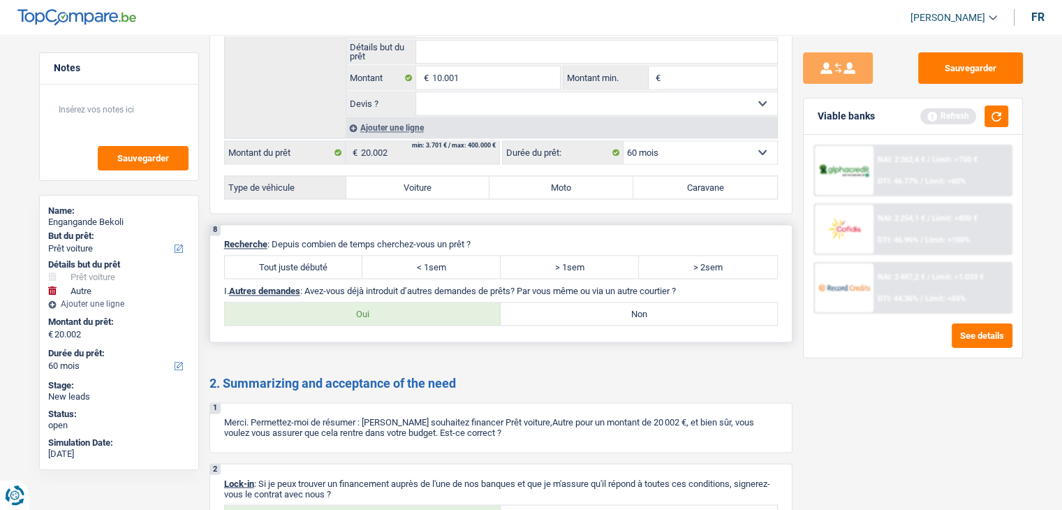
click at [310, 267] on div "8 Recherche : Depuis combien de temps cherchez-vous un prêt ? Tout juste débuté…" at bounding box center [500, 283] width 583 height 118
click at [309, 261] on label "Tout juste débuté" at bounding box center [294, 266] width 138 height 22
click at [309, 261] on input "Tout juste débuté" at bounding box center [294, 266] width 138 height 22
radio input "true"
click at [581, 302] on label "Non" at bounding box center [638, 313] width 276 height 22
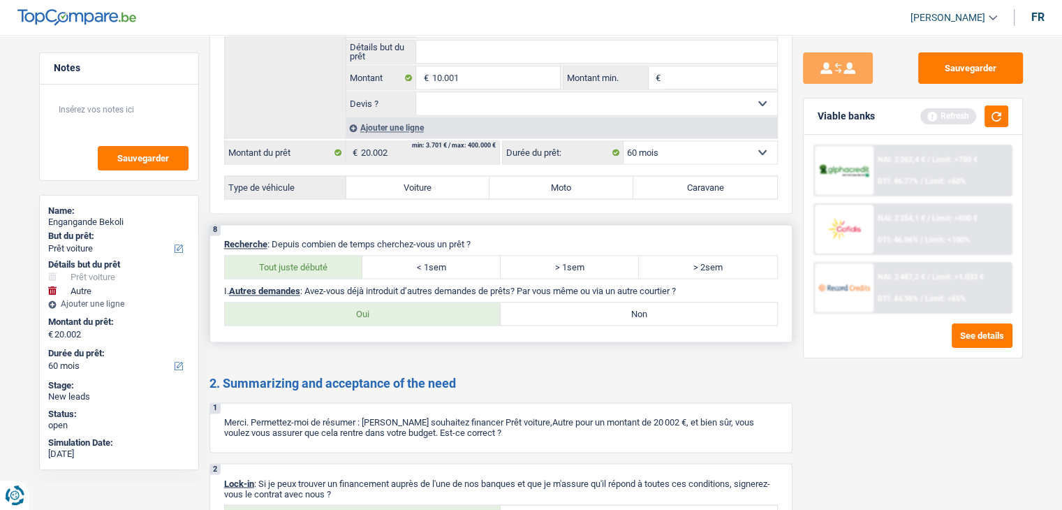
click at [581, 302] on input "Non" at bounding box center [638, 313] width 276 height 22
radio input "true"
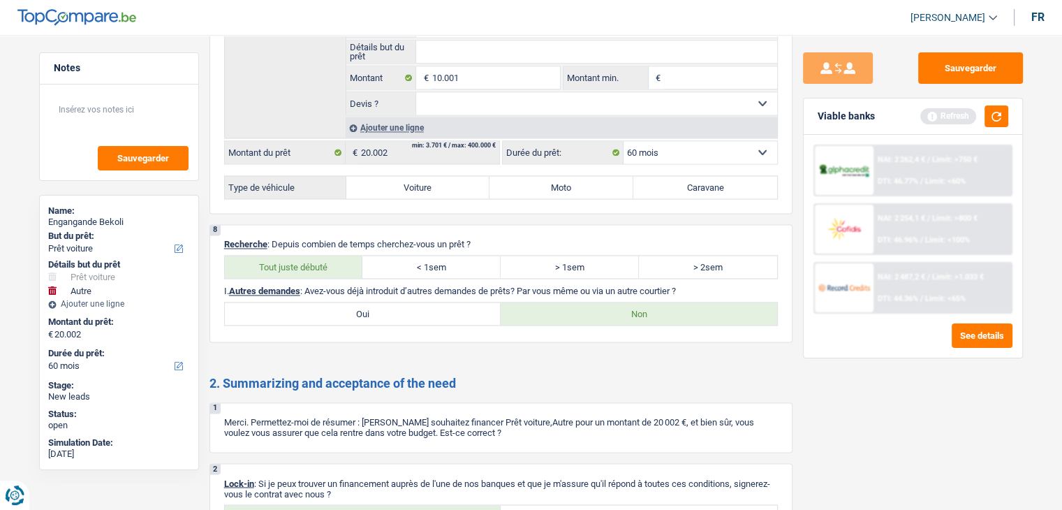
scroll to position [2354, 0]
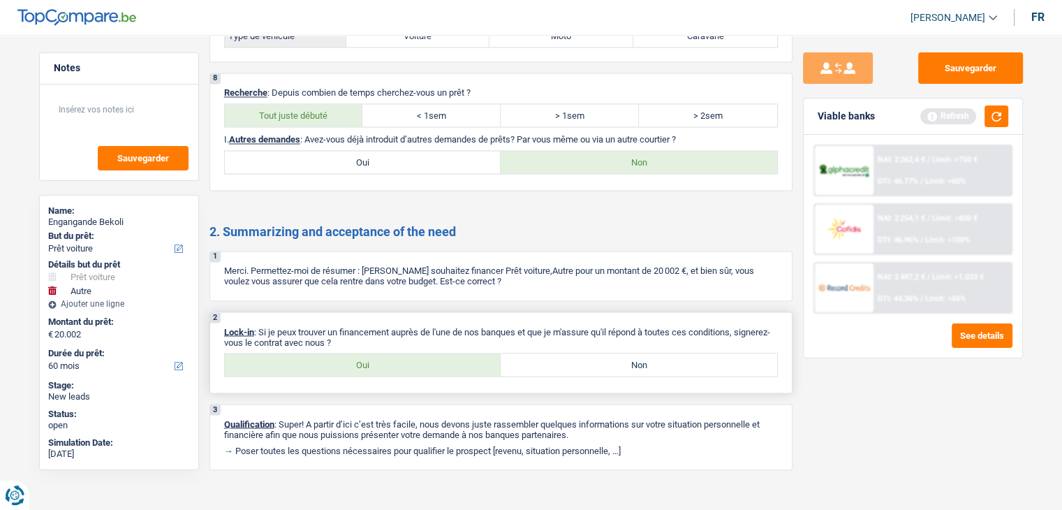
click at [426, 358] on label "Oui" at bounding box center [363, 364] width 276 height 22
click at [426, 358] on input "Oui" at bounding box center [363, 364] width 276 height 22
radio input "true"
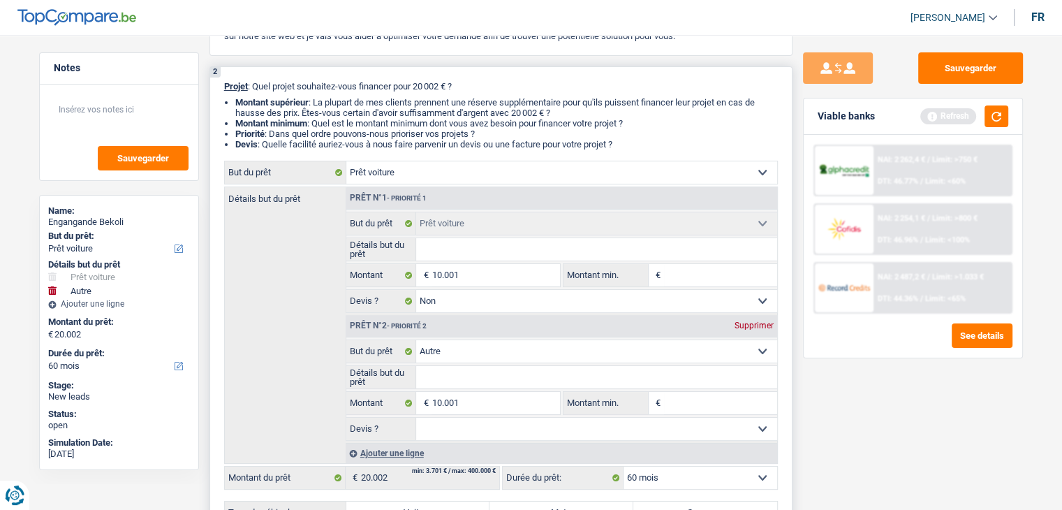
scroll to position [0, 0]
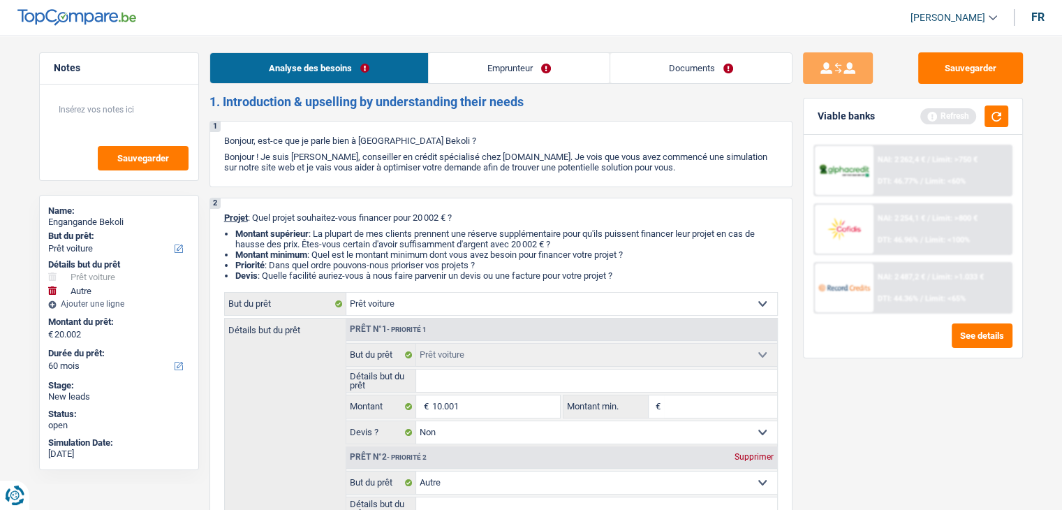
click at [495, 60] on link "Emprunteur" at bounding box center [519, 68] width 181 height 30
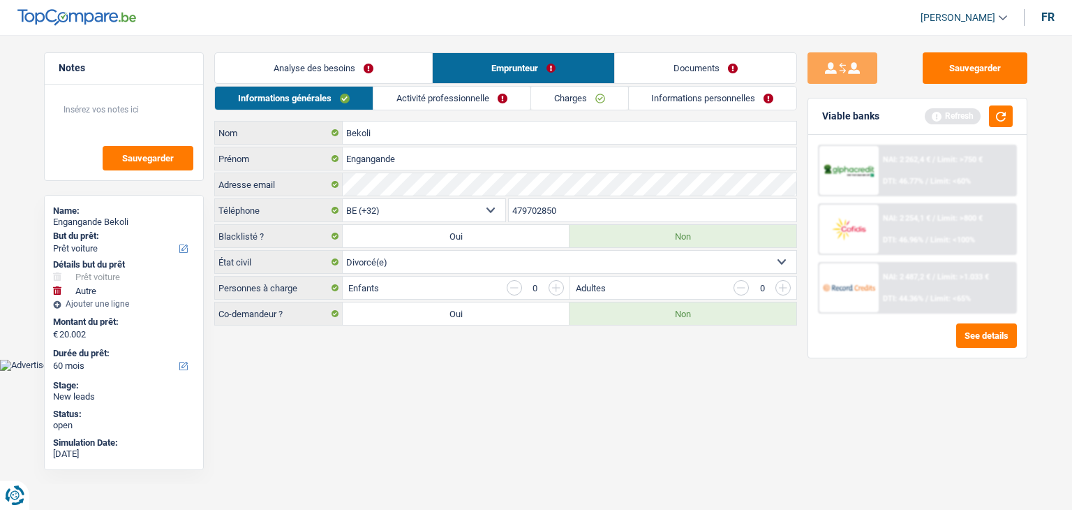
click at [648, 259] on select "Célibataire Marié(e) Cohabitant(e) légal(e) Divorcé(e) Veuf(ve) Séparé (de fait…" at bounding box center [570, 262] width 454 height 22
drag, startPoint x: 648, startPoint y: 259, endPoint x: 564, endPoint y: 255, distance: 84.6
click at [564, 255] on select "Célibataire Marié(e) Cohabitant(e) légal(e) Divorcé(e) Veuf(ve) Séparé (de fait…" at bounding box center [570, 262] width 454 height 22
click at [455, 260] on select "Célibataire Marié(e) Cohabitant(e) légal(e) Divorcé(e) Veuf(ve) Séparé (de fait…" at bounding box center [570, 262] width 454 height 22
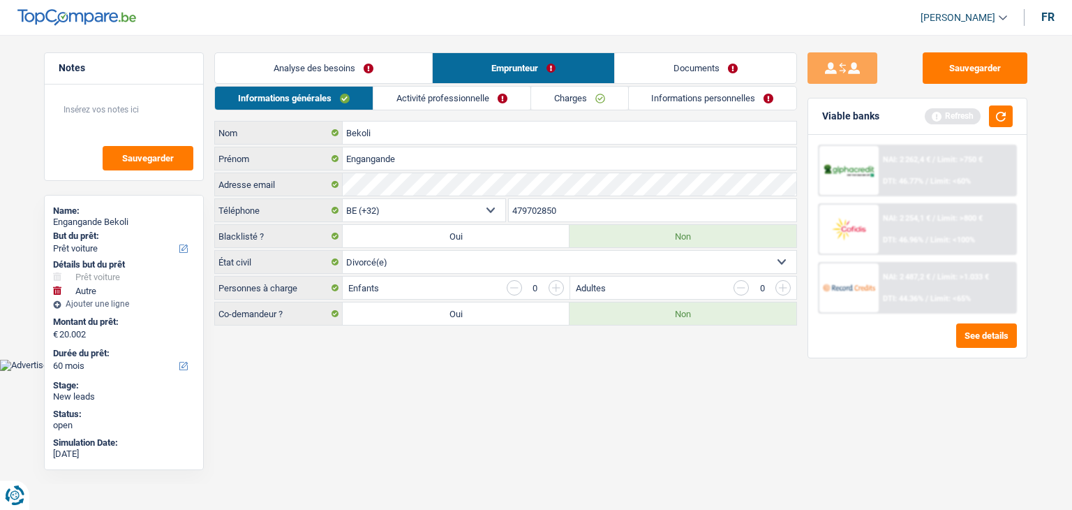
click at [455, 260] on select "Célibataire Marié(e) Cohabitant(e) légal(e) Divorcé(e) Veuf(ve) Séparé (de fait…" at bounding box center [570, 262] width 454 height 22
click at [572, 290] on div "Adultes 0" at bounding box center [683, 287] width 227 height 22
click at [459, 101] on link "Activité professionnelle" at bounding box center [451, 98] width 157 height 23
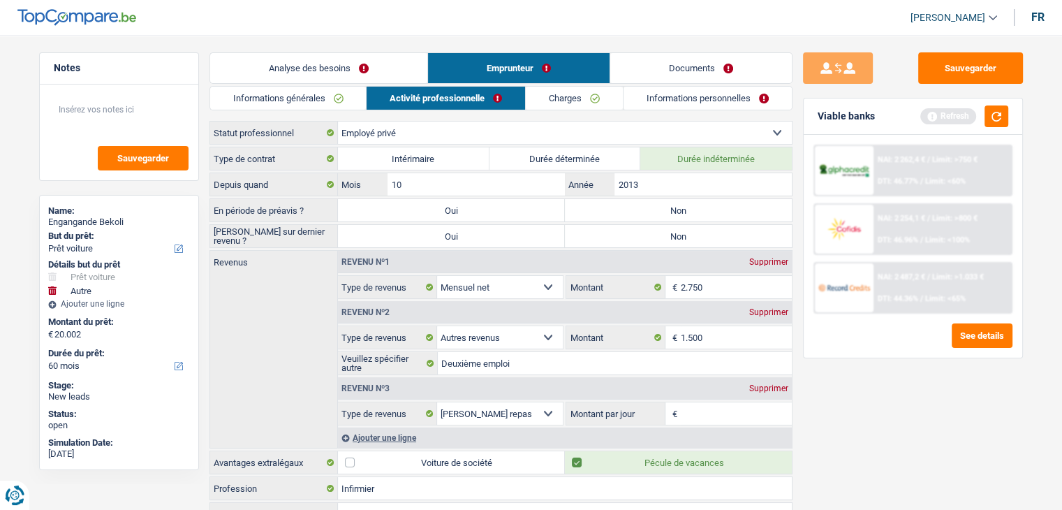
click at [364, 136] on select "Ouvrier Employé privé Employé public Invalide Indépendant Pensionné Chômeur Mut…" at bounding box center [565, 132] width 454 height 22
click at [364, 130] on select "Ouvrier Employé privé Employé public Invalide Indépendant Pensionné Chômeur Mut…" at bounding box center [565, 132] width 454 height 22
click at [669, 209] on label "Non" at bounding box center [678, 210] width 227 height 22
click at [669, 209] on input "Non" at bounding box center [678, 210] width 227 height 22
radio input "true"
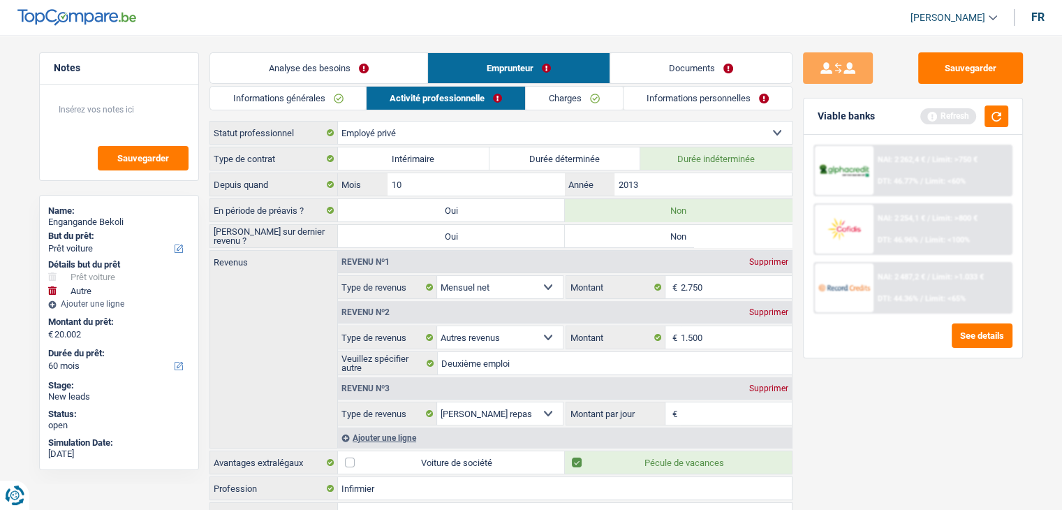
click at [623, 235] on label "Non" at bounding box center [678, 236] width 227 height 22
click at [623, 235] on input "Non" at bounding box center [678, 236] width 227 height 22
radio input "true"
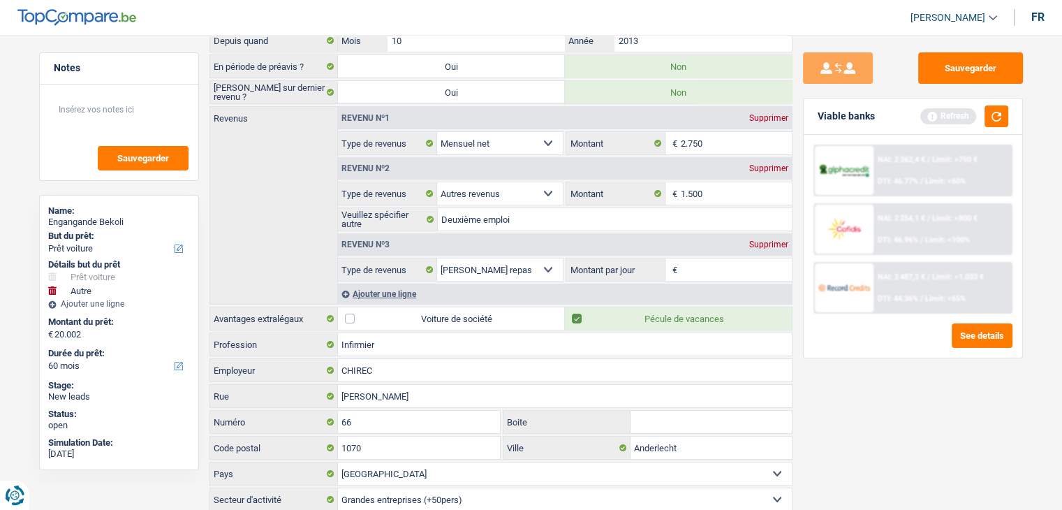
click at [713, 262] on input "Montant par jour" at bounding box center [736, 269] width 111 height 22
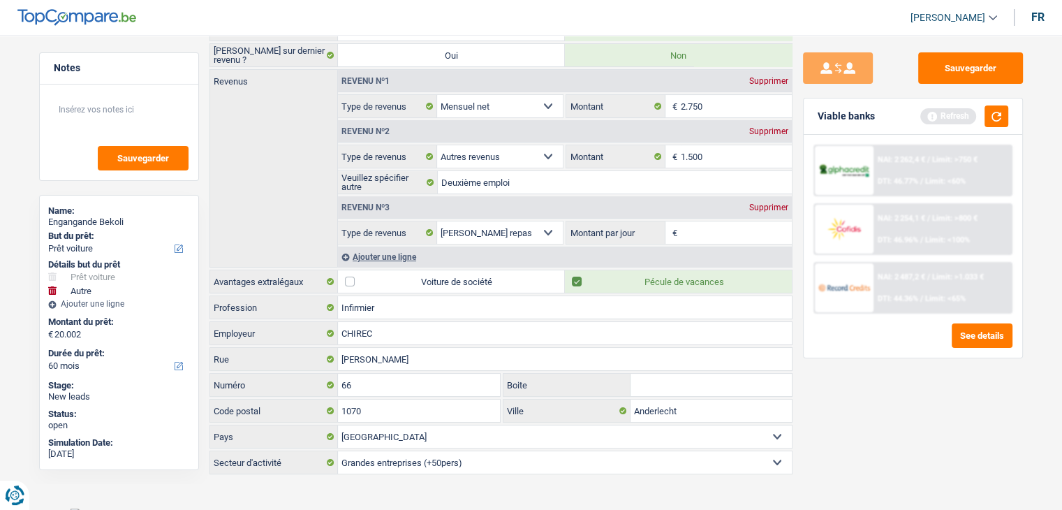
scroll to position [184, 0]
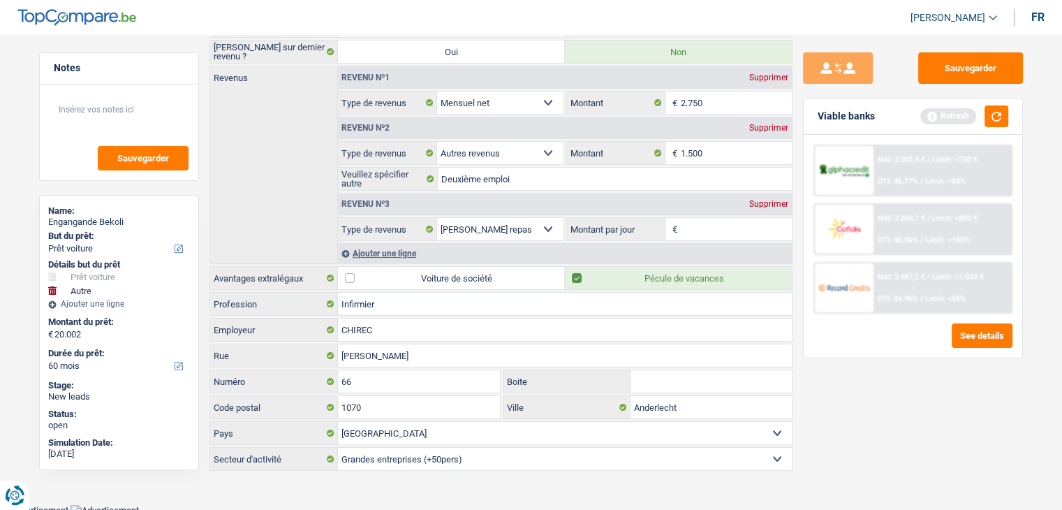
click at [366, 253] on div "Ajouter une ligne" at bounding box center [565, 253] width 454 height 20
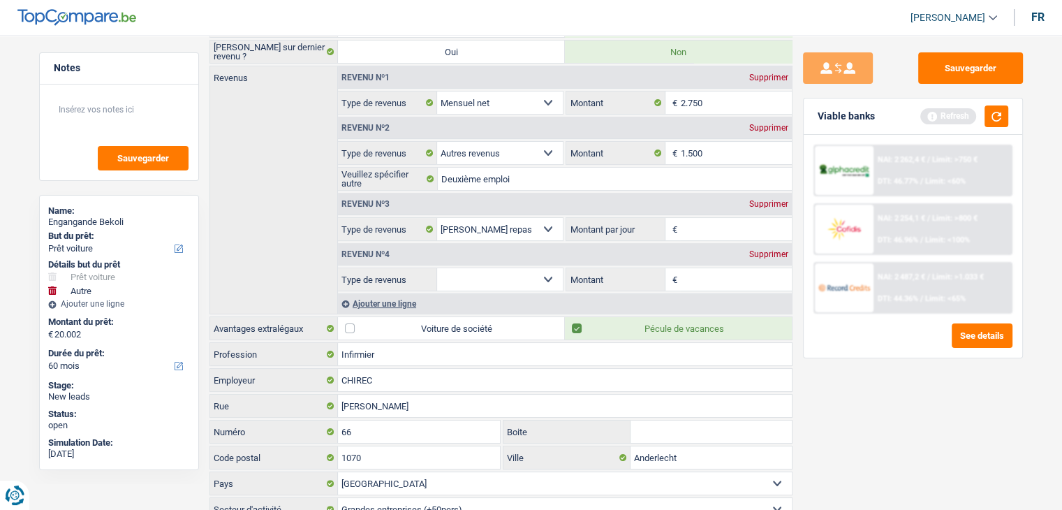
click at [450, 274] on select "Allocation d'handicap Allocations chômage Allocations familiales Chèques repas …" at bounding box center [500, 279] width 126 height 22
click at [292, 175] on div "Revenus Revenu nº1 Supprimer Allocation d'handicap Allocations chômage Allocati…" at bounding box center [500, 190] width 583 height 249
click at [491, 269] on select "Allocation d'handicap Allocations chômage Allocations familiales Chèques repas …" at bounding box center [500, 279] width 126 height 22
select select "netSalary"
click at [437, 268] on select "Allocation d'handicap Allocations chômage Allocations familiales Chèques repas …" at bounding box center [500, 279] width 126 height 22
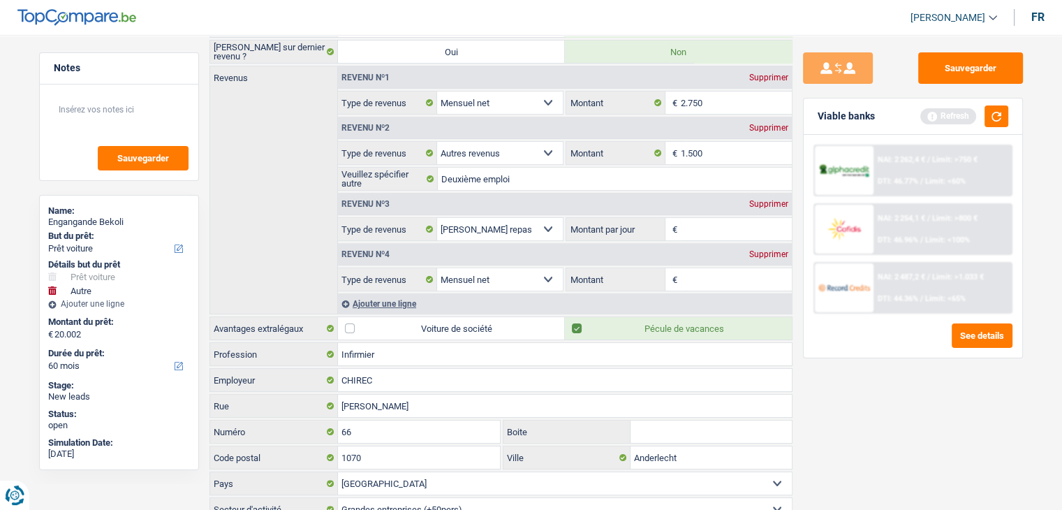
click at [687, 277] on input "Montant" at bounding box center [736, 279] width 111 height 22
click at [738, 255] on div "Revenu nº4 Supprimer" at bounding box center [565, 254] width 454 height 22
click at [716, 272] on input "Montant" at bounding box center [736, 279] width 111 height 22
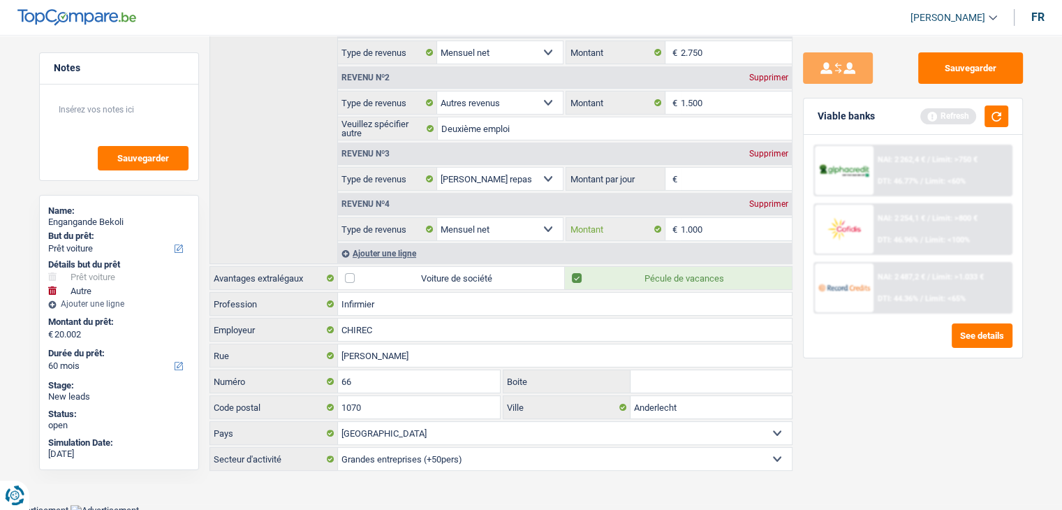
type input "1.000"
click at [768, 200] on div "Supprimer" at bounding box center [769, 204] width 46 height 8
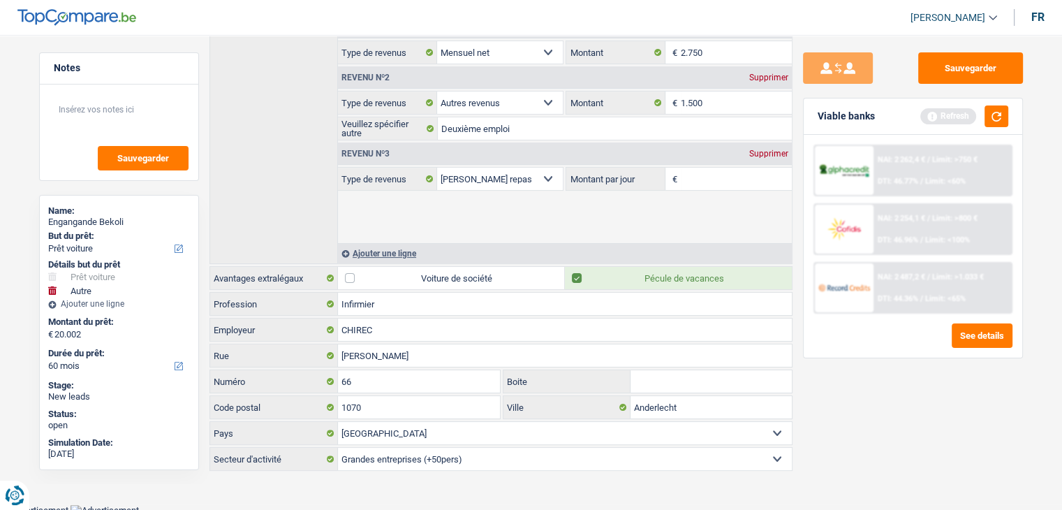
scroll to position [184, 0]
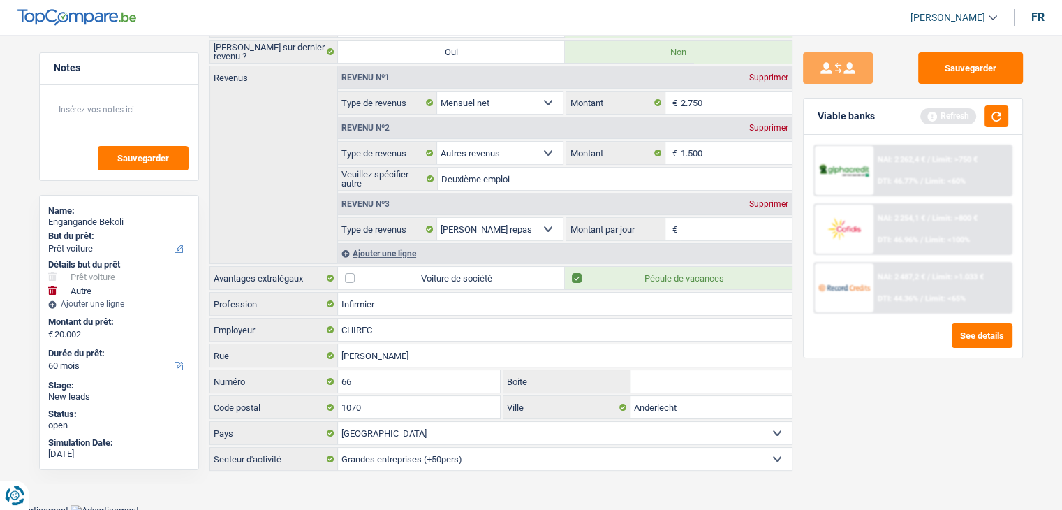
click at [776, 200] on div "Supprimer" at bounding box center [769, 204] width 46 height 8
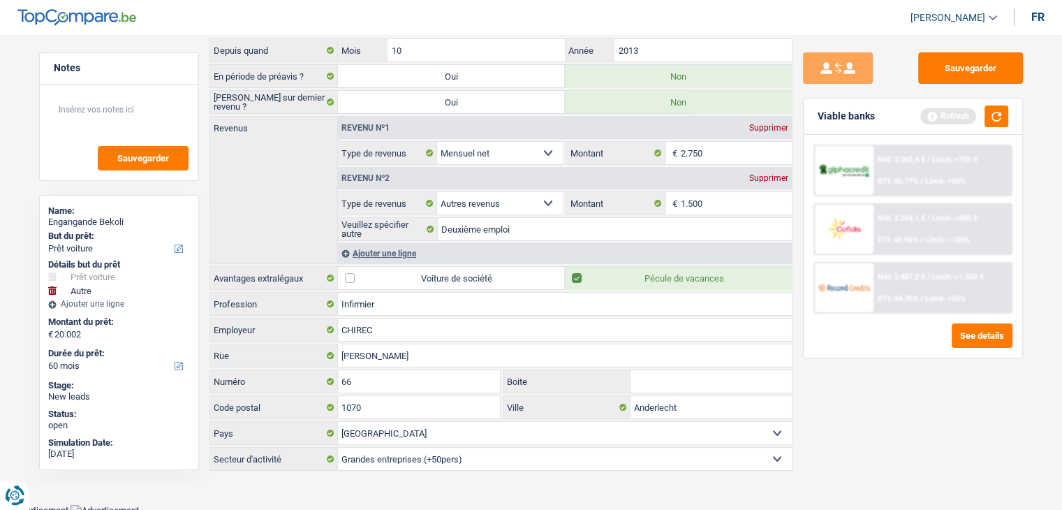
scroll to position [0, 0]
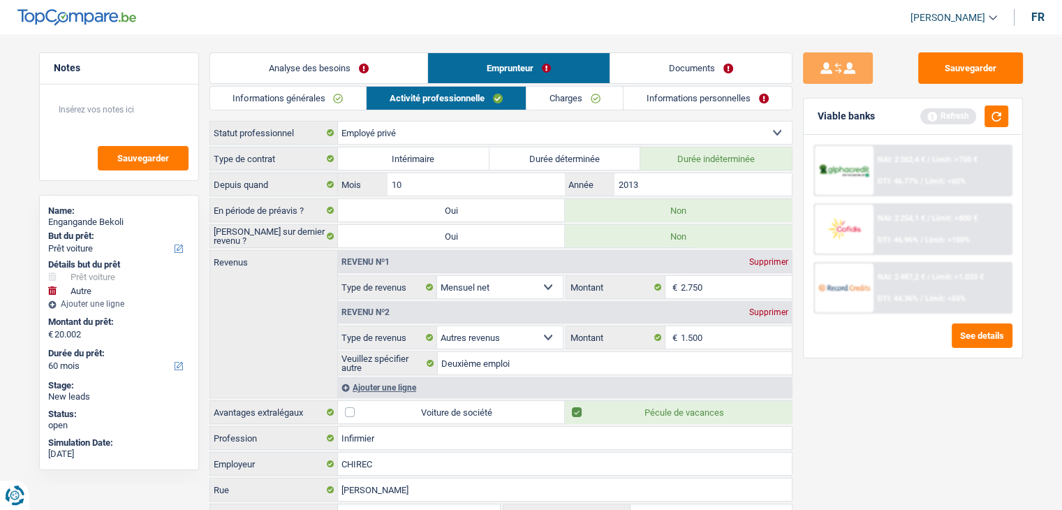
click at [582, 96] on link "Charges" at bounding box center [574, 98] width 97 height 23
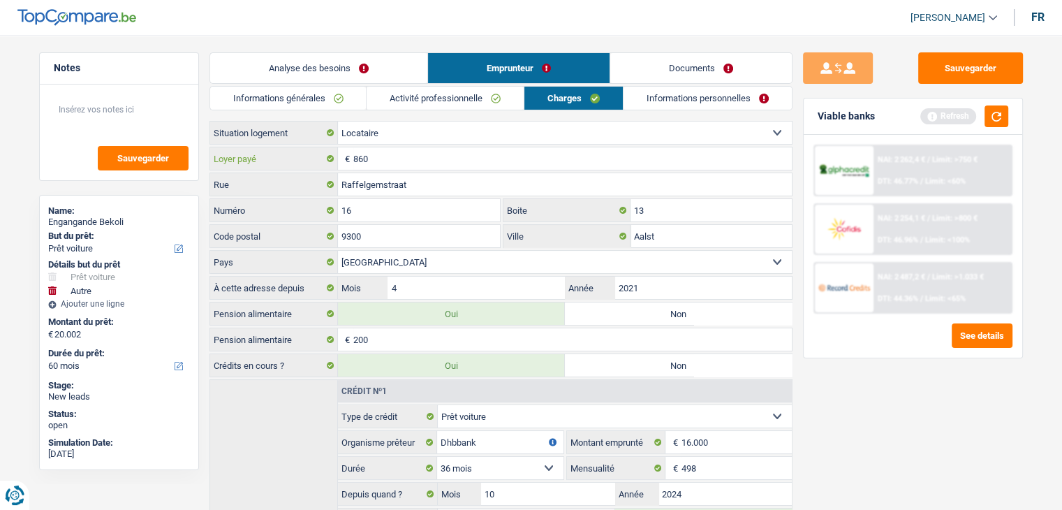
click at [410, 160] on input "860" at bounding box center [572, 158] width 438 height 22
type input "840"
click at [429, 186] on input "Raffelgemstraat" at bounding box center [565, 184] width 454 height 22
click at [661, 213] on input "13" at bounding box center [710, 210] width 161 height 22
click at [697, 237] on input "Aalst" at bounding box center [710, 236] width 161 height 22
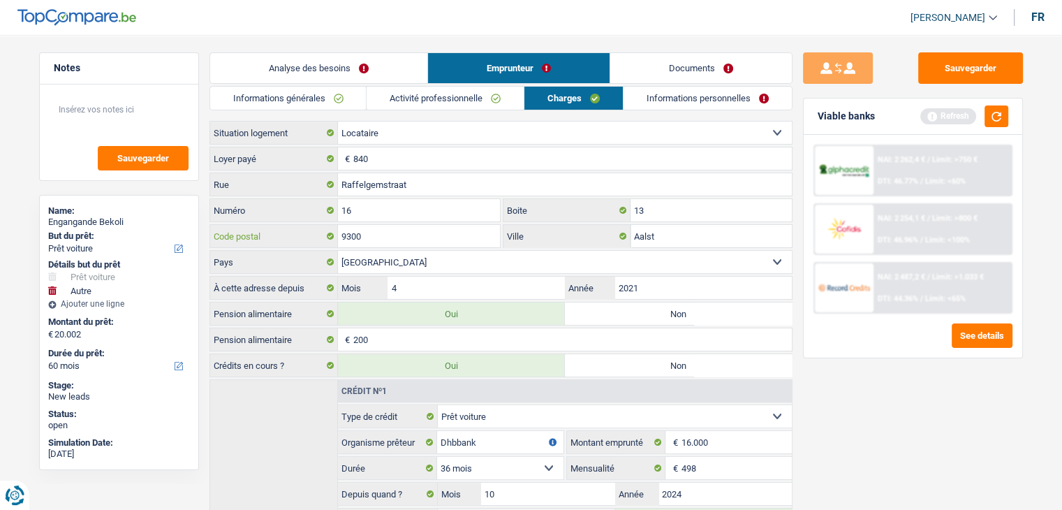
click at [385, 236] on input "9300" at bounding box center [419, 236] width 163 height 22
click at [687, 281] on input "2021" at bounding box center [702, 287] width 177 height 22
click at [997, 118] on button "button" at bounding box center [996, 116] width 24 height 22
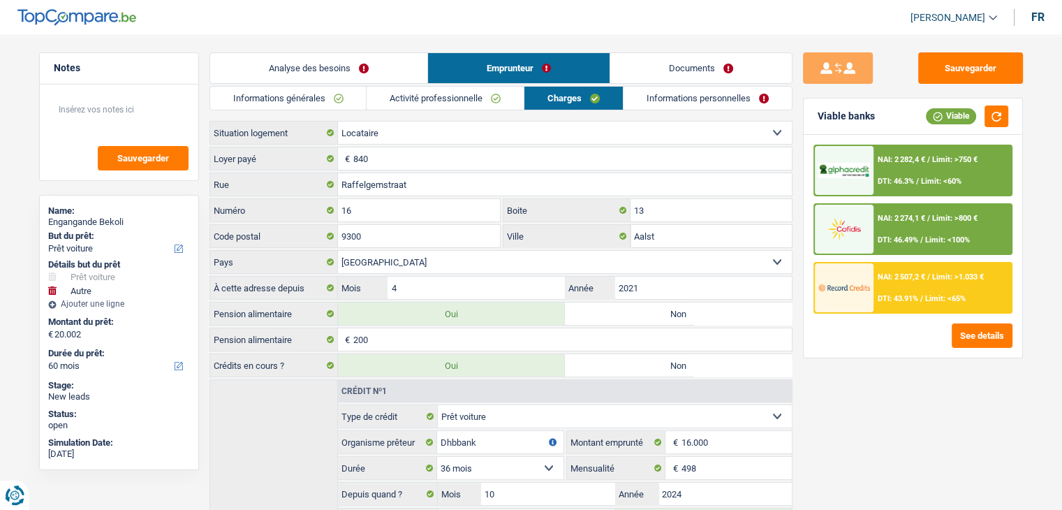
click at [690, 98] on link "Informations personnelles" at bounding box center [707, 98] width 168 height 23
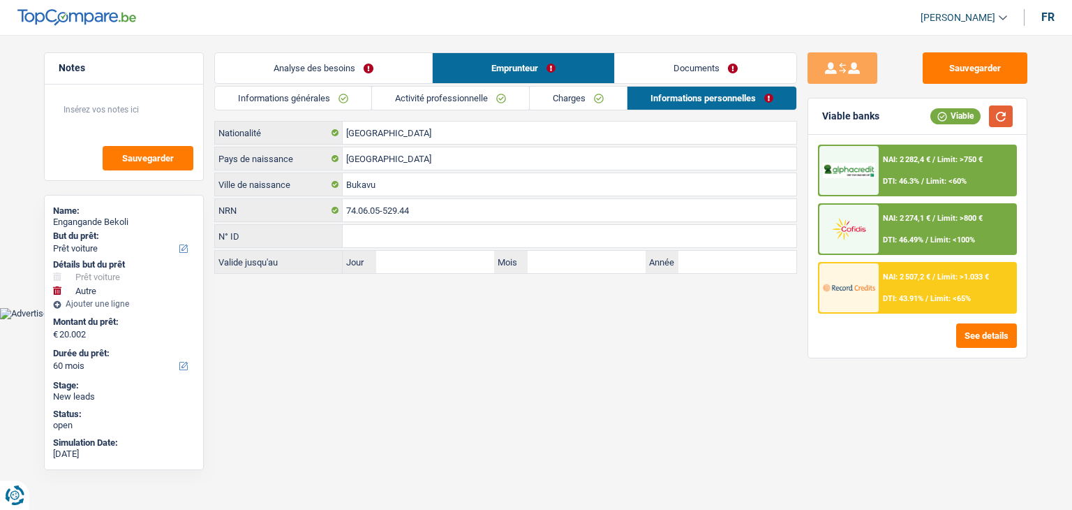
click at [996, 117] on button "button" at bounding box center [1001, 116] width 24 height 22
click at [937, 167] on div "NAI: 2 282,4 € / Limit: >750 € DTI: 46.3% / Limit: <60%" at bounding box center [948, 170] width 138 height 49
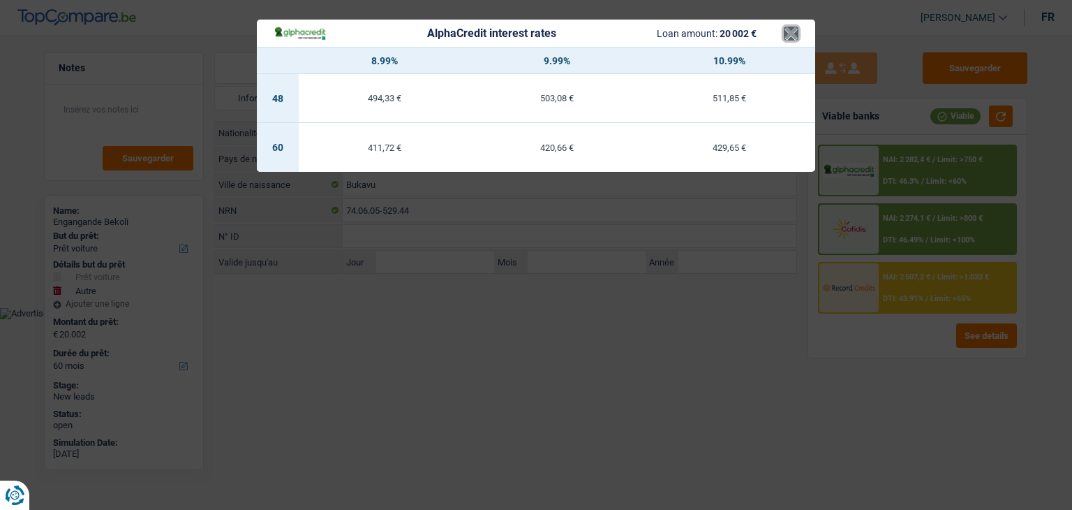
click at [794, 30] on button "×" at bounding box center [791, 34] width 15 height 14
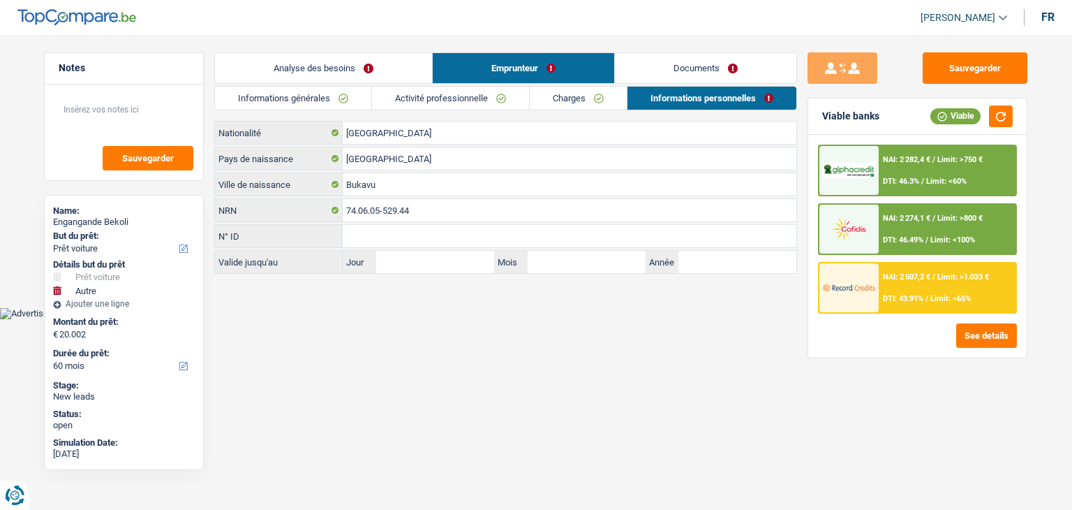
click at [329, 77] on link "Analyse des besoins" at bounding box center [323, 68] width 217 height 30
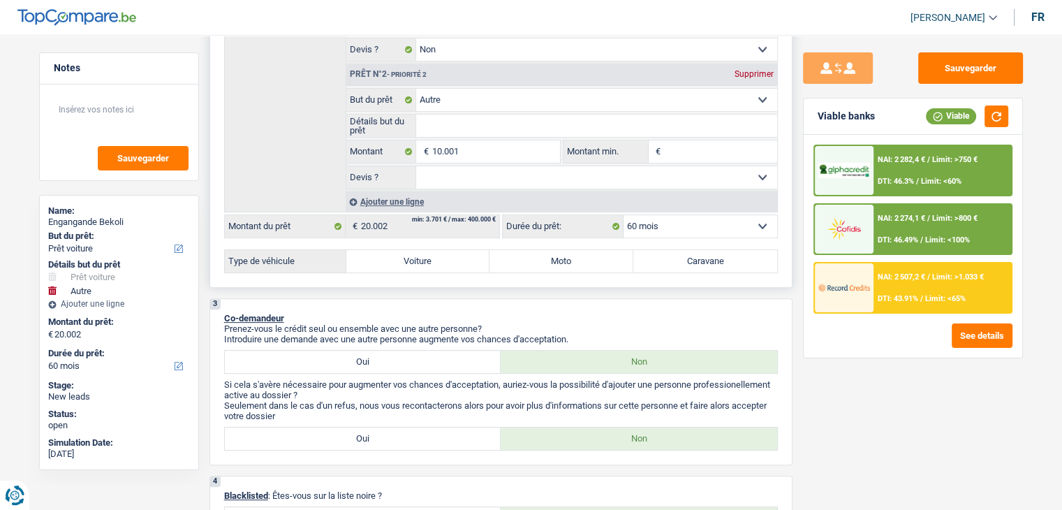
scroll to position [387, 0]
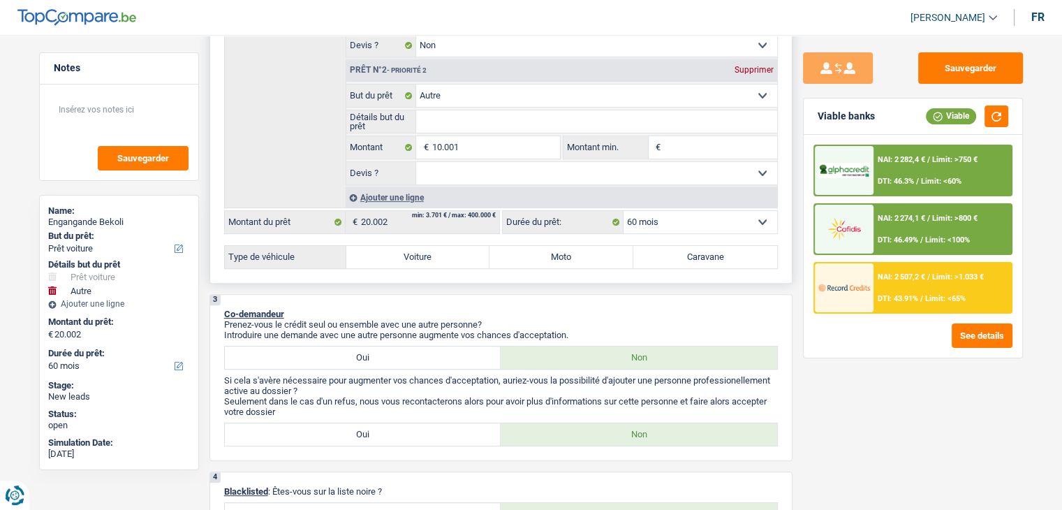
click at [667, 215] on select "12 mois 18 mois 24 mois 30 mois 36 mois 42 mois 48 mois 60 mois Sélectionner un…" at bounding box center [700, 222] width 154 height 22
select select "24"
click at [623, 211] on select "12 mois 18 mois 24 mois 30 mois 36 mois 42 mois 48 mois 60 mois Sélectionner un…" at bounding box center [700, 222] width 154 height 22
select select "24"
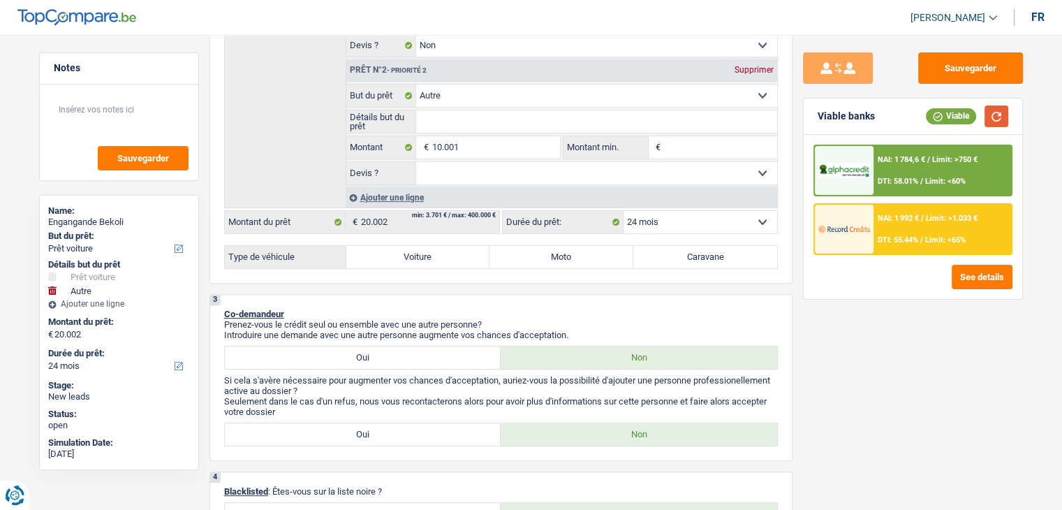
click at [993, 121] on button "button" at bounding box center [996, 116] width 24 height 22
click at [888, 169] on div "NAI: 1 784,6 € / Limit: >750 € DTI: 58.01% / Limit: <60%" at bounding box center [942, 170] width 138 height 49
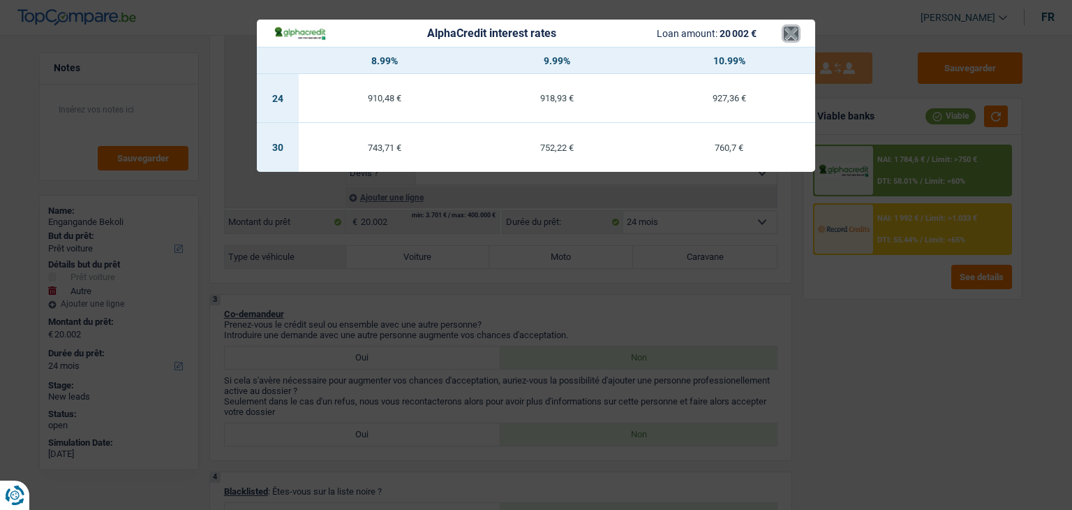
click at [790, 36] on button "×" at bounding box center [791, 34] width 15 height 14
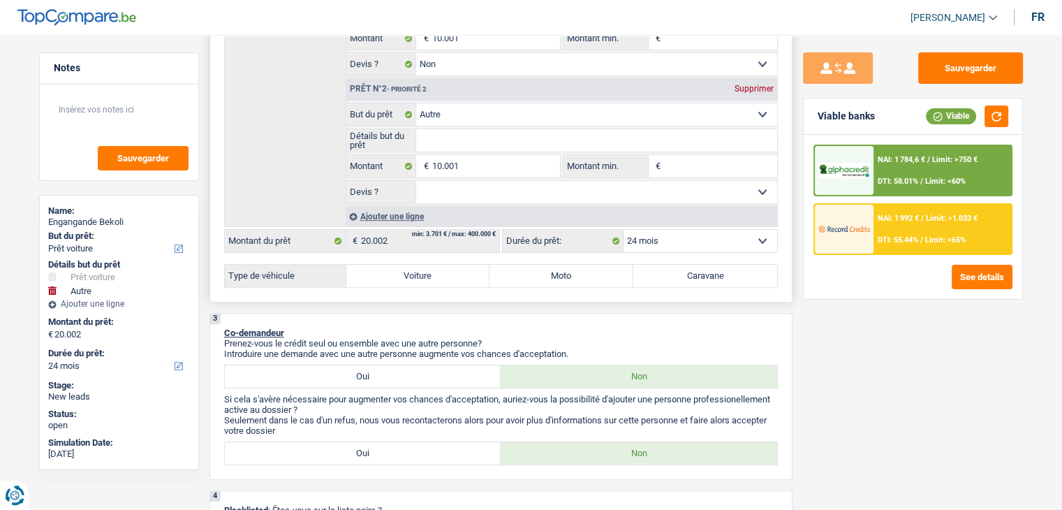
scroll to position [369, 0]
click at [902, 174] on div "NAI: 1 784,6 € / Limit: >750 € DTI: 58.01% / Limit: <60%" at bounding box center [942, 170] width 138 height 49
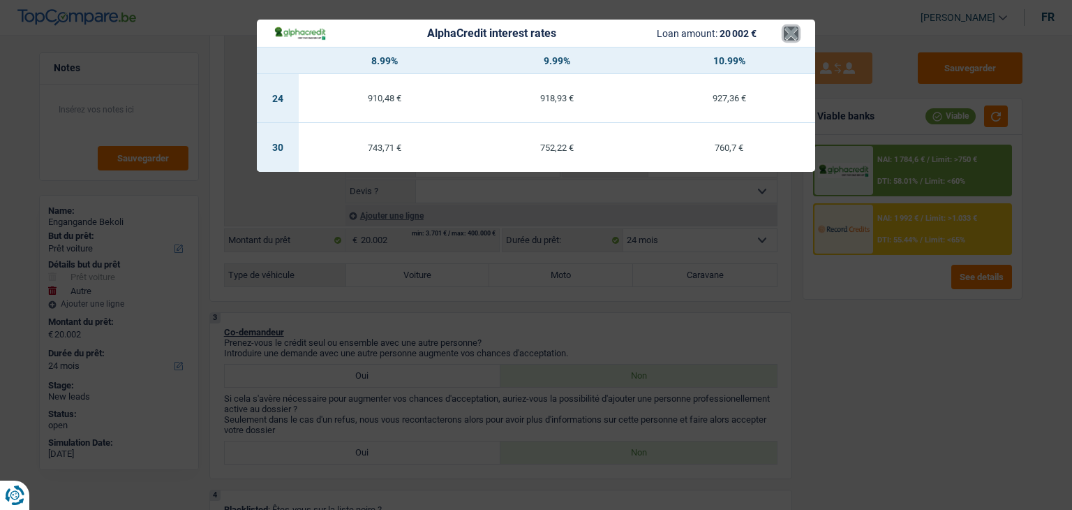
click at [787, 36] on button "×" at bounding box center [791, 34] width 15 height 14
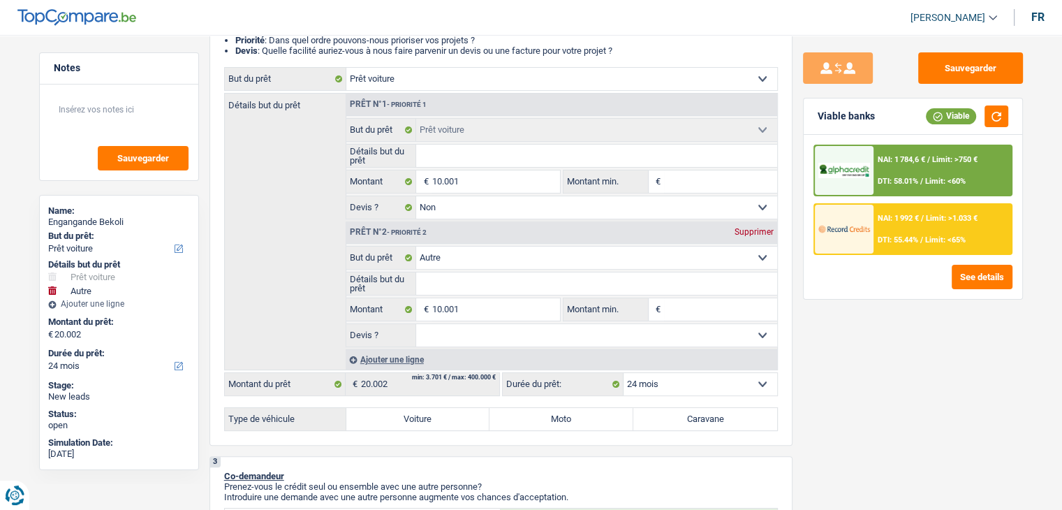
scroll to position [223, 0]
click at [753, 235] on div "Supprimer" at bounding box center [754, 233] width 46 height 8
type input "10.001"
select select "60"
type input "10.001"
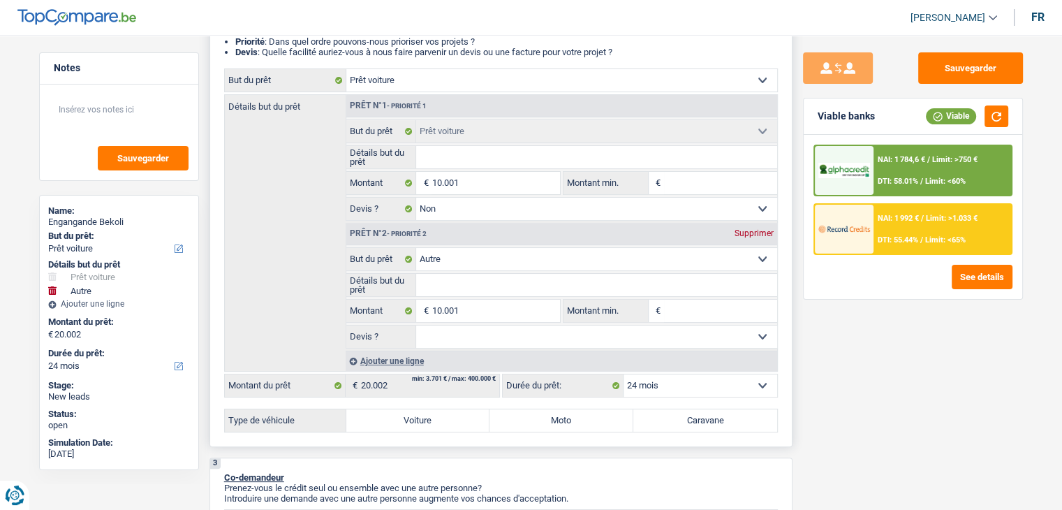
select select "60"
type input "10.001"
select select "60"
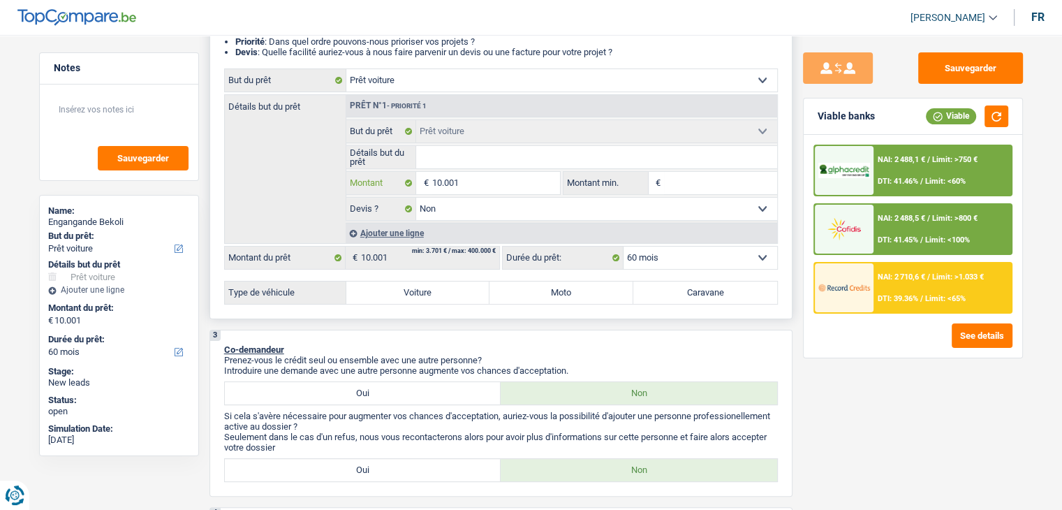
click at [520, 181] on input "10.001" at bounding box center [495, 183] width 128 height 22
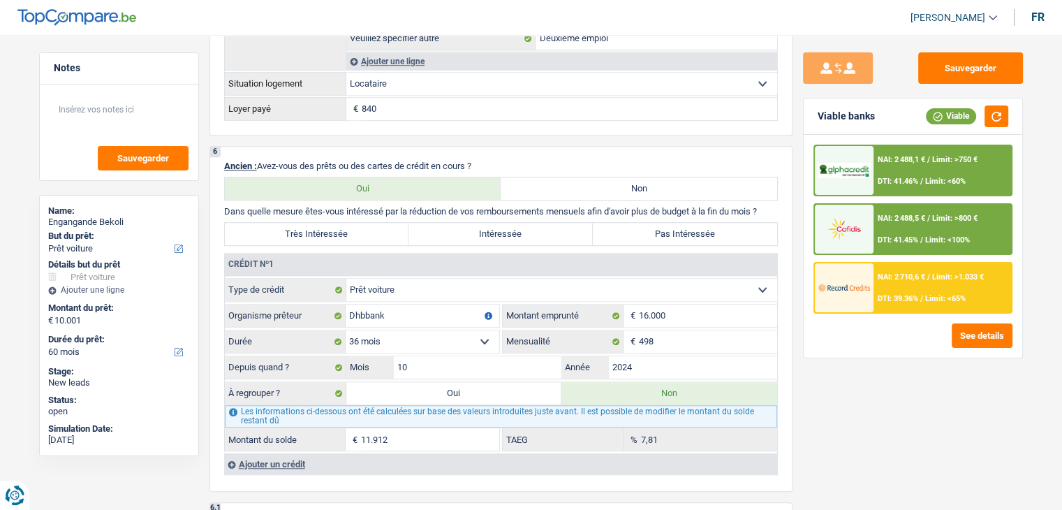
scroll to position [1117, 0]
click at [903, 165] on div "NAI: 2 488,1 € / Limit: >750 € DTI: 41.46% / Limit: <60%" at bounding box center [942, 170] width 138 height 49
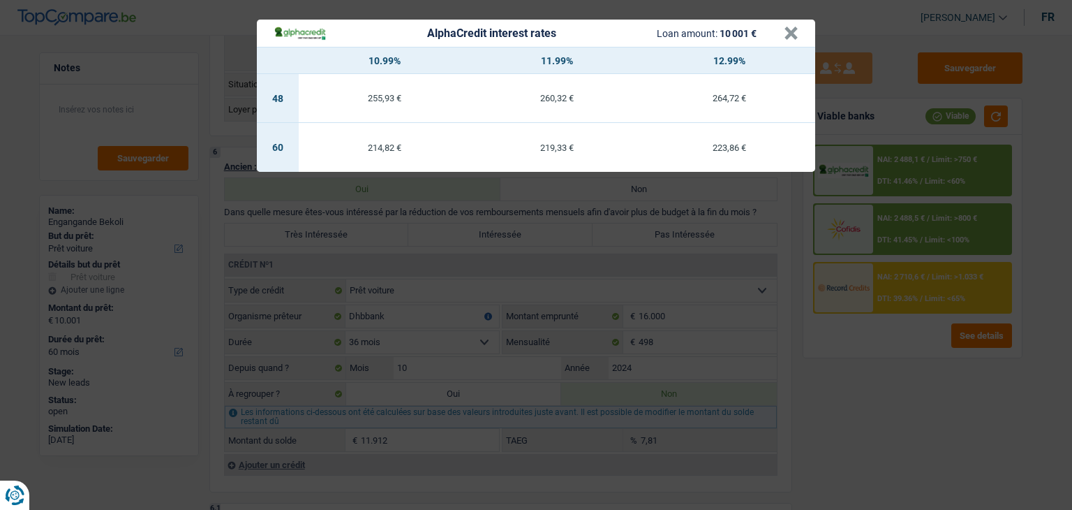
click at [954, 316] on div "AlphaCredit interest rates Loan amount: 10 001 € × 10.99% 11.99% 12.99% 48 255,…" at bounding box center [536, 255] width 1072 height 510
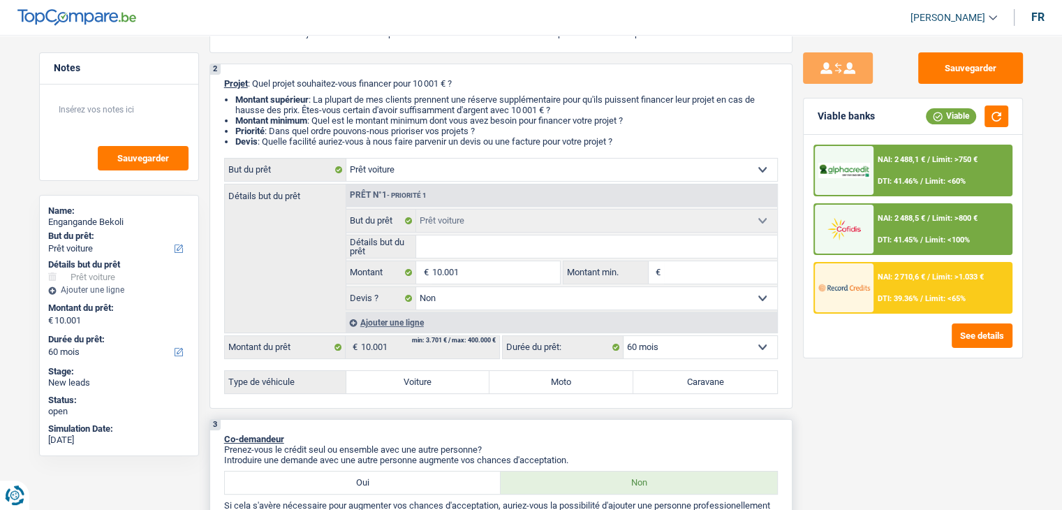
scroll to position [0, 0]
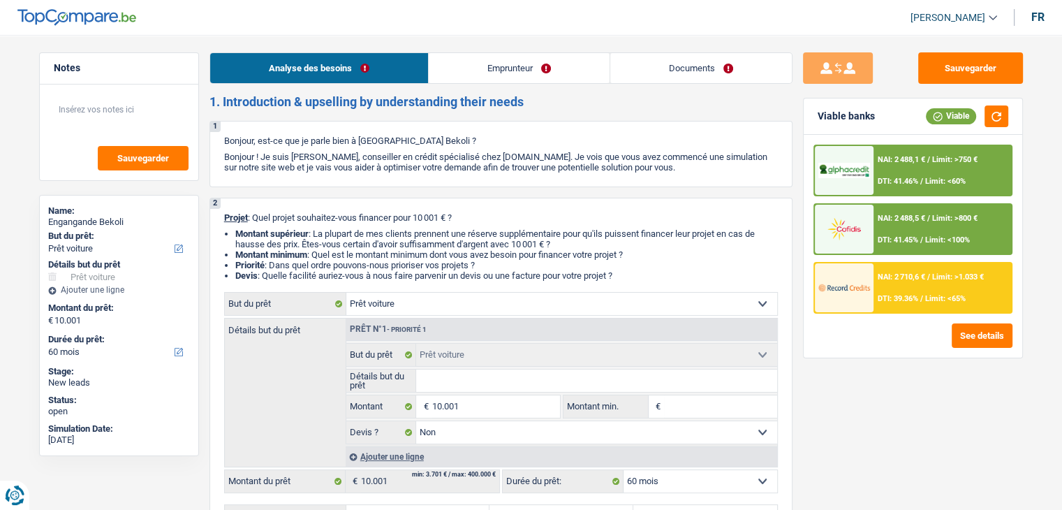
click at [504, 71] on link "Emprunteur" at bounding box center [519, 68] width 181 height 30
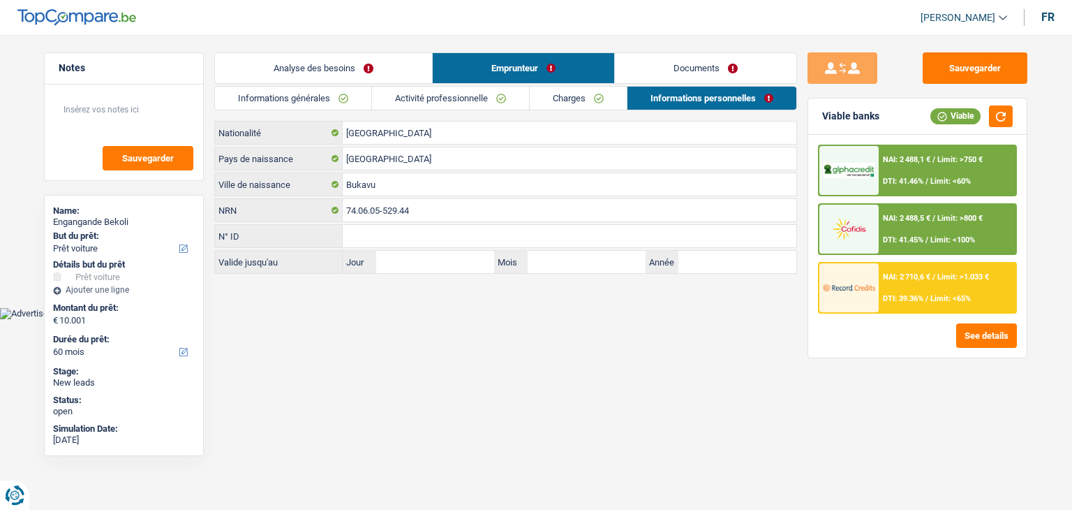
click at [567, 101] on link "Charges" at bounding box center [578, 98] width 97 height 23
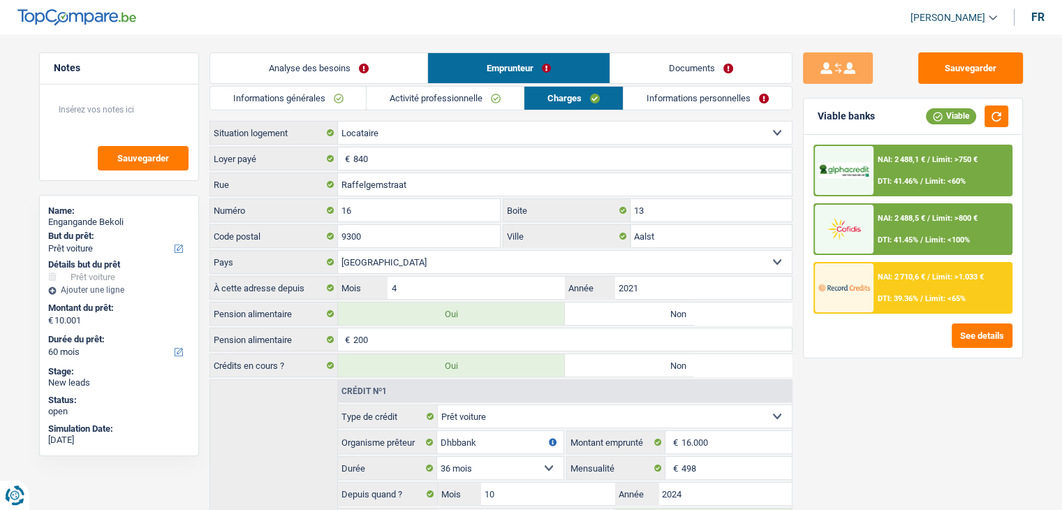
click at [463, 98] on link "Activité professionnelle" at bounding box center [444, 98] width 157 height 23
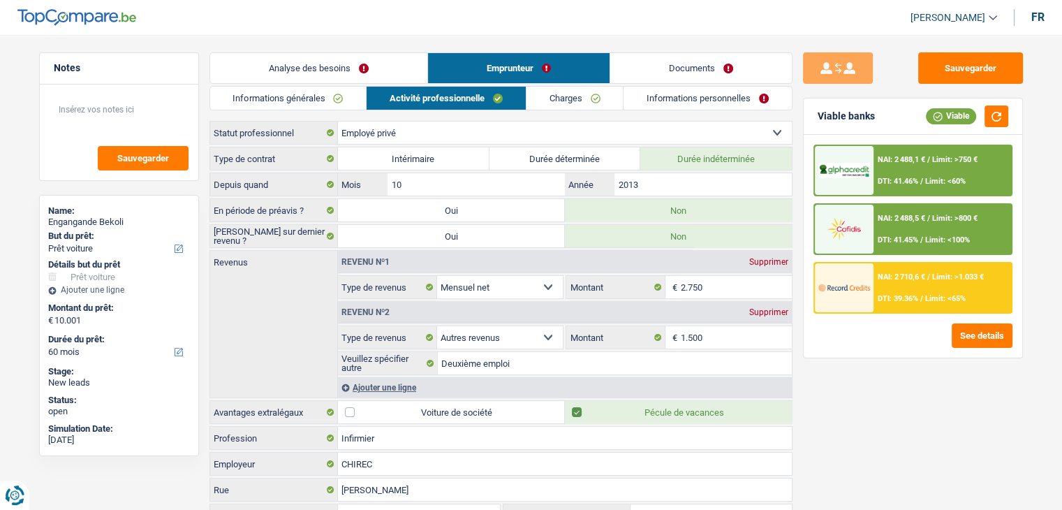
click at [869, 164] on img at bounding box center [844, 171] width 52 height 16
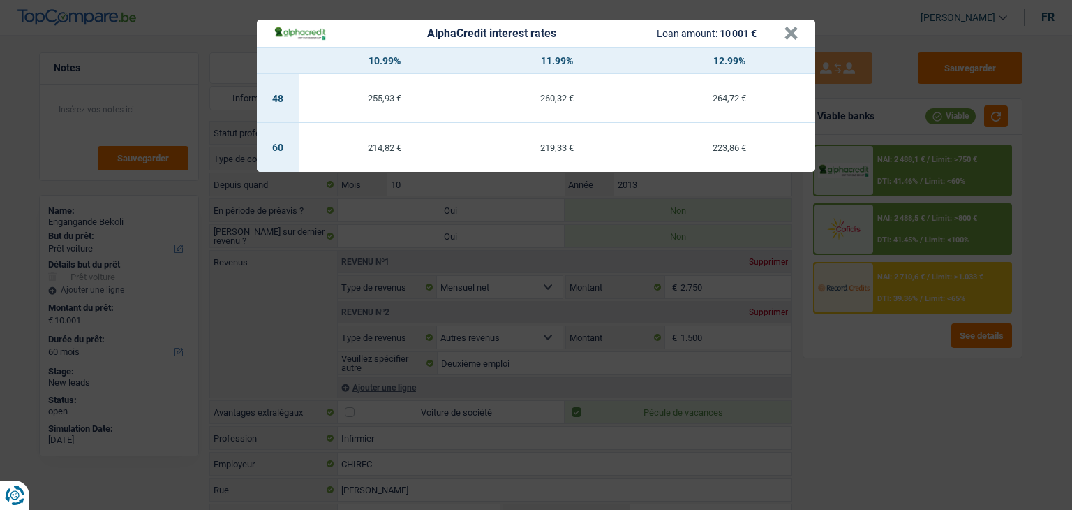
click at [838, 302] on div "AlphaCredit interest rates Loan amount: 10 001 € × 10.99% 11.99% 12.99% 48 255,…" at bounding box center [536, 255] width 1072 height 510
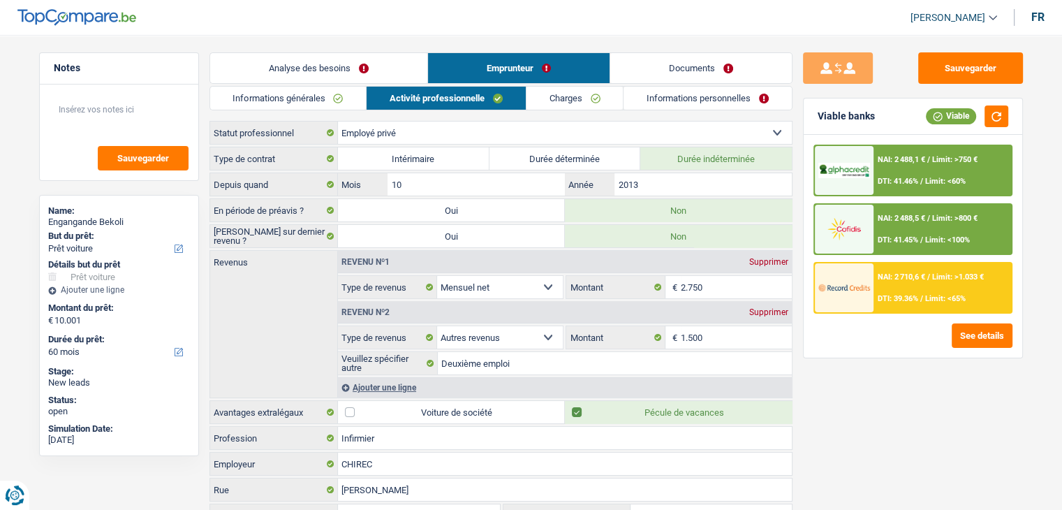
click at [339, 64] on link "Analyse des besoins" at bounding box center [318, 68] width 217 height 30
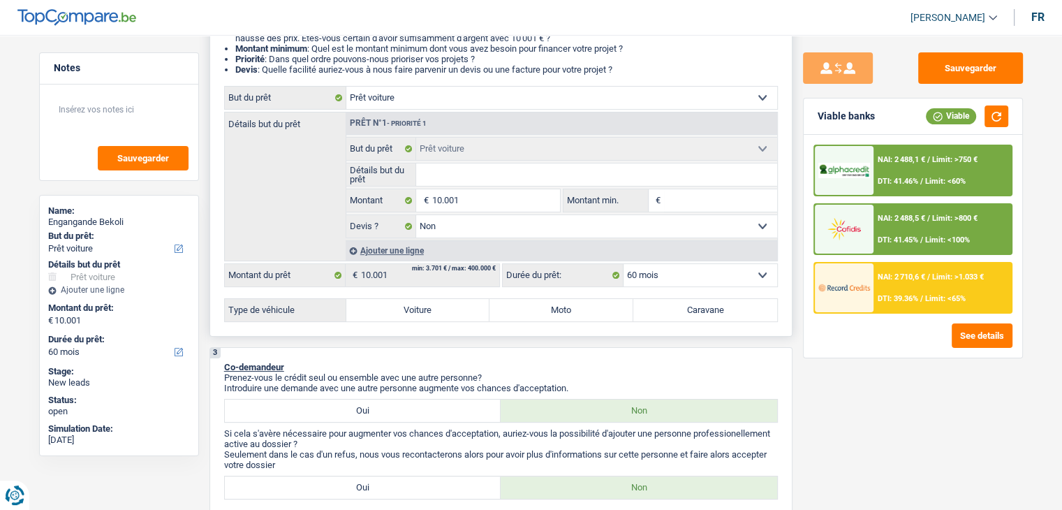
scroll to position [209, 0]
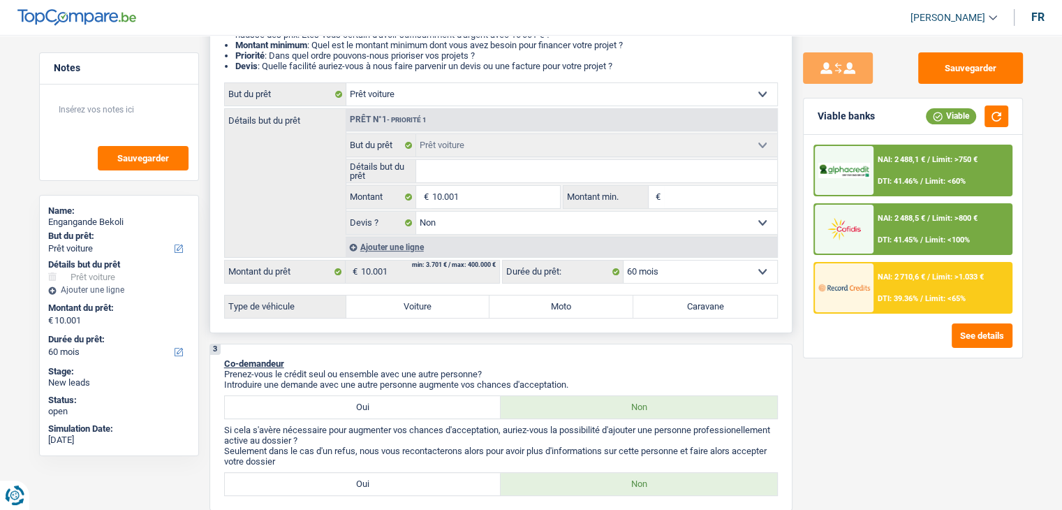
click at [651, 267] on select "12 mois 18 mois 24 mois 30 mois 36 mois 42 mois 48 mois 60 mois Sélectionner un…" at bounding box center [700, 271] width 154 height 22
select select "24"
click at [623, 260] on select "12 mois 18 mois 24 mois 30 mois 36 mois 42 mois 48 mois 60 mois Sélectionner un…" at bounding box center [700, 271] width 154 height 22
select select "24"
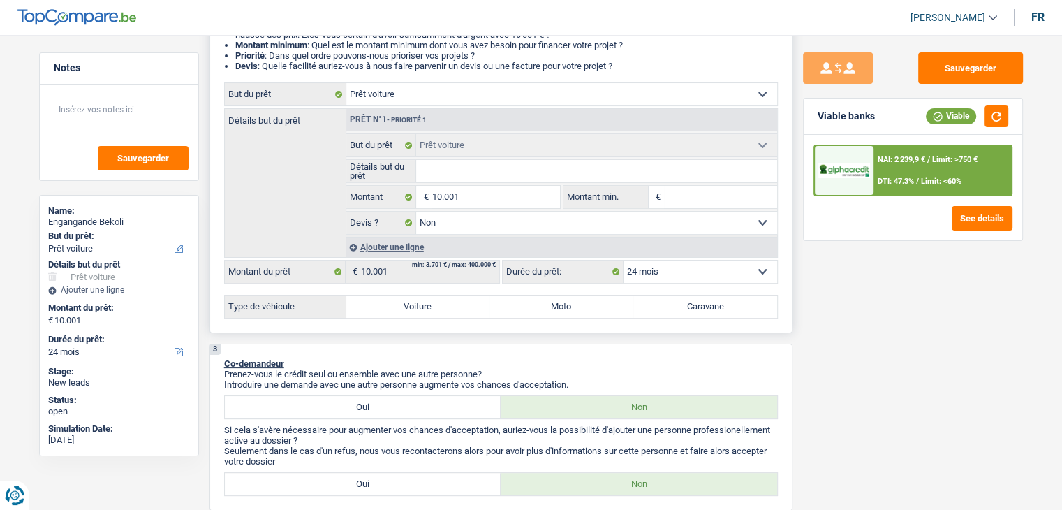
click at [438, 295] on label "Voiture" at bounding box center [418, 306] width 144 height 22
click at [438, 295] on input "Voiture" at bounding box center [418, 306] width 144 height 22
radio input "true"
select select "60"
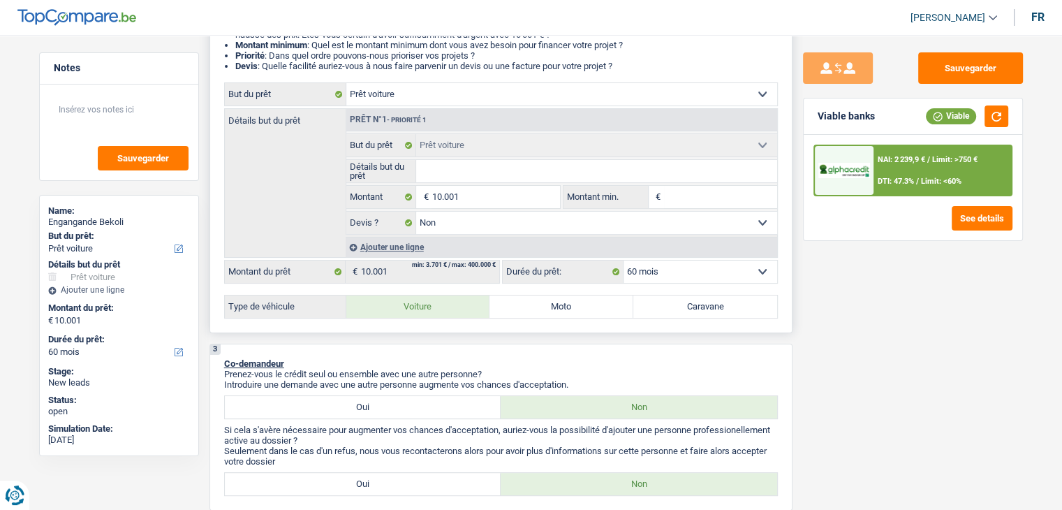
select select "60"
radio input "true"
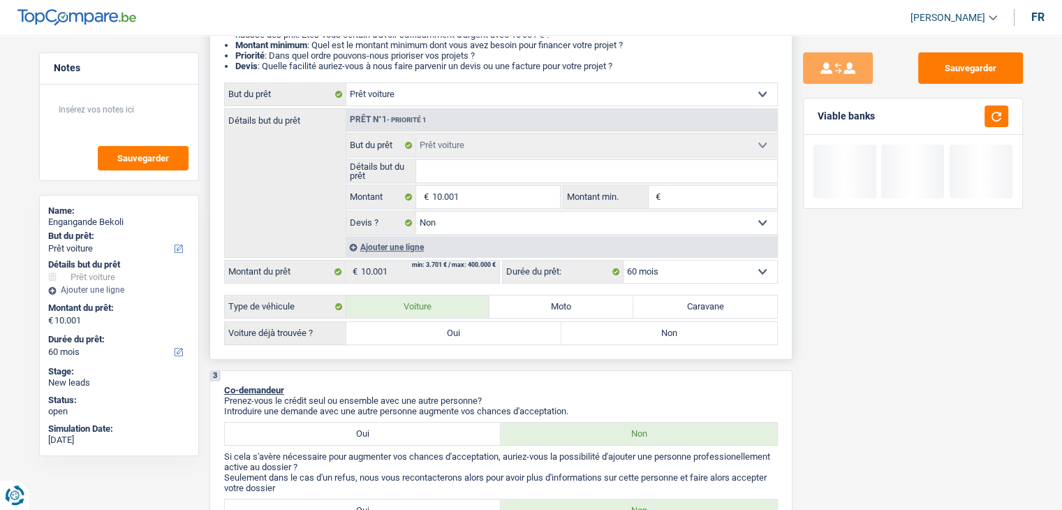
click at [679, 328] on label "Non" at bounding box center [669, 333] width 216 height 22
click at [679, 328] on input "Non" at bounding box center [669, 333] width 216 height 22
radio input "true"
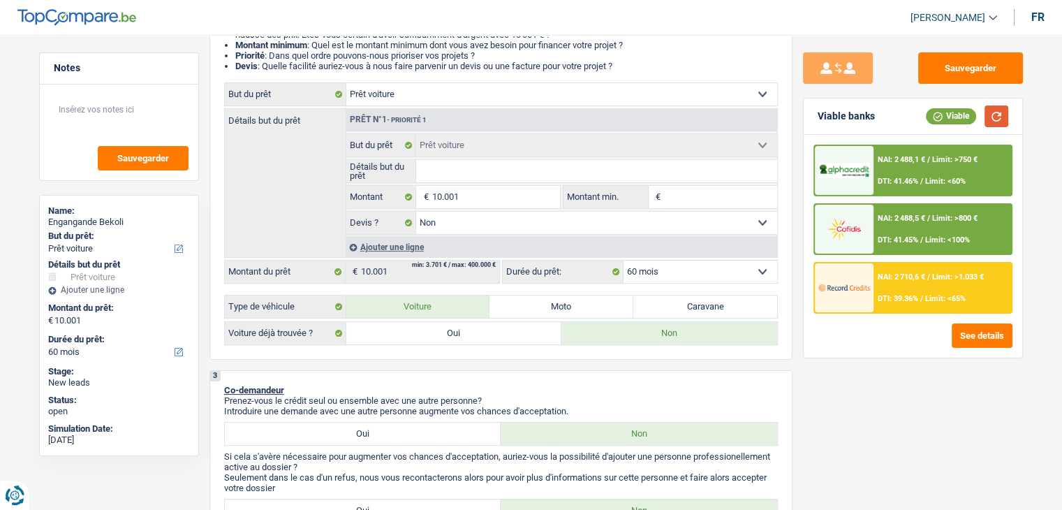
click at [993, 118] on button "button" at bounding box center [996, 116] width 24 height 22
click at [918, 179] on span "DTI: 41.46%" at bounding box center [897, 181] width 40 height 9
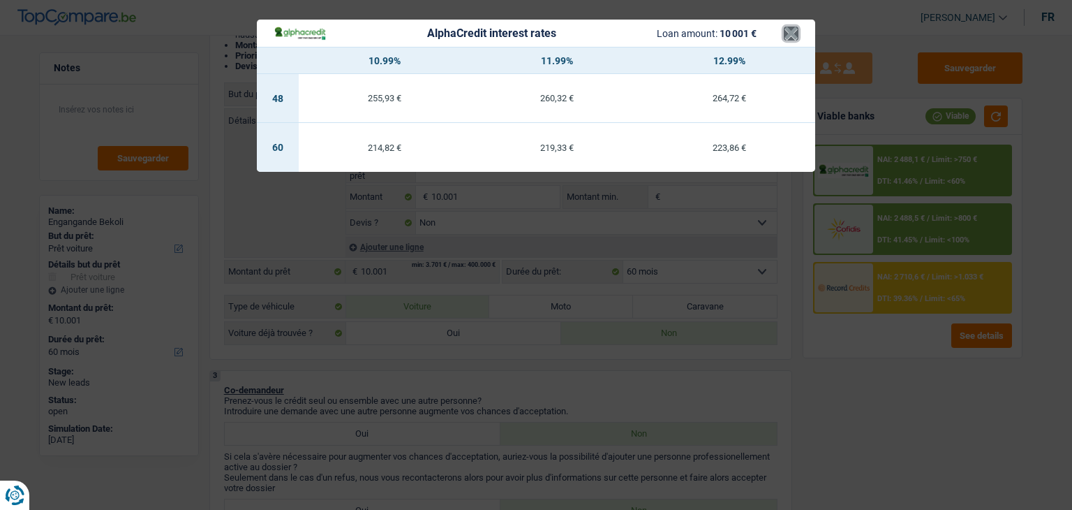
click at [793, 34] on button "×" at bounding box center [791, 34] width 15 height 14
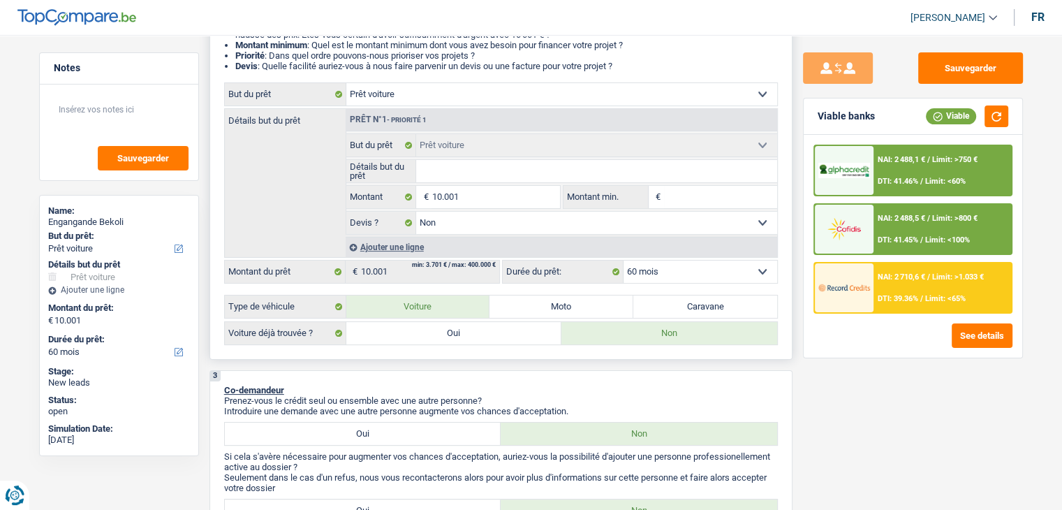
click at [695, 260] on select "12 mois 18 mois 24 mois 30 mois 36 mois 42 mois 48 mois 60 mois Sélectionner un…" at bounding box center [700, 271] width 154 height 22
select select "24"
click at [623, 260] on select "12 mois 18 mois 24 mois 30 mois 36 mois 42 mois 48 mois 60 mois Sélectionner un…" at bounding box center [700, 271] width 154 height 22
select select "24"
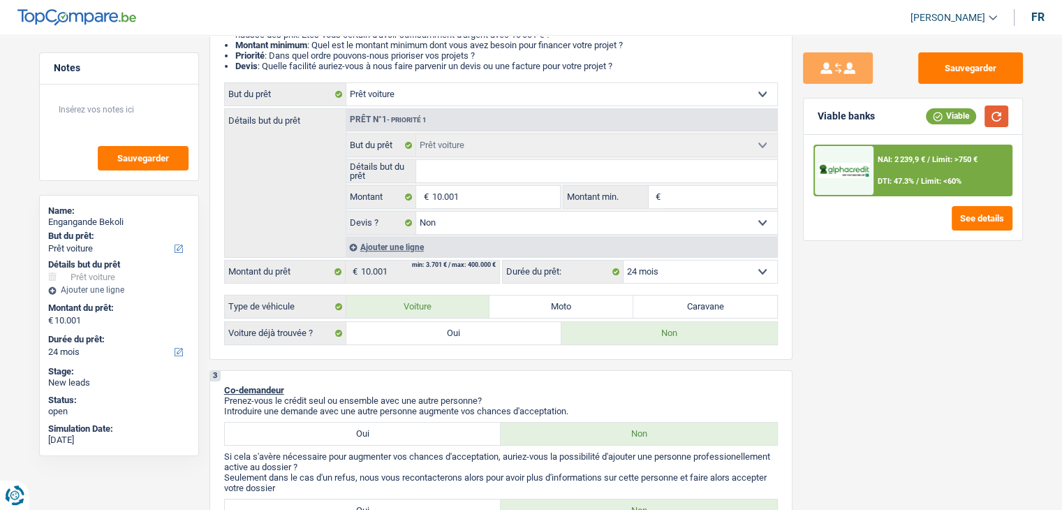
click at [991, 118] on button "button" at bounding box center [996, 116] width 24 height 22
click at [885, 166] on div "NAI: 2 239,9 € / Limit: >750 € DTI: 47.3% / Limit: <60%" at bounding box center [942, 170] width 138 height 49
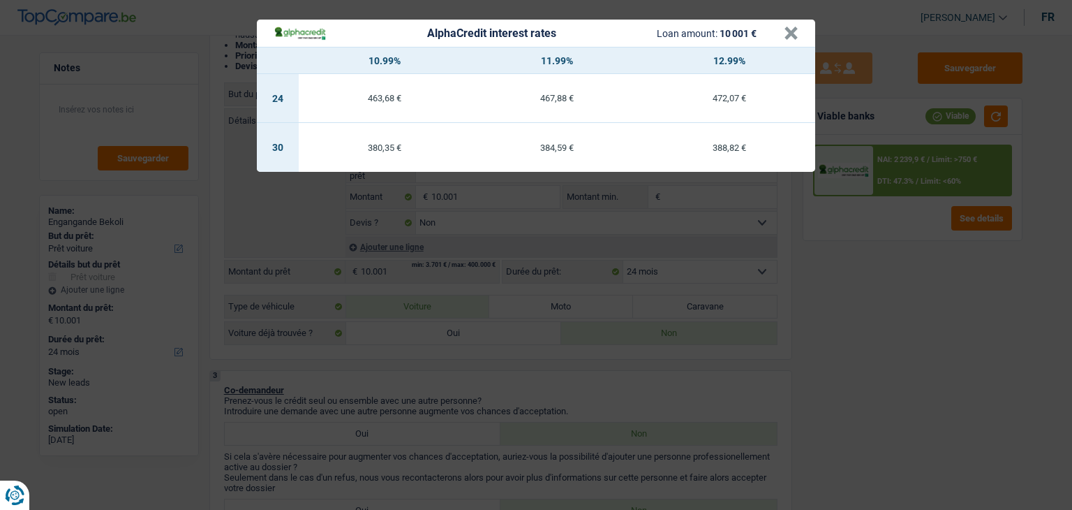
click at [401, 225] on div "AlphaCredit interest rates Loan amount: 10 001 € × 10.99% 11.99% 12.99% 24 463,…" at bounding box center [536, 255] width 1072 height 510
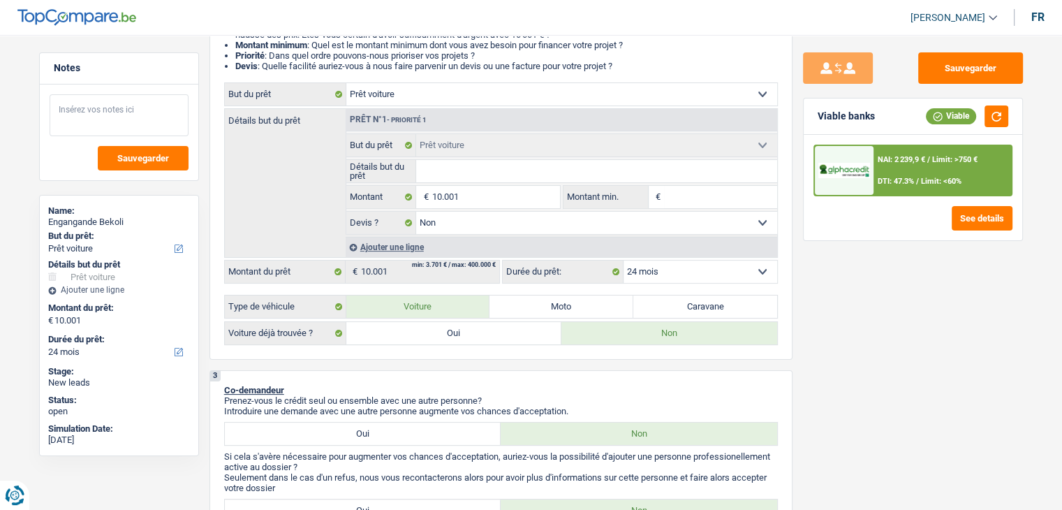
click at [106, 126] on textarea at bounding box center [119, 115] width 139 height 42
click at [75, 115] on textarea at bounding box center [119, 115] width 139 height 42
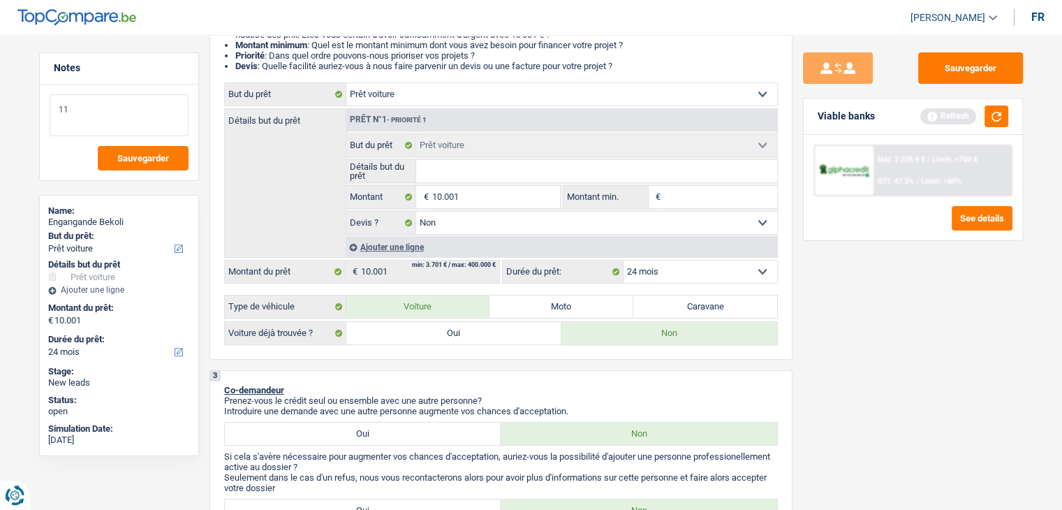
type textarea "1"
type textarea "FAIRE DU 11.99"
click at [1004, 118] on button "button" at bounding box center [996, 116] width 24 height 22
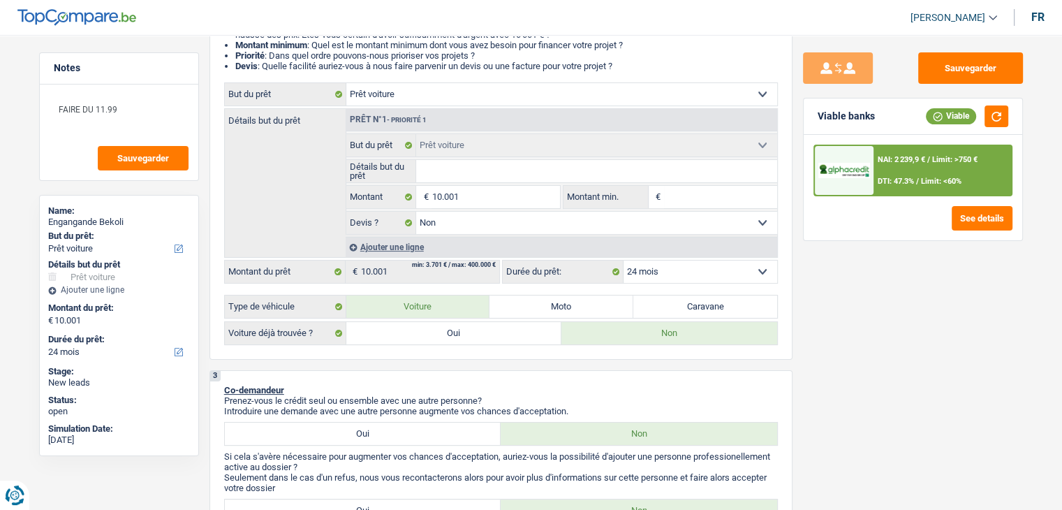
click at [899, 196] on div "NAI: 2 239,9 € / Limit: >750 € DTI: 47.3% / Limit: <60% See details" at bounding box center [912, 187] width 218 height 105
click at [893, 178] on span "DTI: 47.3%" at bounding box center [895, 181] width 36 height 9
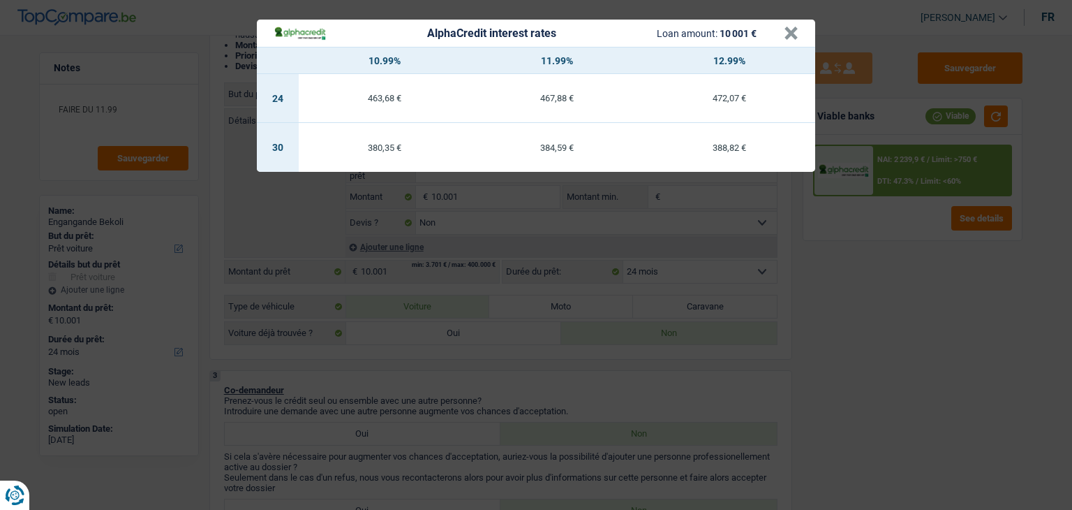
click at [826, 274] on div "AlphaCredit interest rates Loan amount: 10 001 € × 10.99% 11.99% 12.99% 24 463,…" at bounding box center [536, 255] width 1072 height 510
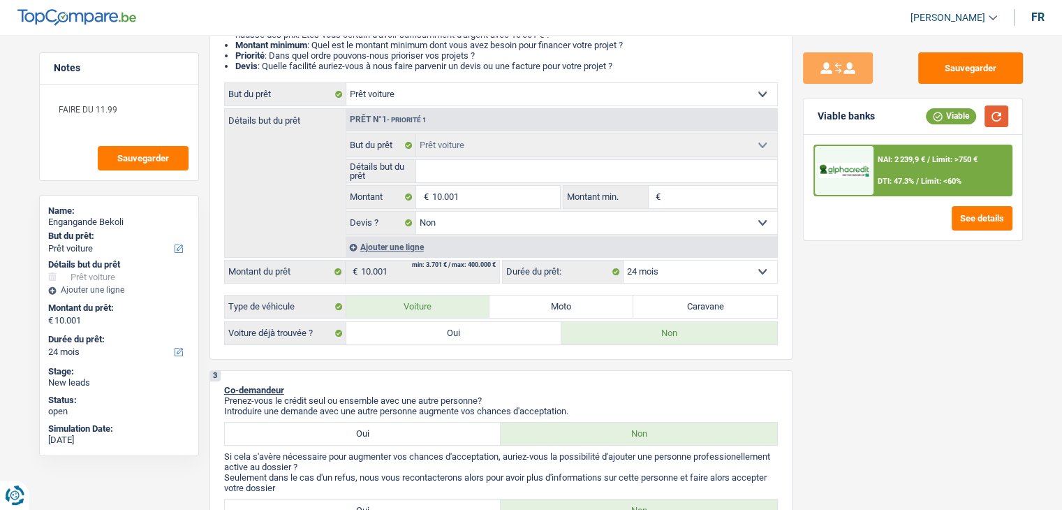
click at [1001, 119] on button "button" at bounding box center [996, 116] width 24 height 22
click at [910, 165] on div "NAI: 2 239,9 € / Limit: >750 € DTI: 47.3% / Limit: <60%" at bounding box center [942, 170] width 138 height 49
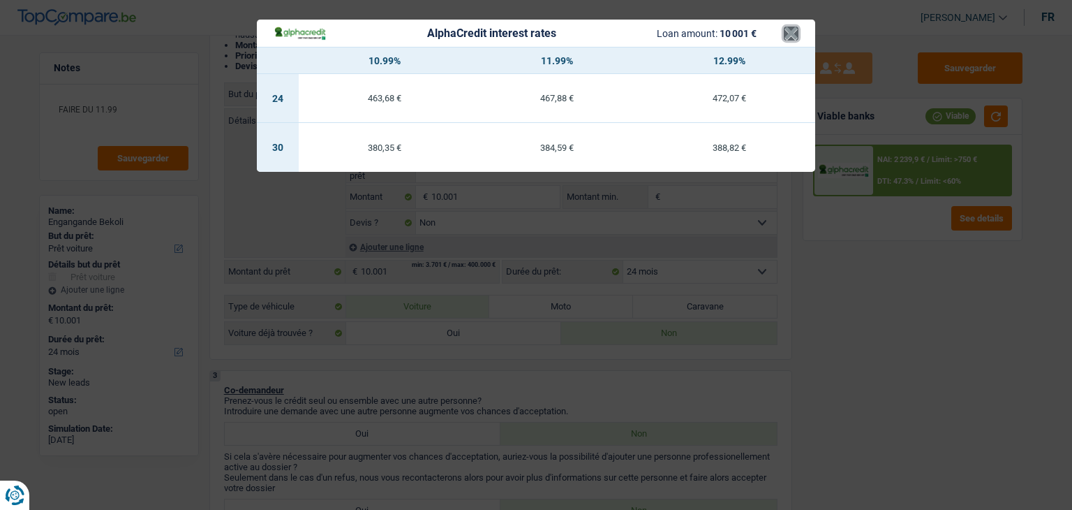
click at [793, 33] on button "×" at bounding box center [791, 34] width 15 height 14
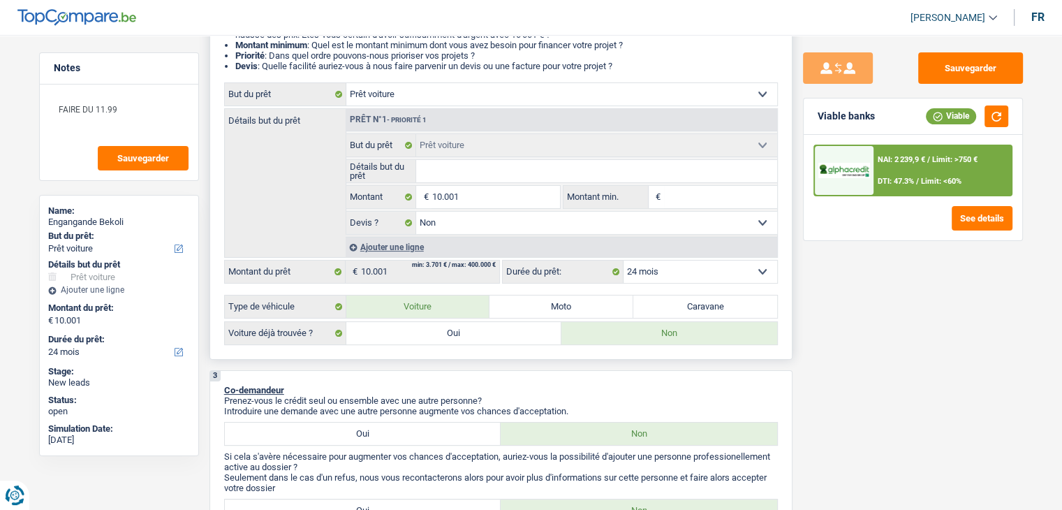
scroll to position [0, 0]
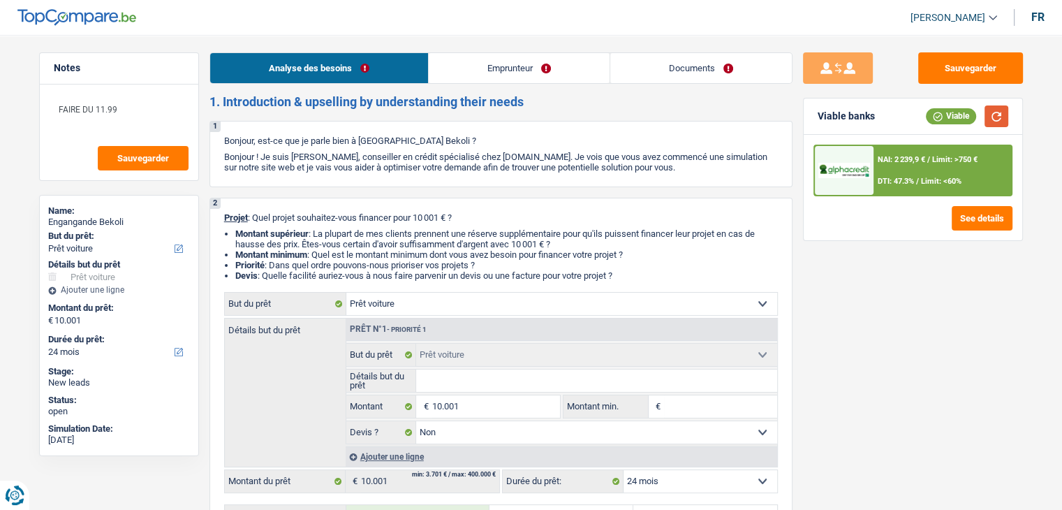
click at [988, 118] on button "button" at bounding box center [996, 116] width 24 height 22
click at [882, 175] on div "NAI: 2 239,9 € / Limit: >750 € DTI: 47.3% / Limit: <60%" at bounding box center [942, 170] width 138 height 49
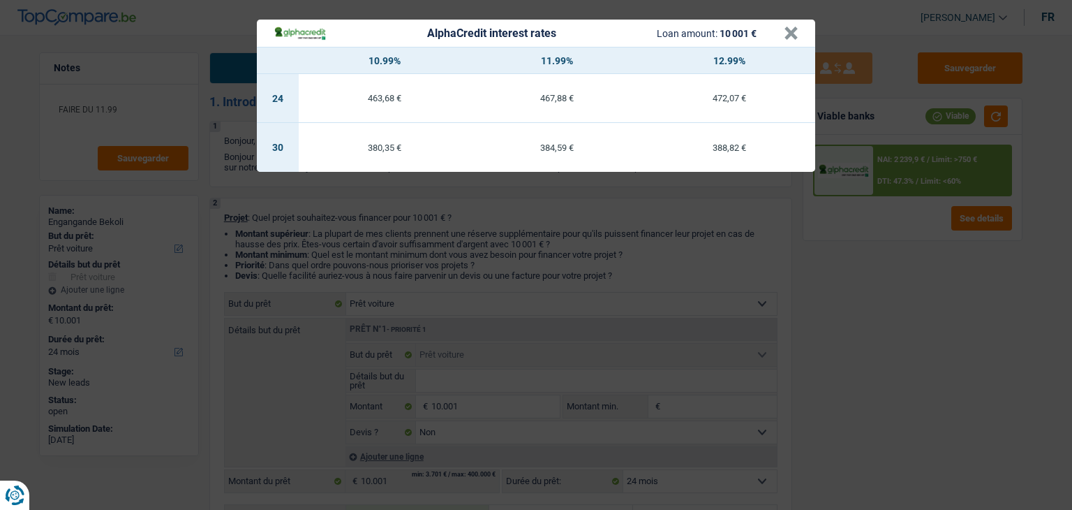
click at [565, 105] on td "467,88 €" at bounding box center [557, 98] width 172 height 49
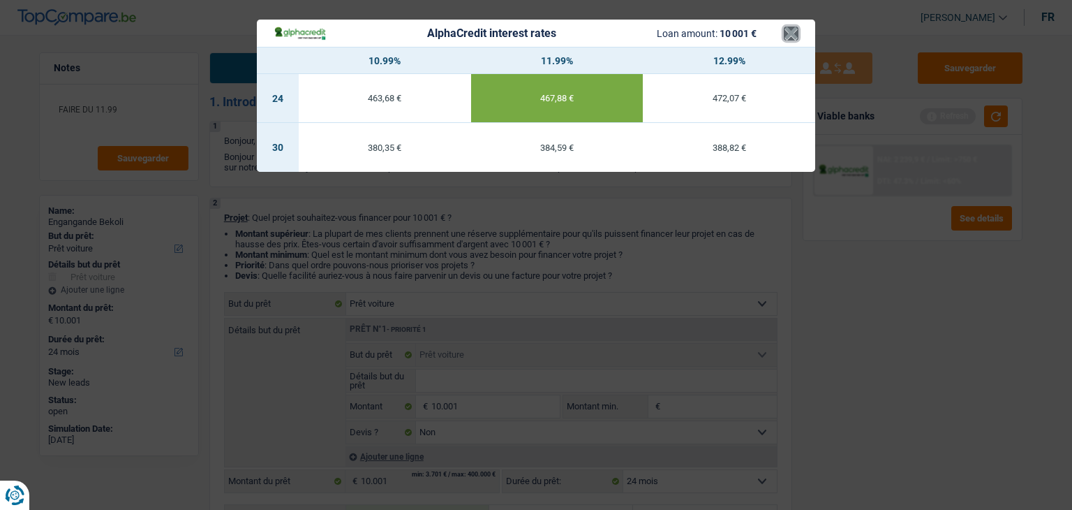
click at [789, 31] on button "×" at bounding box center [791, 34] width 15 height 14
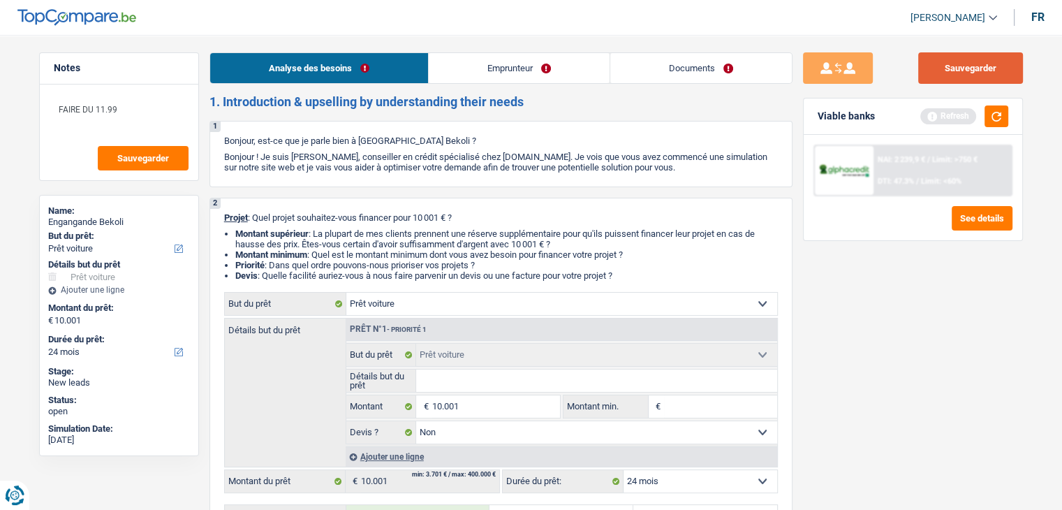
click at [955, 64] on button "Sauvegarder" at bounding box center [970, 67] width 105 height 31
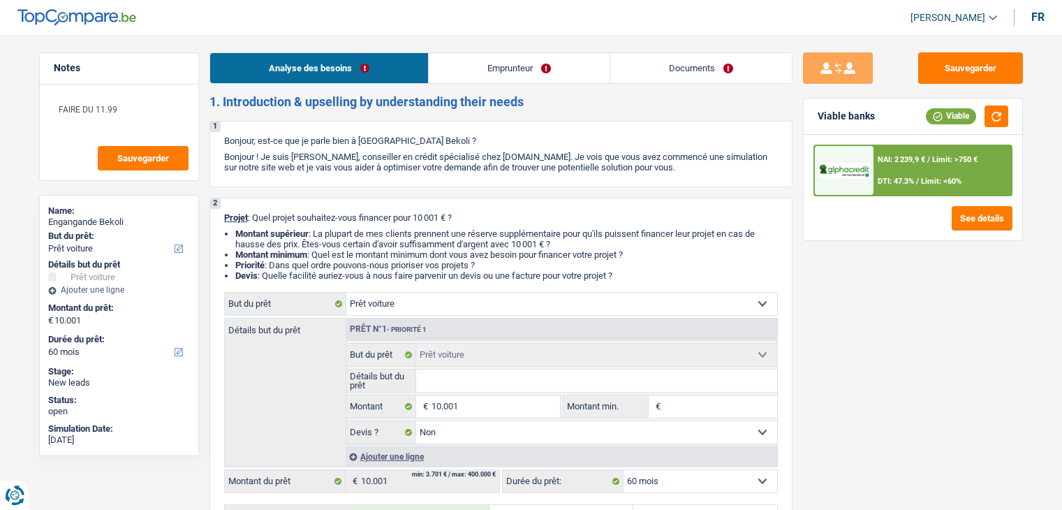
select select "car"
select select "60"
select select "car"
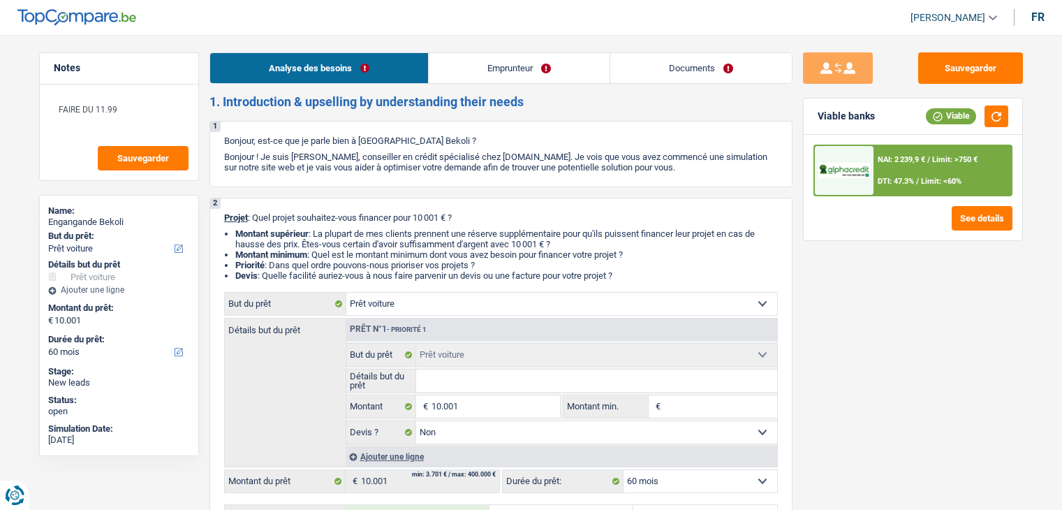
select select "false"
select select "60"
select select "privateEmployee"
select select "netSalary"
select select "other"
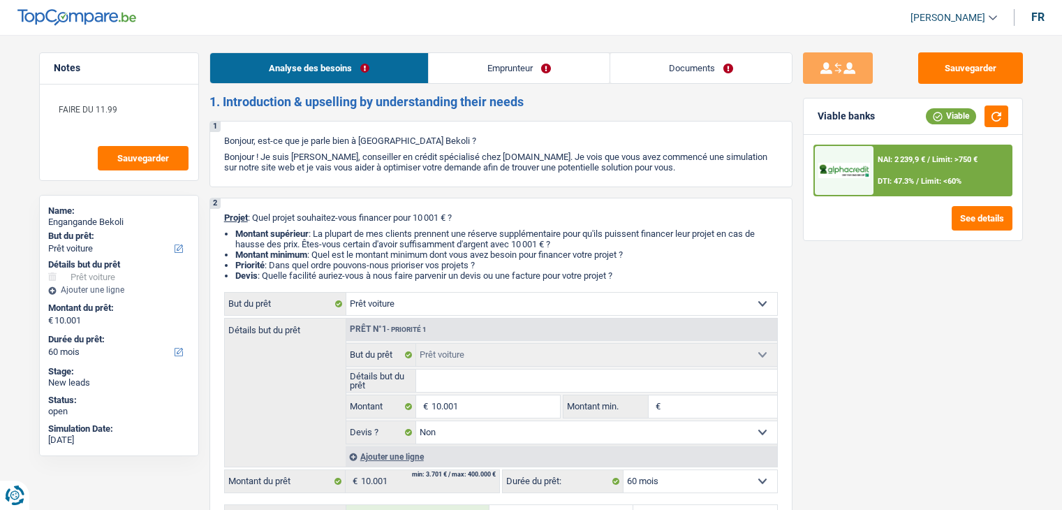
select select "mealVouchers"
select select "rents"
select select "carLoan"
select select "36"
select select "car"
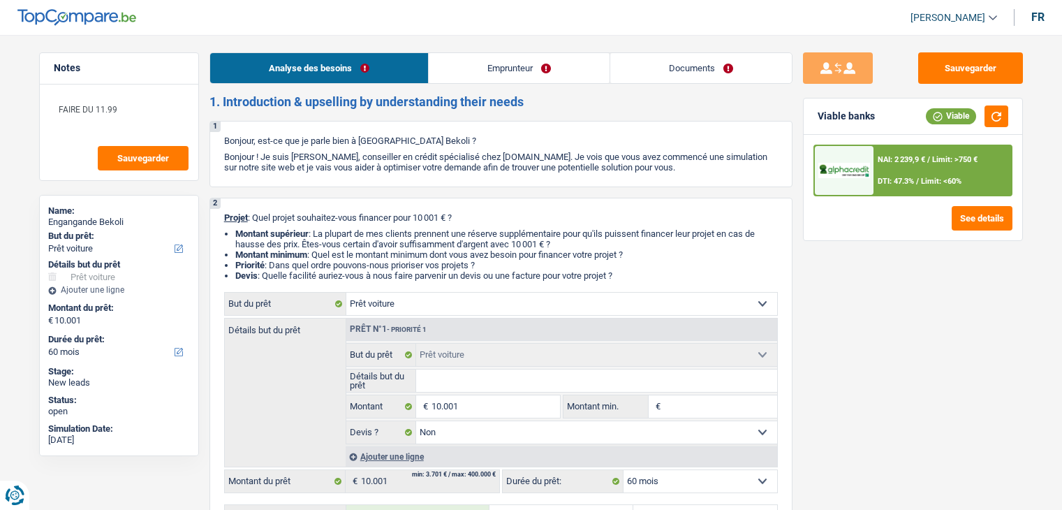
select select "car"
select select "false"
select select "60"
click at [986, 218] on button "See details" at bounding box center [981, 218] width 61 height 24
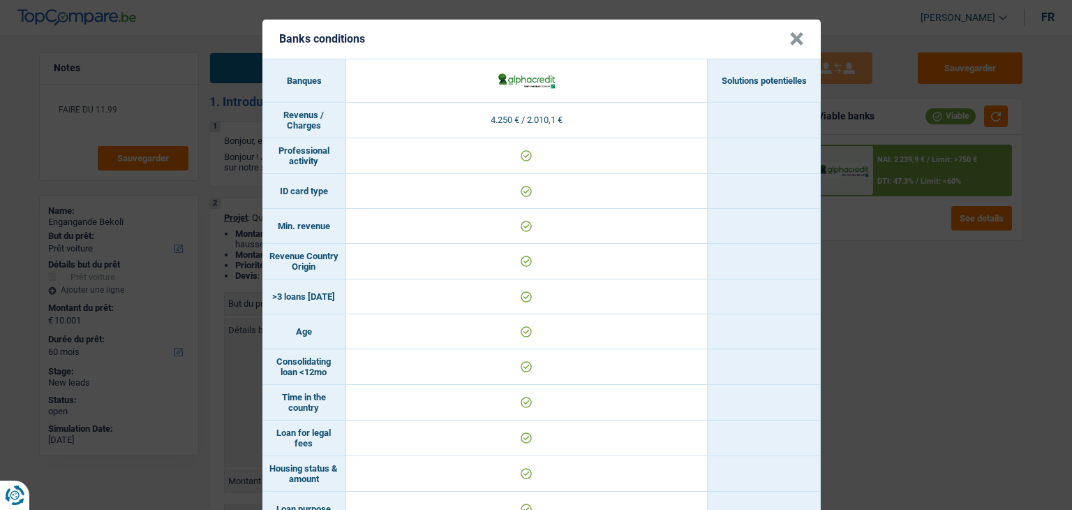
click at [880, 202] on div "Banks conditions × Banques Solutions potentielles Revenus / Charges 4.250 € / 2…" at bounding box center [536, 255] width 1072 height 510
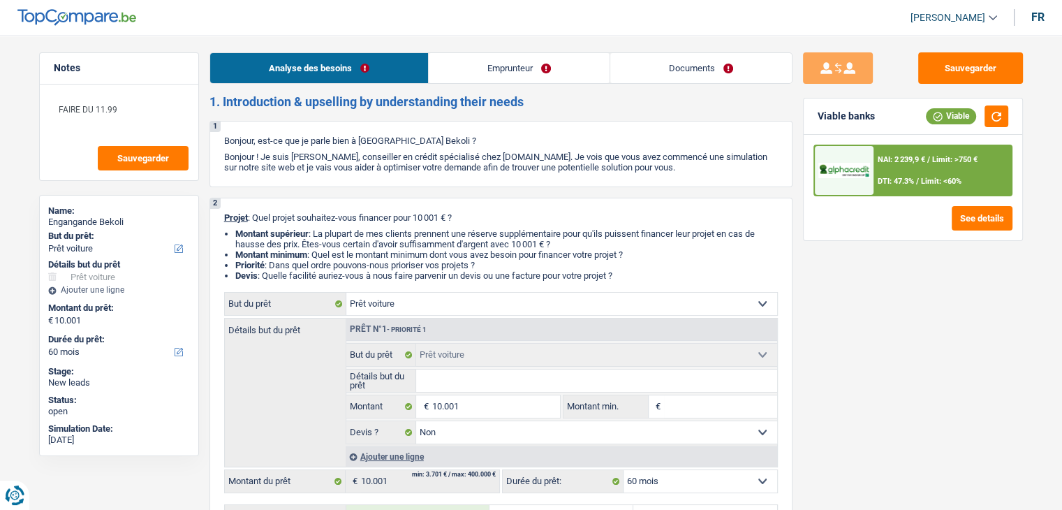
click at [900, 177] on span "DTI: 47.3%" at bounding box center [895, 181] width 36 height 9
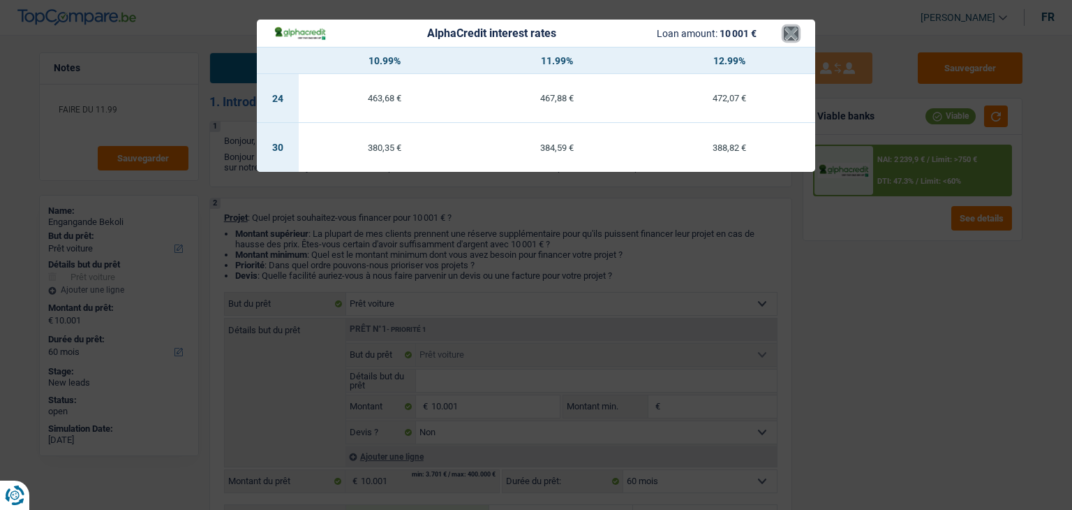
click at [787, 34] on button "×" at bounding box center [791, 34] width 15 height 14
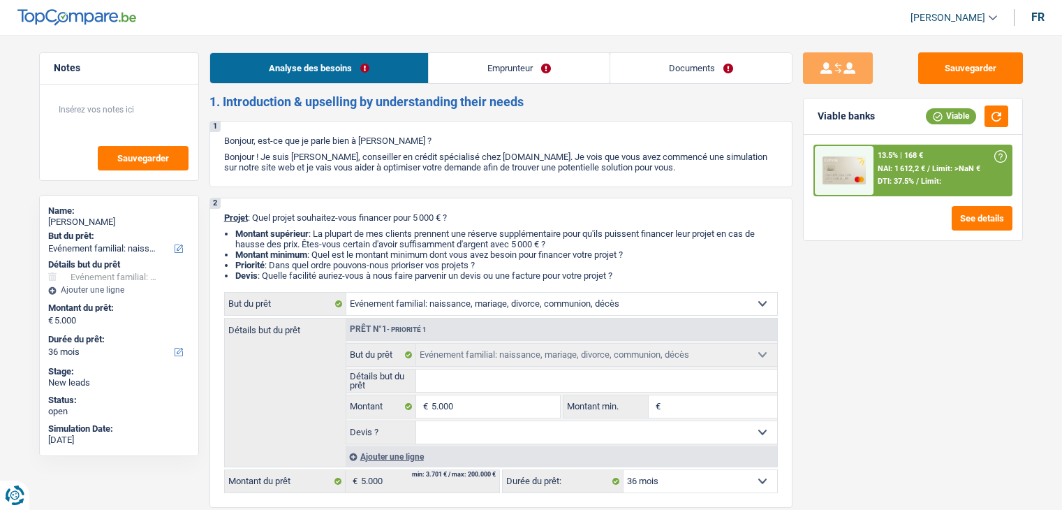
select select "familyEvent"
select select "36"
select select "familyEvent"
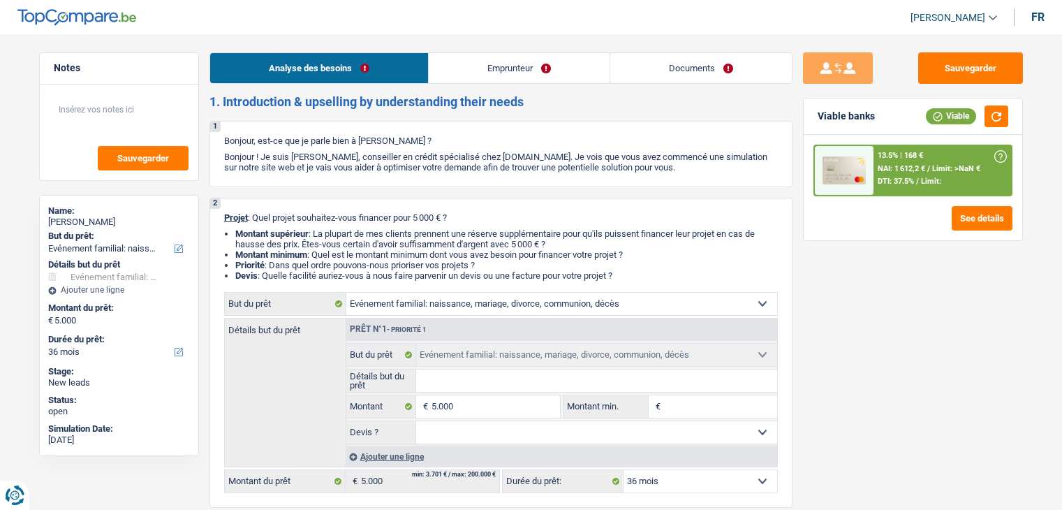
select select "36"
select select "privateEmployee"
select select "netSalary"
select select "mealVouchers"
select select "rents"
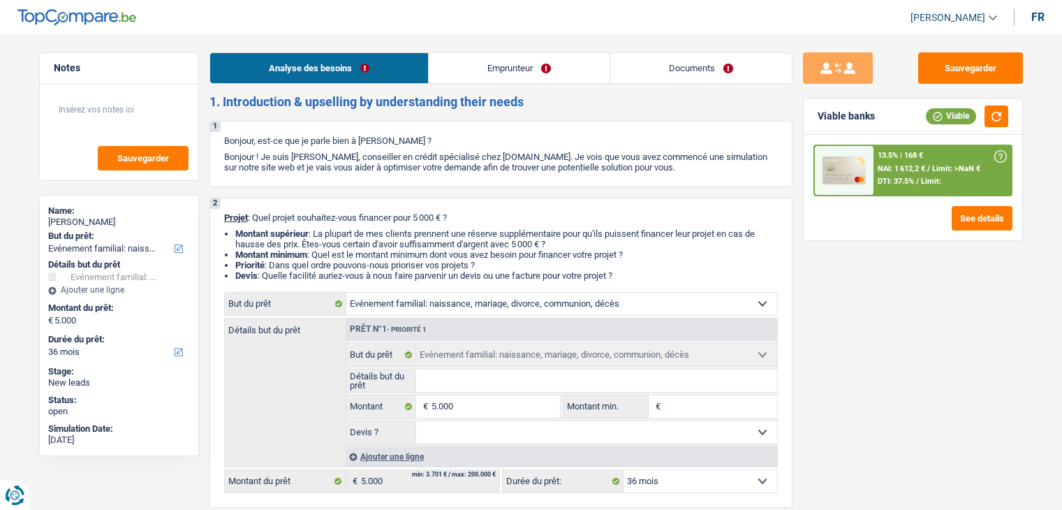
select select "familyEvent"
select select "36"
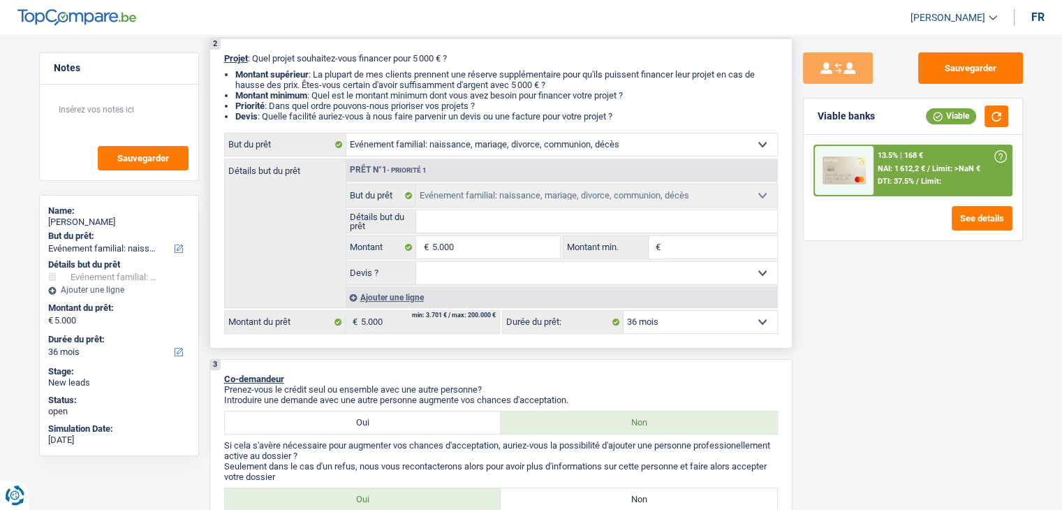
scroll to position [158, 0]
click at [479, 248] on input "5.000" at bounding box center [495, 248] width 128 height 22
type input "500"
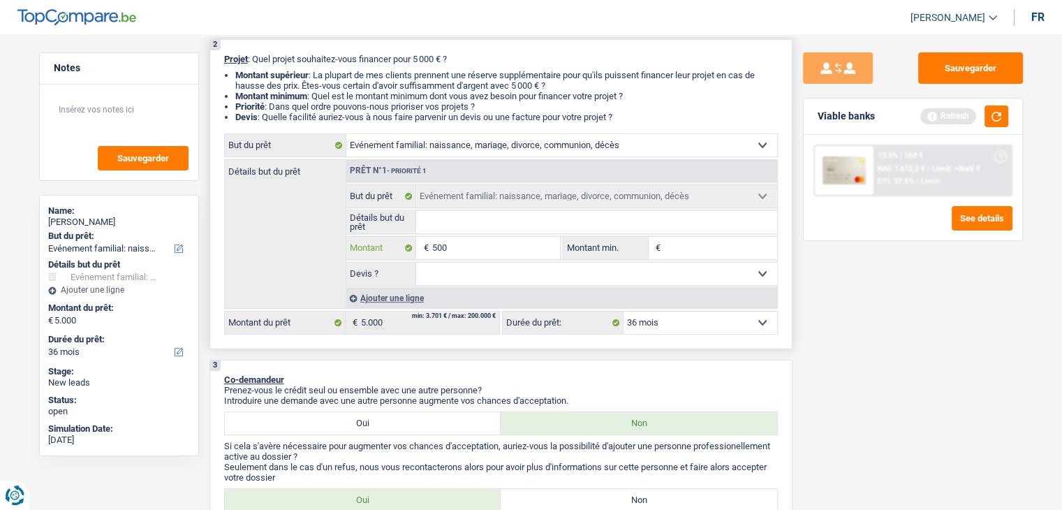
type input "50"
type input "5"
type input "0"
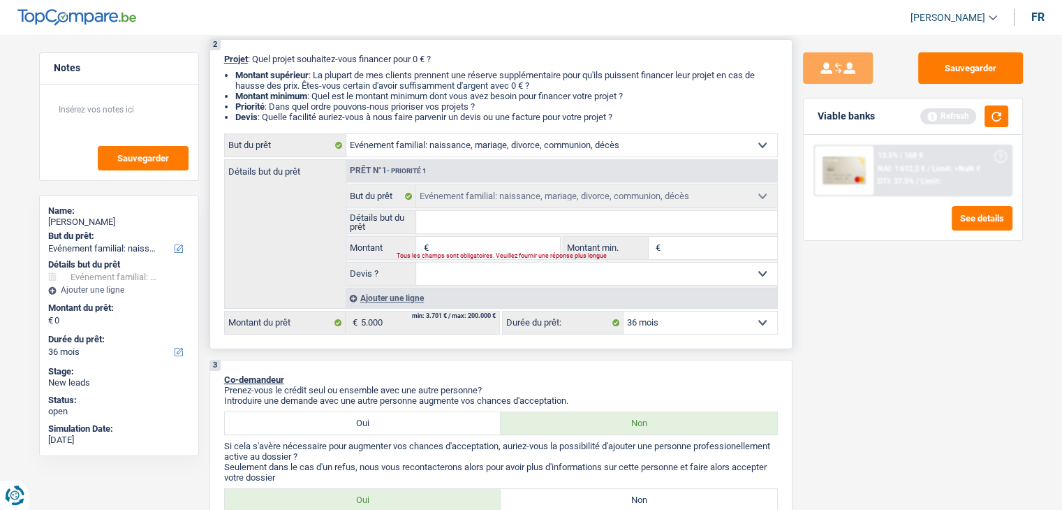
click at [452, 225] on input "Détails but du prêt" at bounding box center [596, 222] width 361 height 22
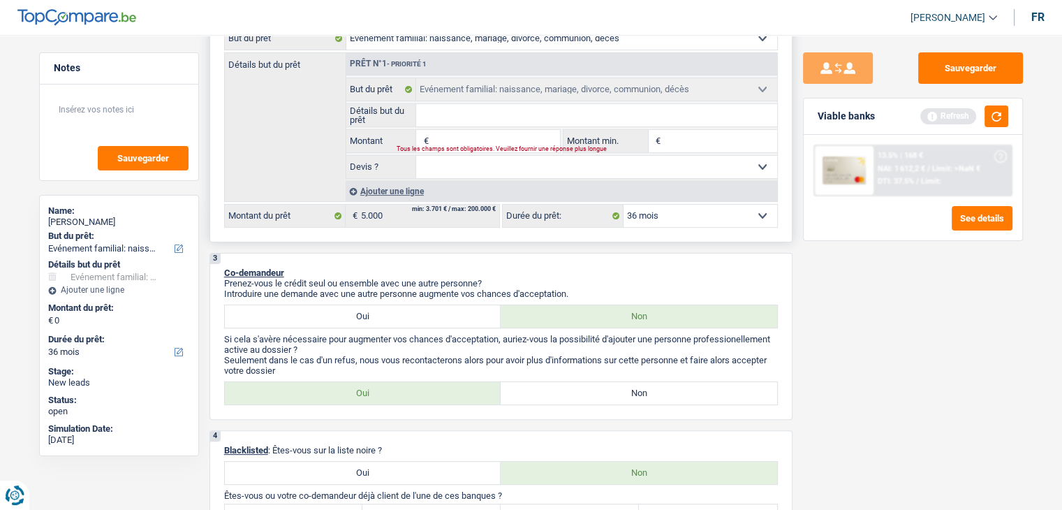
scroll to position [267, 0]
click at [977, 59] on button "Sauvegarder" at bounding box center [970, 67] width 105 height 31
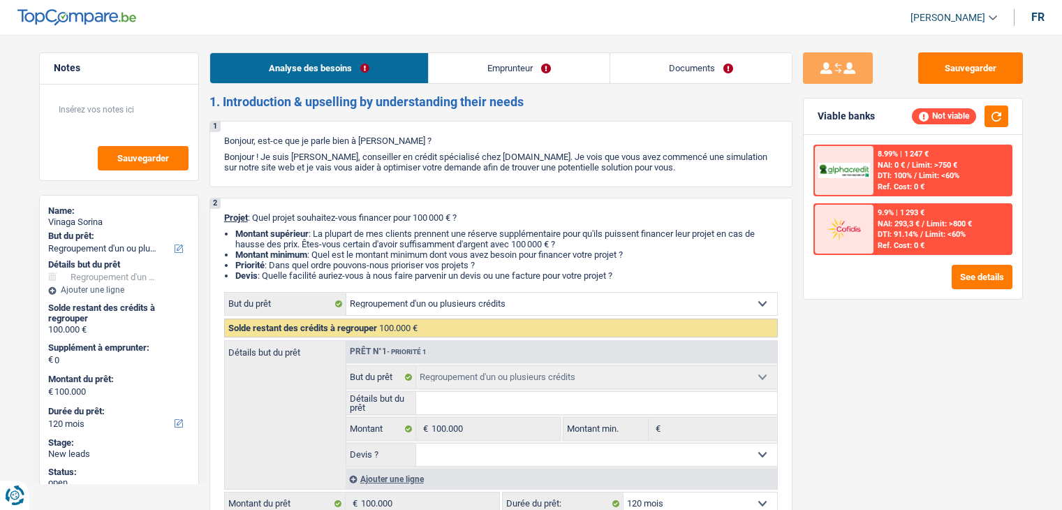
select select "refinancing"
select select "120"
select select "refinancing"
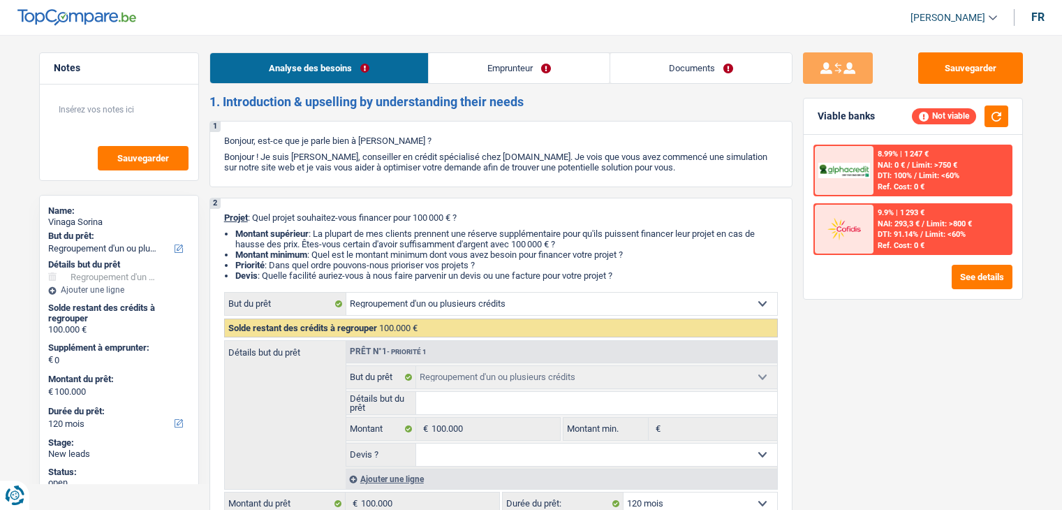
select select "120"
select select "worker"
select select "familyAllowances"
select select "netSalary"
select select "ownerWithMortgage"
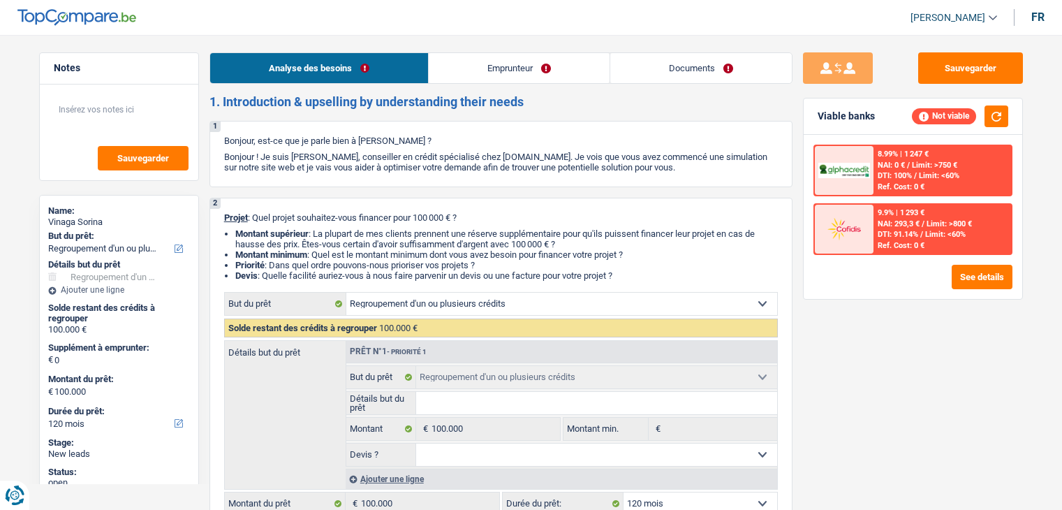
select select "mortgage"
select select "300"
select select "refinancing"
select select "120"
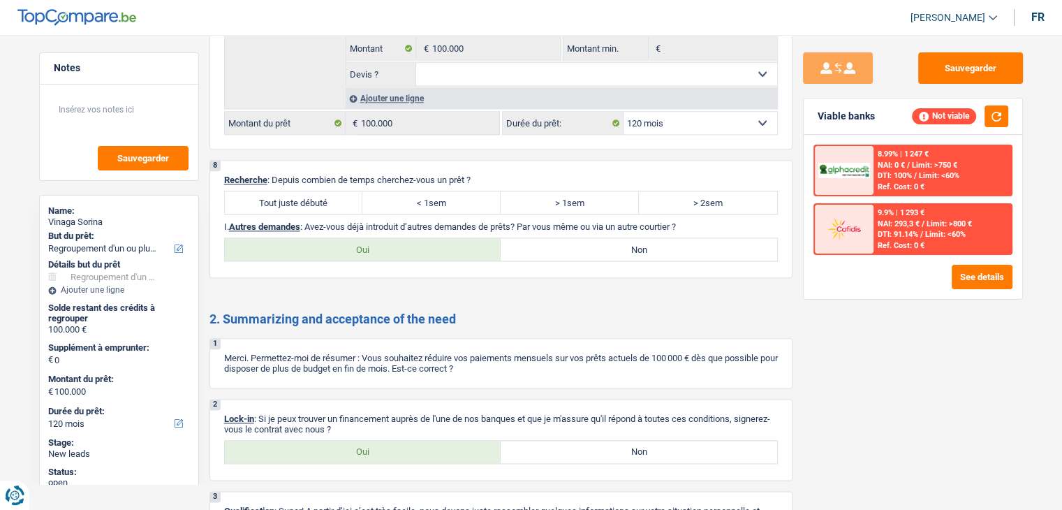
scroll to position [1726, 0]
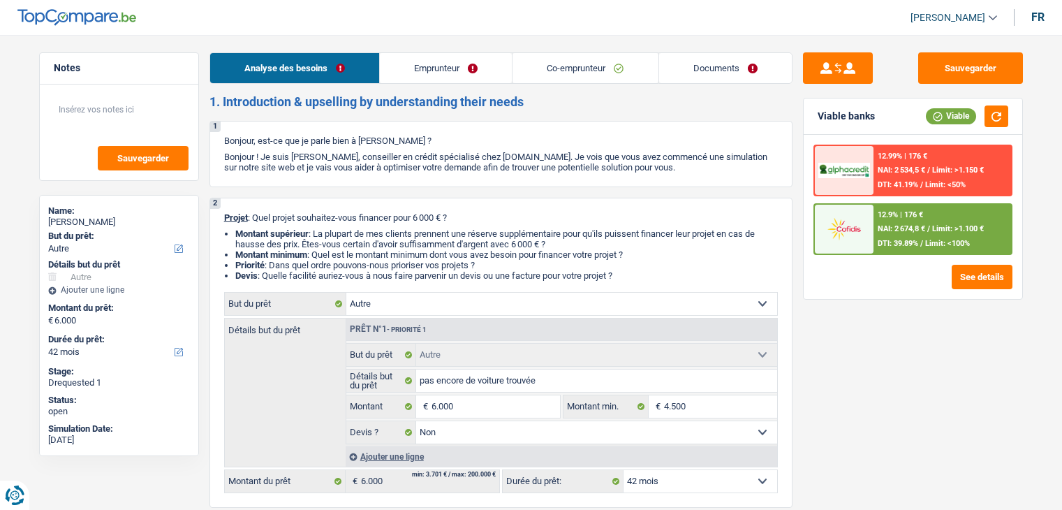
select select "other"
select select "42"
select select "other"
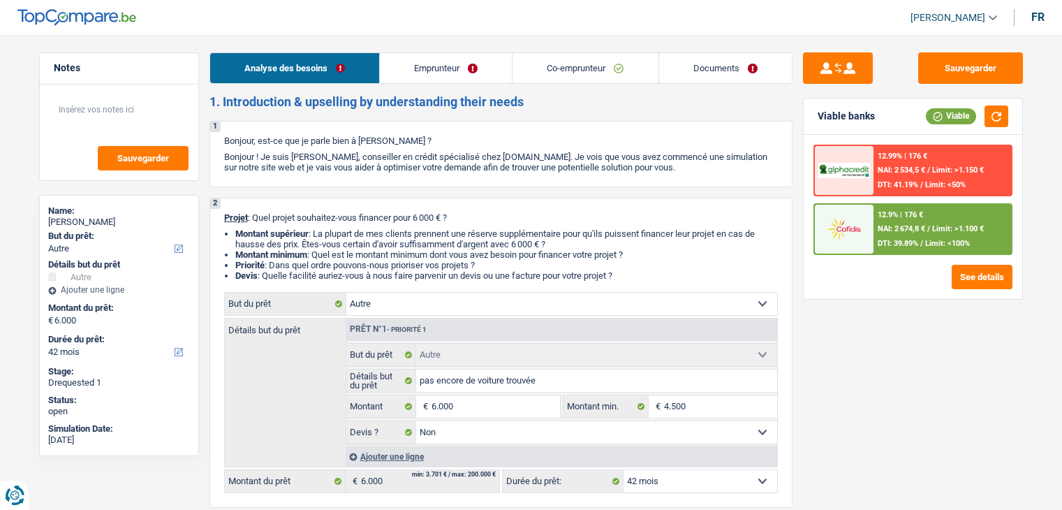
select select "false"
select select "42"
select select "mutuality"
select select "mutualityIndemnity"
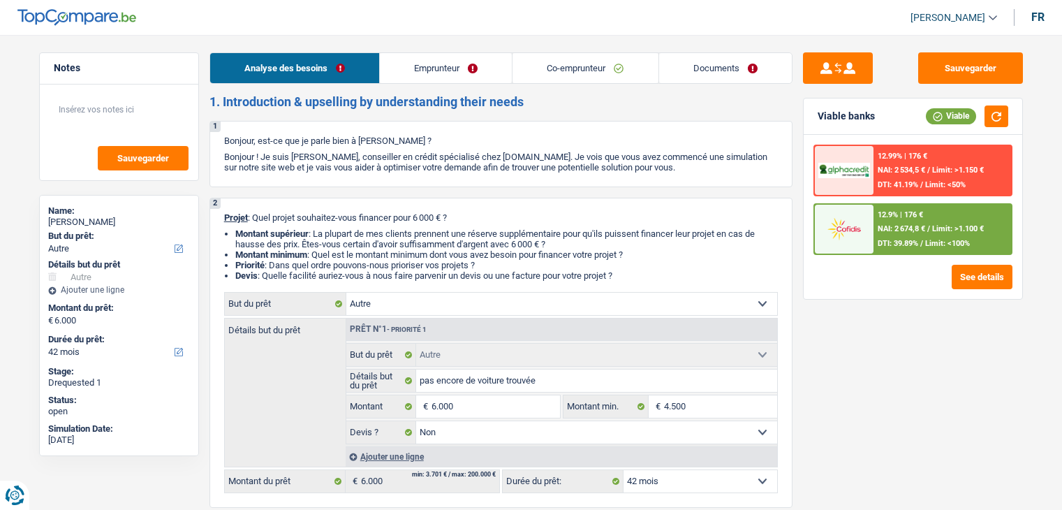
select select "rentalIncome"
select select "mutualityIndemnity"
select select "rents"
select select "creditConsolidation"
select select "120"
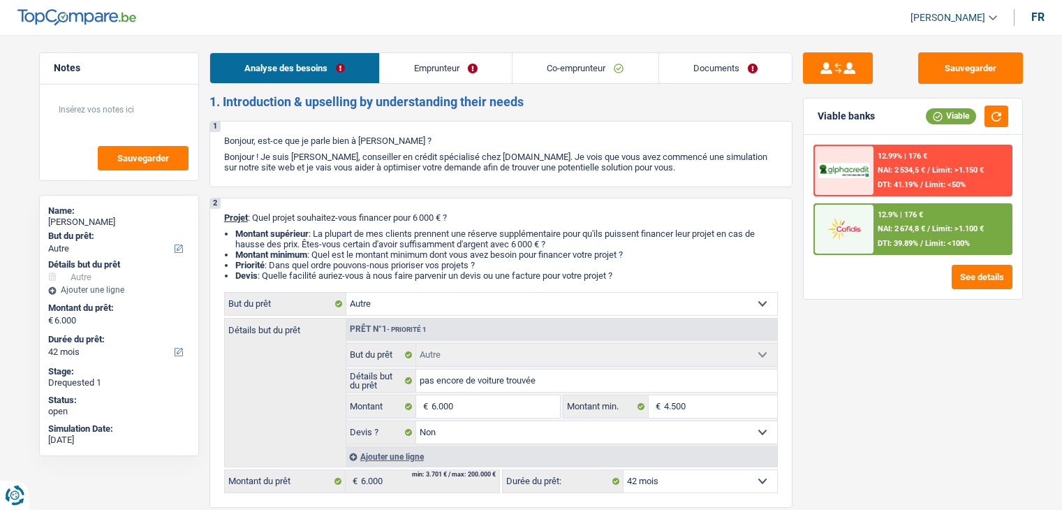
select select "other"
select select "false"
select select "42"
click at [444, 66] on link "Emprunteur" at bounding box center [446, 68] width 132 height 30
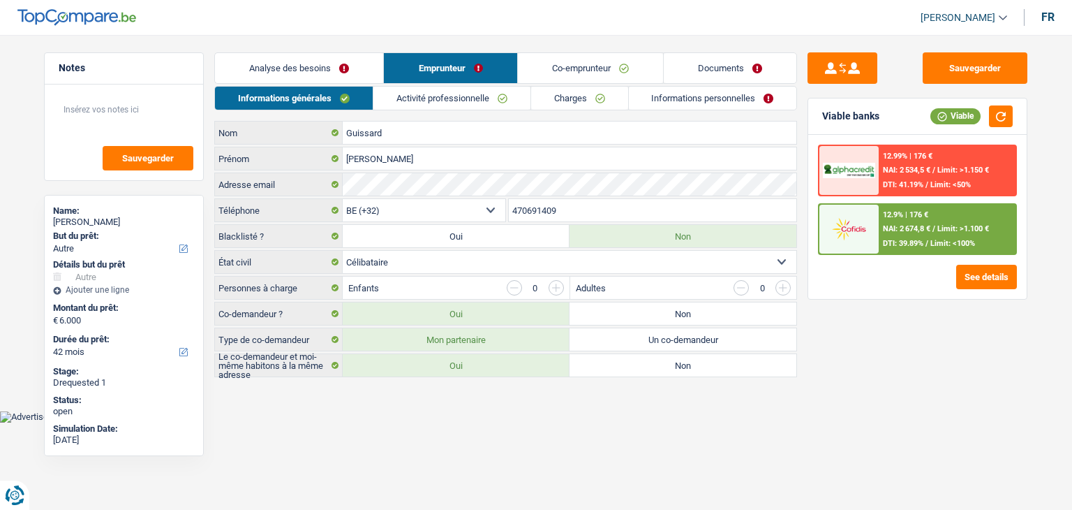
click at [678, 100] on link "Informations personnelles" at bounding box center [713, 98] width 168 height 23
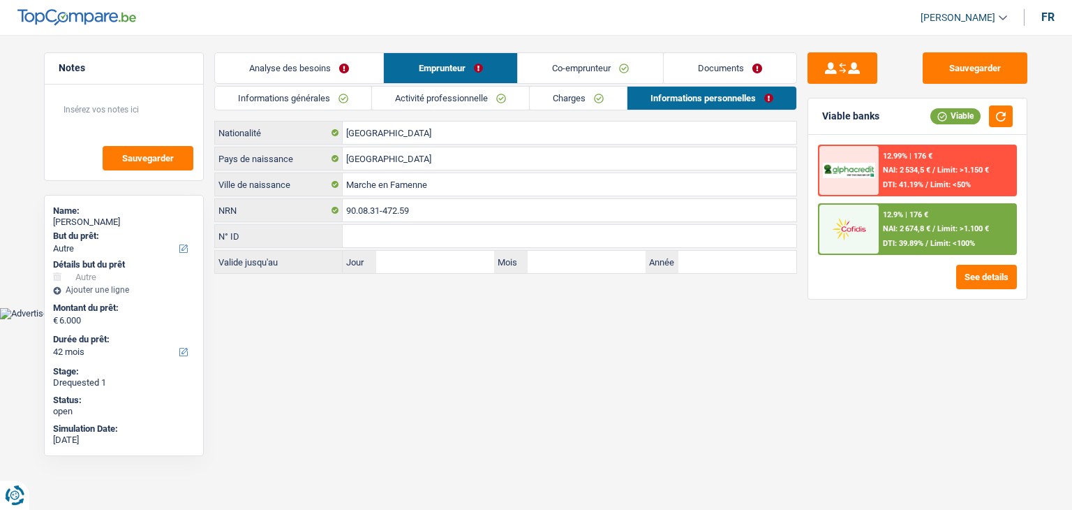
click at [564, 67] on link "Co-emprunteur" at bounding box center [590, 68] width 145 height 30
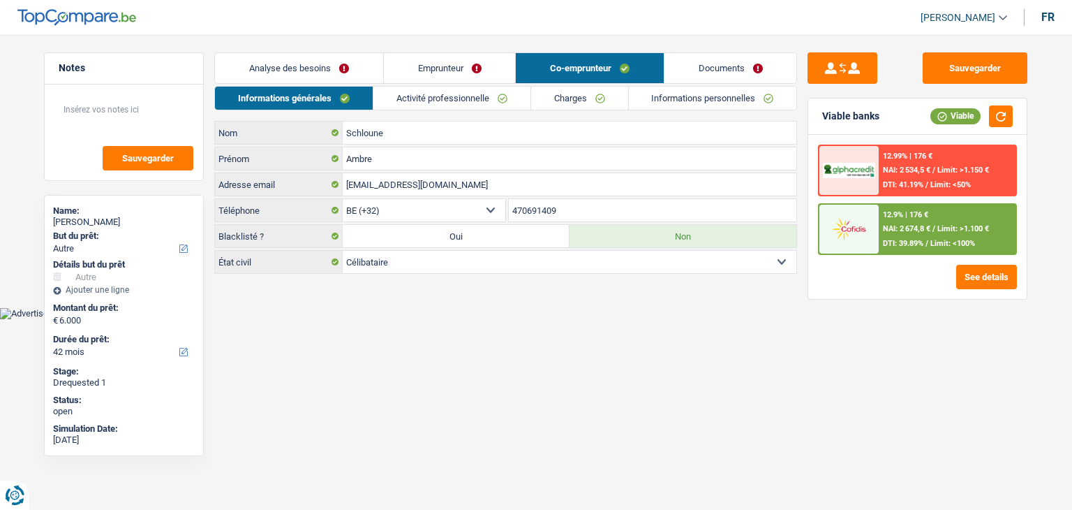
click at [468, 75] on link "Emprunteur" at bounding box center [450, 68] width 132 height 30
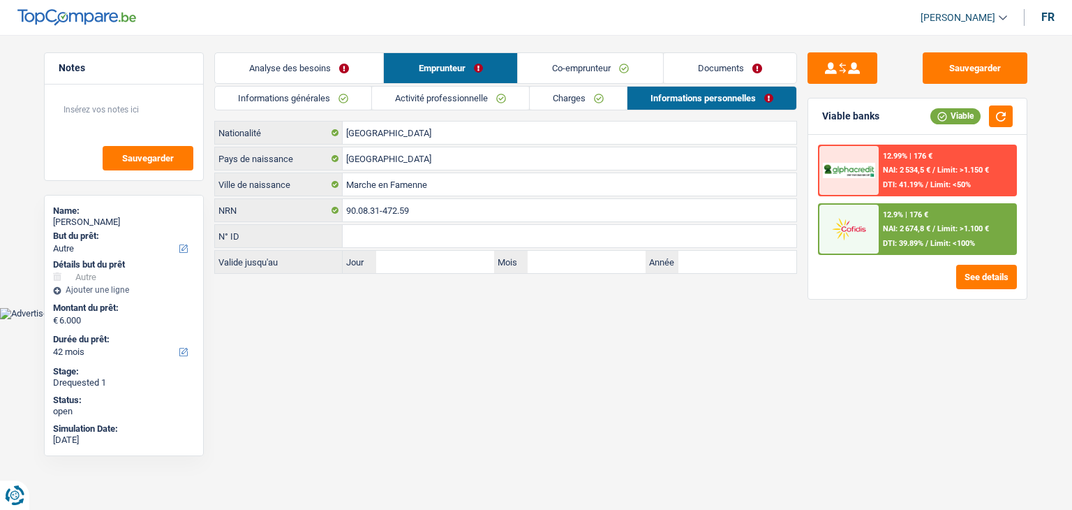
click at [331, 57] on link "Analyse des besoins" at bounding box center [299, 68] width 168 height 30
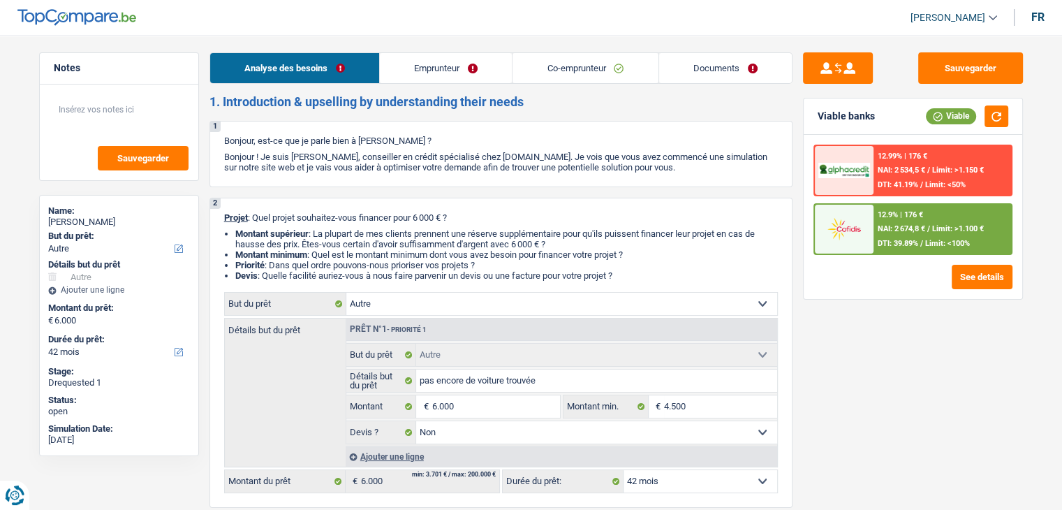
click at [695, 68] on link "Documents" at bounding box center [725, 68] width 133 height 30
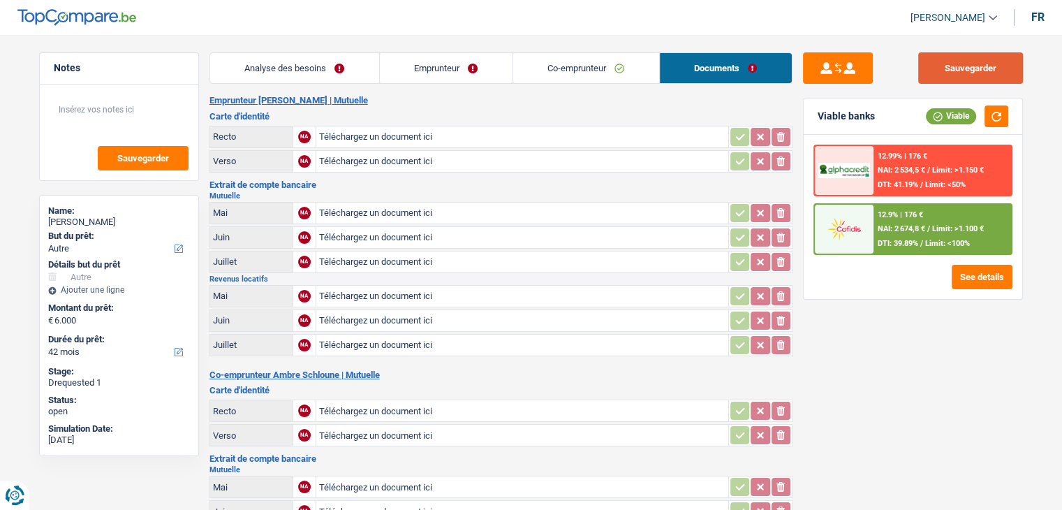
click at [933, 67] on button "Sauvegarder" at bounding box center [970, 67] width 105 height 31
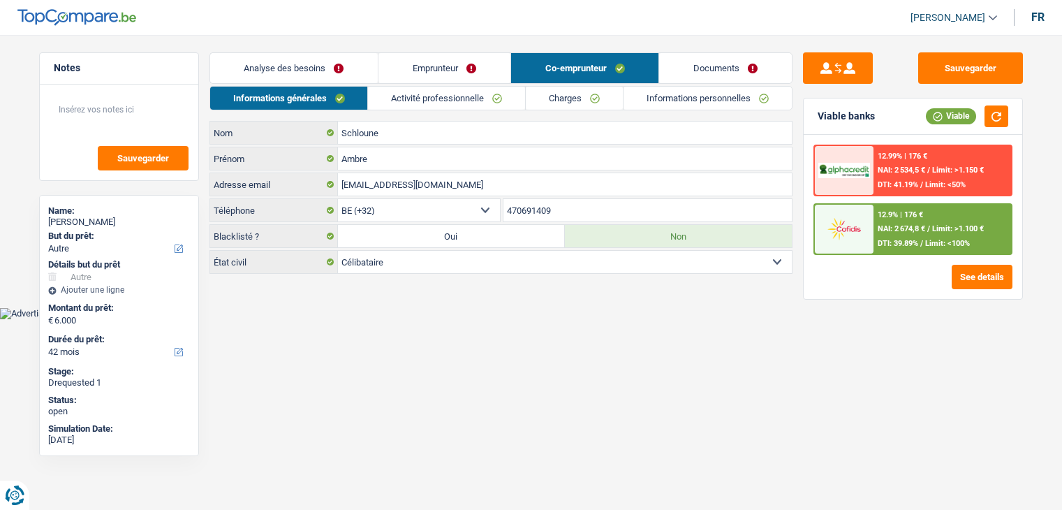
select select "other"
select select "42"
select select "mutuality"
select select "mutualityIndemnity"
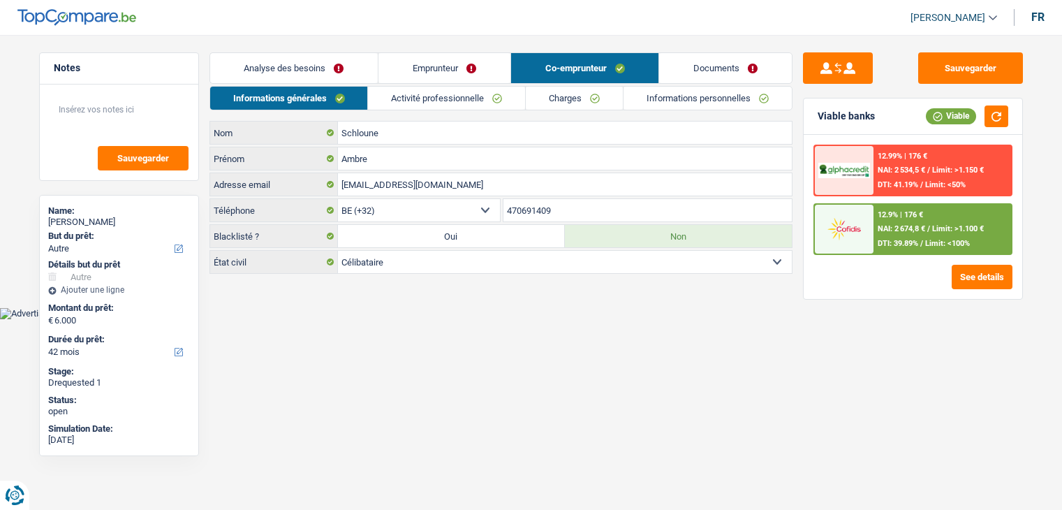
select select "rentalIncome"
select select "mutualityNeutre"
select select "BE"
select select "32"
select select "single"
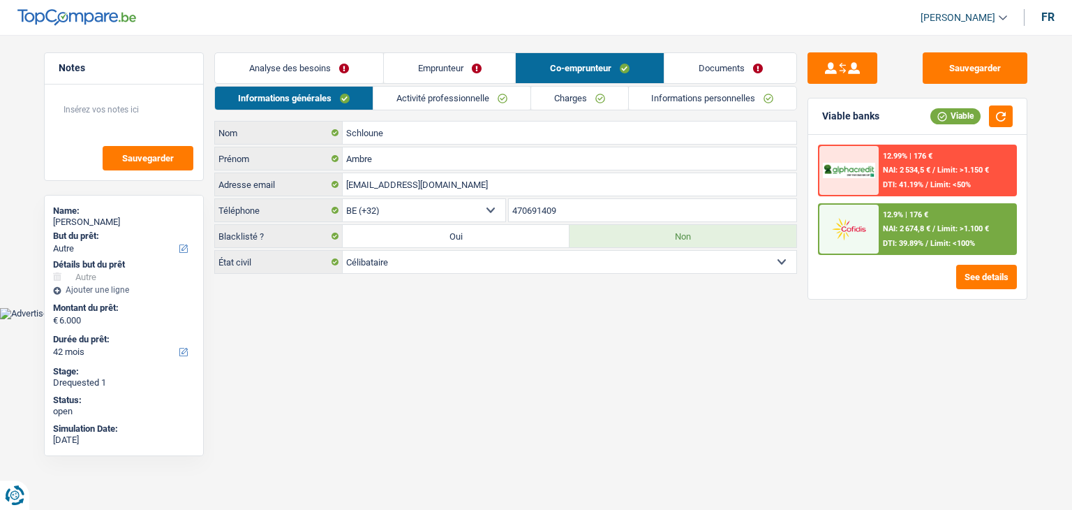
click at [486, 98] on link "Activité professionnelle" at bounding box center [451, 98] width 157 height 23
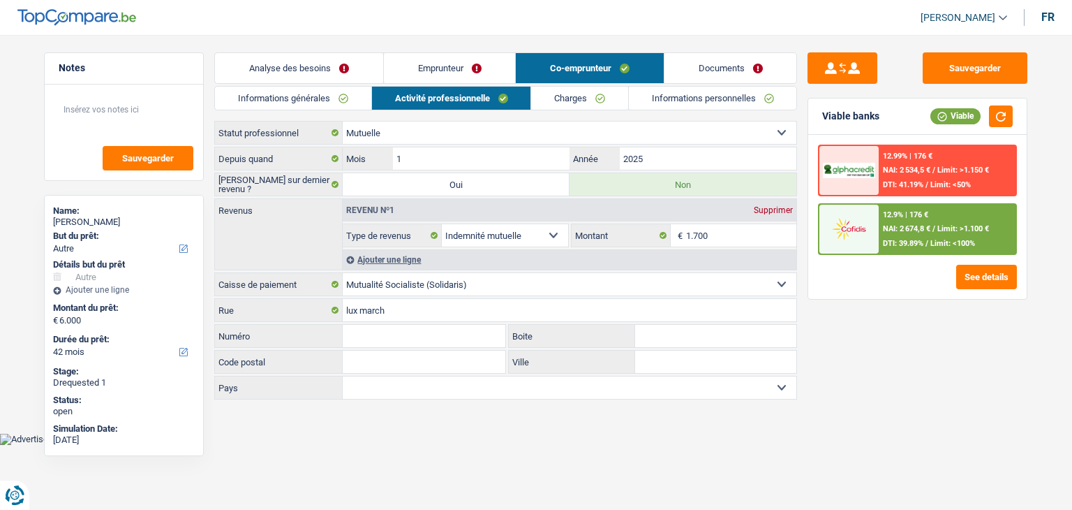
click at [420, 59] on link "Emprunteur" at bounding box center [450, 68] width 132 height 30
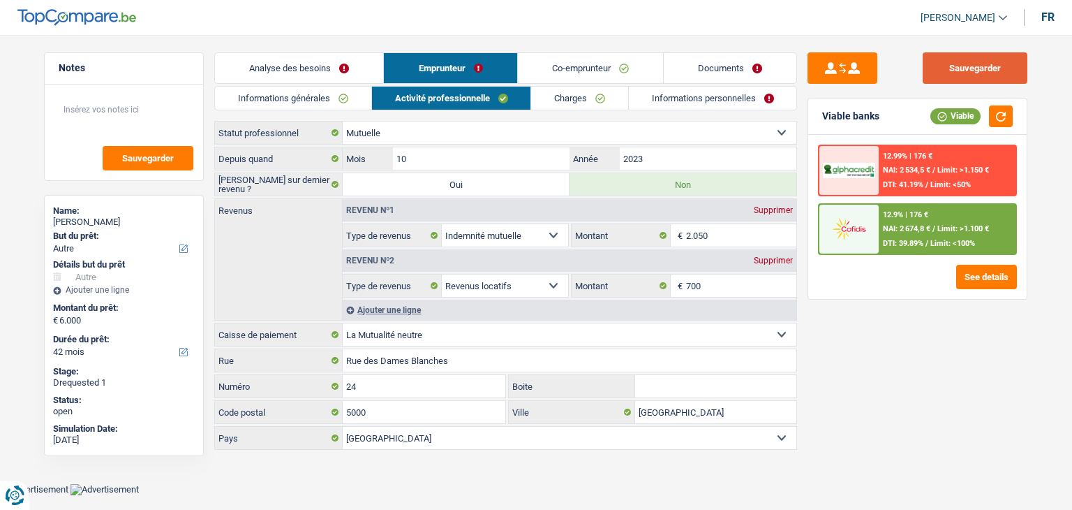
click at [945, 68] on button "Sauvegarder" at bounding box center [975, 67] width 105 height 31
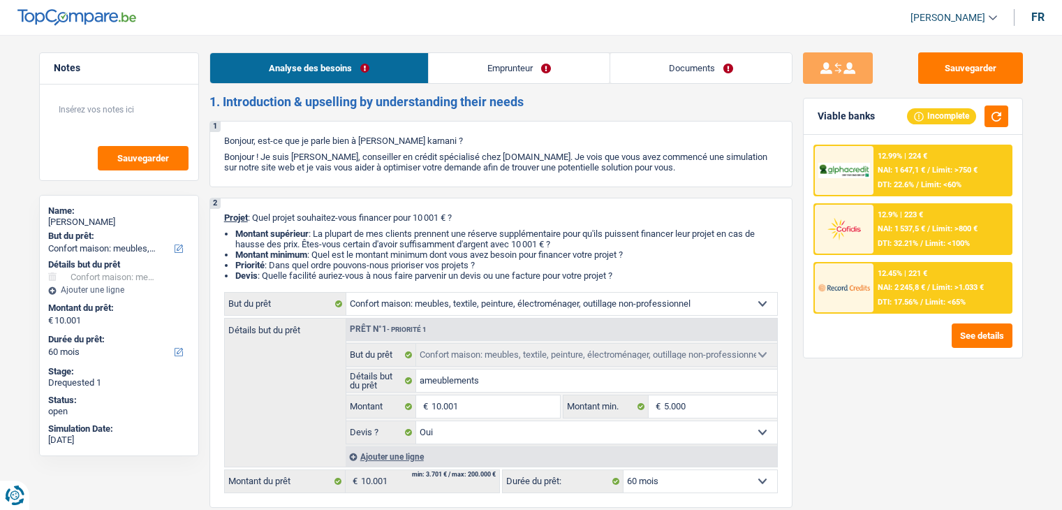
select select "household"
select select "60"
select select "household"
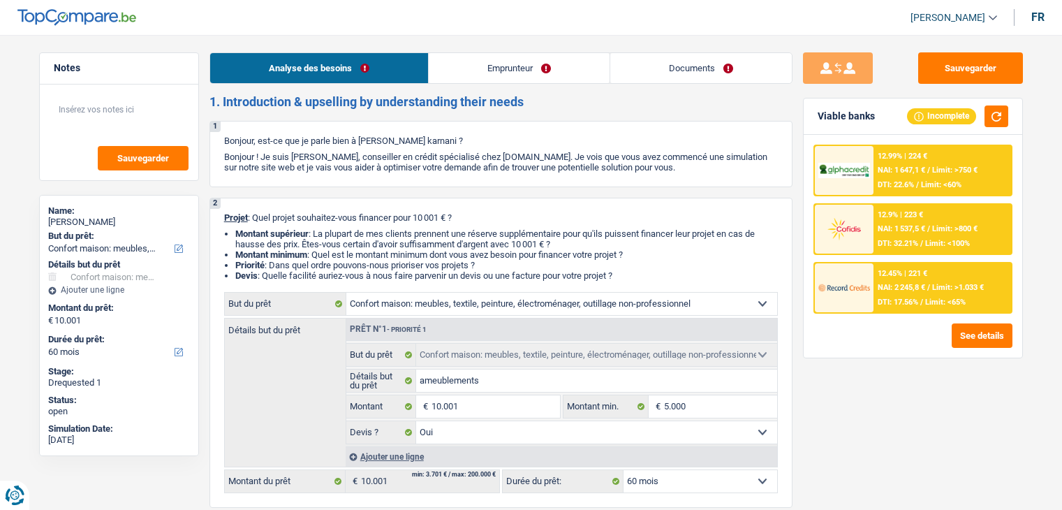
select select "yes"
select select "60"
select select "publicEmployee"
select select "netSalary"
select select "mealVouchers"
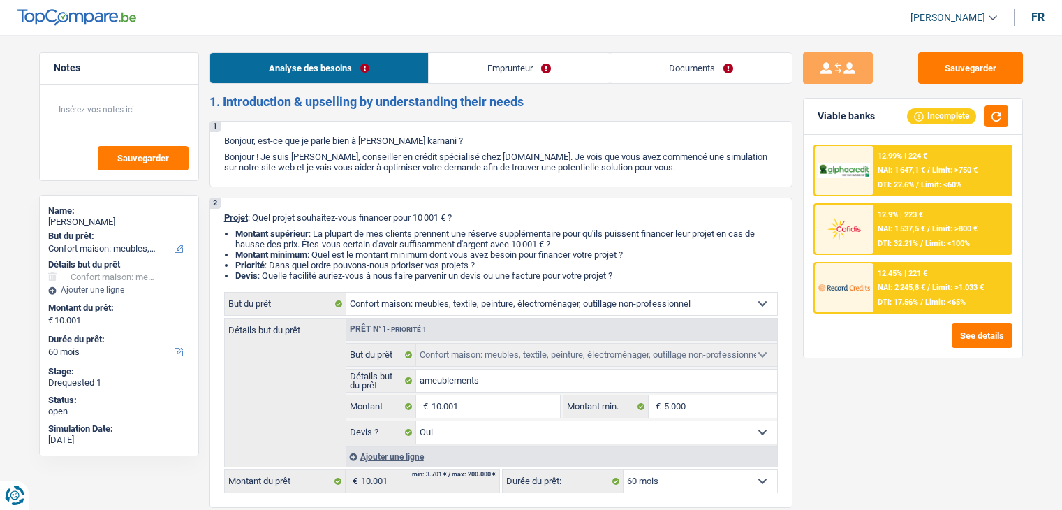
select select "liveWithParents"
select select "personalLoan"
select select "hobbies"
select select "24"
select select "cardOrCredit"
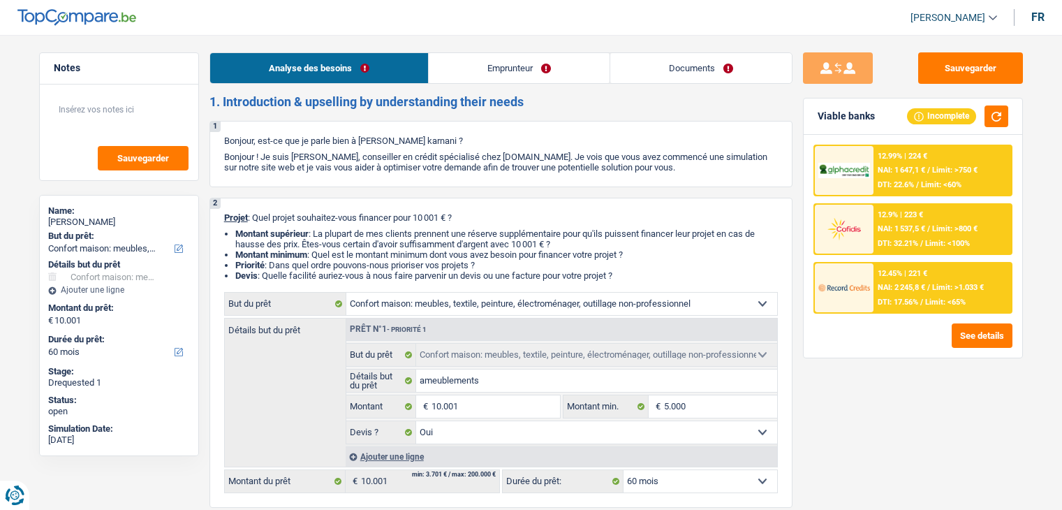
select select "household"
select select "yes"
select select "60"
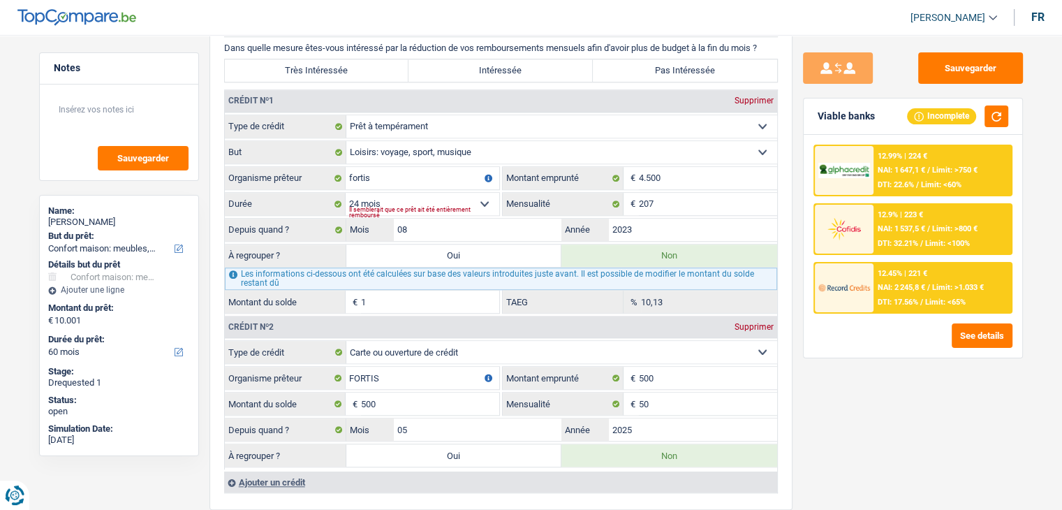
scroll to position [1202, 0]
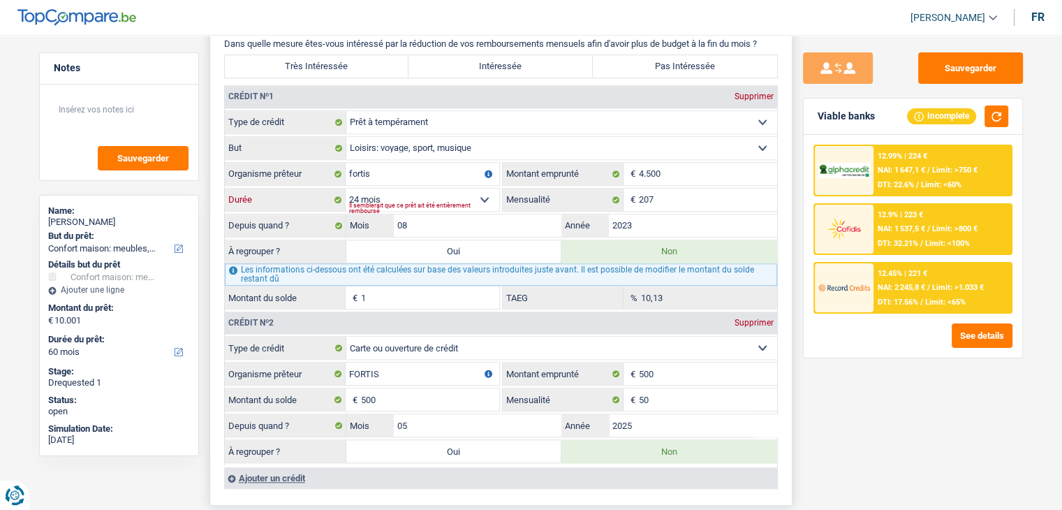
click at [479, 194] on select "12 mois 18 mois 24 mois 30 mois 36 mois Sélectionner une option" at bounding box center [423, 199] width 154 height 22
click at [631, 215] on input "2023" at bounding box center [693, 225] width 168 height 22
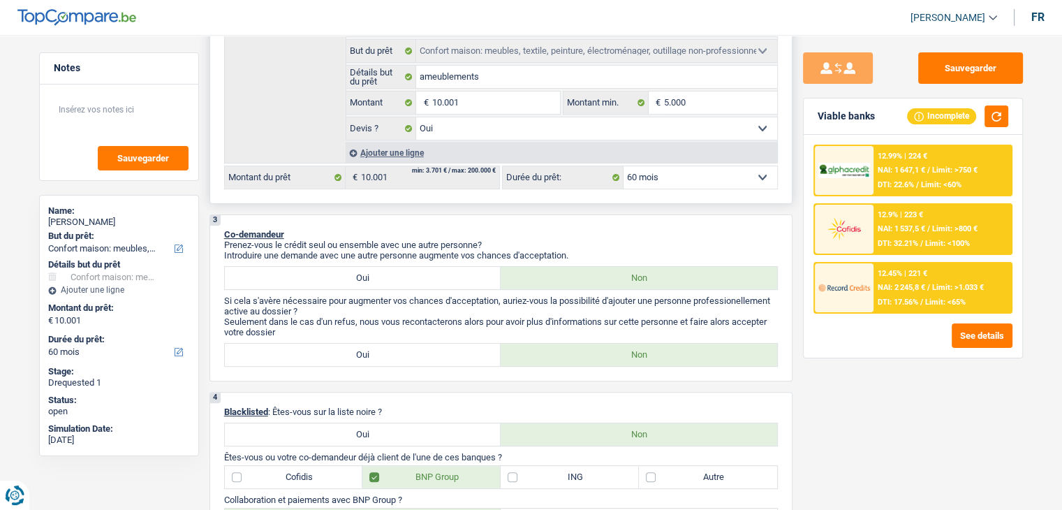
scroll to position [268, 0]
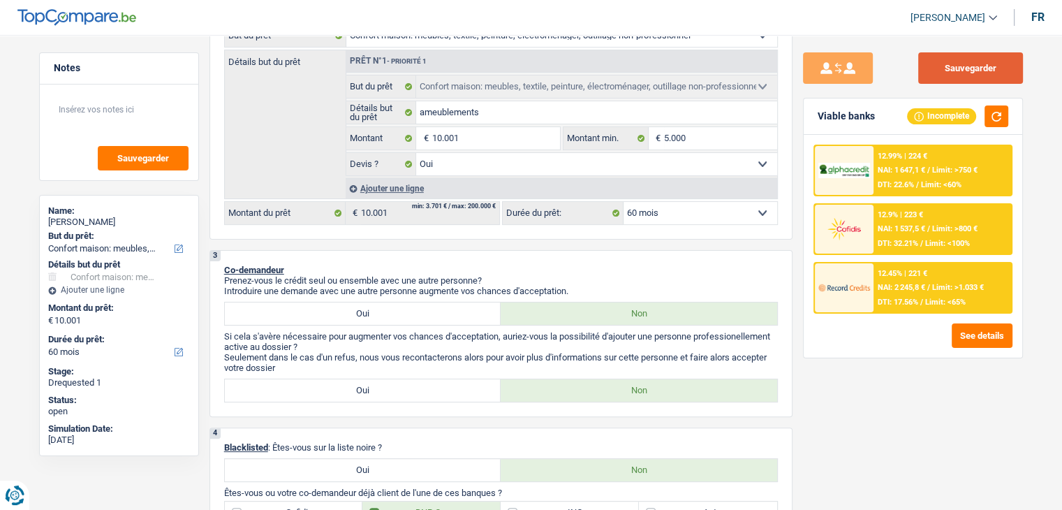
click at [949, 63] on button "Sauvegarder" at bounding box center [970, 67] width 105 height 31
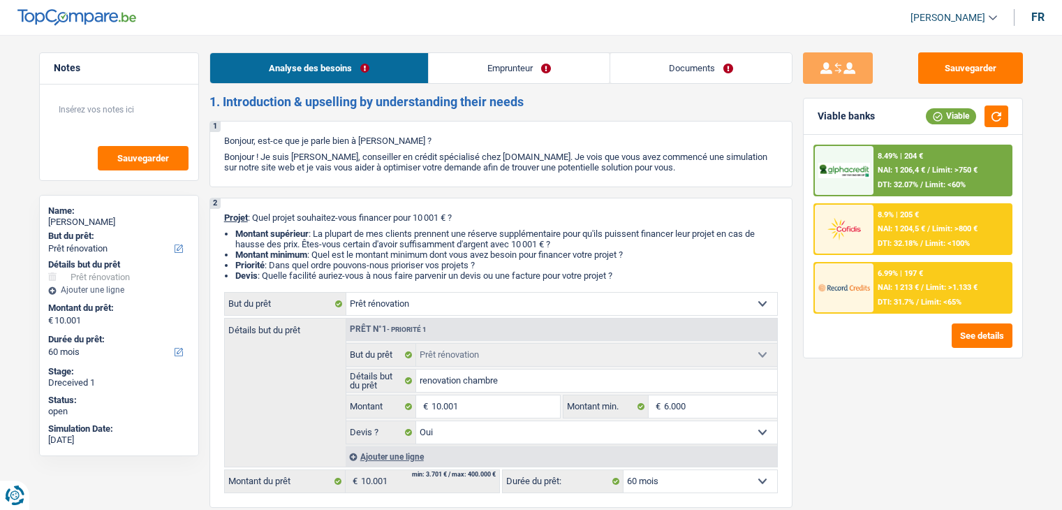
select select "renovation"
select select "60"
select select "renovation"
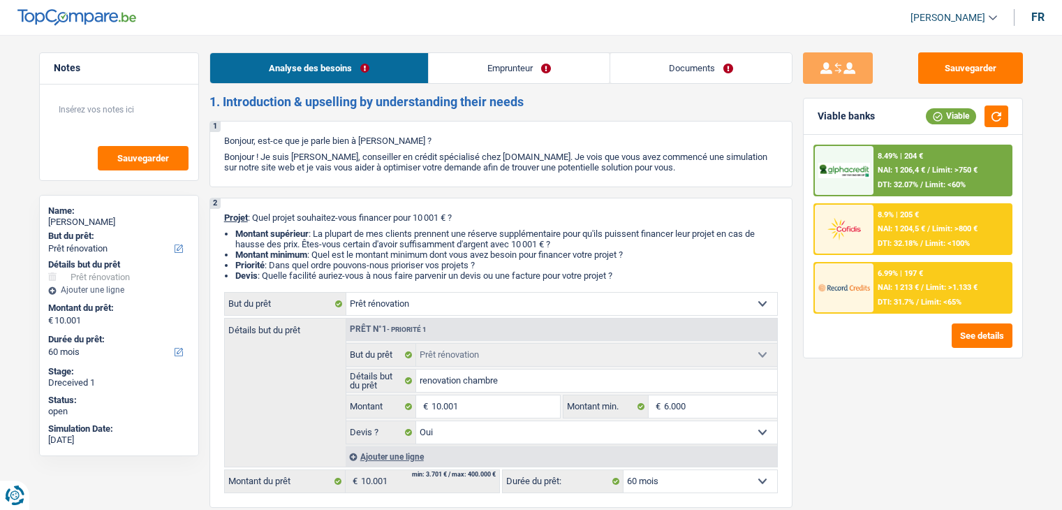
select select "yes"
select select "60"
select select "invalid"
select select "disabilityPension"
select select "familyAllowances"
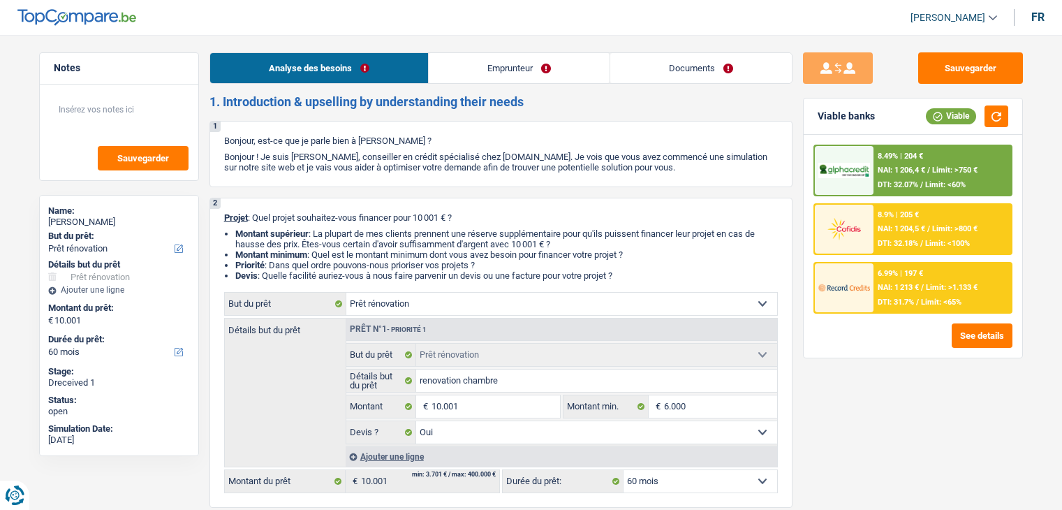
select select "ownerWithMortgage"
select select "mortgage"
select select "240"
select select "cardOrCredit"
select select "renovation"
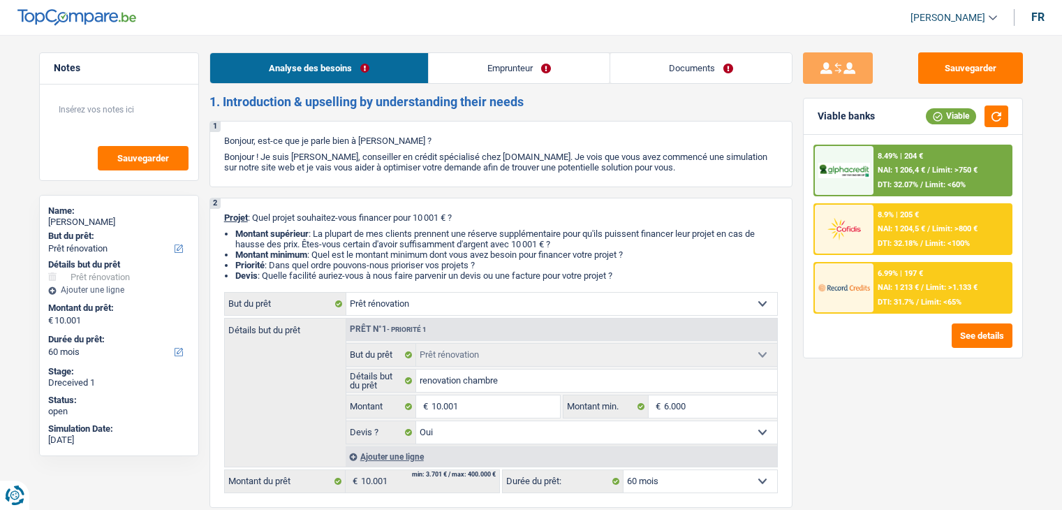
select select "renovation"
select select "yes"
select select "60"
click at [725, 71] on link "Documents" at bounding box center [700, 68] width 181 height 30
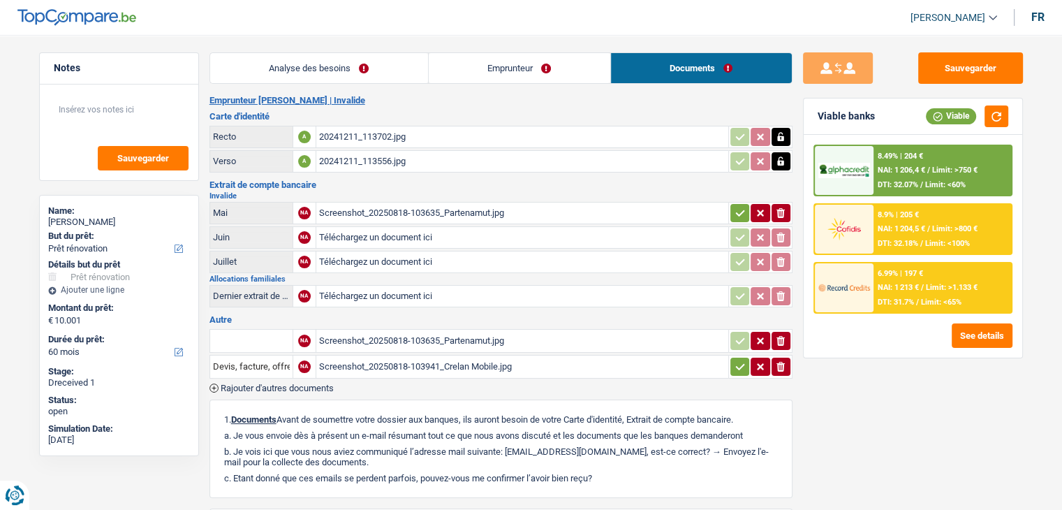
click at [360, 135] on div "20241211_113702.jpg" at bounding box center [522, 136] width 406 height 21
click at [419, 154] on div "20241211_113556.jpg" at bounding box center [522, 161] width 406 height 21
click at [379, 209] on div "Screenshot_20250818-103635_Partenamut.jpg" at bounding box center [522, 212] width 406 height 21
click at [963, 76] on button "Sauvegarder" at bounding box center [970, 67] width 105 height 31
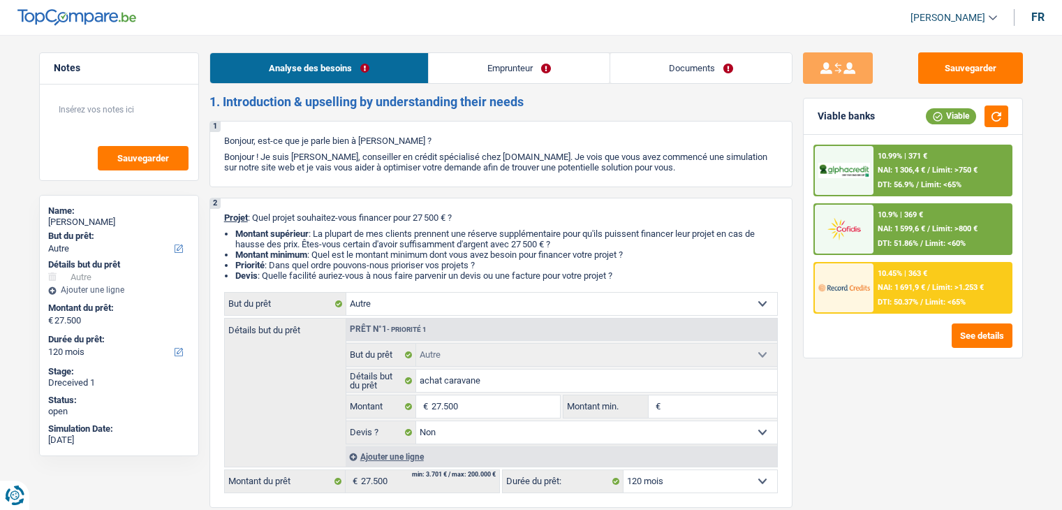
select select "other"
select select "120"
select select "other"
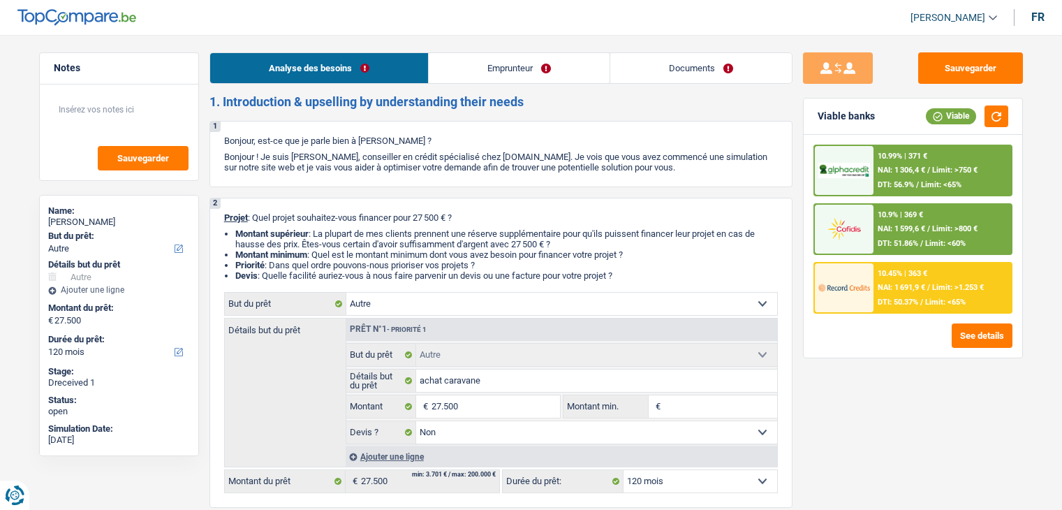
select select "false"
select select "120"
select select "privateEmployee"
select select "familyAllowances"
select select "netSalary"
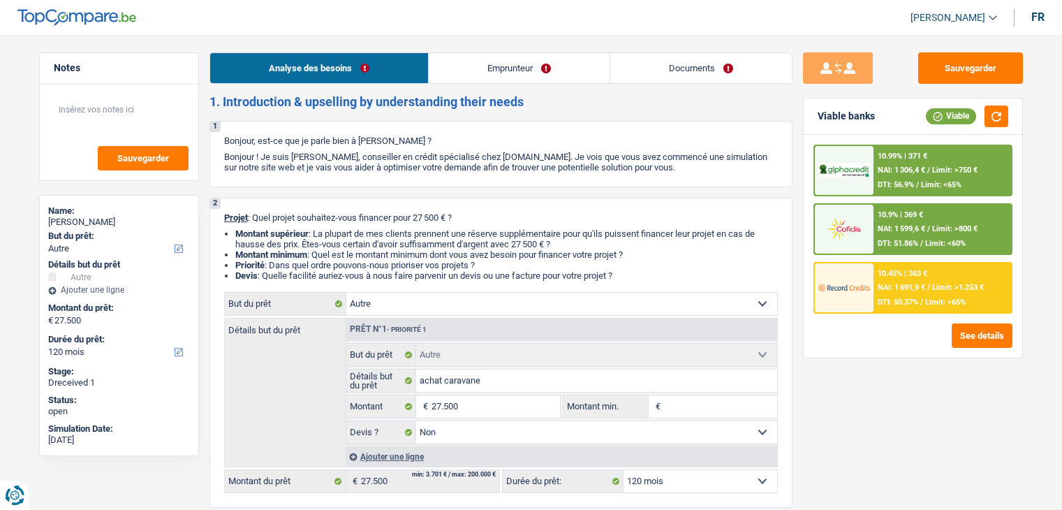
select select "mealVouchers"
select select "unemployment"
select select "ownerWithMortgage"
select select "mortgage"
select select "300"
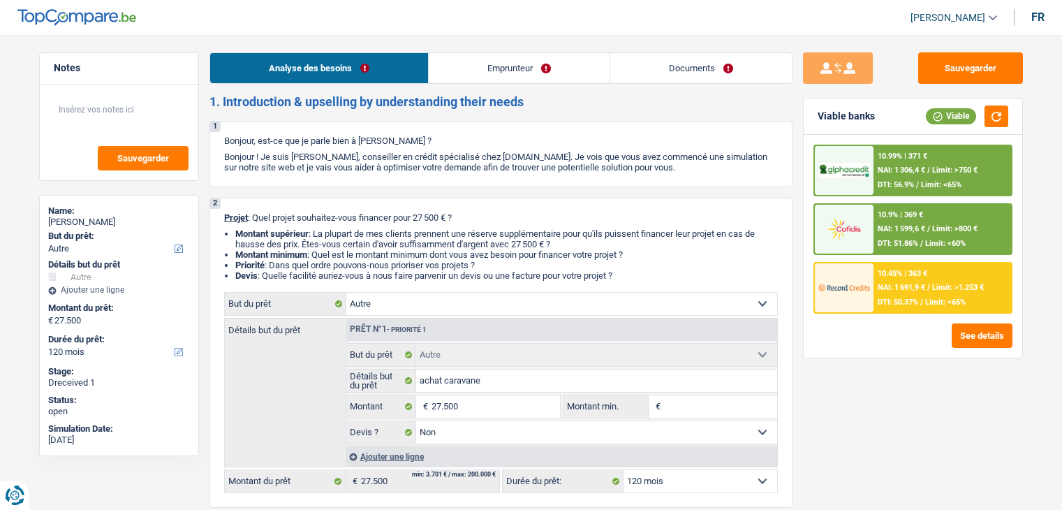
select select "renovationLoan"
select select "60"
select select "cardOrCredit"
select select "other"
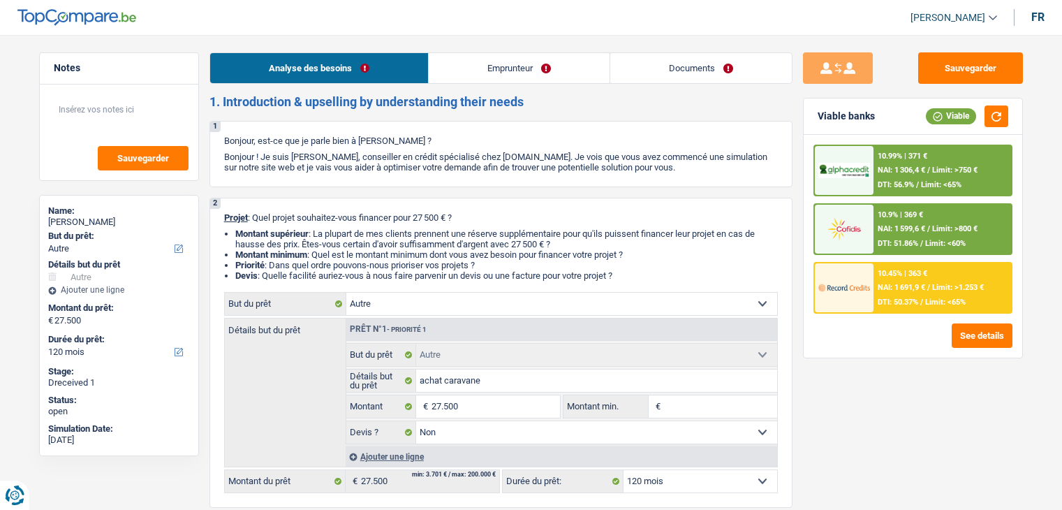
select select "false"
select select "120"
click at [687, 70] on link "Documents" at bounding box center [700, 68] width 181 height 30
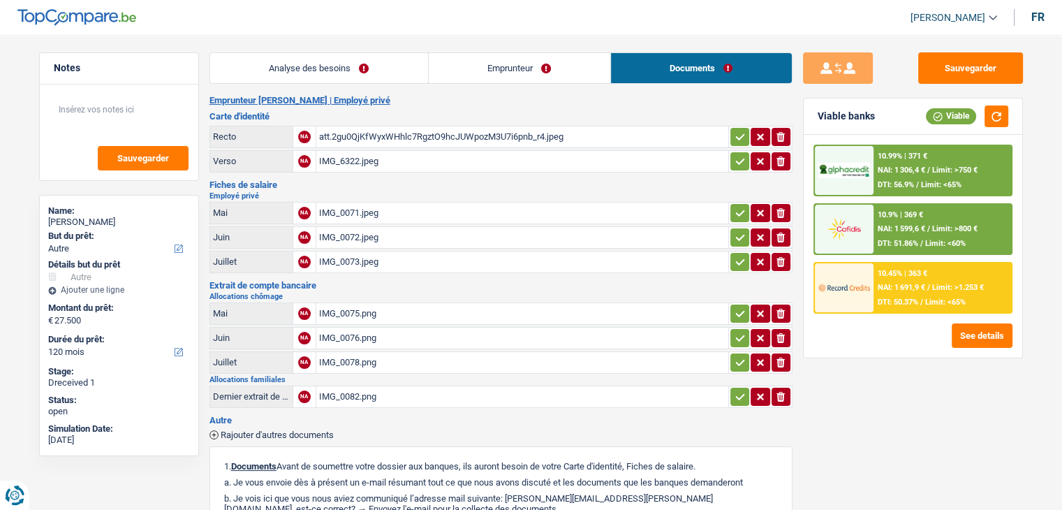
click at [355, 207] on div "IMG_0071.jpeg" at bounding box center [522, 212] width 406 height 21
click at [380, 230] on div "IMG_0072.jpeg" at bounding box center [522, 237] width 406 height 21
click at [357, 303] on div "IMG_0075.png" at bounding box center [522, 313] width 406 height 21
click at [362, 389] on div "IMG_0082.png" at bounding box center [522, 396] width 406 height 21
click at [279, 64] on link "Analyse des besoins" at bounding box center [319, 68] width 218 height 30
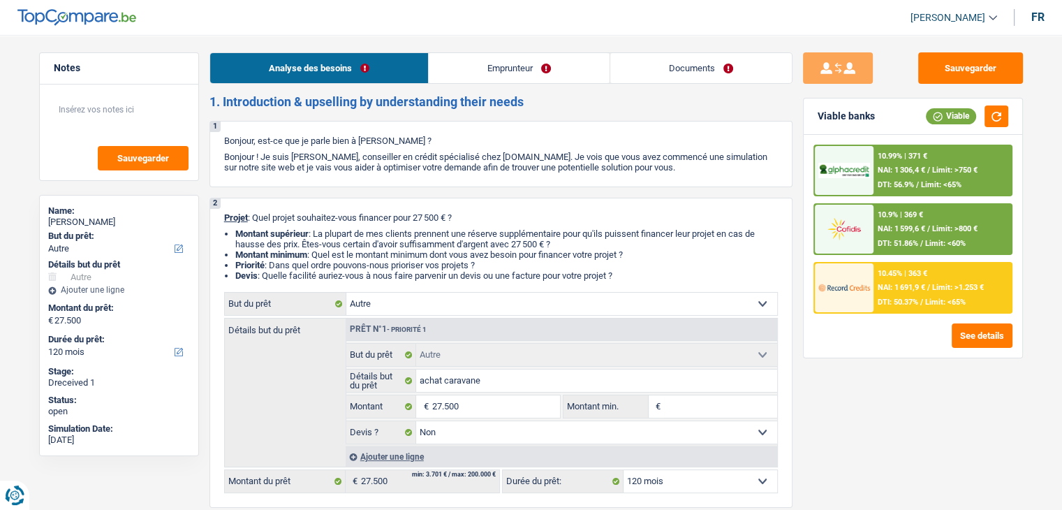
click at [707, 62] on link "Documents" at bounding box center [700, 68] width 181 height 30
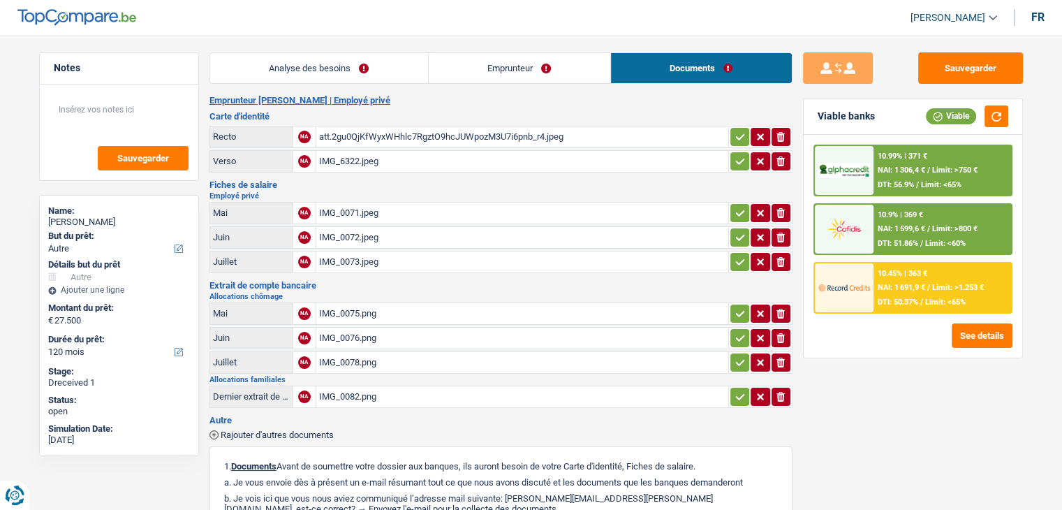
click at [387, 68] on link "Analyse des besoins" at bounding box center [319, 68] width 218 height 30
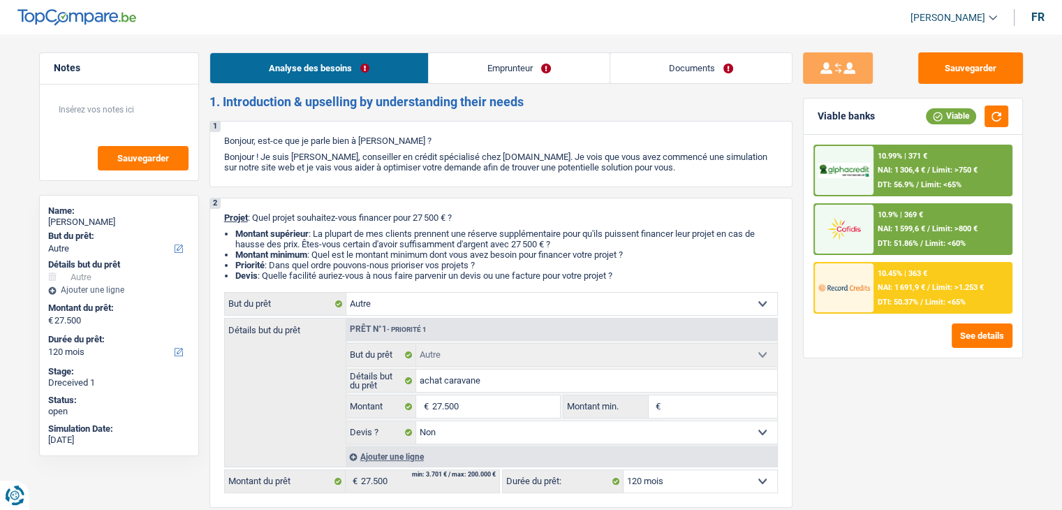
click at [493, 80] on link "Emprunteur" at bounding box center [519, 68] width 181 height 30
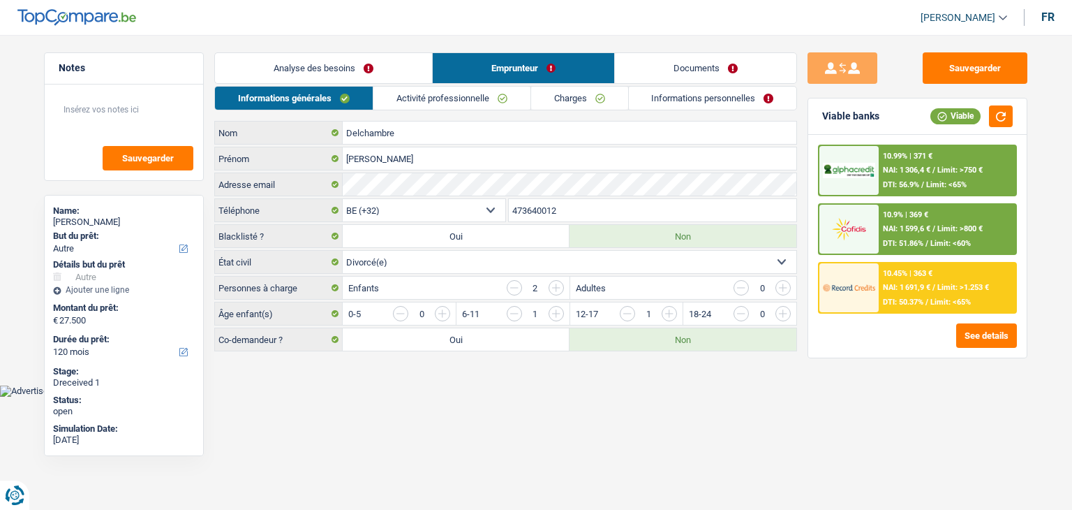
drag, startPoint x: 576, startPoint y: 207, endPoint x: 482, endPoint y: 209, distance: 94.2
click at [482, 209] on div "BE (+32) LU (+352) Sélectionner une option Téléphone 473640012 Téléphone" at bounding box center [505, 211] width 583 height 26
click at [944, 71] on button "Sauvegarder" at bounding box center [975, 67] width 105 height 31
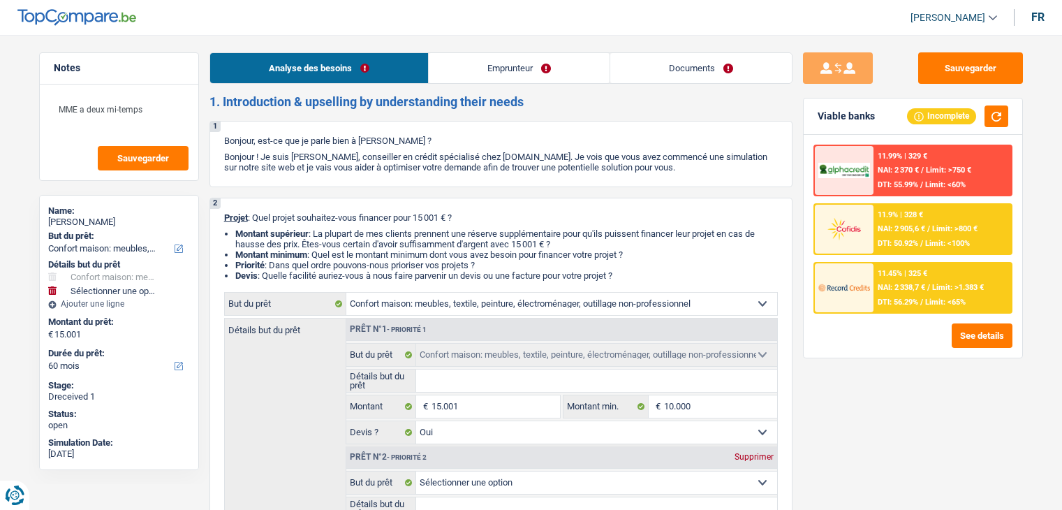
select select "household"
select select "60"
select select "household"
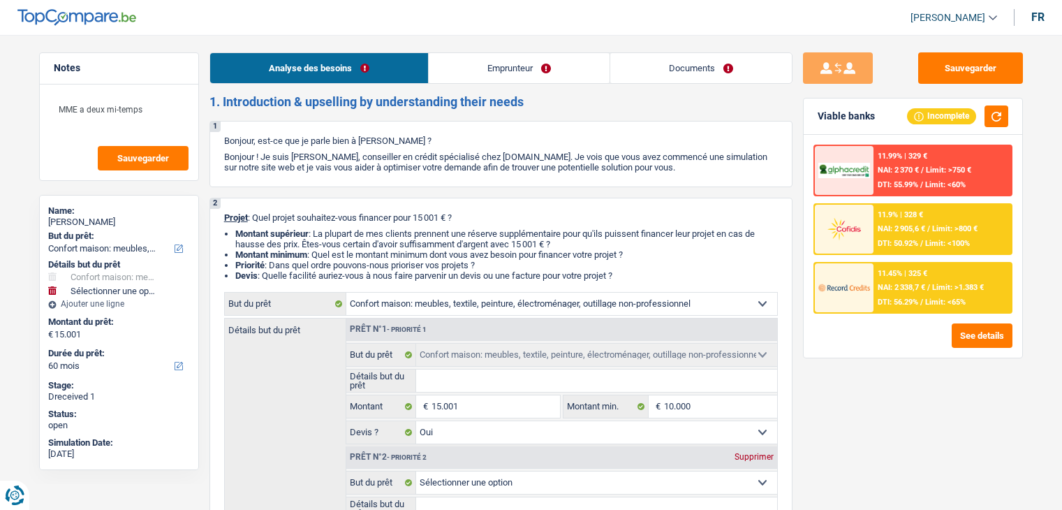
select select "yes"
select select "60"
select select "privateEmployee"
select select "familyAllowances"
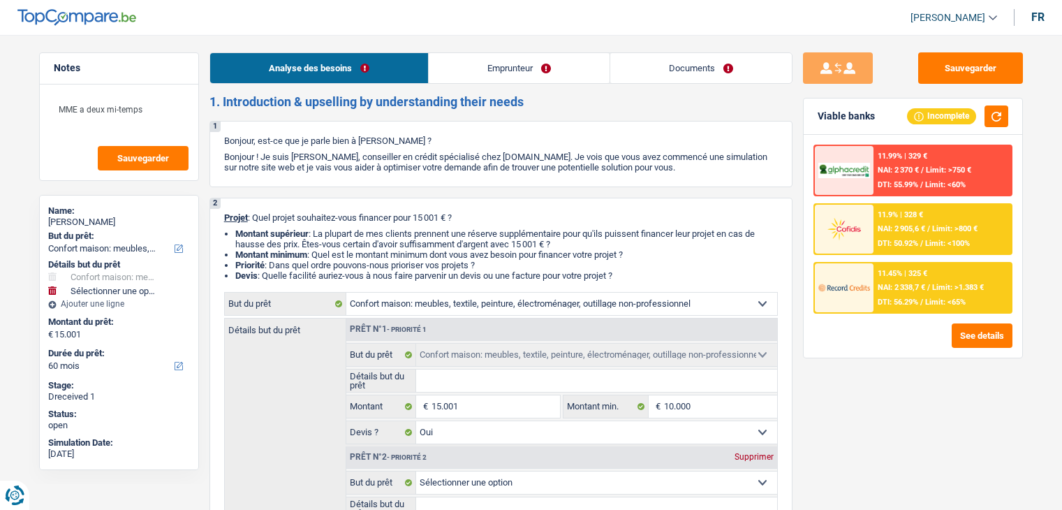
select select "netSalary"
select select "mealVouchers"
select select "other"
select select "ownerWithMortgage"
select select "mortgage"
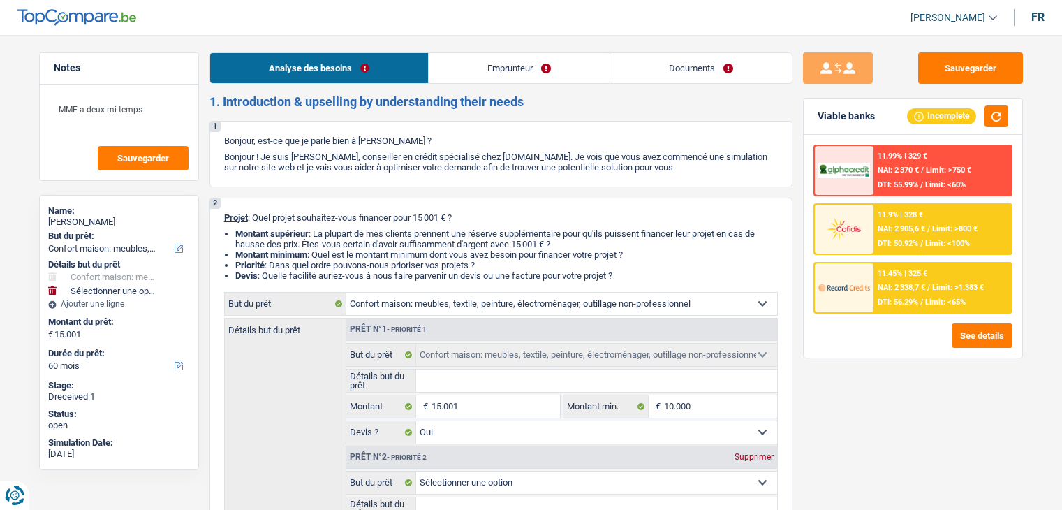
select select "300"
select select "carLoan"
select select "60"
select select "carLoan"
select select "60"
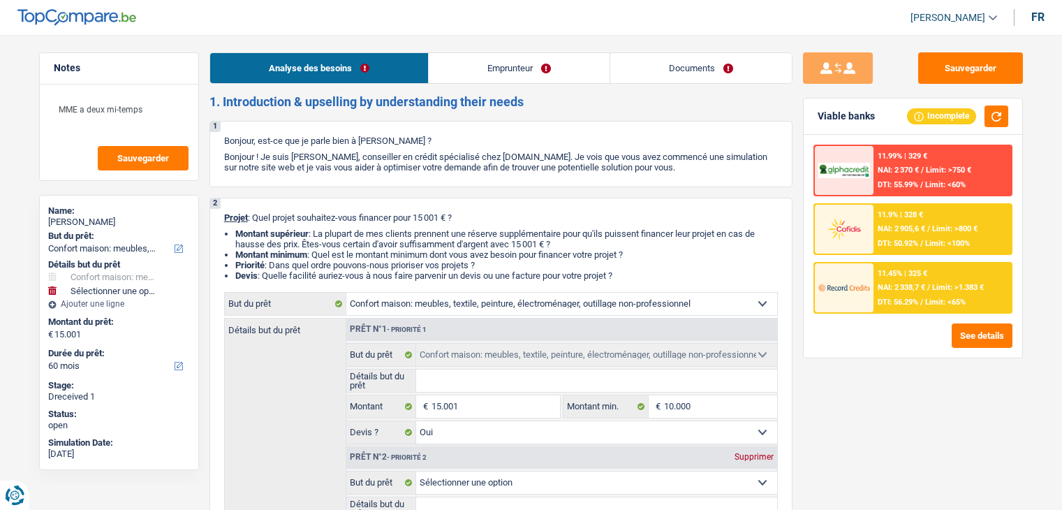
select select "cardOrCredit"
select select "household"
select select "yes"
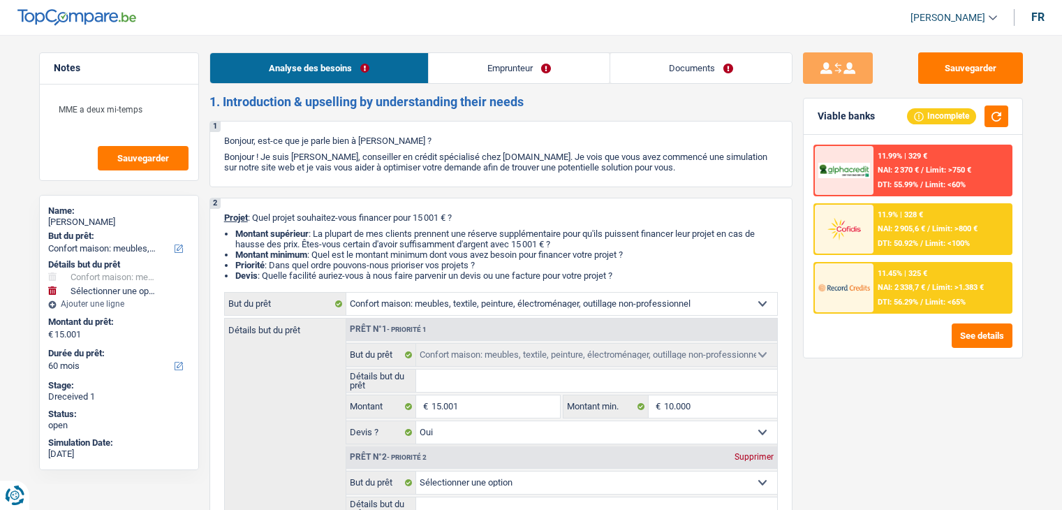
select select "60"
click at [678, 65] on link "Documents" at bounding box center [700, 68] width 181 height 30
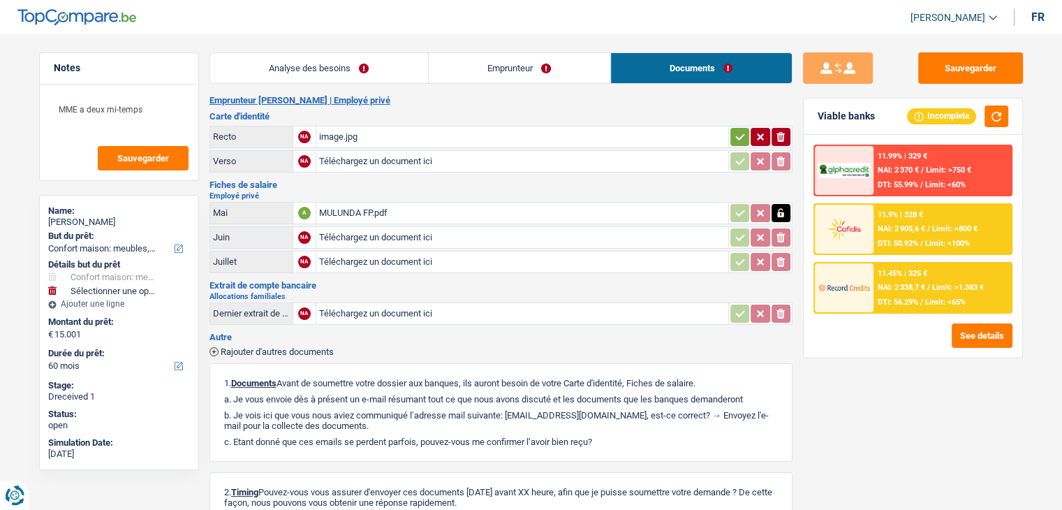
click at [423, 193] on h2 "Employé privé" at bounding box center [500, 196] width 583 height 8
click at [721, 184] on h3 "Fiches de salaire" at bounding box center [500, 184] width 583 height 9
click at [648, 269] on table "Mai A MULUNDA FP.pdf Juin NA Téléchargez un document ici ionicons-v5-e Juillet …" at bounding box center [500, 237] width 583 height 75
click at [944, 65] on button "Sauvegarder" at bounding box center [970, 67] width 105 height 31
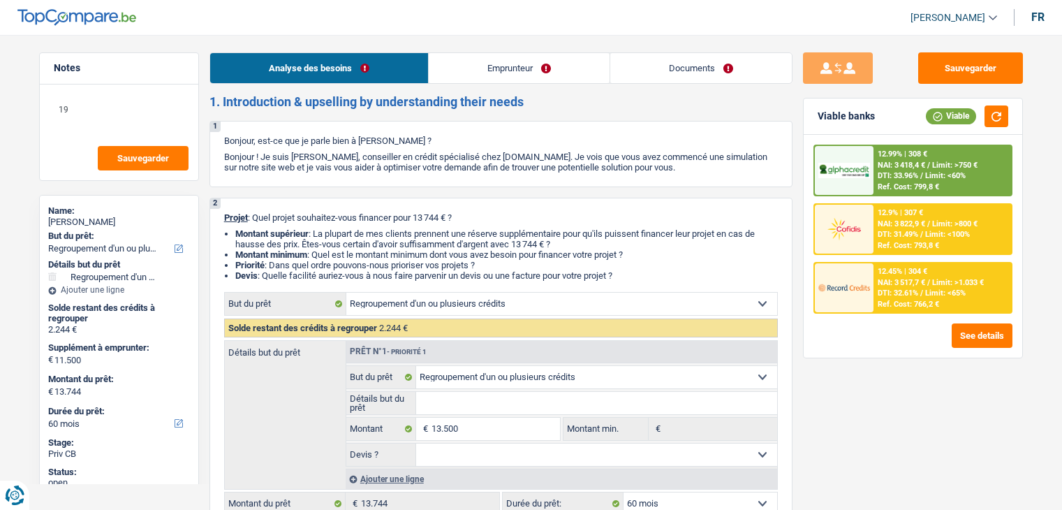
select select "refinancing"
select select "60"
select select "refinancing"
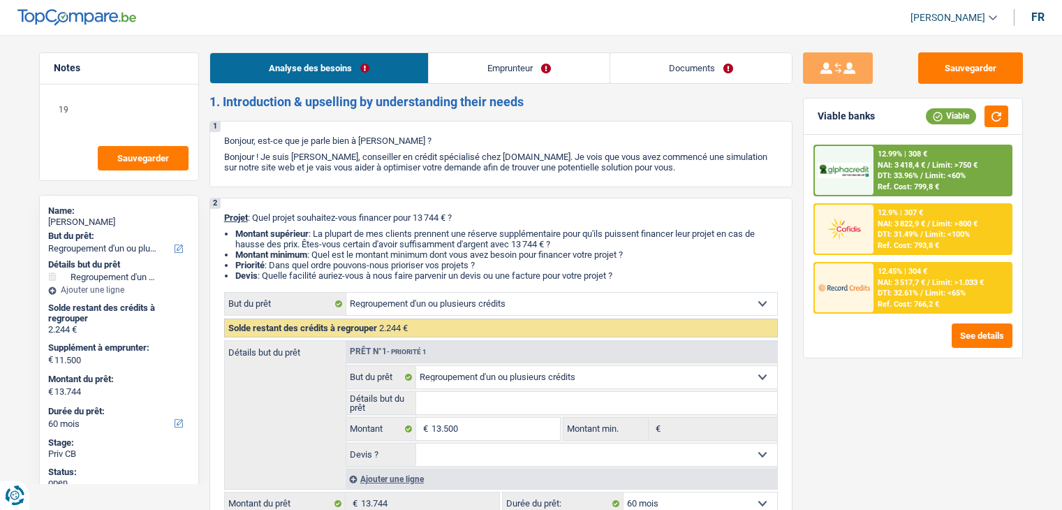
select select "60"
select select "privateEmployee"
select select "familyAllowances"
select select "netSalary"
select select "mealVouchers"
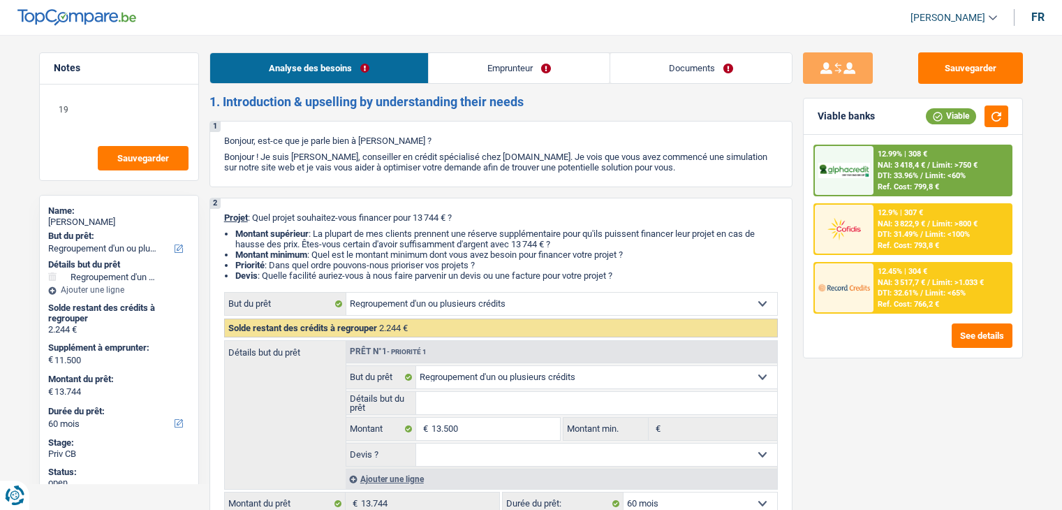
select select "rentalIncome"
select select "ownerWithMortgage"
select select "mortgage"
select select "300"
select select "personalLoan"
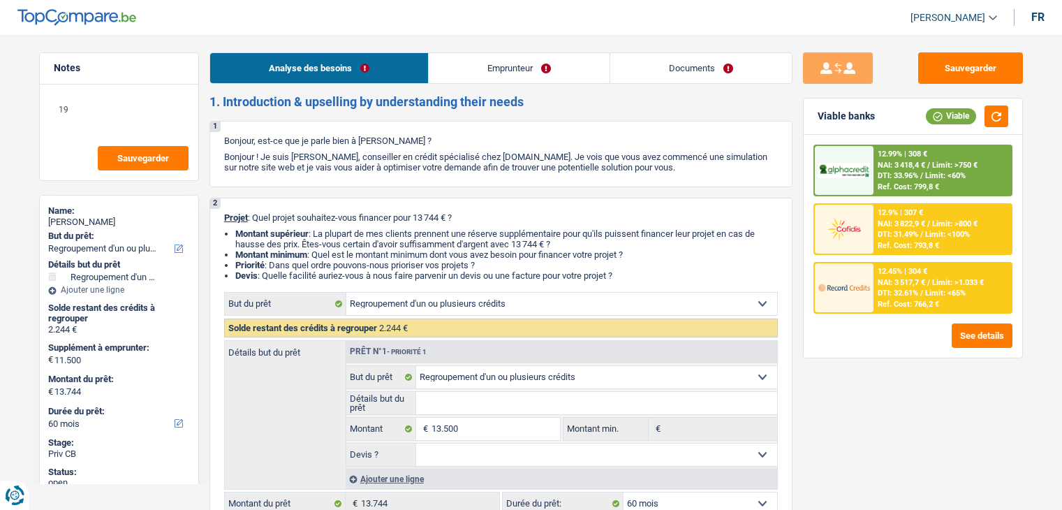
select select "familyEvent"
select select "84"
select select "carLoan"
select select "42"
select select "refinancing"
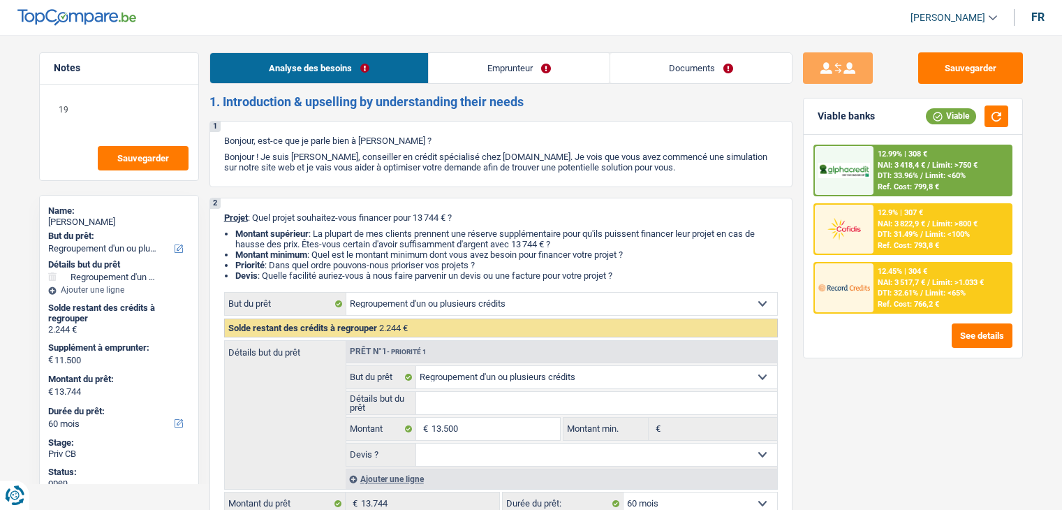
select select "refinancing"
select select "60"
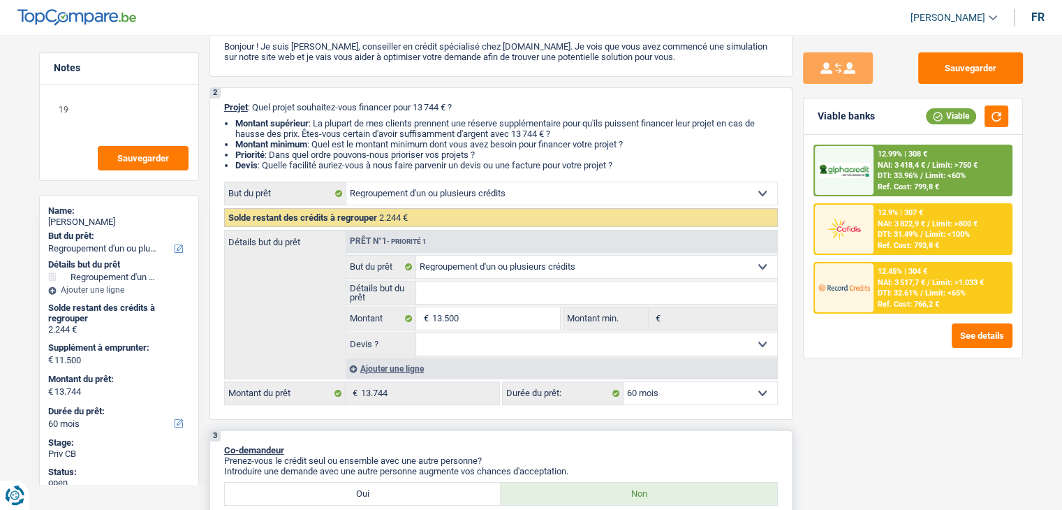
scroll to position [209, 0]
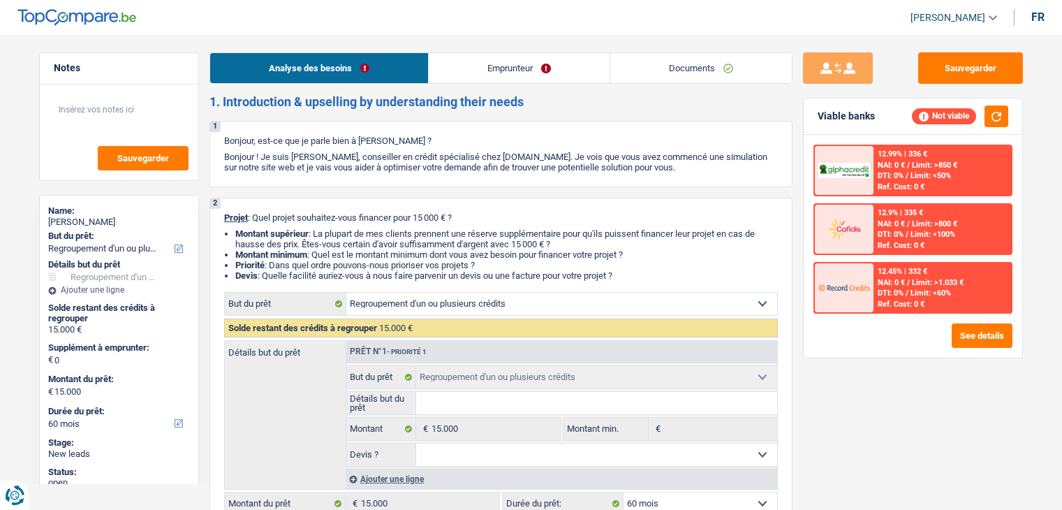
select select "refinancing"
select select "60"
select select "refinancing"
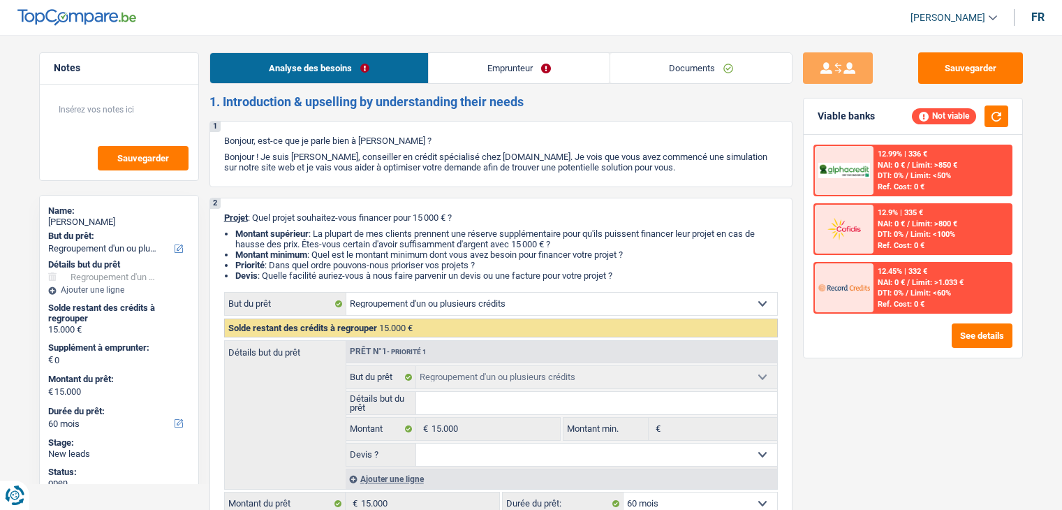
select select "60"
select select "refinancing"
select select "60"
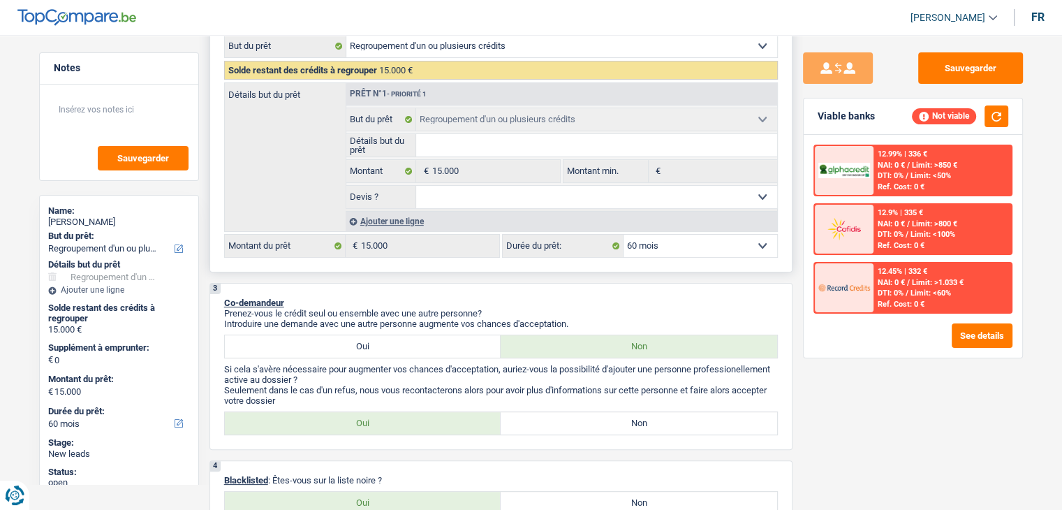
scroll to position [279, 0]
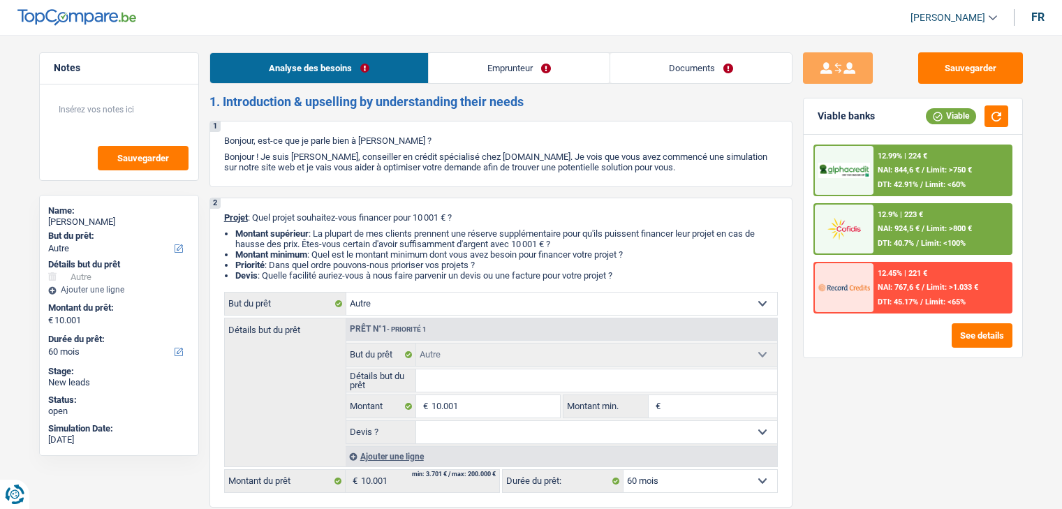
select select "other"
select select "60"
select select "other"
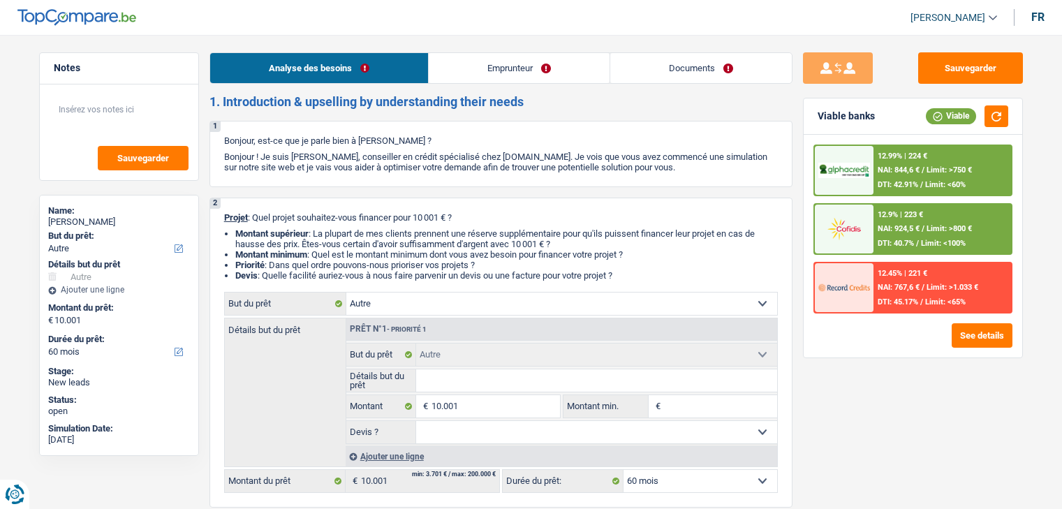
select select "60"
select select "invalid"
select select "familyAllowances"
select select "disabilityPension"
select select "ownerWithMortgage"
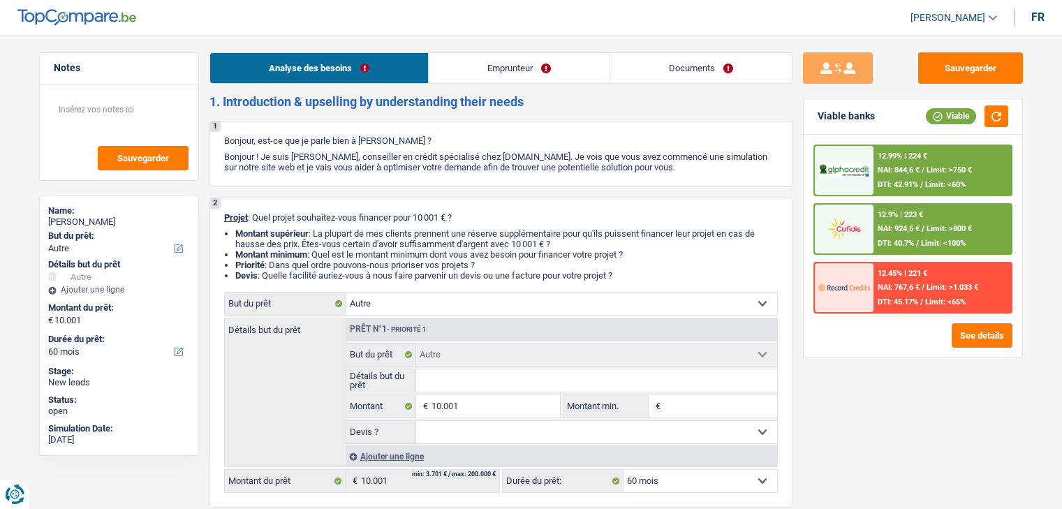
select select "mortgage"
select select "240"
select select "other"
select select "60"
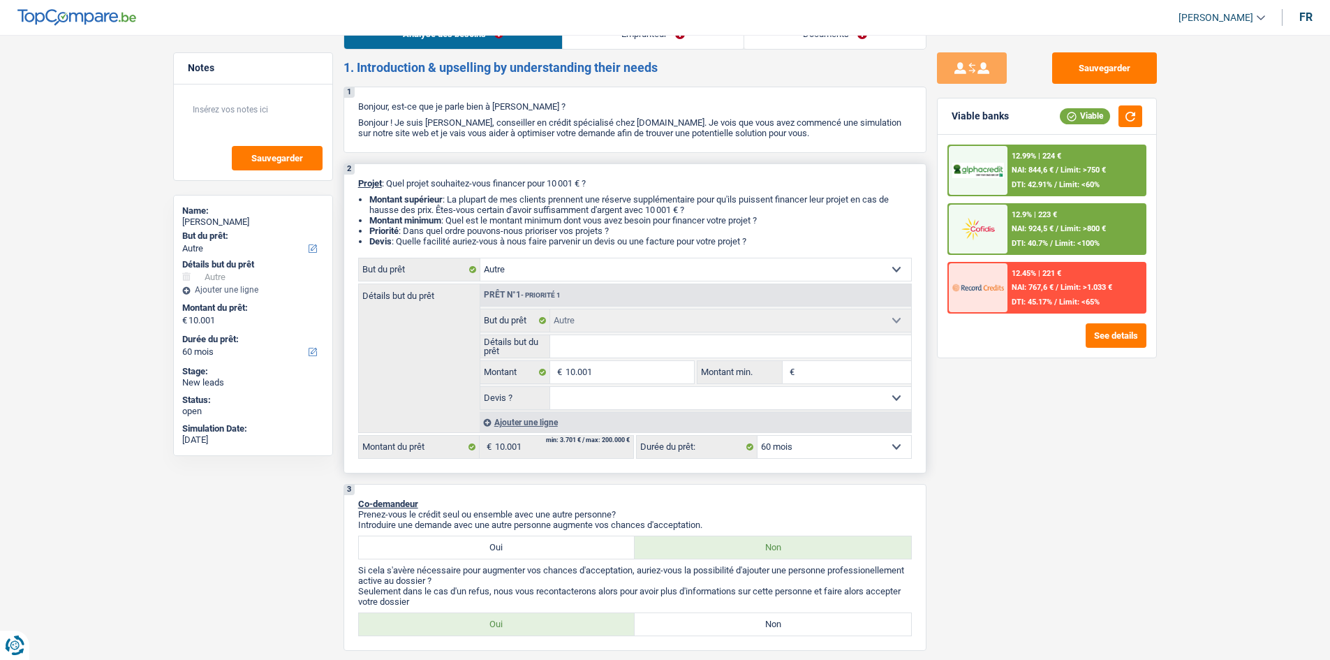
scroll to position [140, 0]
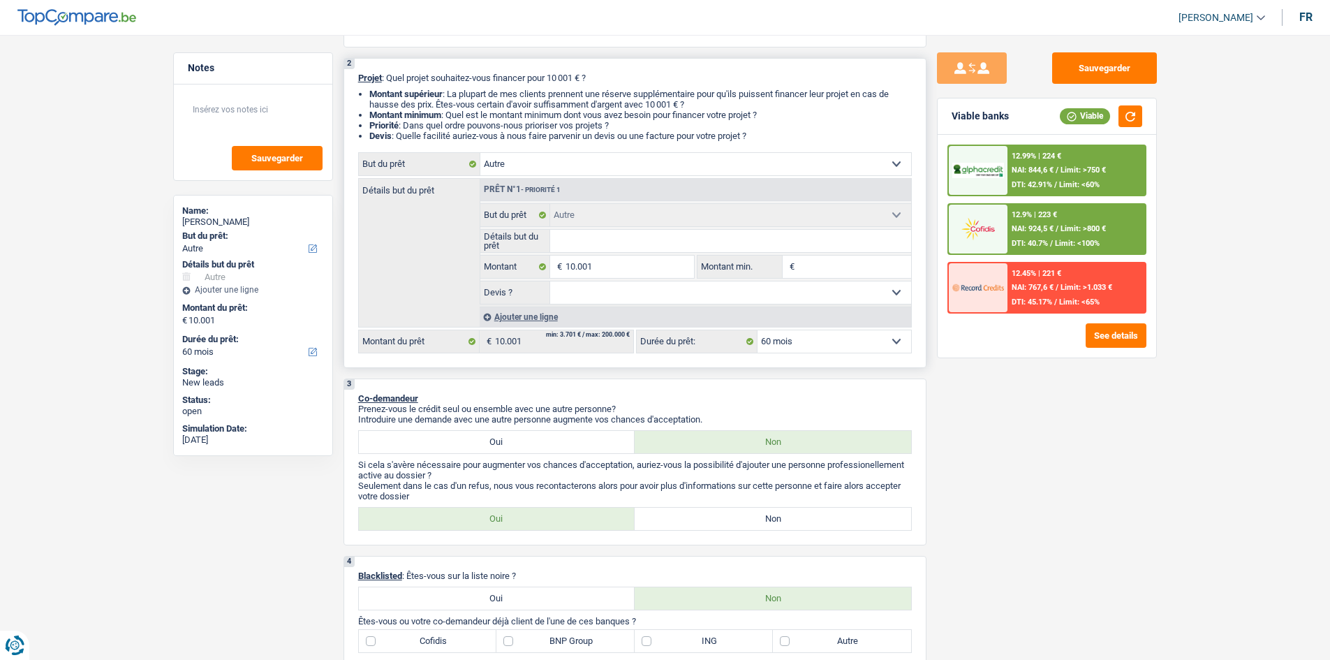
click at [609, 237] on input "Détails but du prêt" at bounding box center [730, 241] width 361 height 22
click at [590, 240] on input "Détails but du prêt" at bounding box center [730, 241] width 361 height 22
type input "a"
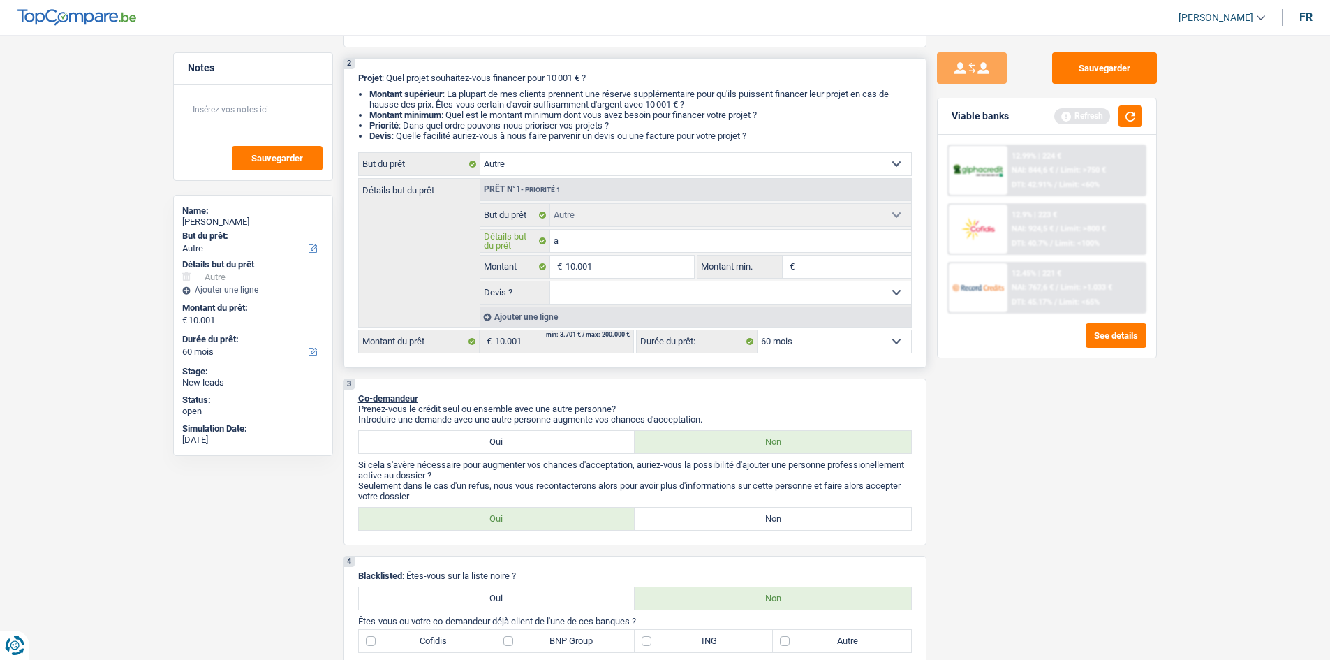
type input "a"
type input "am"
type input "ama"
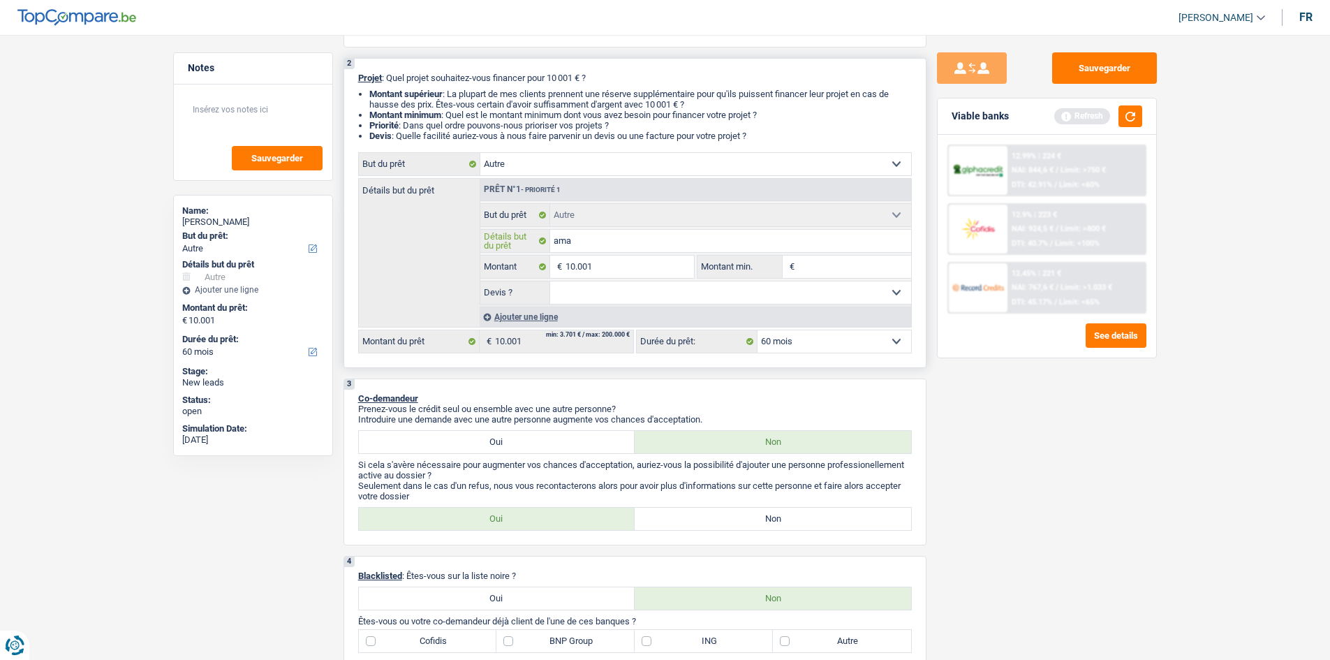
type input "am"
type input "ame"
type input "amen"
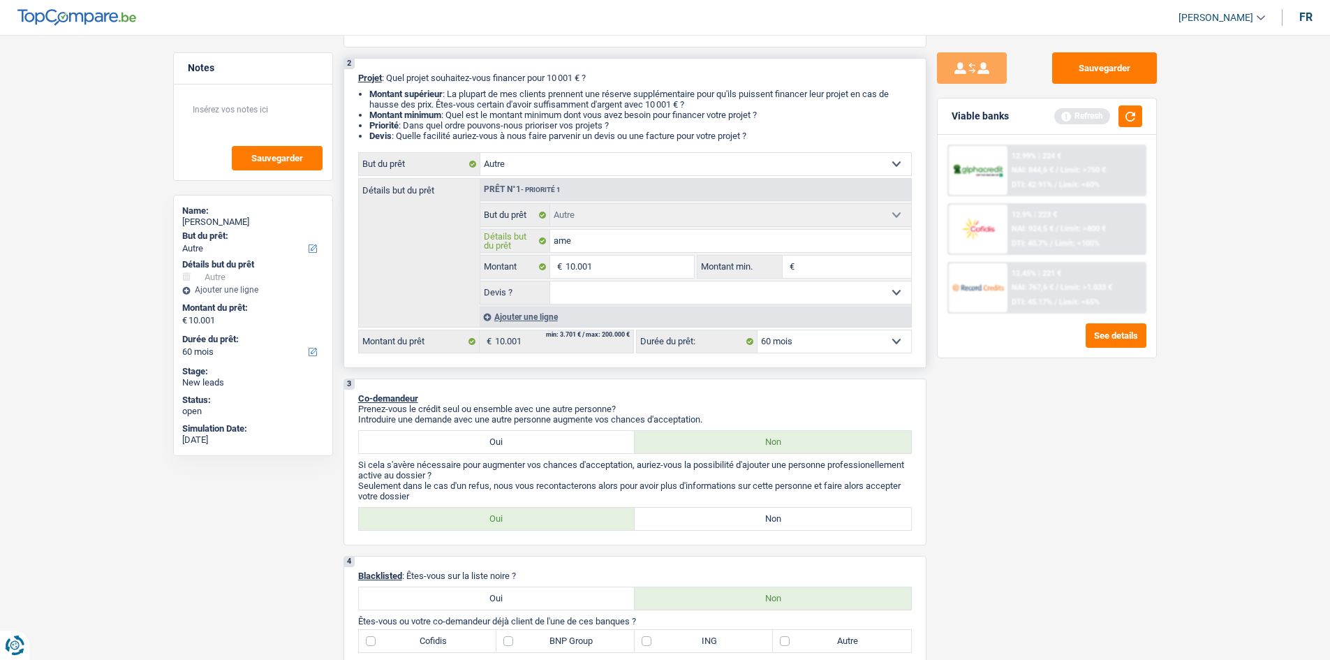
type input "amen"
type input "amena"
type input "amenag"
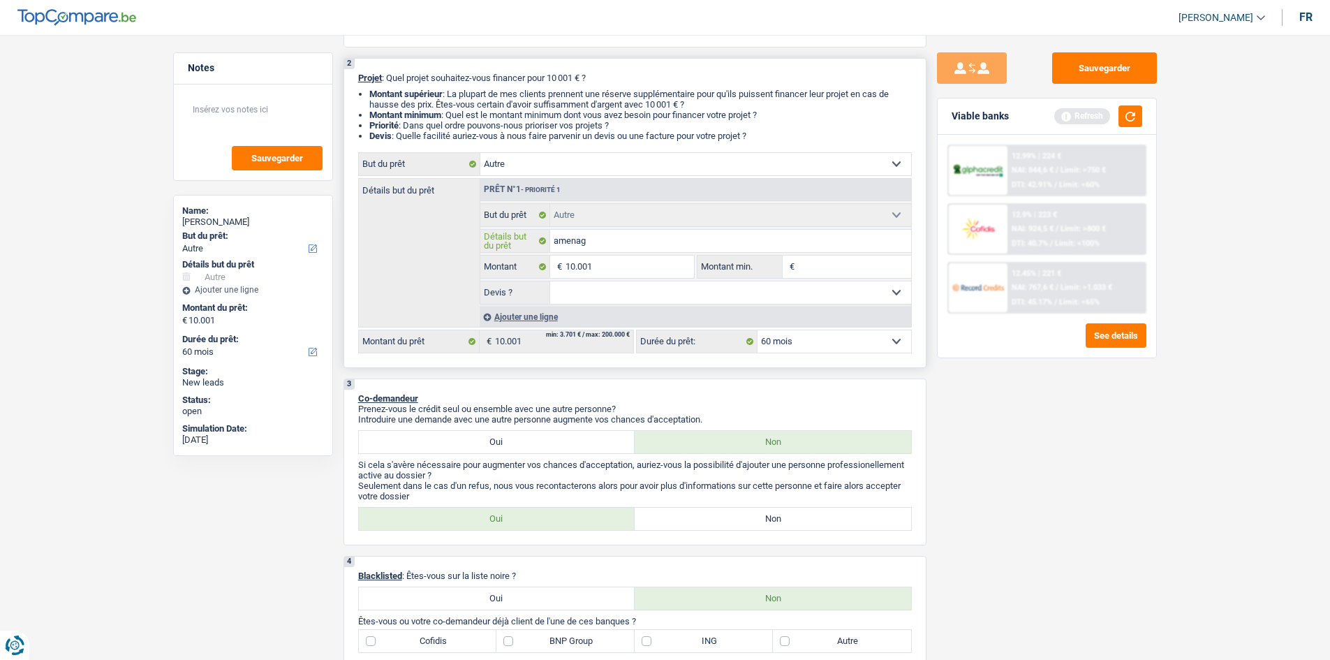
type input "amenage"
type input "amenagem"
type input "amenageme"
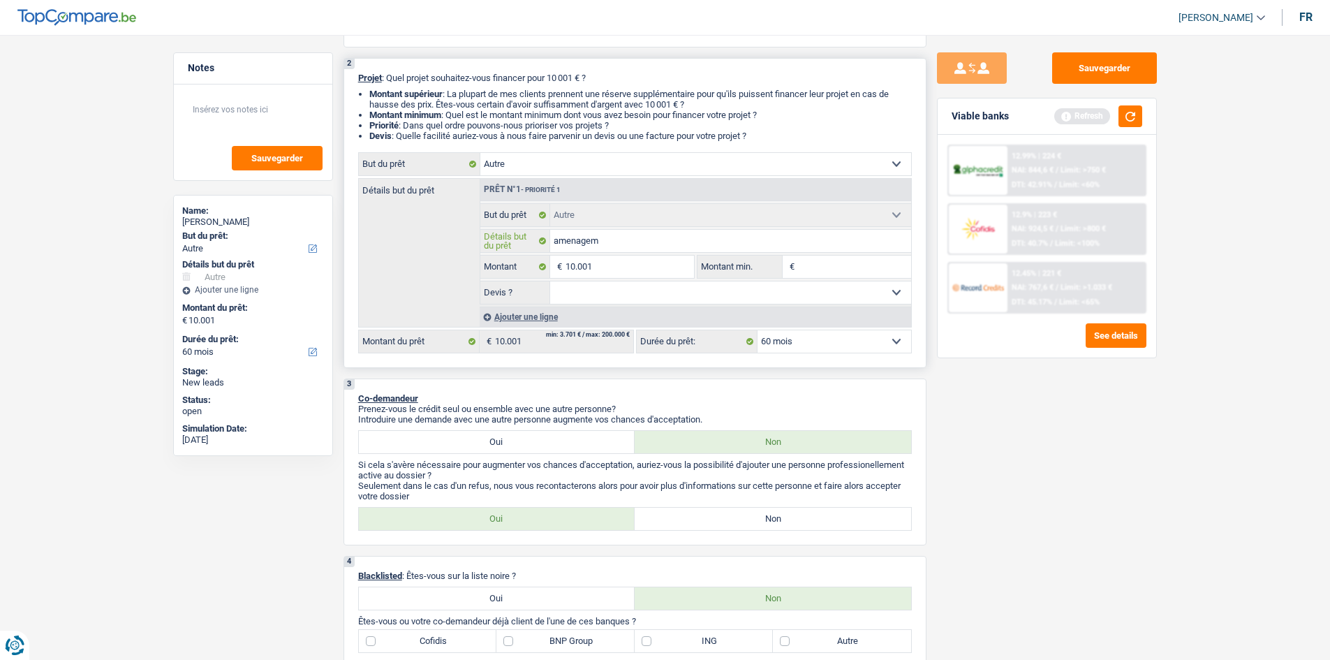
type input "amenageme"
type input "amenagemen"
type input "amenagement"
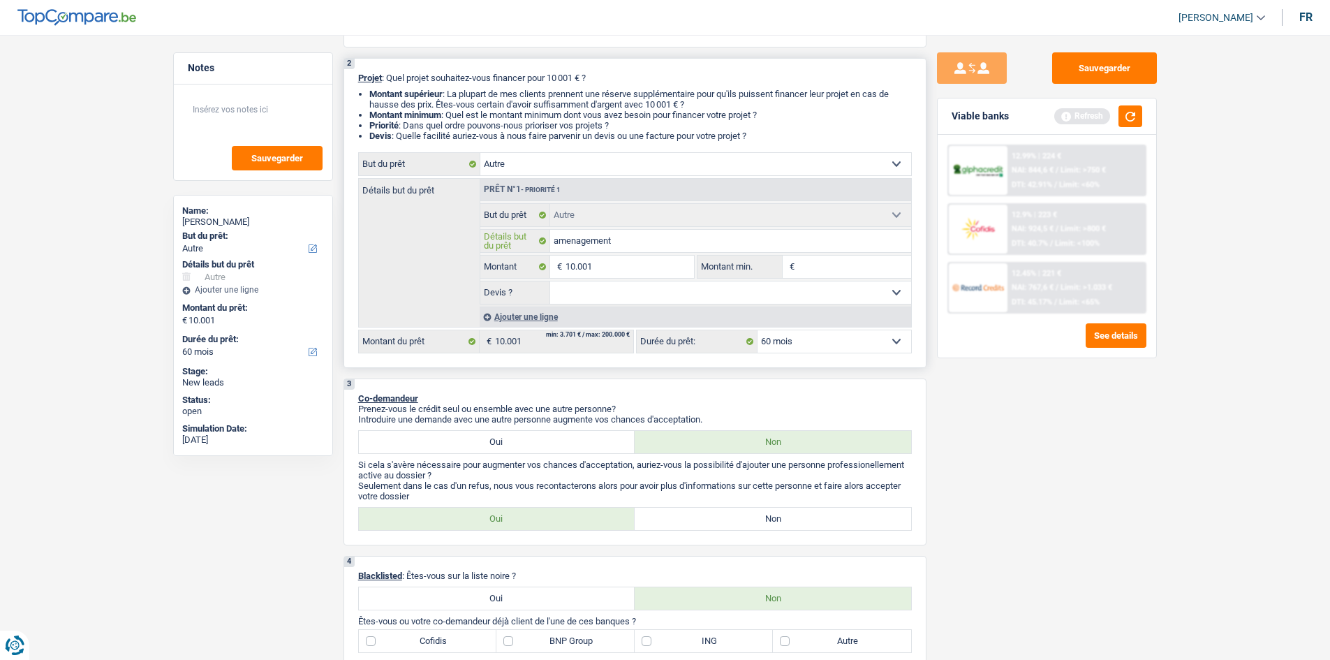
type input "amenagement"
click at [614, 293] on select "Oui Non Non répondu Sélectionner une option" at bounding box center [730, 292] width 361 height 22
select select "false"
click at [550, 281] on select "Oui Non Non répondu Sélectionner une option" at bounding box center [730, 292] width 361 height 22
select select "false"
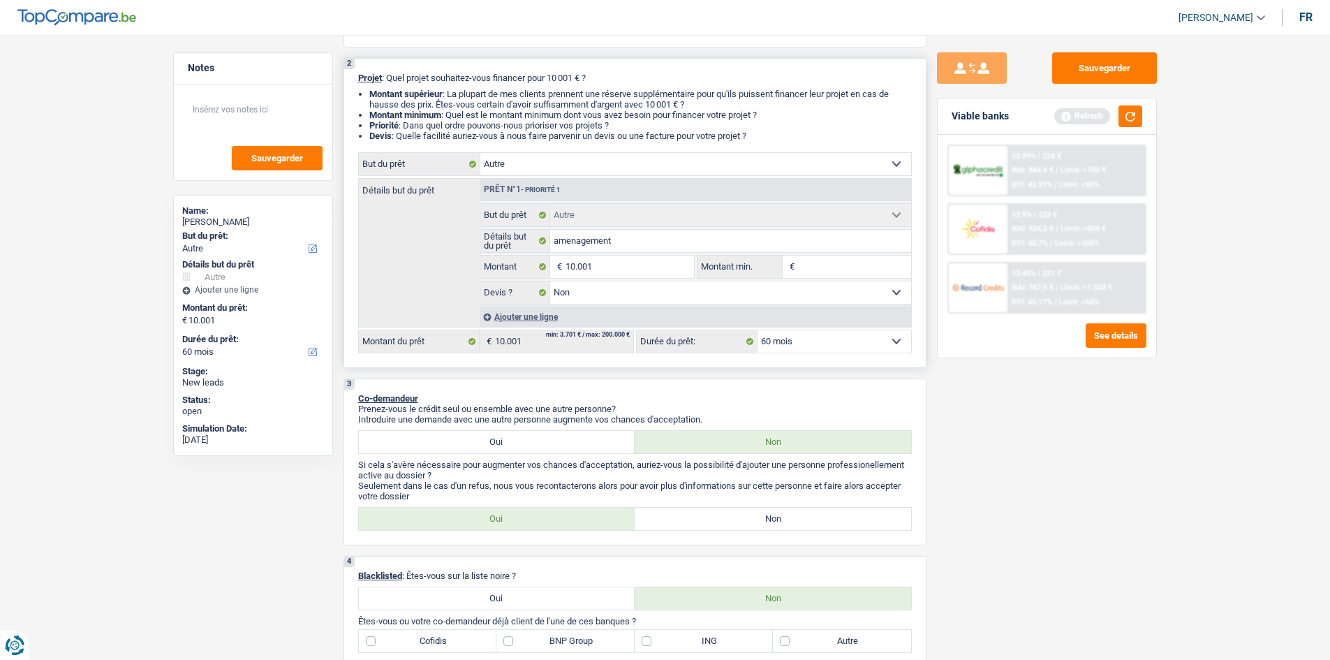
click at [587, 289] on select "Oui Non Non répondu Sélectionner une option" at bounding box center [730, 292] width 361 height 22
select select "yes"
click at [550, 281] on select "Oui Non Non répondu Sélectionner une option" at bounding box center [730, 292] width 361 height 22
select select "yes"
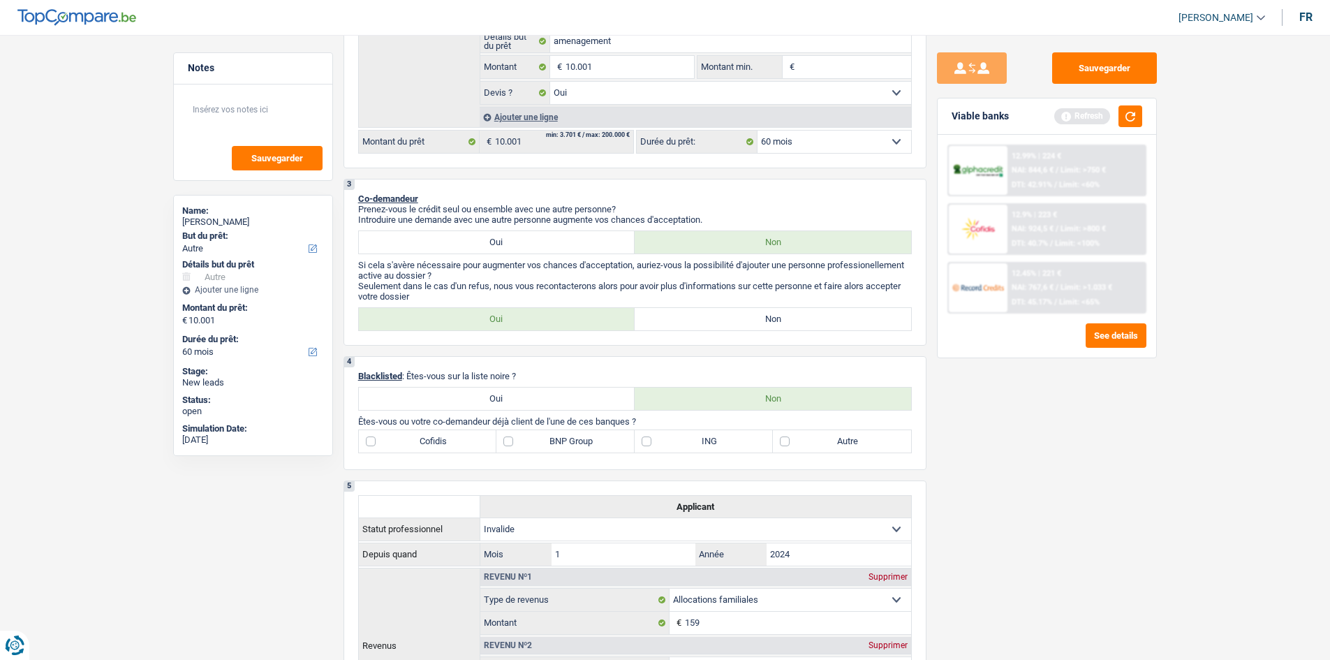
scroll to position [209, 0]
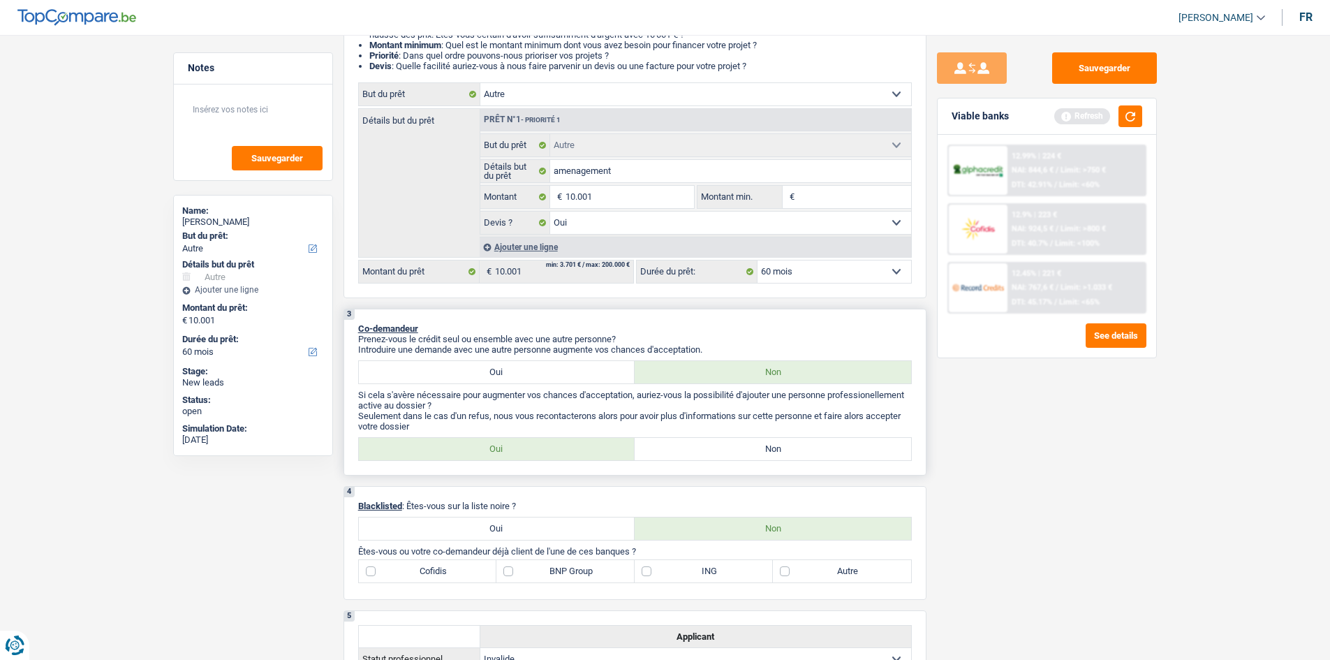
click at [675, 374] on label "Non" at bounding box center [773, 372] width 276 height 22
click at [675, 374] on input "Non" at bounding box center [773, 372] width 276 height 22
click at [597, 450] on label "Oui" at bounding box center [497, 449] width 276 height 22
click at [597, 450] on input "Oui" at bounding box center [497, 449] width 276 height 22
radio input "true"
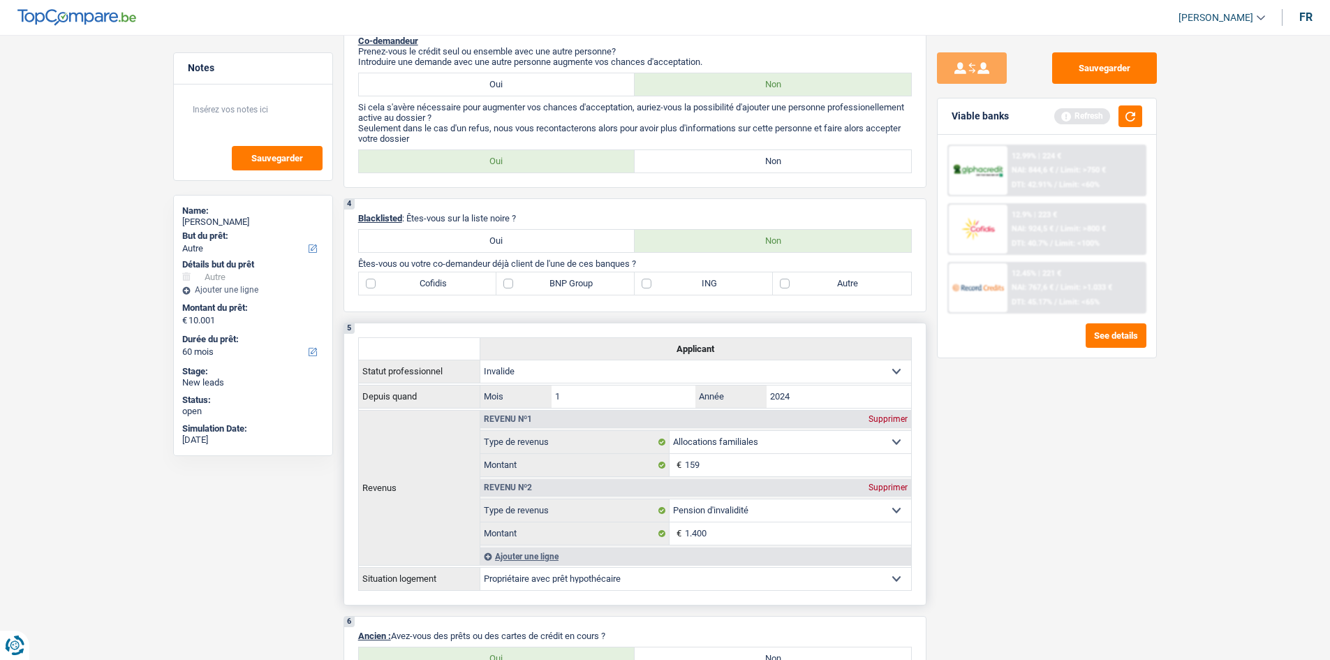
scroll to position [628, 0]
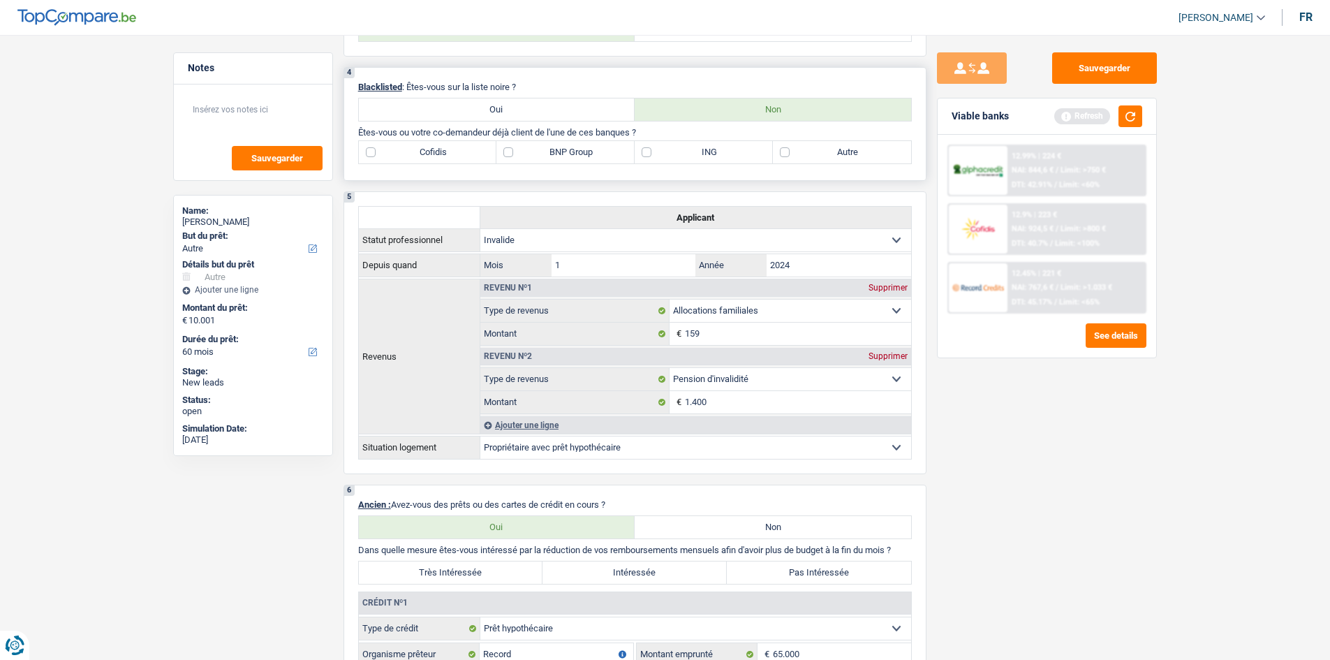
click at [545, 153] on label "BNP Group" at bounding box center [565, 152] width 138 height 22
click at [545, 153] on input "BNP Group" at bounding box center [565, 152] width 138 height 22
checkbox input "true"
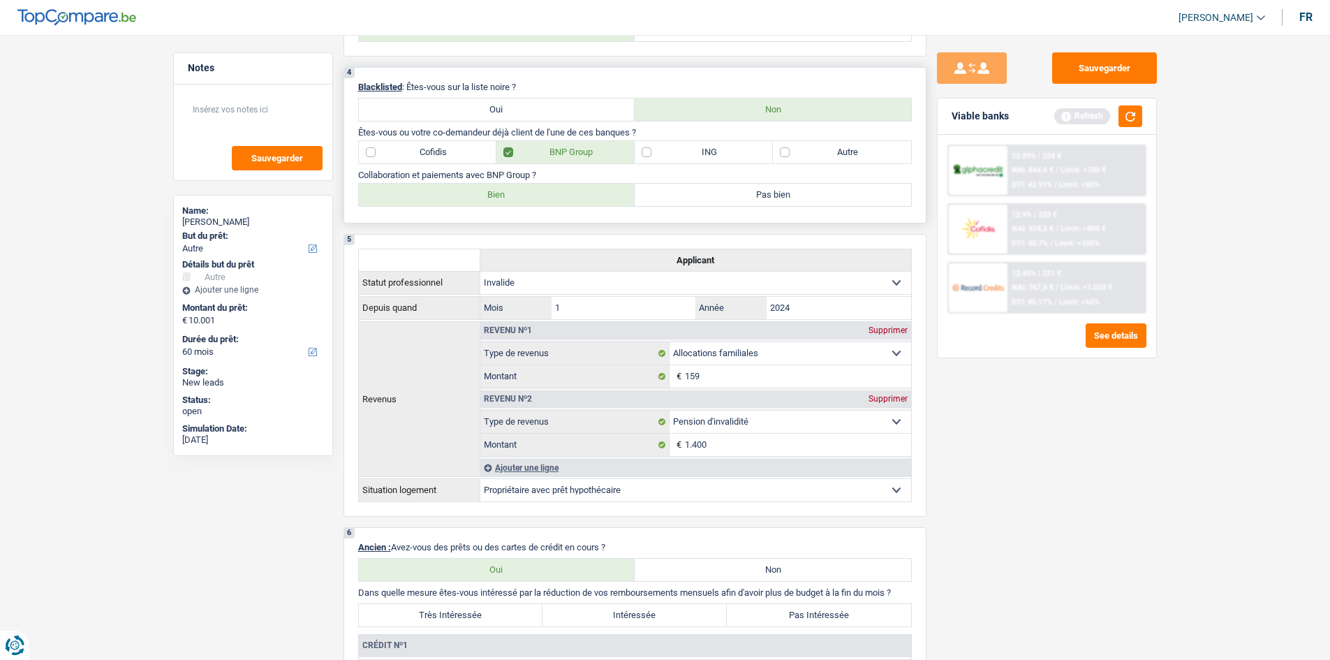
click at [507, 195] on label "Bien" at bounding box center [497, 195] width 276 height 22
click at [507, 195] on input "Bien" at bounding box center [497, 195] width 276 height 22
radio input "true"
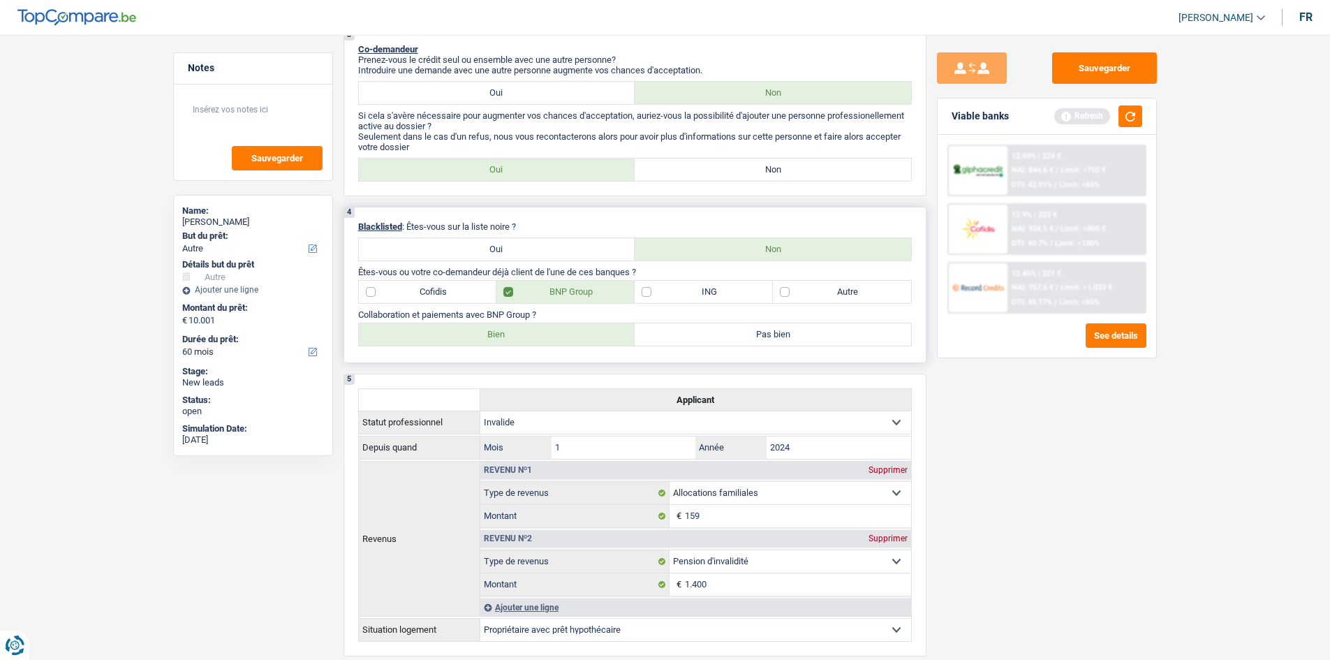
click at [678, 295] on label "ING" at bounding box center [704, 292] width 138 height 22
click at [678, 295] on input "ING" at bounding box center [704, 292] width 138 height 22
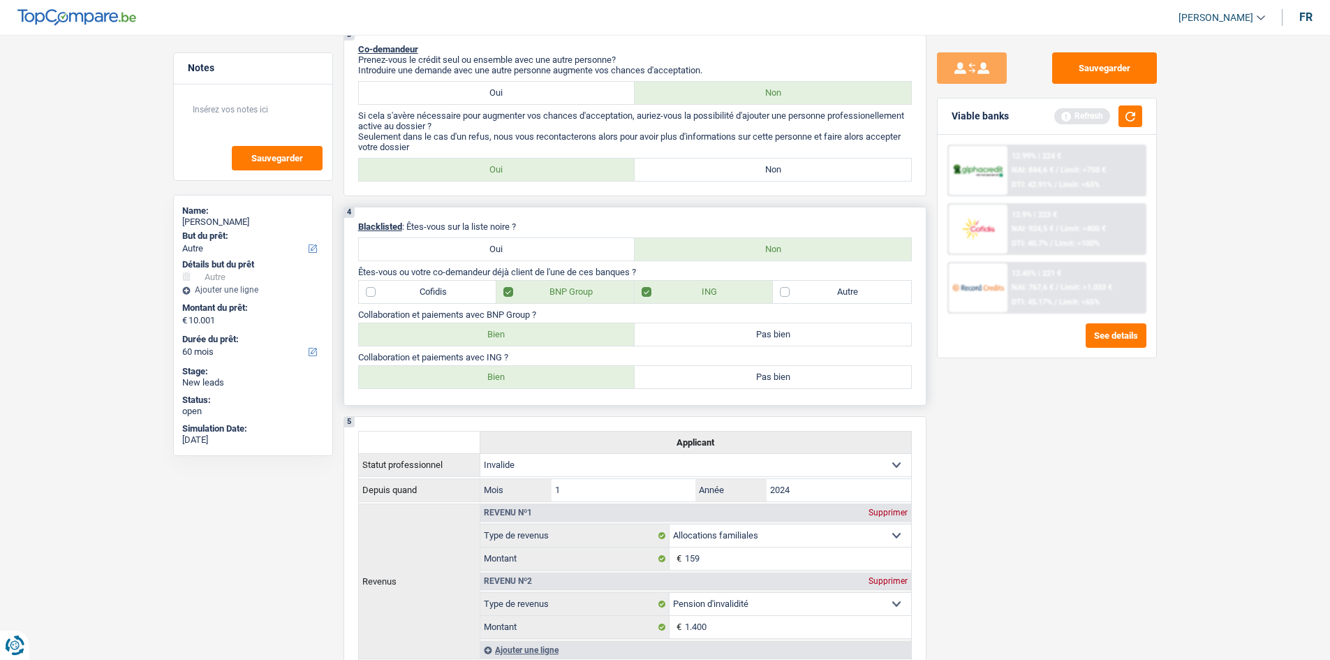
click at [675, 293] on label "ING" at bounding box center [704, 292] width 138 height 22
click at [675, 293] on input "ING" at bounding box center [704, 292] width 138 height 22
checkbox input "false"
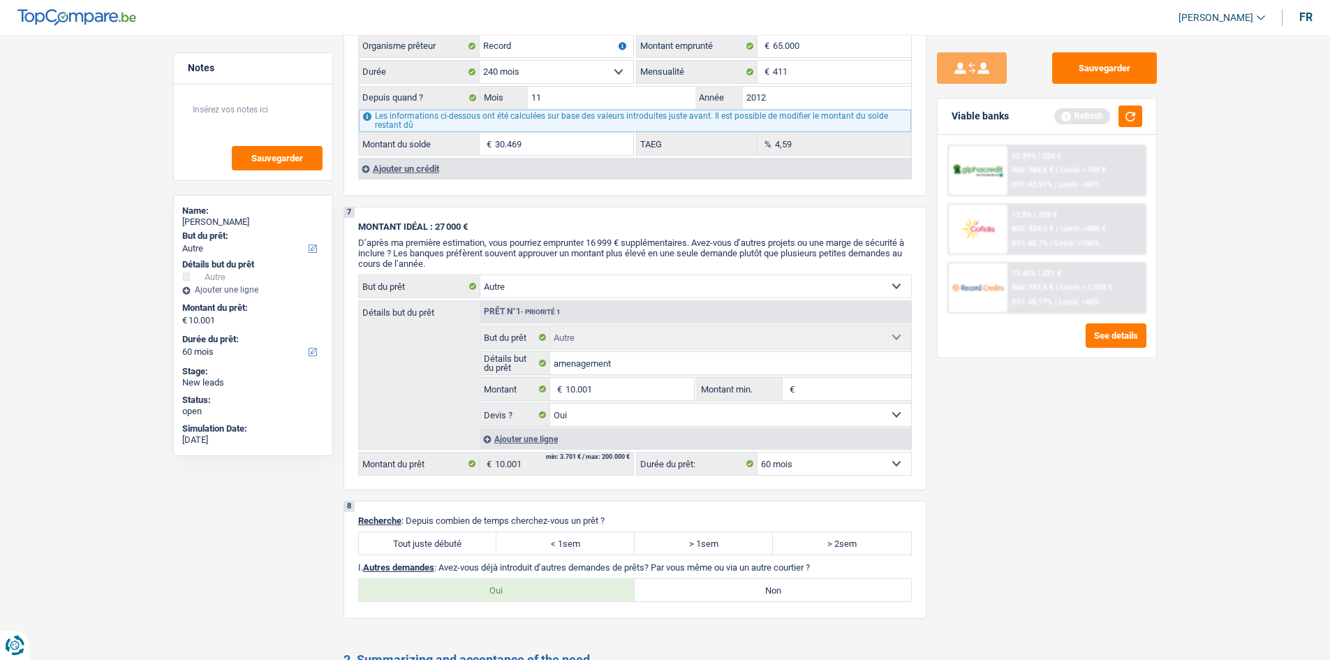
scroll to position [1256, 0]
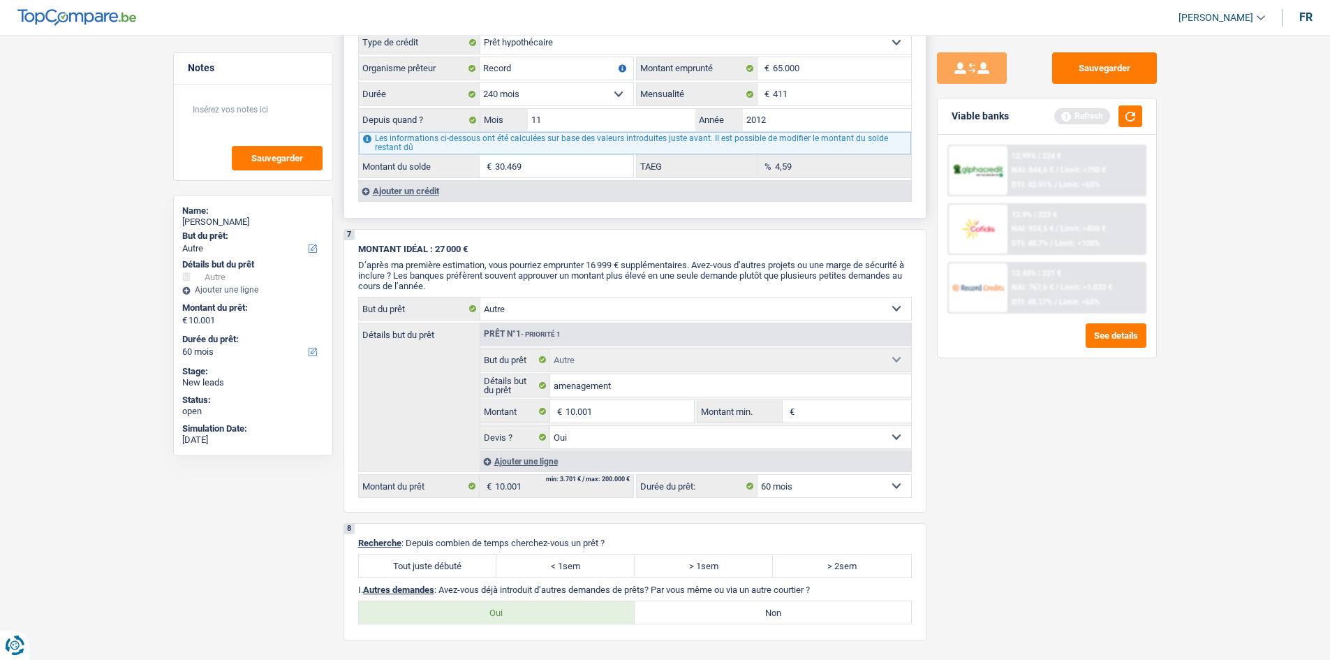
click at [393, 194] on div "Ajouter un crédit" at bounding box center [634, 190] width 553 height 21
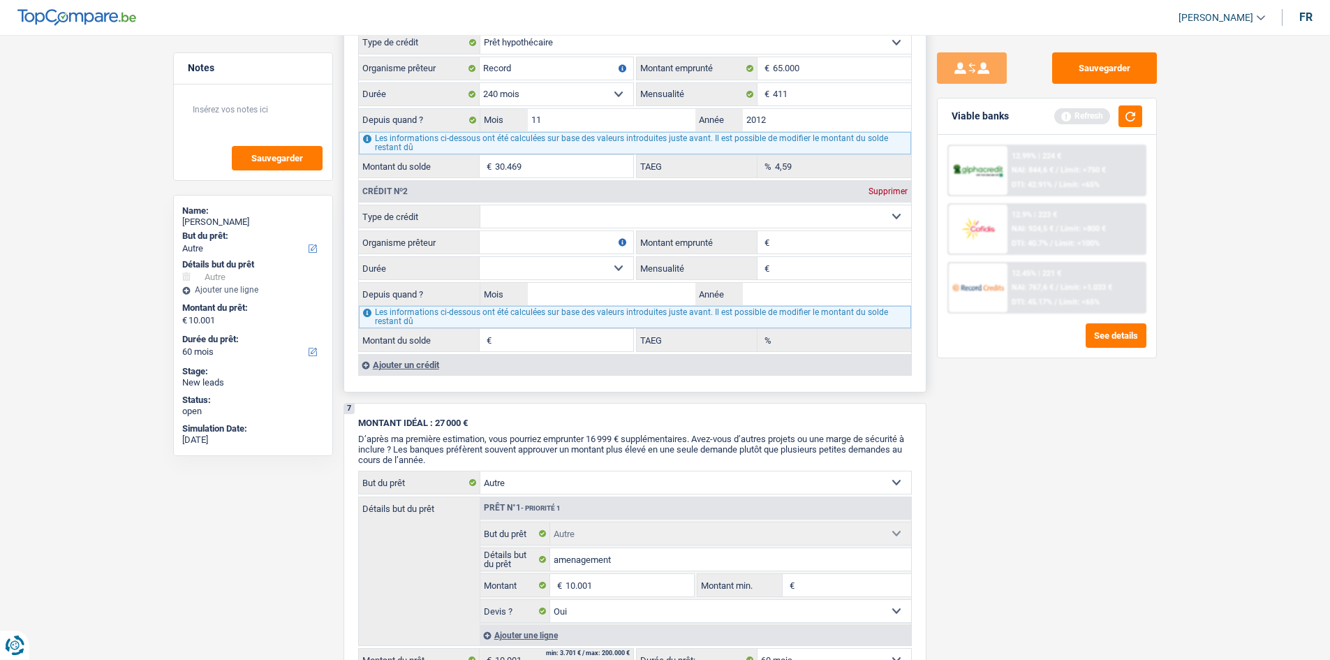
click at [516, 207] on select "Carte ou ouverture de crédit Prêt hypothécaire Vente à tempérament Prêt à tempé…" at bounding box center [695, 216] width 431 height 22
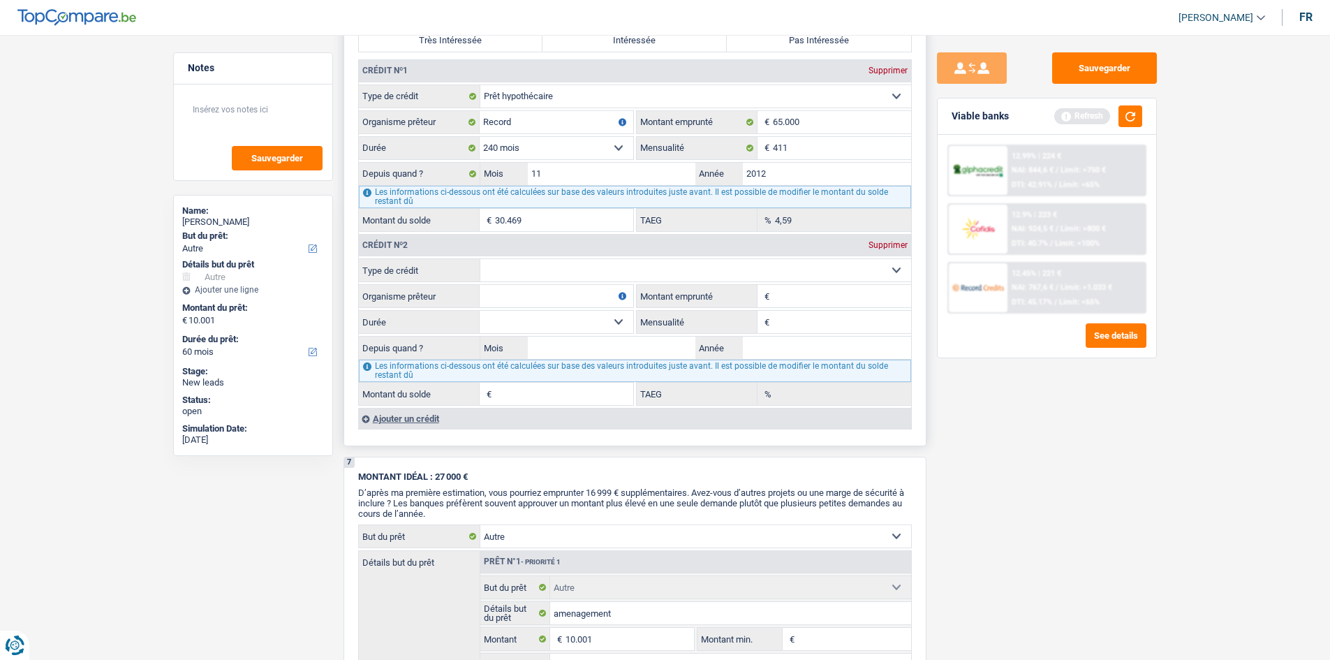
scroll to position [1187, 0]
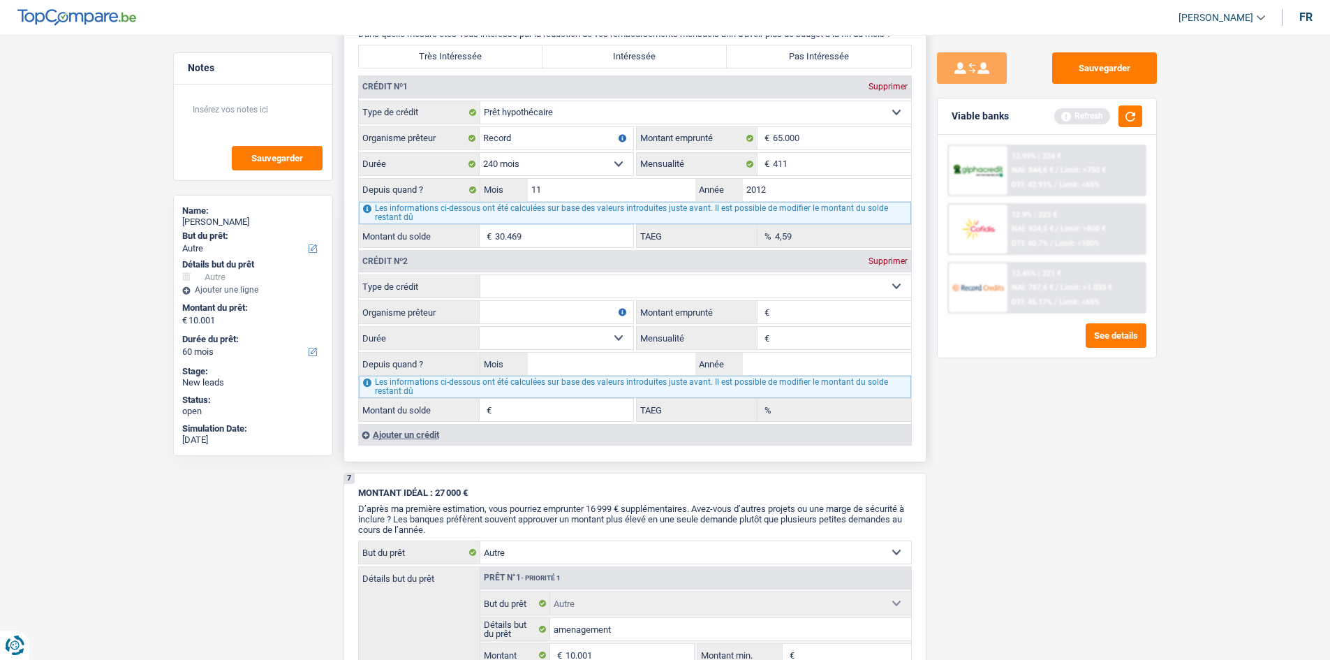
drag, startPoint x: 551, startPoint y: 290, endPoint x: 558, endPoint y: 286, distance: 7.2
click at [551, 290] on select "Carte ou ouverture de crédit Prêt hypothécaire Vente à tempérament Prêt à tempé…" at bounding box center [695, 286] width 431 height 22
select select "cardOrCredit"
type input "0"
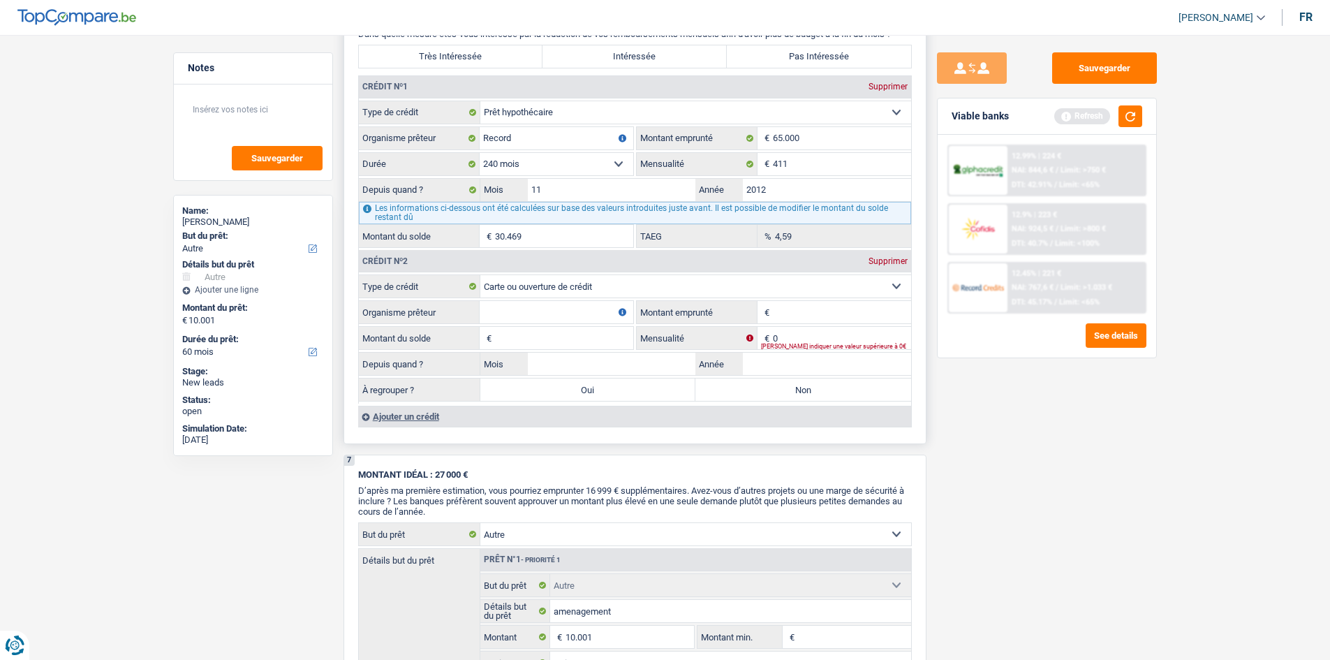
click at [513, 311] on input "Organisme prêteur" at bounding box center [557, 312] width 154 height 22
type input "cofidis"
click at [807, 318] on input "Montant emprunté" at bounding box center [842, 312] width 138 height 22
type input "10.000"
click at [521, 336] on input "Montant du solde" at bounding box center [564, 338] width 138 height 22
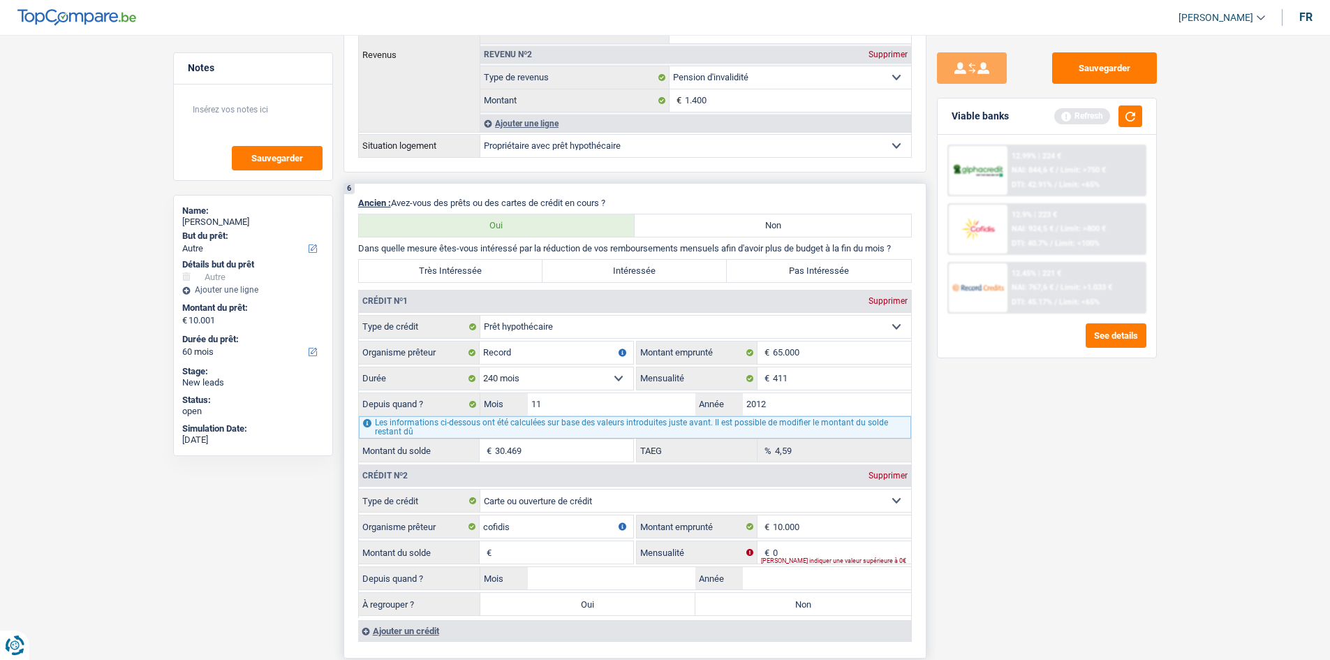
scroll to position [1117, 0]
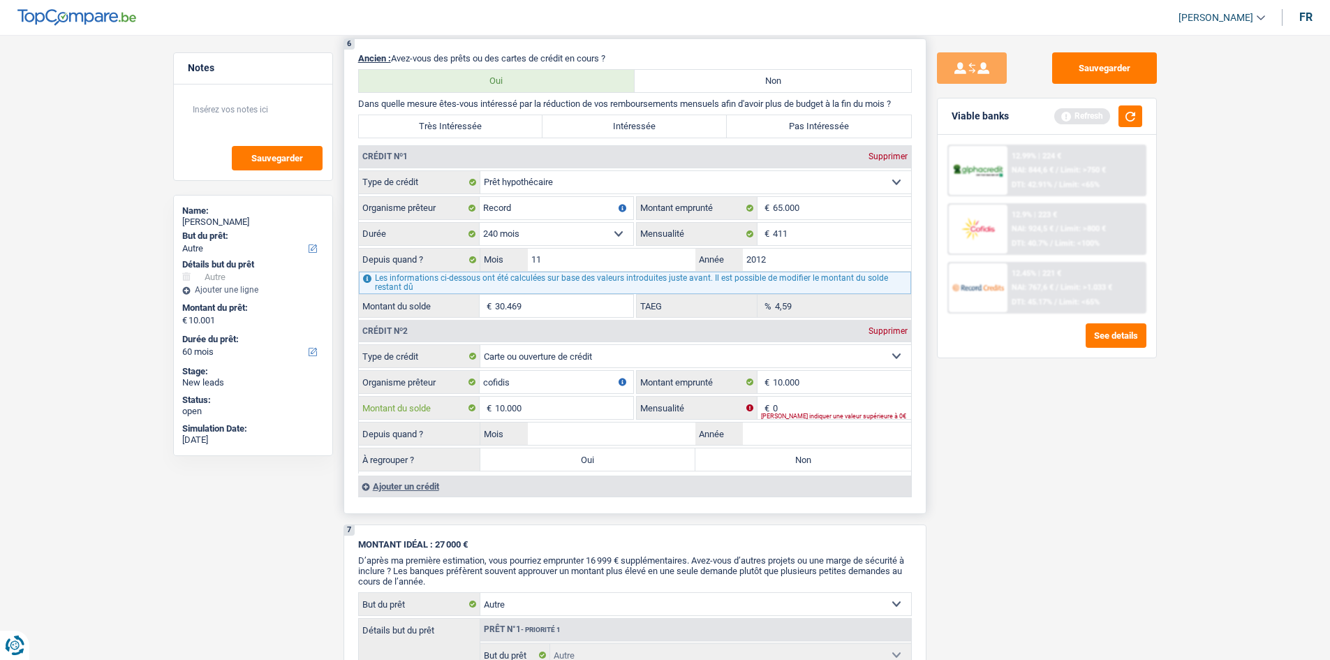
type input "10.000"
click at [763, 431] on input "Année" at bounding box center [827, 433] width 168 height 22
drag, startPoint x: 550, startPoint y: 403, endPoint x: 543, endPoint y: 417, distance: 15.6
click at [550, 404] on input "10.000" at bounding box center [564, 407] width 138 height 22
click at [657, 461] on label "Oui" at bounding box center [588, 459] width 216 height 22
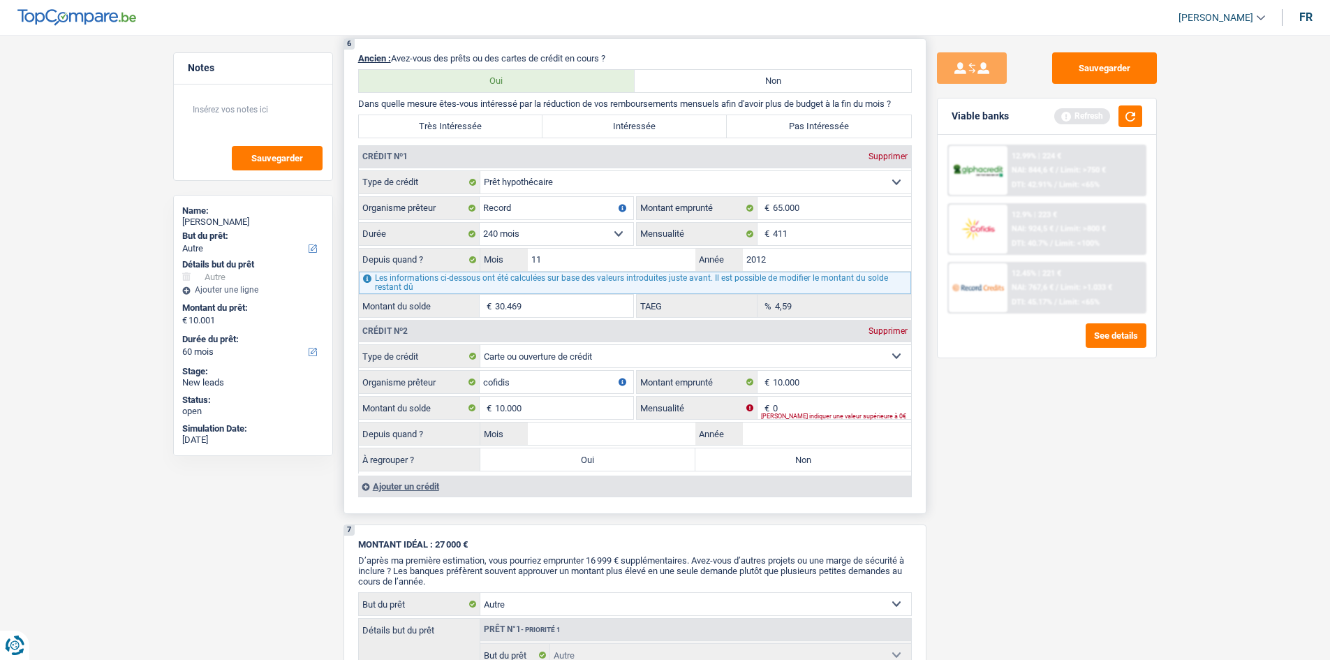
click at [657, 461] on input "Oui" at bounding box center [588, 459] width 216 height 22
radio input "true"
type input "20.001"
type input "10.000"
select select
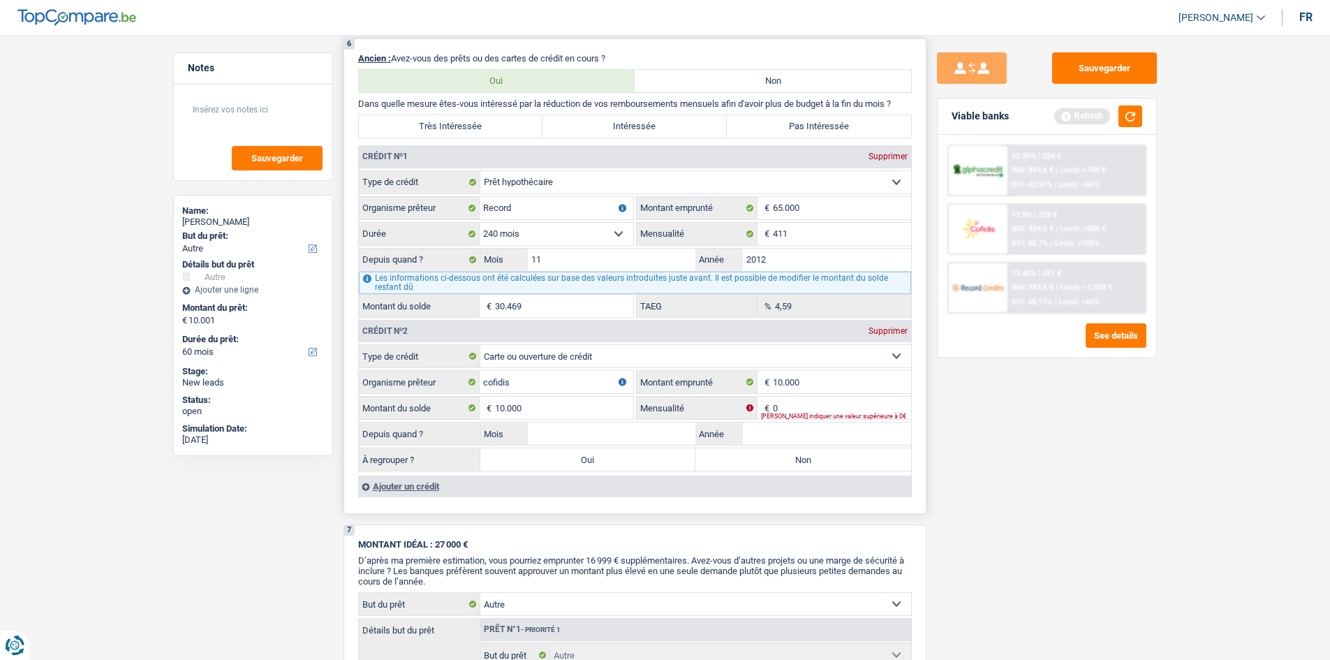
type input "10.000"
select select
select select "refinancing"
select select "120"
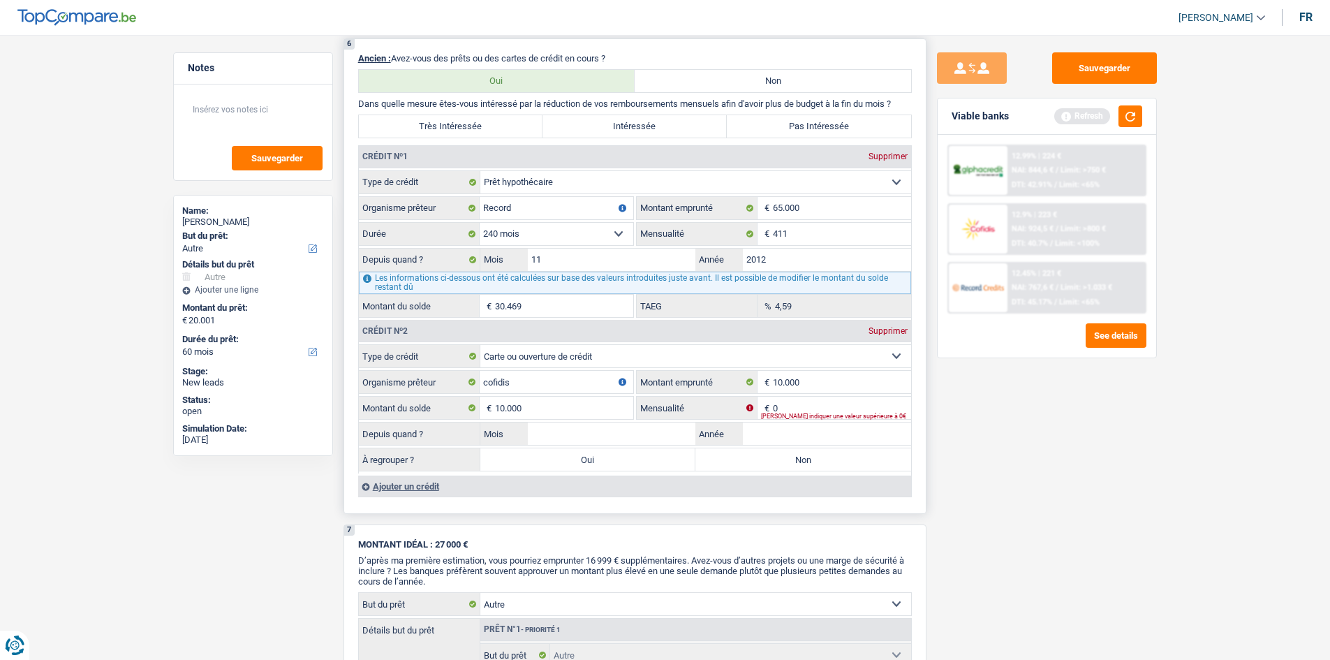
select select "refinancing"
select select "120"
select select "refinancing"
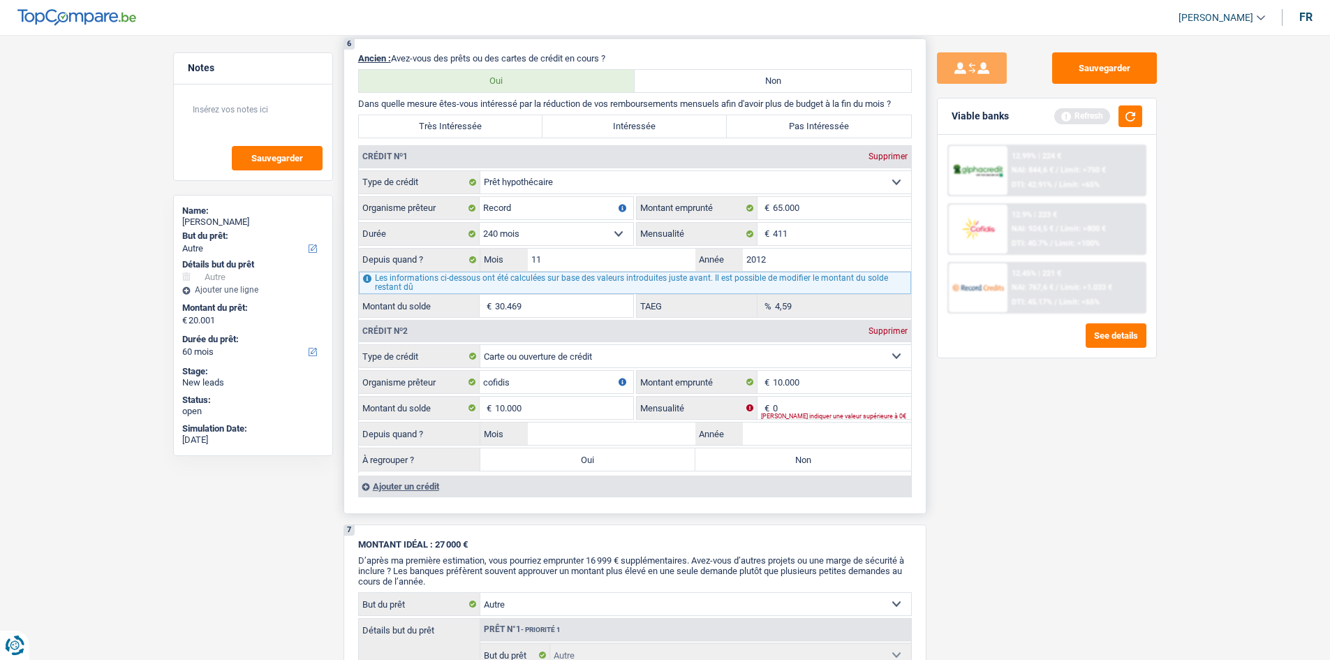
select select "120"
select select "other"
select select "yes"
select select "other"
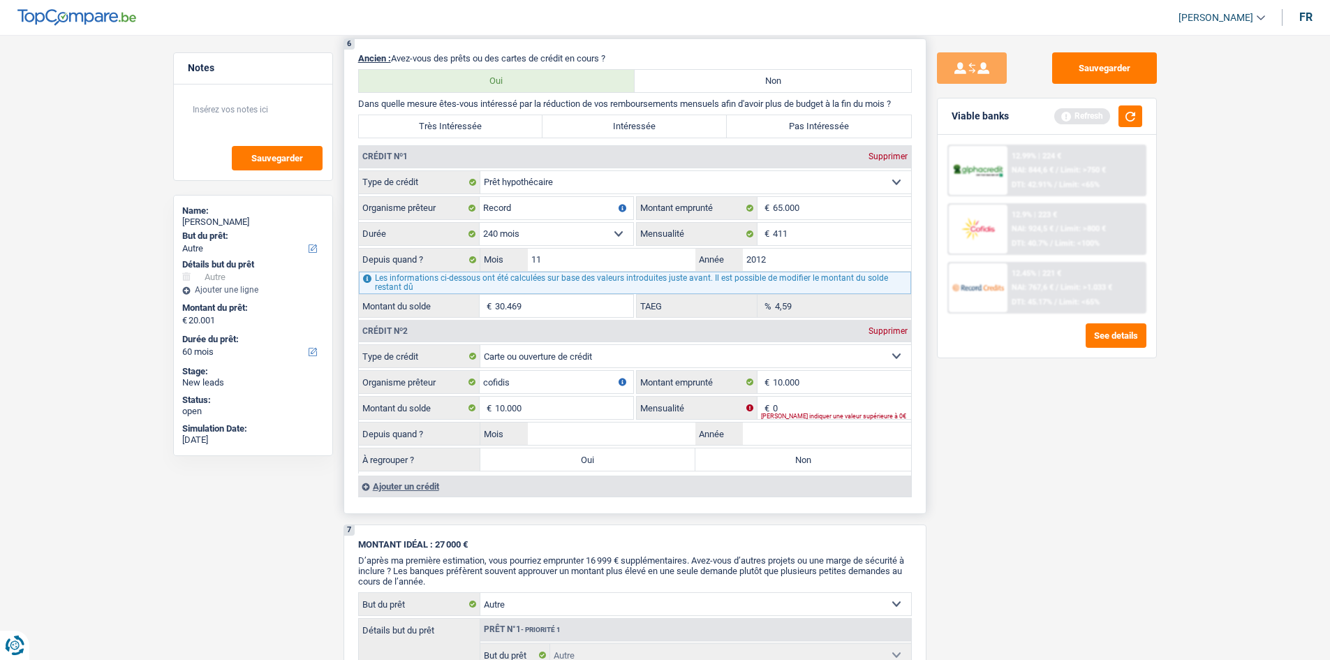
select select "yes"
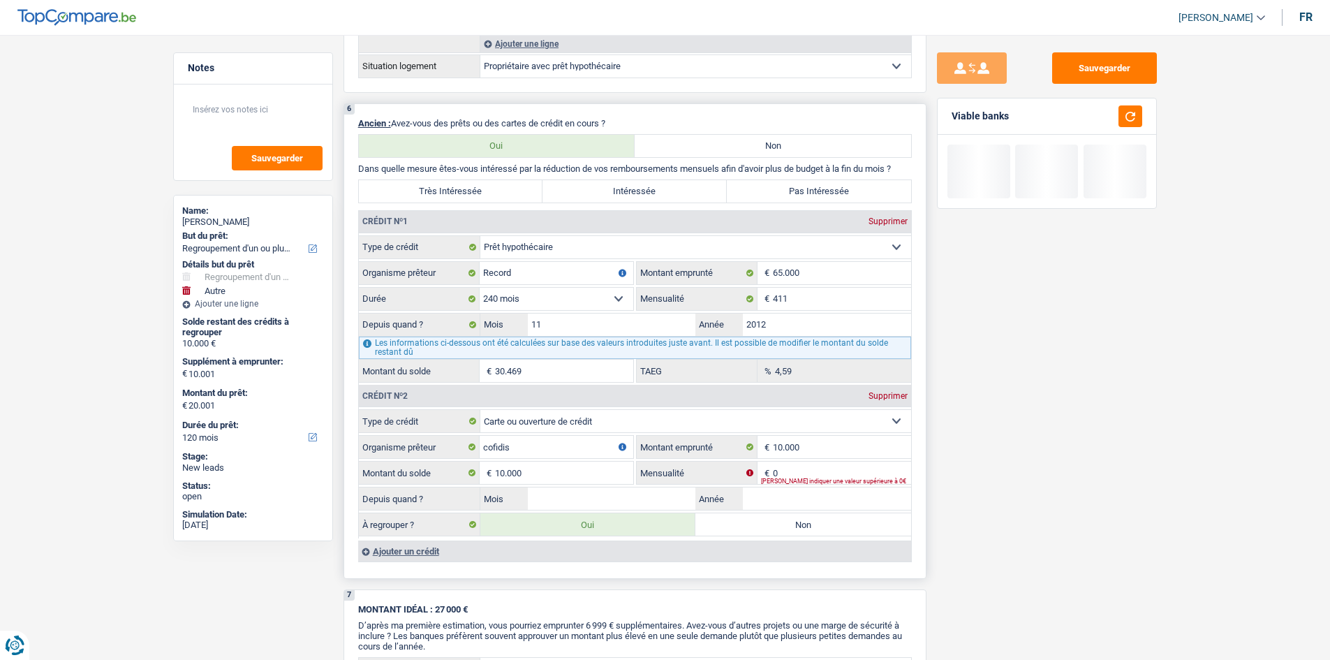
scroll to position [1326, 0]
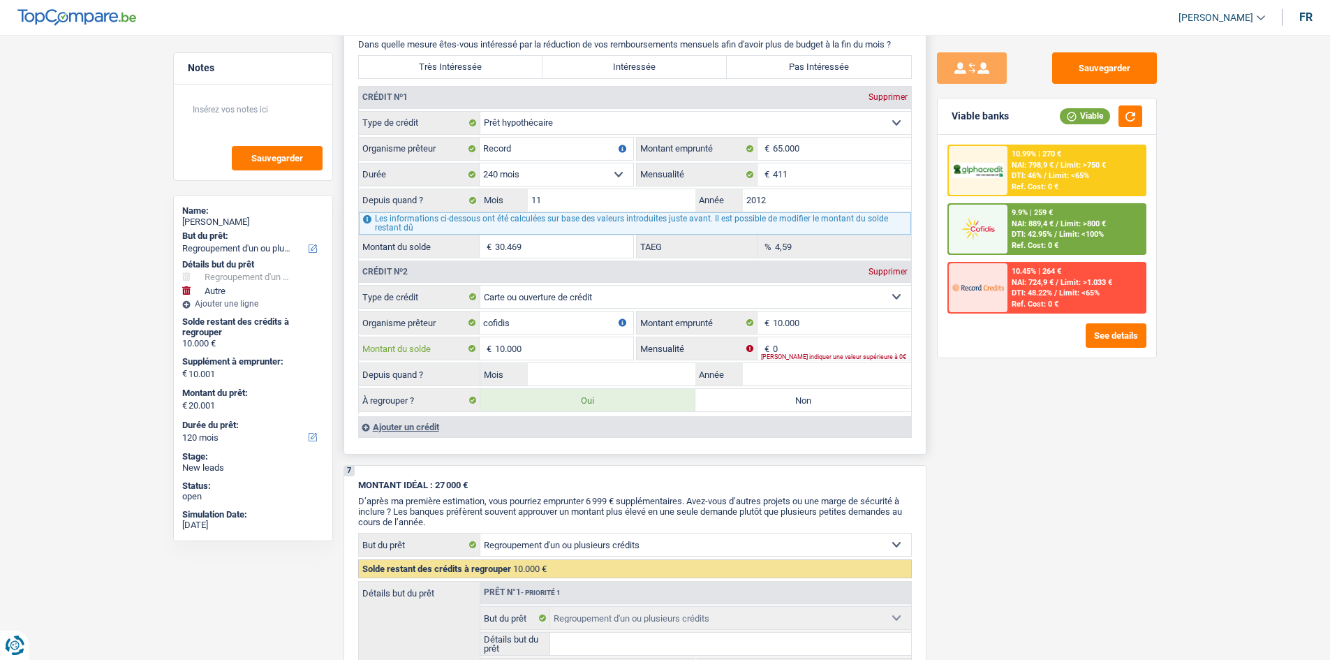
click at [607, 346] on input "10.000" at bounding box center [564, 348] width 138 height 22
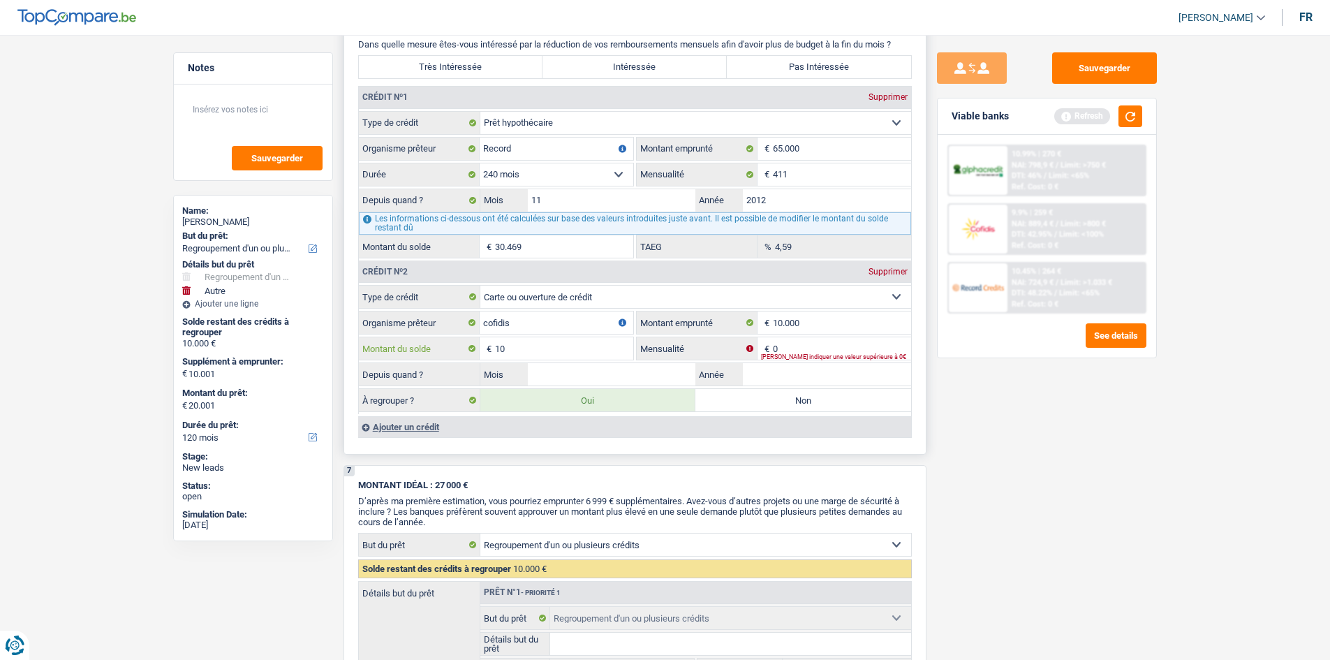
type input "1"
type input "0"
click at [773, 383] on input "Année" at bounding box center [827, 374] width 168 height 22
type input "2023"
click at [555, 345] on input "0" at bounding box center [564, 348] width 138 height 22
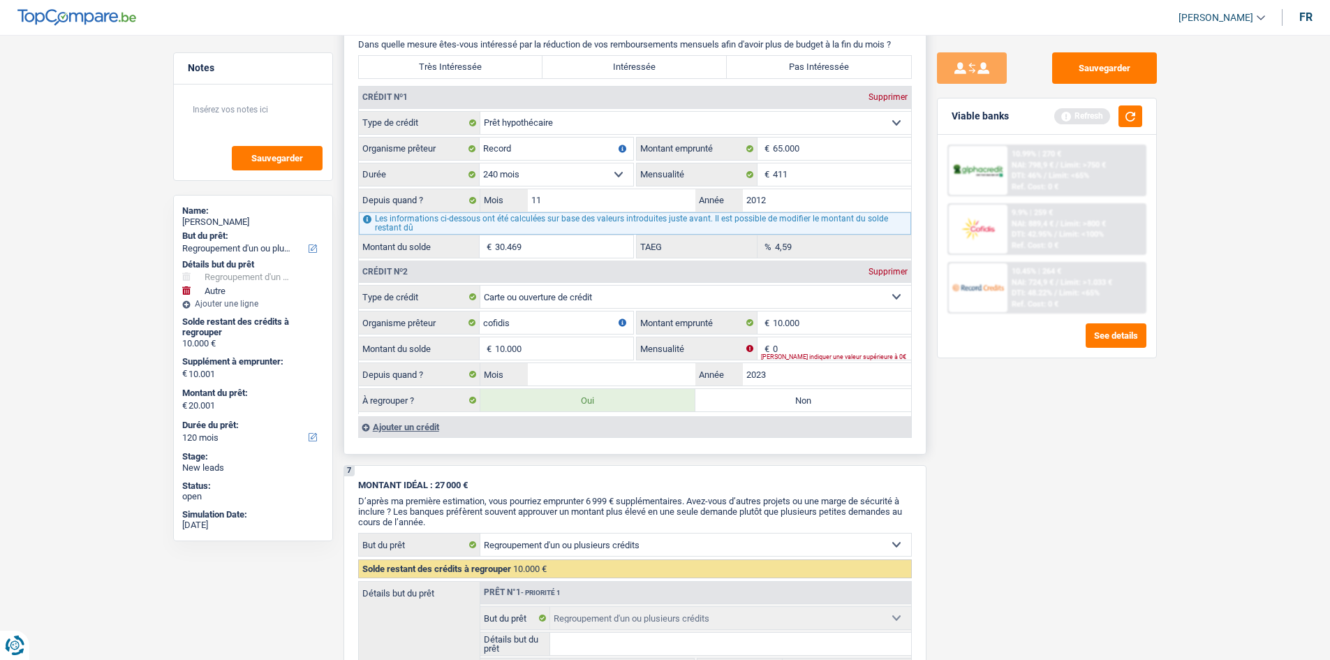
type input "10.000"
click at [794, 336] on fieldset "Carte ou ouverture de crédit Prêt hypothécaire Vente à tempérament Prêt à tempé…" at bounding box center [635, 349] width 552 height 129
drag, startPoint x: 799, startPoint y: 356, endPoint x: 801, endPoint y: 348, distance: 8.6
click at [800, 356] on div "0 € Mensualité Veuillez indiquer une valeur supérieure à 0€" at bounding box center [774, 348] width 274 height 22
type input "2"
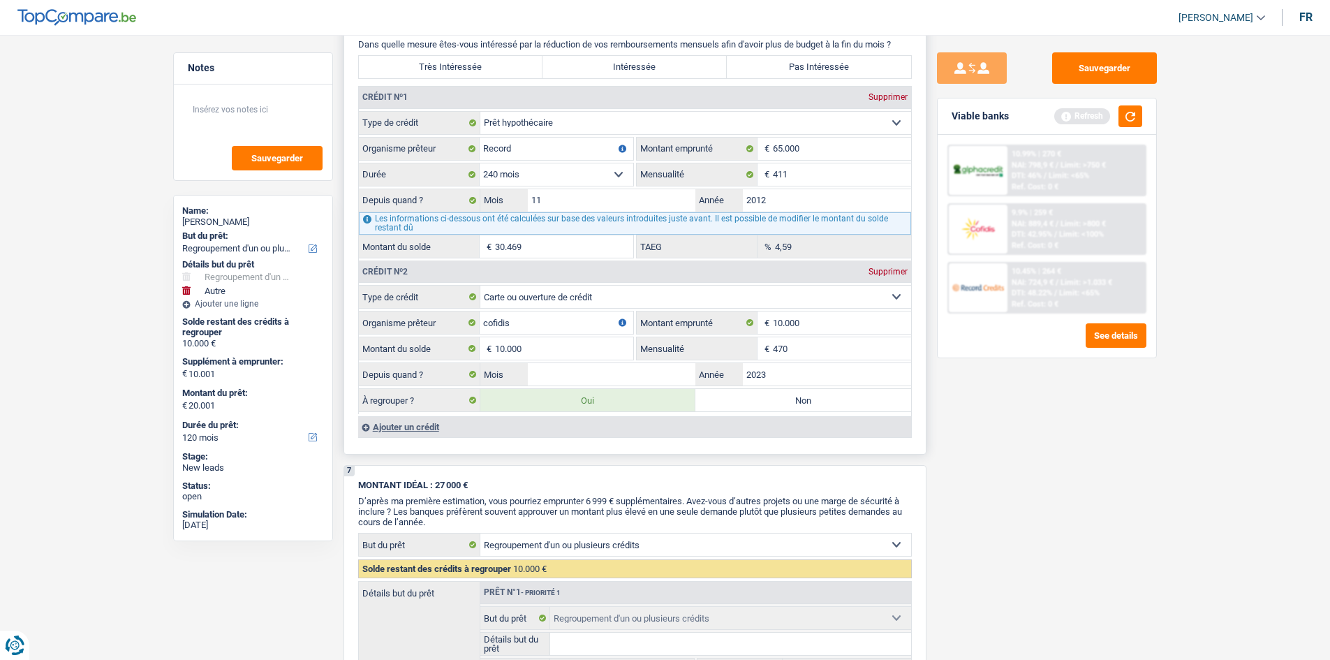
type input "470"
click at [625, 378] on input "Mois" at bounding box center [612, 374] width 168 height 22
type input "01"
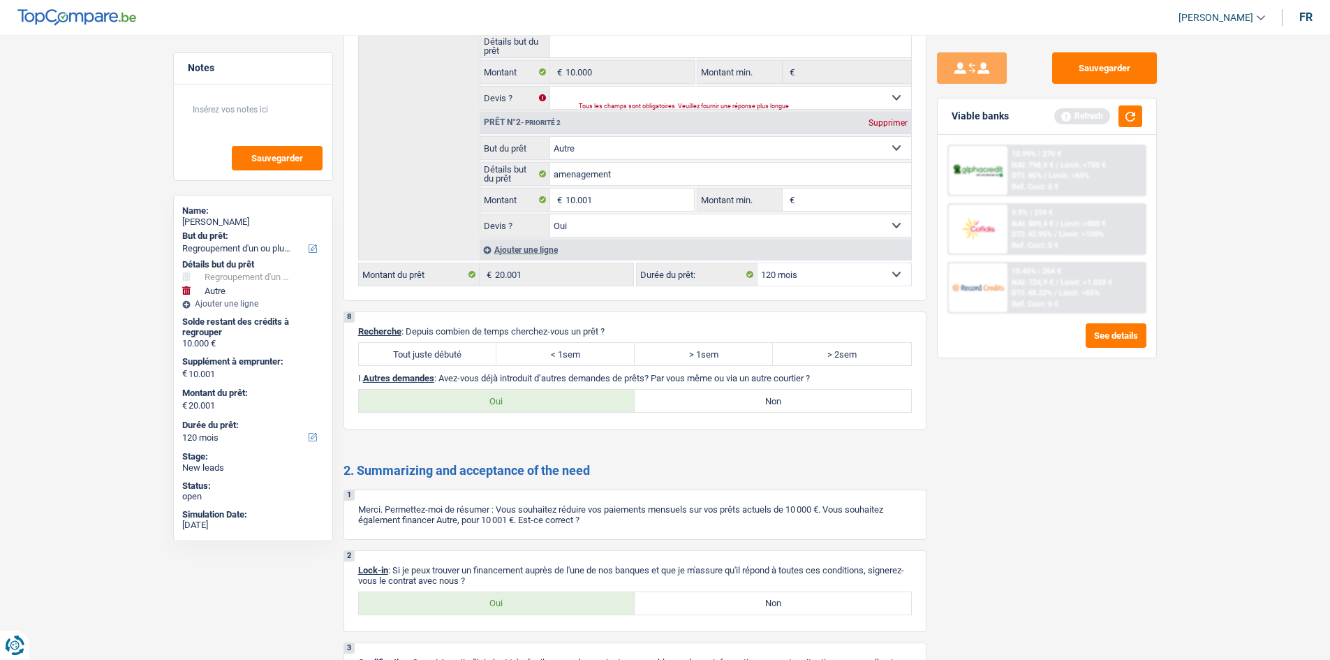
scroll to position [2101, 0]
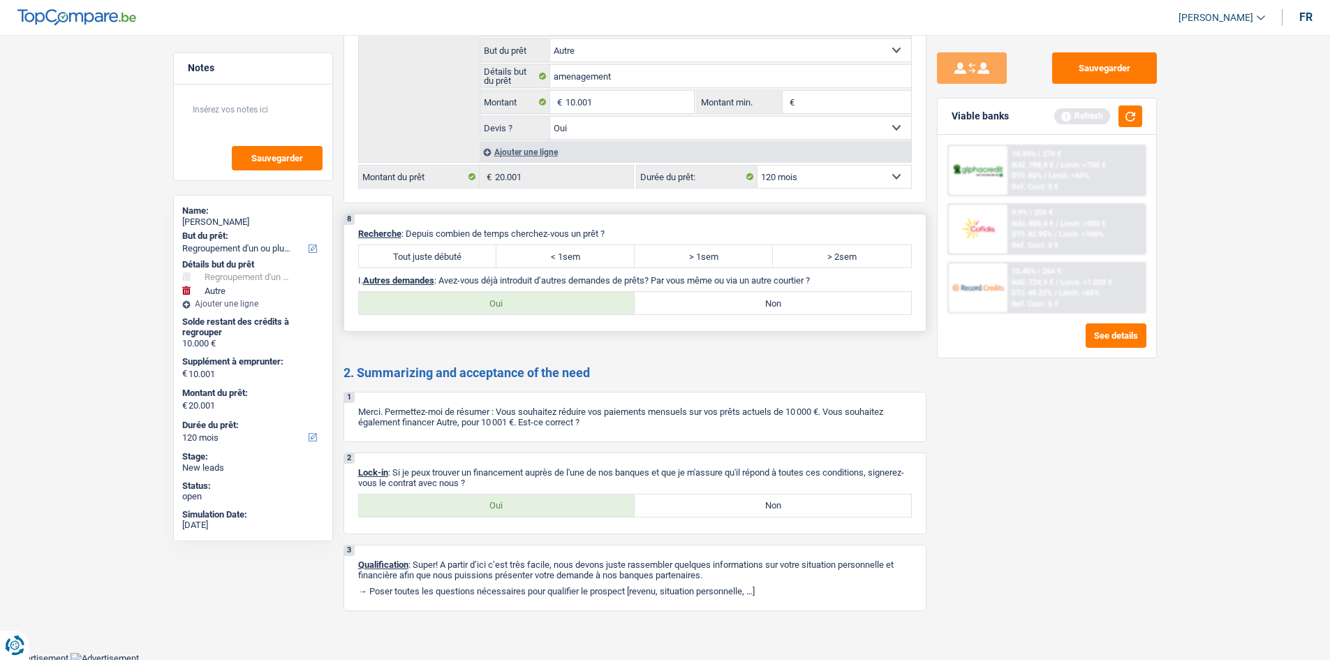
type input "2024"
click at [466, 257] on label "Tout juste débuté" at bounding box center [428, 256] width 138 height 22
click at [466, 257] on input "Tout juste débuté" at bounding box center [428, 256] width 138 height 22
radio input "true"
click at [727, 299] on label "Non" at bounding box center [773, 303] width 276 height 22
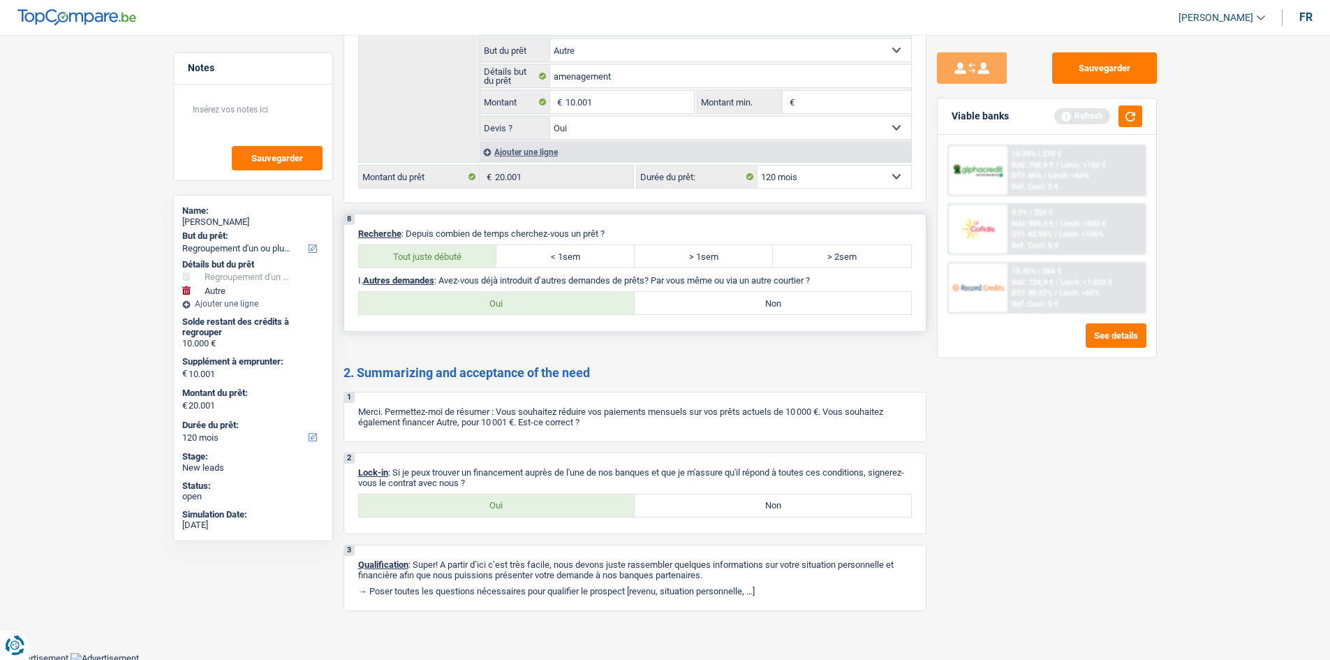
click at [727, 299] on input "Non" at bounding box center [773, 303] width 276 height 22
radio input "true"
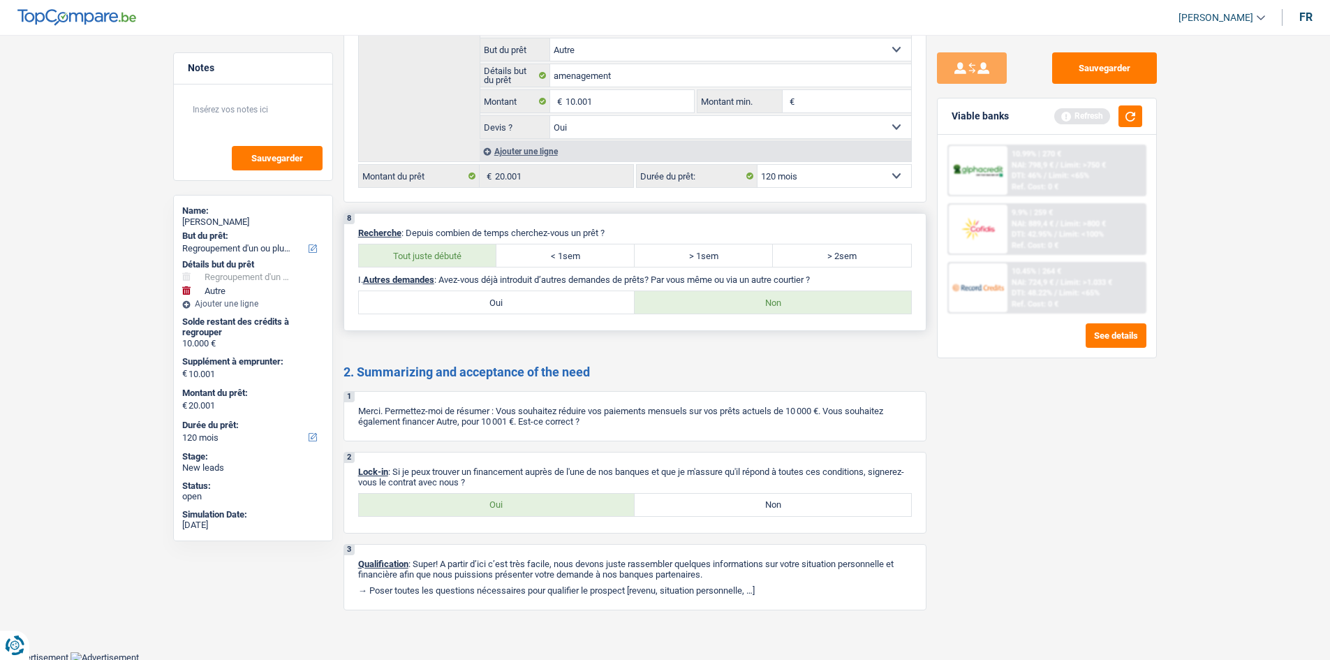
scroll to position [2105, 0]
click at [544, 502] on label "Oui" at bounding box center [497, 502] width 276 height 22
click at [544, 502] on input "Oui" at bounding box center [497, 502] width 276 height 22
radio input "true"
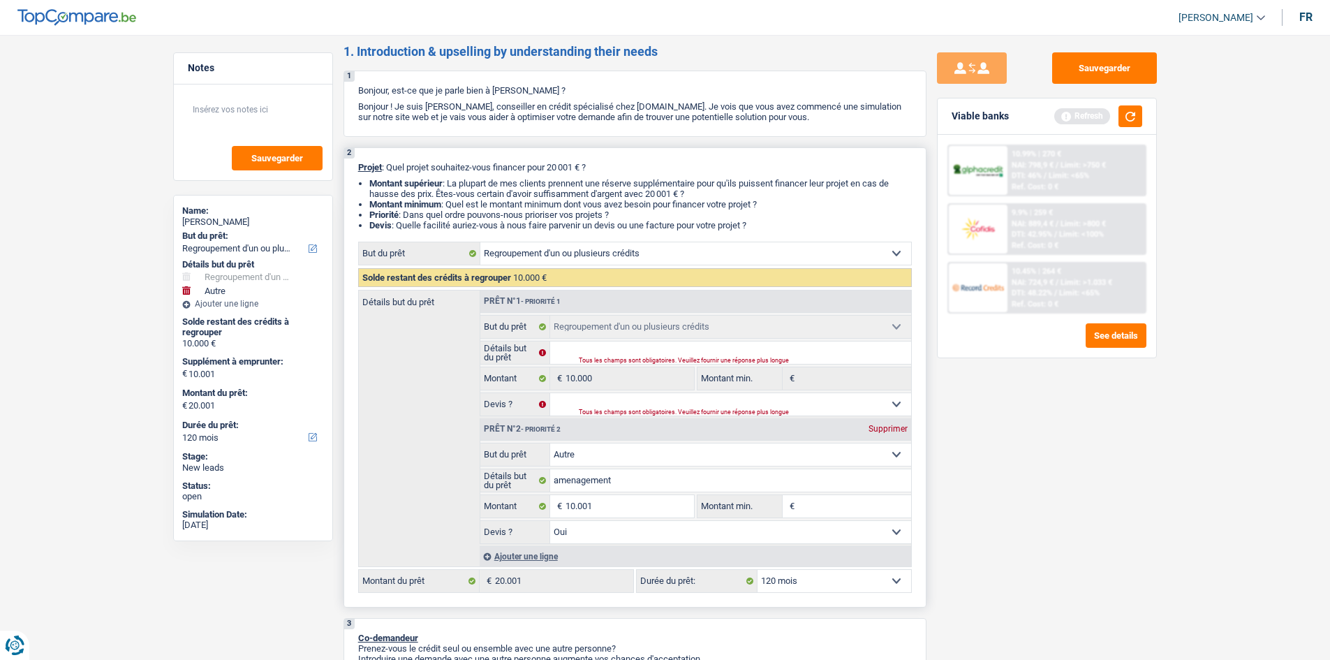
scroll to position [0, 0]
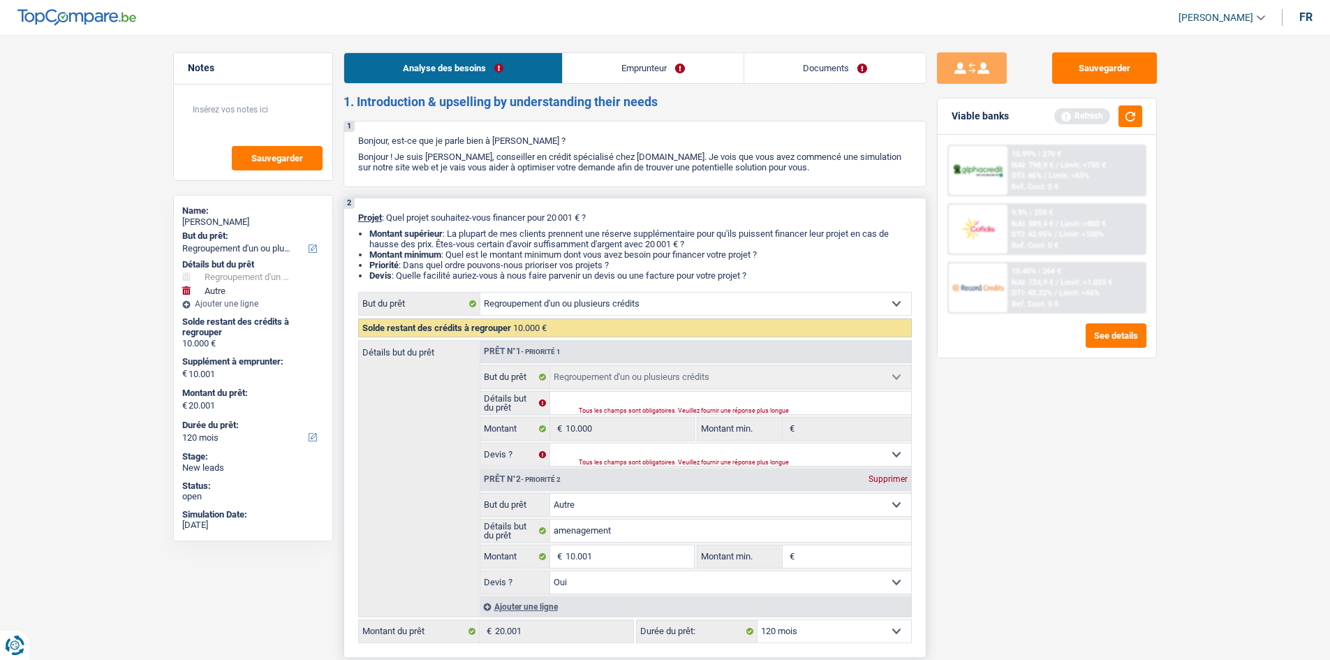
click at [605, 408] on div "Tous les champs sont obligatoires. Veuillez fournir une réponse plus longue" at bounding box center [728, 411] width 298 height 6
click at [873, 473] on div "Prêt n°2 - Priorité 2 Supprimer" at bounding box center [695, 479] width 431 height 22
click at [885, 480] on div "Supprimer" at bounding box center [888, 479] width 46 height 8
select select "48"
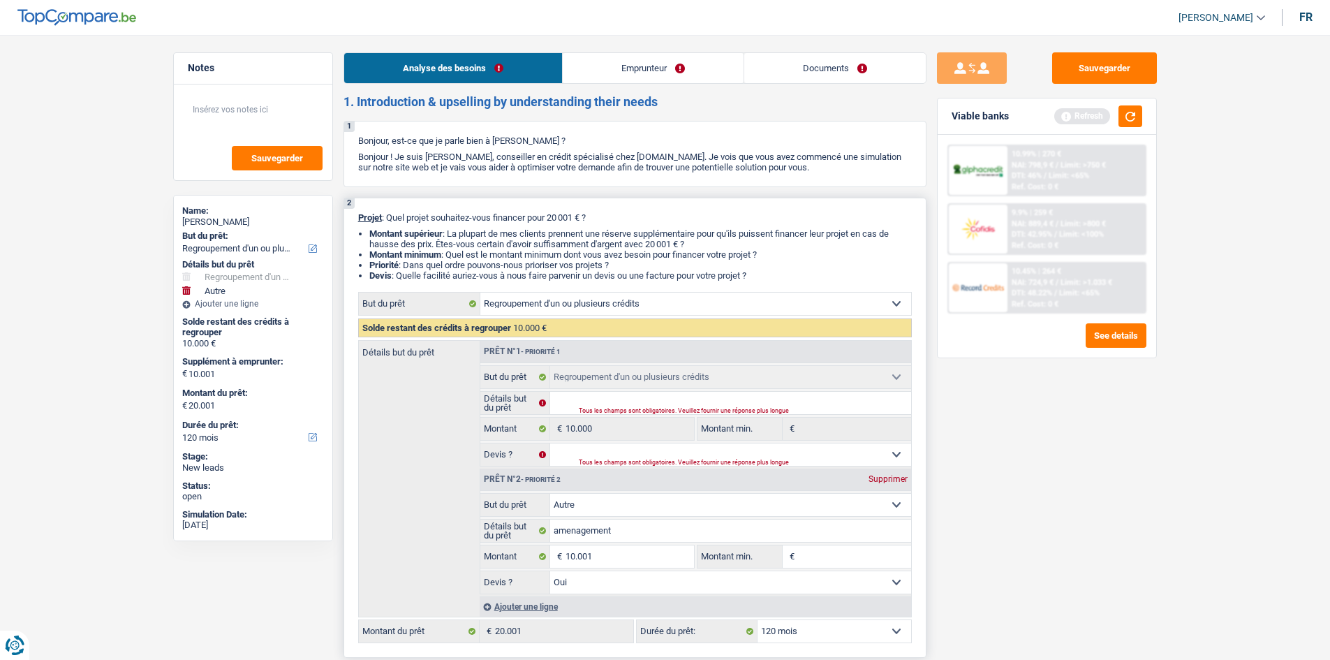
select select "48"
type input "0"
type input "10.000"
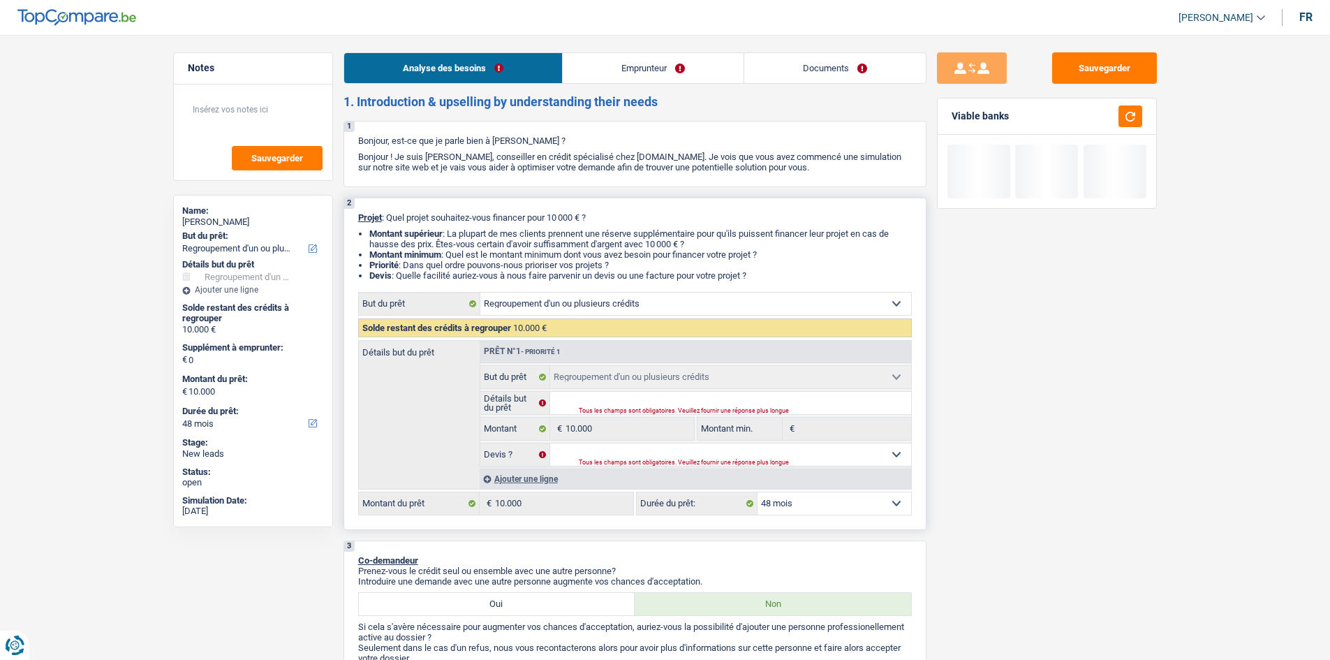
click at [621, 413] on div "Tous les champs sont obligatoires. Veuillez fournir une réponse plus longue" at bounding box center [728, 411] width 298 height 6
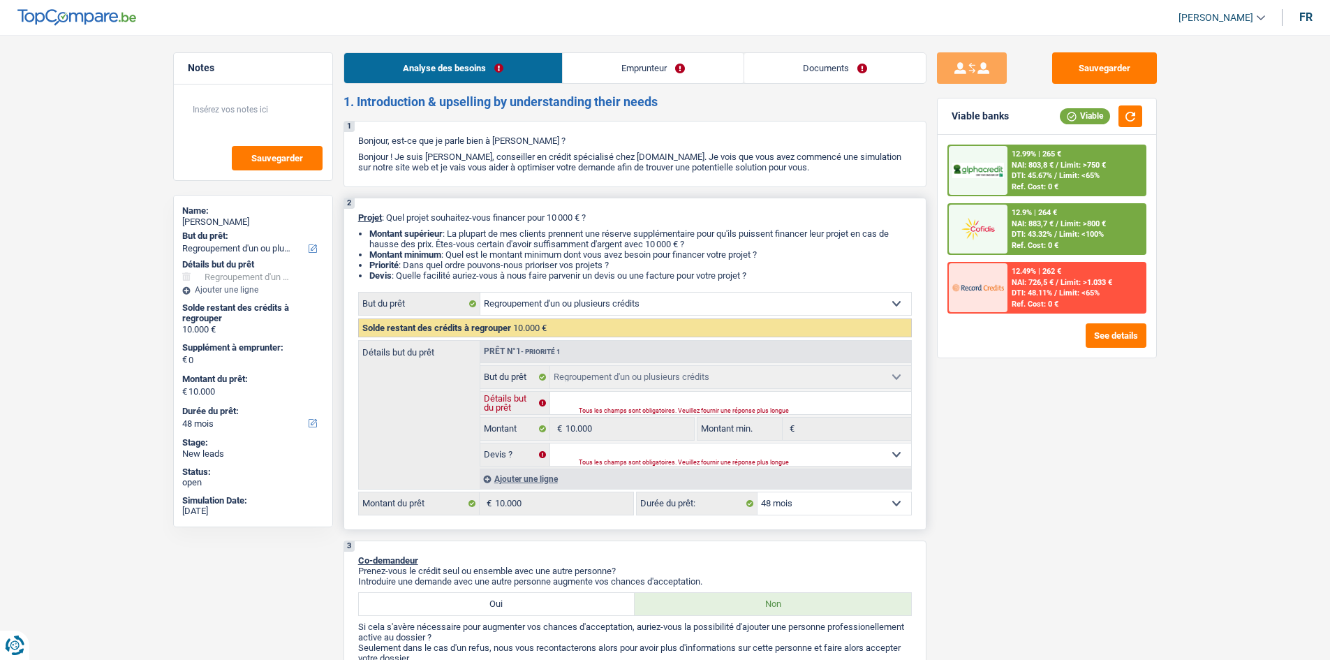
click at [623, 398] on input "Détails but du prêt" at bounding box center [730, 403] width 361 height 22
click at [598, 451] on select "Oui Non Non répondu Sélectionner une option" at bounding box center [730, 454] width 361 height 22
select select "false"
click at [550, 443] on select "Oui Non Non répondu Sélectionner une option" at bounding box center [730, 454] width 361 height 22
select select "false"
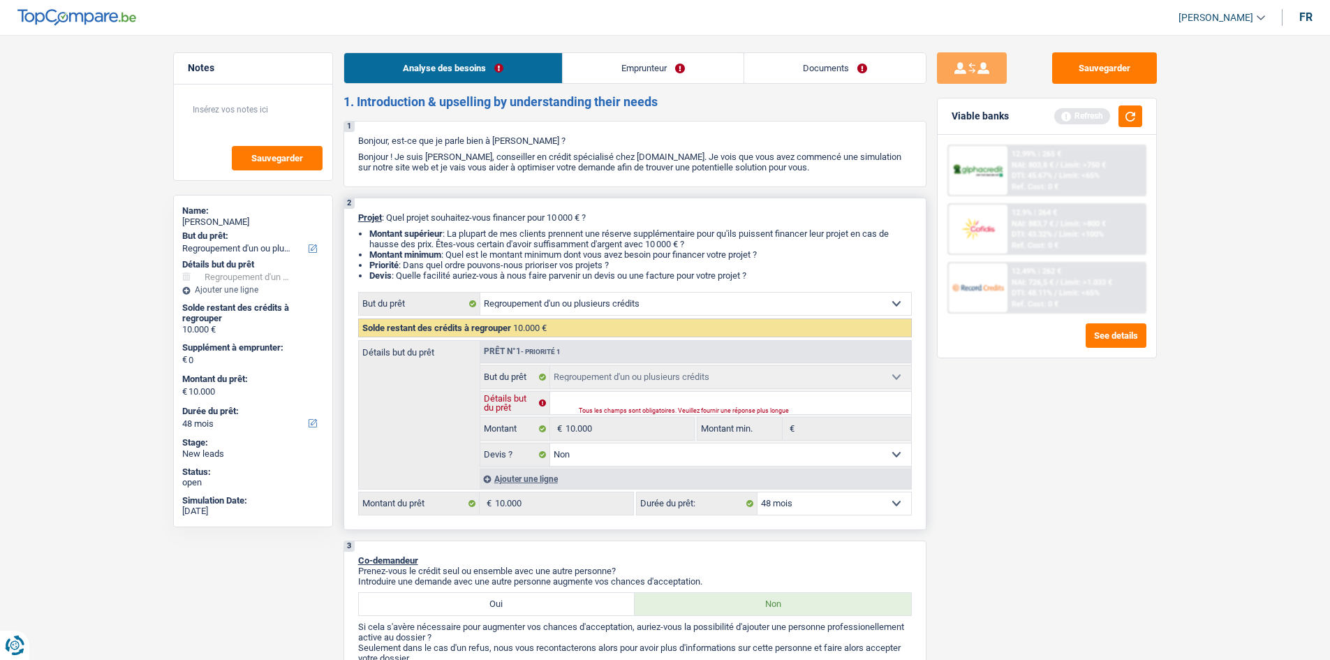
click at [566, 401] on input "Détails but du prêt" at bounding box center [730, 403] width 361 height 22
type input "a"
type input "am"
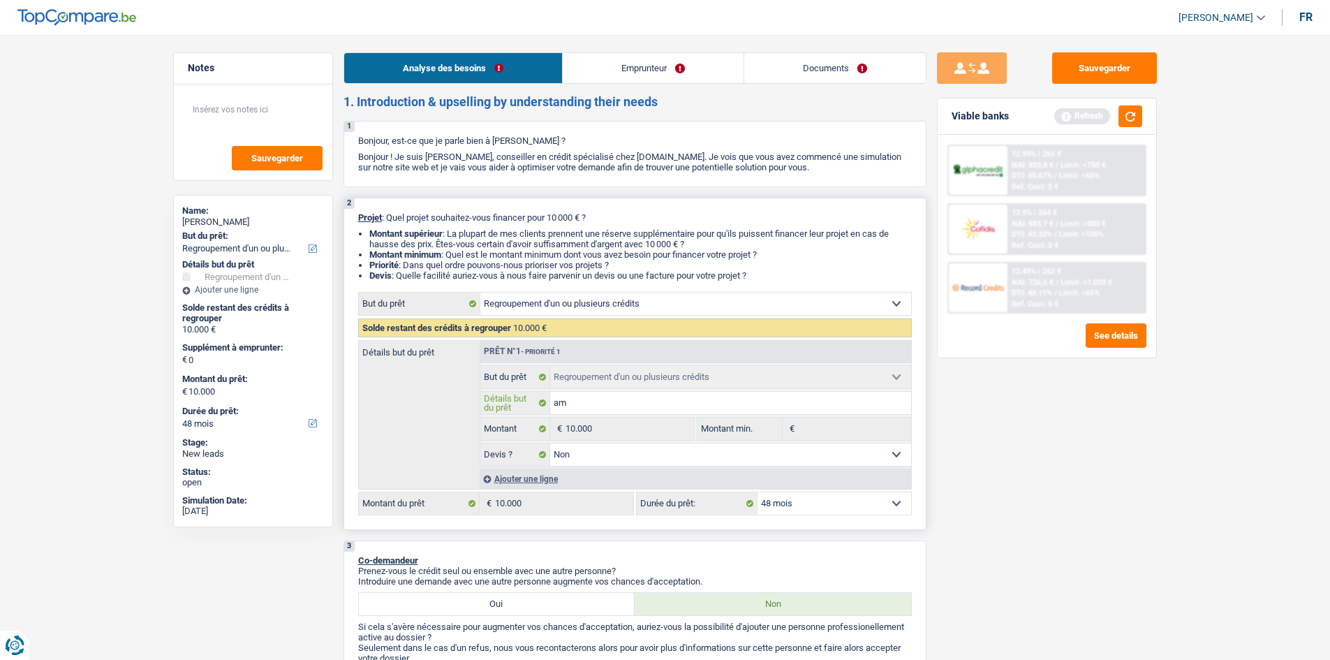
type input "ame"
type input "amen"
type input "amena"
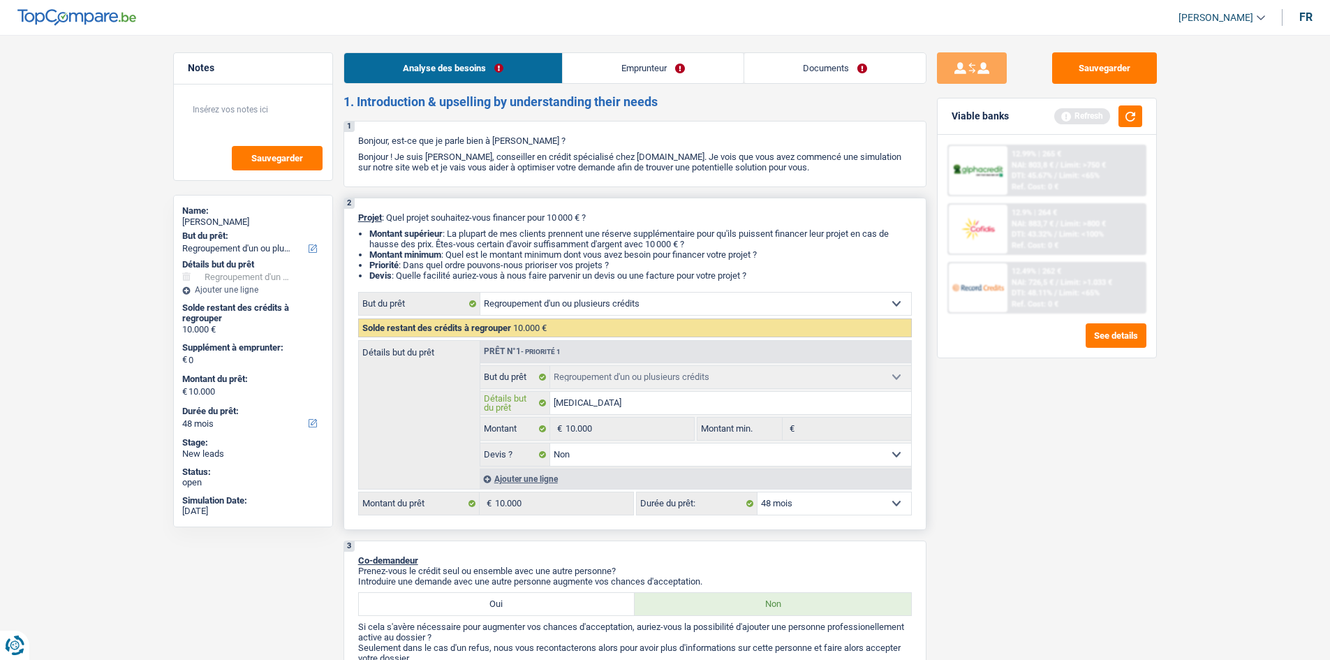
type input "amena"
type input "amenag"
type input "amenage"
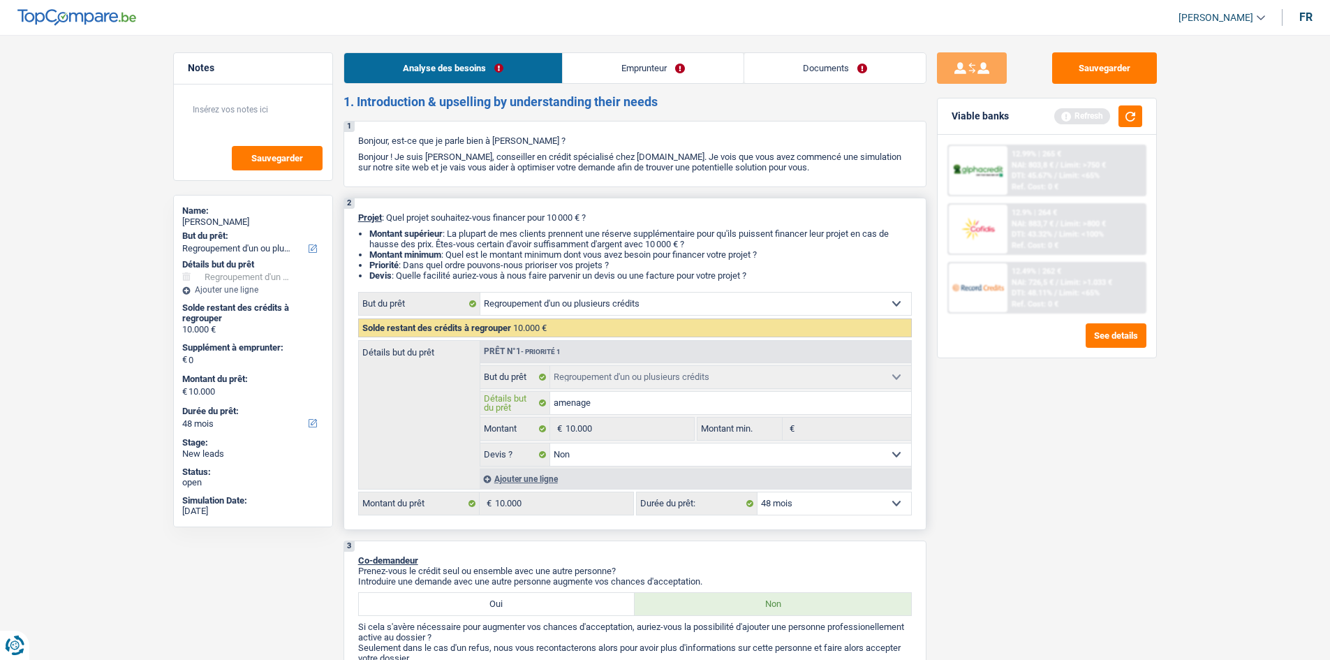
type input "amenagem"
type input "amenageme"
type input "amenagemen"
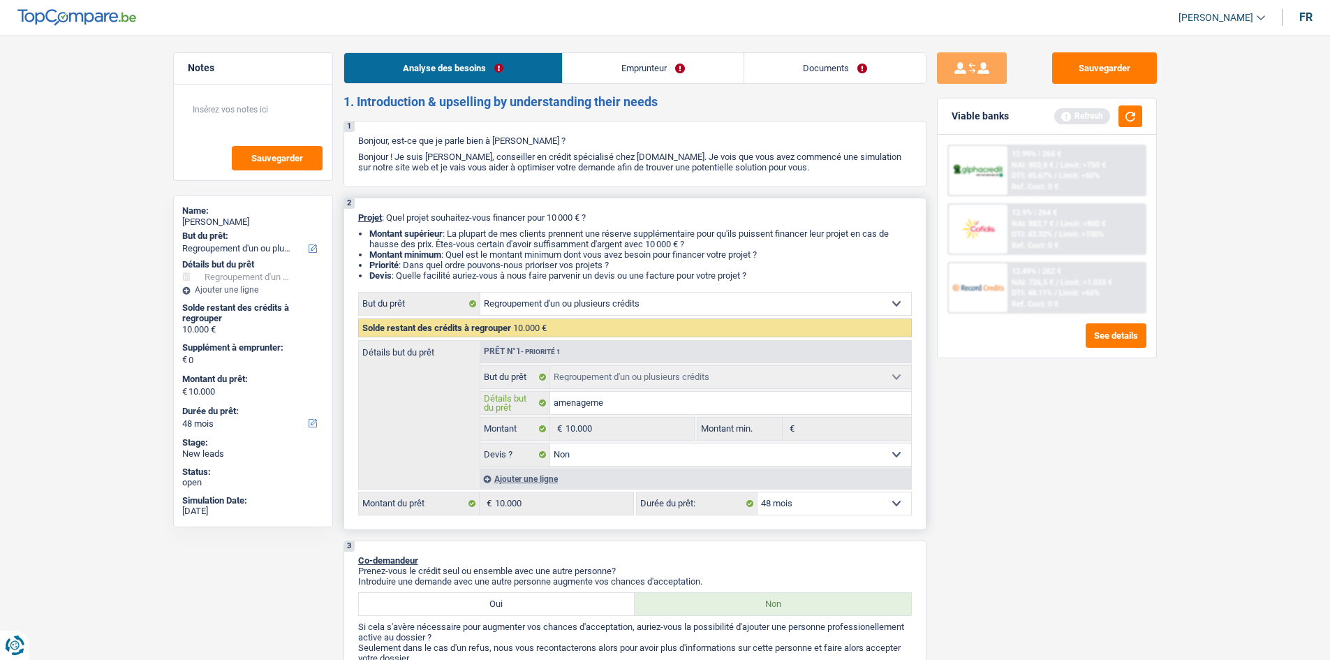
type input "amenagemen"
type input "amenagement"
type input "amenagements"
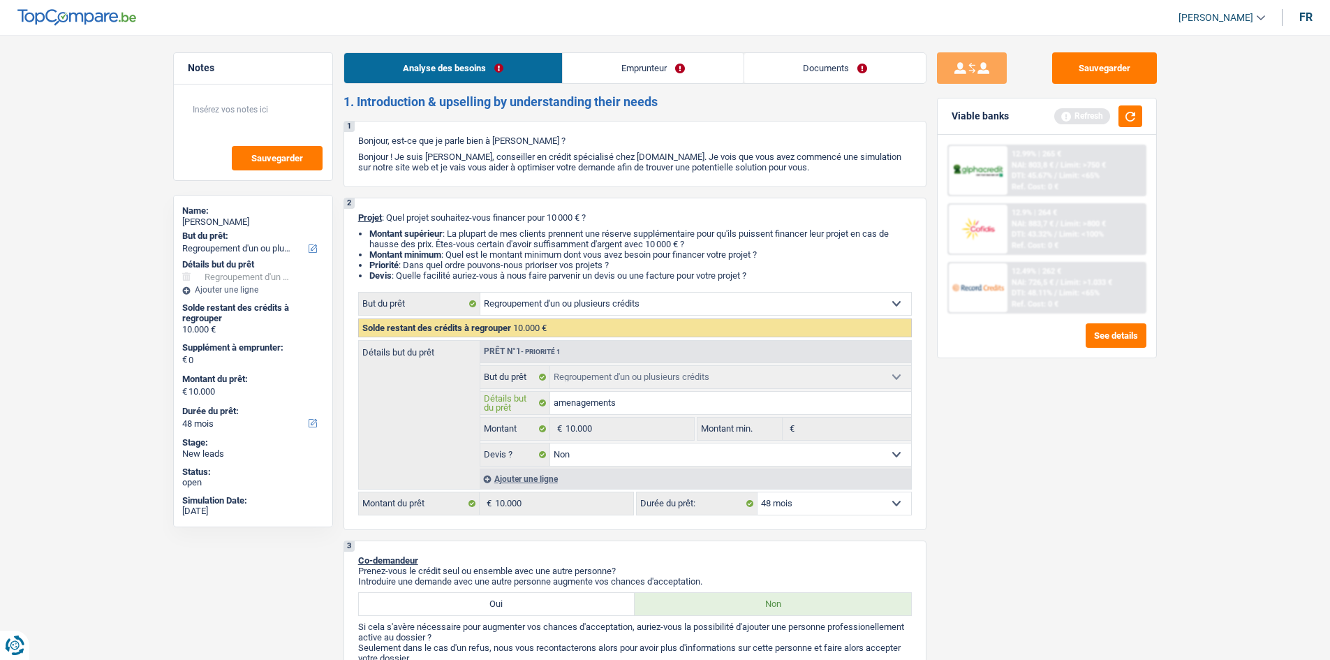
type input "amenagements"
click at [647, 75] on link "Emprunteur" at bounding box center [653, 68] width 181 height 30
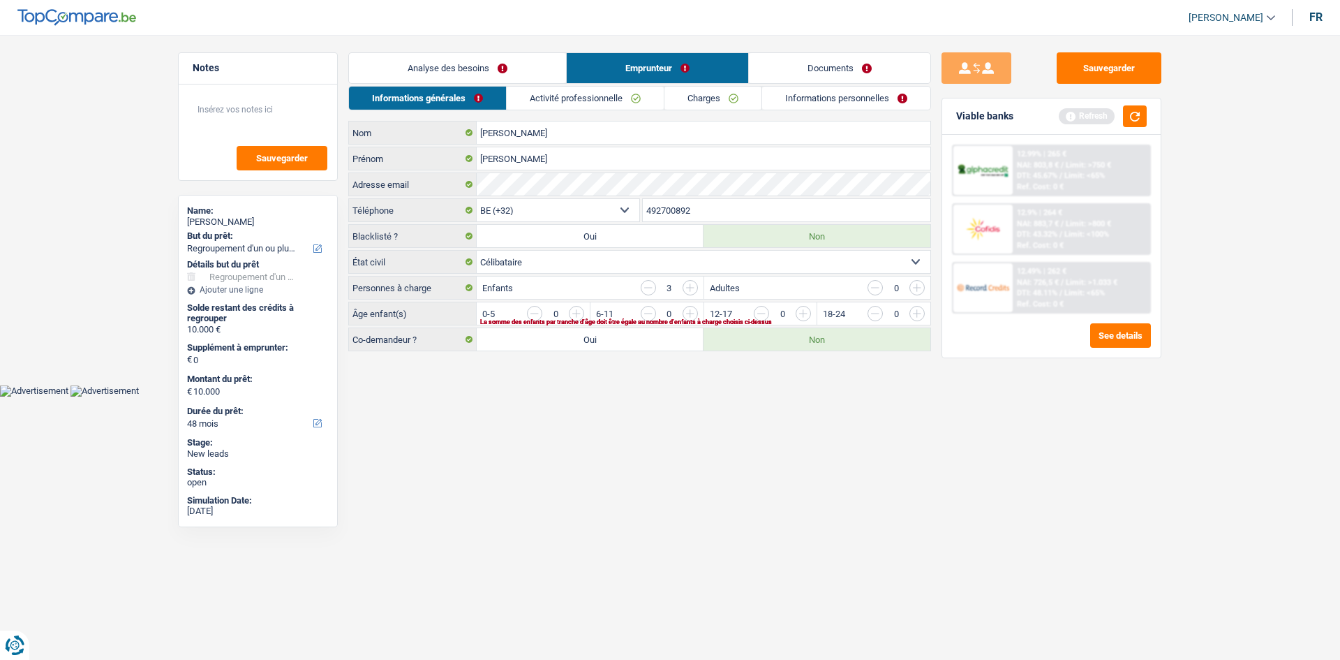
click at [522, 257] on select "Célibataire Marié(e) Cohabitant(e) légal(e) Divorcé(e) Veuf(ve) Séparé (de fait…" at bounding box center [704, 262] width 454 height 22
click at [477, 251] on select "Célibataire Marié(e) Cohabitant(e) légal(e) Divorcé(e) Veuf(ve) Séparé (de fait…" at bounding box center [704, 262] width 454 height 22
click at [797, 311] on input "button" at bounding box center [1086, 317] width 581 height 22
click at [692, 314] on input "button" at bounding box center [973, 317] width 581 height 22
click at [573, 311] on input "button" at bounding box center [859, 317] width 581 height 22
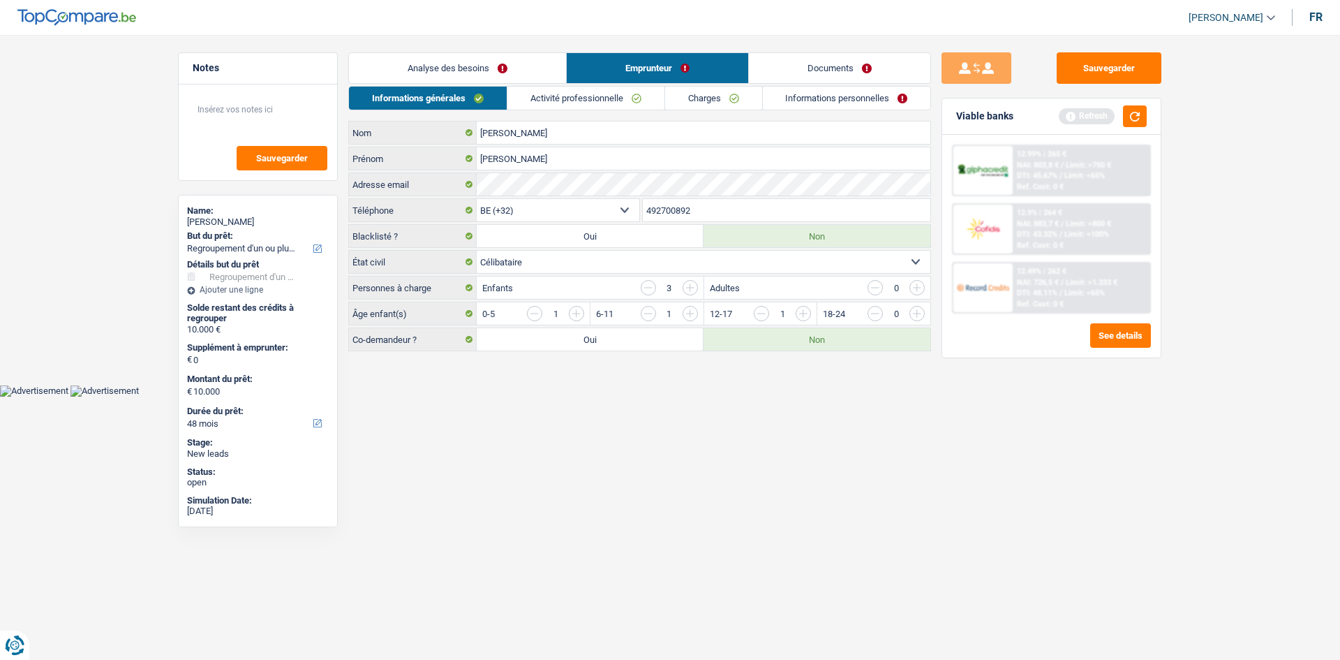
click at [598, 101] on link "Activité professionnelle" at bounding box center [585, 98] width 157 height 23
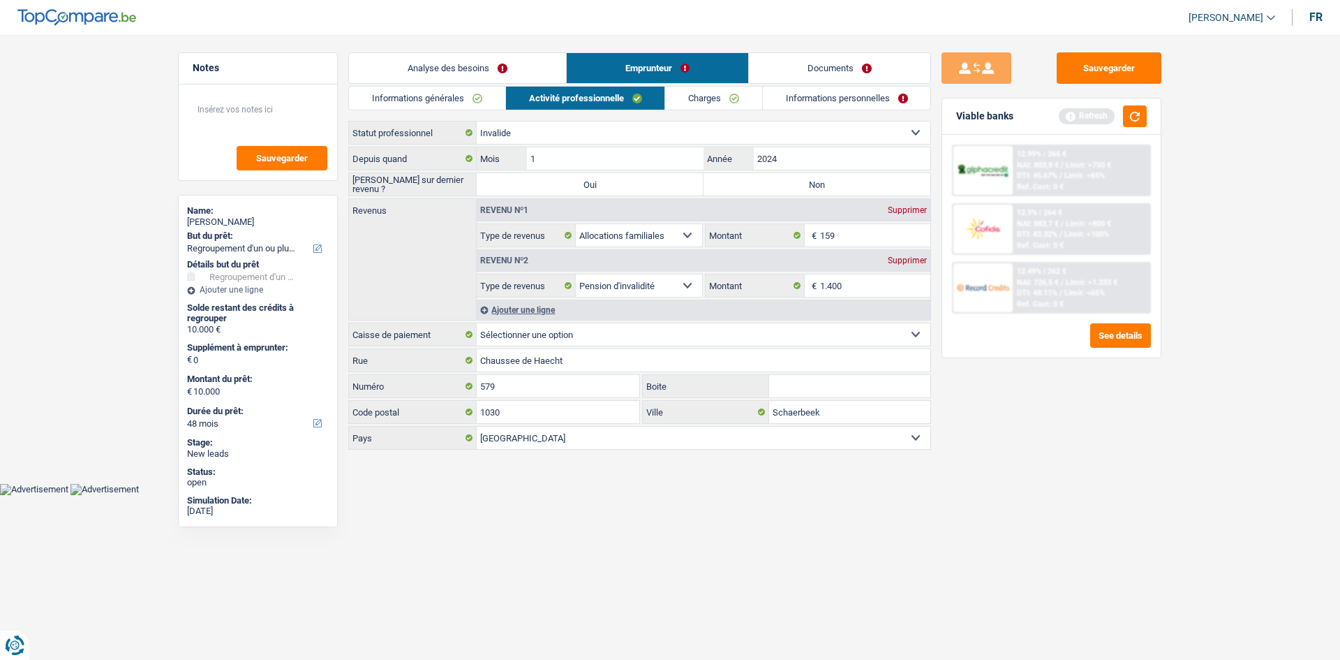
click at [677, 186] on label "Oui" at bounding box center [590, 184] width 227 height 22
click at [677, 186] on input "Oui" at bounding box center [590, 184] width 227 height 22
radio input "true"
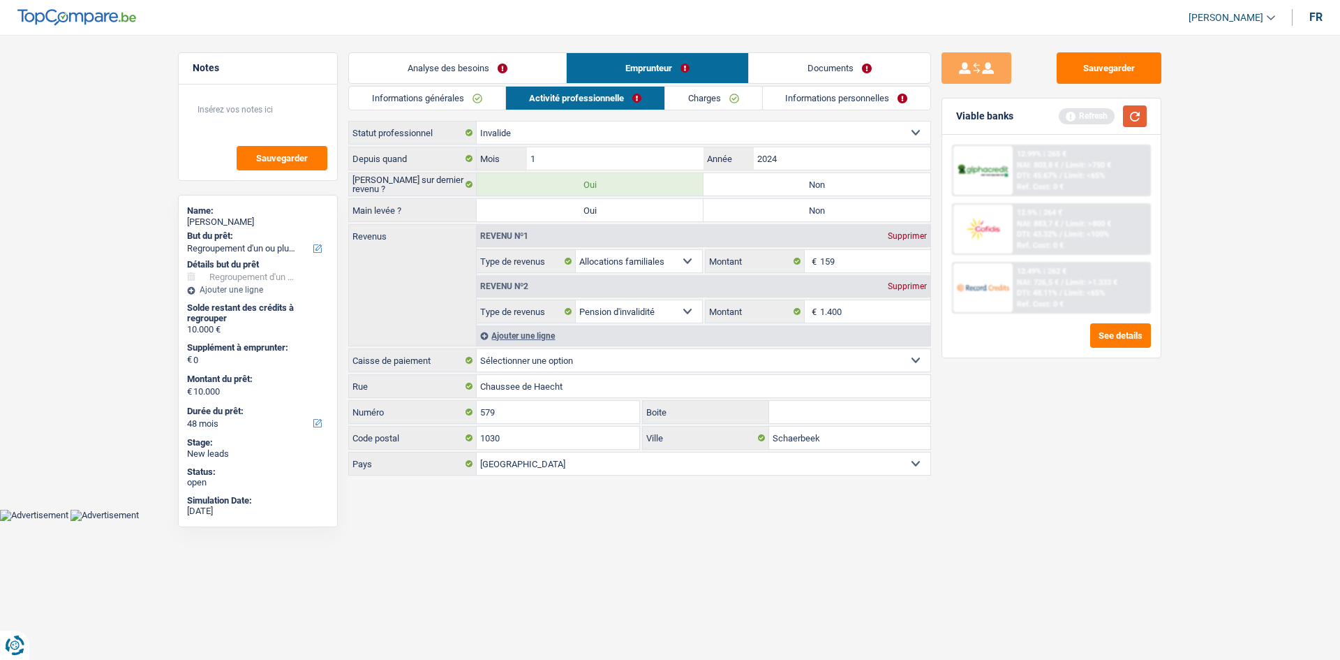
click at [1061, 115] on button "button" at bounding box center [1135, 116] width 24 height 22
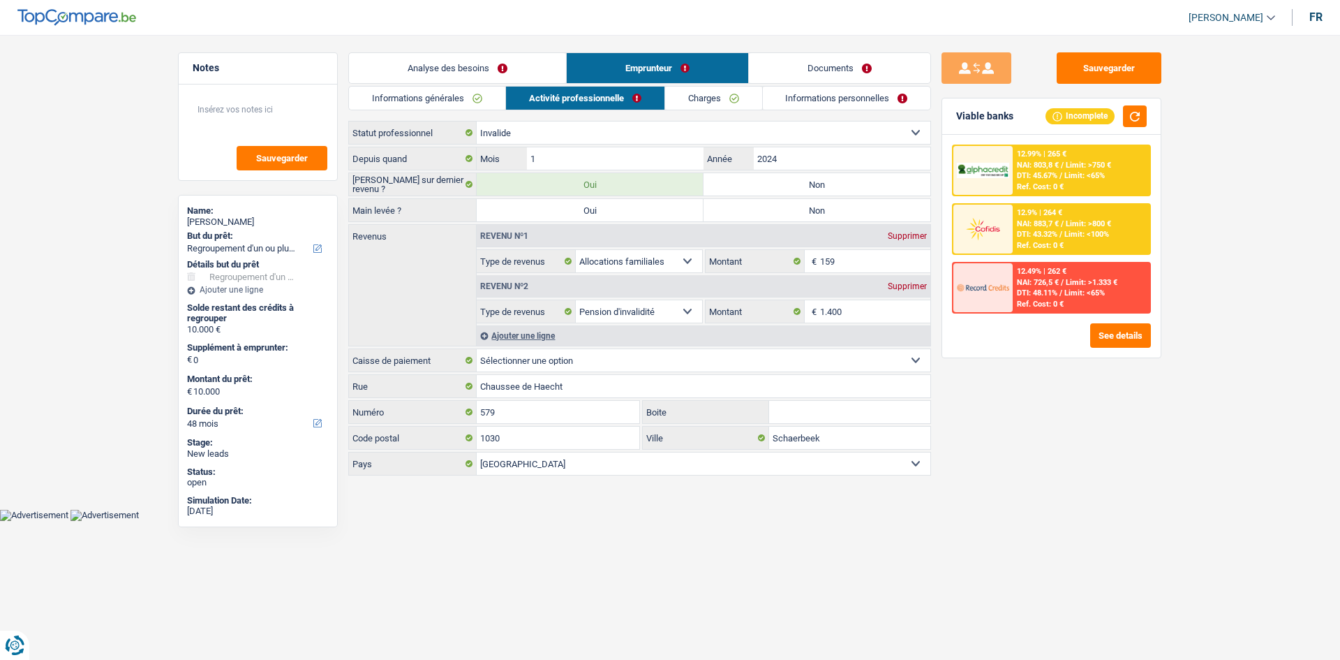
click at [649, 259] on select "Allocation d'handicap Allocations chômage Allocations familiales Chèques repas …" at bounding box center [639, 261] width 126 height 22
select select "alimony"
click at [576, 250] on select "Allocation d'handicap Allocations chômage Allocations familiales Chèques repas …" at bounding box center [639, 261] width 126 height 22
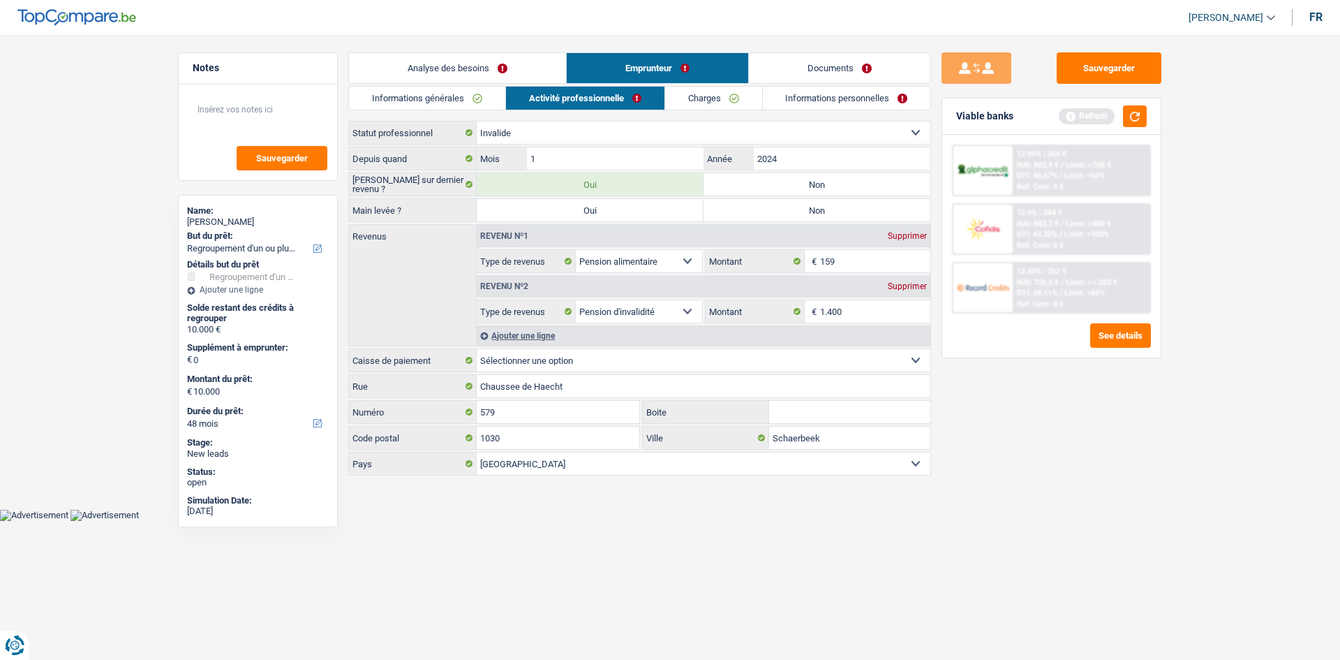
click at [563, 358] on select "Mutualité Chrétienne Mutualité Socialiste (Solidaris) SPF Sécurité Sociale Unio…" at bounding box center [704, 360] width 454 height 22
click at [949, 487] on div "Sauvegarder Viable banks Refresh 12.99% | 265 € NAI: 803,8 € / Limit: >750 € DT…" at bounding box center [1051, 342] width 241 height 581
click at [845, 290] on div "Revenu nº2 Supprimer" at bounding box center [704, 286] width 454 height 22
click at [865, 248] on div "Revenu nº1 Supprimer Allocation d'handicap Allocations chômage Allocations fami…" at bounding box center [704, 249] width 454 height 48
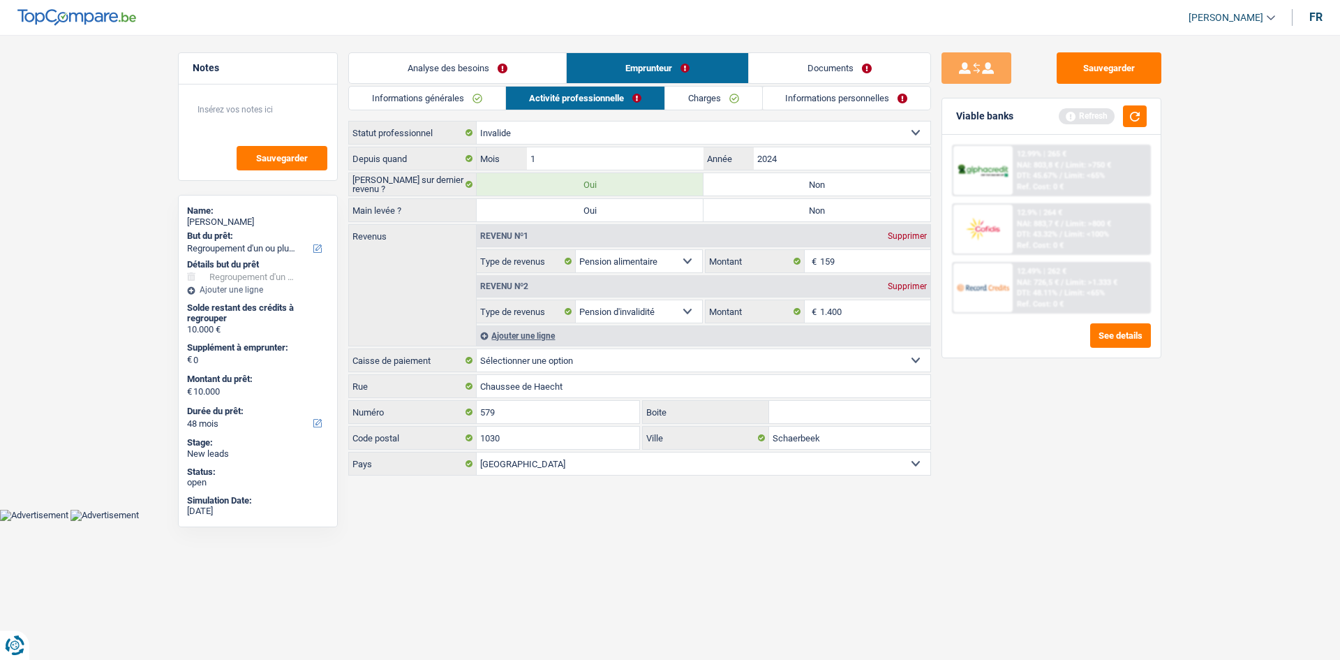
click at [713, 100] on link "Charges" at bounding box center [713, 98] width 97 height 23
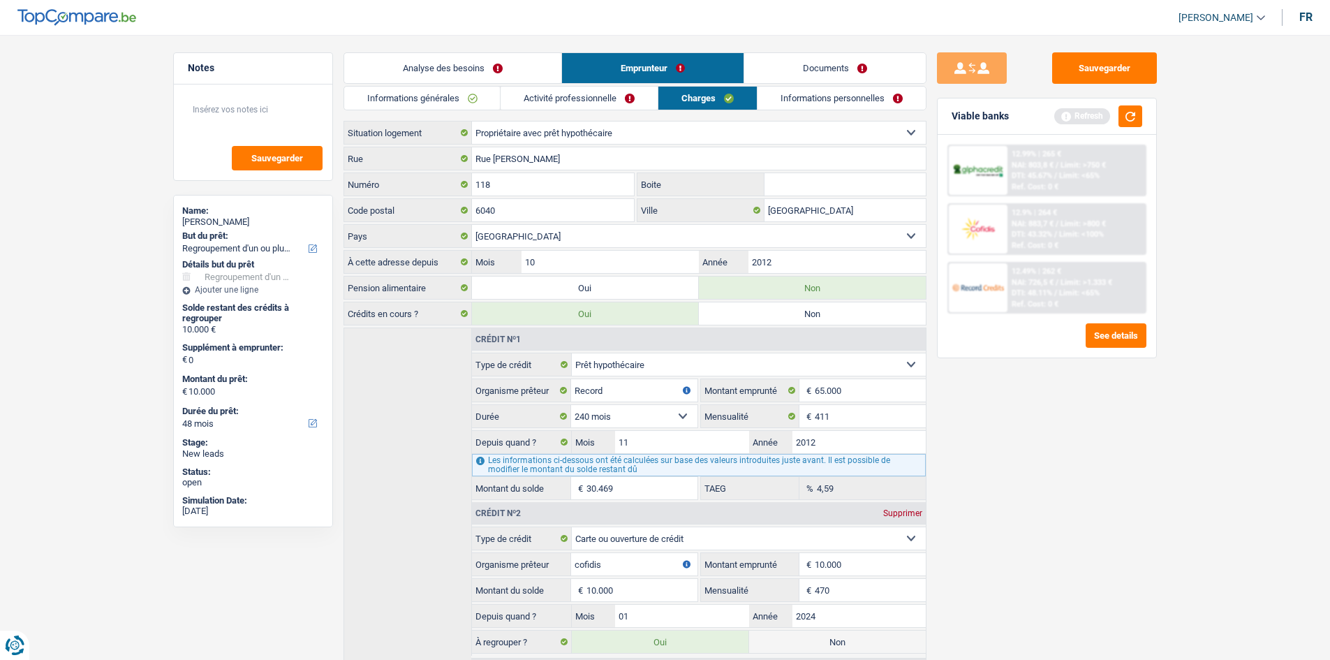
click at [832, 181] on input "Boite" at bounding box center [844, 184] width 161 height 22
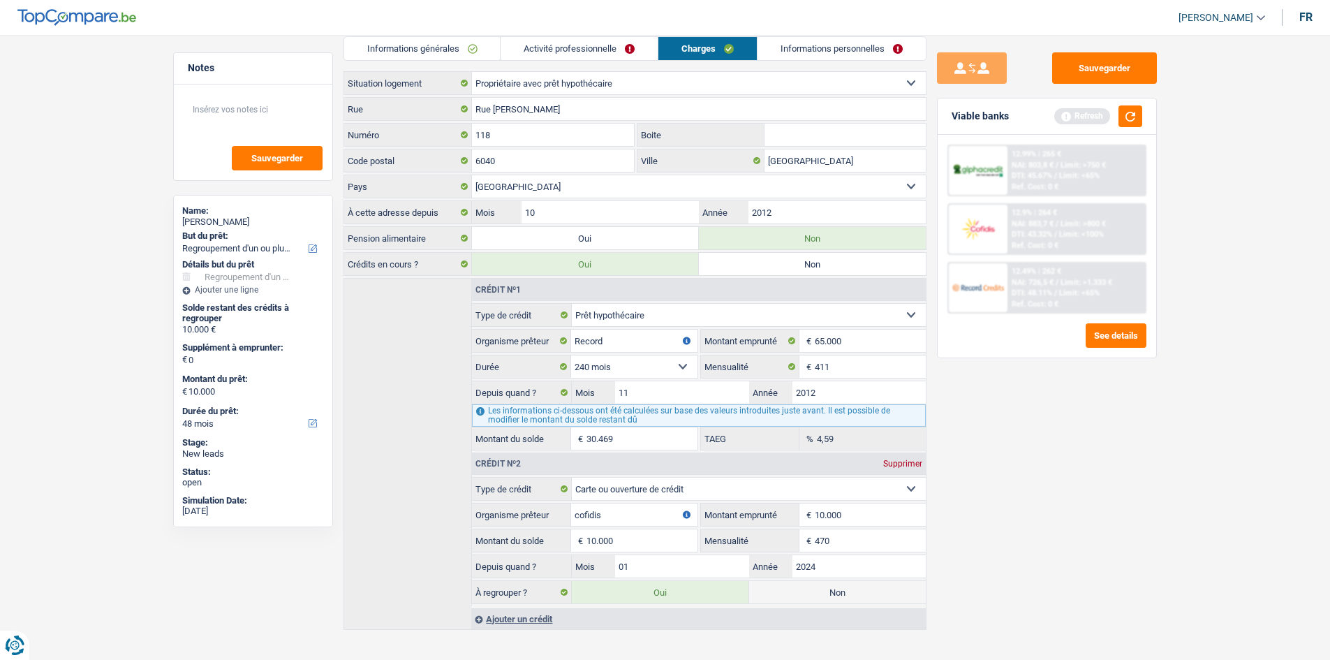
scroll to position [64, 0]
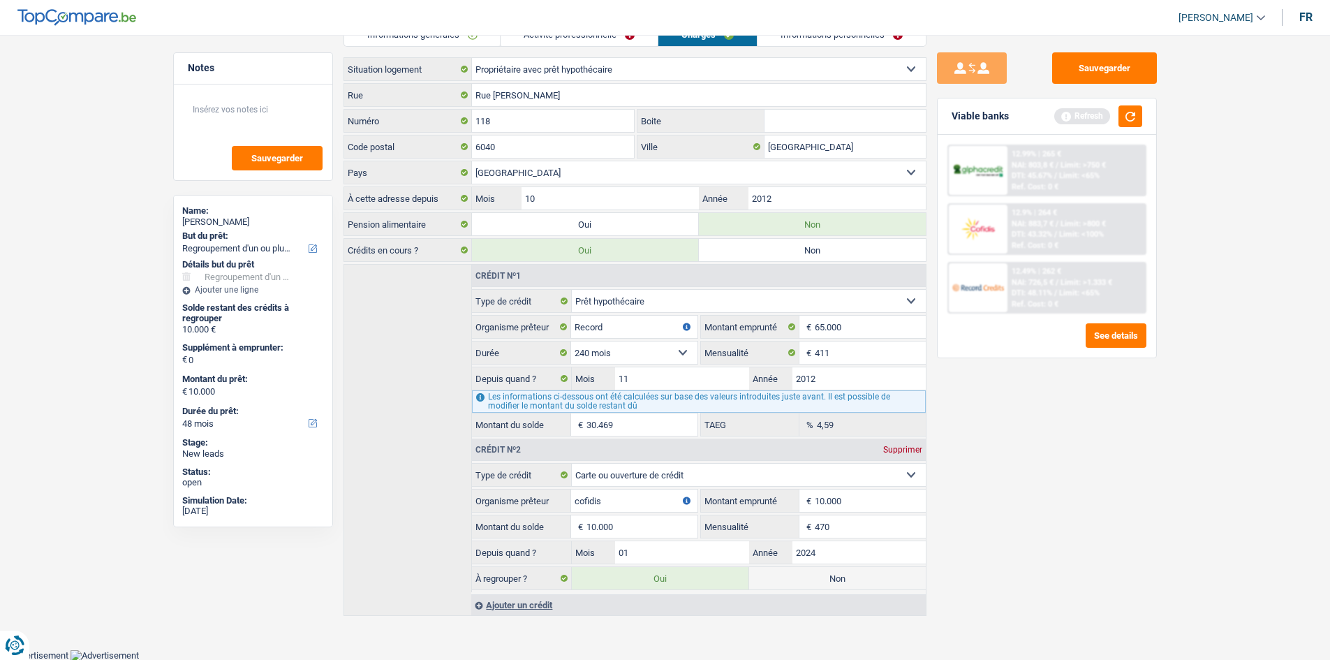
click at [772, 490] on label "Montant emprunté" at bounding box center [750, 500] width 99 height 22
click at [0, 0] on input "10.000" at bounding box center [0, 0] width 0 height 0
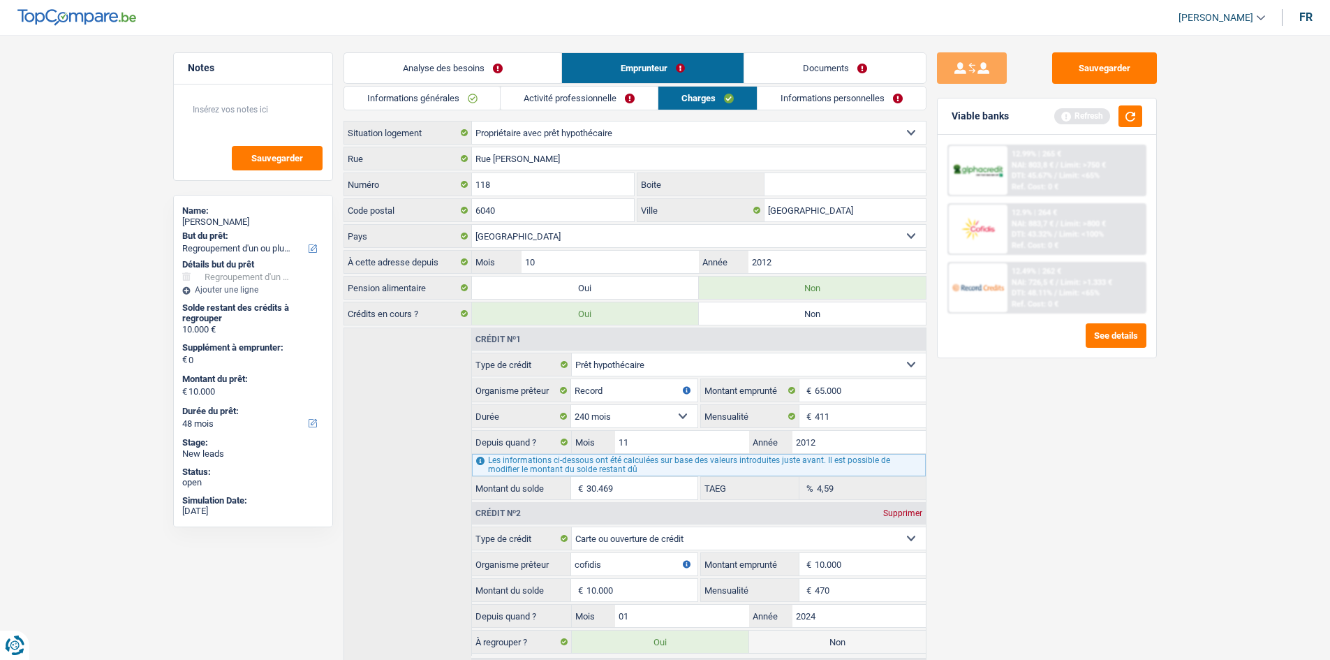
click at [806, 94] on link "Informations personnelles" at bounding box center [841, 98] width 168 height 23
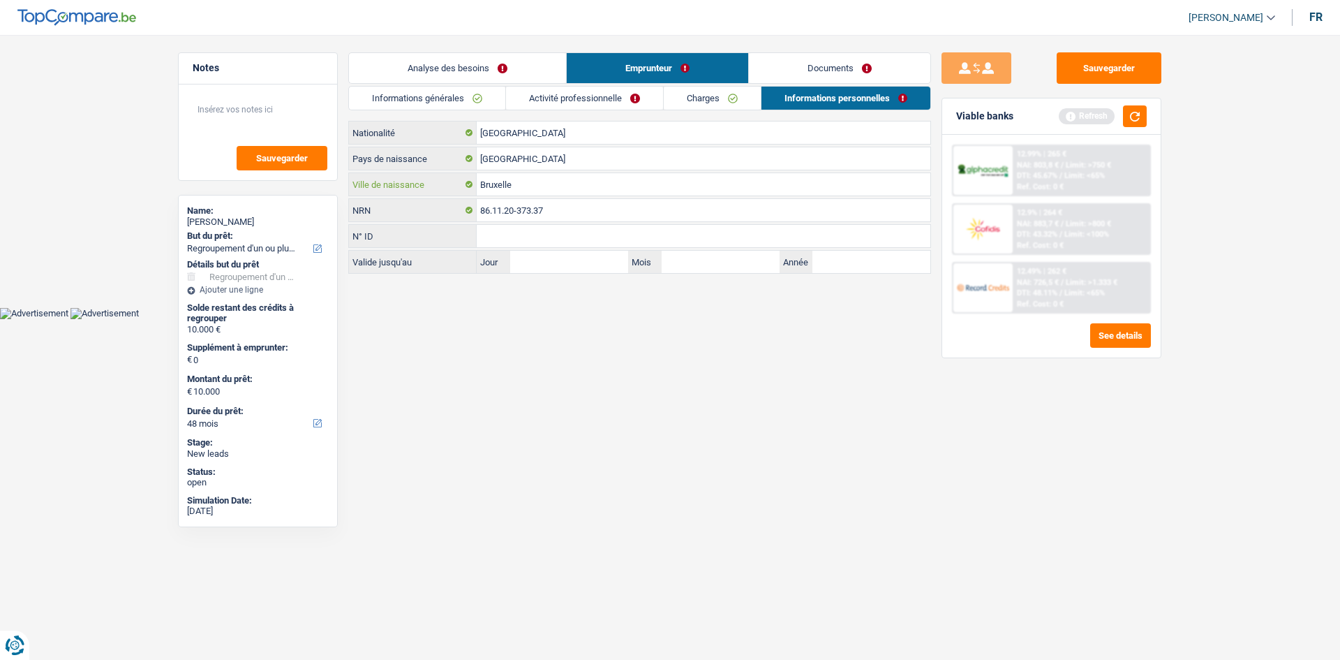
click at [537, 187] on input "Bruxelle" at bounding box center [704, 184] width 454 height 22
type input "Bruxelles"
click at [507, 73] on link "Analyse des besoins" at bounding box center [457, 68] width 217 height 30
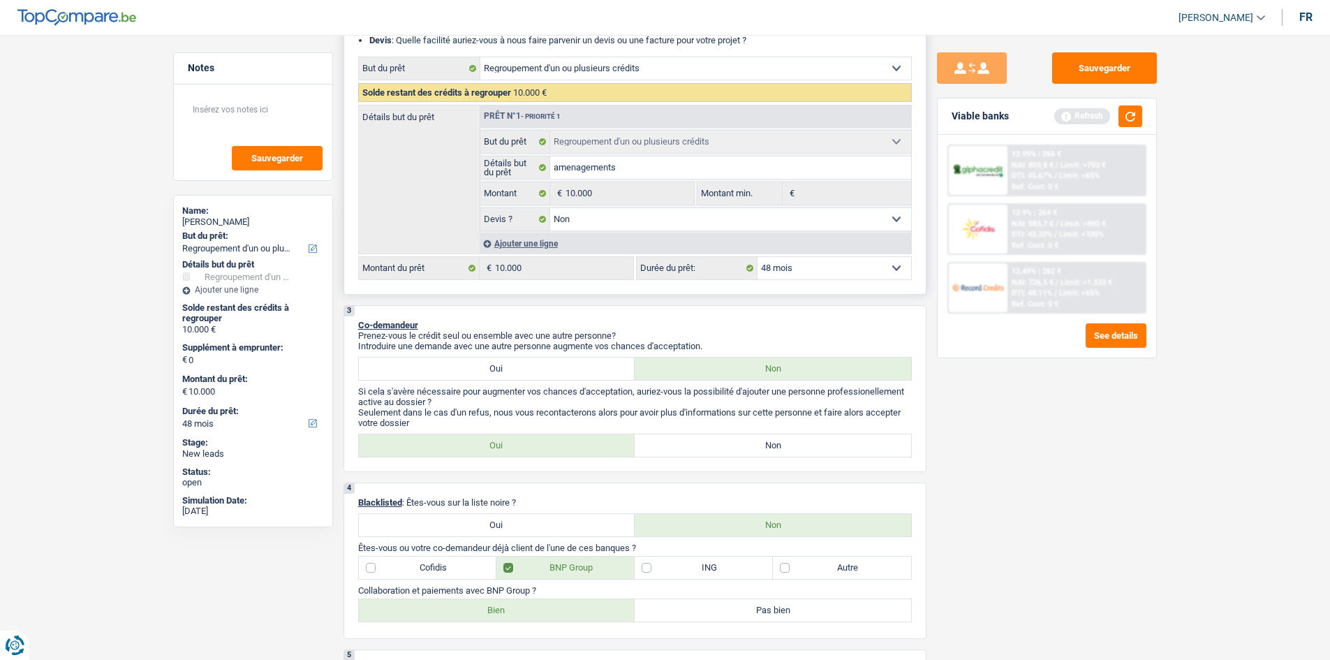
scroll to position [246, 0]
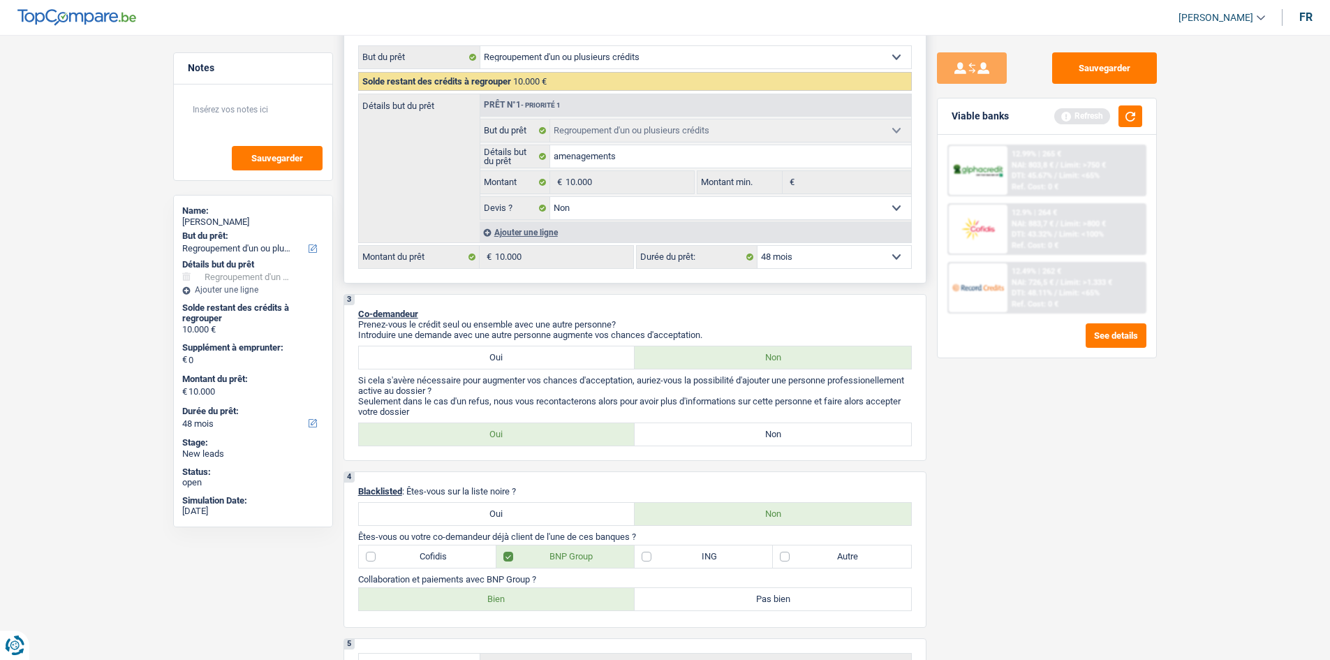
click at [795, 259] on select "12 mois 18 mois 24 mois 30 mois 36 mois 42 mois 48 mois Sélectionner une option" at bounding box center [834, 257] width 154 height 22
click at [790, 267] on select "12 mois 18 mois 24 mois 30 mois 36 mois 42 mois 48 mois Sélectionner une option" at bounding box center [834, 257] width 154 height 22
click at [791, 255] on select "12 mois 18 mois 24 mois 30 mois 36 mois 42 mois 48 mois Sélectionner une option" at bounding box center [834, 257] width 154 height 22
click at [789, 267] on select "12 mois 18 mois 24 mois 30 mois 36 mois 42 mois 48 mois Sélectionner une option" at bounding box center [834, 257] width 154 height 22
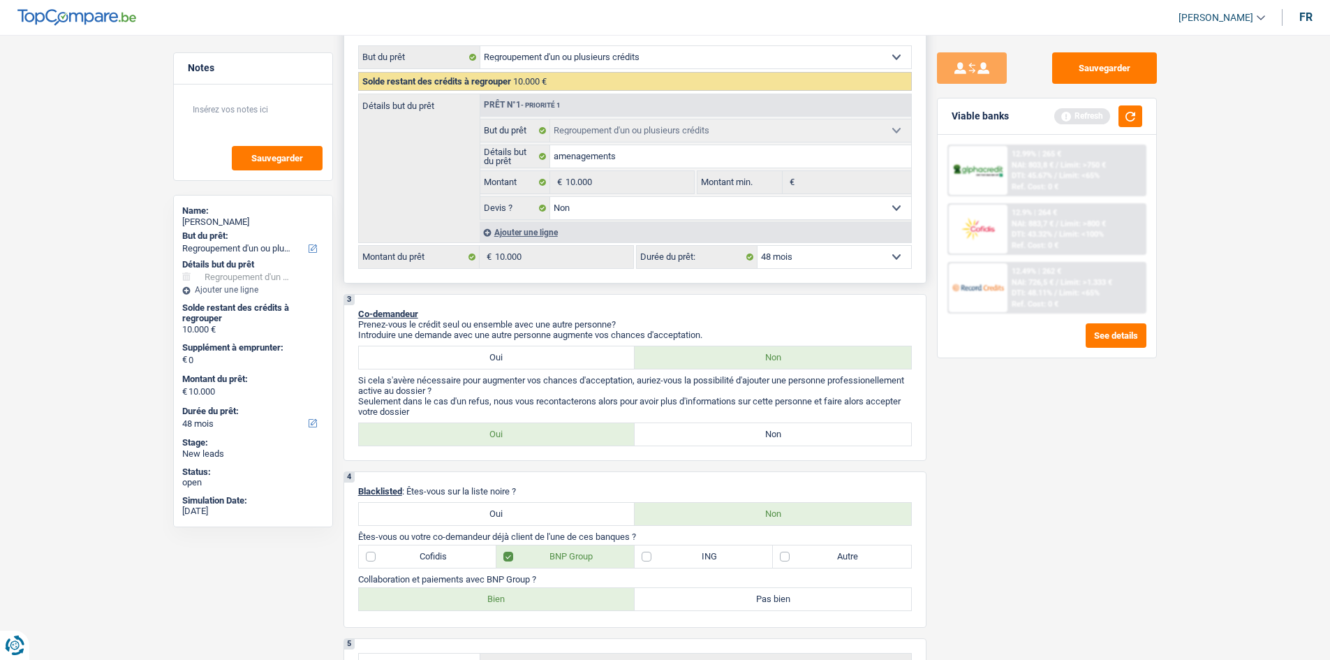
click at [789, 263] on select "12 mois 18 mois 24 mois 30 mois 36 mois 42 mois 48 mois Sélectionner une option" at bounding box center [834, 257] width 154 height 22
click at [784, 258] on select "12 mois 18 mois 24 mois 30 mois 36 mois 42 mois 48 mois Sélectionner une option" at bounding box center [834, 257] width 154 height 22
select select "42"
click at [757, 246] on select "12 mois 18 mois 24 mois 30 mois 36 mois 42 mois 48 mois Sélectionner une option" at bounding box center [834, 257] width 154 height 22
select select "42"
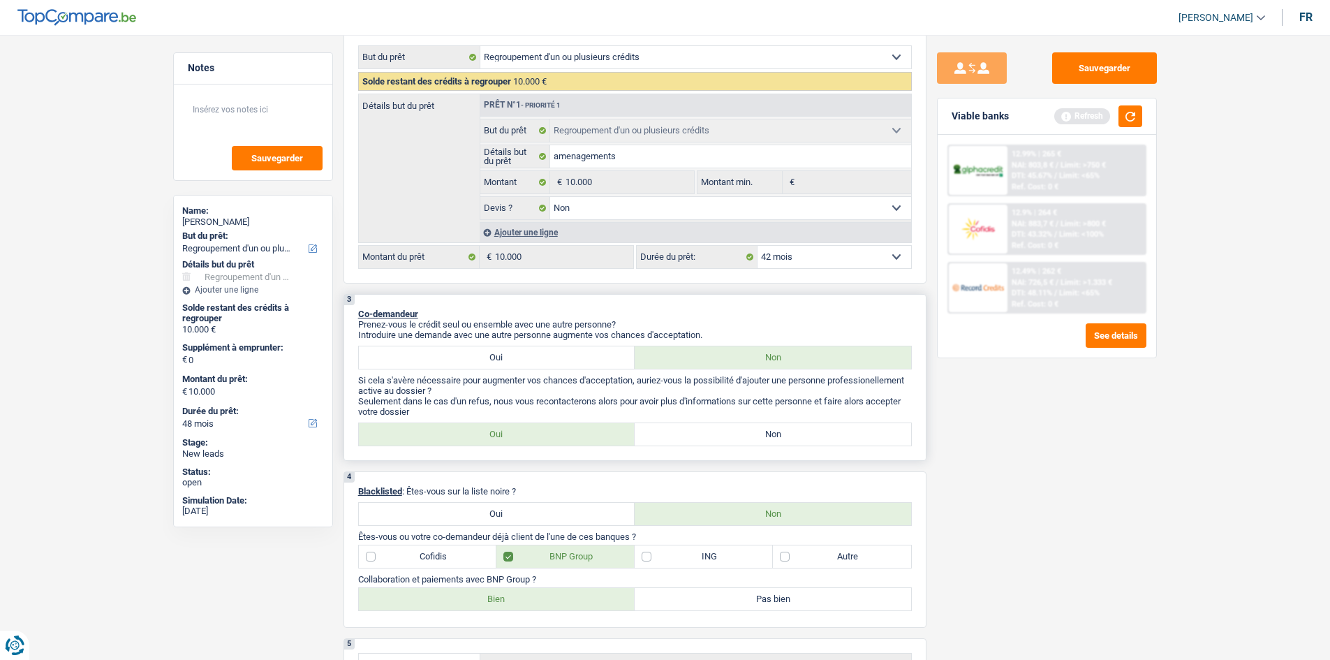
select select "42"
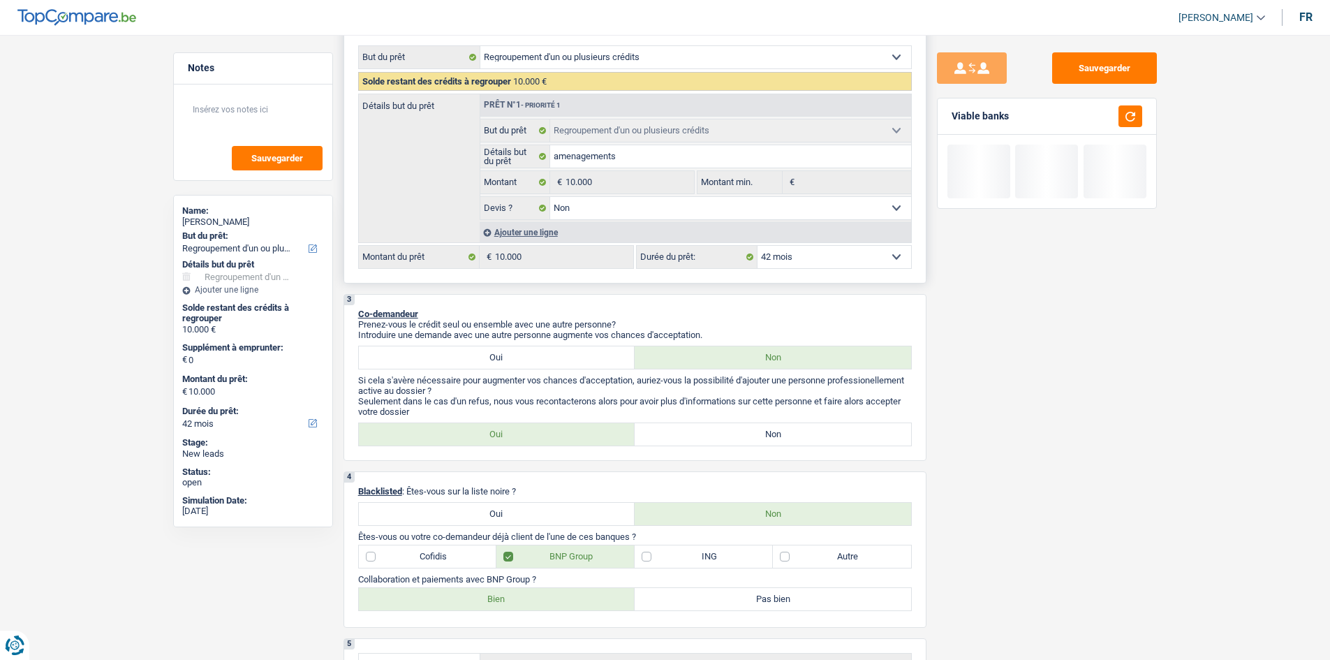
click at [804, 267] on select "12 mois 18 mois 24 mois 30 mois 36 mois 42 mois 48 mois Sélectionner une option" at bounding box center [834, 257] width 154 height 22
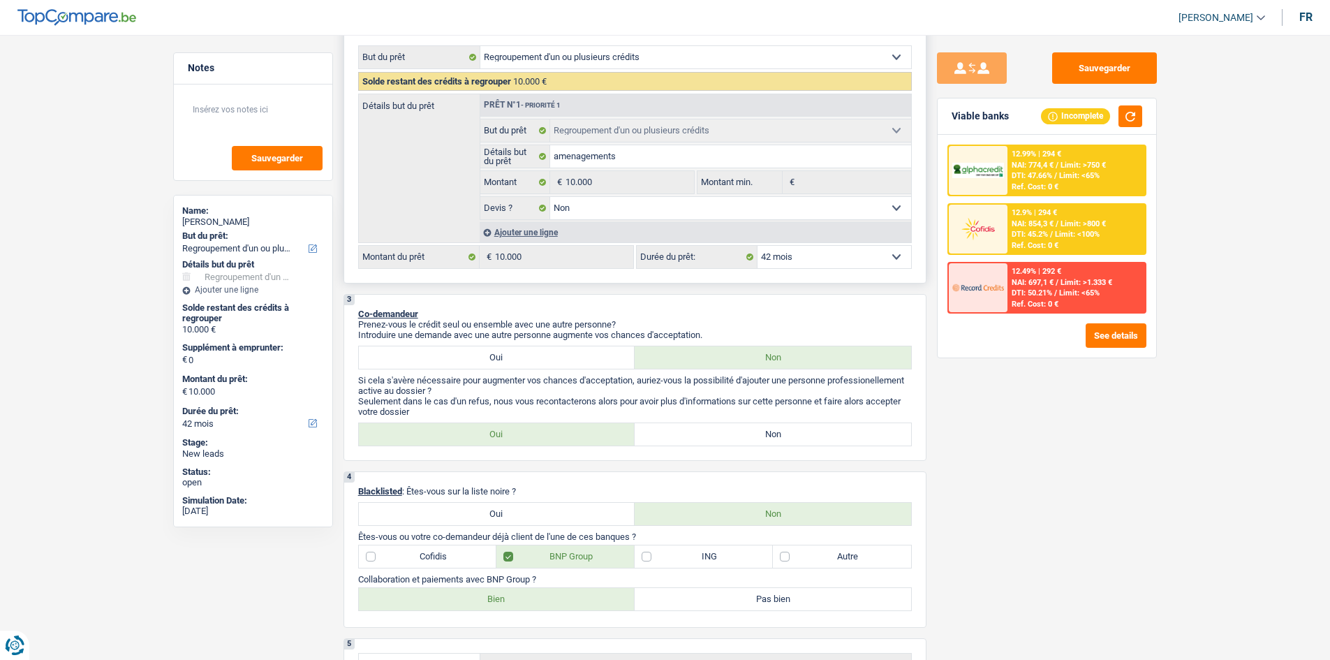
select select "48"
click at [757, 246] on select "12 mois 18 mois 24 mois 30 mois 36 mois 42 mois 48 mois Sélectionner une option" at bounding box center [834, 257] width 154 height 22
select select "48"
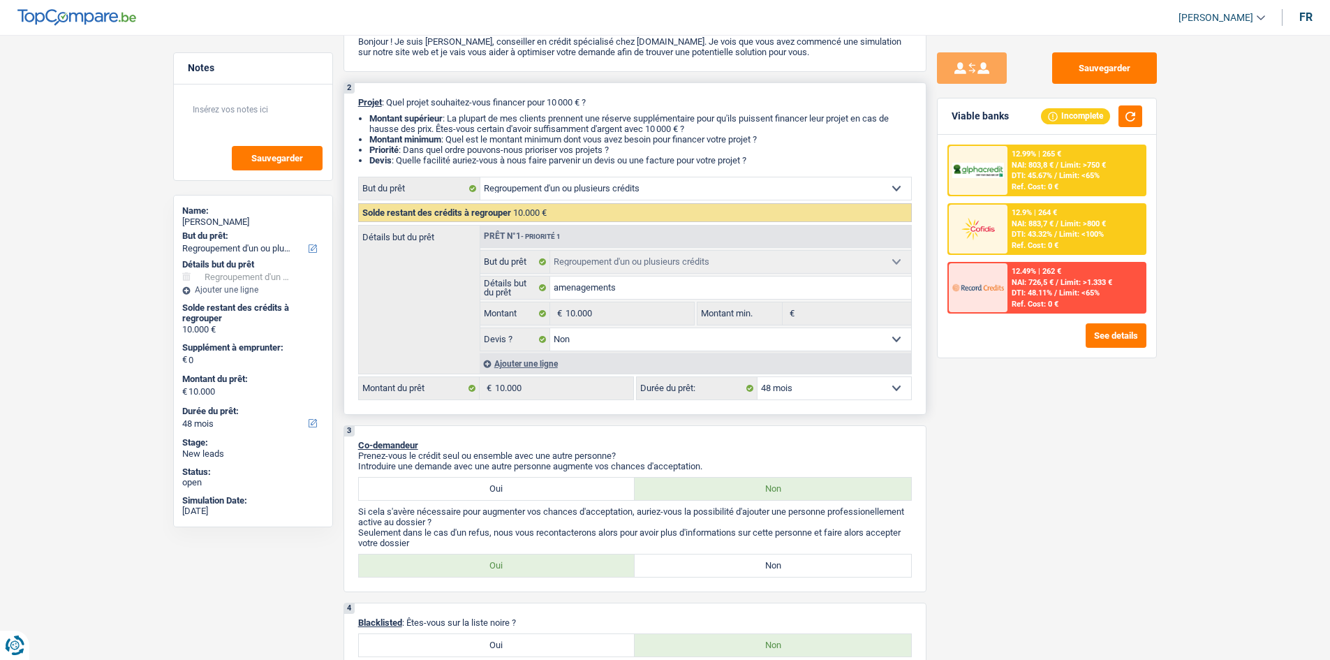
scroll to position [0, 0]
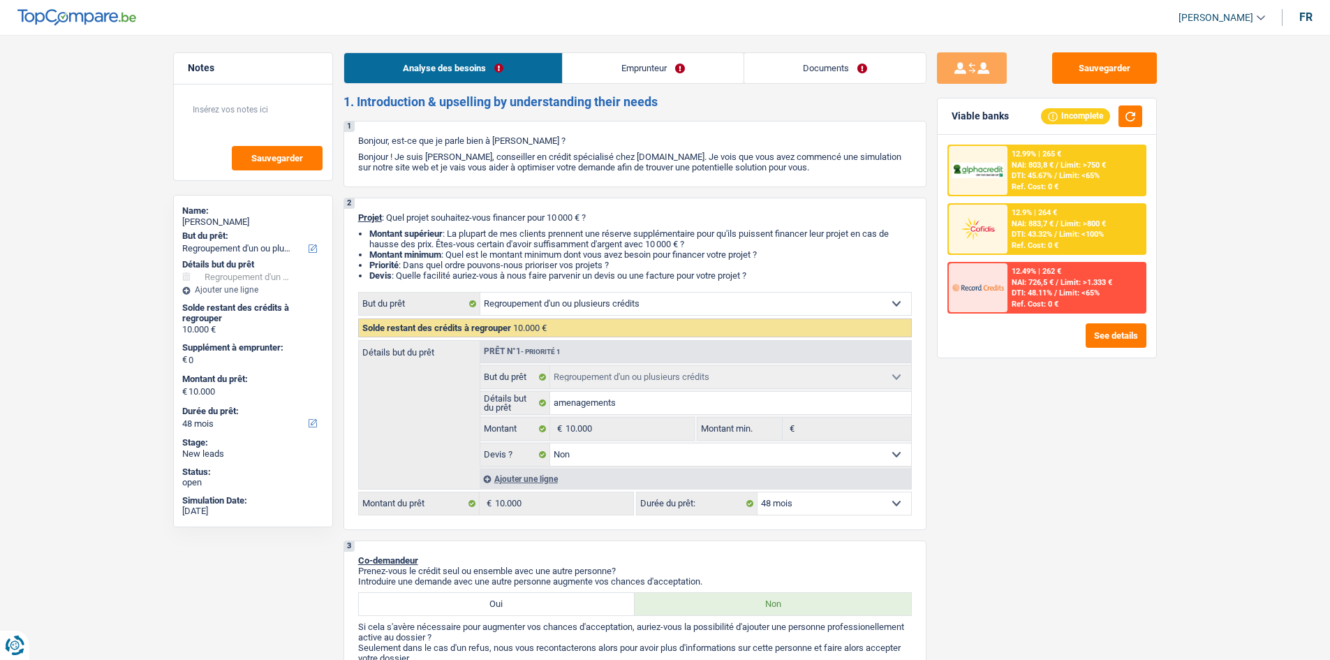
click at [667, 70] on link "Emprunteur" at bounding box center [653, 68] width 181 height 30
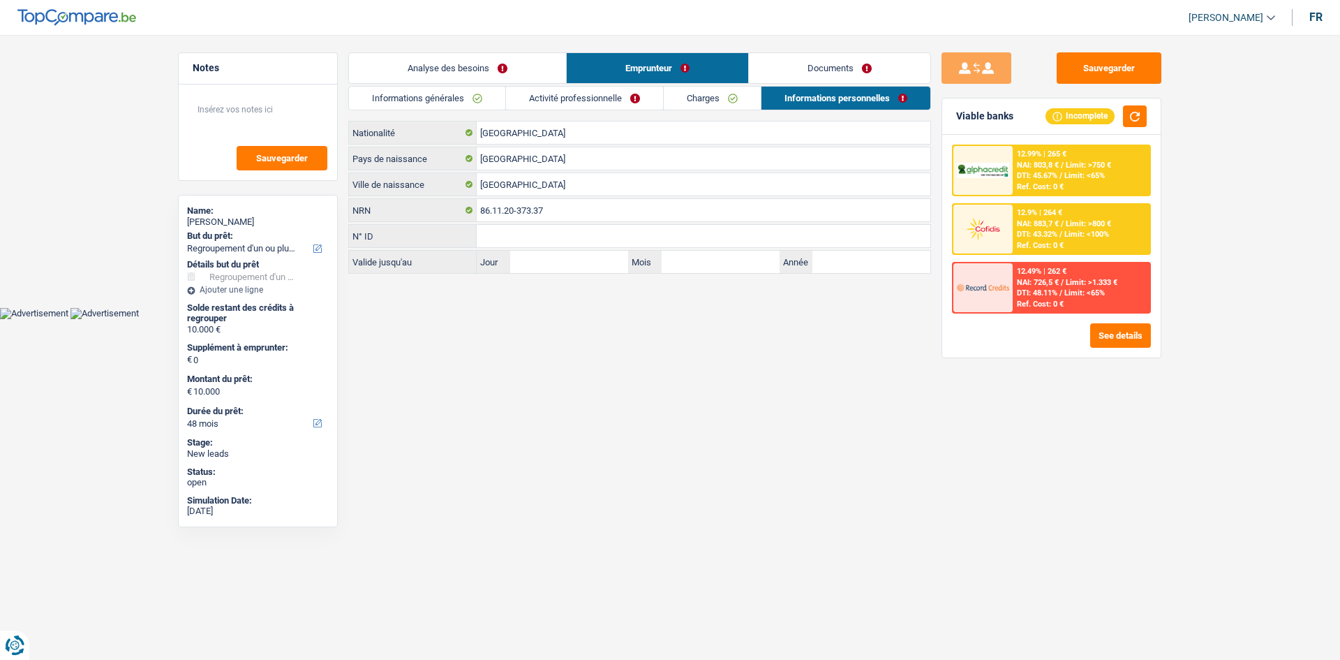
click at [801, 69] on link "Documents" at bounding box center [839, 68] width 181 height 30
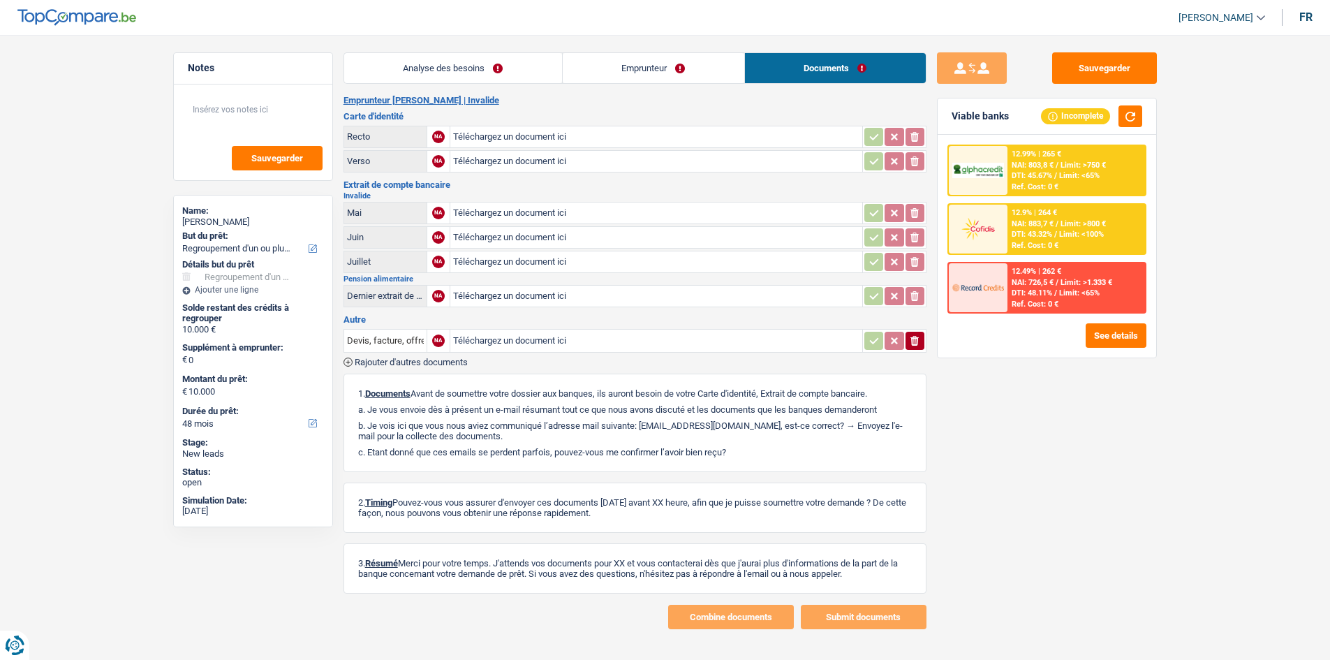
click at [988, 223] on img at bounding box center [978, 229] width 52 height 26
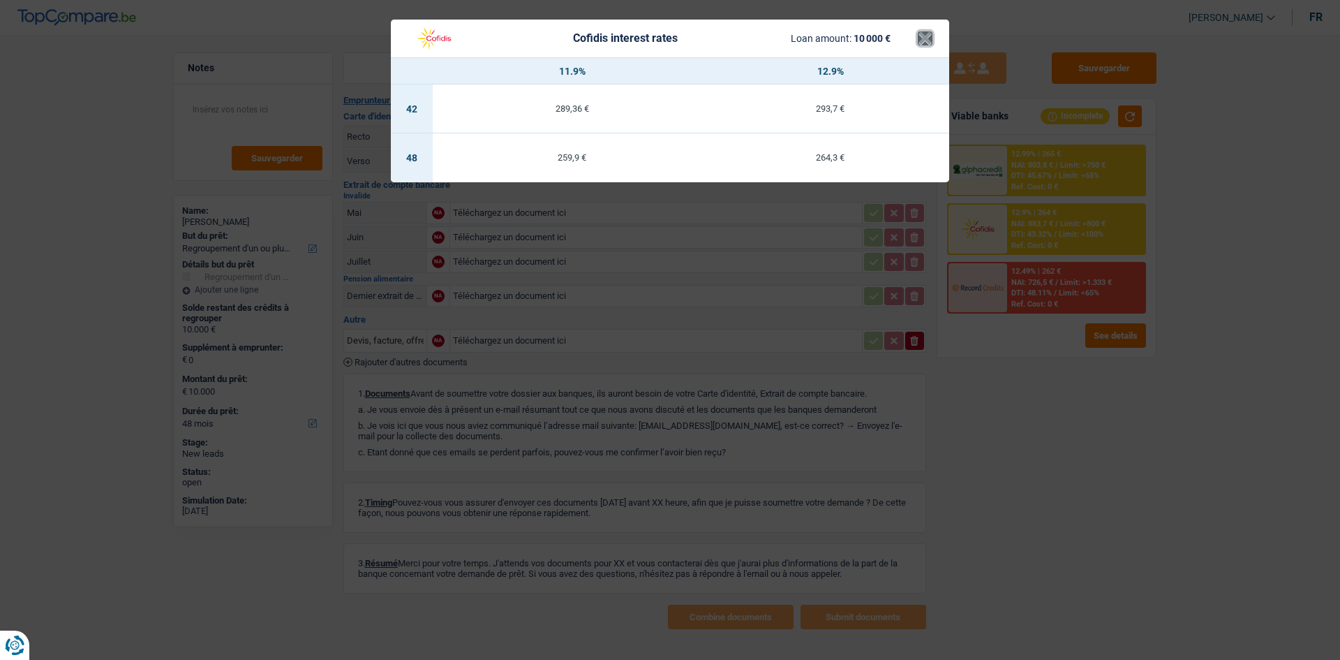
click at [920, 41] on button "×" at bounding box center [925, 38] width 15 height 14
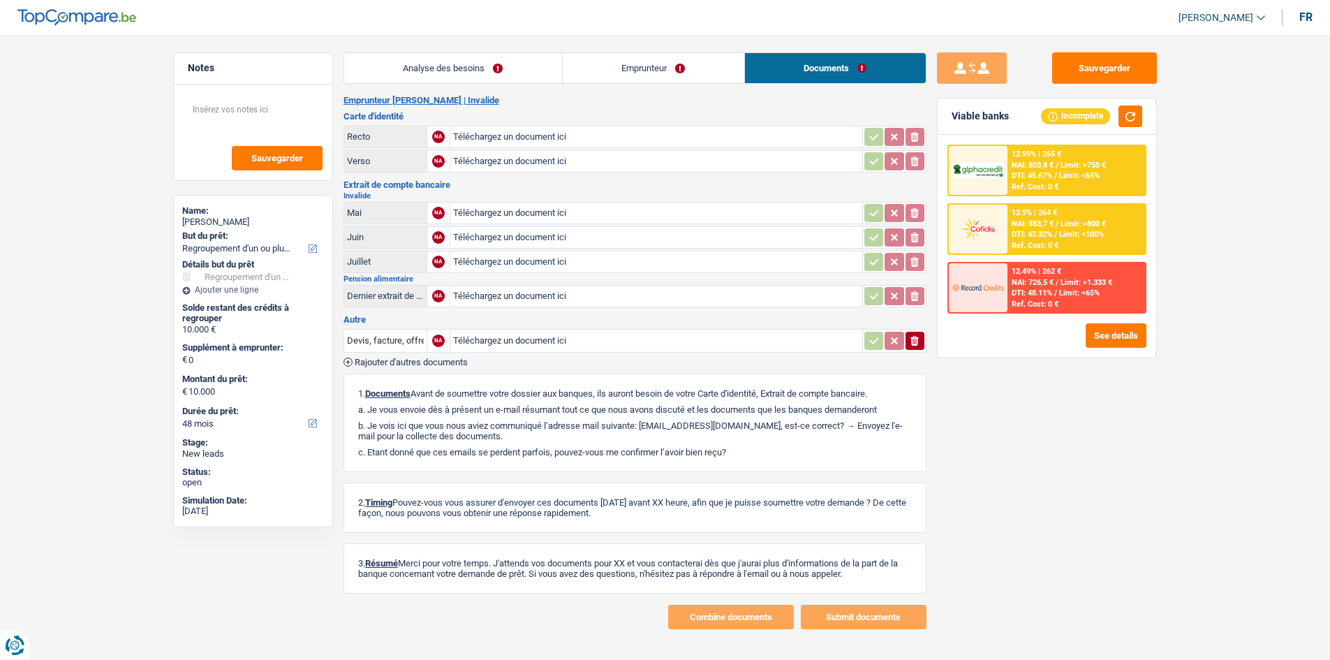
click at [1023, 179] on span "DTI: 45.67%" at bounding box center [1031, 175] width 40 height 9
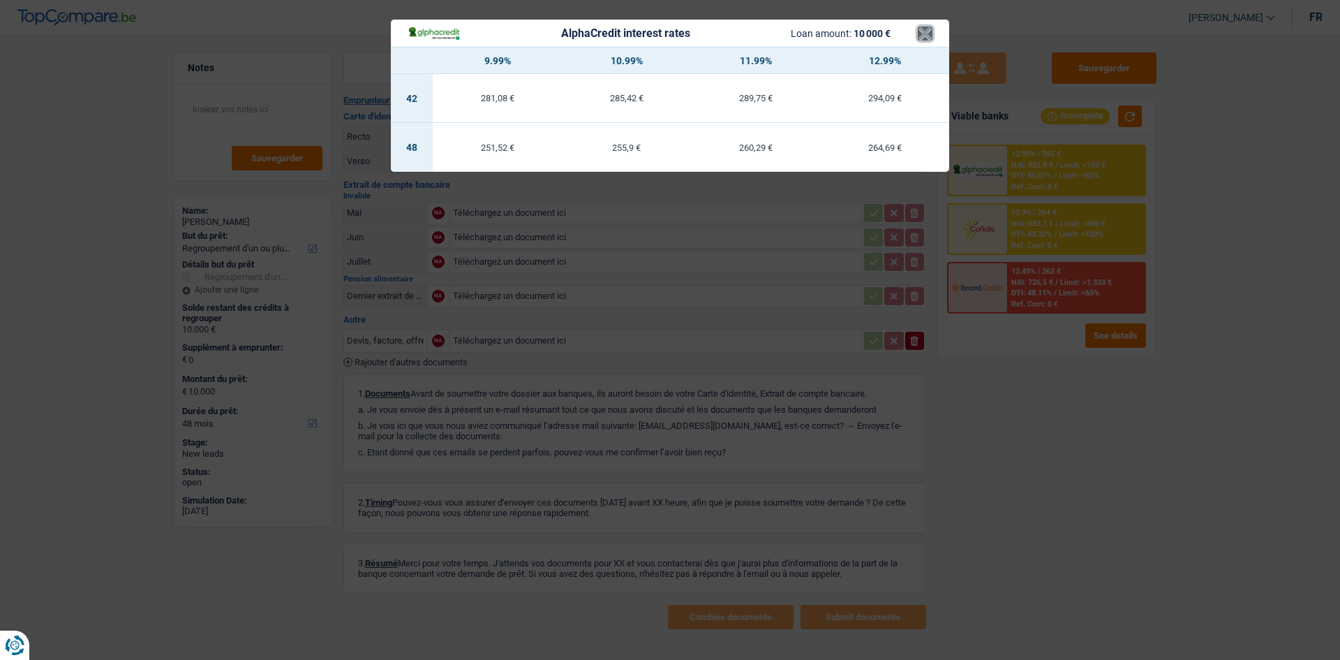
click at [923, 38] on button "×" at bounding box center [925, 34] width 15 height 14
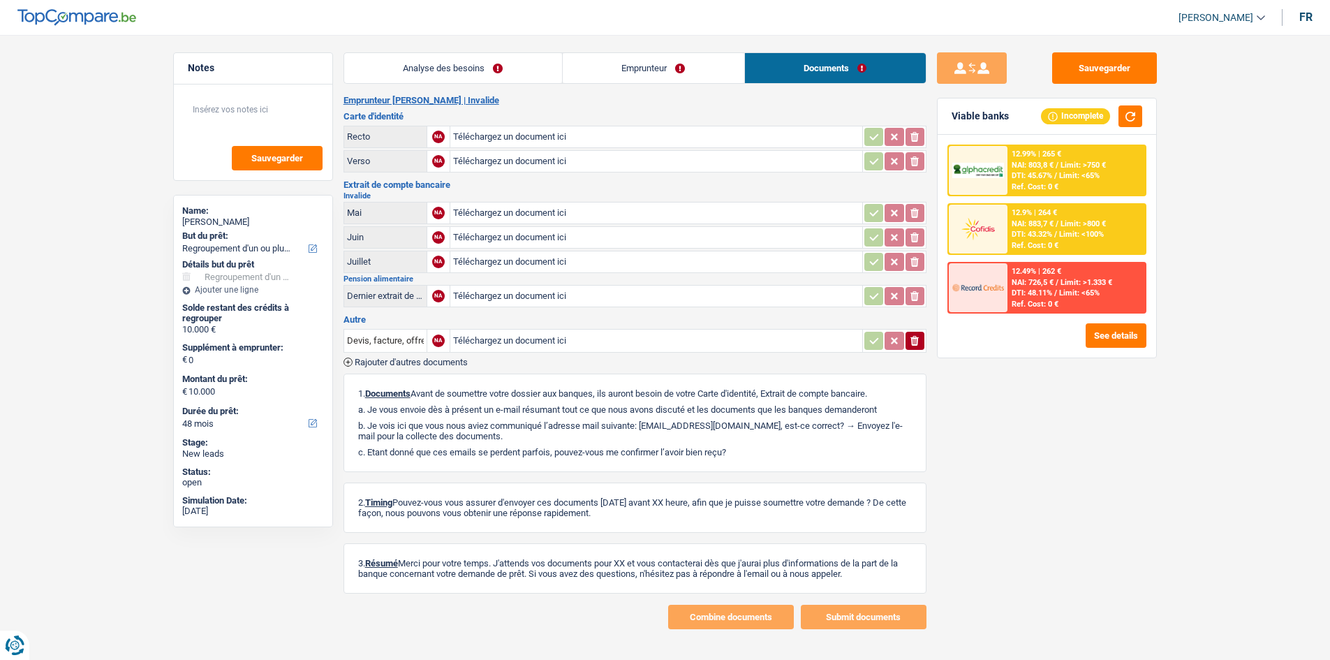
click at [621, 68] on link "Emprunteur" at bounding box center [653, 68] width 181 height 30
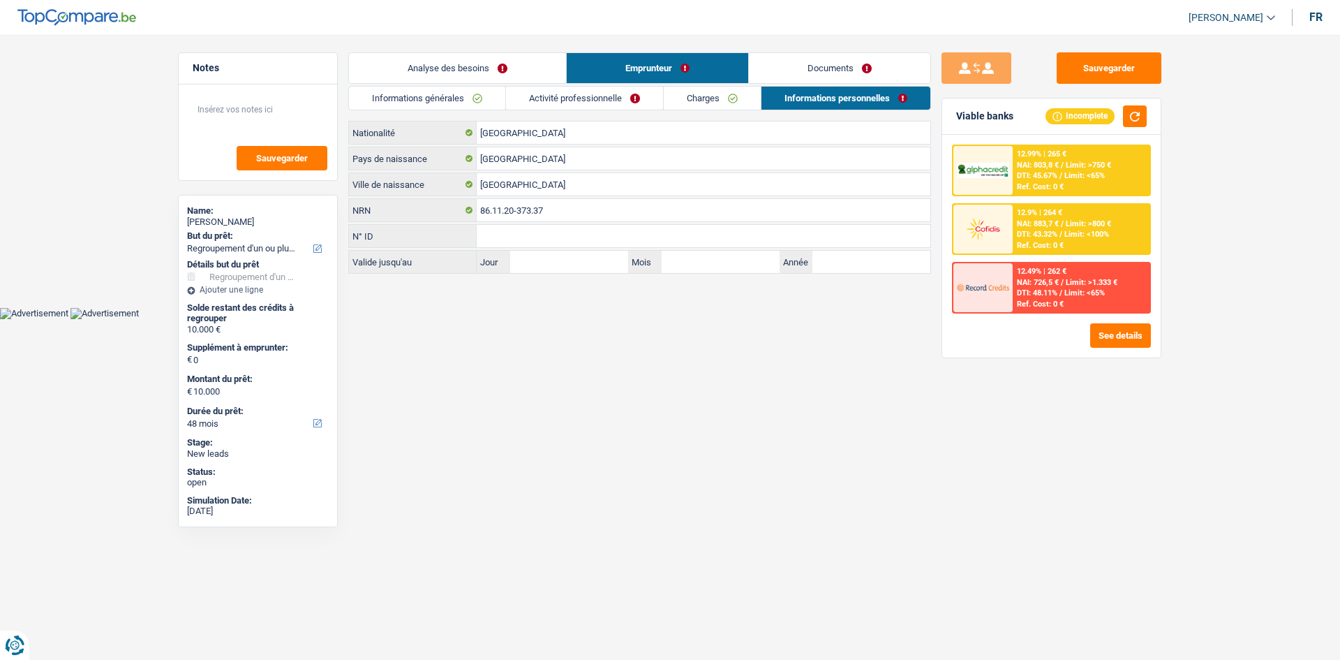
click at [545, 97] on link "Activité professionnelle" at bounding box center [584, 98] width 157 height 23
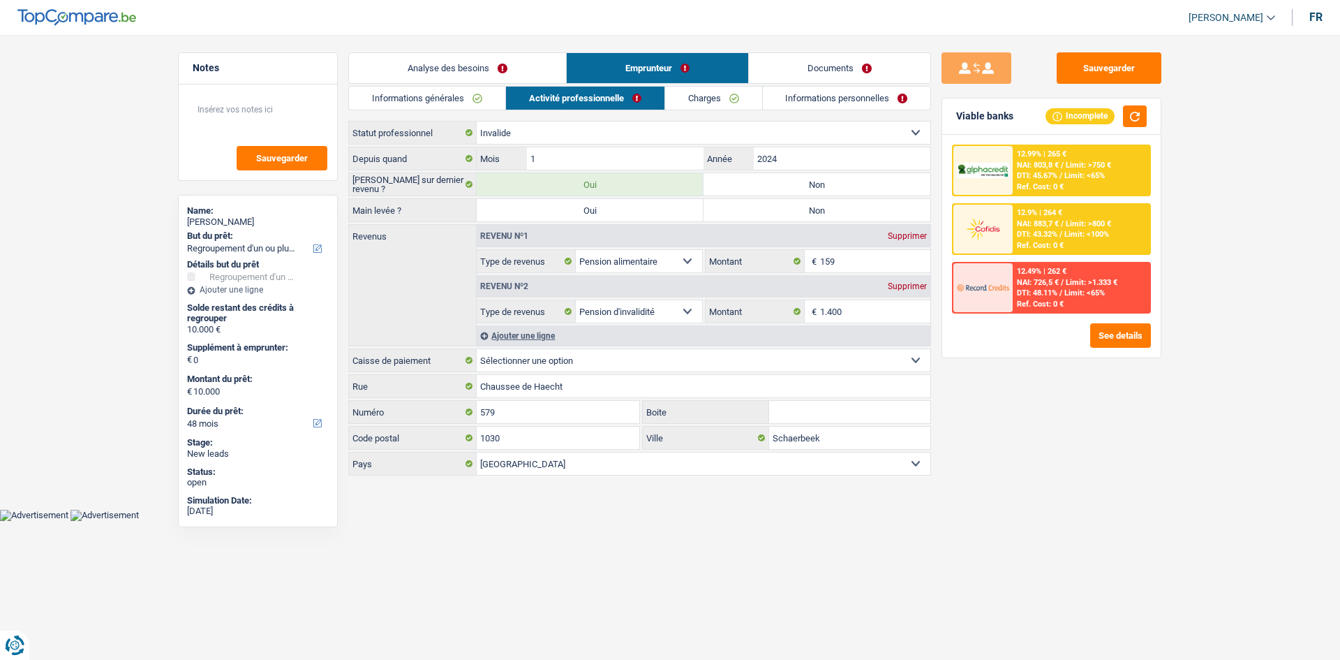
click at [611, 207] on label "Oui" at bounding box center [590, 210] width 227 height 22
click at [611, 207] on input "Oui" at bounding box center [590, 210] width 227 height 22
radio input "true"
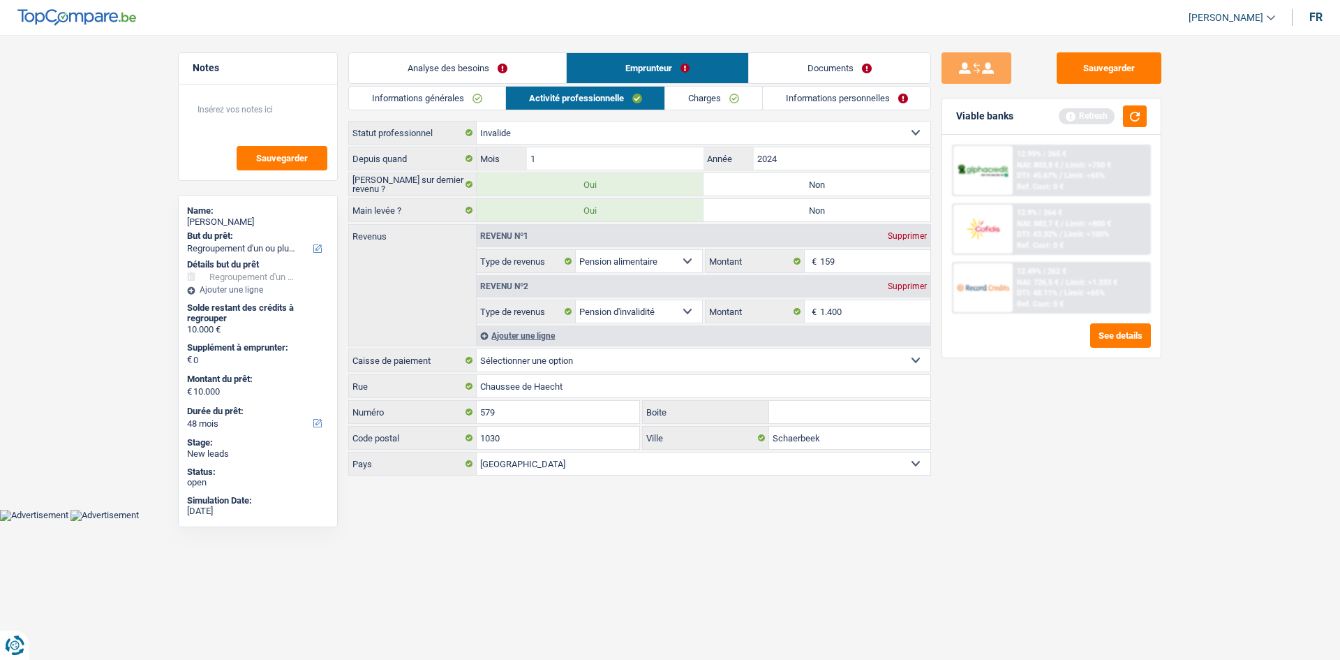
drag, startPoint x: 789, startPoint y: 203, endPoint x: 736, endPoint y: 213, distance: 53.9
drag, startPoint x: 736, startPoint y: 213, endPoint x: 1088, endPoint y: 426, distance: 411.0
drag, startPoint x: 1088, startPoint y: 426, endPoint x: 813, endPoint y: 205, distance: 353.4
click at [813, 205] on label "Non" at bounding box center [817, 210] width 227 height 22
click at [813, 205] on input "Non" at bounding box center [817, 210] width 227 height 22
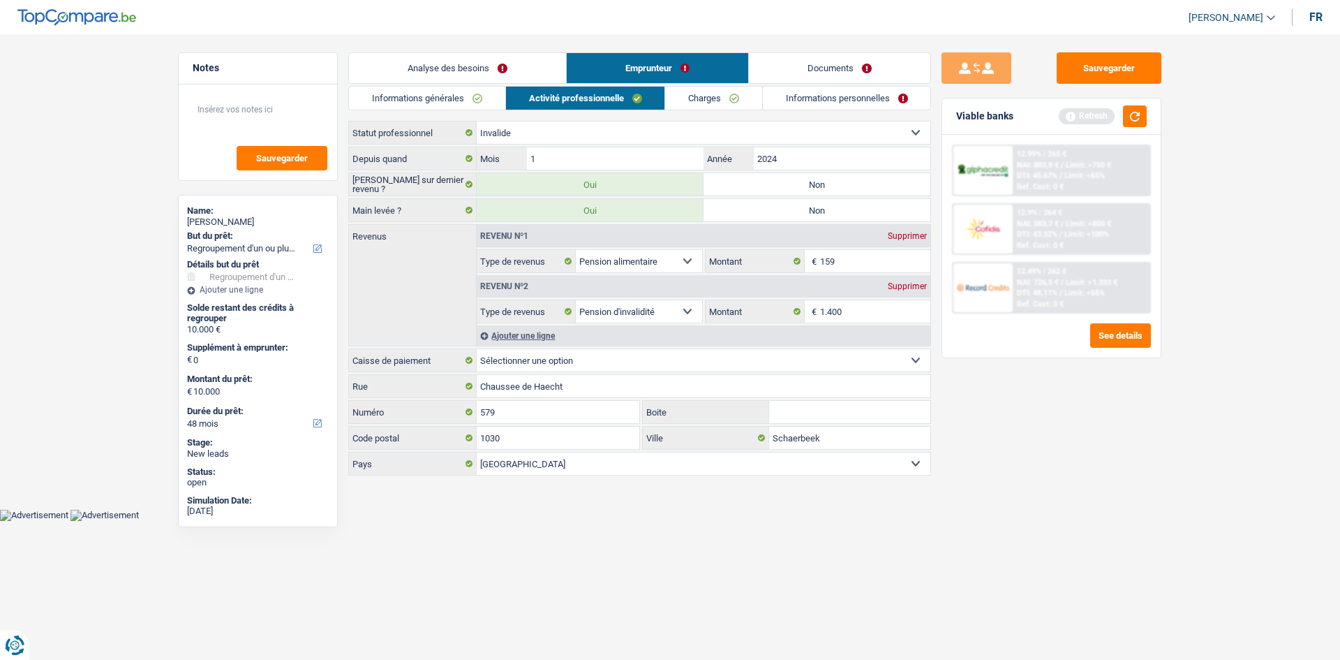
radio input "true"
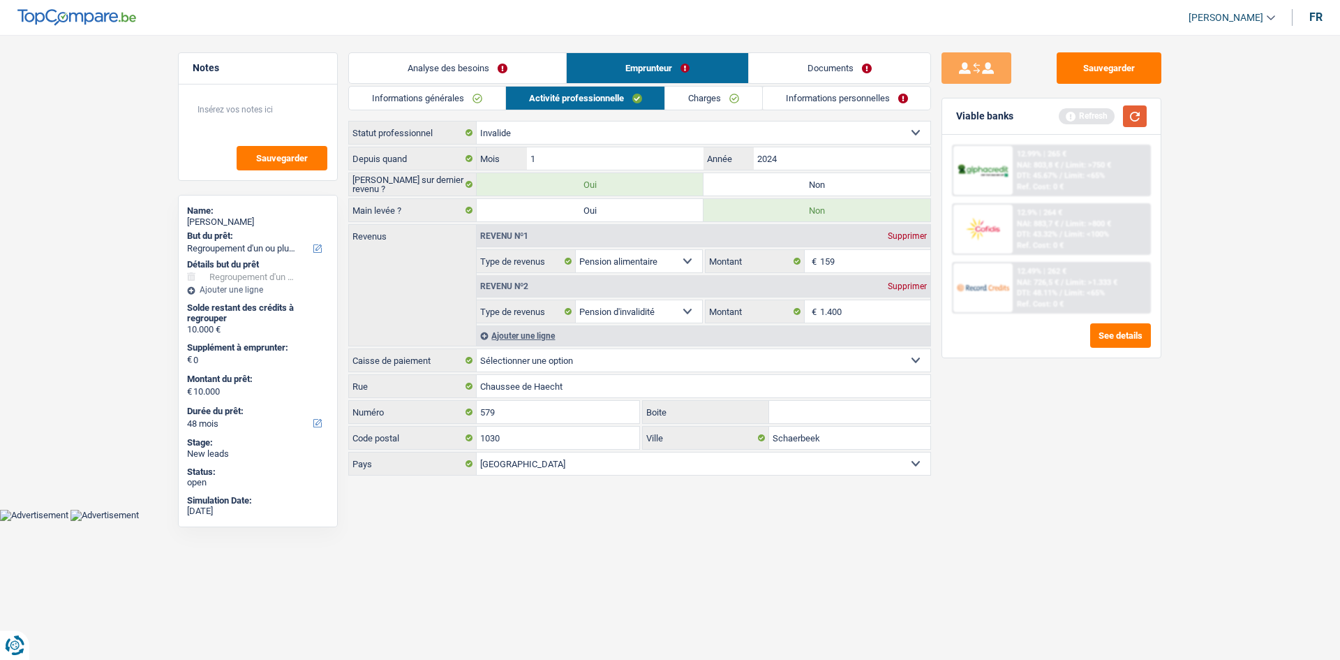
click at [1061, 116] on button "button" at bounding box center [1135, 116] width 24 height 22
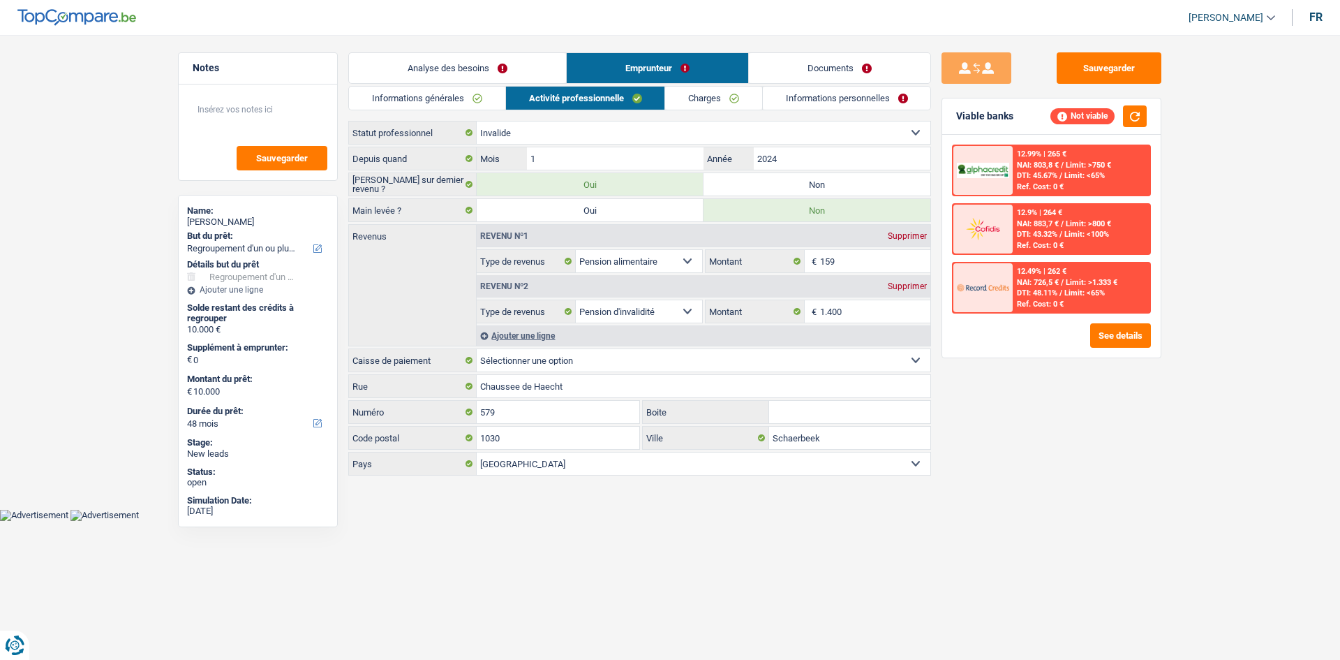
drag, startPoint x: 757, startPoint y: 218, endPoint x: 788, endPoint y: 210, distance: 31.8
click at [788, 210] on label "Non" at bounding box center [817, 210] width 227 height 22
click at [788, 210] on input "Non" at bounding box center [817, 210] width 227 height 22
click at [1024, 417] on div "Sauvegarder Viable banks Not viable 12.99% | 265 € NAI: 803,8 € / Limit: >750 €…" at bounding box center [1051, 342] width 241 height 581
click at [706, 98] on link "Charges" at bounding box center [713, 98] width 97 height 23
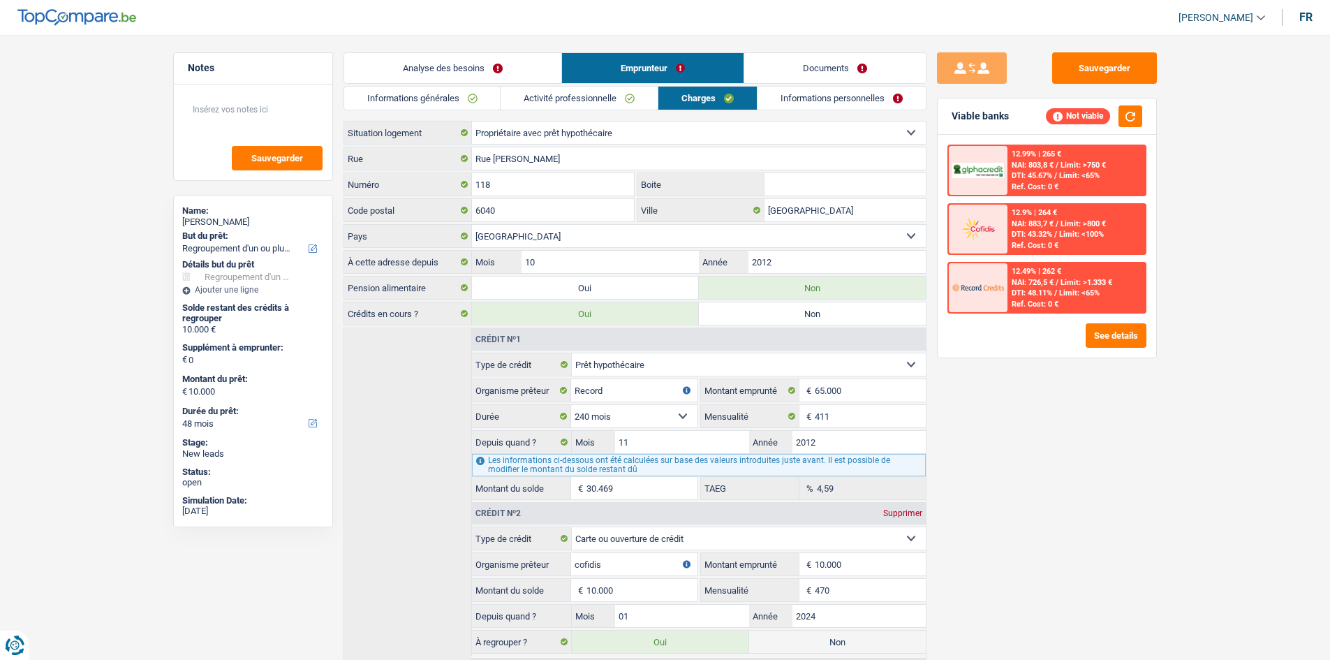
drag, startPoint x: 628, startPoint y: 91, endPoint x: 496, endPoint y: 73, distance: 132.5
drag, startPoint x: 496, startPoint y: 73, endPoint x: 831, endPoint y: 58, distance: 334.7
click at [831, 58] on link "Documents" at bounding box center [834, 68] width 181 height 30
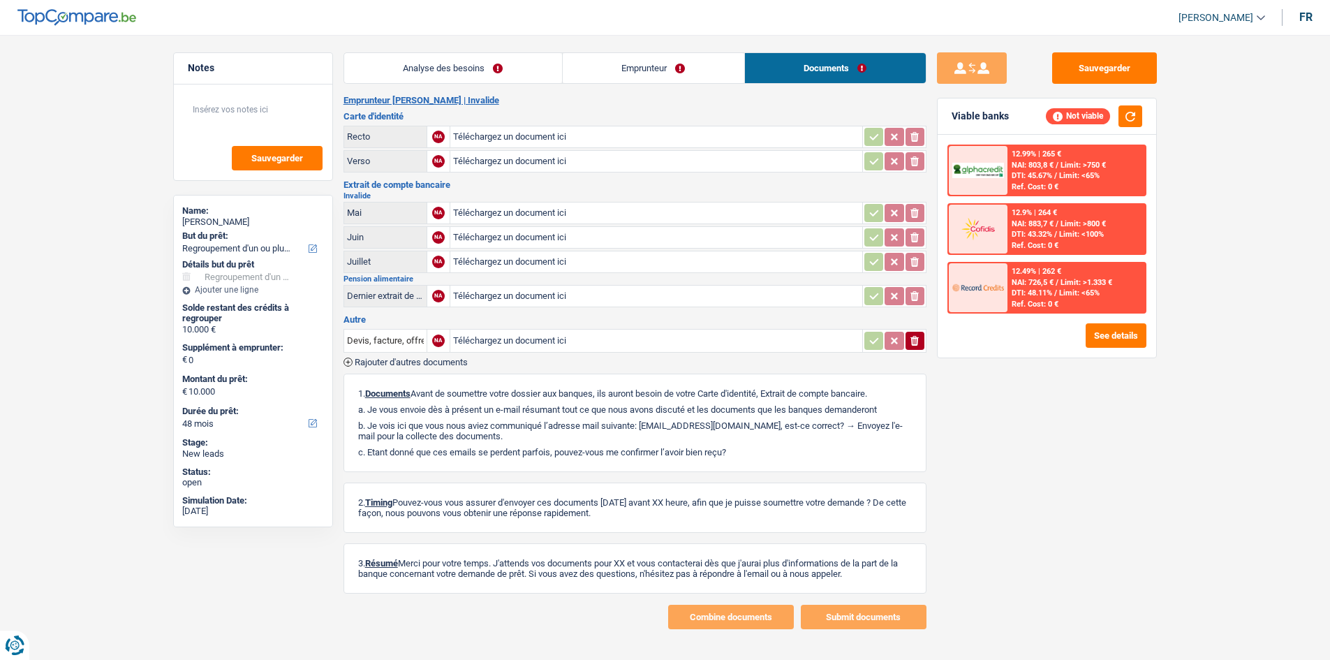
click at [667, 75] on link "Emprunteur" at bounding box center [653, 68] width 181 height 30
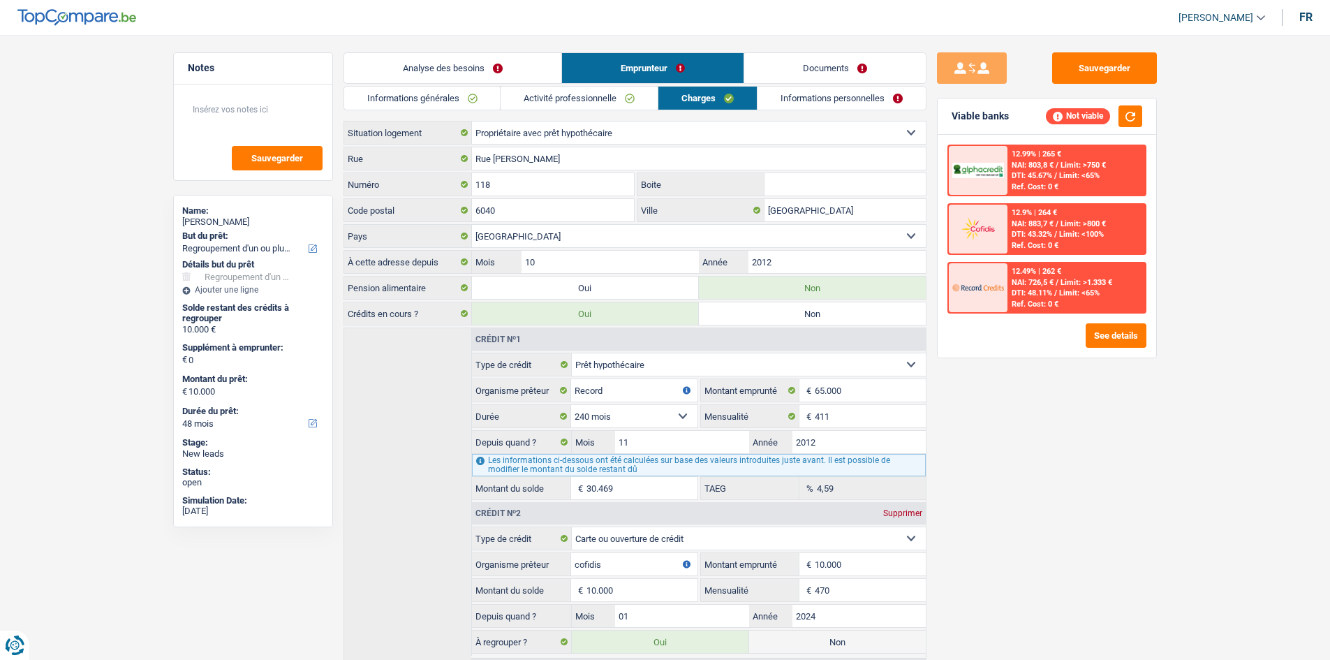
drag, startPoint x: 570, startPoint y: 87, endPoint x: 561, endPoint y: 96, distance: 12.9
click at [561, 96] on link "Activité professionnelle" at bounding box center [578, 98] width 157 height 23
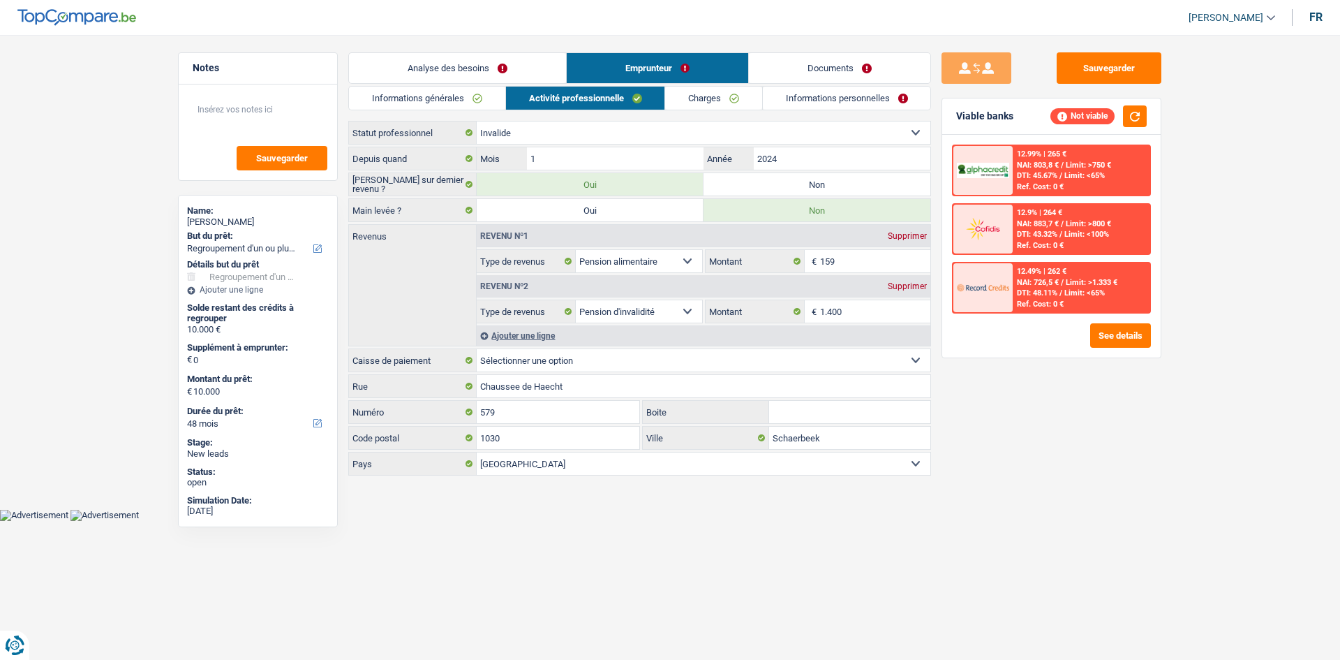
click at [461, 72] on link "Analyse des besoins" at bounding box center [457, 68] width 217 height 30
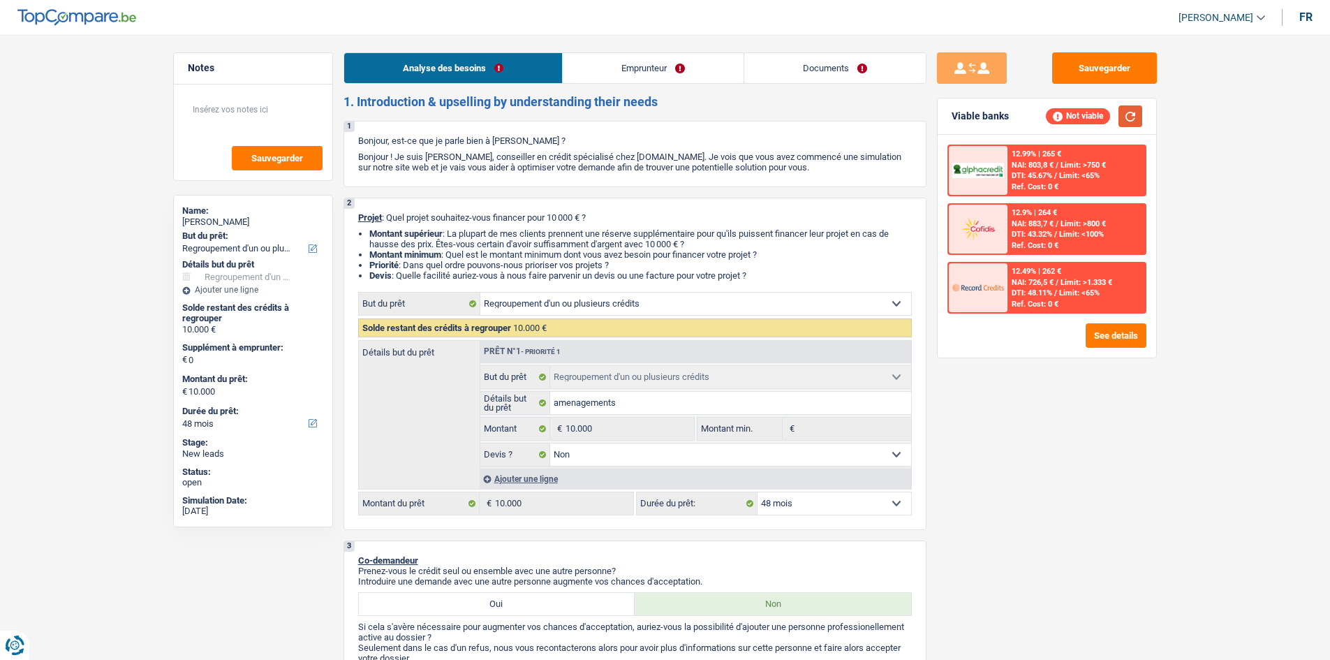
click at [1061, 118] on button "button" at bounding box center [1130, 116] width 24 height 22
click at [667, 80] on link "Emprunteur" at bounding box center [653, 68] width 181 height 30
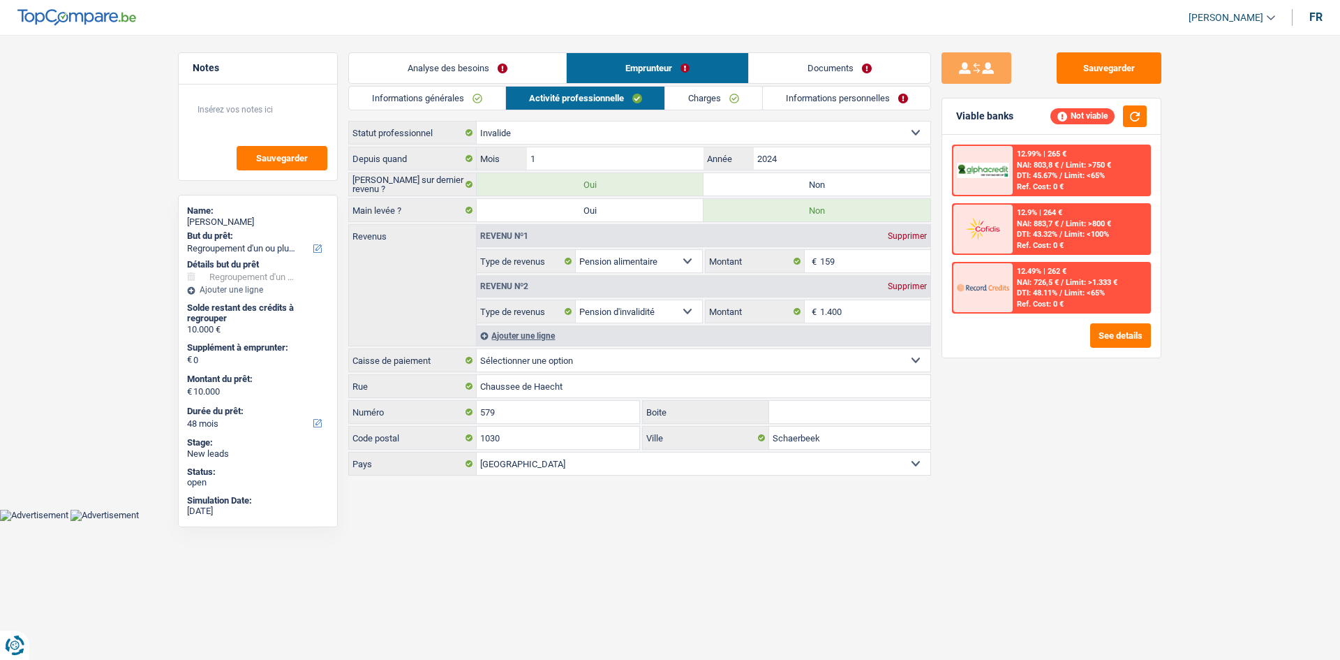
click at [822, 103] on link "Informations personnelles" at bounding box center [847, 98] width 168 height 23
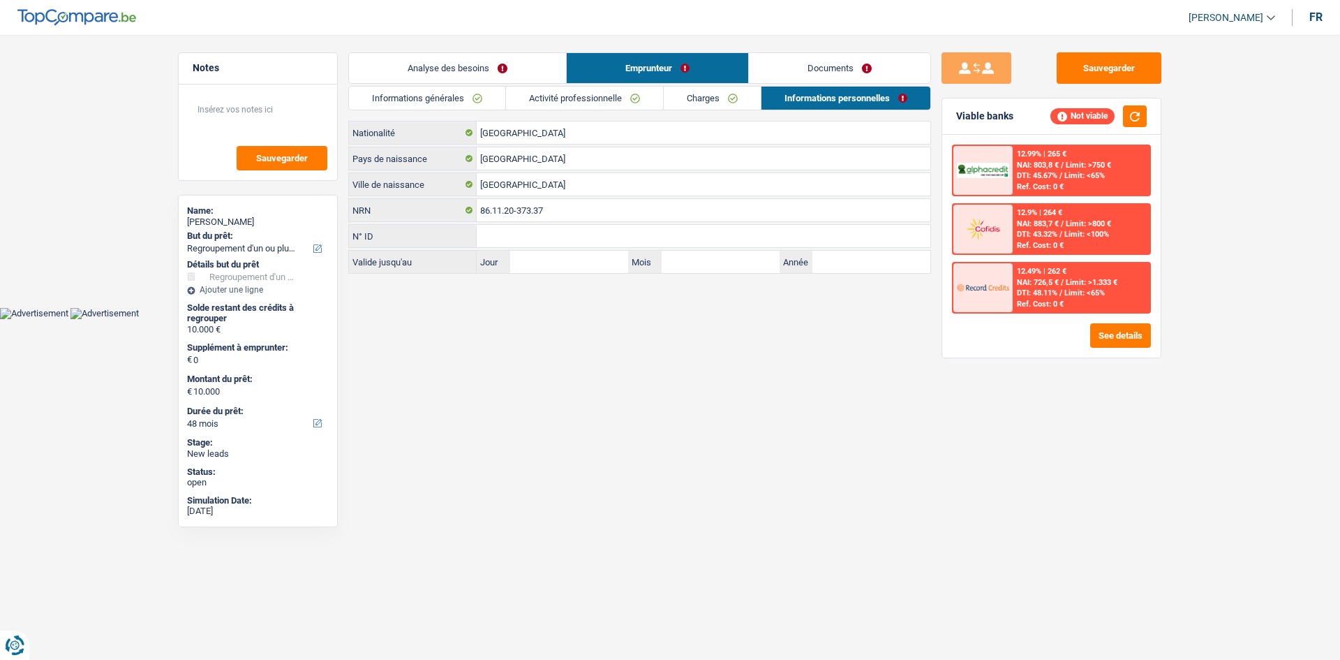
click at [786, 68] on link "Documents" at bounding box center [839, 68] width 181 height 30
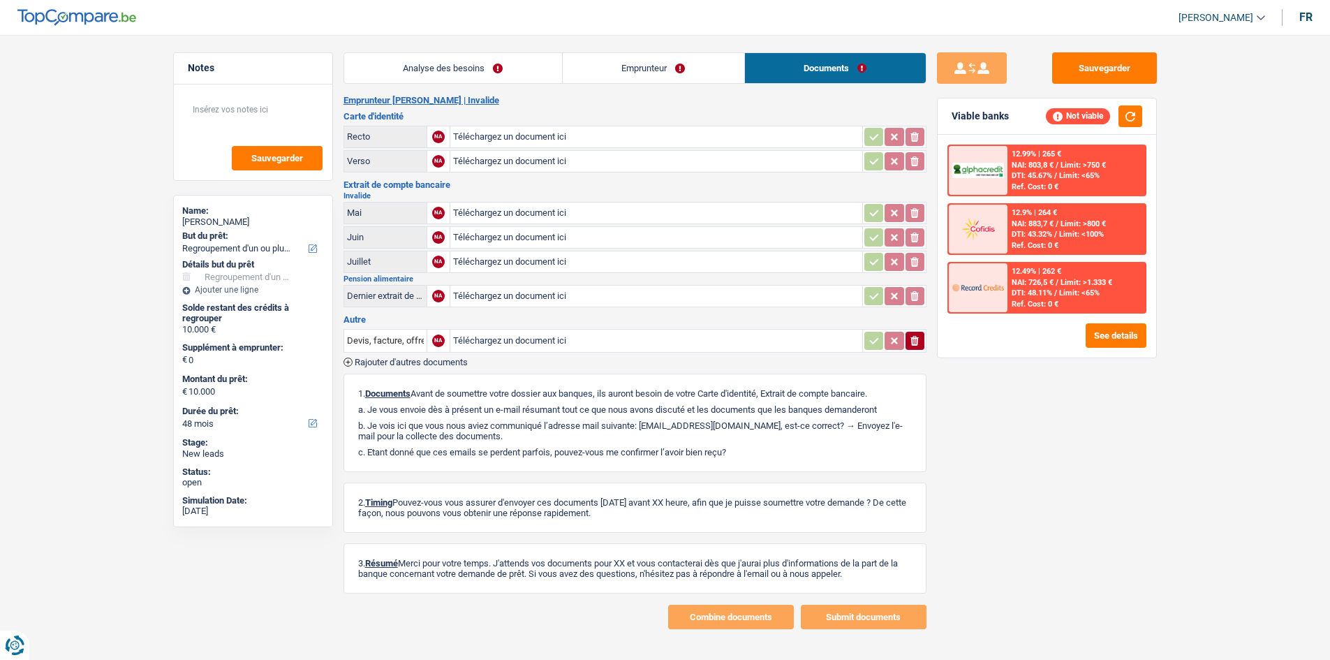
click at [674, 54] on link "Emprunteur" at bounding box center [653, 68] width 181 height 30
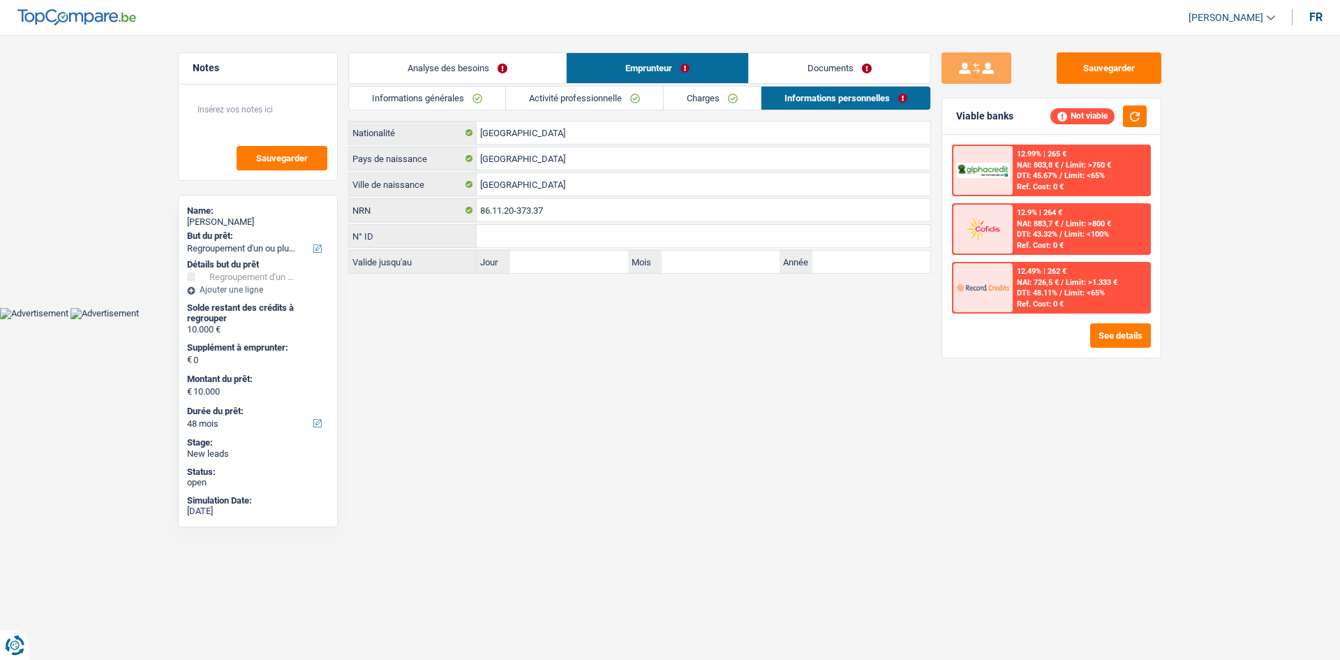
click at [502, 75] on link "Analyse des besoins" at bounding box center [457, 68] width 217 height 30
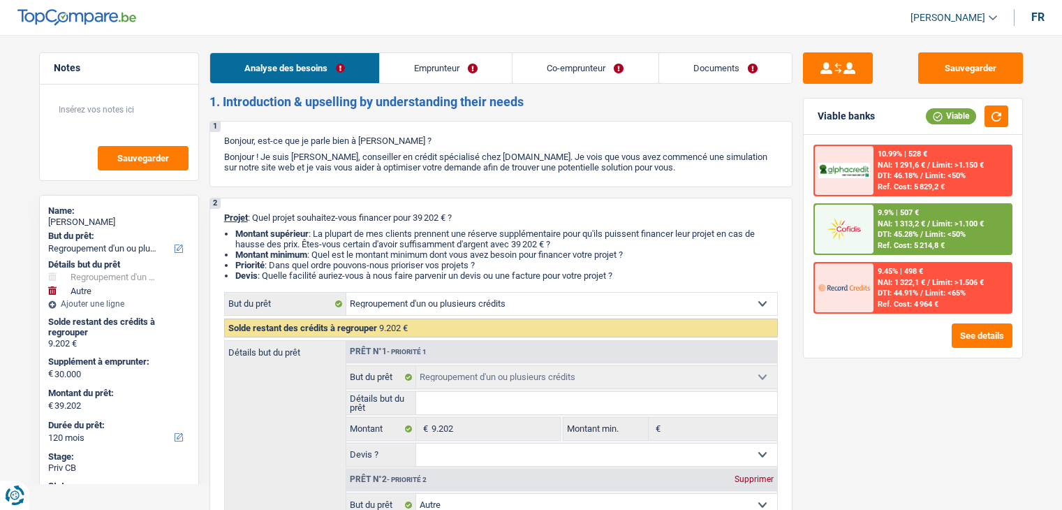
select select "refinancing"
select select "other"
select select "120"
select select "refinancing"
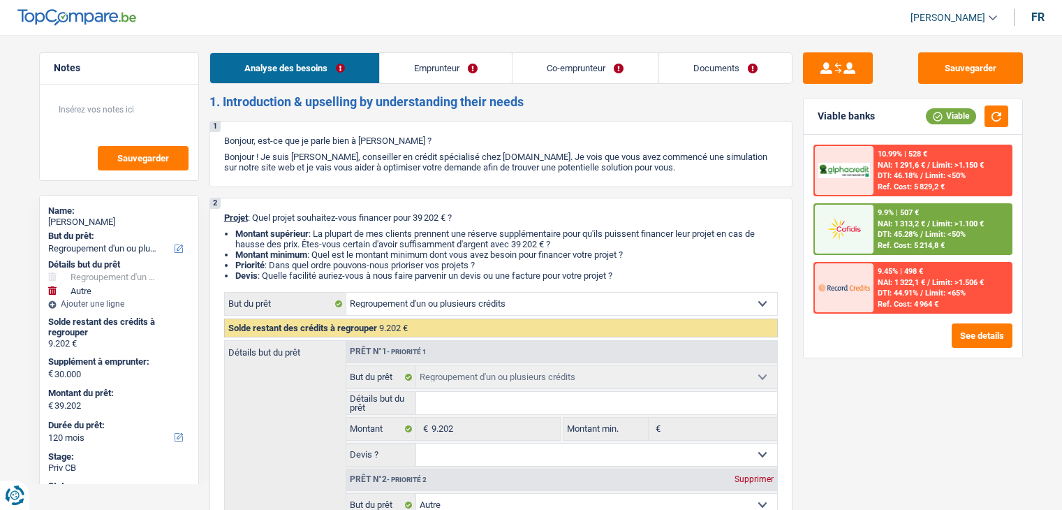
select select "refinancing"
select select "other"
select select "120"
select select "invalid"
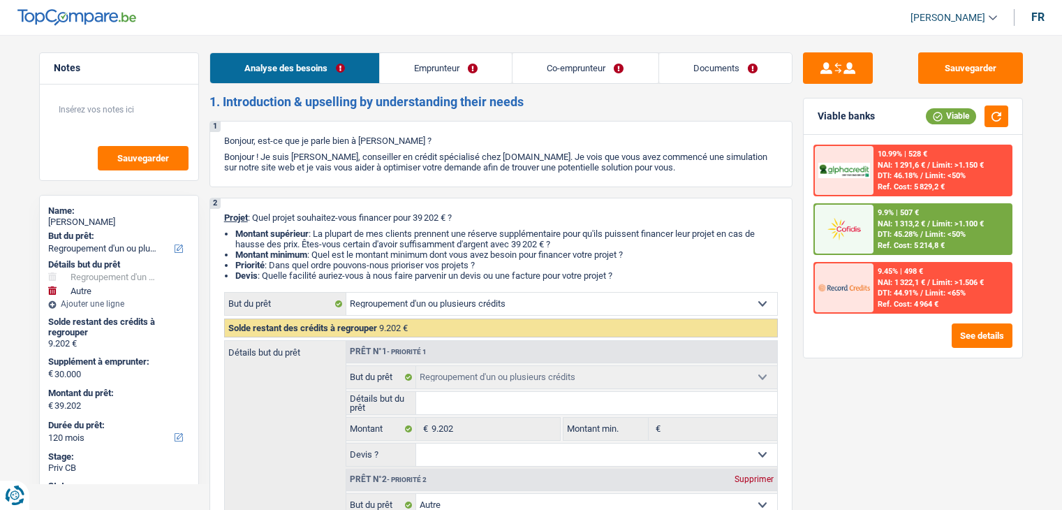
select select "disabilityPension"
select select "rents"
select select "personalLoan"
select select "homeFurnishingOrRelocation"
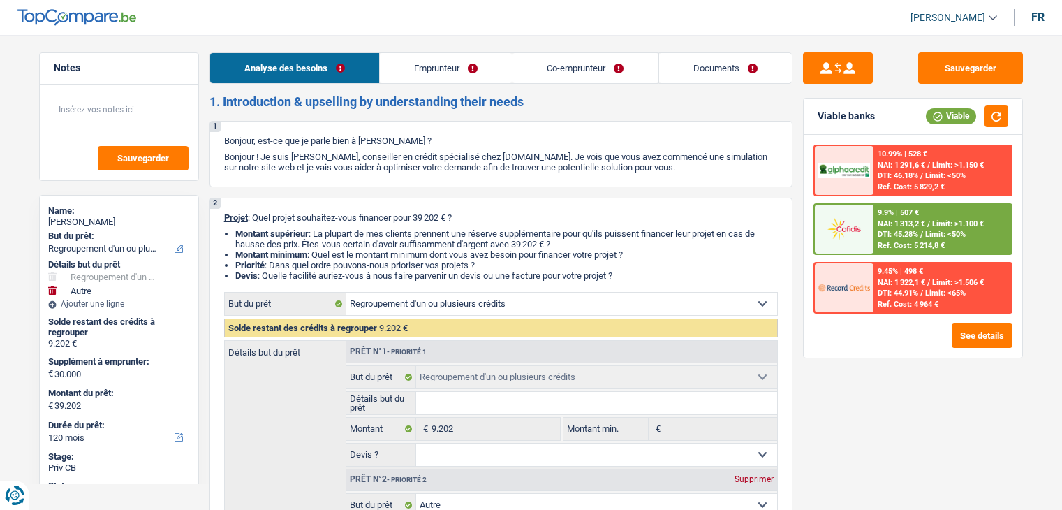
select select "42"
select select "personalSale"
select select "60"
select select "refinancing"
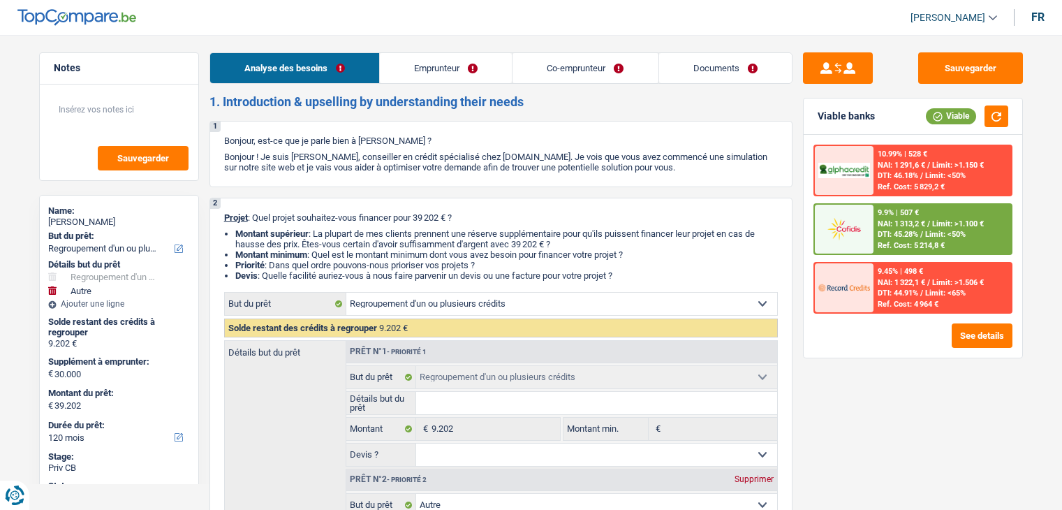
select select "other"
select select "120"
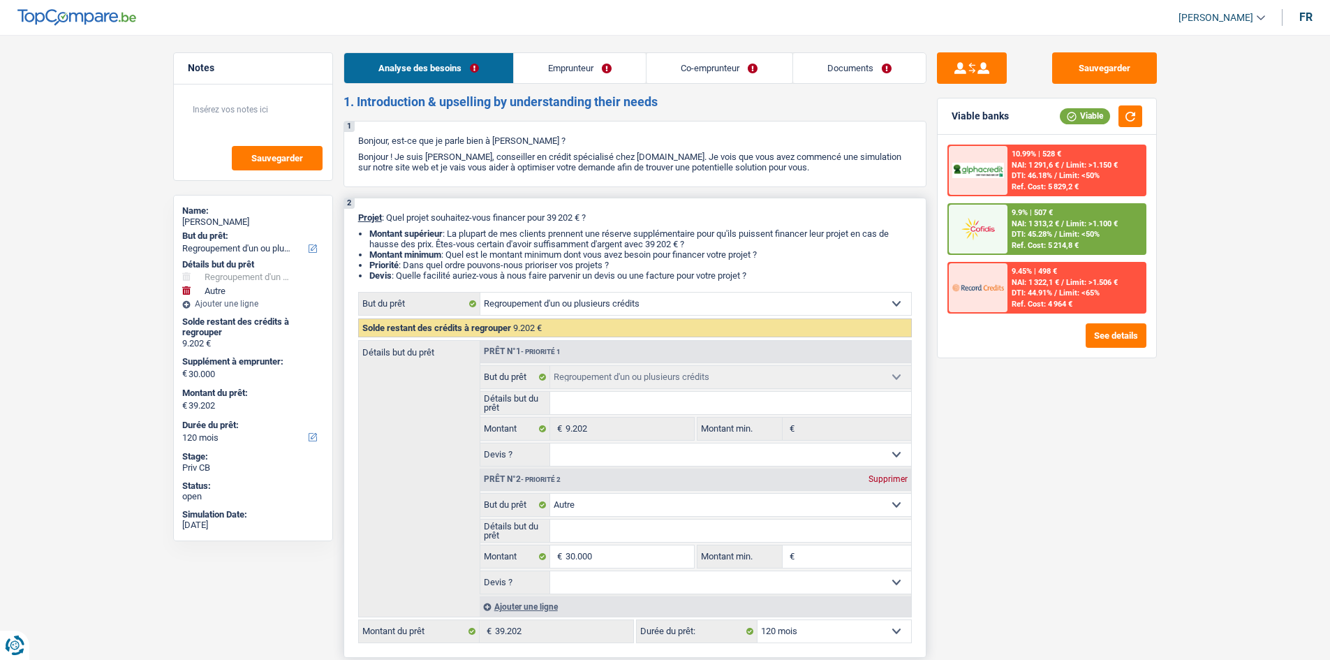
click at [598, 500] on select "Confort maison: meubles, textile, peinture, électroménager, outillage non-profe…" at bounding box center [730, 505] width 361 height 22
click at [1010, 492] on div "Sauvegarder Viable banks Viable 10.99% | 528 € NAI: 1 291,6 € / Limit: >1.150 €…" at bounding box center [1046, 342] width 241 height 581
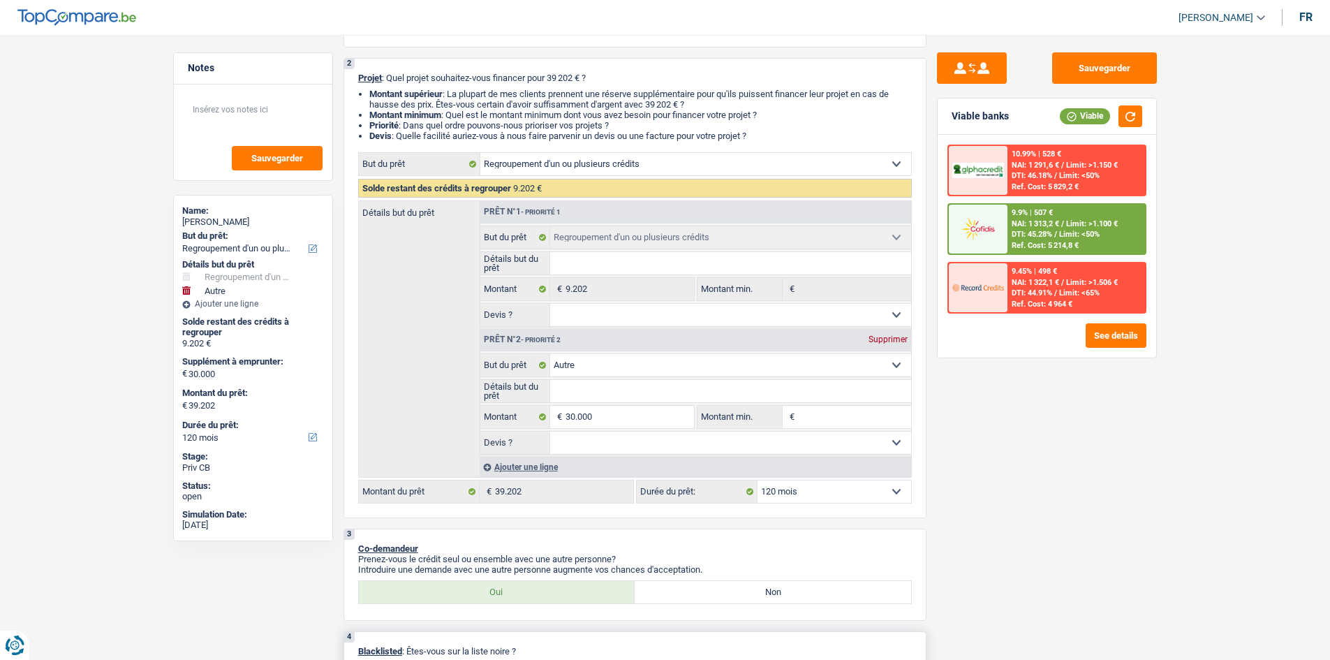
scroll to position [419, 0]
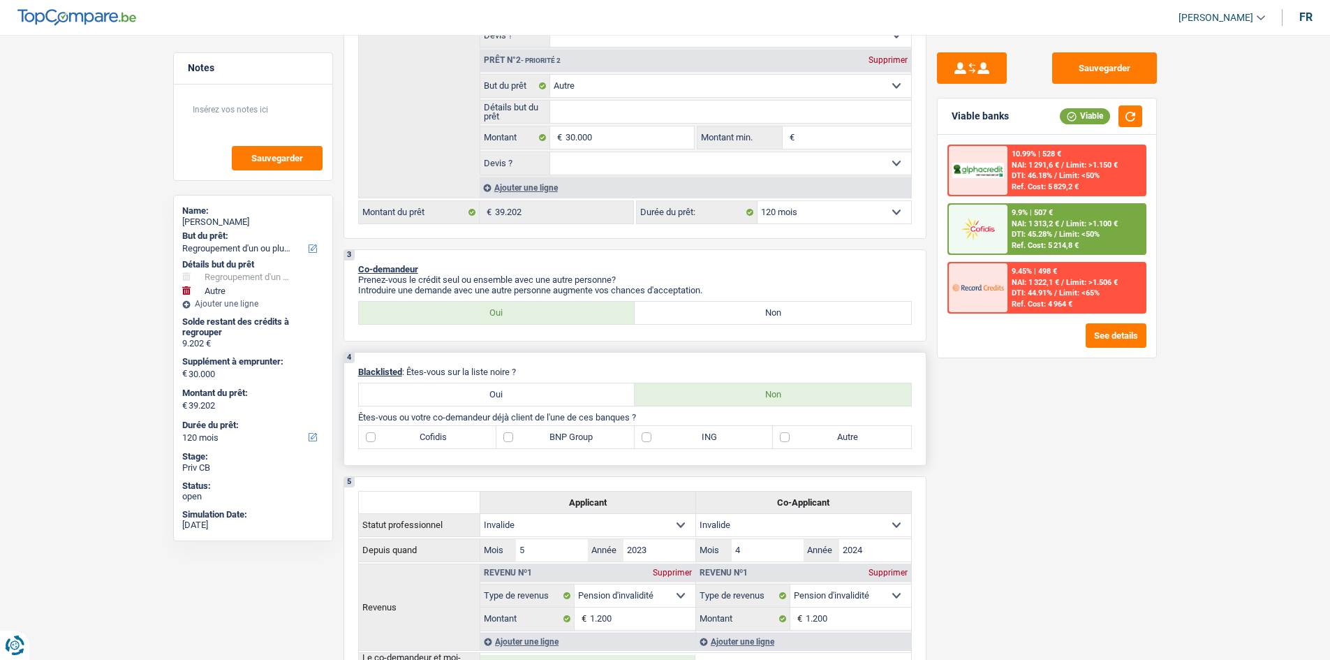
click at [813, 434] on label "Autre" at bounding box center [842, 437] width 138 height 22
click at [813, 434] on input "Autre" at bounding box center [842, 437] width 138 height 22
checkbox input "true"
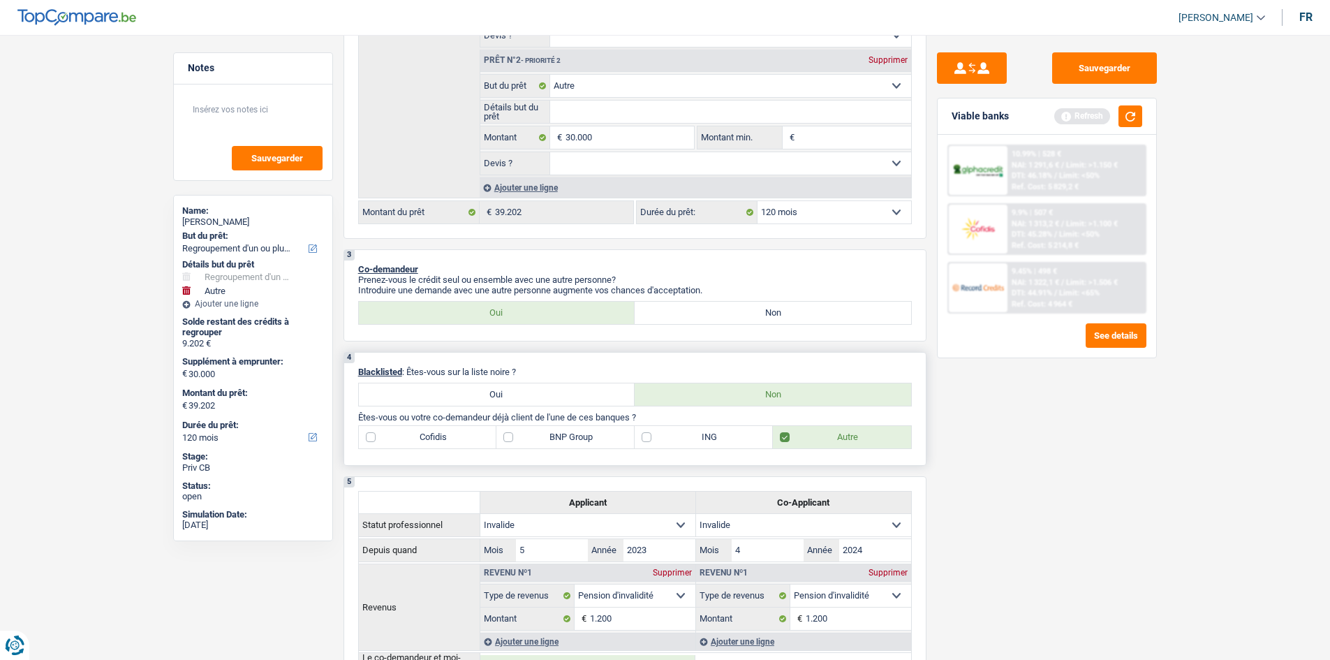
click at [535, 438] on label "BNP Group" at bounding box center [565, 437] width 138 height 22
click at [535, 438] on input "BNP Group" at bounding box center [565, 437] width 138 height 22
checkbox input "true"
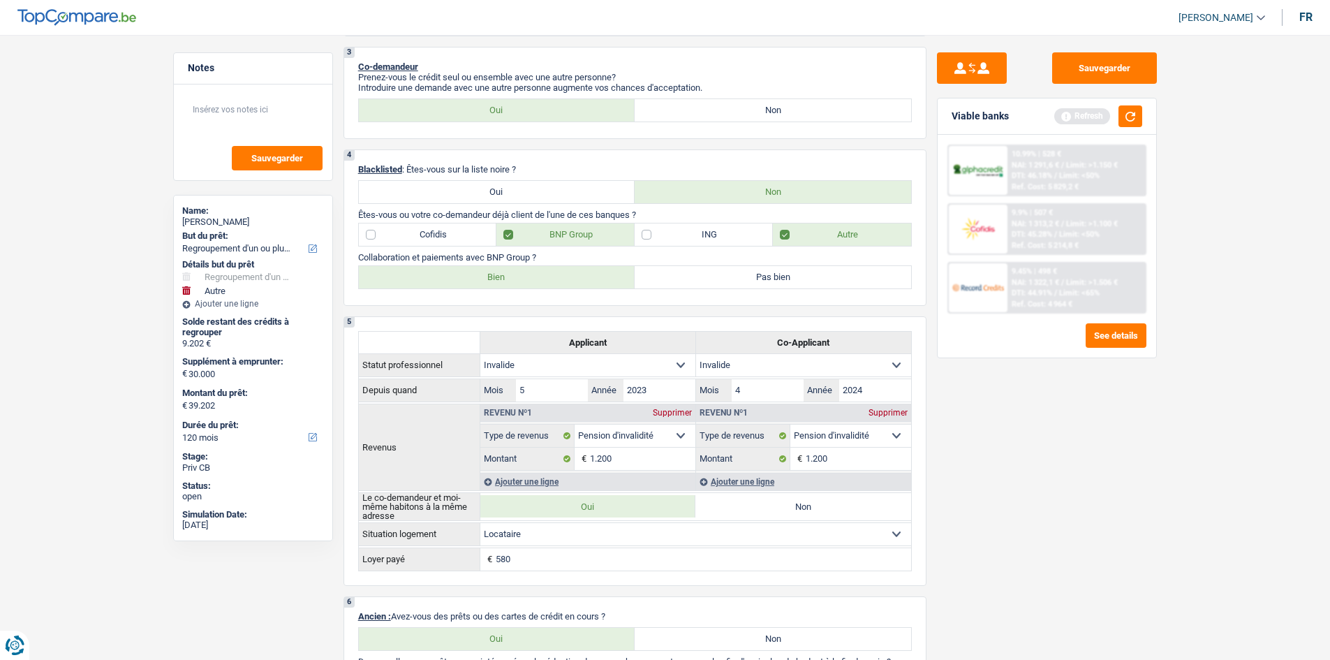
scroll to position [628, 0]
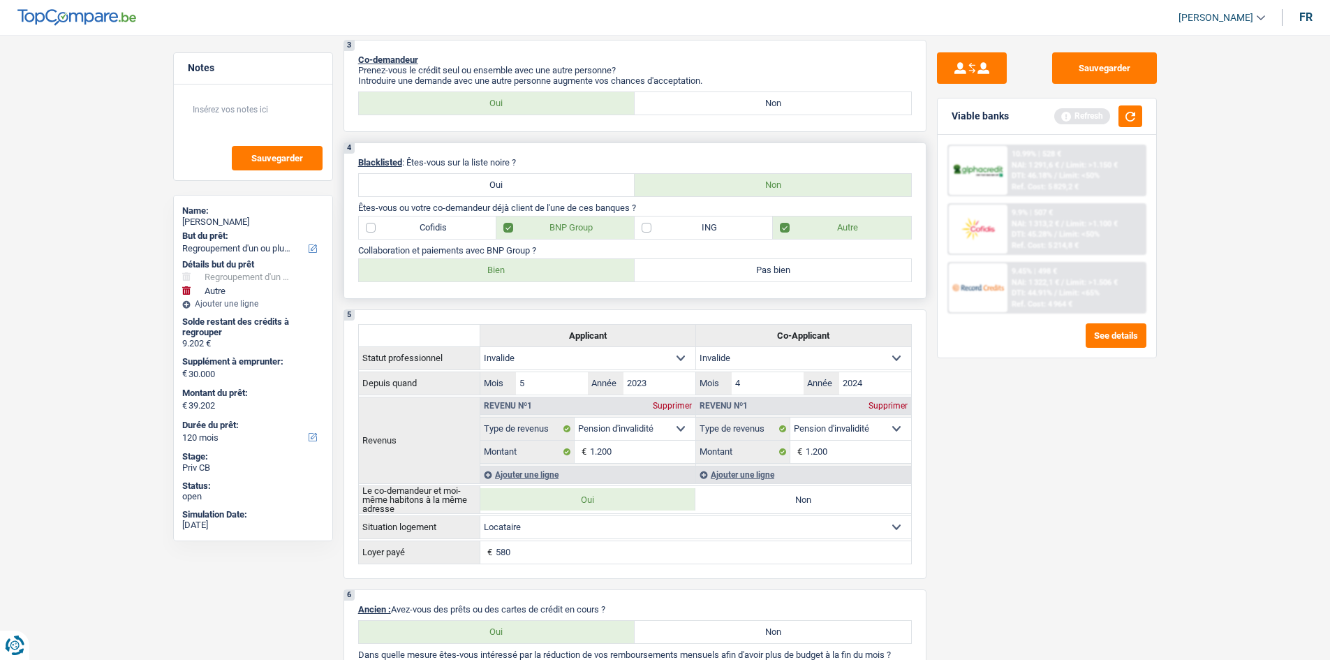
click at [463, 262] on label "Bien" at bounding box center [497, 270] width 276 height 22
click at [463, 262] on input "Bien" at bounding box center [497, 270] width 276 height 22
radio input "true"
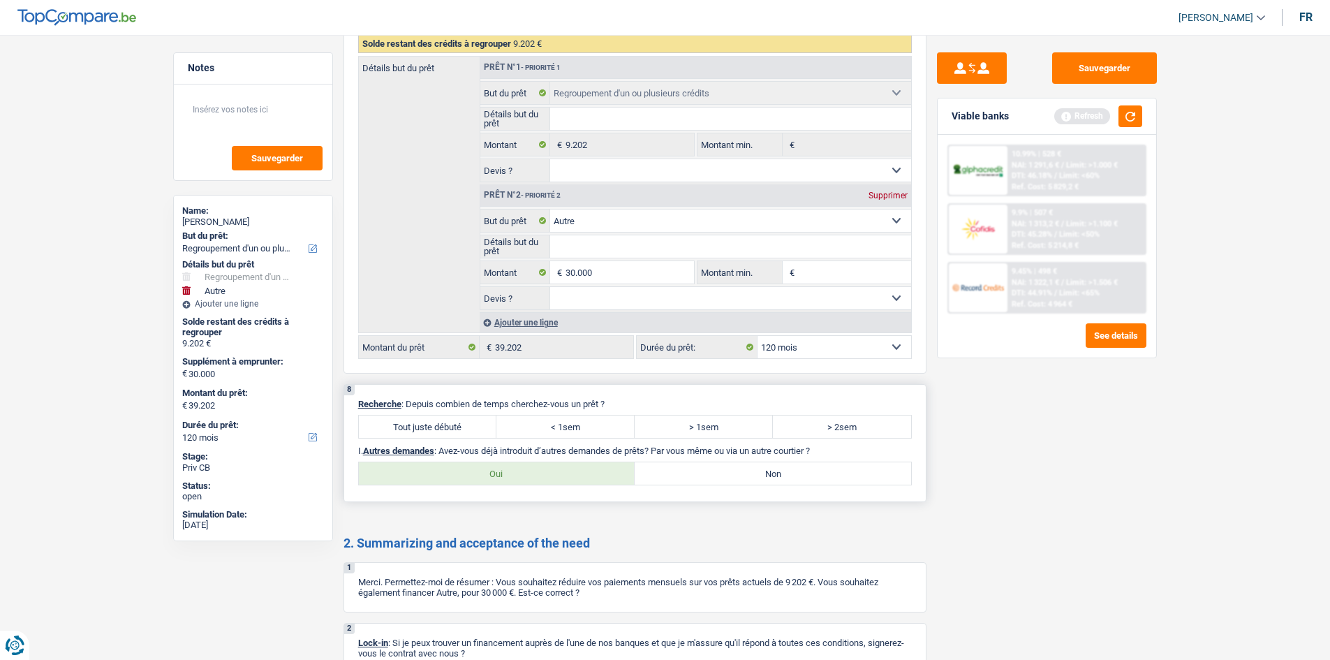
scroll to position [2094, 0]
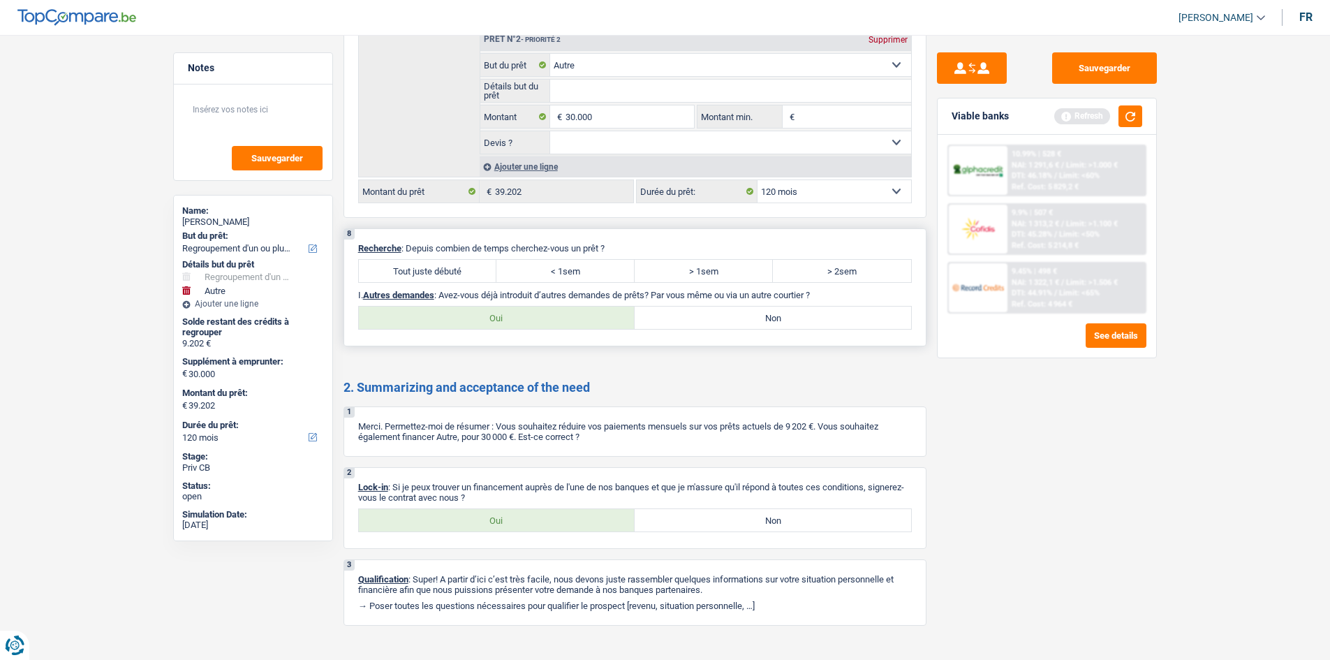
click at [815, 272] on label "> 2sem" at bounding box center [842, 271] width 138 height 22
click at [815, 272] on input "> 2sem" at bounding box center [842, 271] width 138 height 22
radio input "true"
click at [673, 318] on label "Non" at bounding box center [773, 317] width 276 height 22
click at [673, 318] on input "Non" at bounding box center [773, 317] width 276 height 22
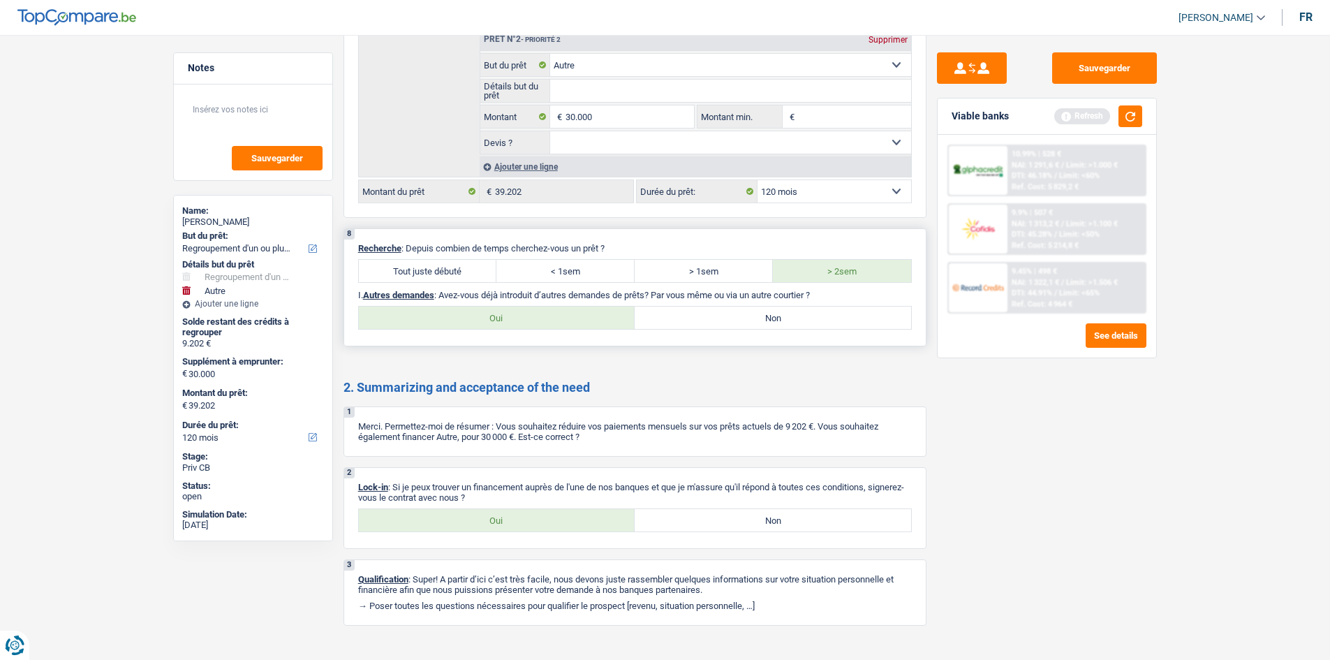
radio input "true"
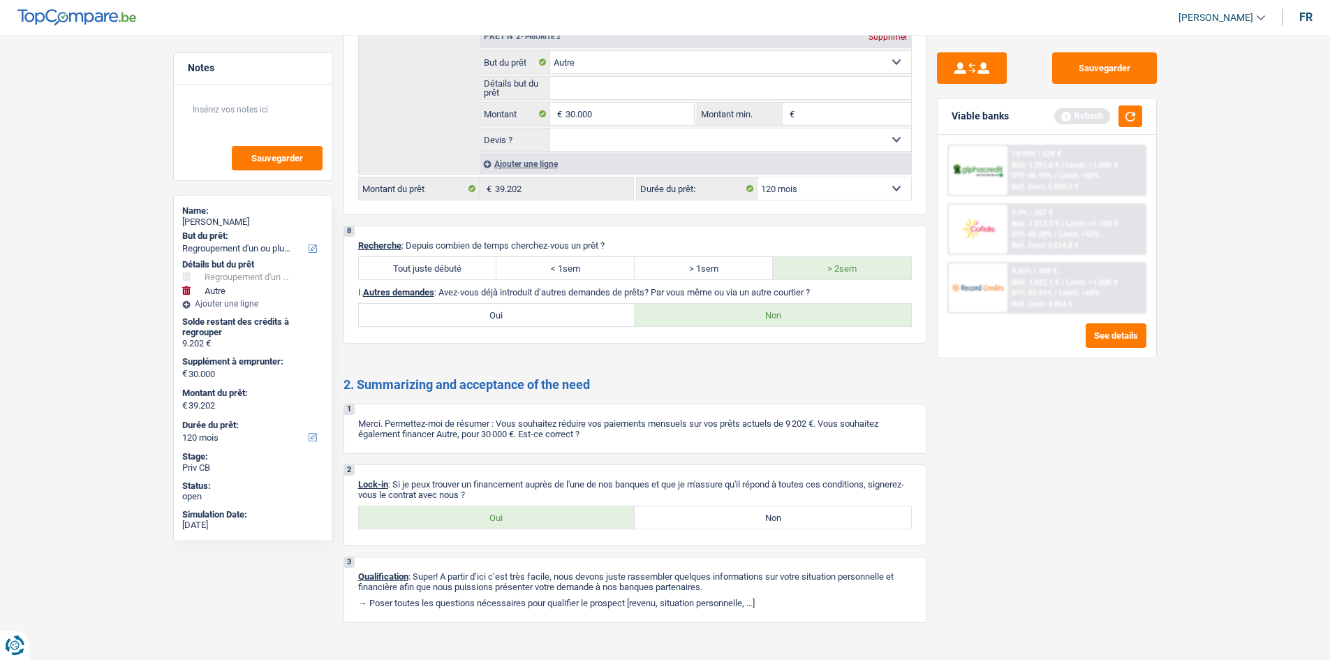
scroll to position [2112, 0]
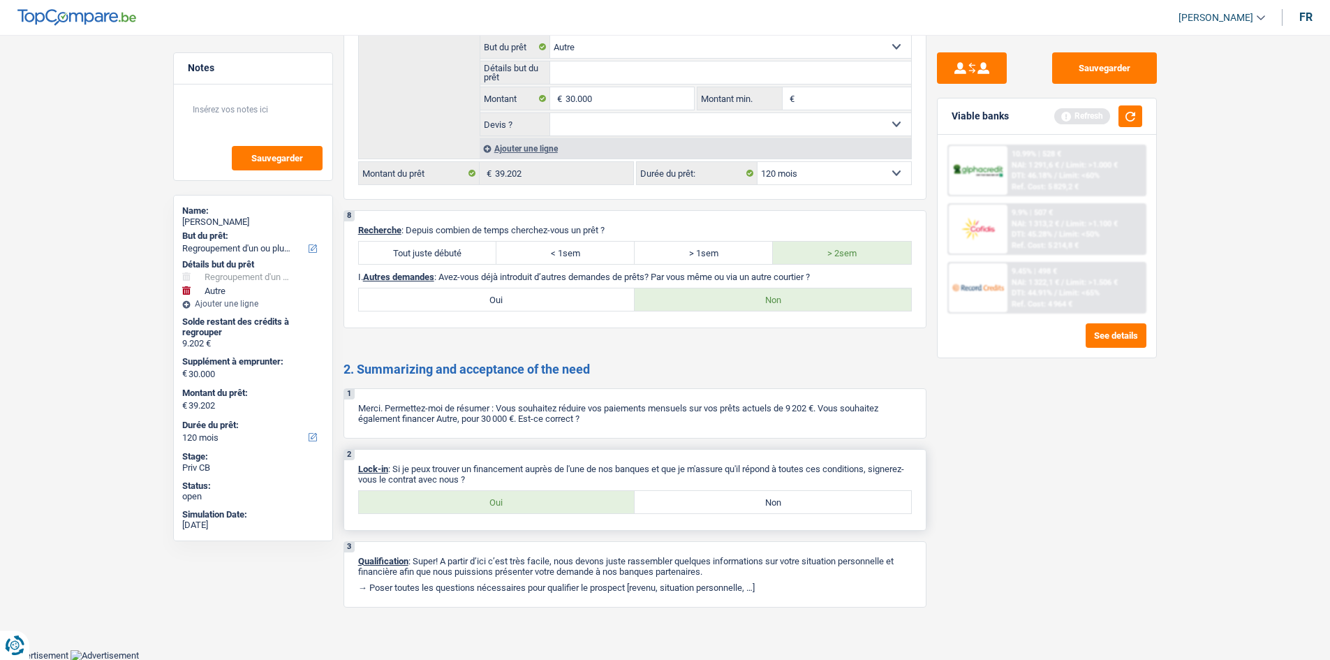
click at [514, 504] on label "Oui" at bounding box center [497, 502] width 276 height 22
click at [514, 504] on input "Oui" at bounding box center [497, 502] width 276 height 22
radio input "true"
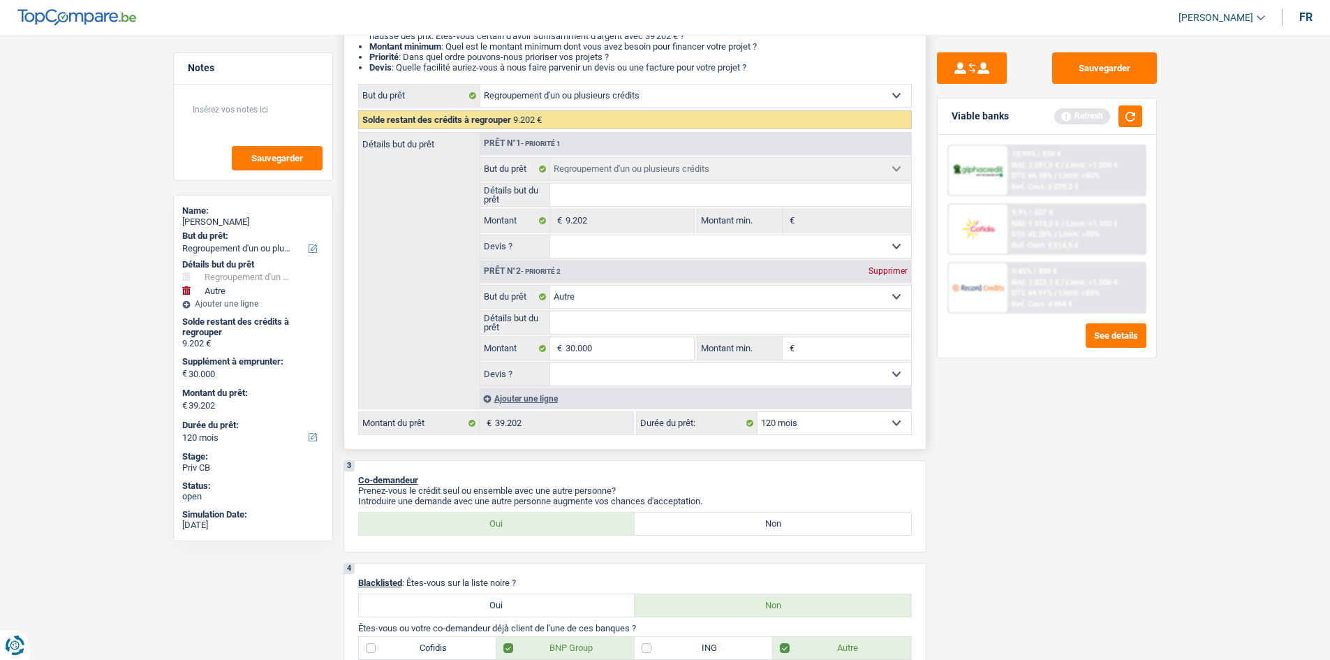
scroll to position [209, 0]
click at [894, 275] on div "Prêt n°2 - Priorité 2 Supprimer" at bounding box center [695, 270] width 431 height 22
click at [880, 273] on div "Supprimer" at bounding box center [888, 269] width 46 height 8
type input "0"
type input "9.202"
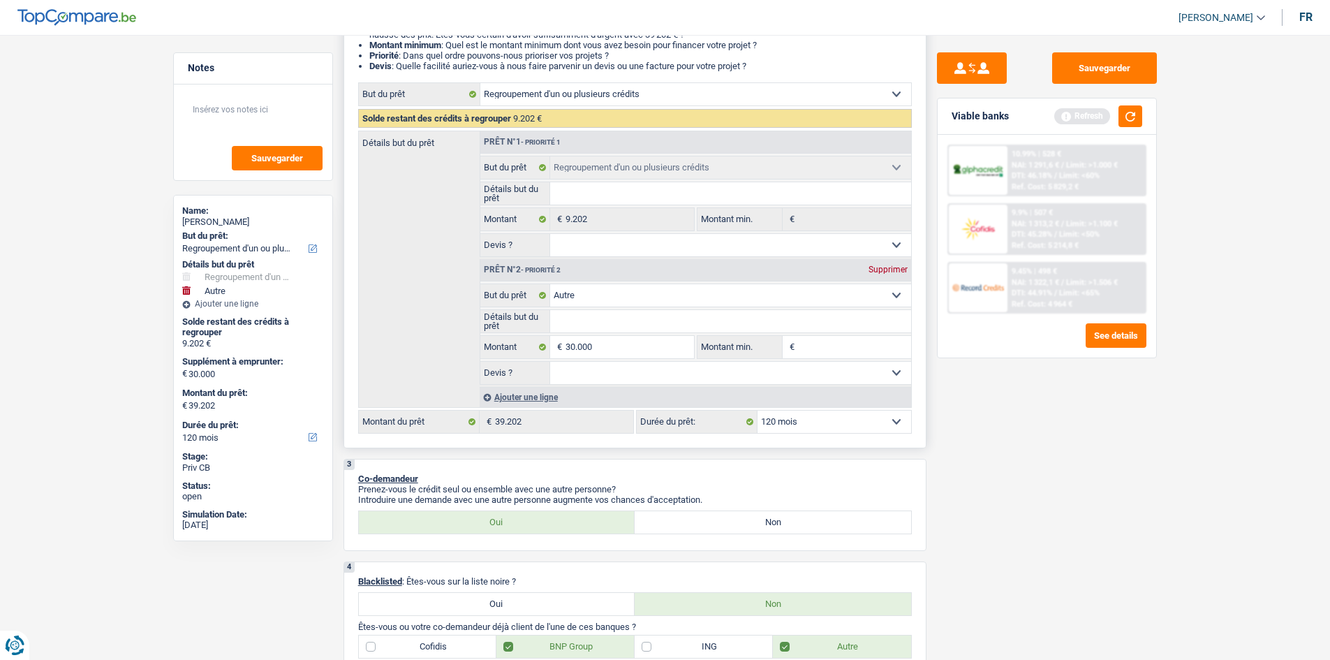
select select "48"
type input "9.202"
select select "48"
type input "9.202"
select select "48"
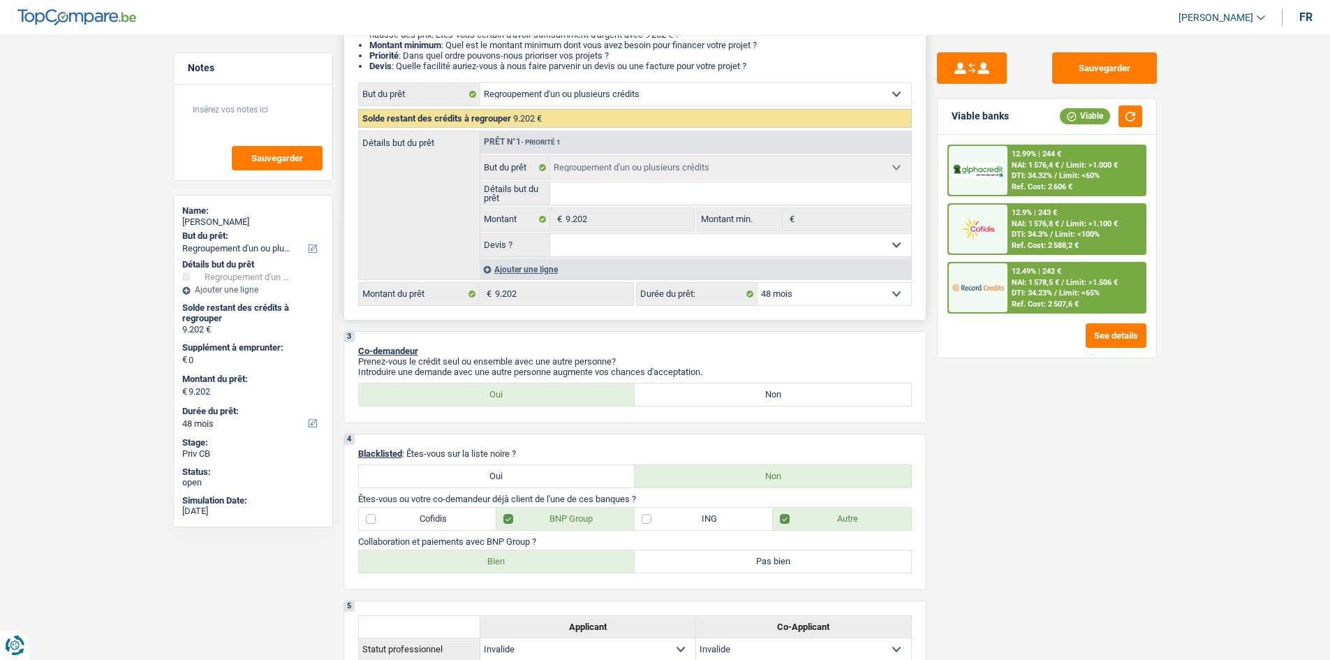
click at [520, 267] on div "Ajouter une ligne" at bounding box center [695, 269] width 431 height 20
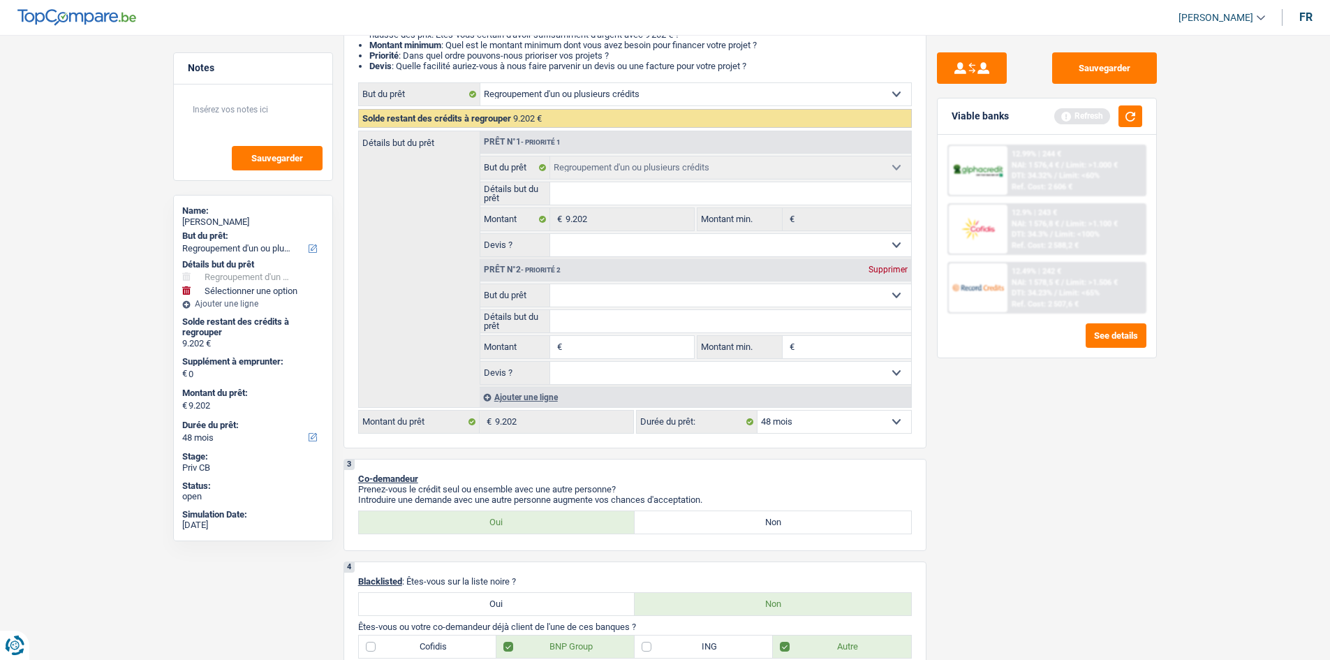
click at [572, 348] on input "Montant" at bounding box center [629, 347] width 128 height 22
type input "3"
type input "30"
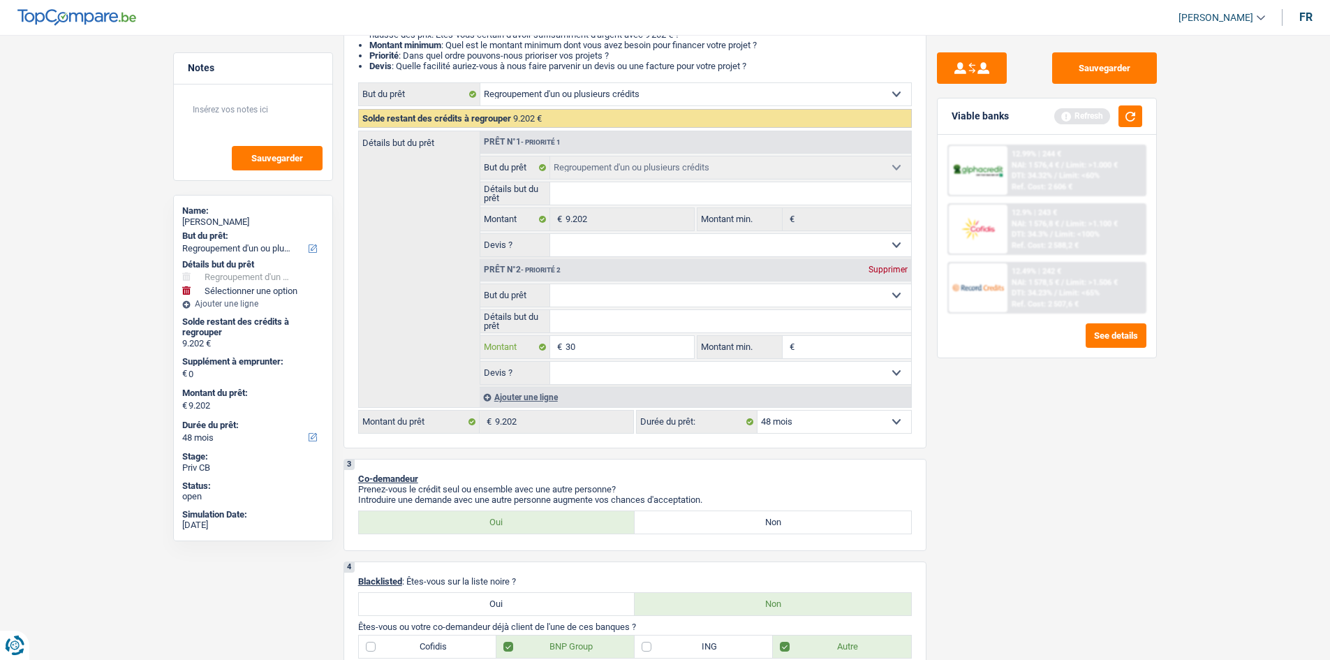
type input "30"
type input "9.232"
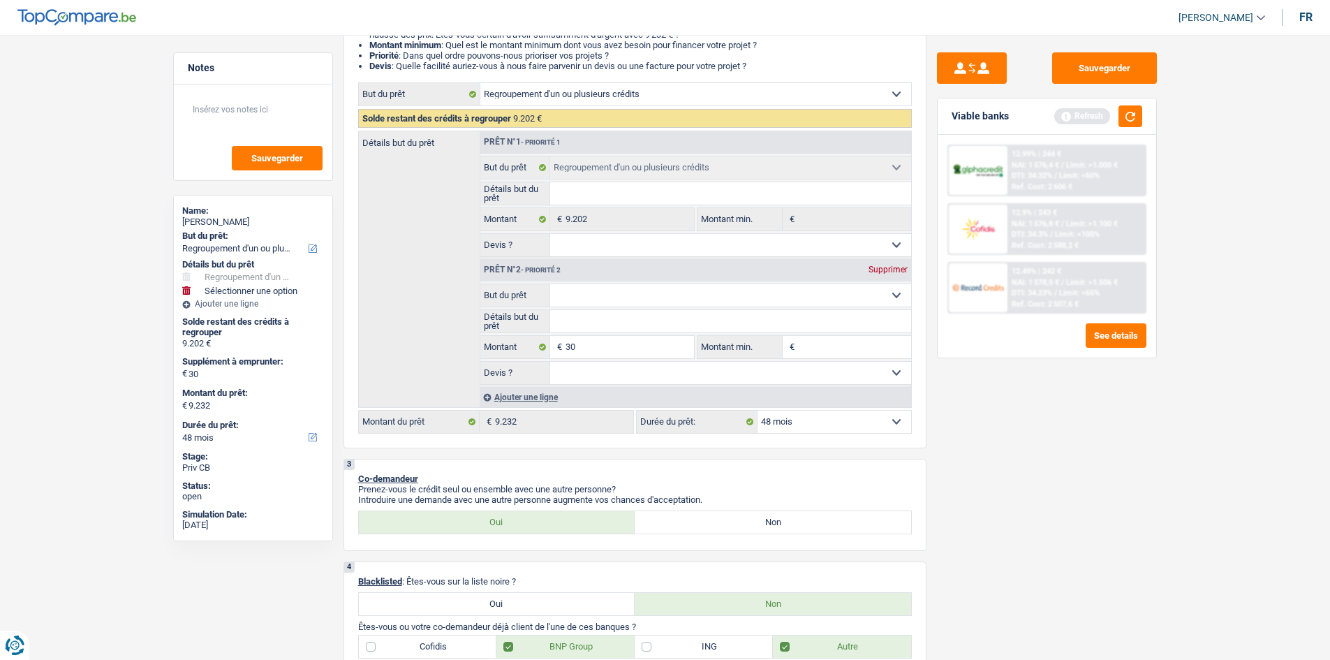
click at [788, 420] on select "12 mois 18 mois 24 mois 30 mois 36 mois 42 mois 48 mois Sélectionner une option" at bounding box center [834, 421] width 154 height 22
click at [394, 364] on div "Détails but du prêt Prêt n°1 - Priorité 1 Confort maison: meubles, textile, pei…" at bounding box center [635, 269] width 554 height 277
click at [583, 350] on input "30" at bounding box center [629, 347] width 128 height 22
type input "300"
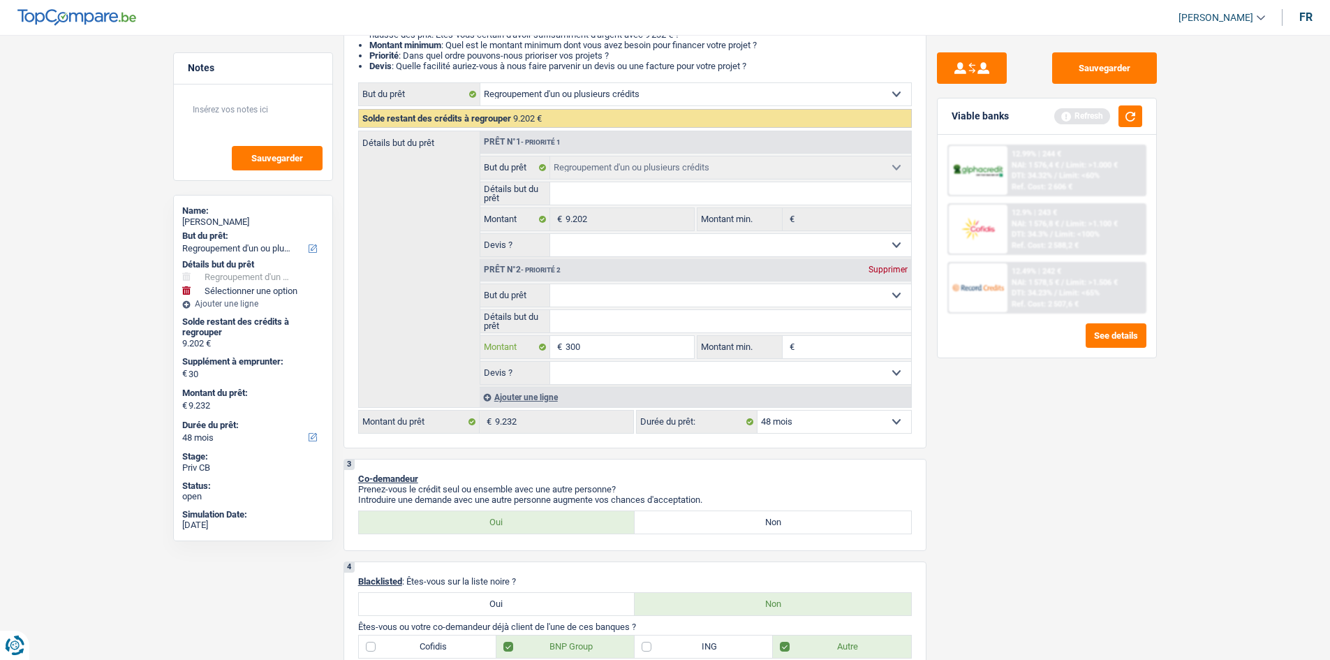
type input "3.000"
type input "30.000"
type input "3.000"
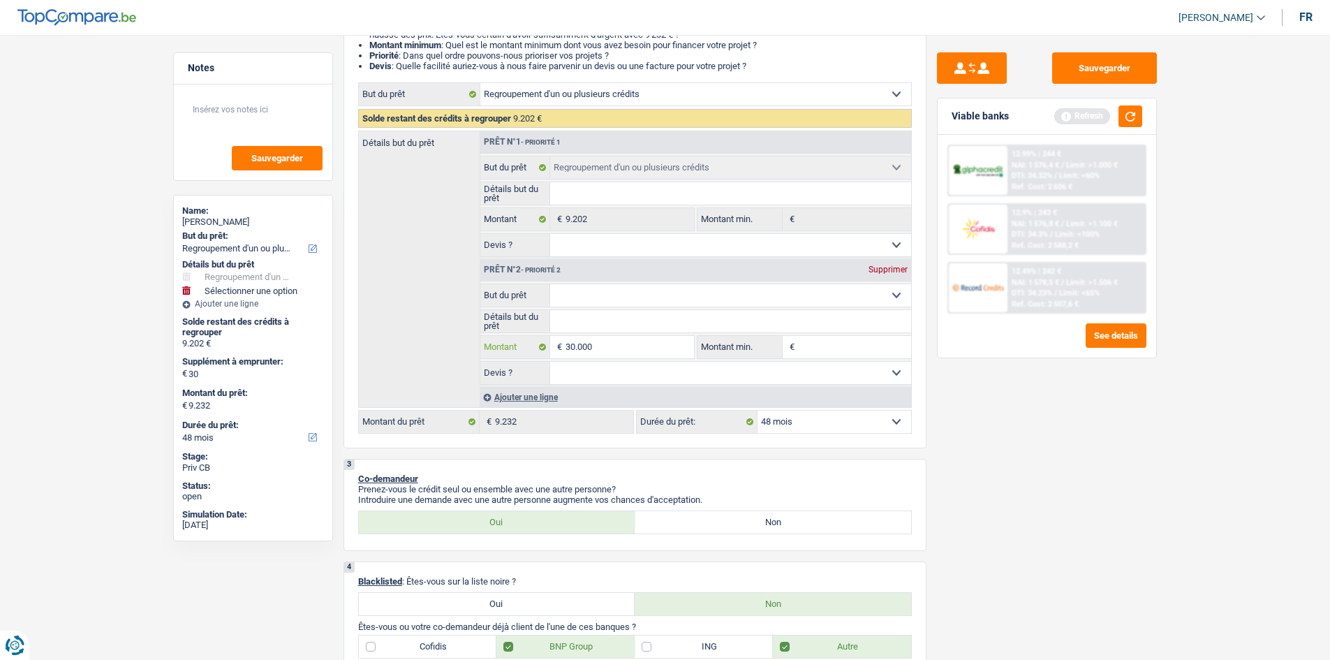
type input "3.000"
type input "300"
type input "30"
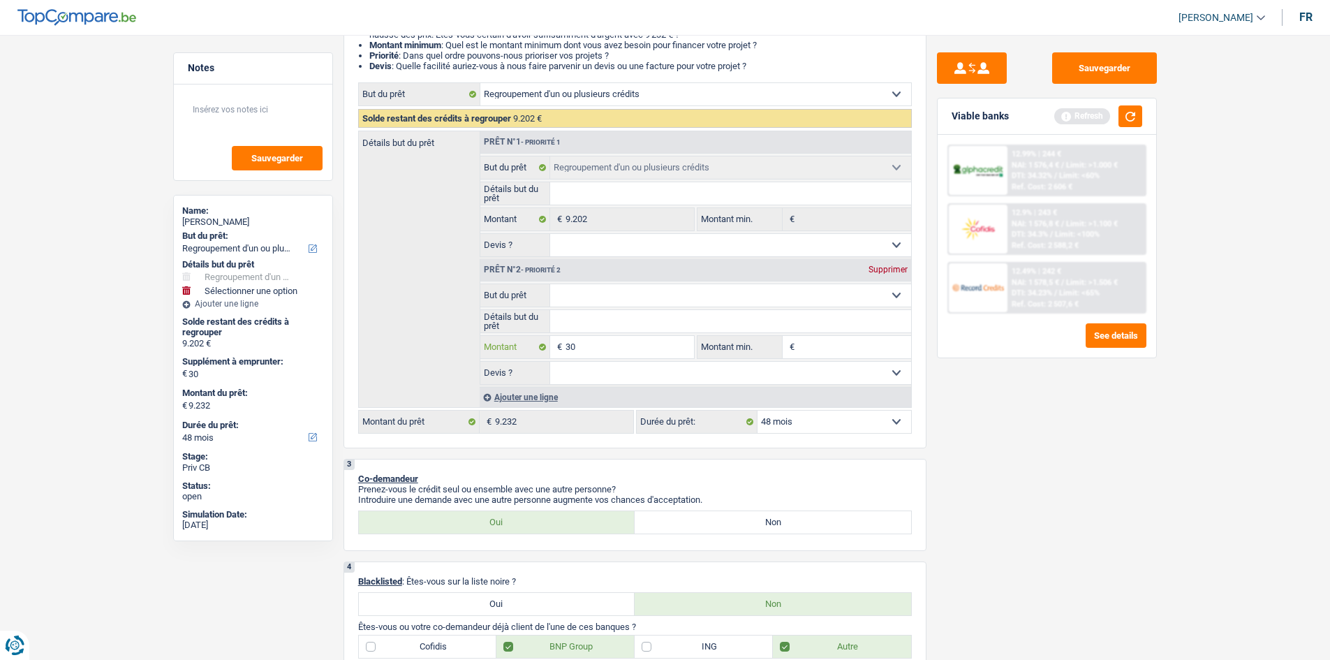
type input "3"
type input "35"
type input "350"
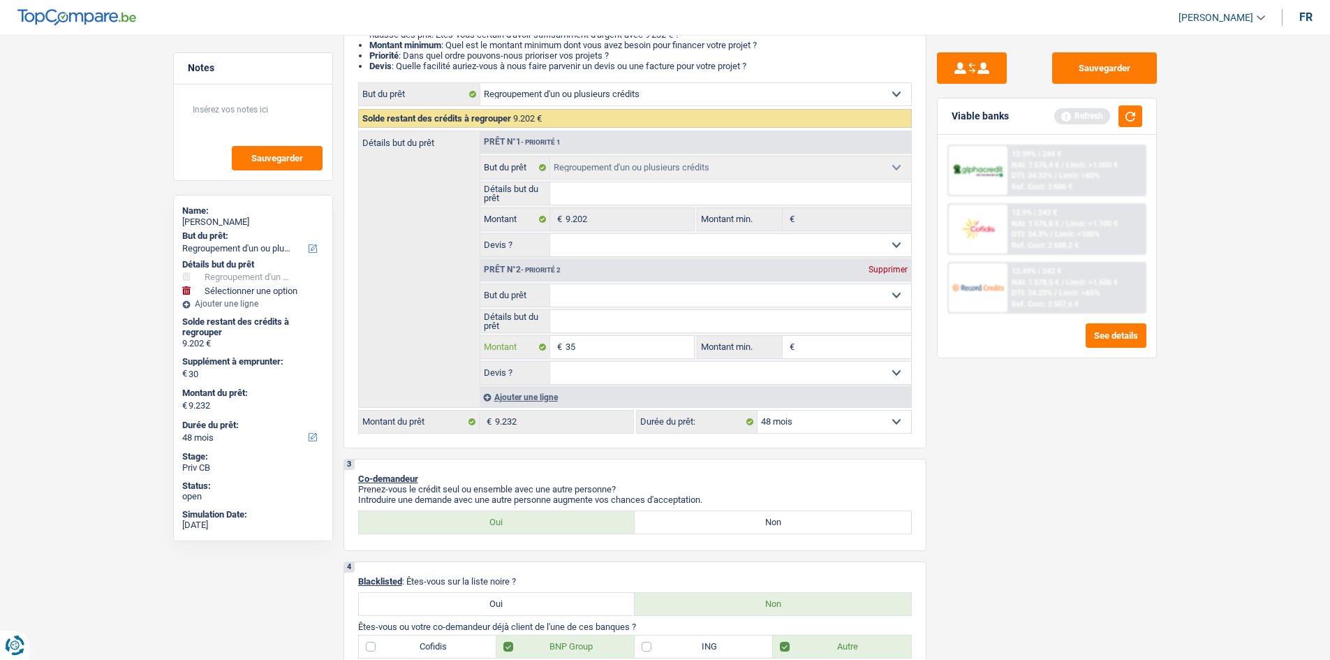
type input "350"
type input "3.500"
type input "35.000"
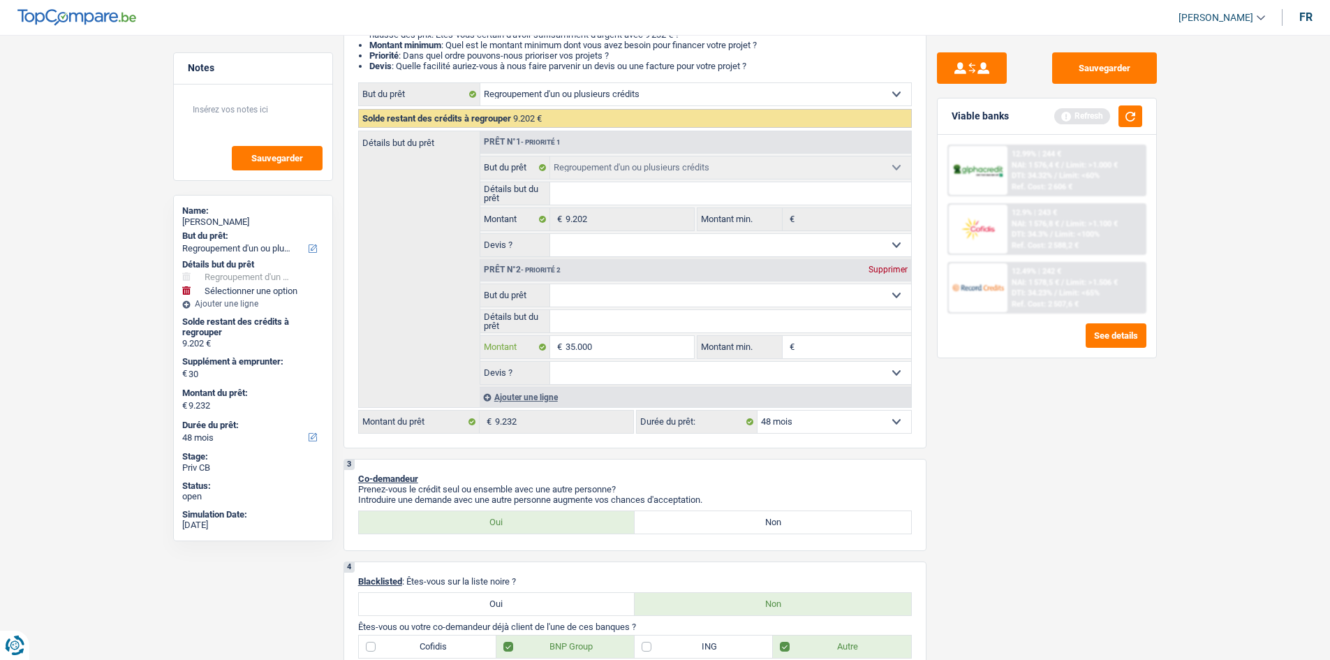
type input "350.000"
type input "35.000"
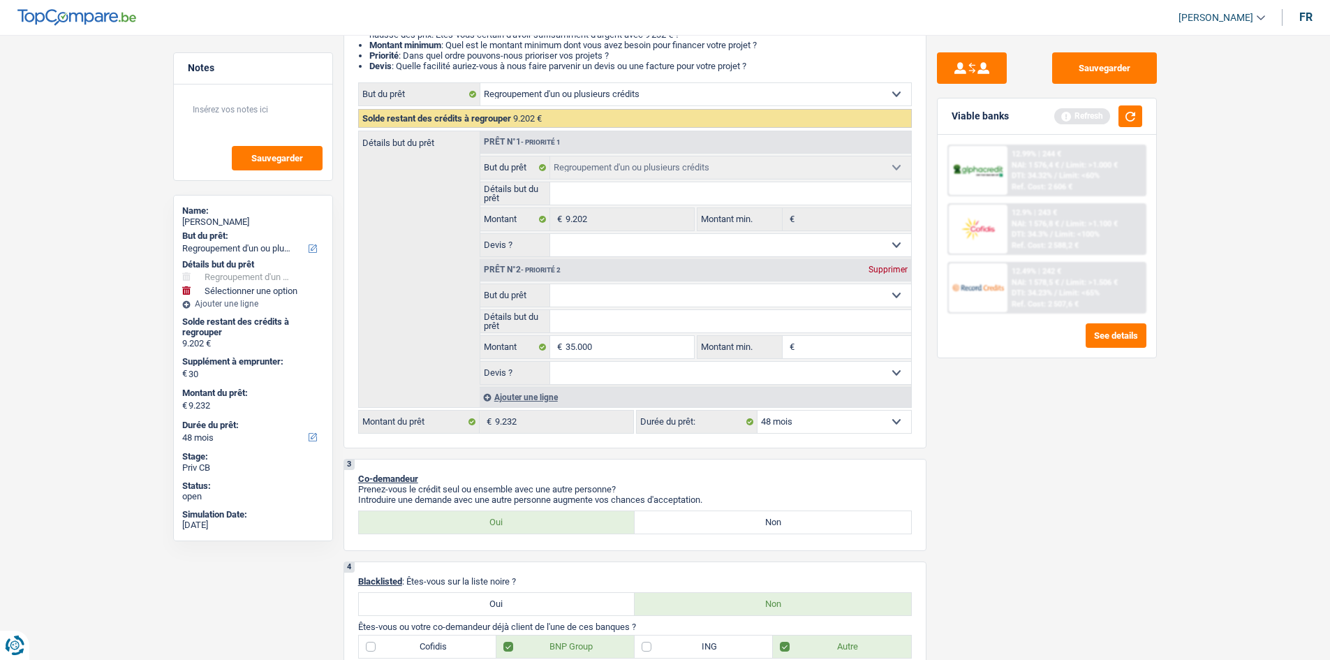
type input "35.000"
type input "44.202"
select select "144"
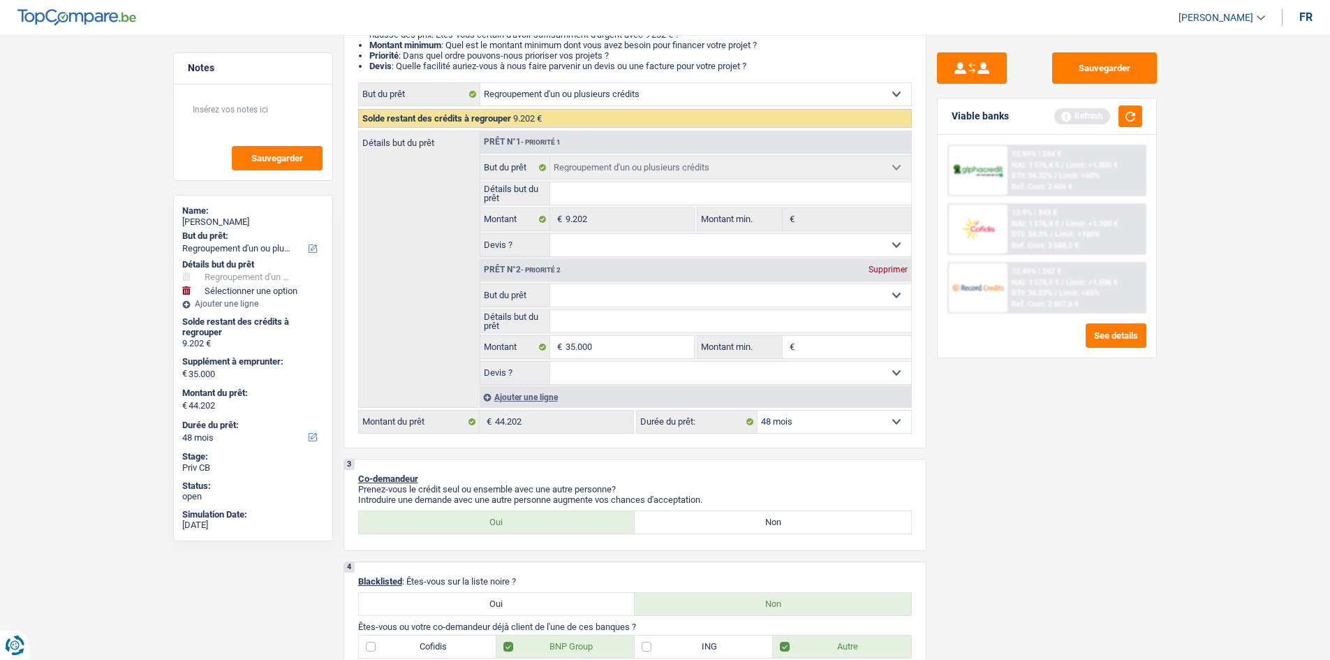
select select "144"
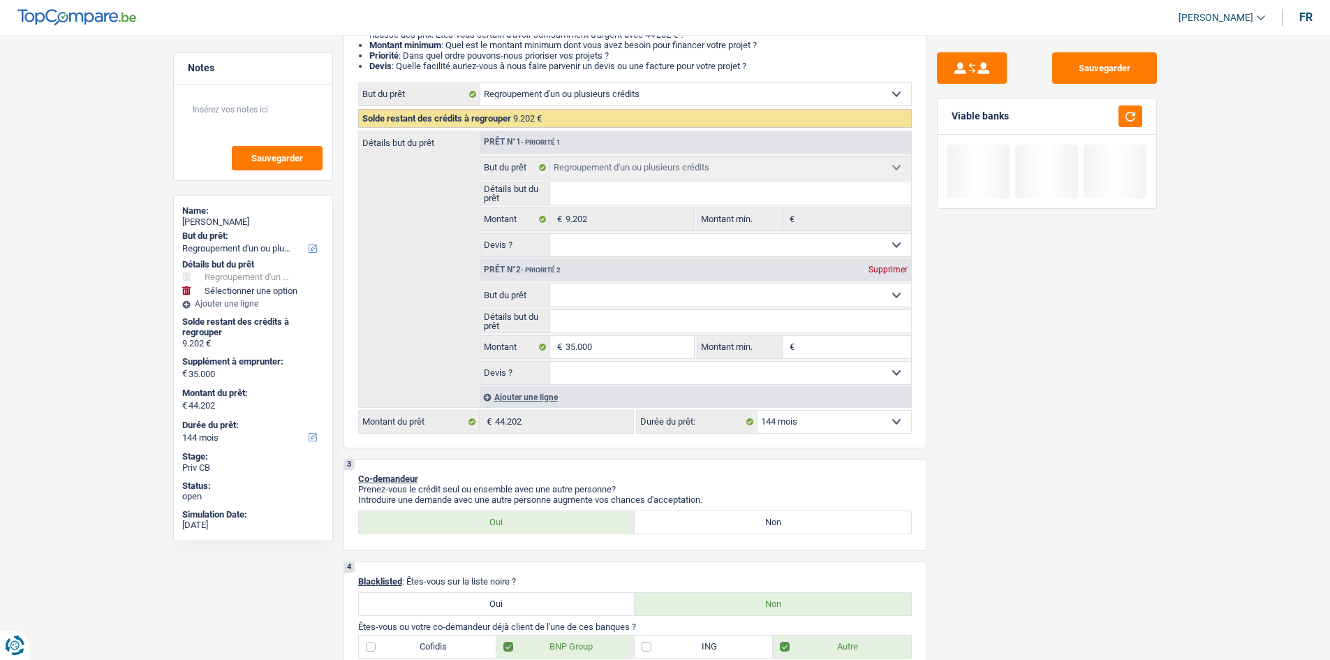
click at [595, 295] on select "Confort maison: meubles, textile, peinture, électroménager, outillage non-profe…" at bounding box center [730, 295] width 361 height 22
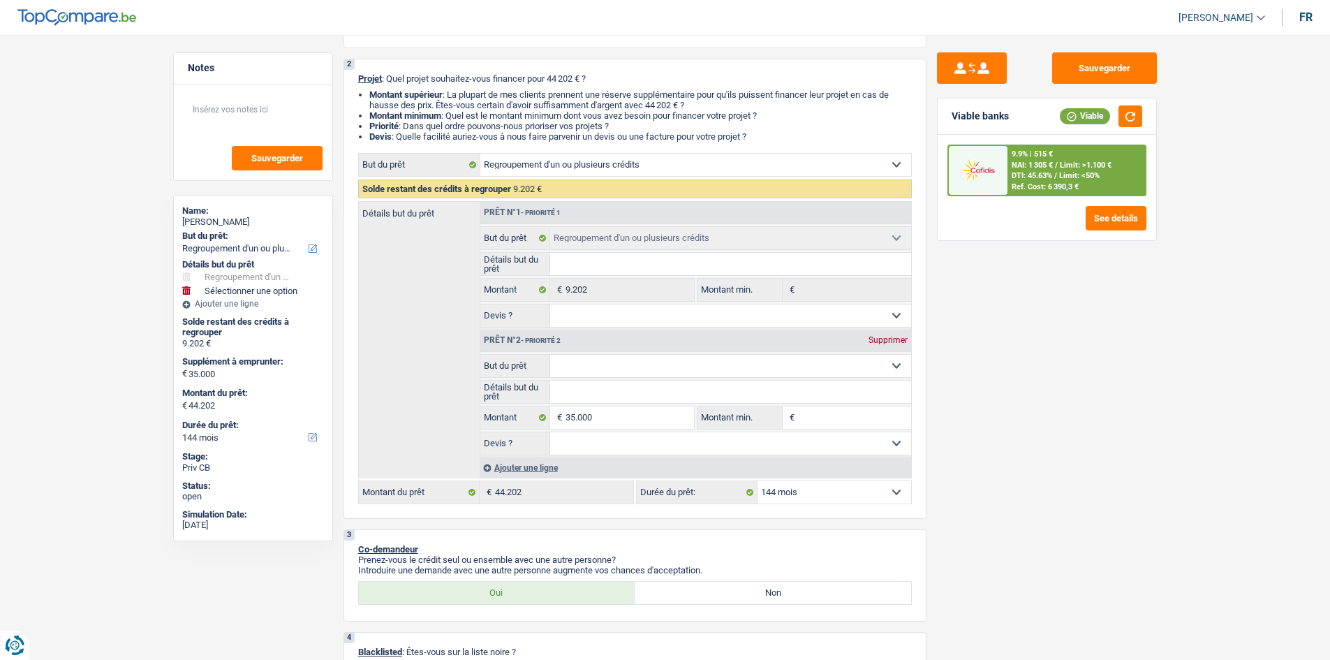
scroll to position [140, 0]
click at [793, 439] on select "Oui Non Non répondu Sélectionner une option" at bounding box center [730, 442] width 361 height 22
click at [766, 445] on select "Oui Non Non répondu Sélectionner une option" at bounding box center [730, 442] width 361 height 22
click at [762, 443] on select "Oui Non Non répondu Sélectionner une option" at bounding box center [730, 442] width 361 height 22
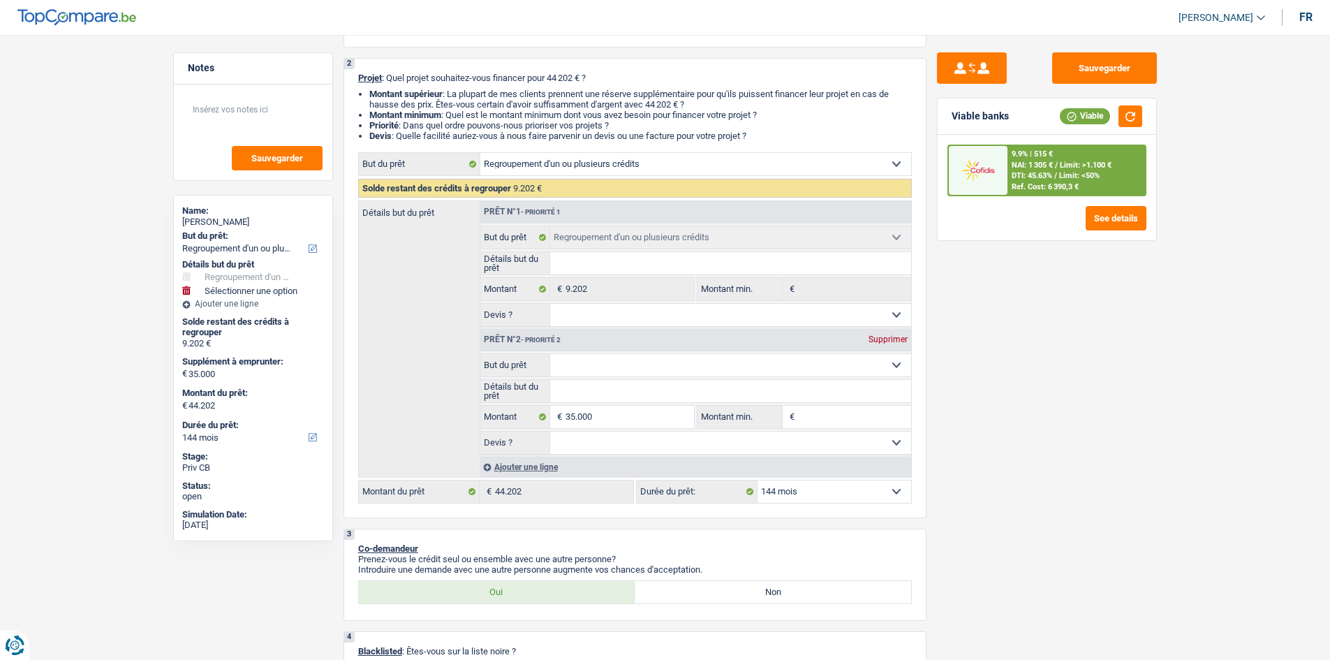
scroll to position [0, 0]
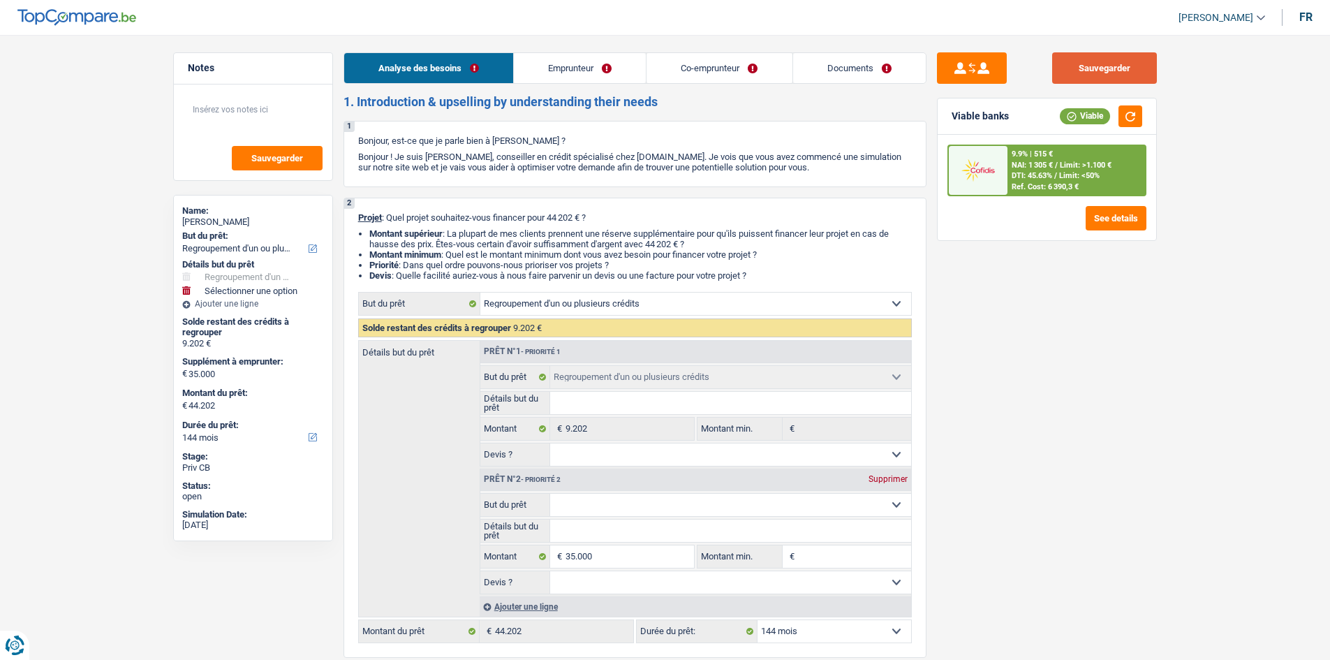
click at [1061, 59] on button "Sauvegarder" at bounding box center [1104, 67] width 105 height 31
